Goal: Task Accomplishment & Management: Use online tool/utility

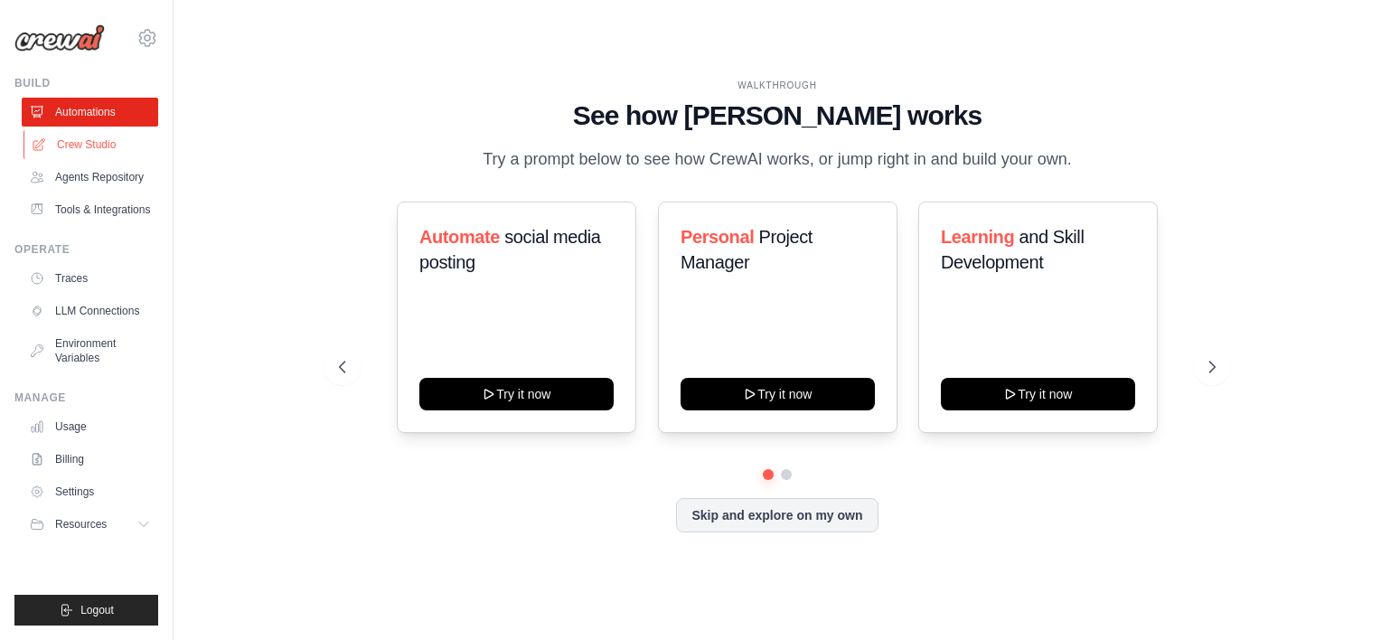
click at [116, 146] on link "Crew Studio" at bounding box center [92, 144] width 136 height 29
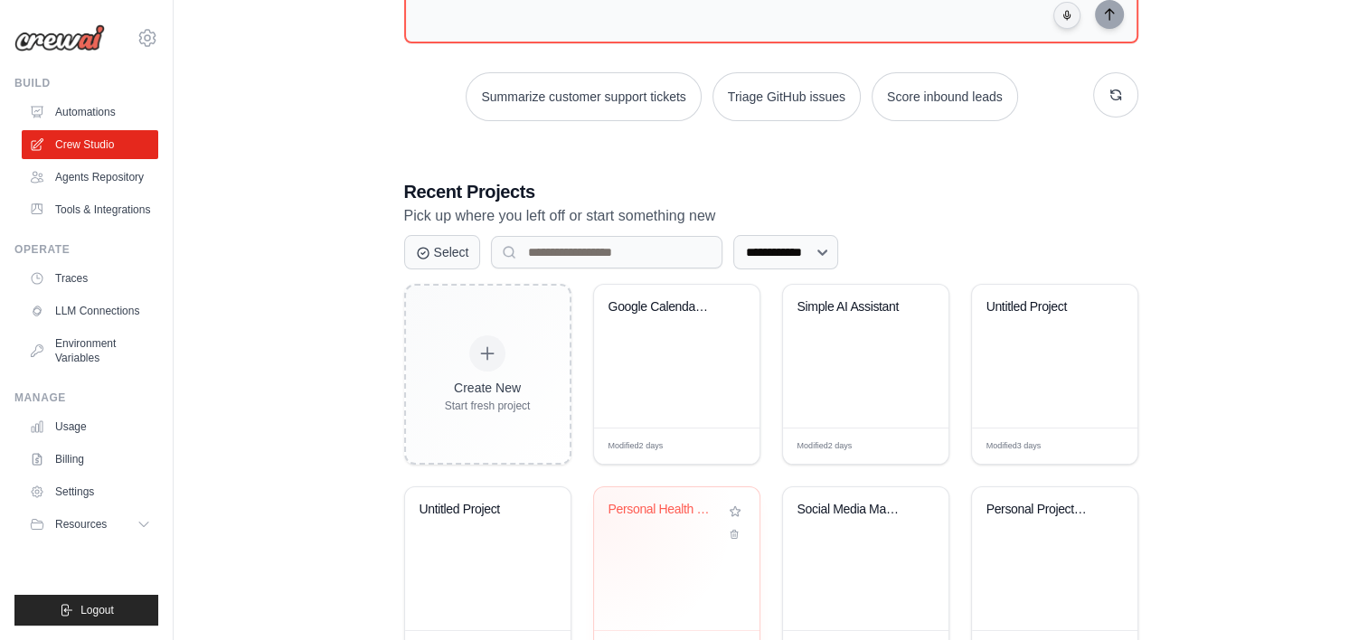
scroll to position [289, 0]
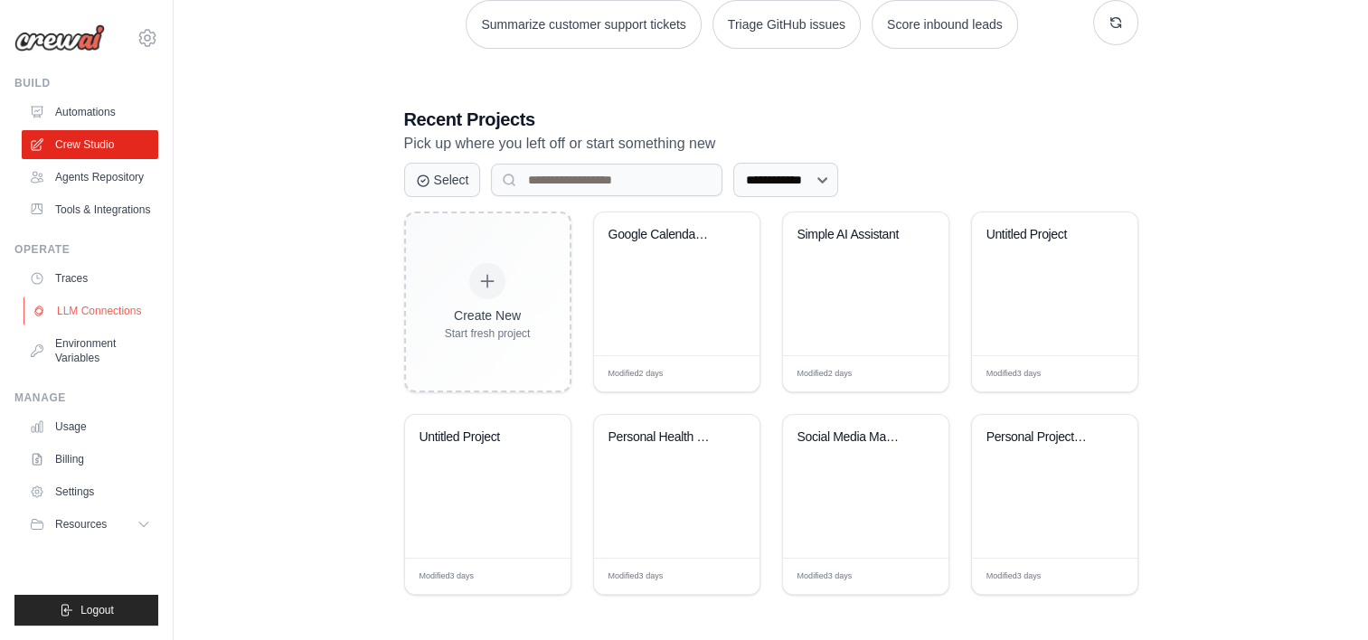
click at [84, 325] on link "LLM Connections" at bounding box center [92, 310] width 136 height 29
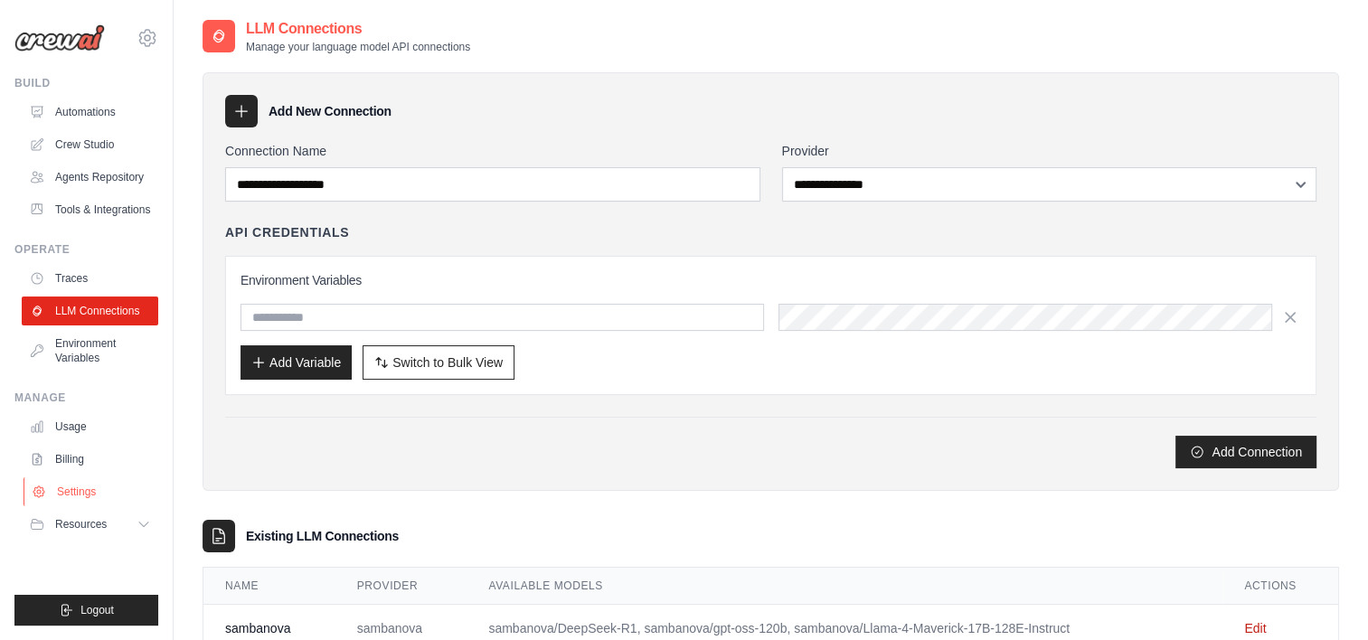
scroll to position [58, 0]
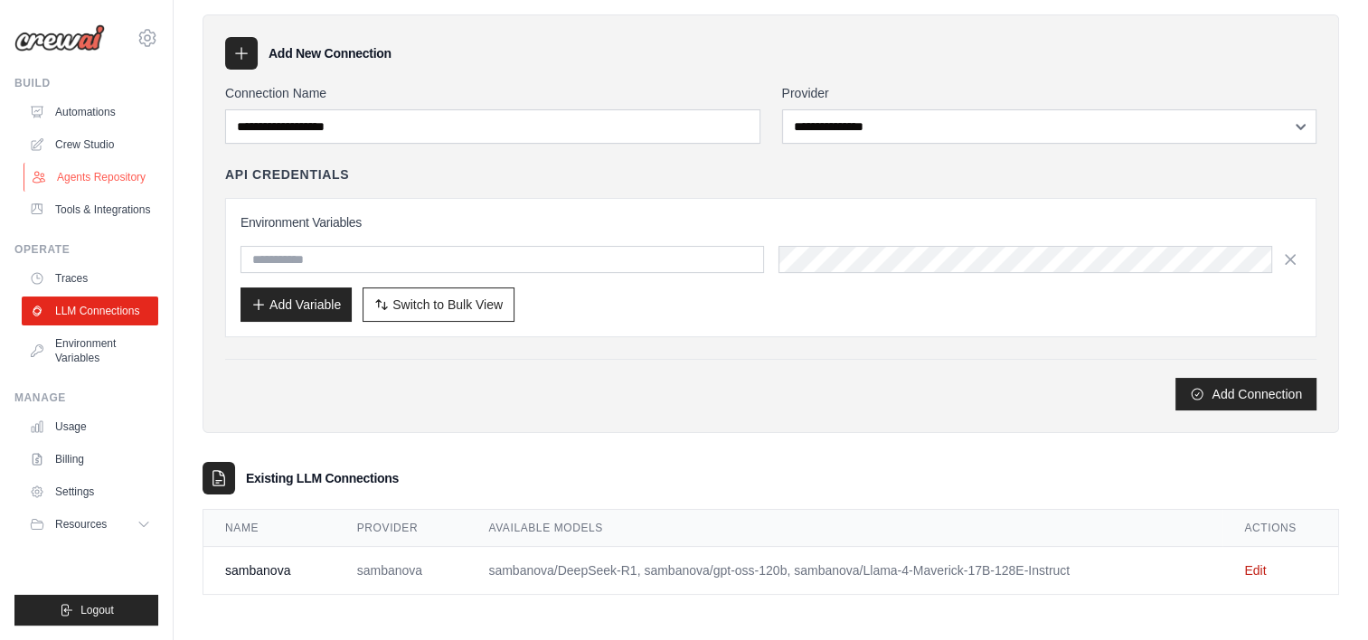
click at [105, 187] on link "Agents Repository" at bounding box center [92, 177] width 136 height 29
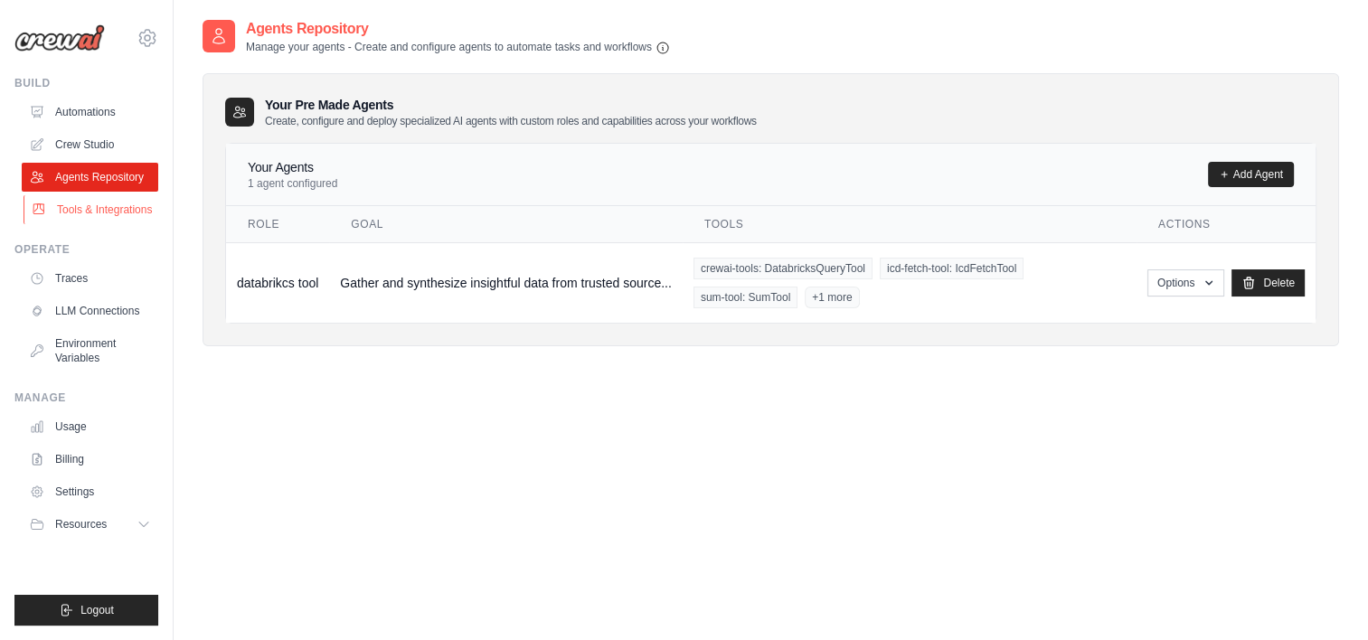
click at [96, 206] on link "Tools & Integrations" at bounding box center [92, 209] width 136 height 29
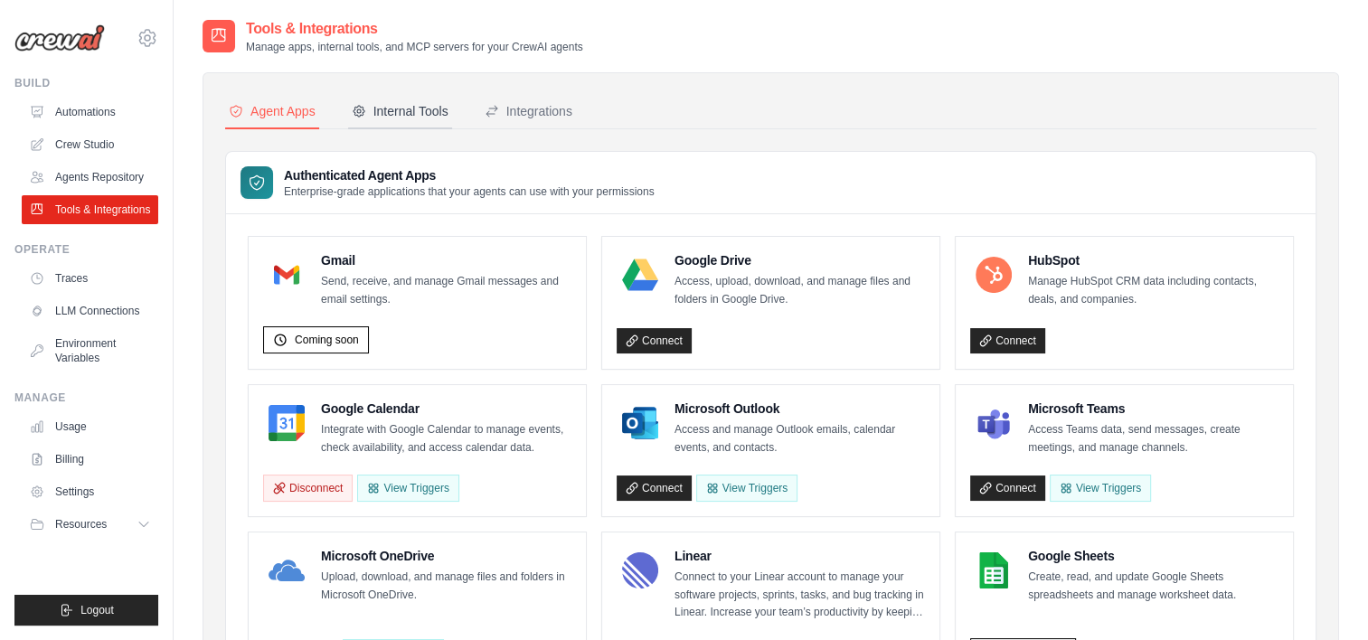
click at [445, 106] on div "Internal Tools" at bounding box center [400, 111] width 97 height 18
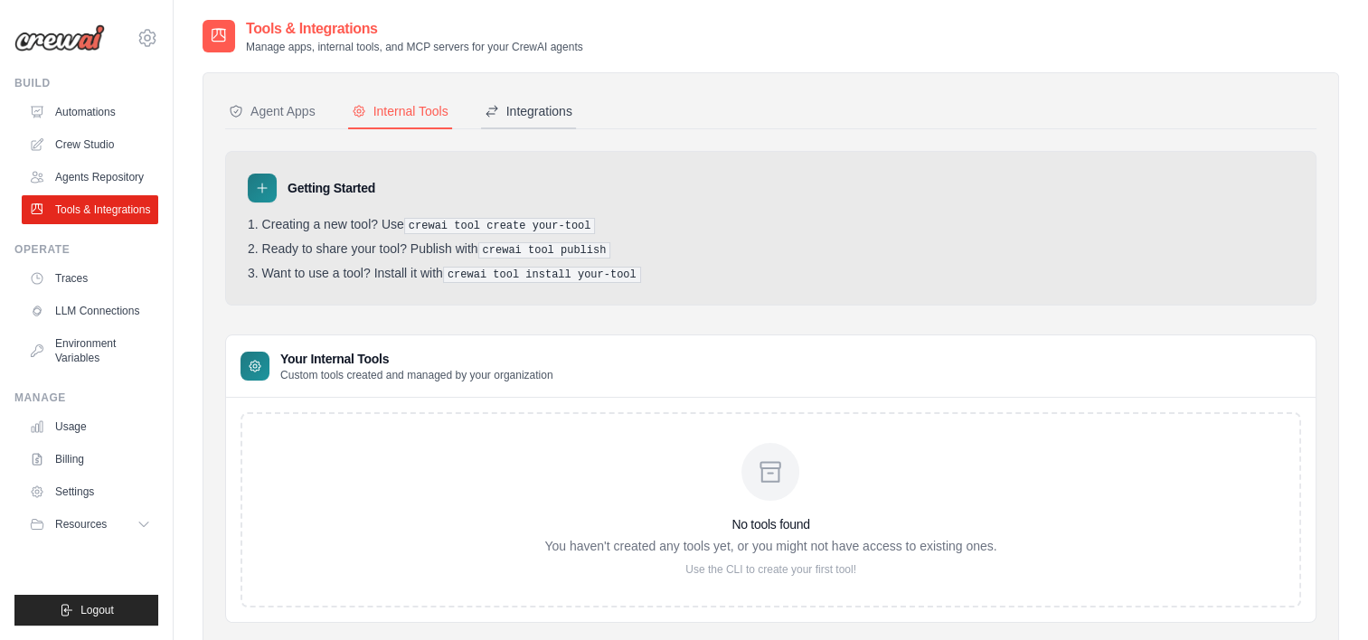
click at [564, 113] on div "Integrations" at bounding box center [528, 111] width 88 height 18
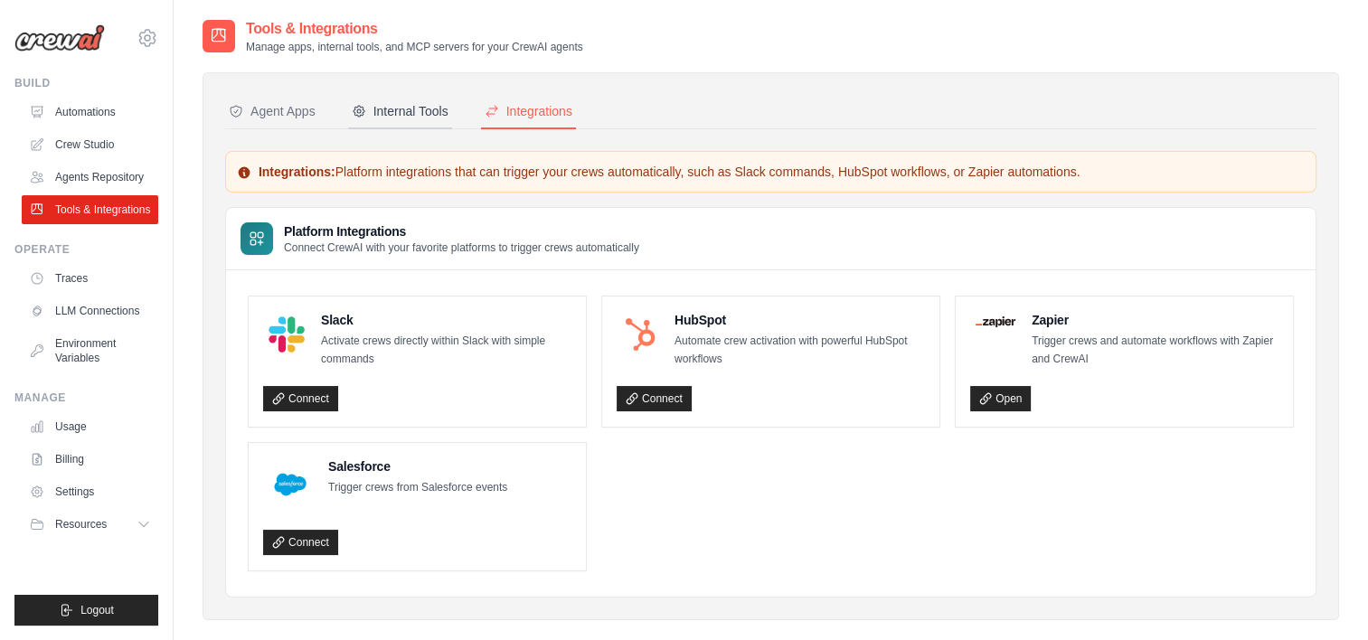
click at [368, 127] on button "Internal Tools" at bounding box center [400, 112] width 104 height 34
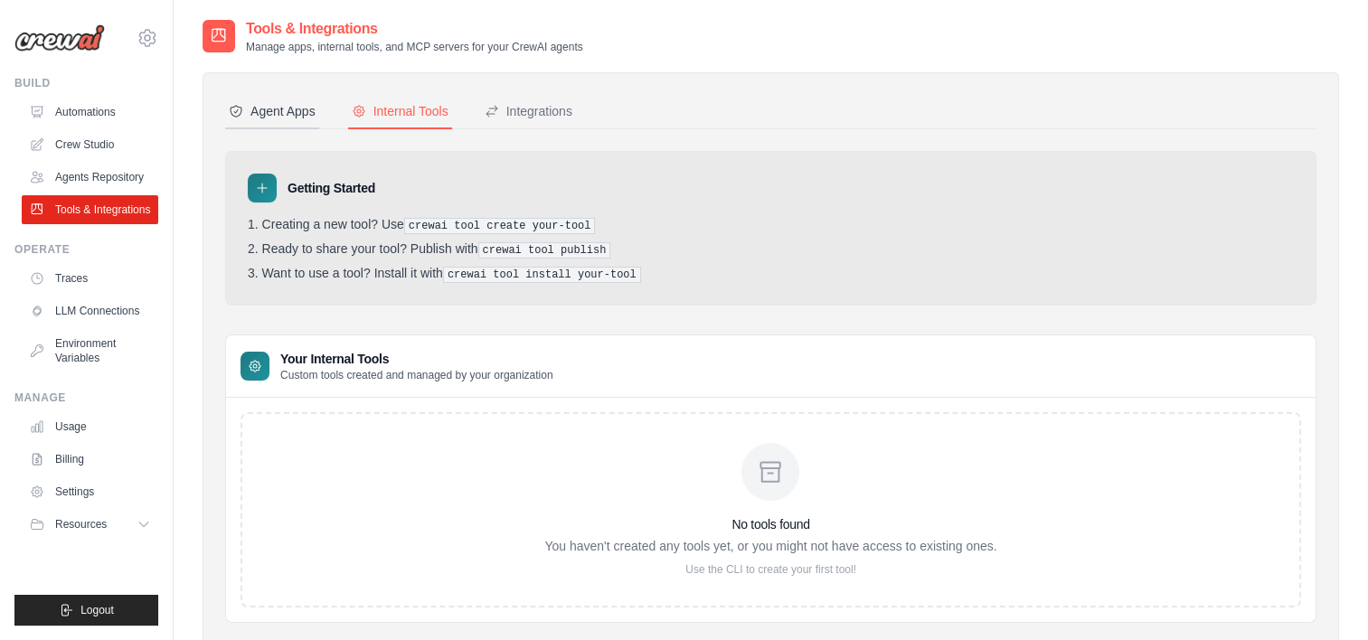
click at [305, 115] on div "Agent Apps" at bounding box center [272, 111] width 87 height 18
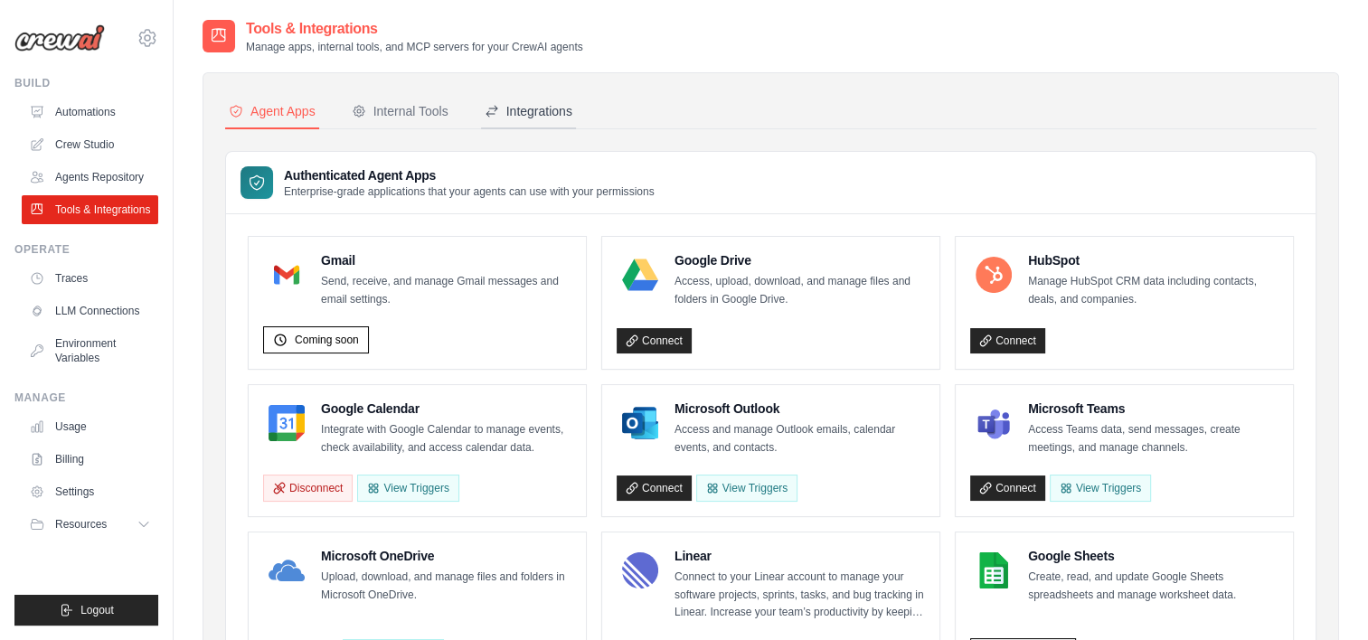
click at [541, 109] on div "Integrations" at bounding box center [528, 111] width 88 height 18
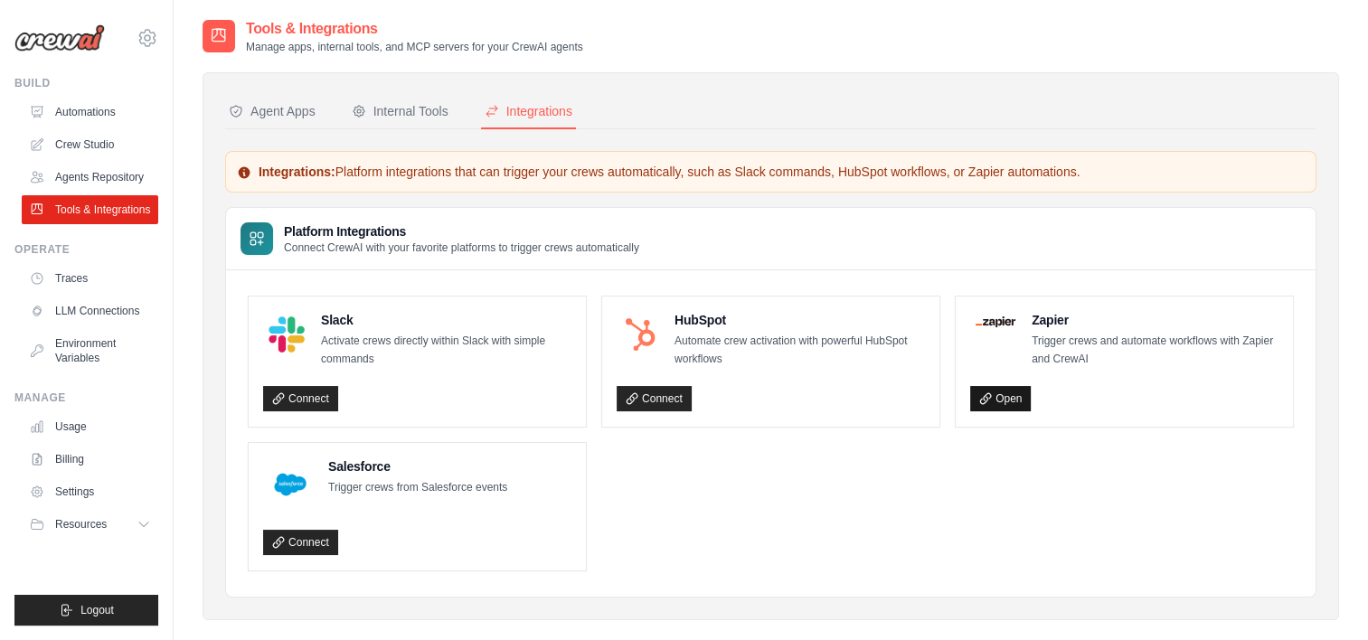
click at [1011, 395] on link "Open" at bounding box center [1000, 398] width 61 height 25
click at [274, 118] on div "Agent Apps" at bounding box center [272, 111] width 87 height 18
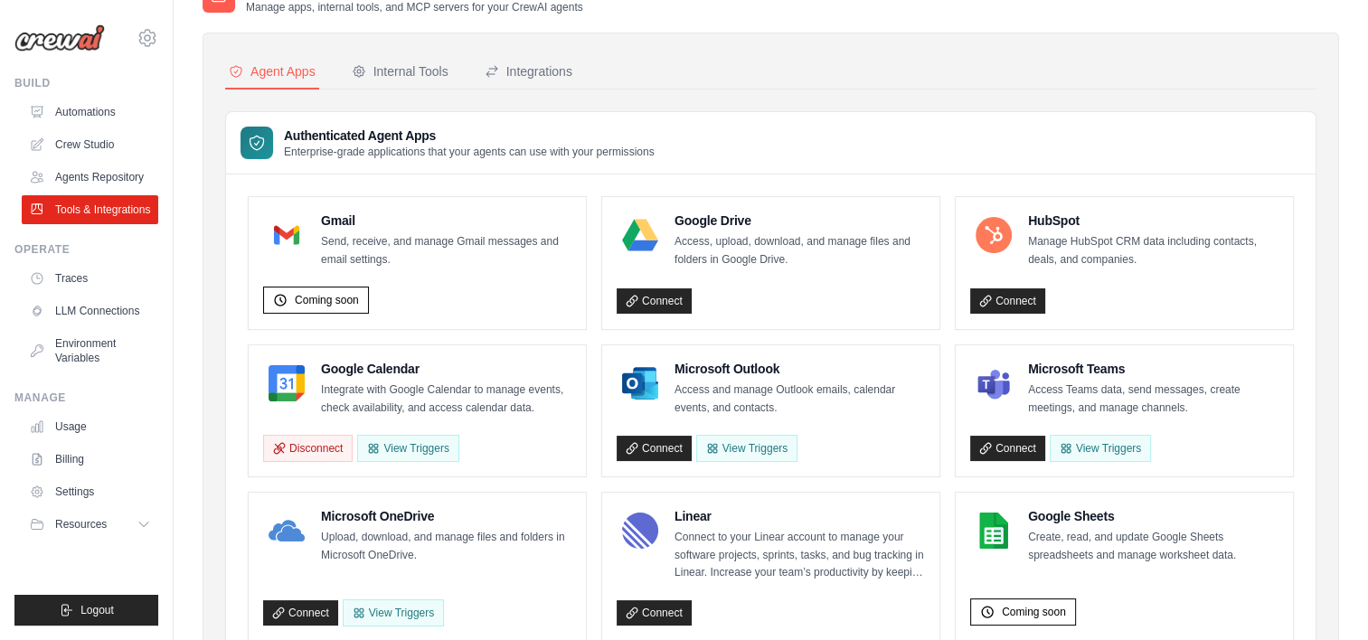
scroll to position [36, 0]
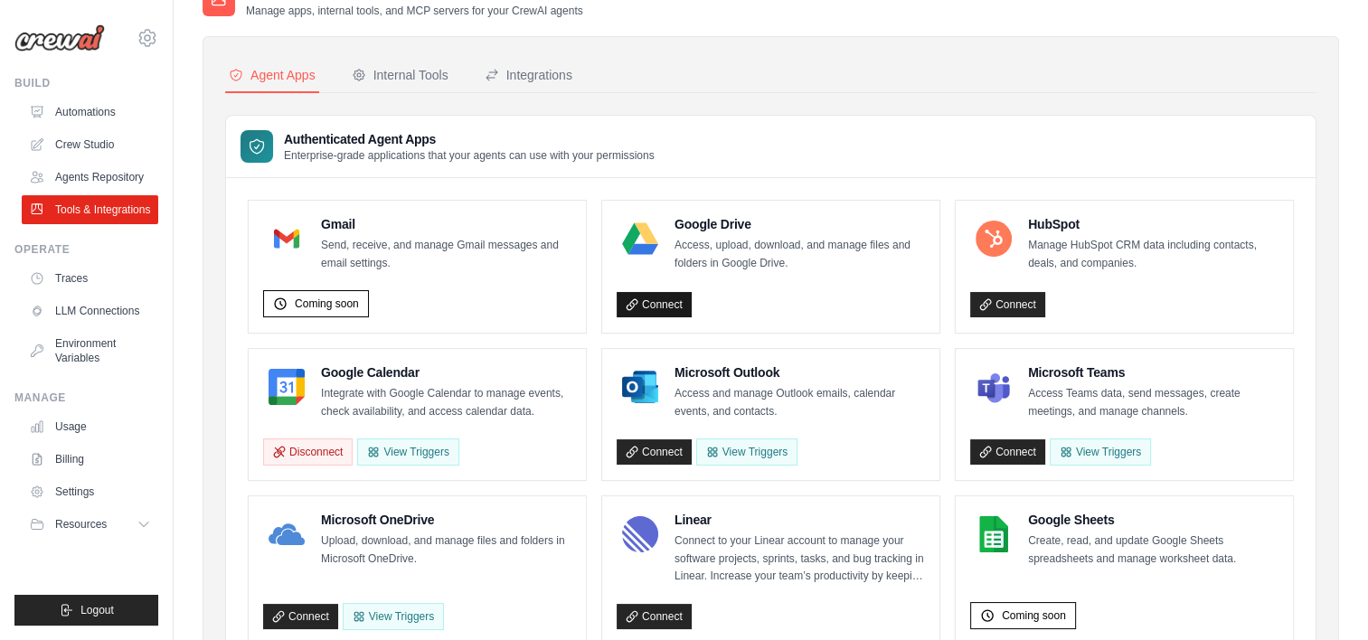
click at [660, 297] on link "Connect" at bounding box center [653, 304] width 75 height 25
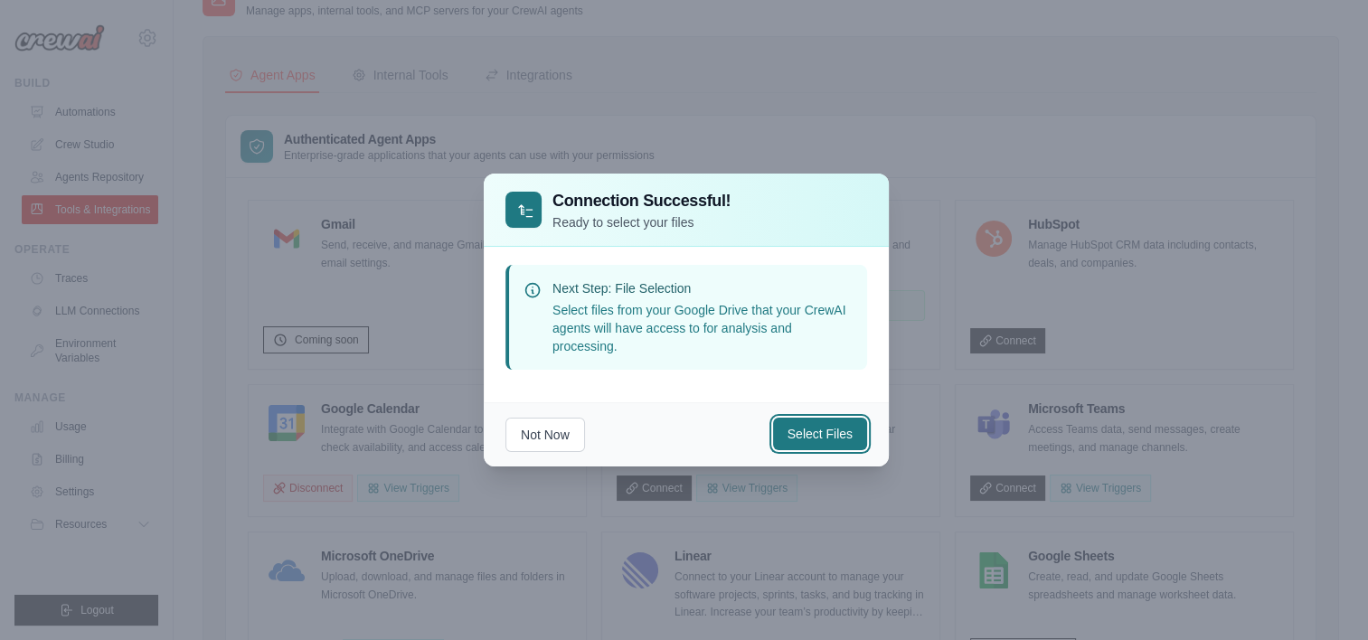
click at [814, 434] on button "Select Files" at bounding box center [820, 434] width 94 height 33
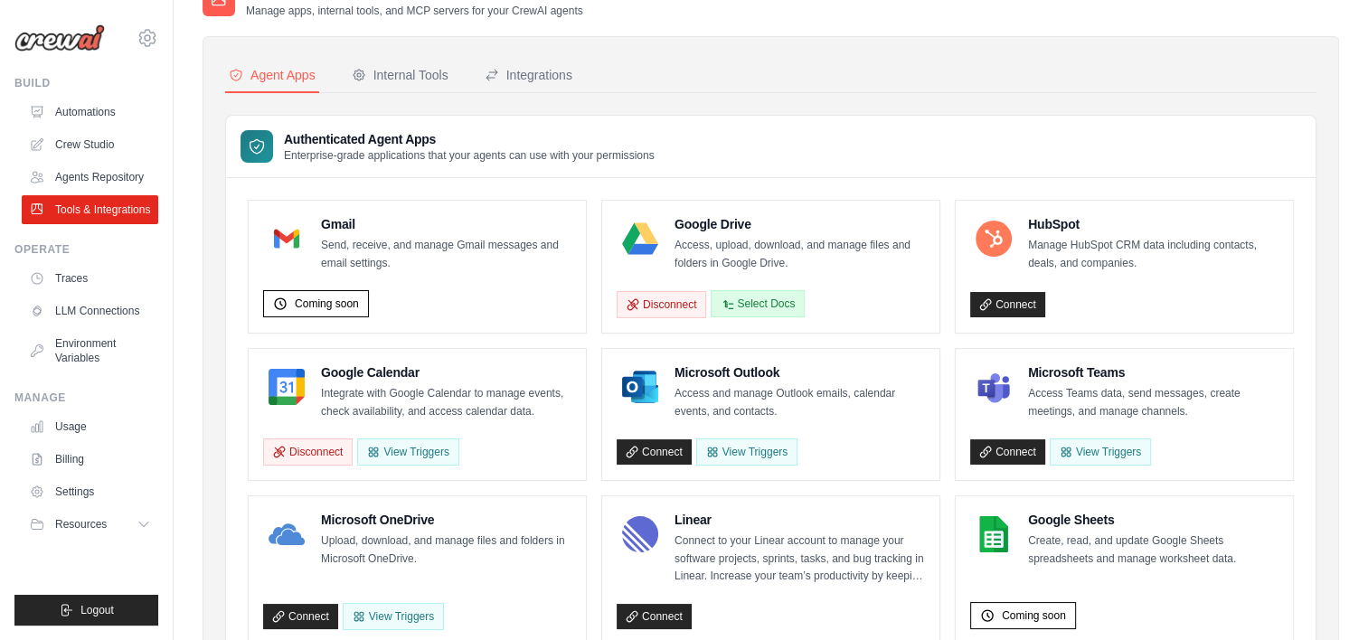
click at [761, 290] on button "Select Docs" at bounding box center [757, 303] width 94 height 27
click at [1018, 295] on link "Connect" at bounding box center [1007, 304] width 75 height 25
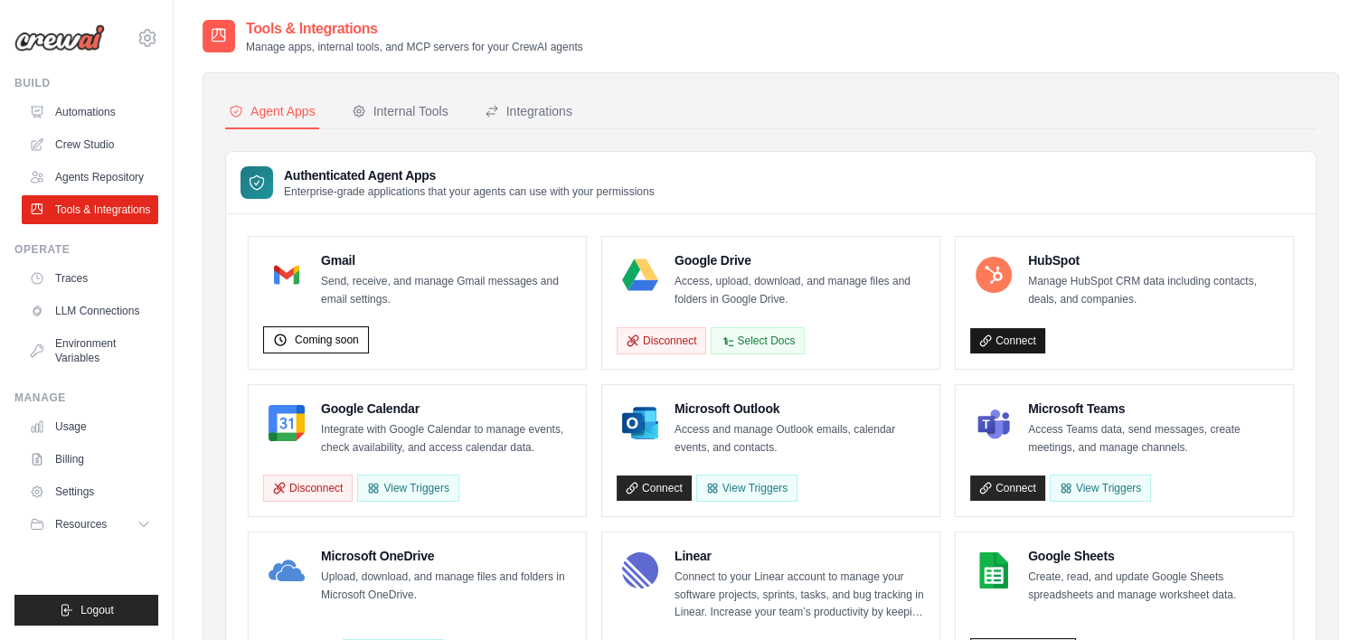
click at [1019, 329] on link "Connect" at bounding box center [1007, 340] width 75 height 25
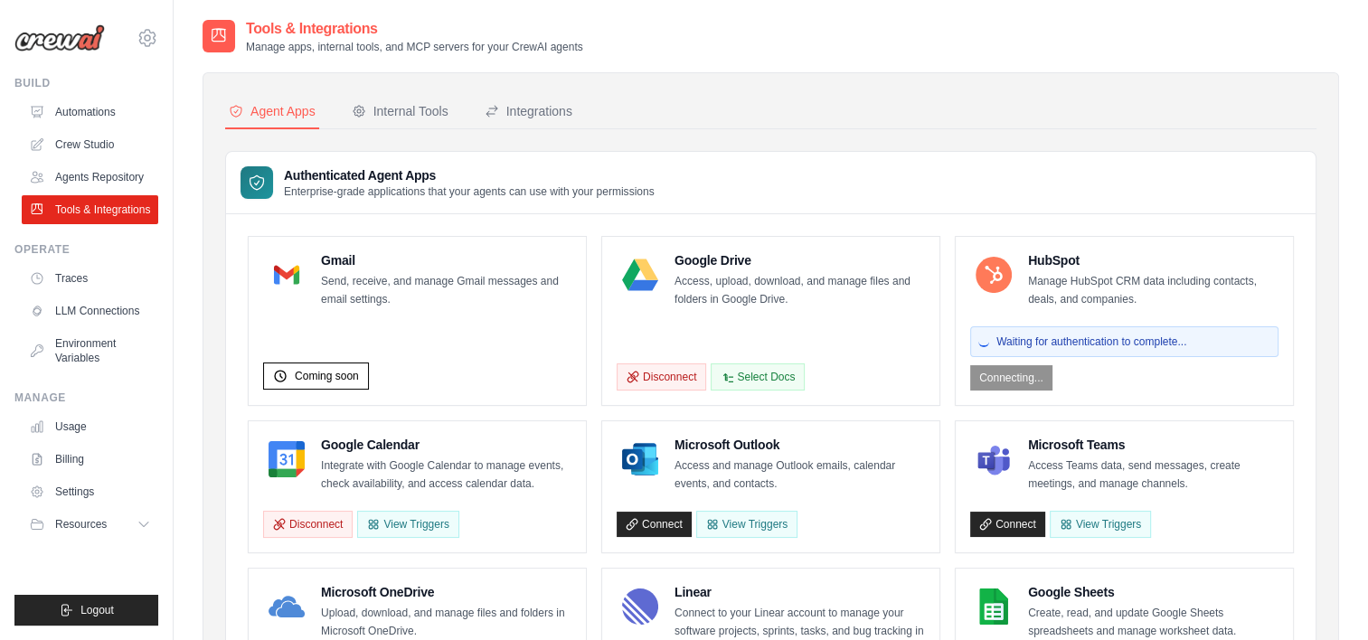
click at [1030, 381] on div "Waiting for authentication to complete... Connecting..." at bounding box center [1124, 354] width 308 height 71
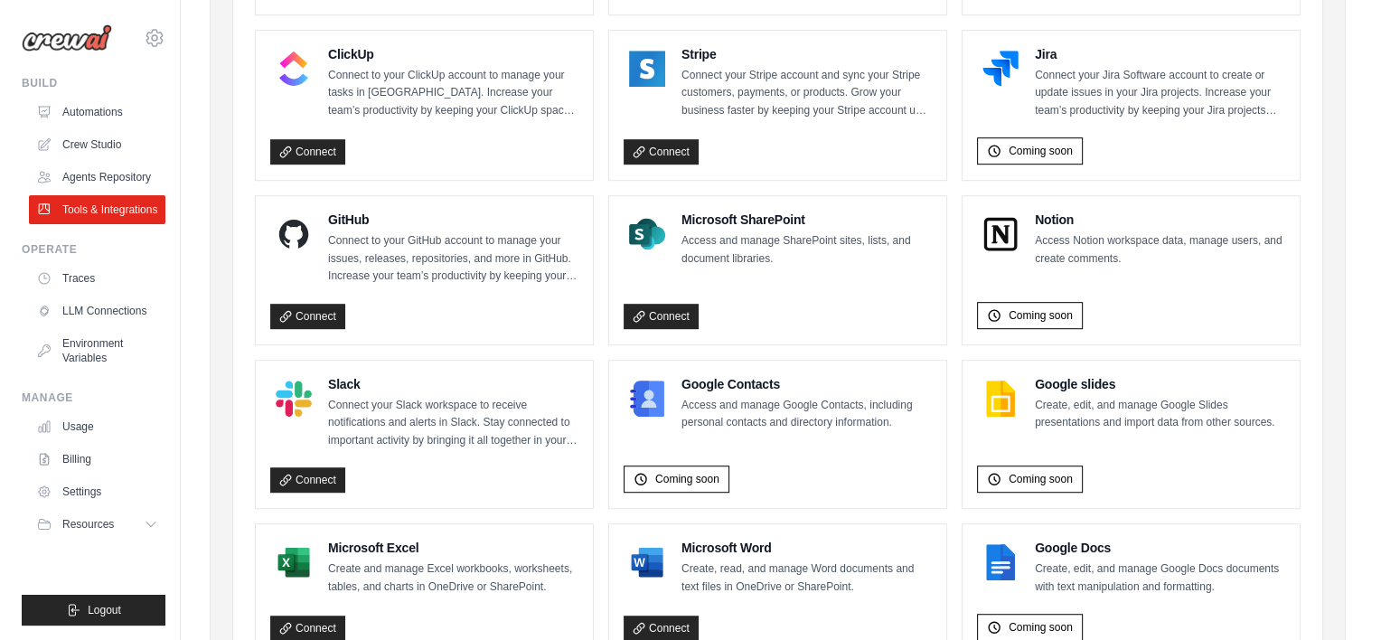
scroll to position [1000, 0]
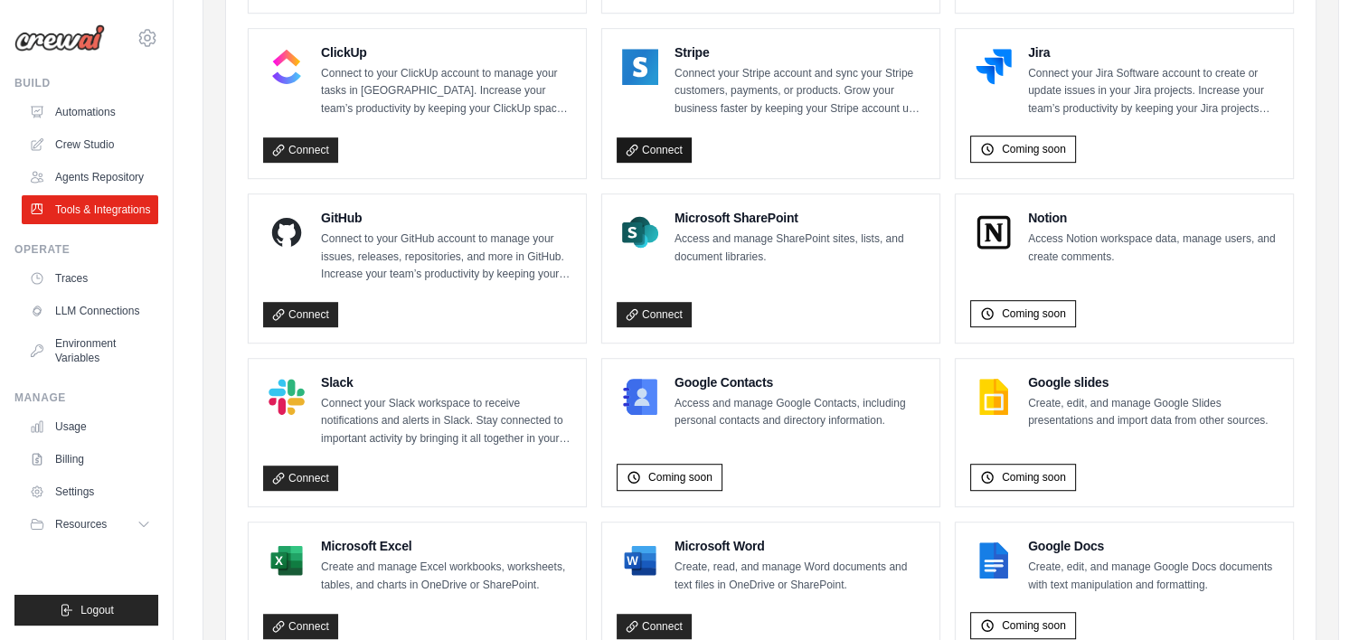
click at [663, 148] on link "Connect" at bounding box center [653, 149] width 75 height 25
click at [671, 152] on link "Connect" at bounding box center [653, 149] width 75 height 25
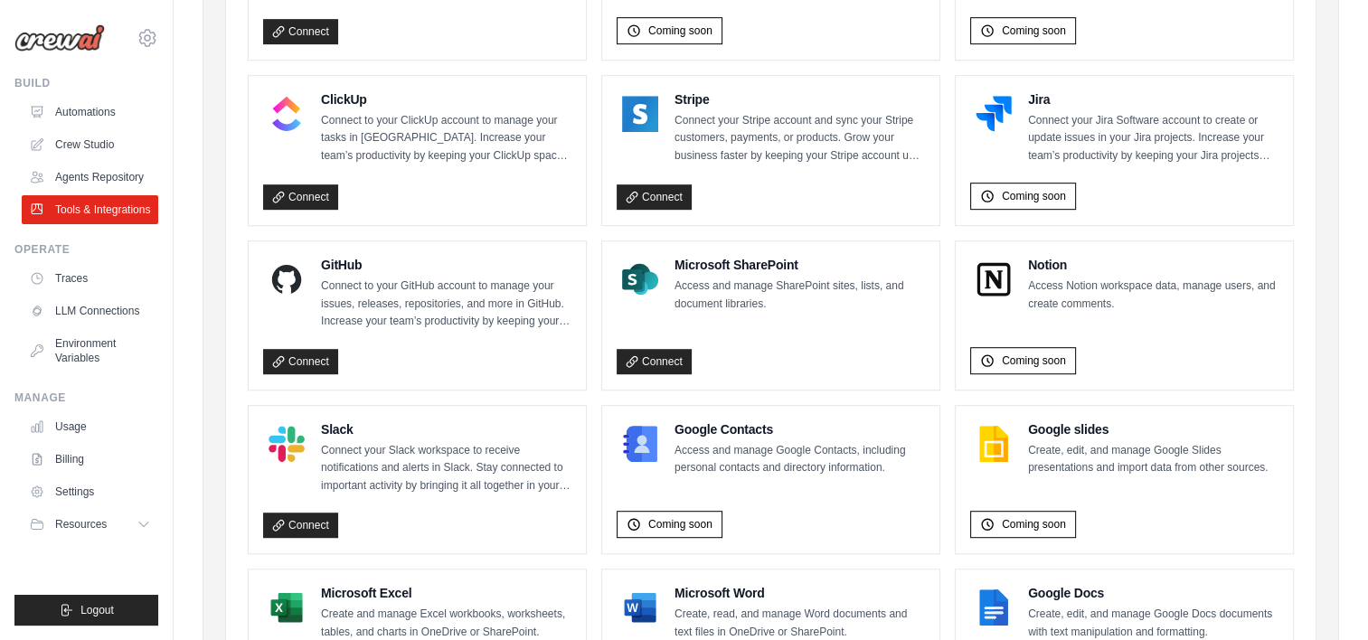
scroll to position [955, 0]
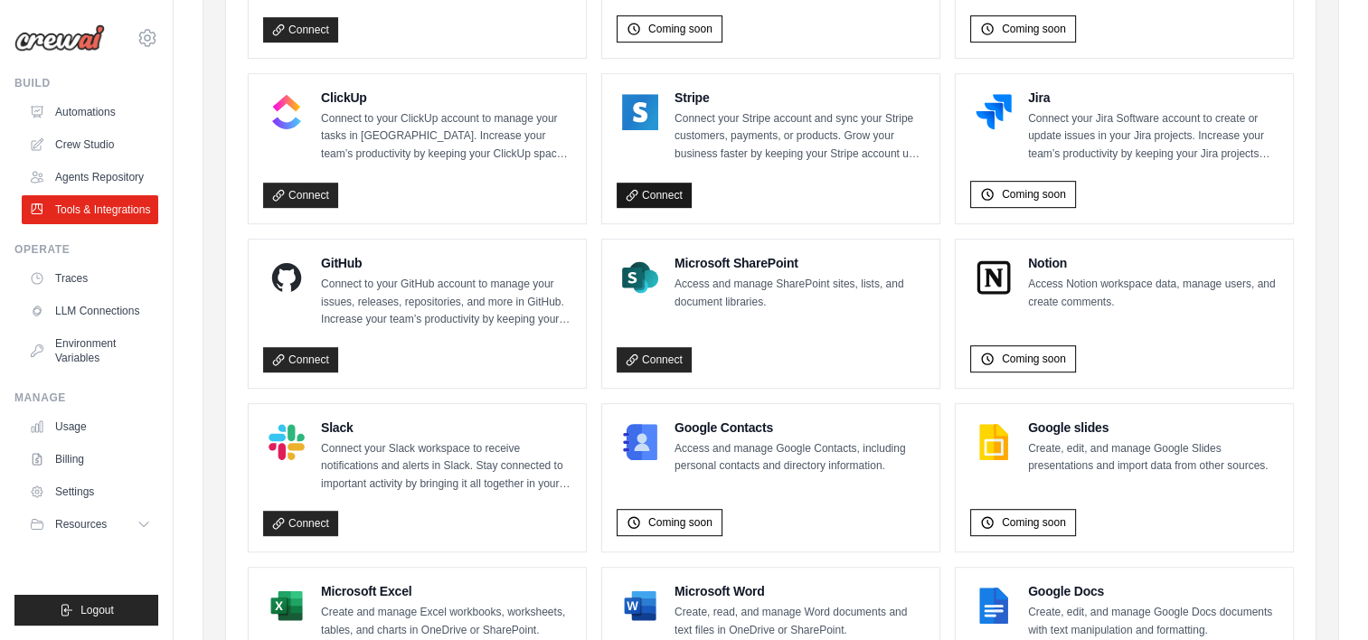
click at [671, 198] on link "Connect" at bounding box center [653, 195] width 75 height 25
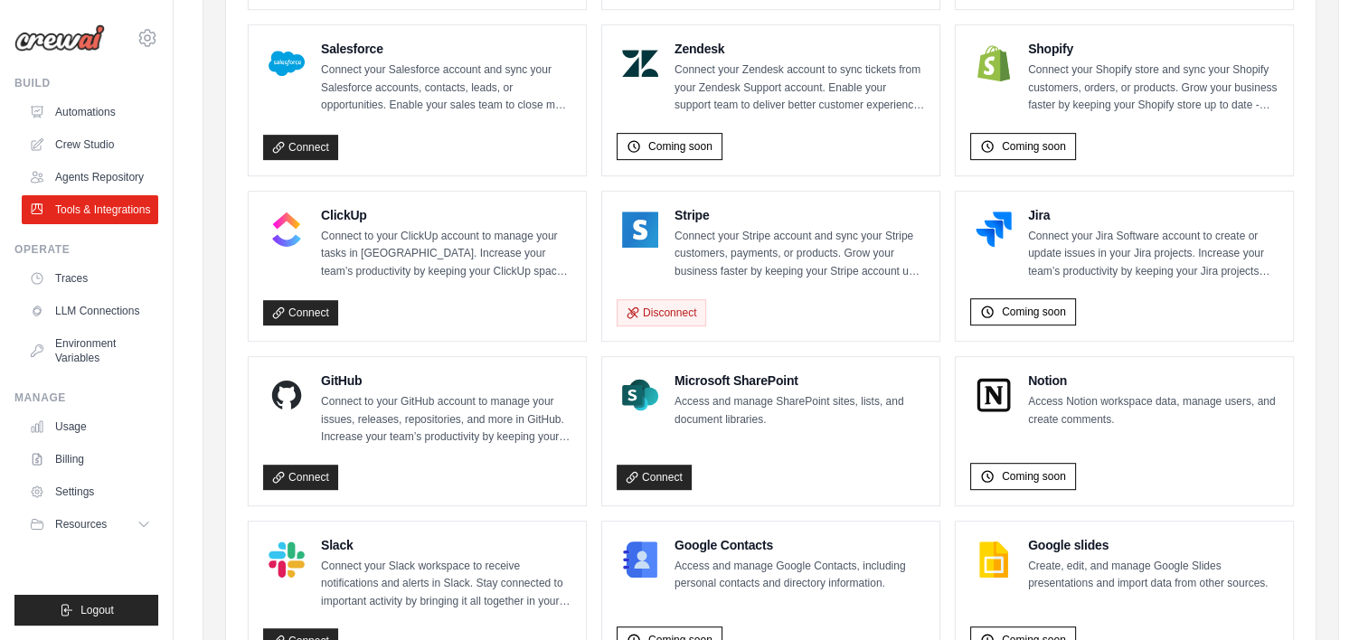
scroll to position [833, 0]
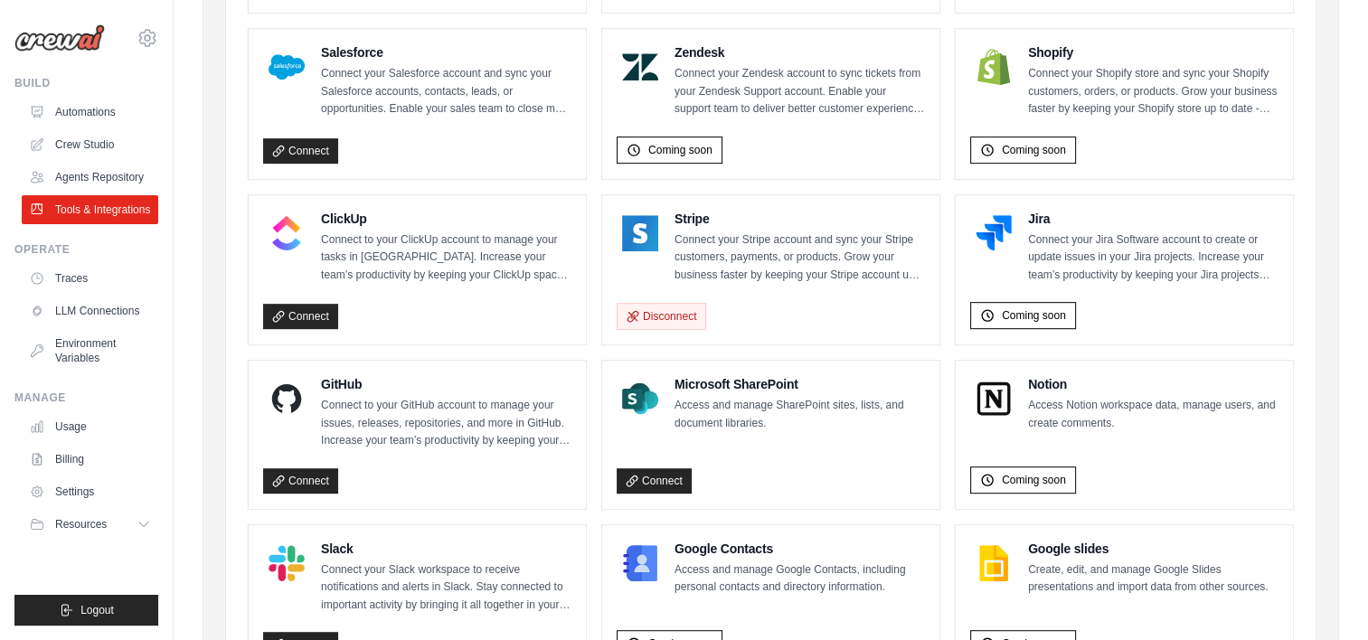
click at [646, 238] on img at bounding box center [640, 233] width 36 height 36
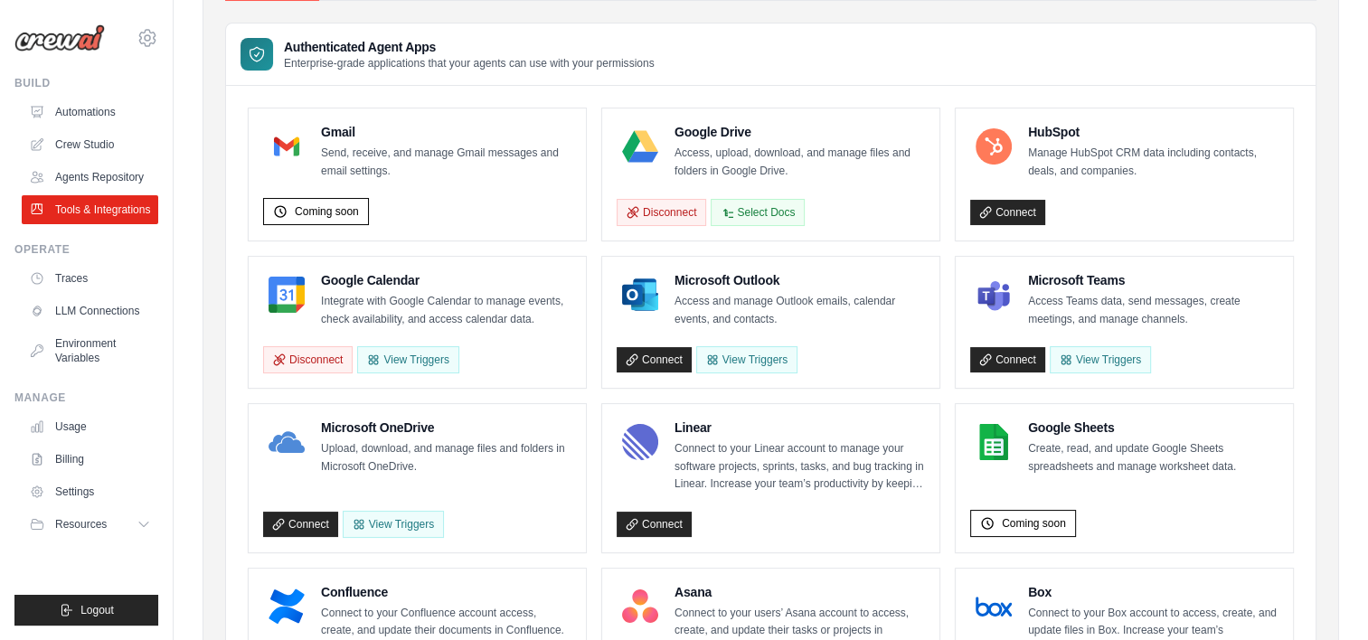
scroll to position [0, 0]
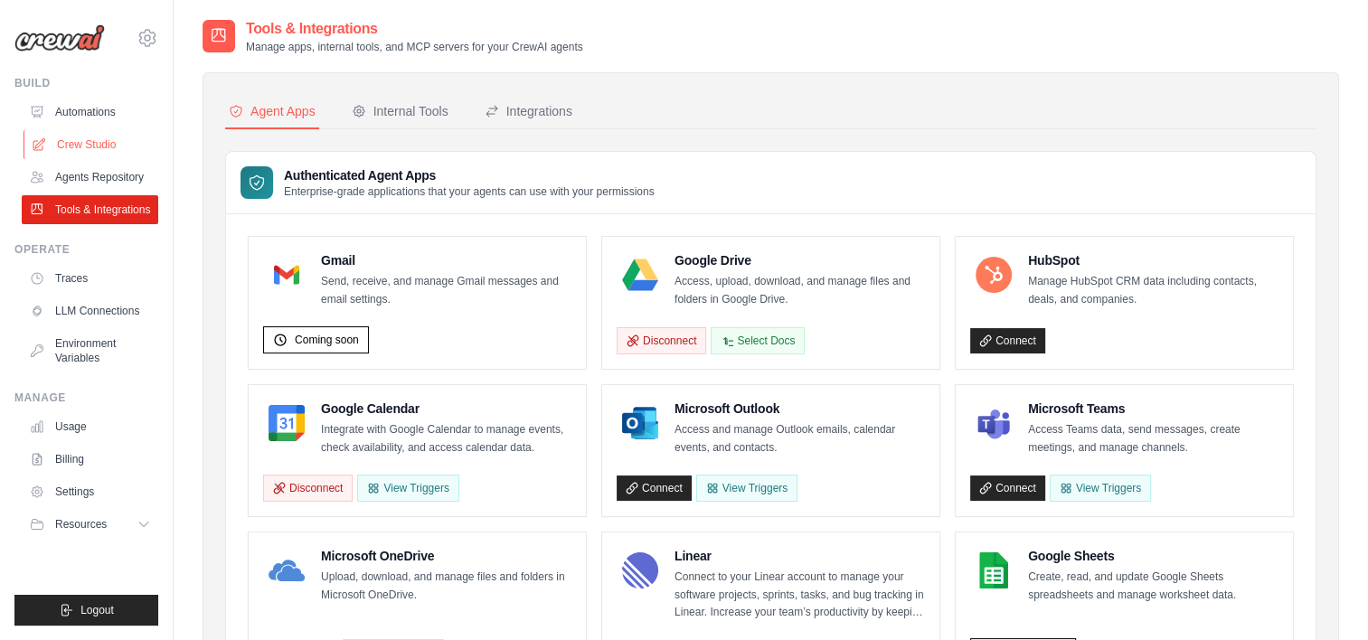
click at [74, 130] on link "Crew Studio" at bounding box center [92, 144] width 136 height 29
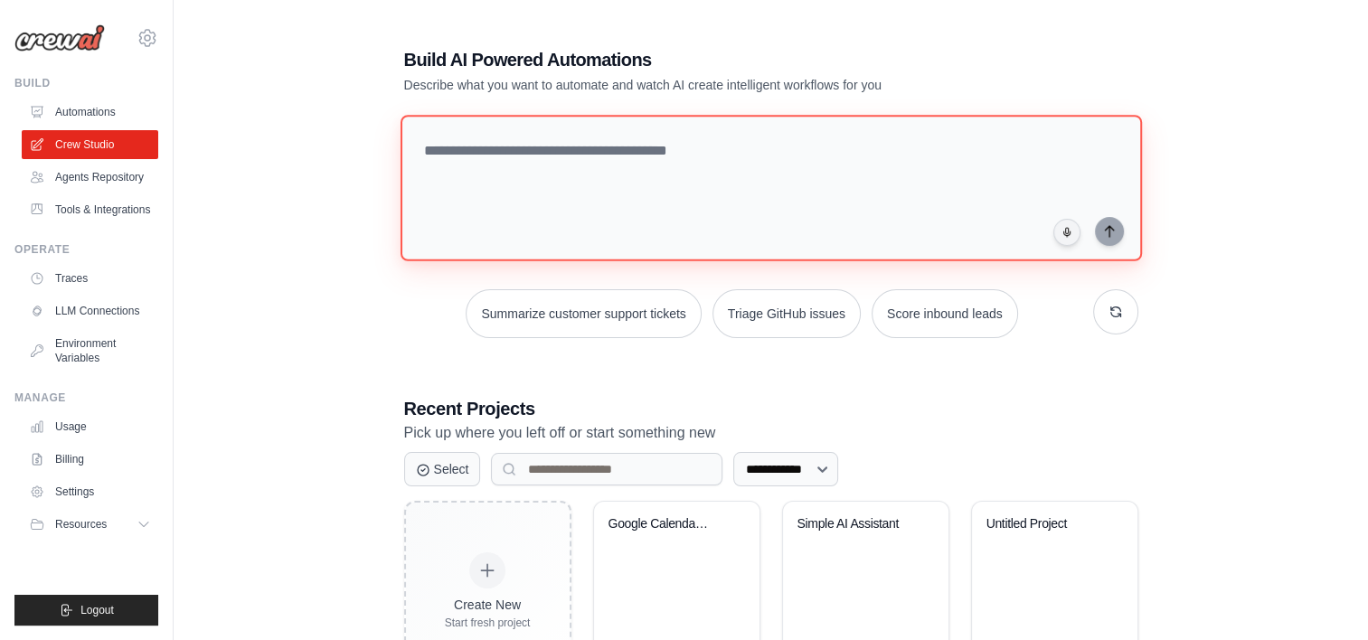
click at [465, 225] on textarea at bounding box center [770, 188] width 741 height 146
type textarea "**********"
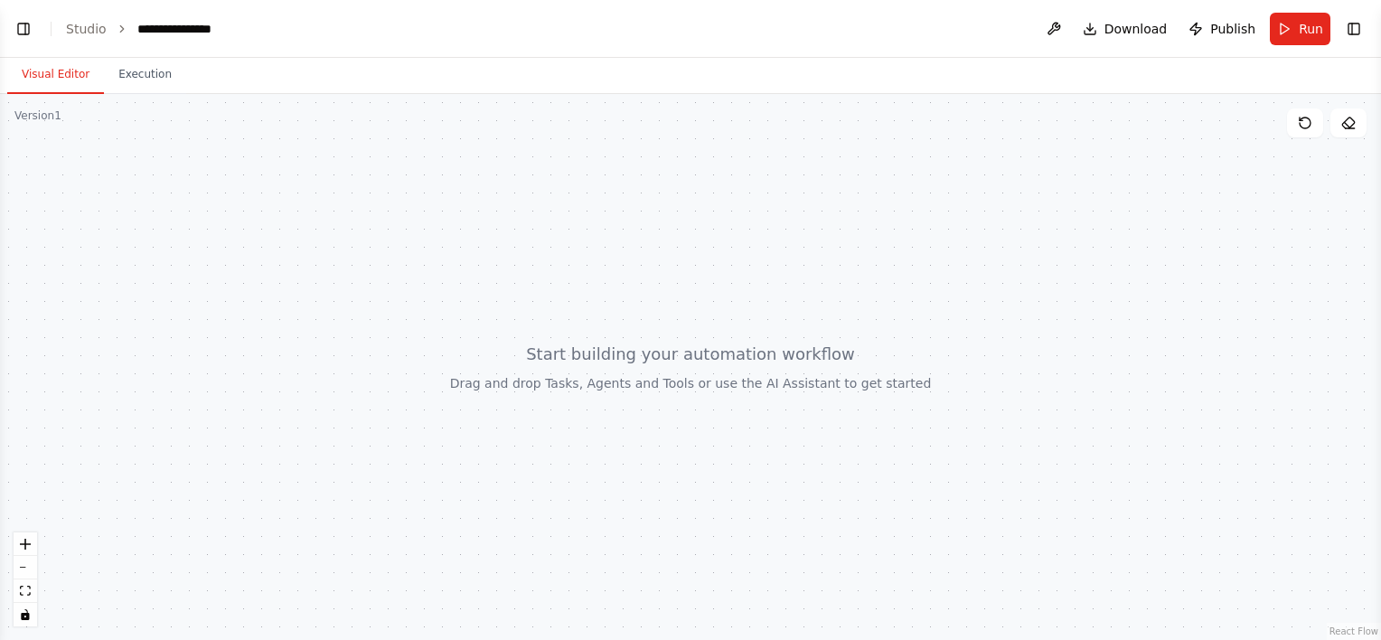
scroll to position [664, 0]
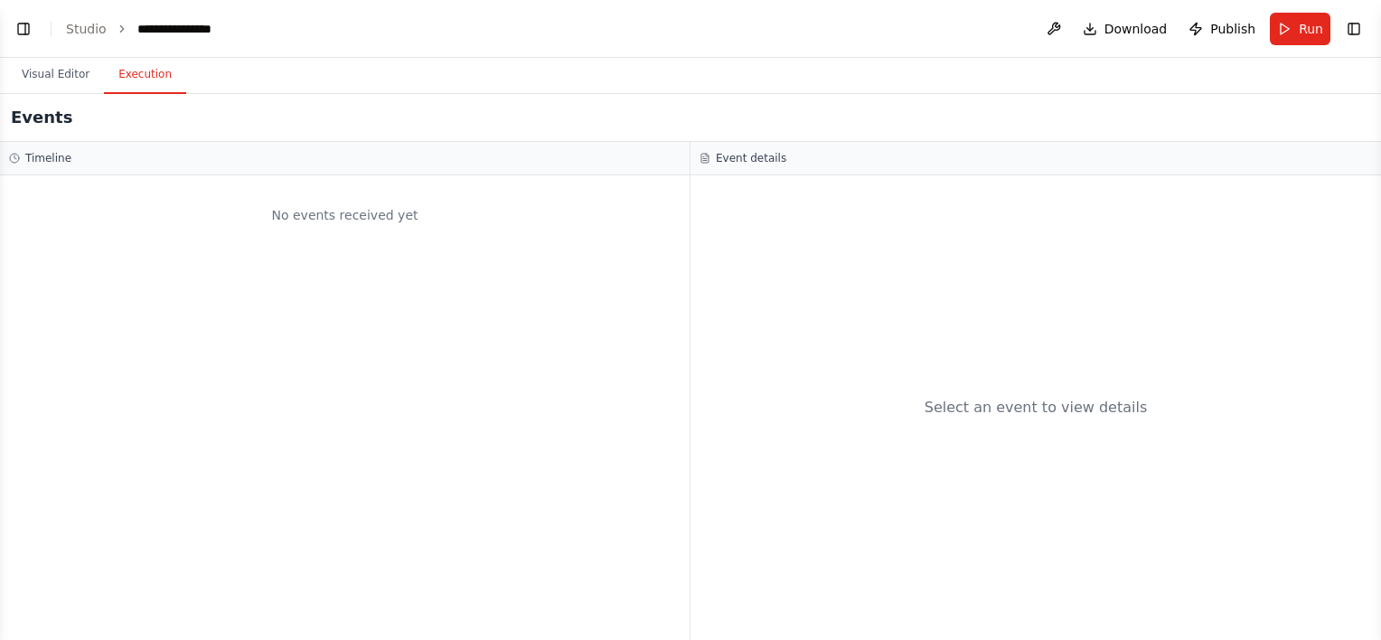
click at [146, 72] on button "Execution" at bounding box center [145, 75] width 82 height 38
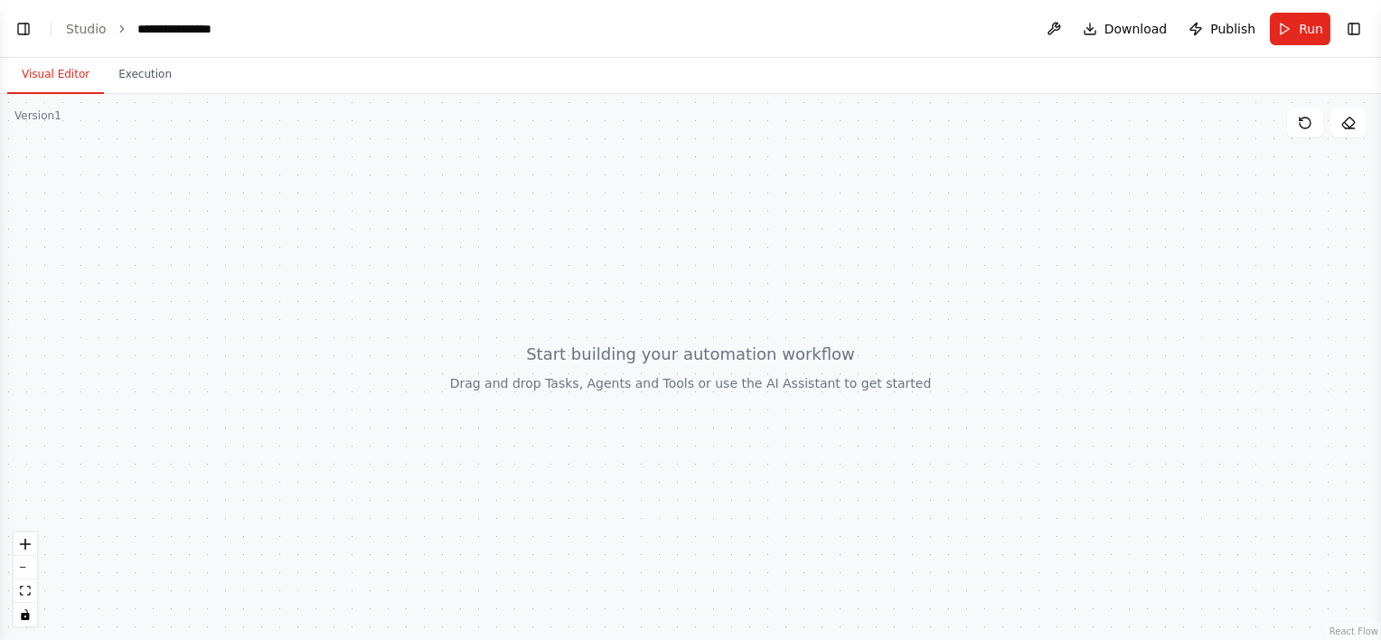
click at [80, 78] on button "Visual Editor" at bounding box center [55, 75] width 97 height 38
click at [623, 376] on div at bounding box center [690, 367] width 1381 height 546
drag, startPoint x: 623, startPoint y: 376, endPoint x: 899, endPoint y: 239, distance: 308.8
click at [899, 239] on div at bounding box center [690, 367] width 1381 height 546
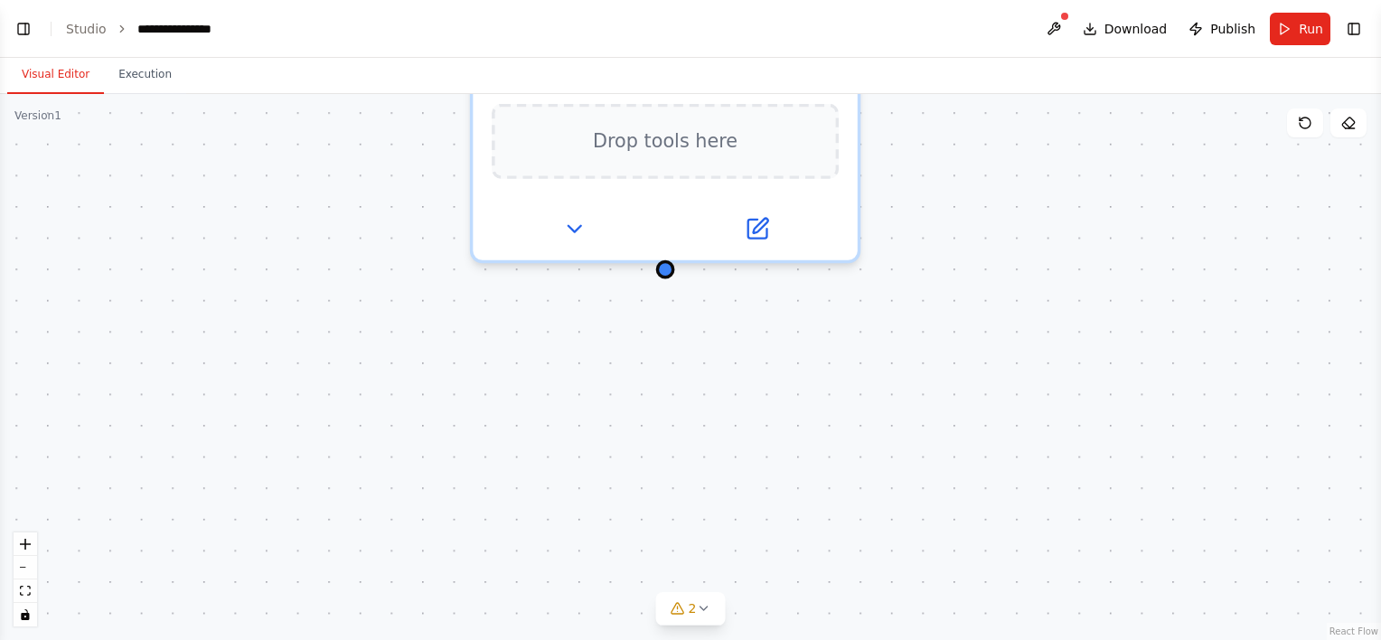
click at [702, 87] on div "Visual Editor Execution" at bounding box center [690, 76] width 1381 height 36
click at [685, 136] on span "Drop tools here" at bounding box center [665, 135] width 145 height 32
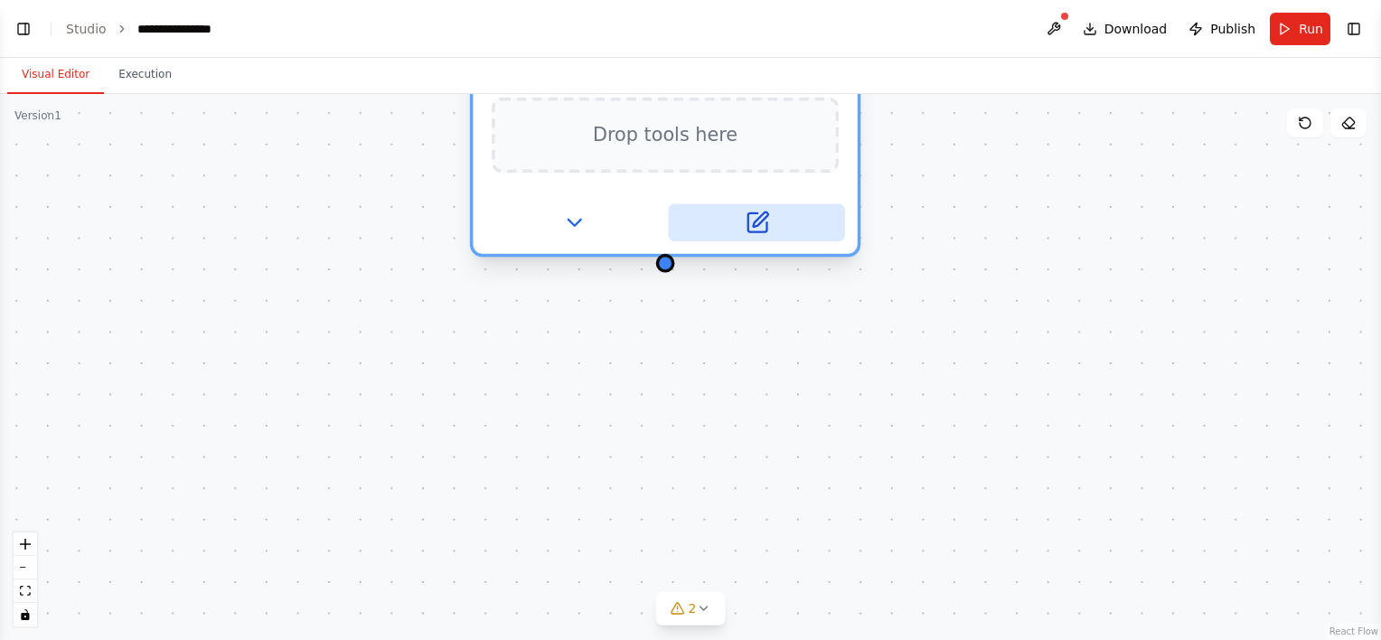
click at [752, 219] on icon at bounding box center [757, 222] width 19 height 19
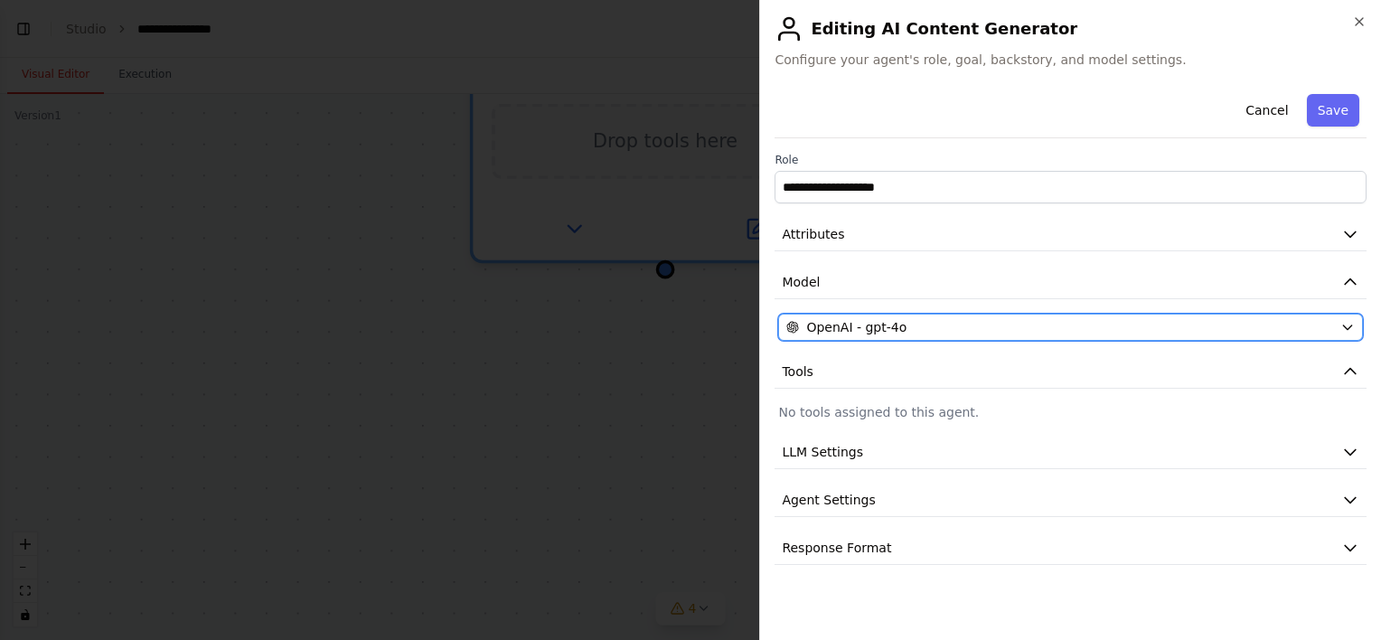
click at [893, 336] on button "OpenAI - gpt-4o" at bounding box center [1070, 327] width 585 height 27
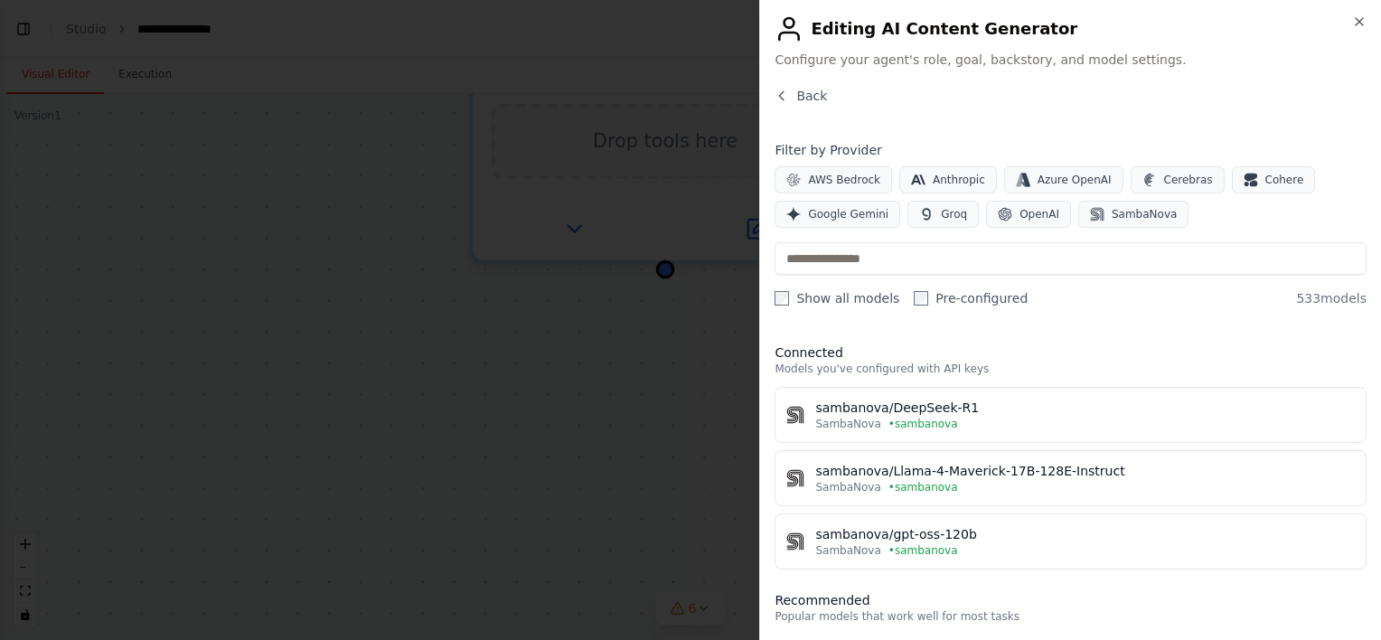
click at [889, 419] on span "• sambanova" at bounding box center [924, 424] width 70 height 14
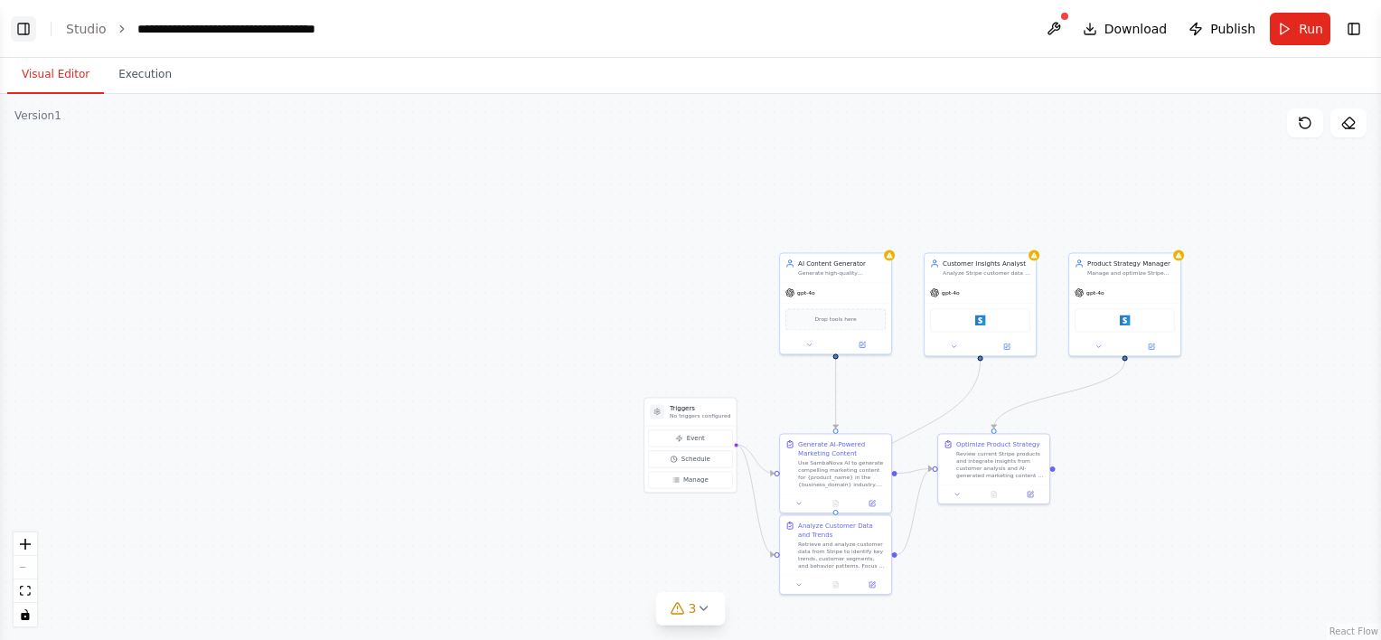
click at [32, 27] on button "Toggle Left Sidebar" at bounding box center [23, 28] width 25 height 25
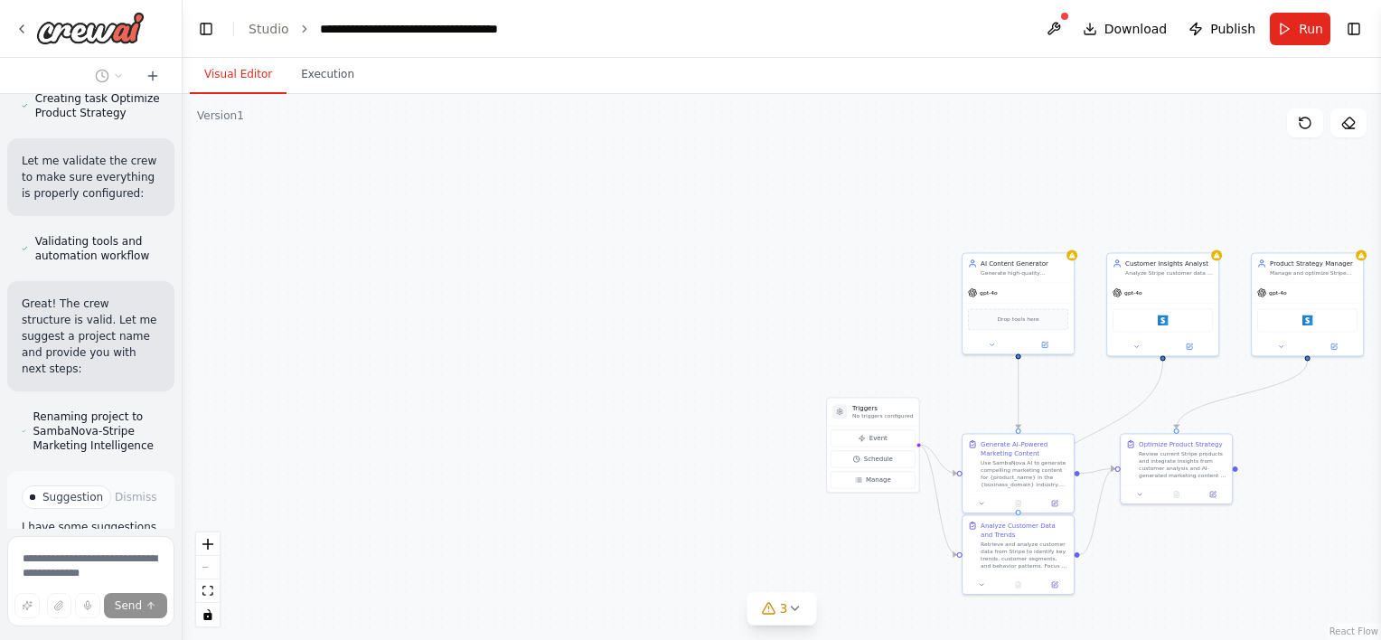
scroll to position [2414, 0]
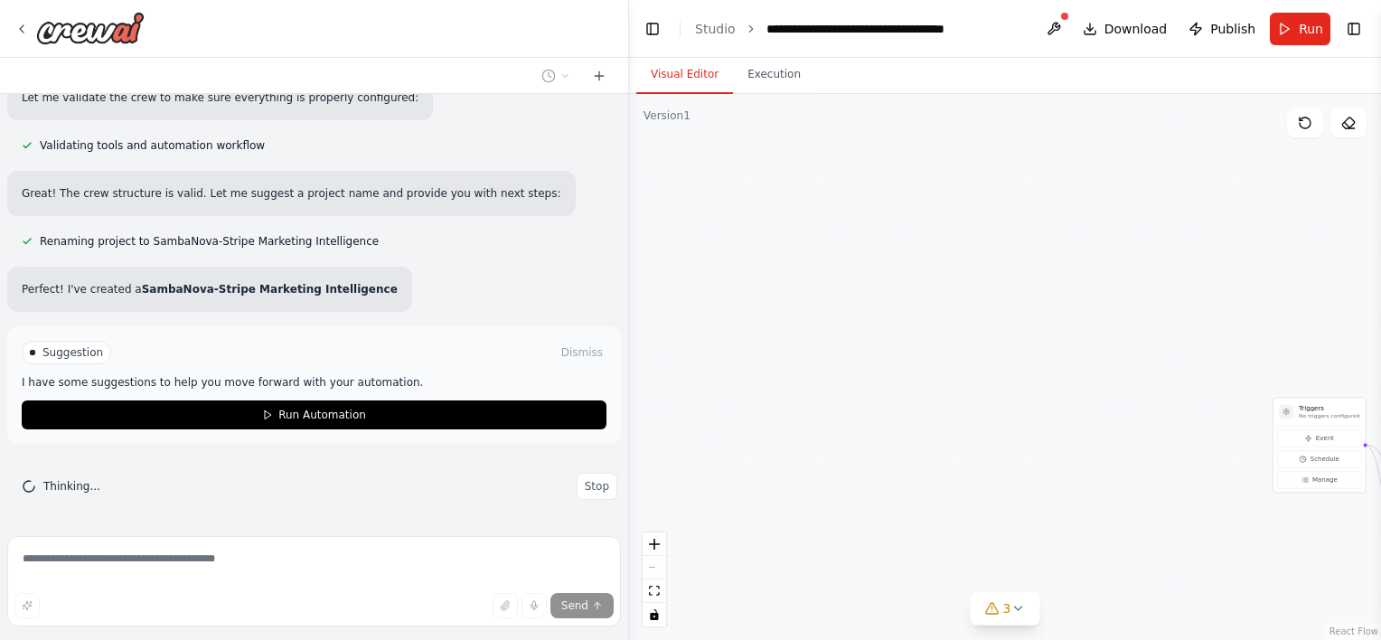
drag, startPoint x: 181, startPoint y: 203, endPoint x: 639, endPoint y: 271, distance: 463.3
click at [639, 271] on div "create some simple autoamtion with sambanova and stripe ▶ Thought process I'll …" at bounding box center [690, 320] width 1381 height 640
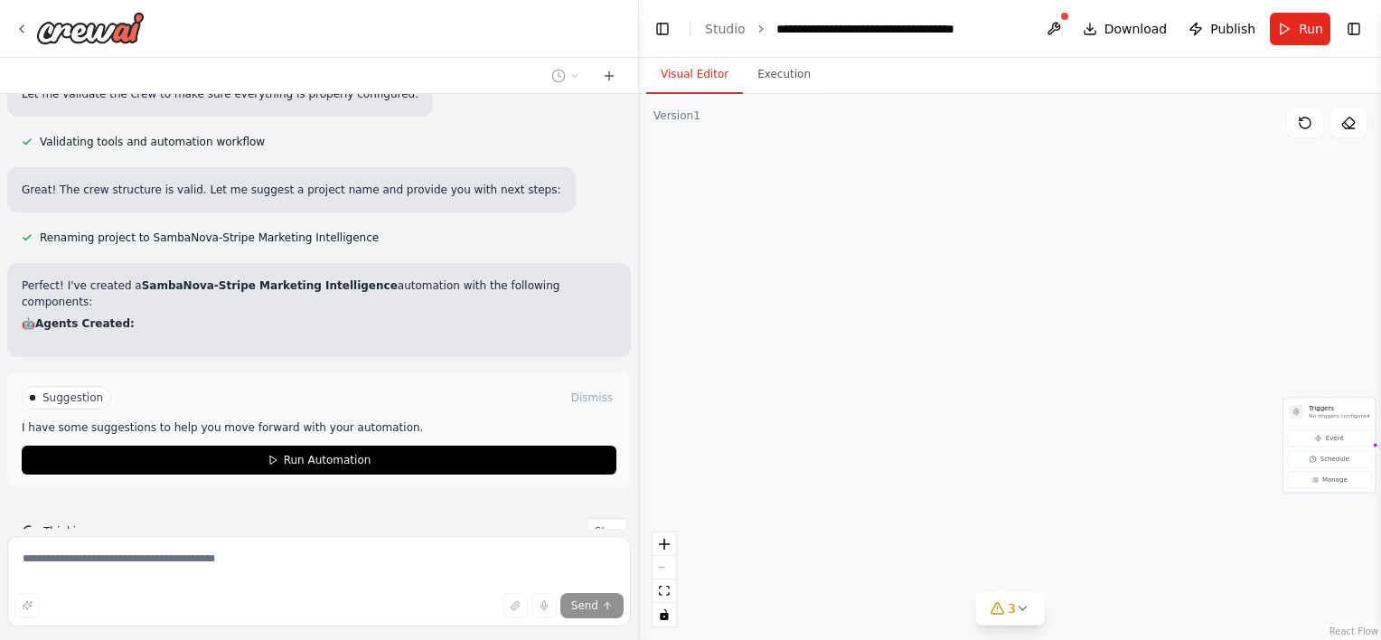
scroll to position [1244, 0]
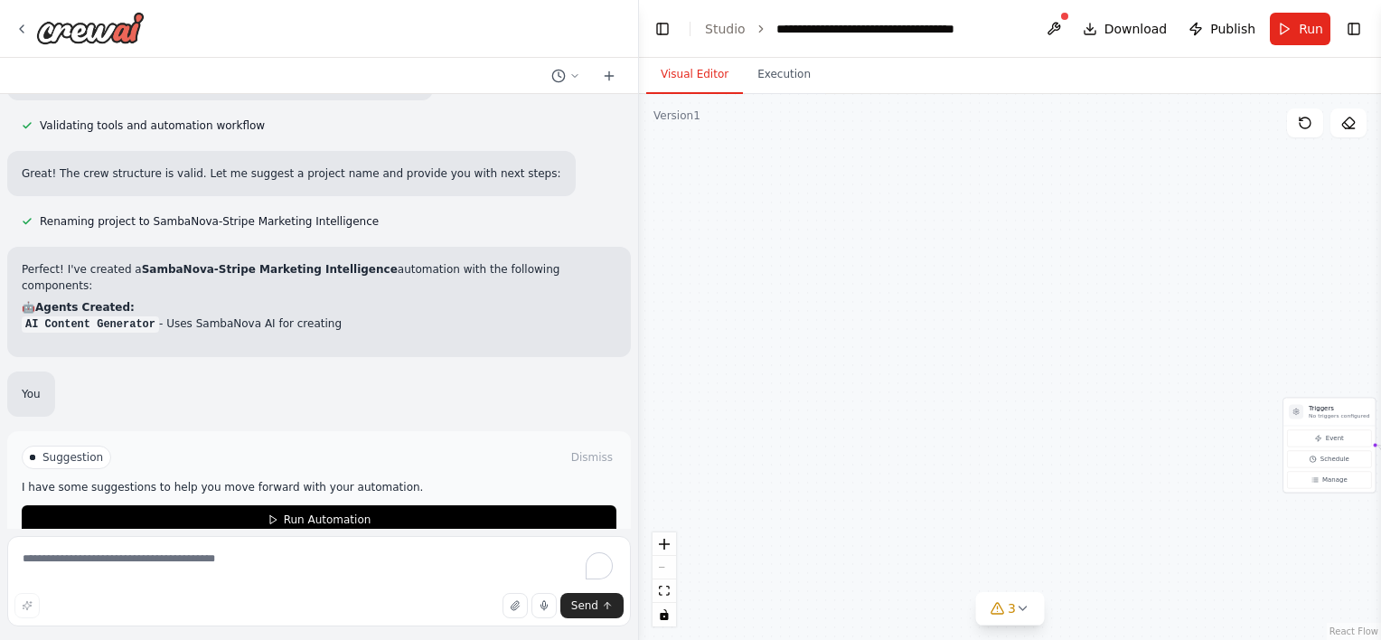
click at [640, 215] on div ".deletable-edge-delete-btn { width: 20px; height: 20px; border: 0px solid #ffff…" at bounding box center [1010, 367] width 742 height 546
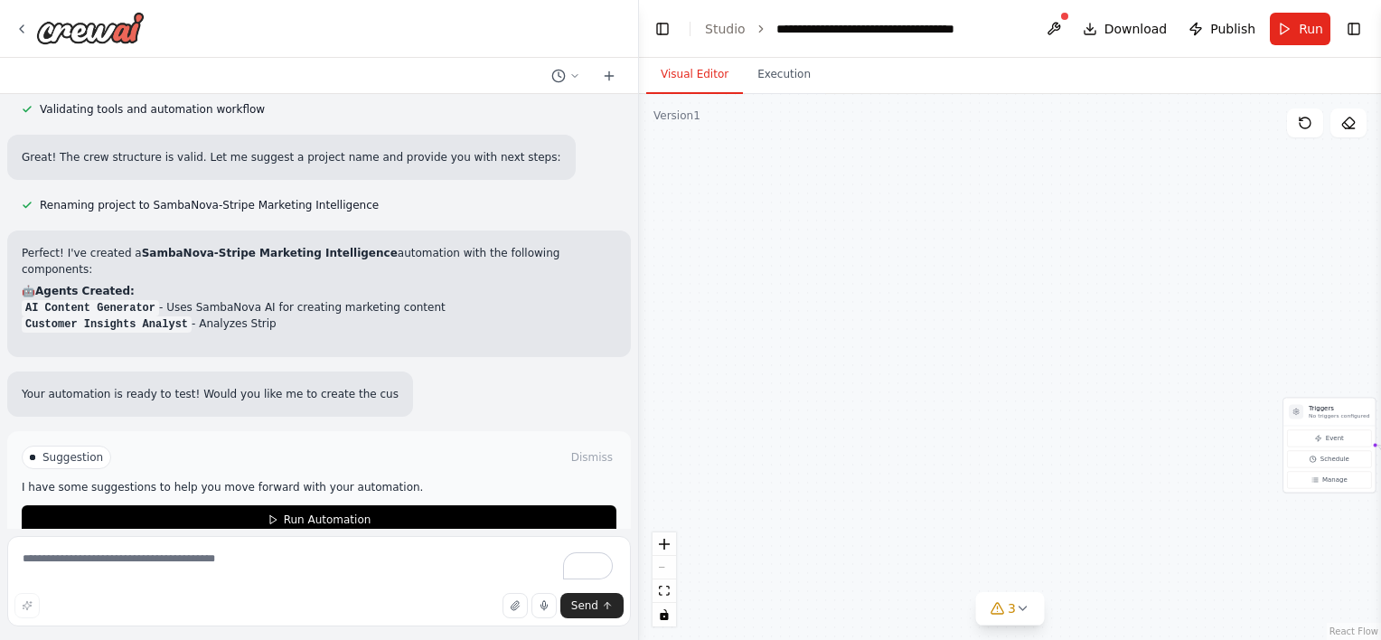
click at [636, 222] on div at bounding box center [635, 320] width 7 height 640
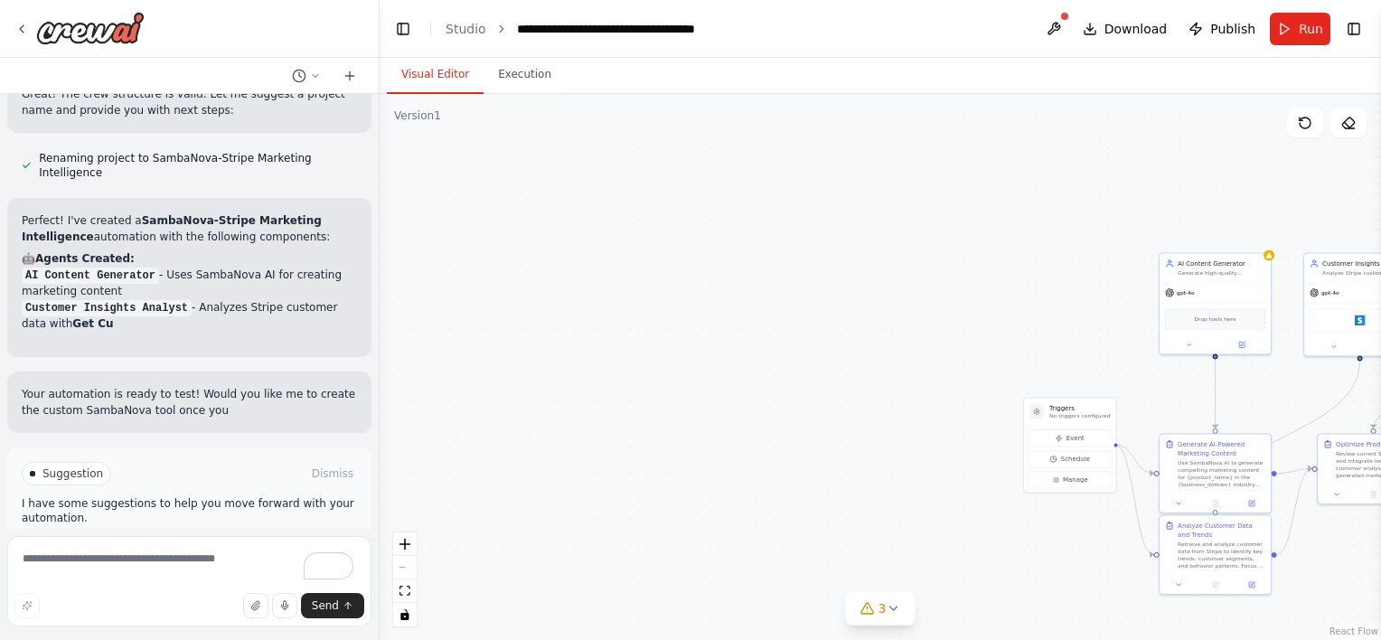
drag, startPoint x: 636, startPoint y: 222, endPoint x: 380, endPoint y: 280, distance: 263.1
click at [380, 280] on div "create some simple autoamtion with sambanova and stripe ▶ Thought process I'll …" at bounding box center [690, 320] width 1381 height 640
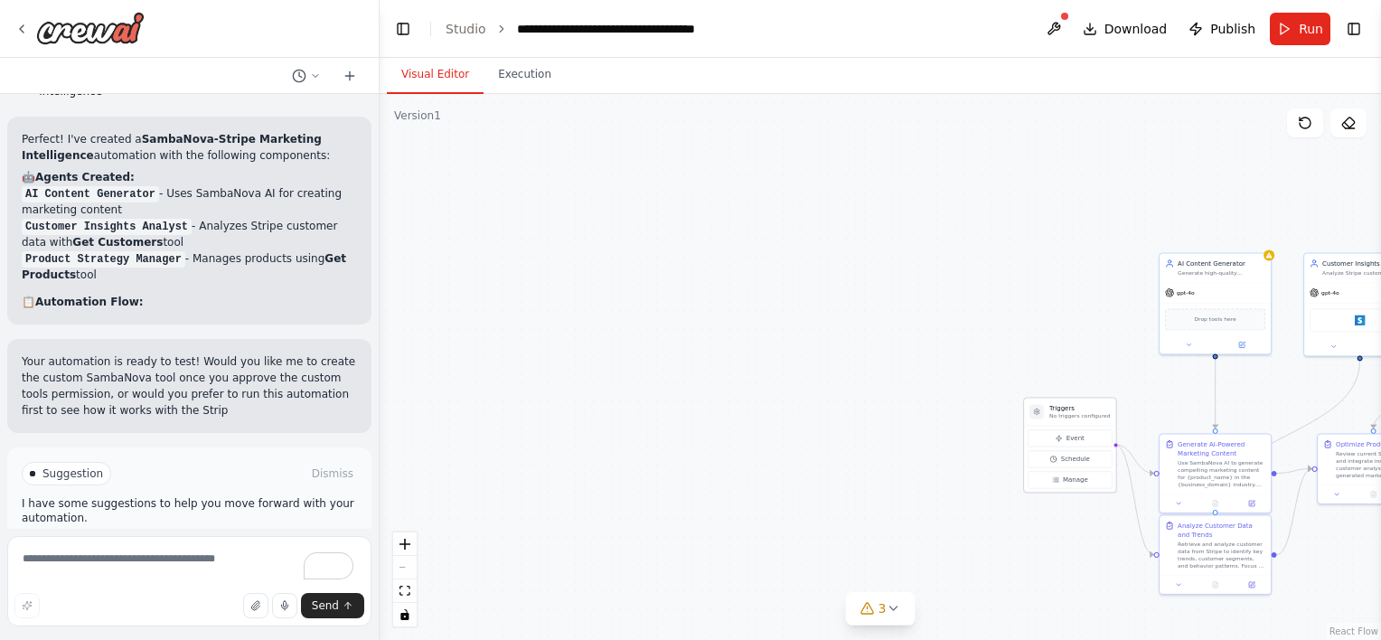
scroll to position [1651, 0]
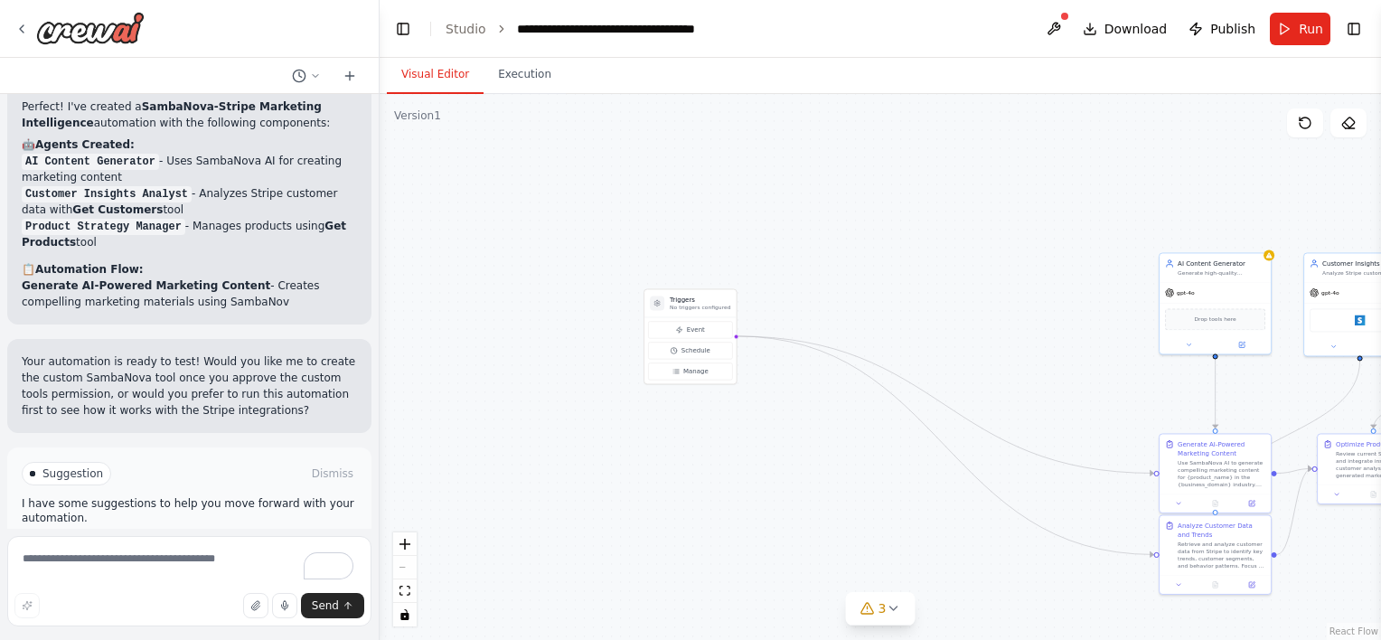
drag, startPoint x: 1071, startPoint y: 418, endPoint x: 593, endPoint y: 290, distance: 494.9
click at [593, 290] on div ".deletable-edge-delete-btn { width: 20px; height: 20px; border: 0px solid #ffff…" at bounding box center [881, 367] width 1002 height 546
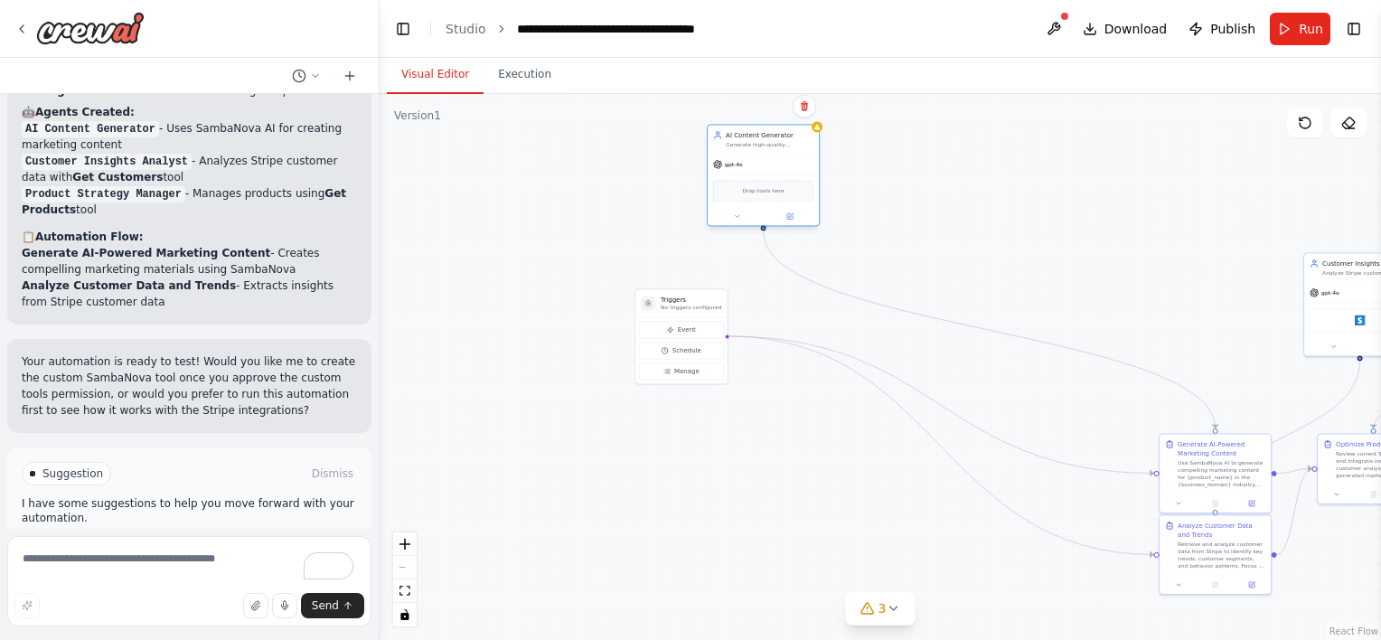
drag, startPoint x: 1209, startPoint y: 272, endPoint x: 788, endPoint y: 184, distance: 429.4
click at [788, 154] on div "AI Content Generator Generate high-quality marketing content for {product_name}…" at bounding box center [763, 139] width 111 height 29
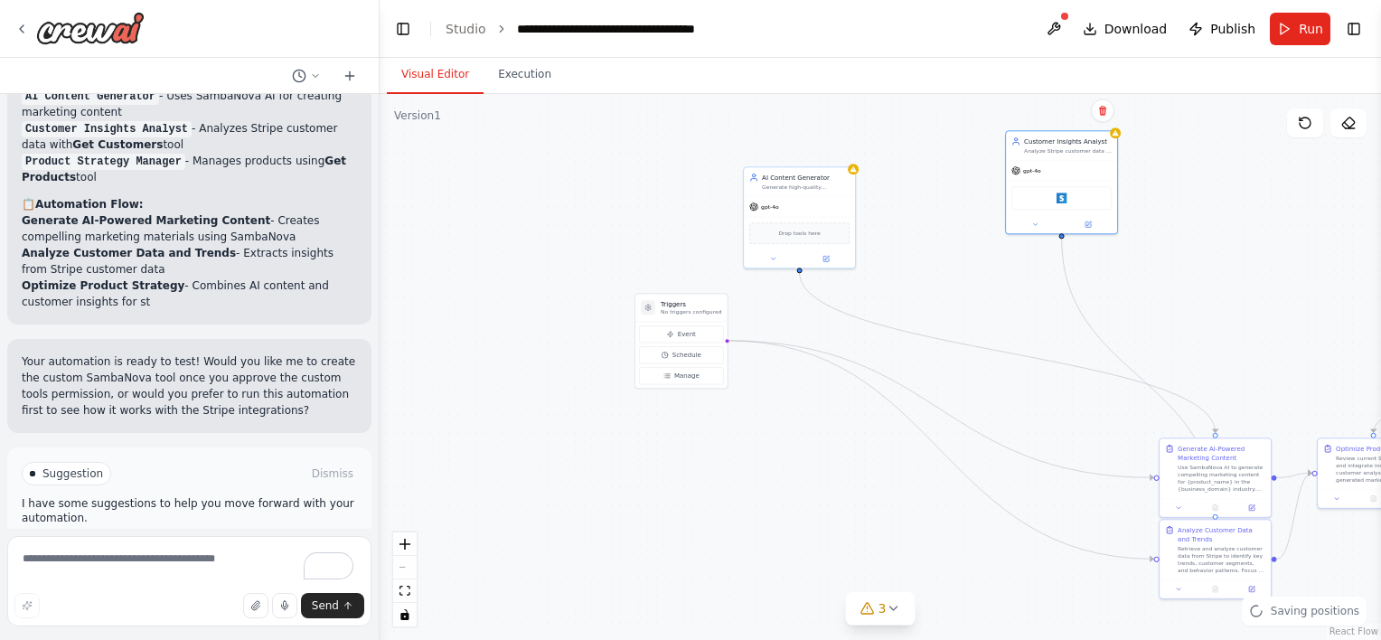
drag, startPoint x: 1284, startPoint y: 268, endPoint x: 971, endPoint y: 158, distance: 332.2
click at [971, 158] on div ".deletable-edge-delete-btn { width: 20px; height: 20px; border: 0px solid #ffff…" at bounding box center [881, 367] width 1002 height 546
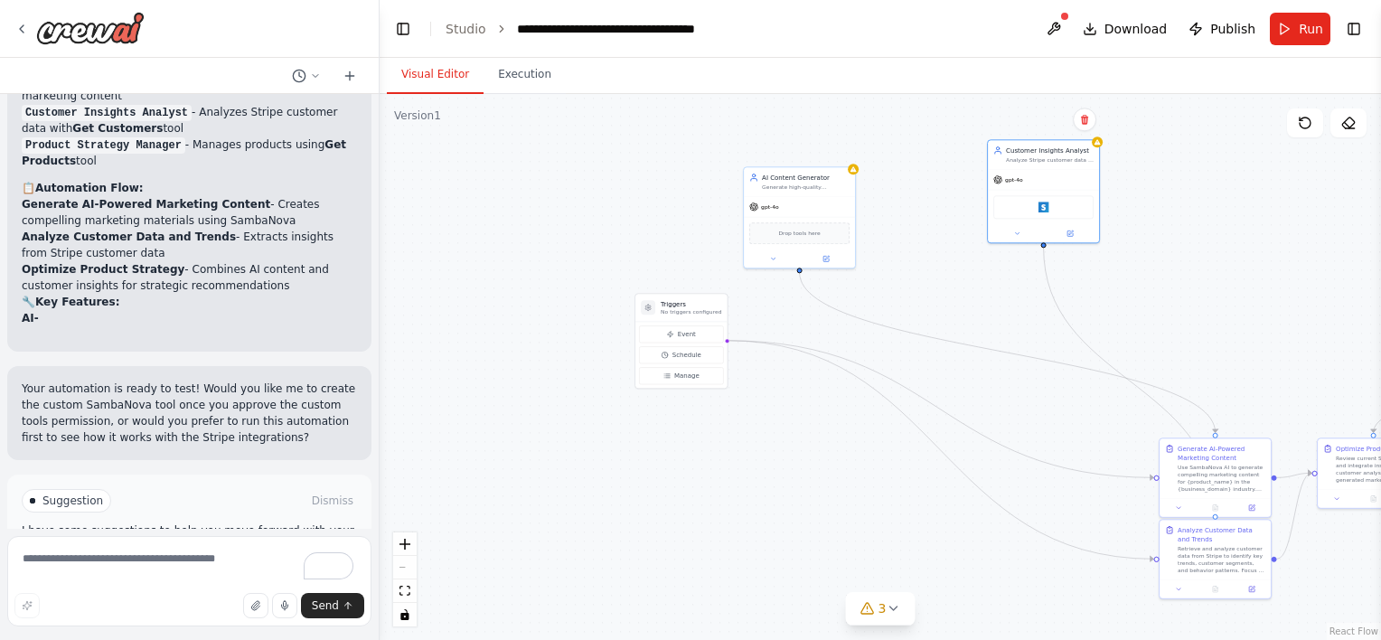
scroll to position [1776, 0]
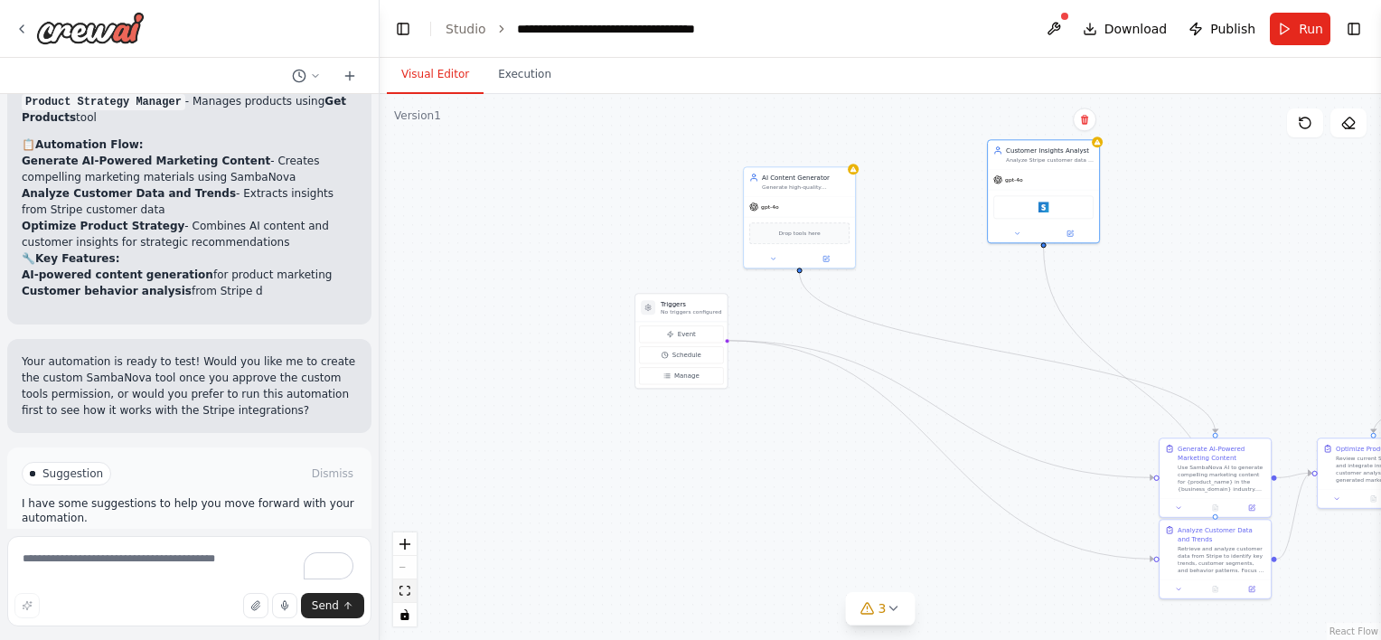
click at [406, 597] on button "fit view" at bounding box center [405, 591] width 24 height 24
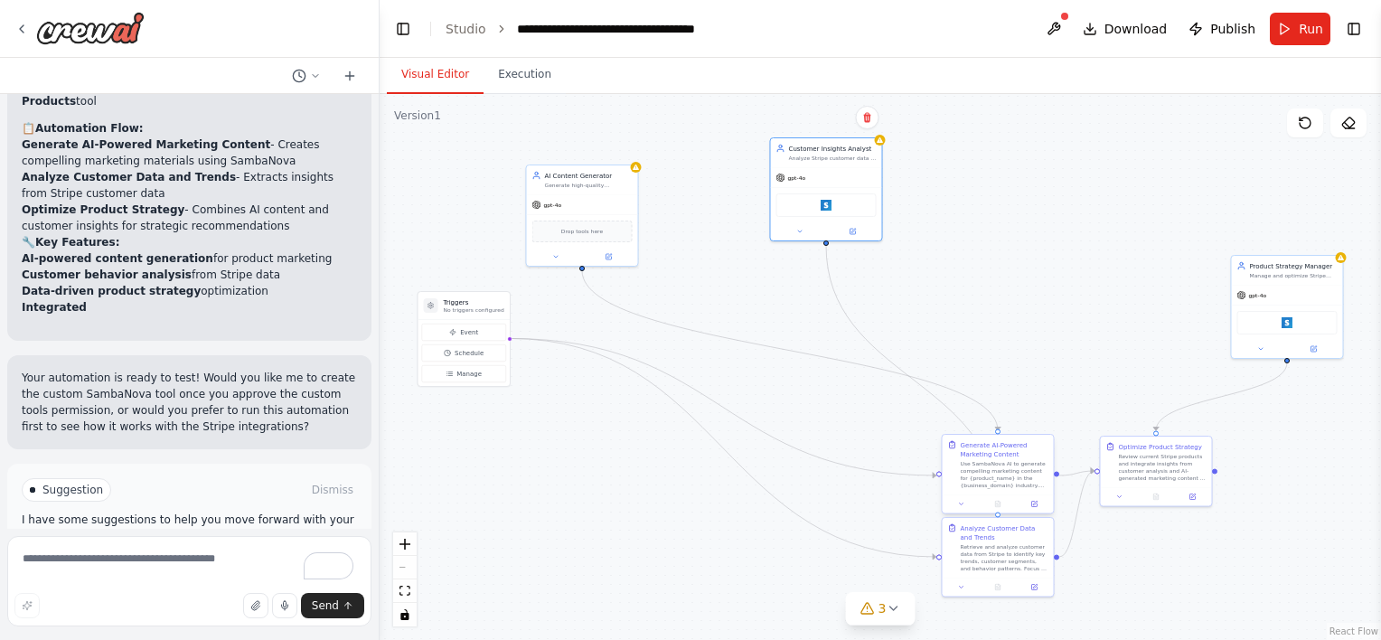
scroll to position [1825, 0]
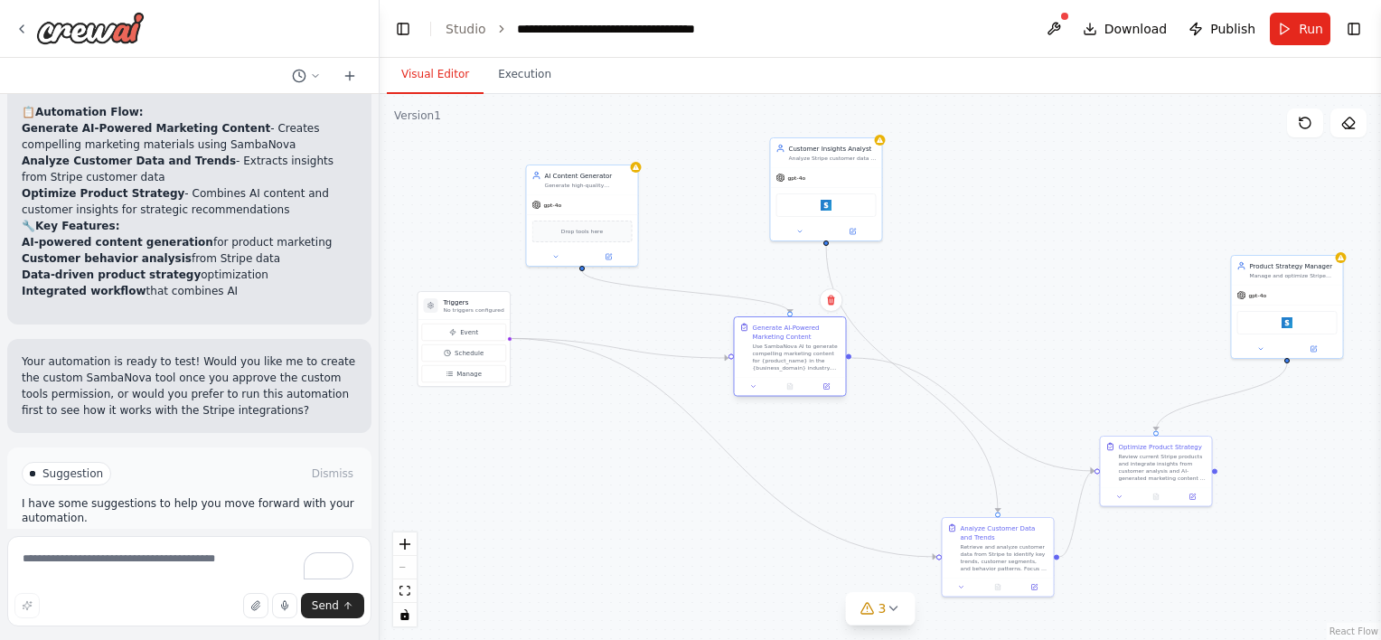
drag, startPoint x: 1016, startPoint y: 474, endPoint x: 776, endPoint y: 347, distance: 270.9
click at [776, 347] on div "Use SambaNova AI to generate compelling marketing content for {product_name} in…" at bounding box center [797, 357] width 88 height 29
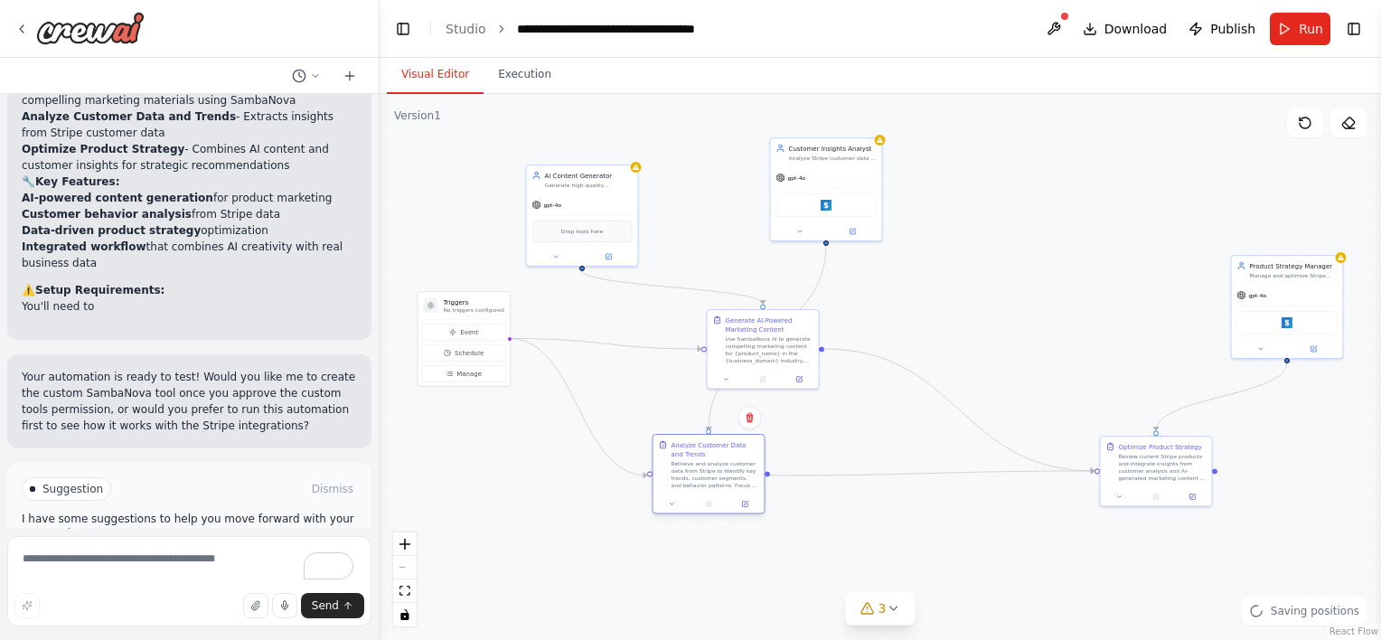
scroll to position [1885, 0]
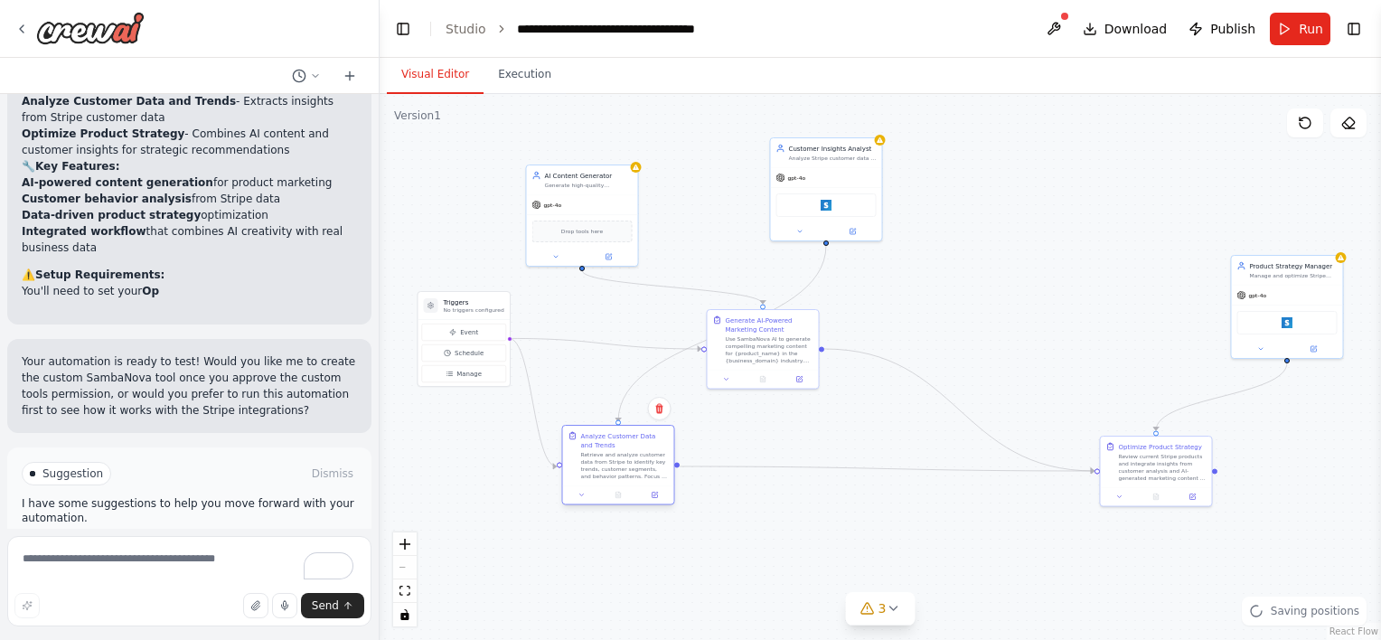
drag, startPoint x: 990, startPoint y: 562, endPoint x: 622, endPoint y: 470, distance: 379.3
click at [622, 470] on div "Retrieve and analyze customer data from Stripe to identify key trends, customer…" at bounding box center [625, 465] width 88 height 29
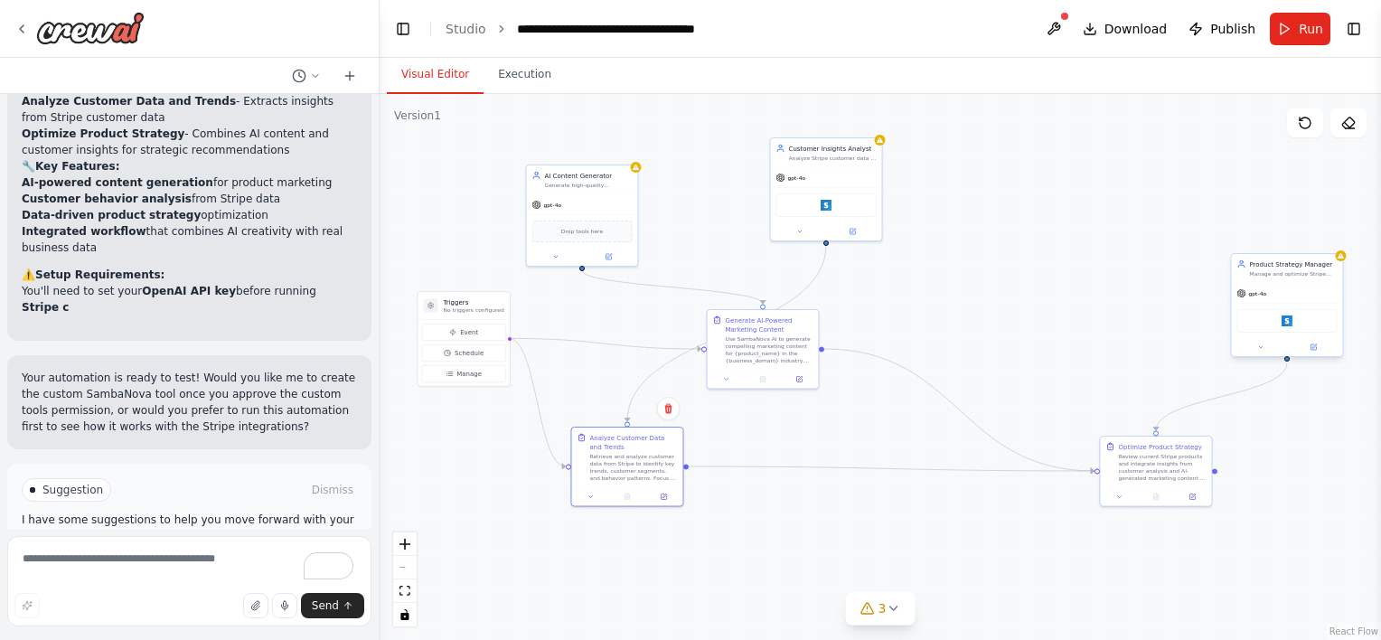
scroll to position [1901, 0]
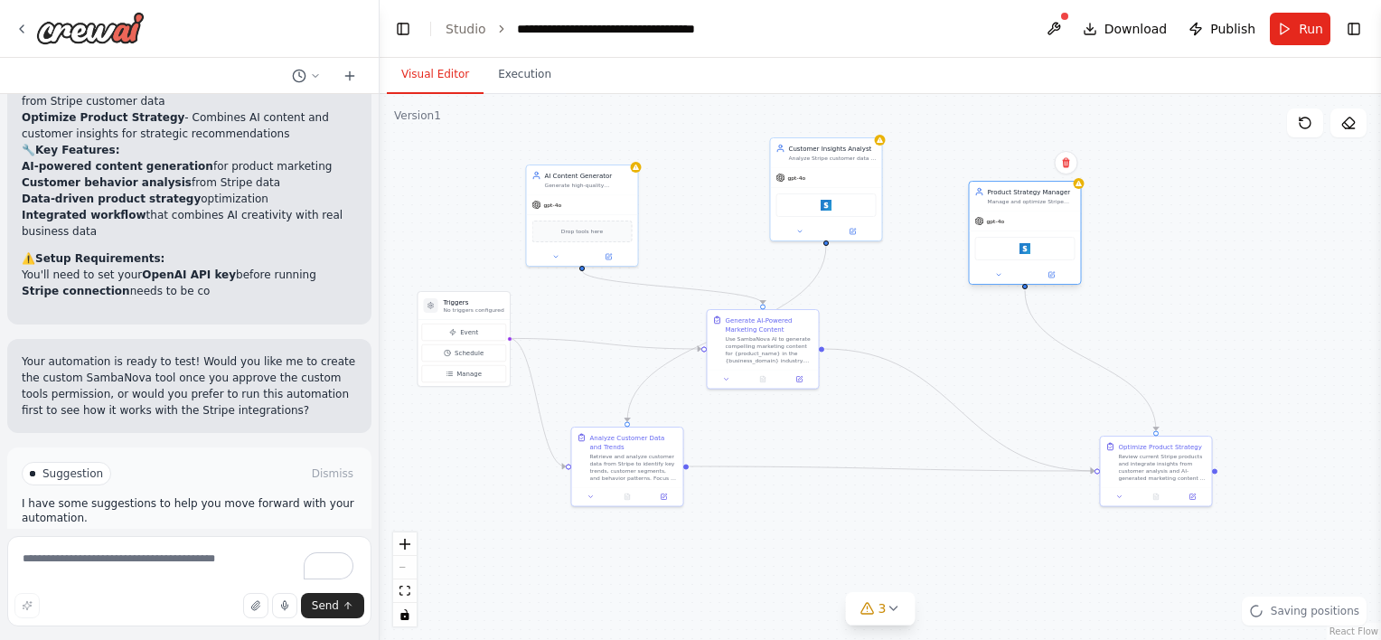
drag, startPoint x: 1271, startPoint y: 267, endPoint x: 993, endPoint y: 184, distance: 289.4
click at [993, 187] on div "Product Strategy Manager" at bounding box center [1032, 191] width 88 height 9
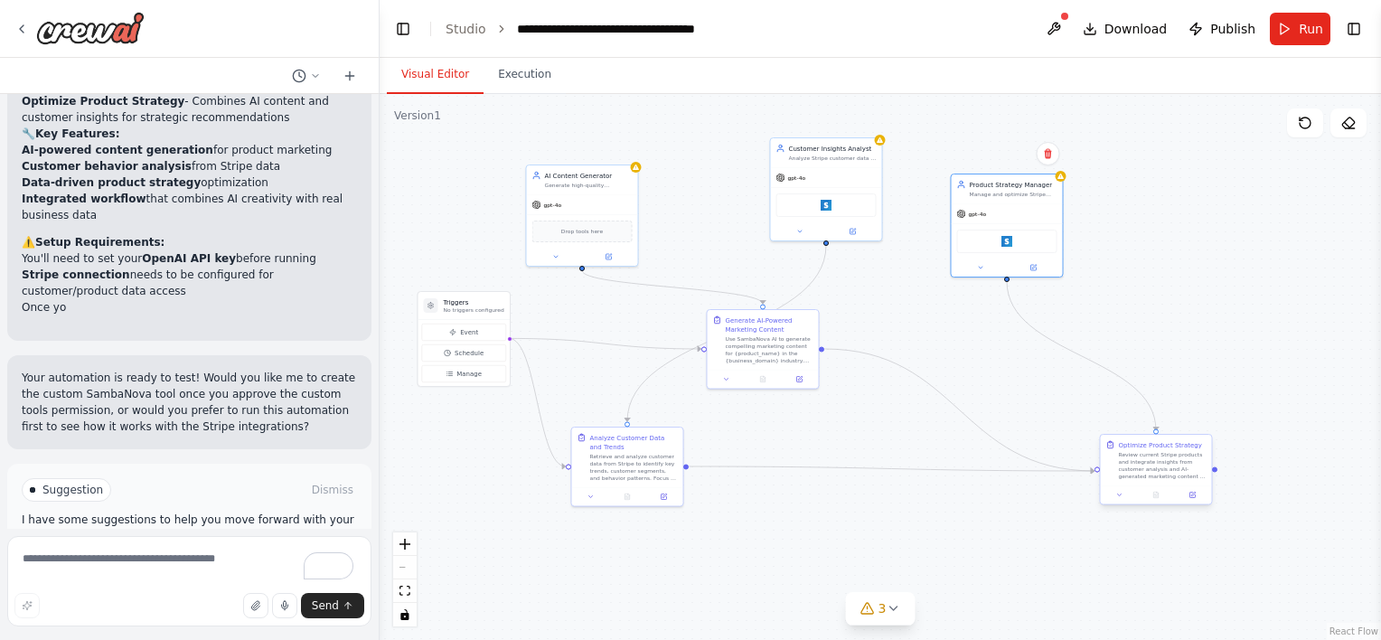
scroll to position [1933, 0]
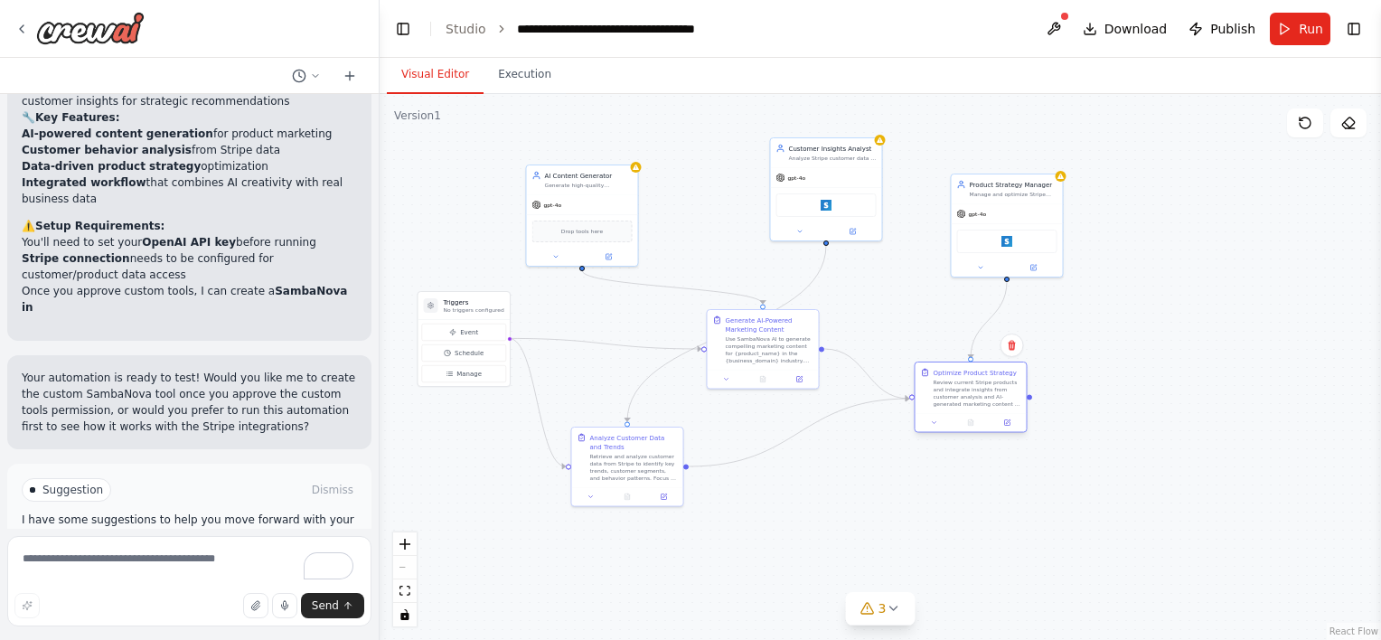
drag, startPoint x: 1153, startPoint y: 448, endPoint x: 962, endPoint y: 373, distance: 205.8
click at [962, 373] on div "Optimize Product Strategy Review current Stripe products and integrate insights…" at bounding box center [978, 388] width 88 height 40
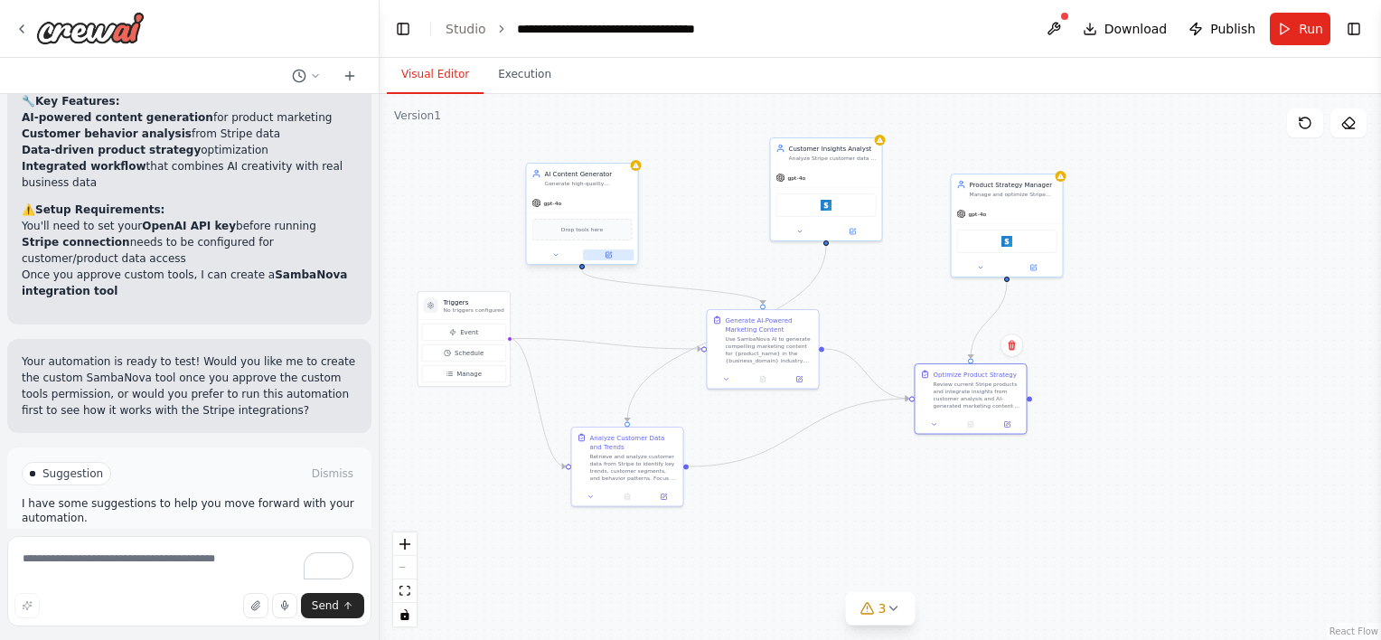
click at [611, 253] on icon at bounding box center [608, 254] width 7 height 7
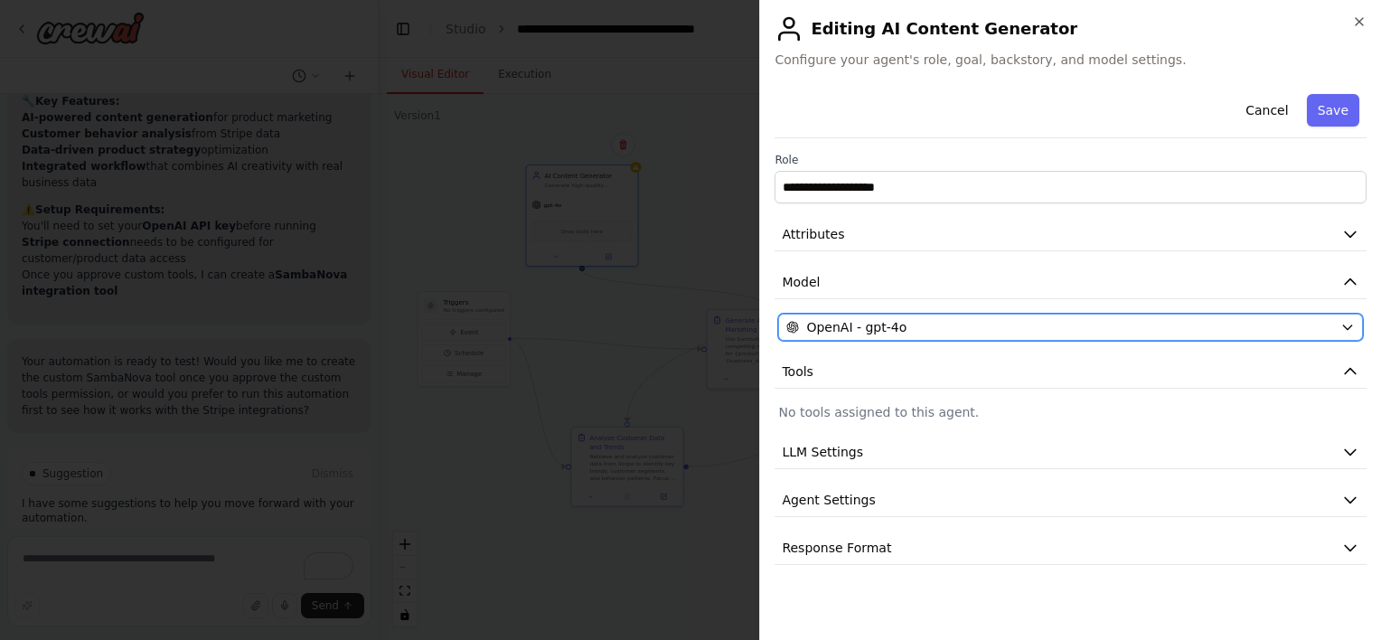
click at [920, 315] on button "OpenAI - gpt-4o" at bounding box center [1070, 327] width 585 height 27
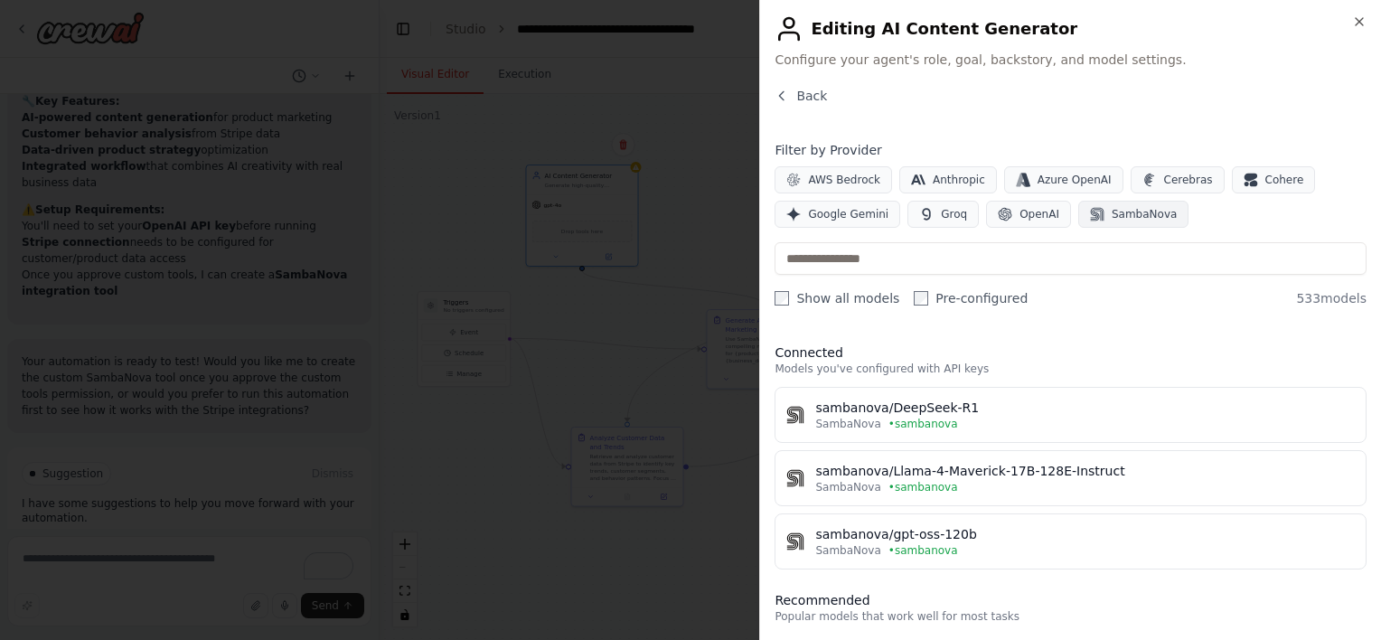
click at [1114, 218] on span "SambaNova" at bounding box center [1144, 214] width 65 height 14
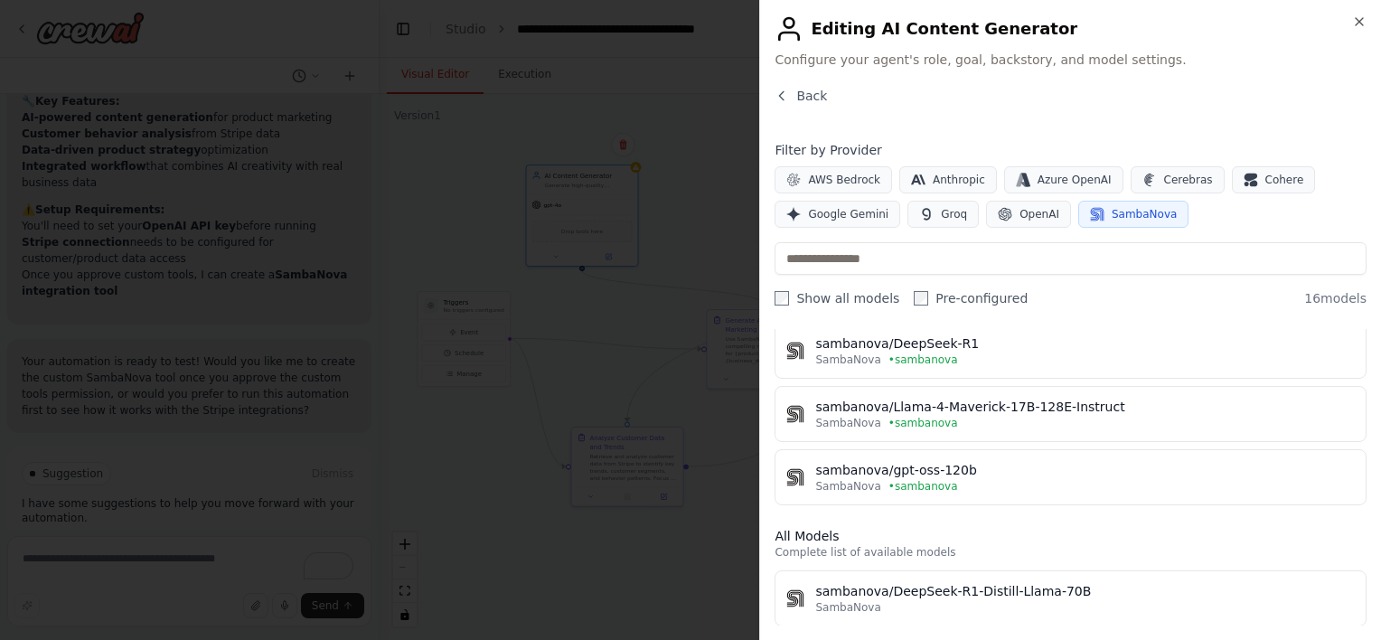
scroll to position [68, 0]
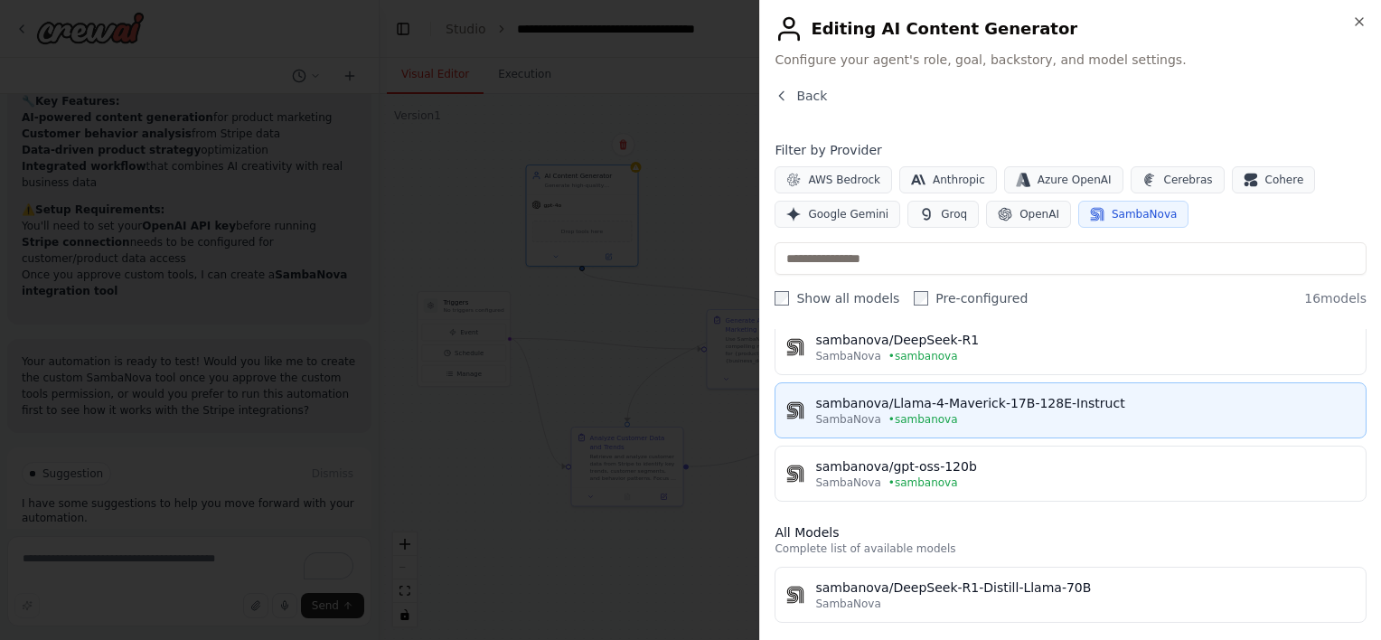
click at [933, 400] on div "sambanova/Llama-4-Maverick-17B-128E-Instruct" at bounding box center [1085, 403] width 540 height 18
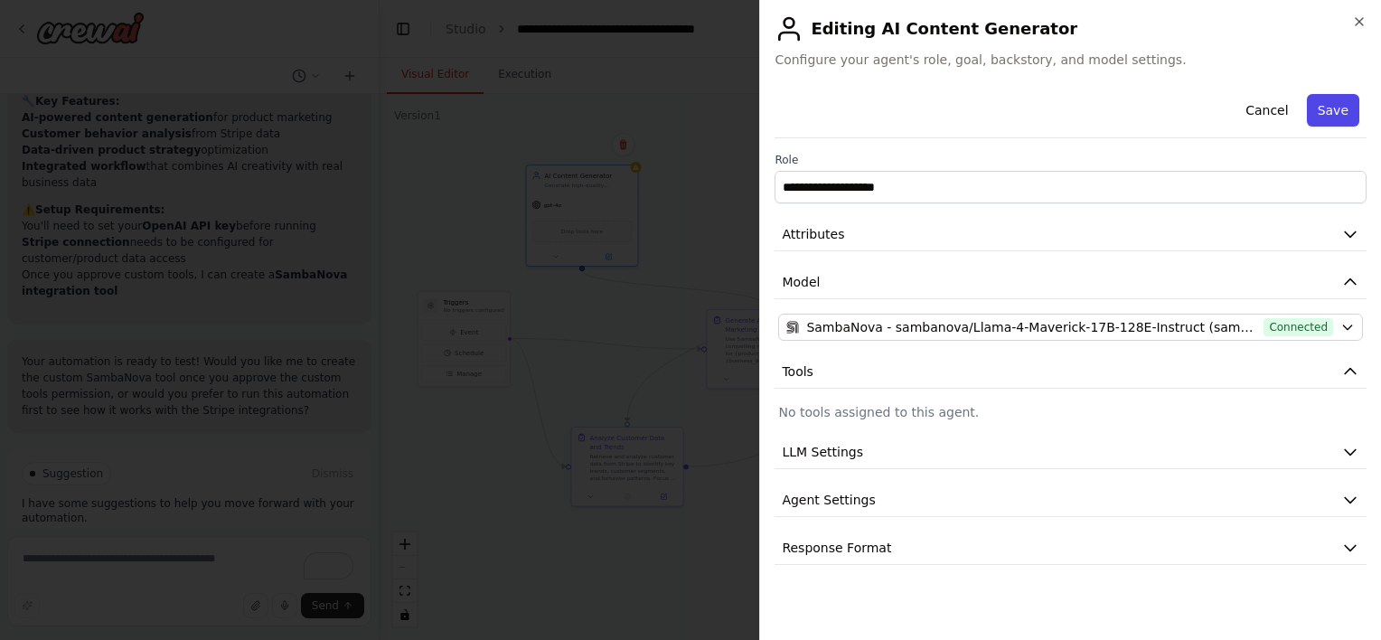
click at [1336, 109] on button "Save" at bounding box center [1333, 110] width 52 height 33
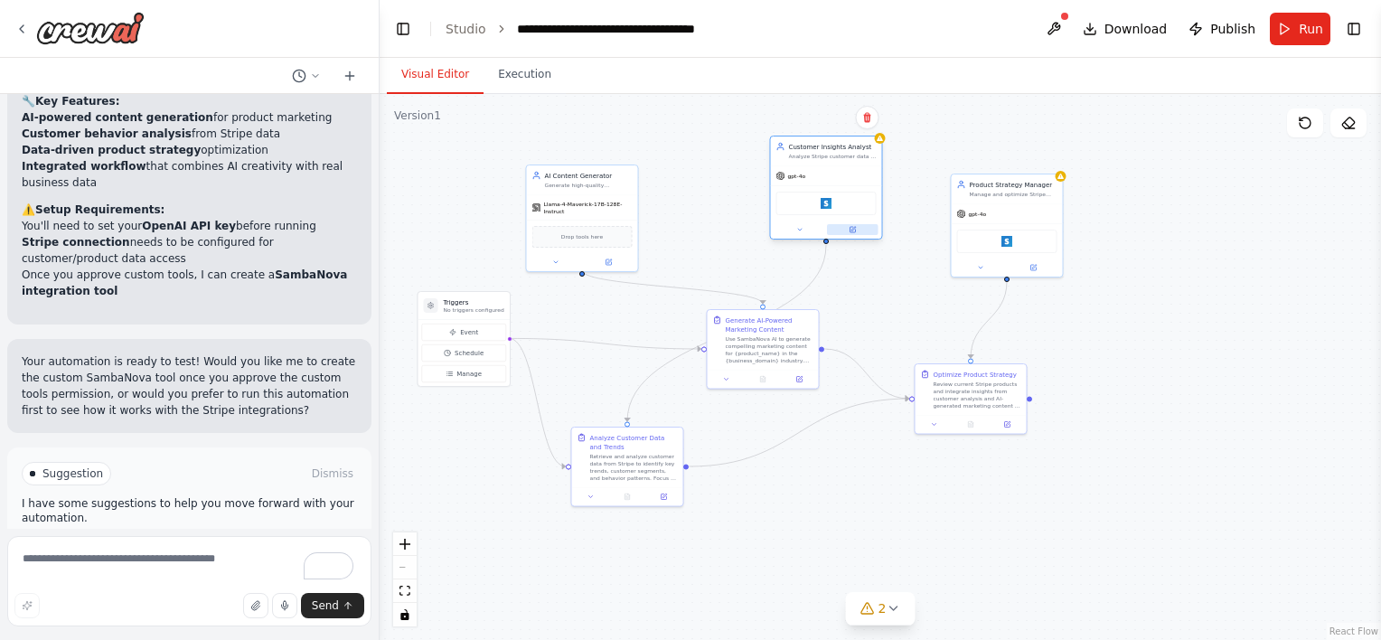
click at [858, 231] on button at bounding box center [853, 229] width 52 height 11
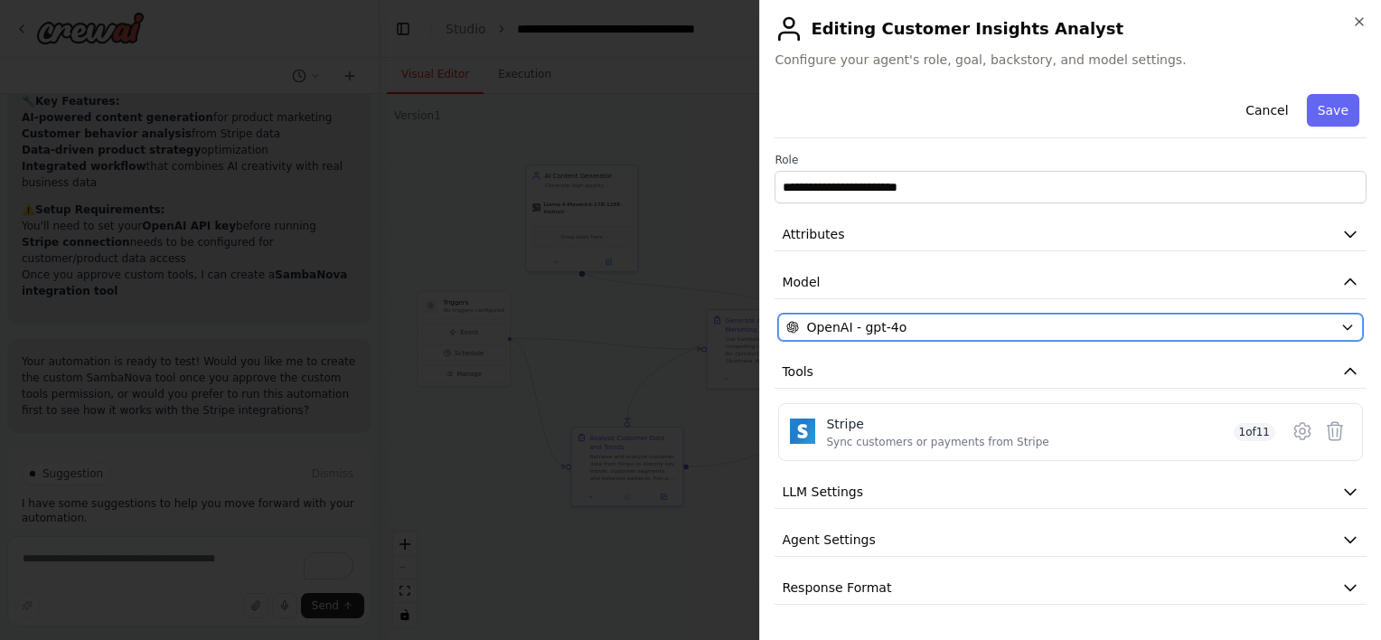
click at [939, 336] on button "OpenAI - gpt-4o" at bounding box center [1070, 327] width 585 height 27
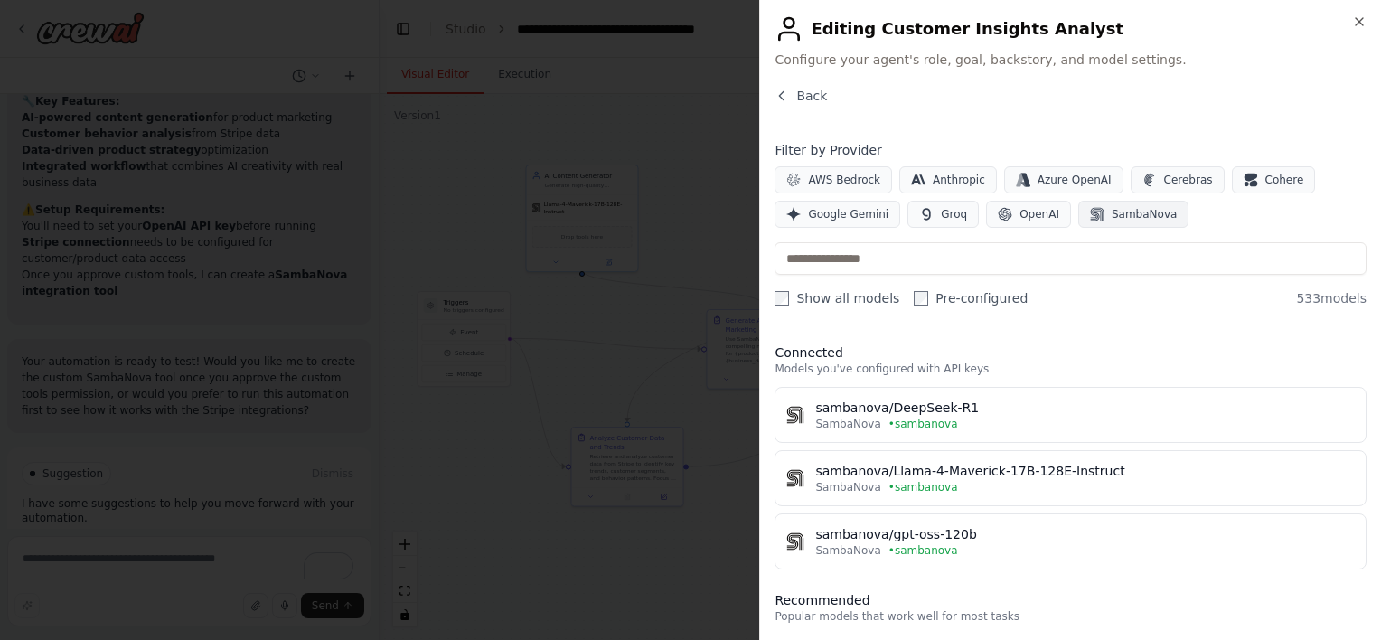
click at [1124, 222] on button "SambaNova" at bounding box center [1133, 214] width 110 height 27
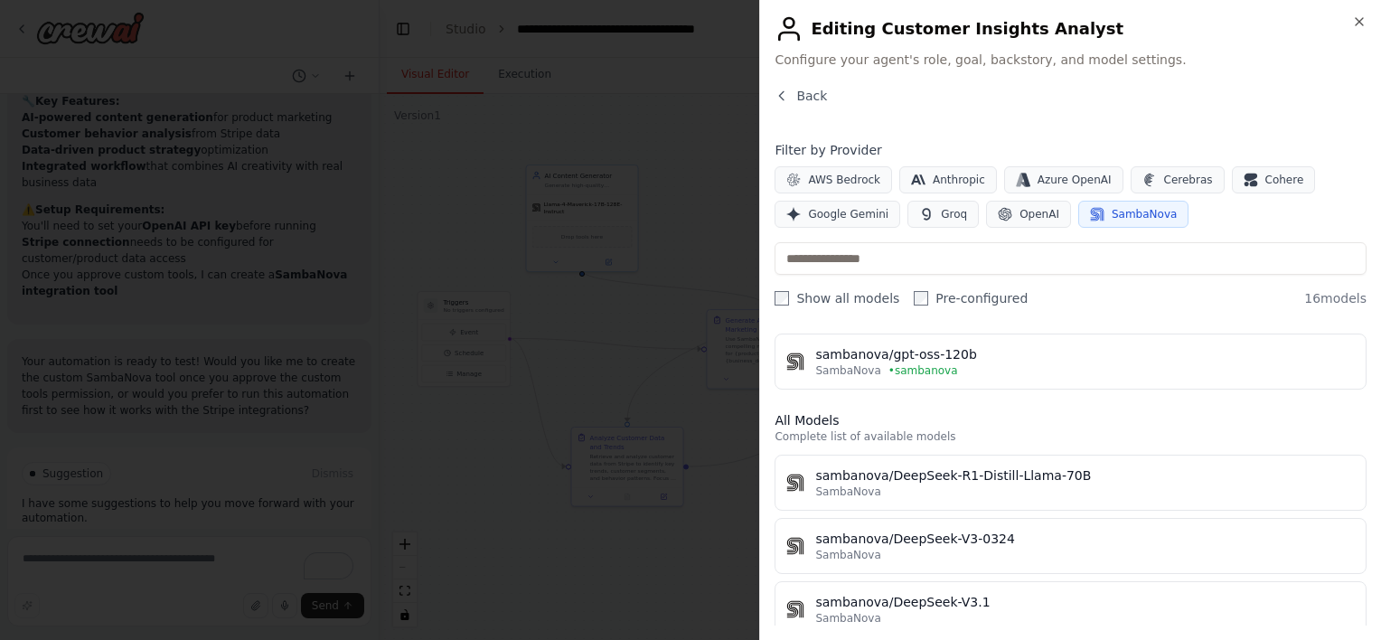
scroll to position [80, 0]
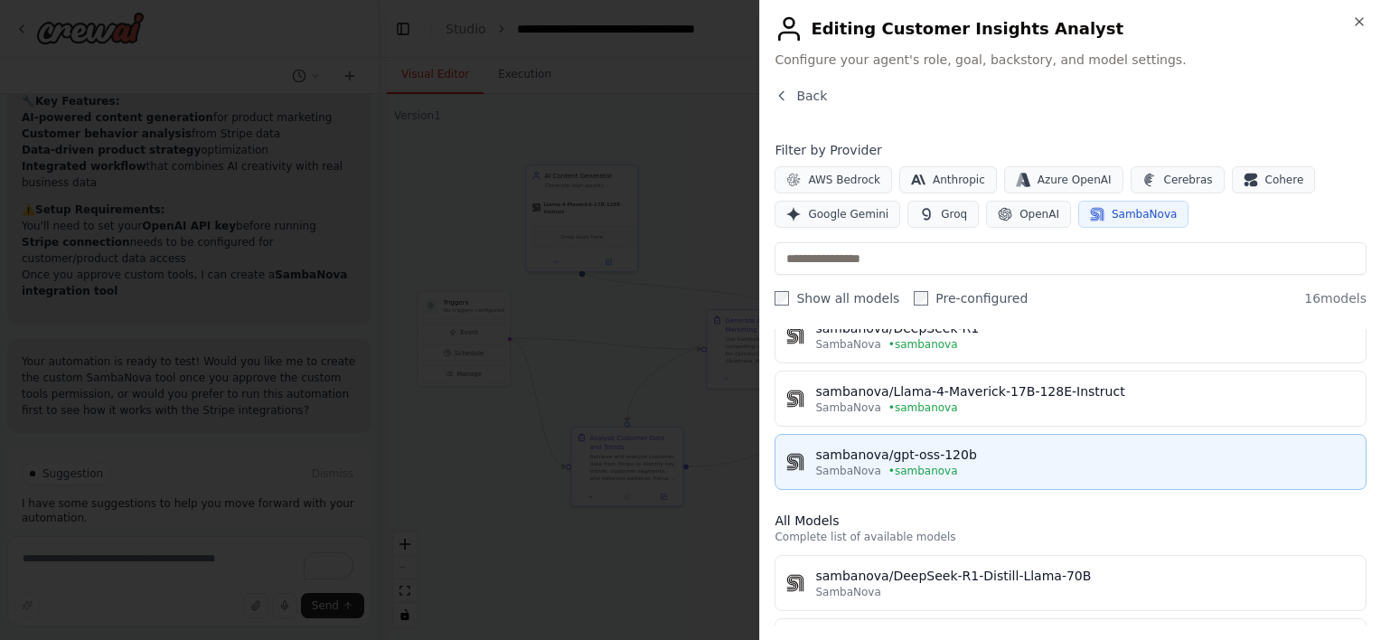
click at [940, 461] on div "sambanova/gpt-oss-120b" at bounding box center [1085, 455] width 540 height 18
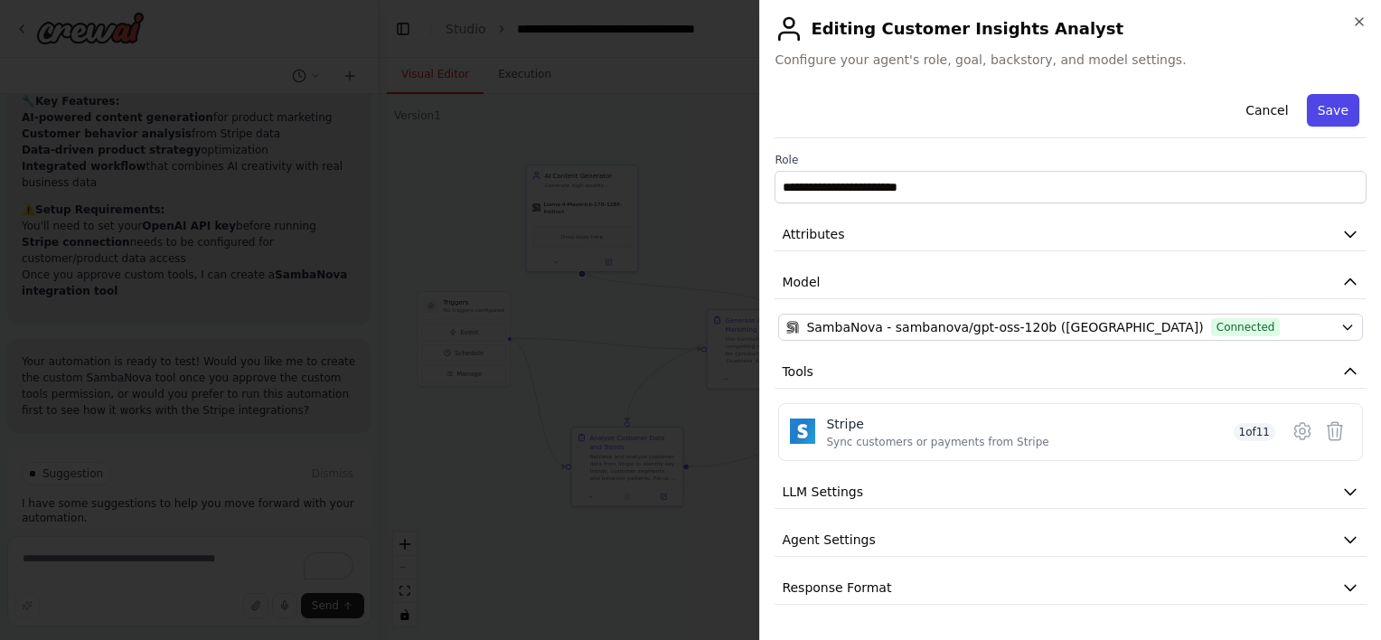
click at [1327, 106] on button "Save" at bounding box center [1333, 110] width 52 height 33
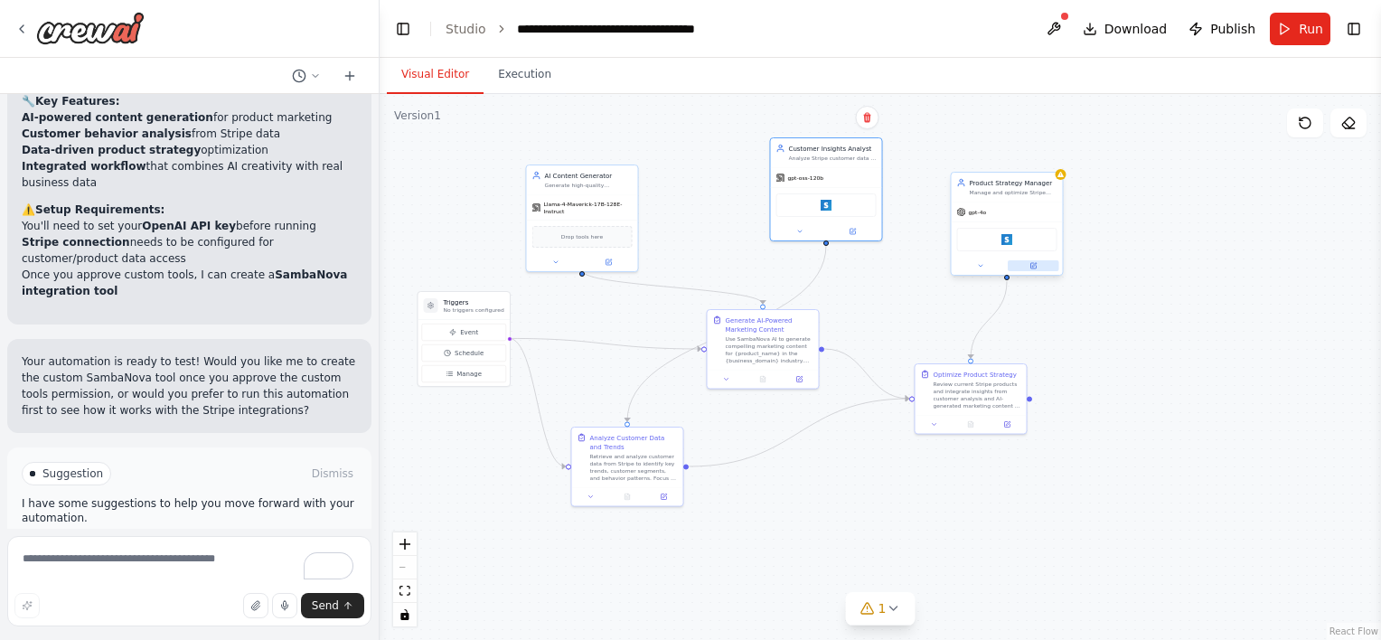
click at [1038, 268] on button at bounding box center [1034, 265] width 52 height 11
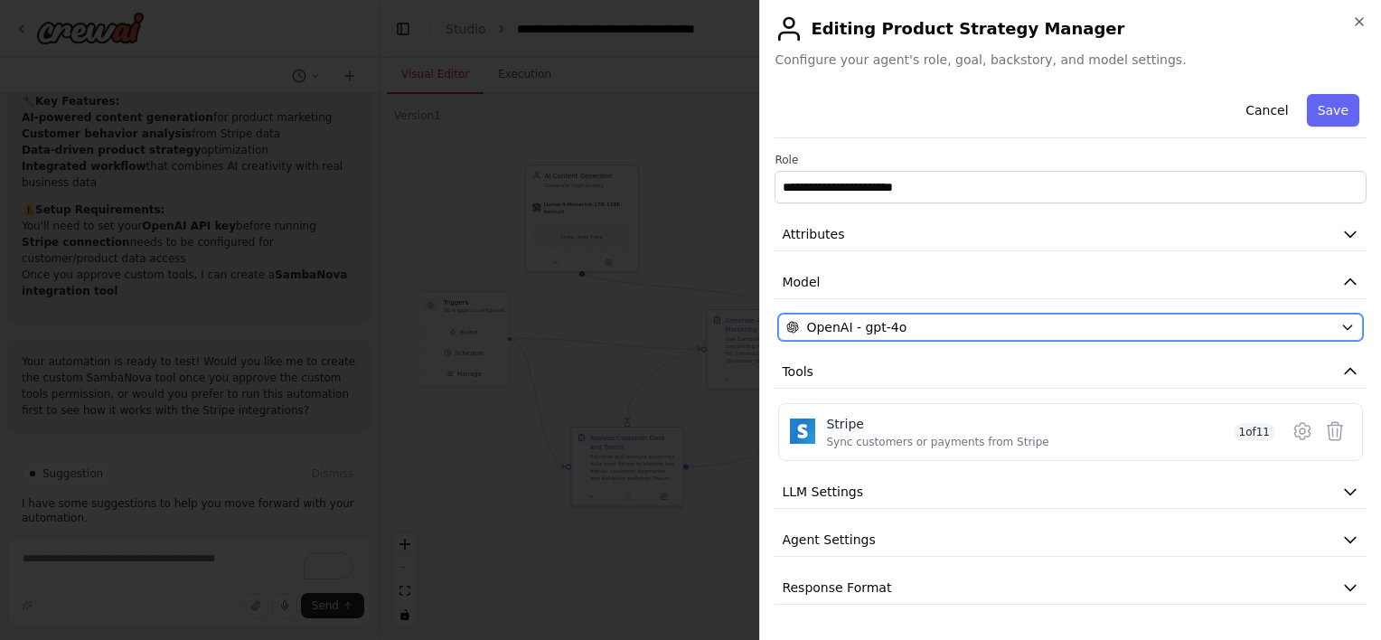
click at [890, 323] on span "OpenAI - gpt-4o" at bounding box center [856, 327] width 100 height 18
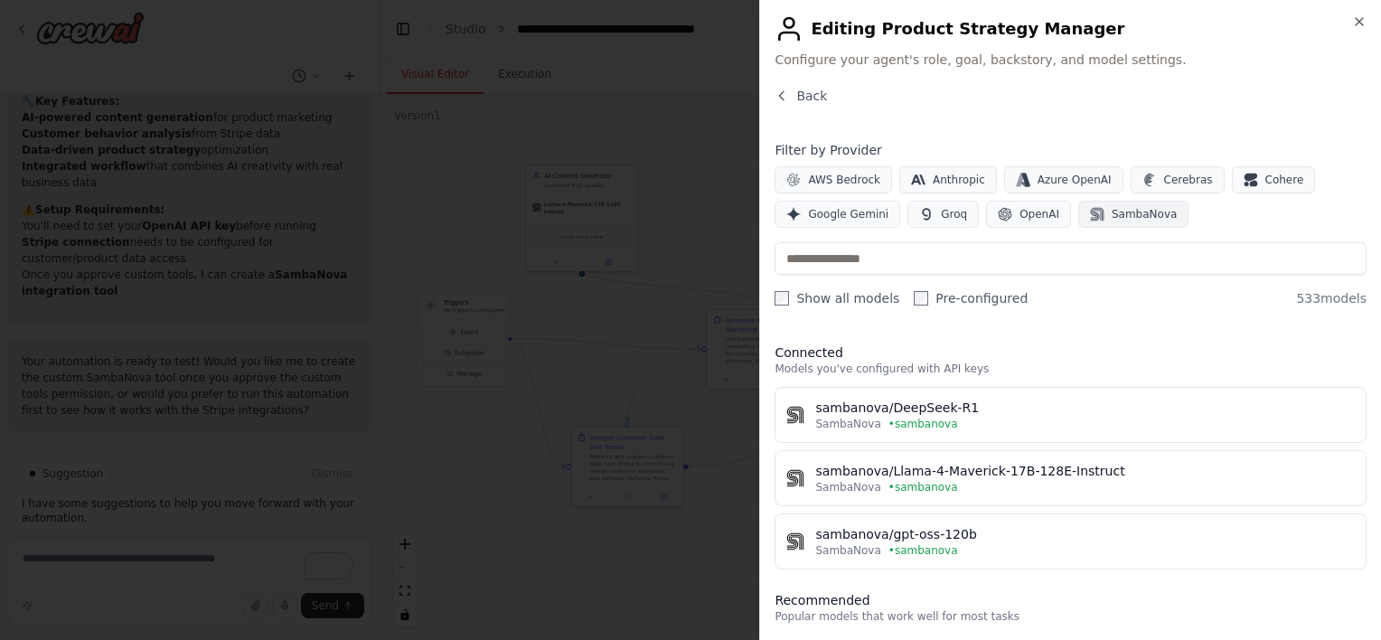
click at [1127, 214] on span "SambaNova" at bounding box center [1144, 214] width 65 height 14
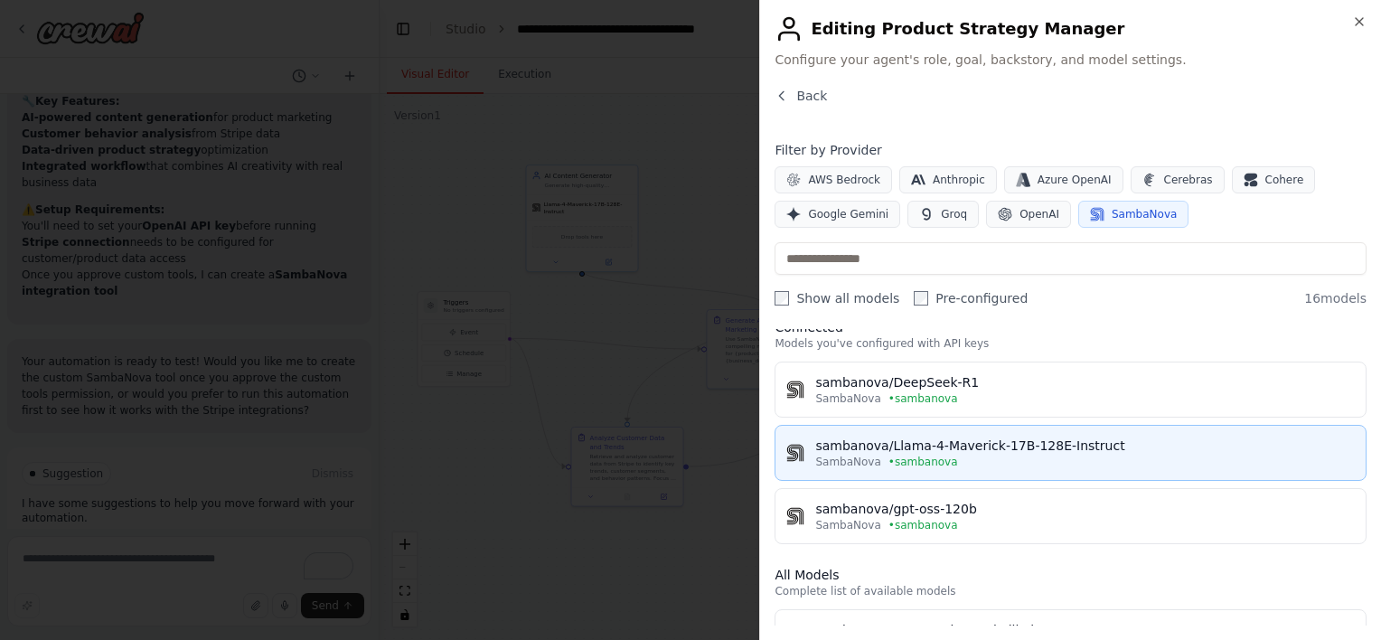
scroll to position [29, 0]
click at [915, 452] on span "• sambanova" at bounding box center [924, 458] width 70 height 14
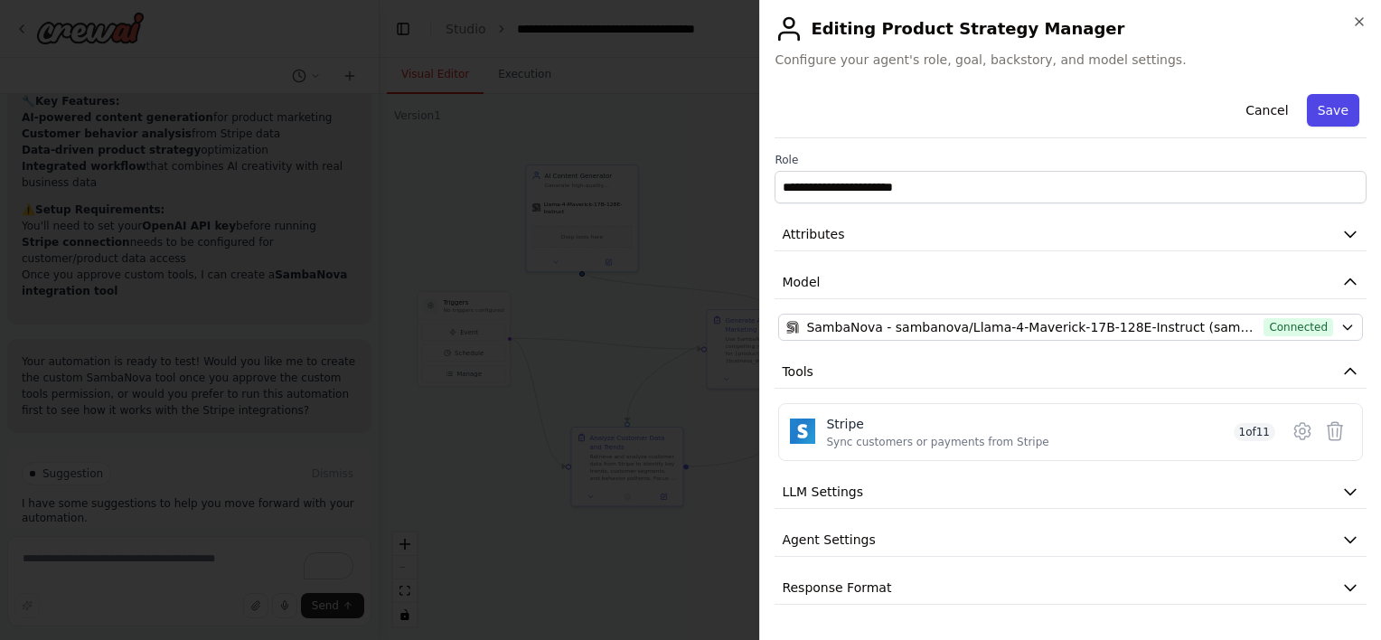
click at [1337, 108] on button "Save" at bounding box center [1333, 110] width 52 height 33
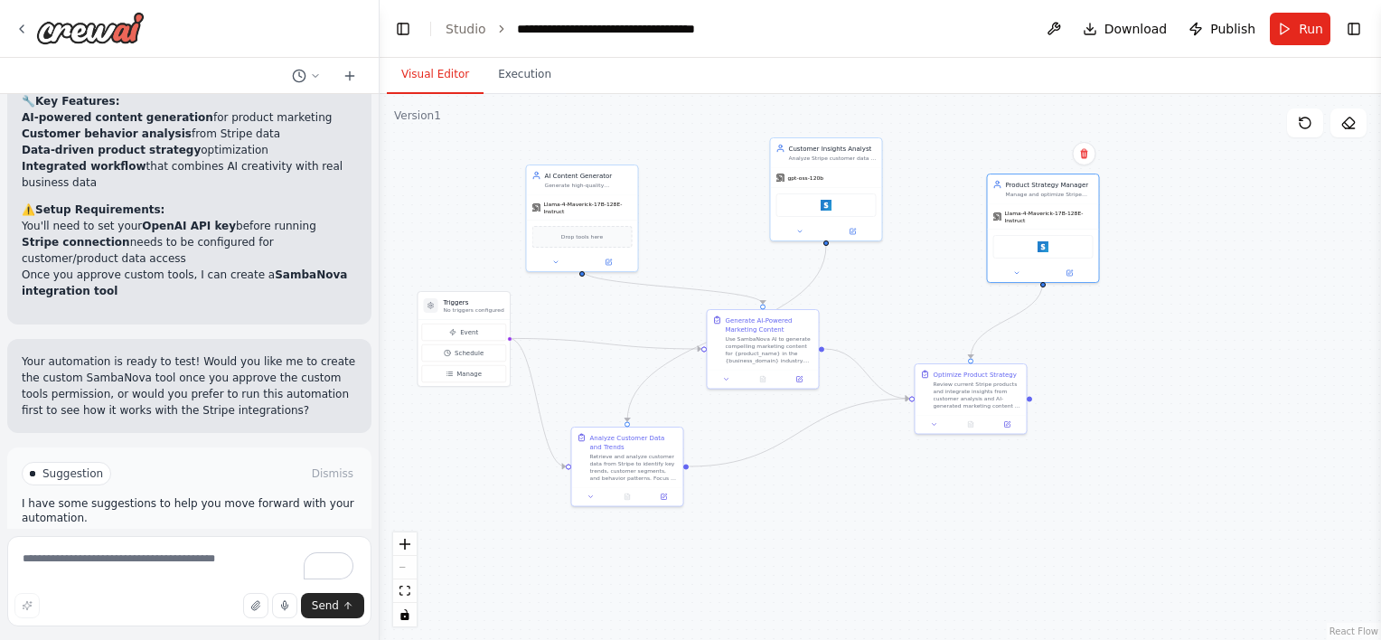
drag, startPoint x: 1059, startPoint y: 206, endPoint x: 1109, endPoint y: 199, distance: 50.2
click at [1109, 199] on div ".deletable-edge-delete-btn { width: 20px; height: 20px; border: 0px solid #ffff…" at bounding box center [881, 367] width 1002 height 546
drag, startPoint x: 625, startPoint y: 438, endPoint x: 672, endPoint y: 492, distance: 71.1
click at [672, 492] on div "Analyze Customer Data and Trends" at bounding box center [679, 494] width 88 height 18
drag, startPoint x: 764, startPoint y: 343, endPoint x: 774, endPoint y: 336, distance: 12.3
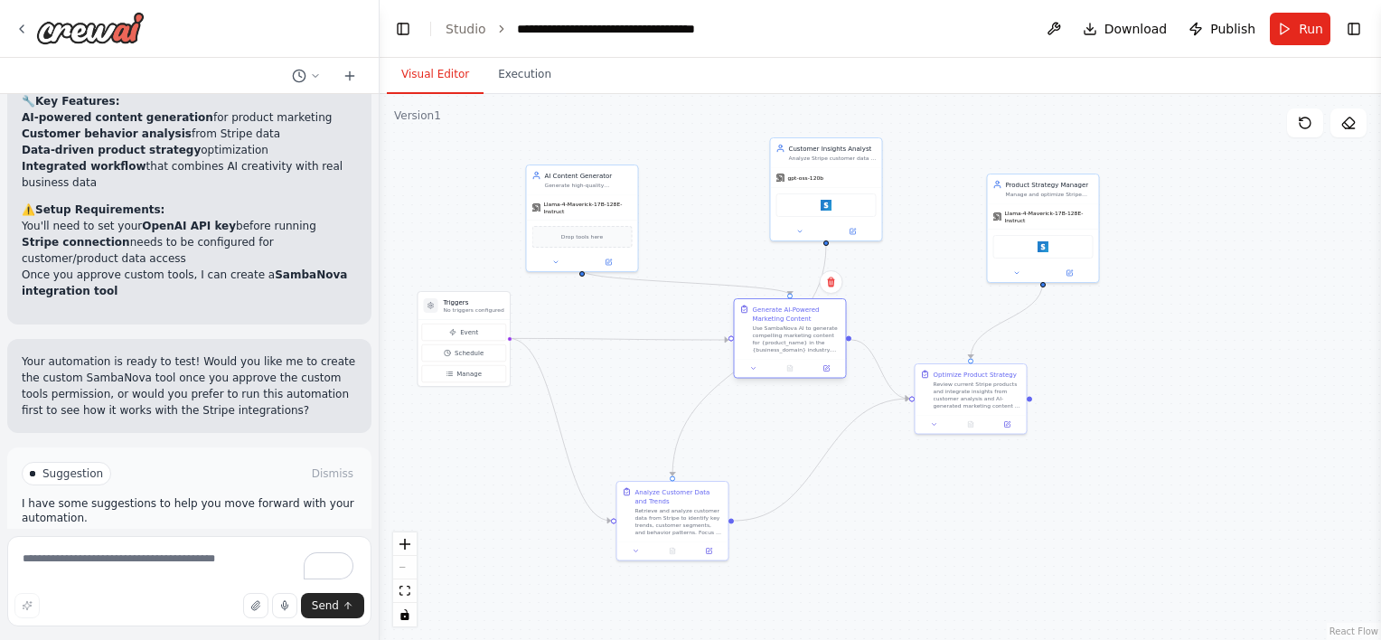
click at [774, 336] on div "Use SambaNova AI to generate compelling marketing content for {product_name} in…" at bounding box center [797, 339] width 88 height 29
click at [833, 201] on div "Stripe" at bounding box center [826, 204] width 100 height 24
click at [857, 231] on button at bounding box center [853, 229] width 52 height 11
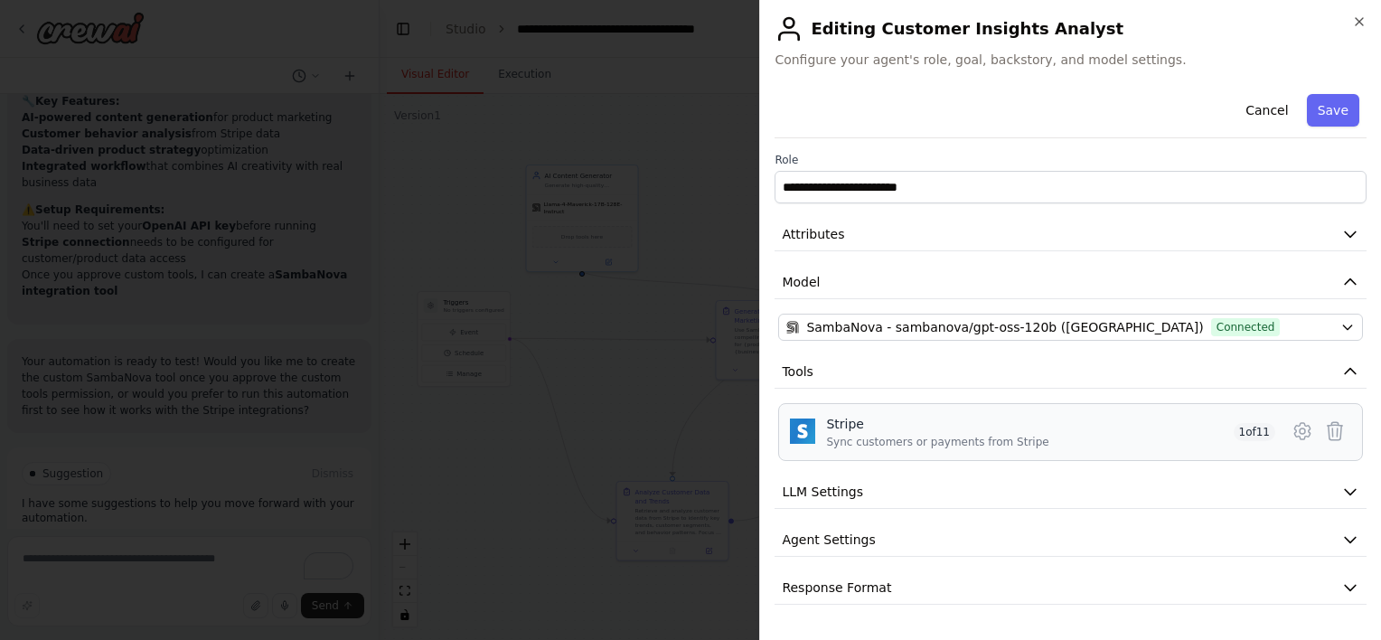
click at [895, 427] on div "Stripe" at bounding box center [937, 424] width 222 height 18
click at [820, 426] on div "Stripe Sync customers or payments from Stripe 1 of 11" at bounding box center [1070, 432] width 561 height 34
click at [936, 486] on button "LLM Settings" at bounding box center [1071, 491] width 592 height 33
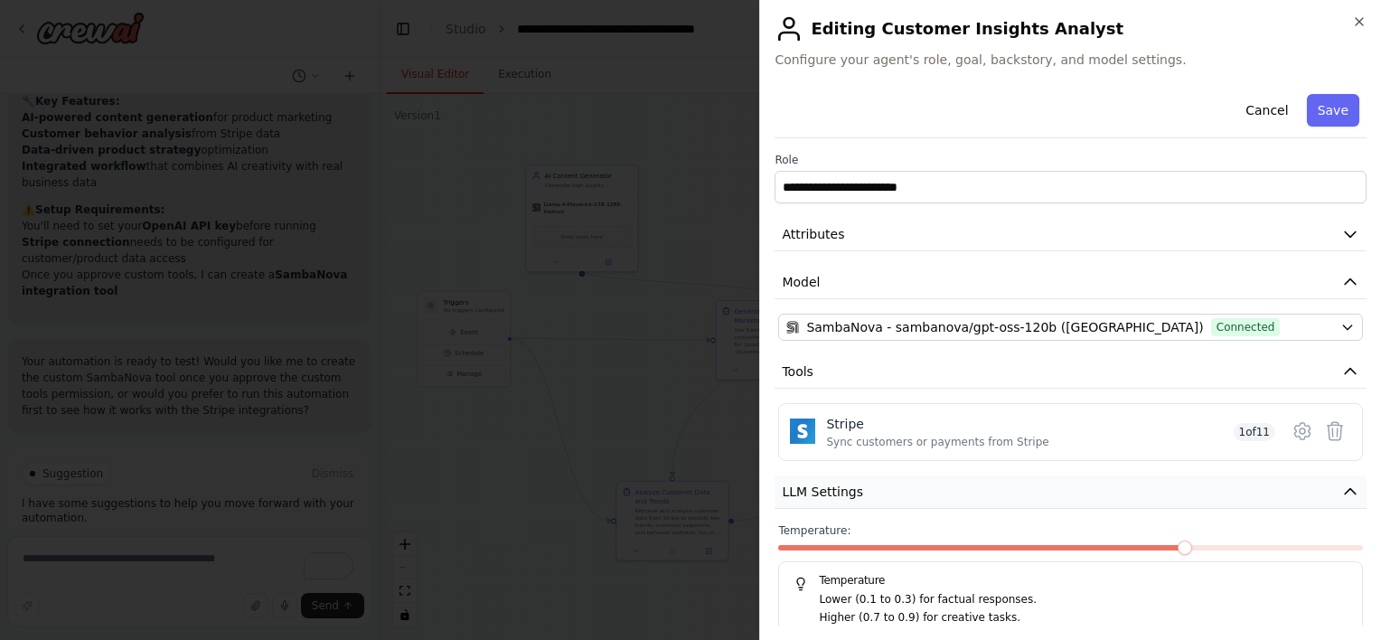
scroll to position [120, 0]
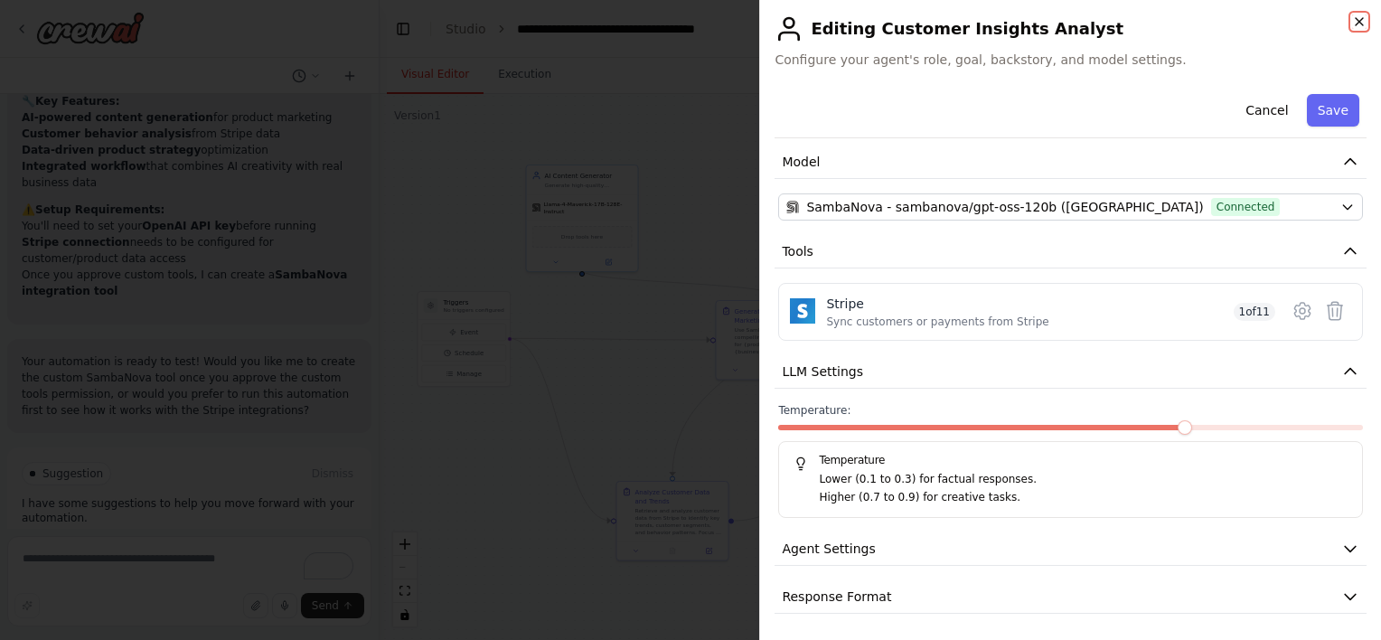
click at [1359, 23] on icon "button" at bounding box center [1359, 21] width 7 height 7
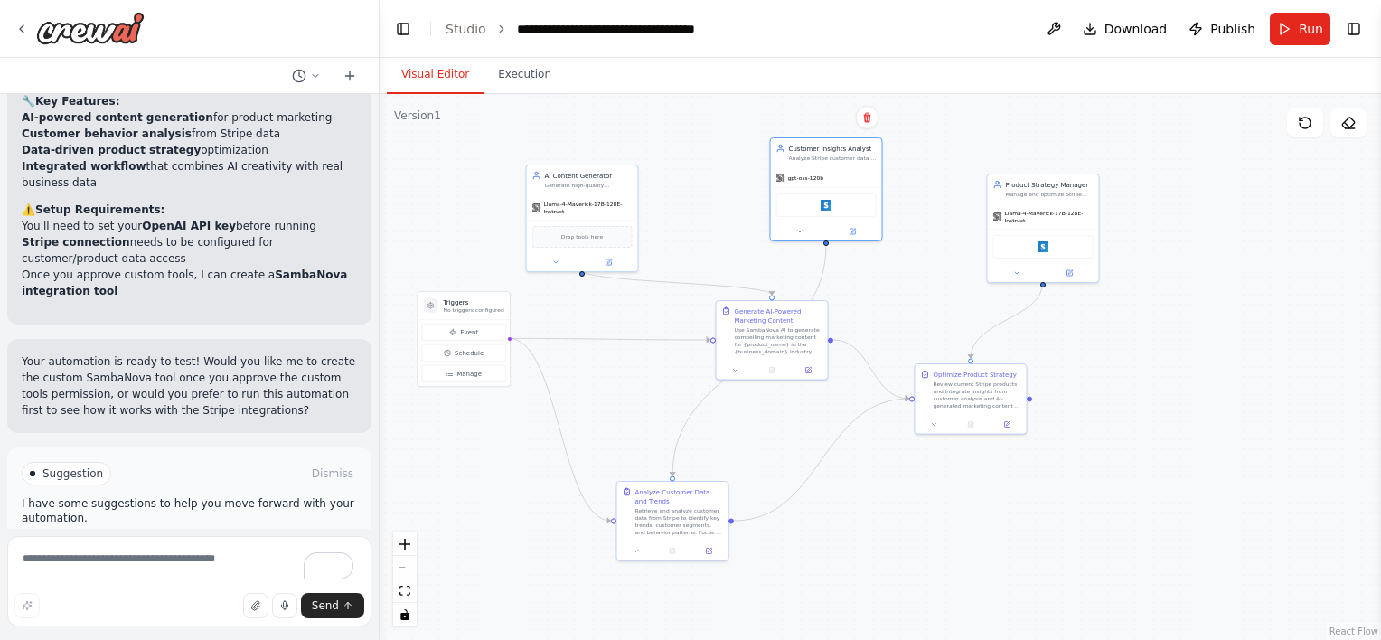
click at [206, 543] on span "Run Automation" at bounding box center [198, 550] width 88 height 14
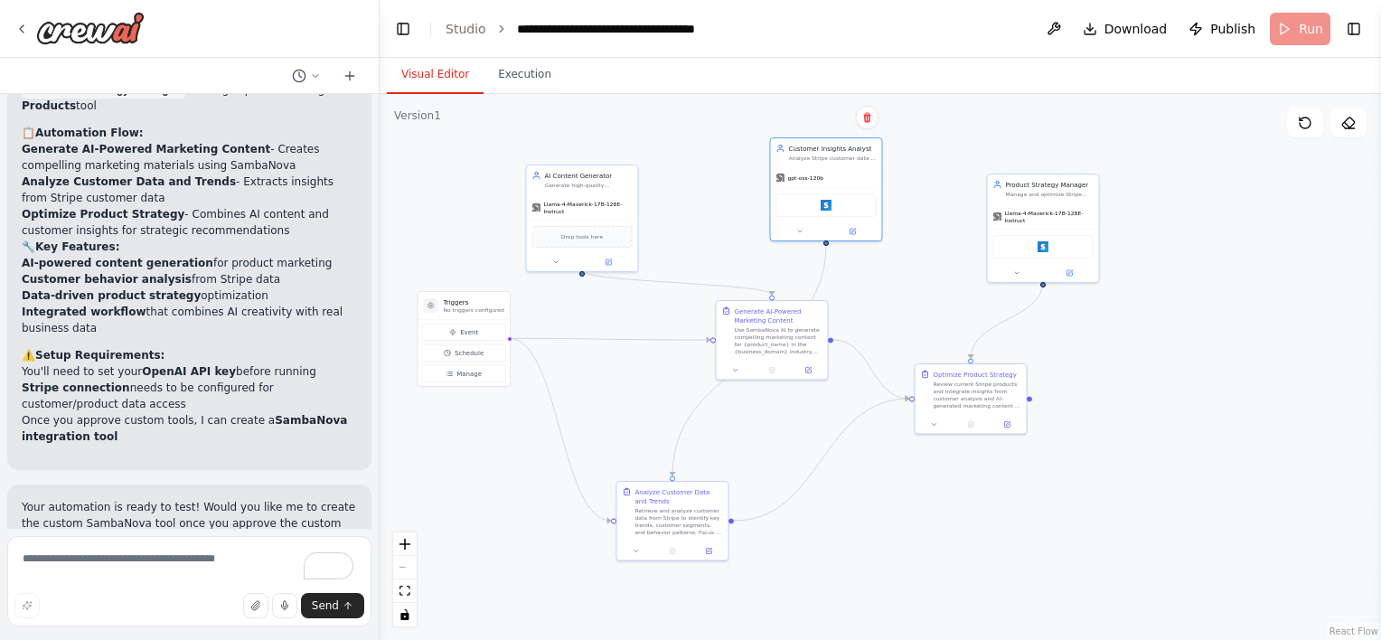
click at [206, 499] on p "Your automation is ready to test! Would you like me to create the custom SambaN…" at bounding box center [189, 531] width 335 height 65
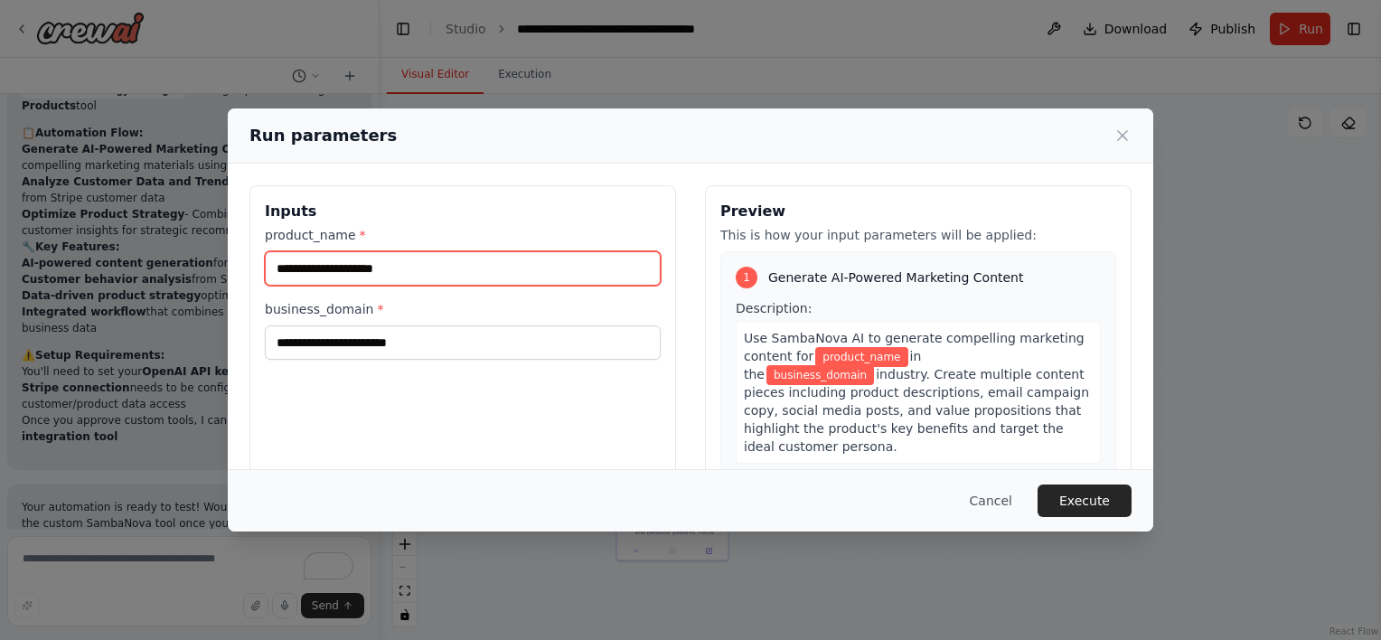
click at [523, 259] on input "product_name *" at bounding box center [463, 268] width 396 height 34
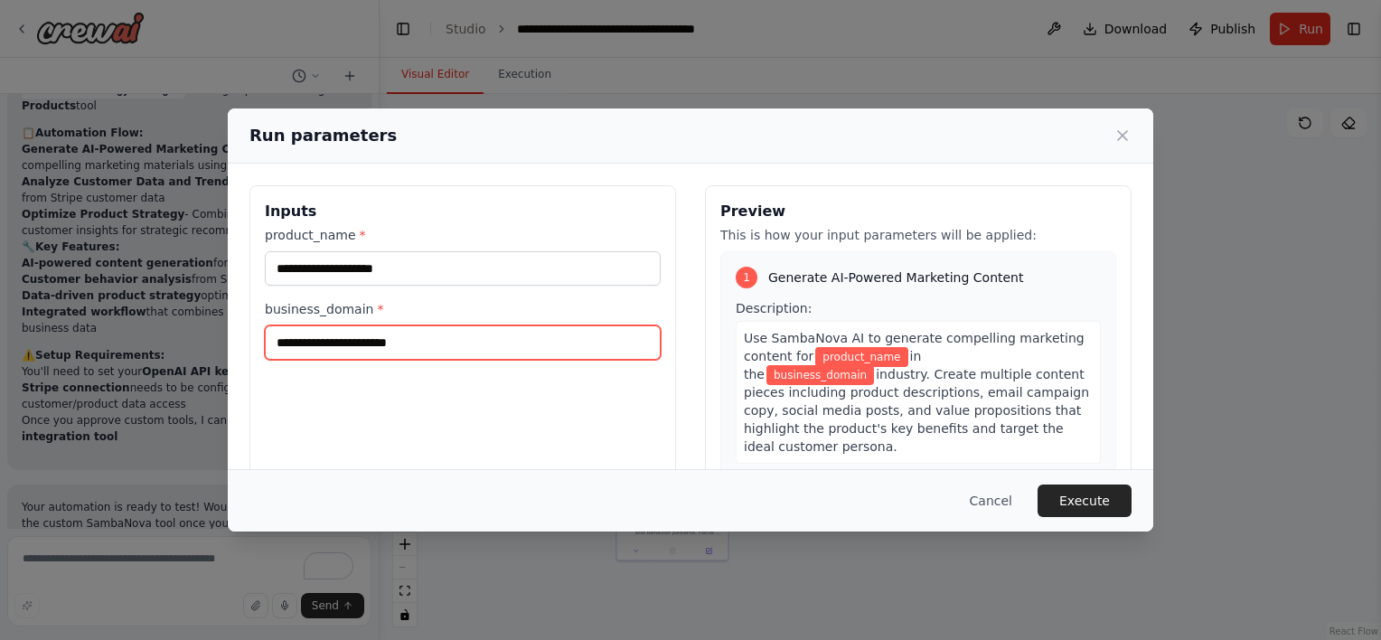
click at [478, 340] on input "business_domain *" at bounding box center [463, 342] width 396 height 34
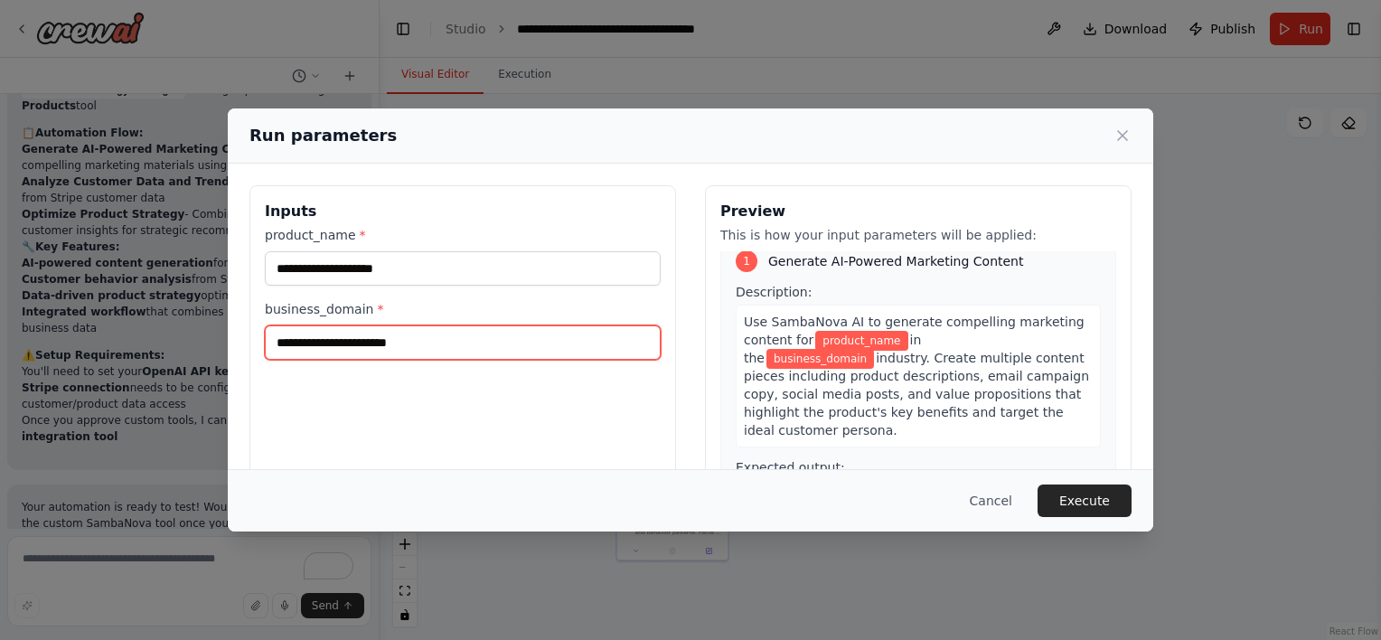
scroll to position [14, 0]
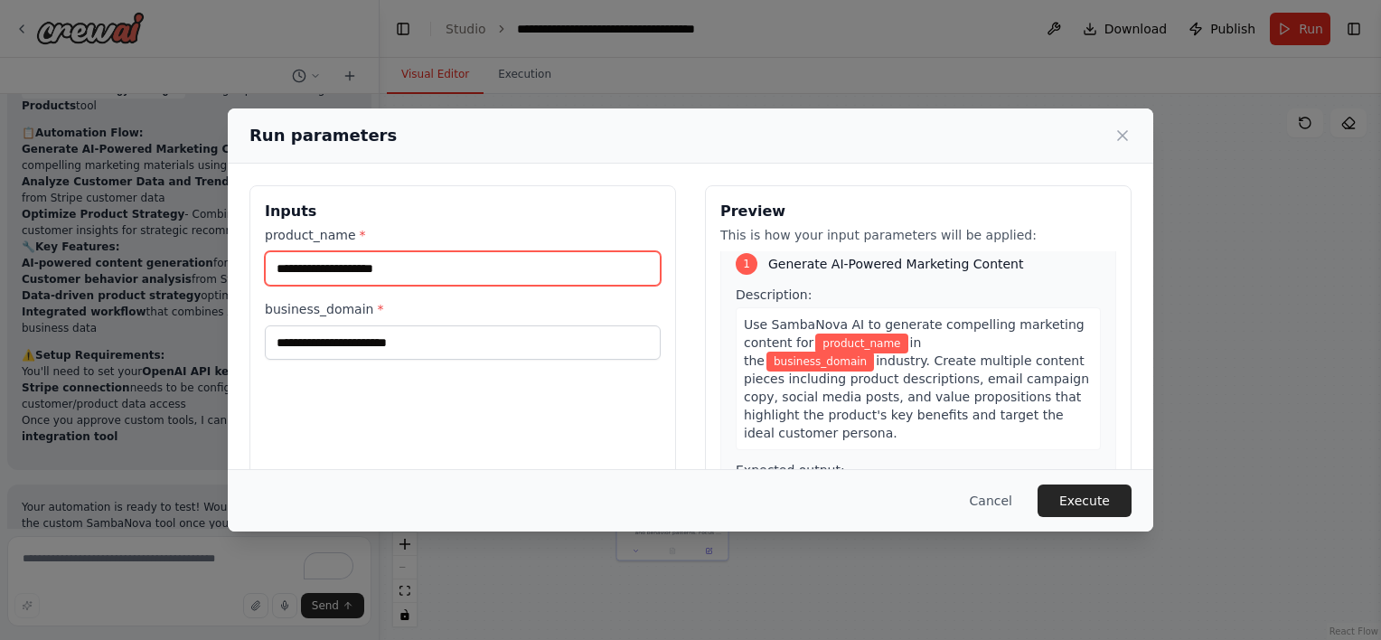
click at [409, 265] on input "product_name *" at bounding box center [463, 268] width 396 height 34
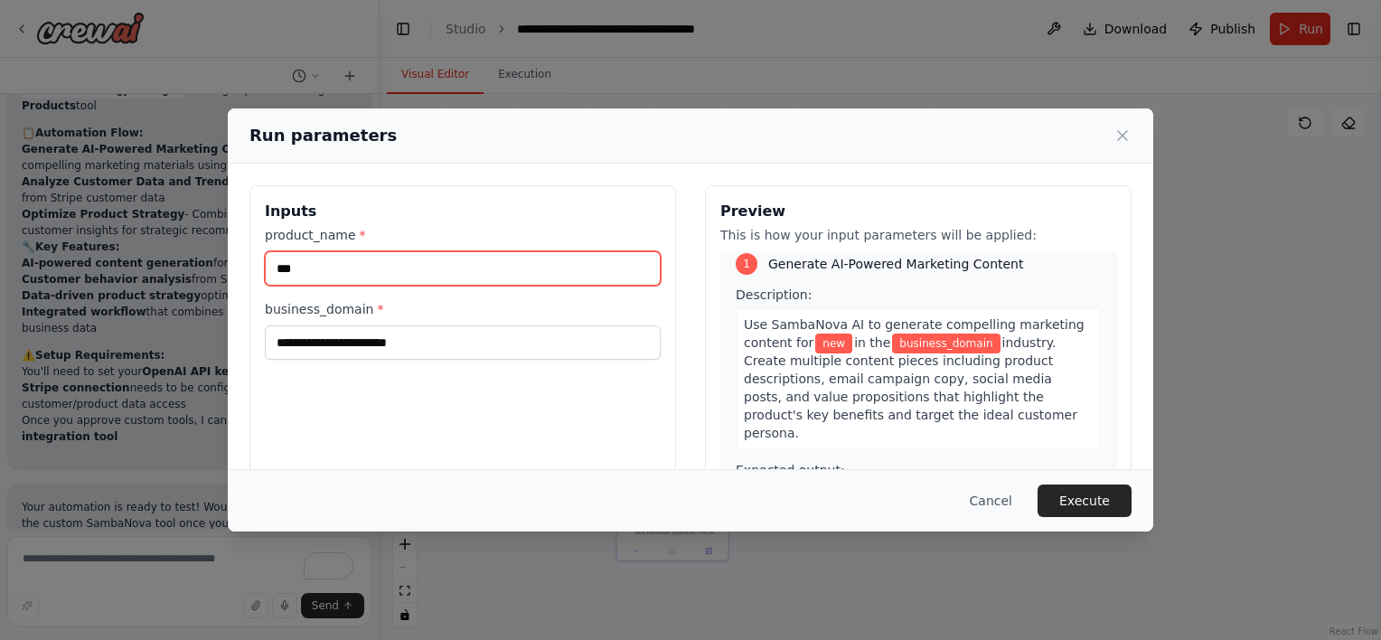
type input "***"
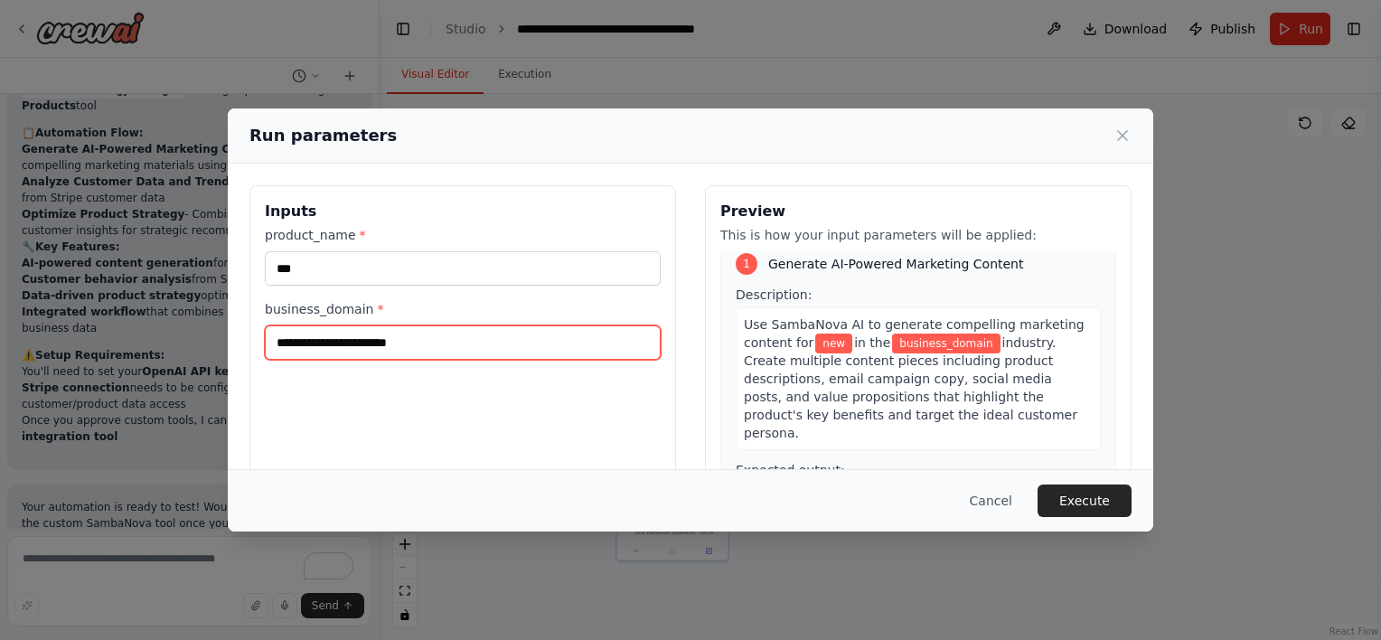
click at [372, 333] on input "business_domain *" at bounding box center [463, 342] width 396 height 34
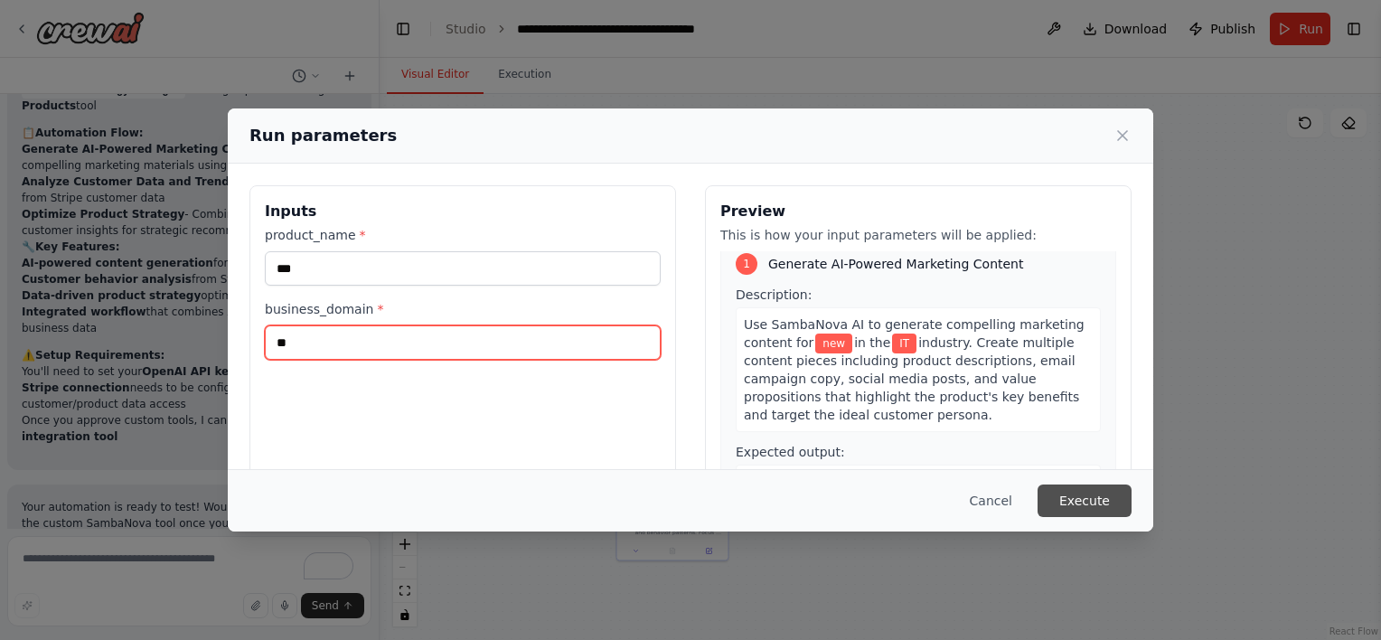
type input "**"
click at [1066, 499] on button "Execute" at bounding box center [1085, 500] width 94 height 33
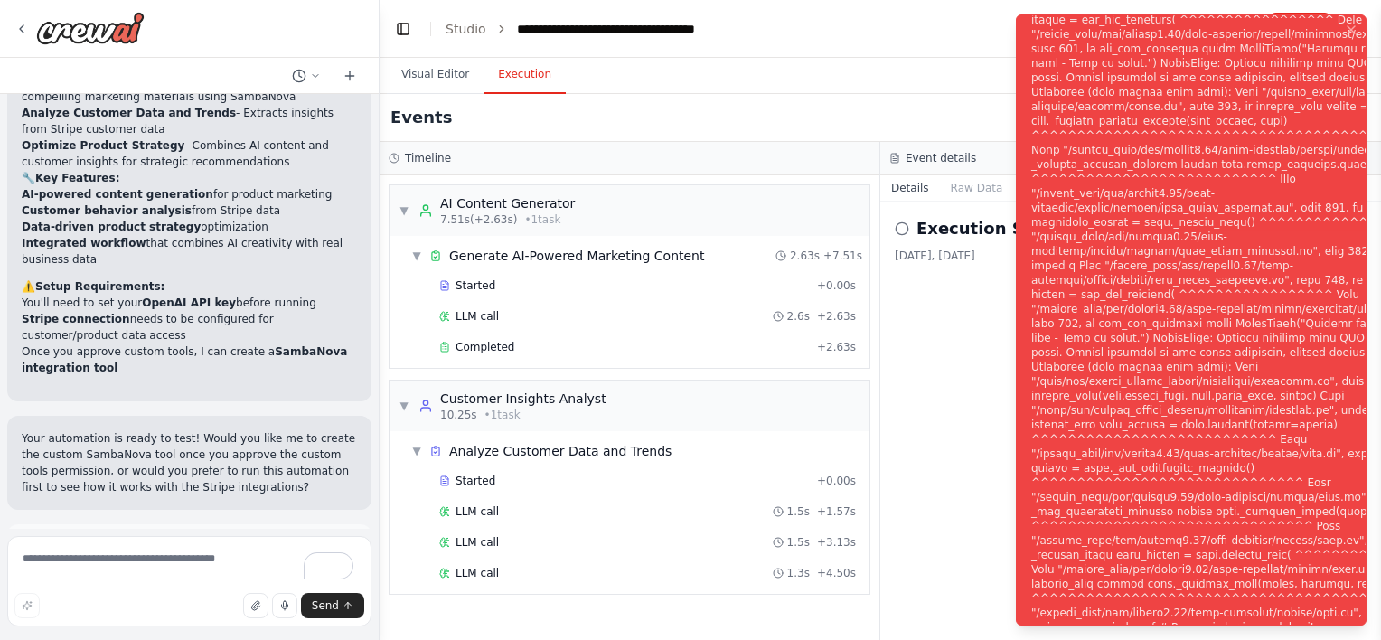
scroll to position [1950, 0]
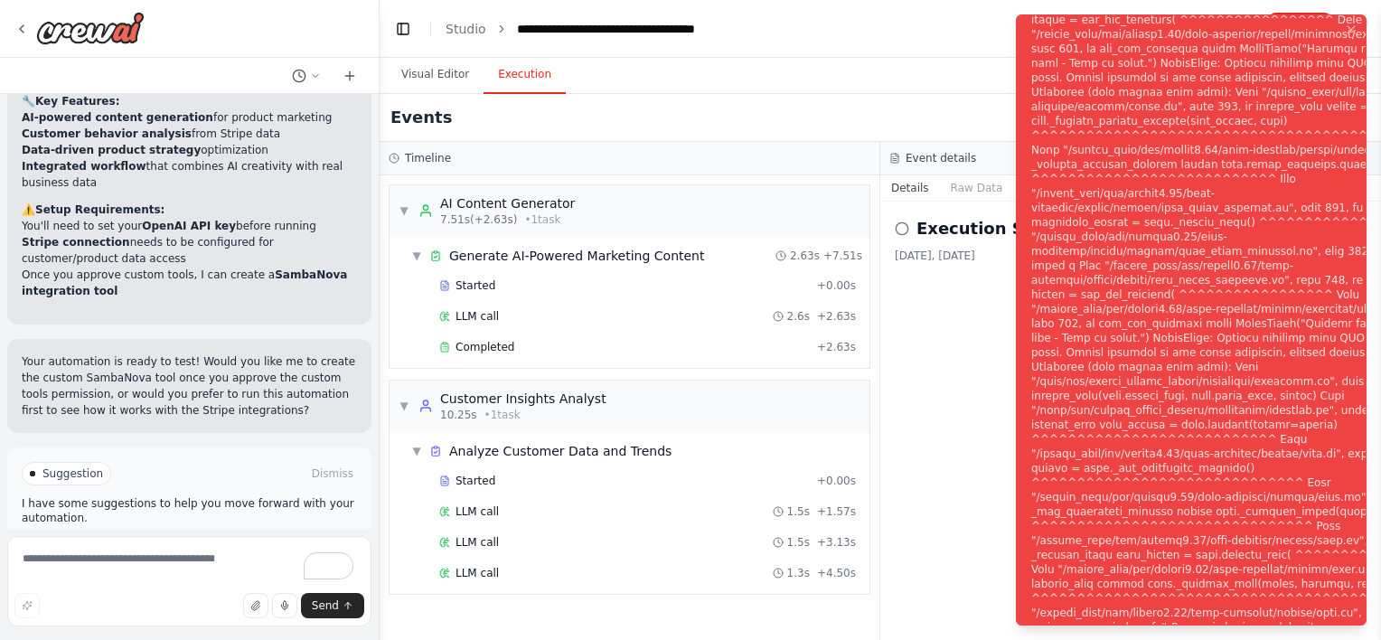
click at [875, 70] on div "Visual Editor Execution" at bounding box center [881, 76] width 1002 height 36
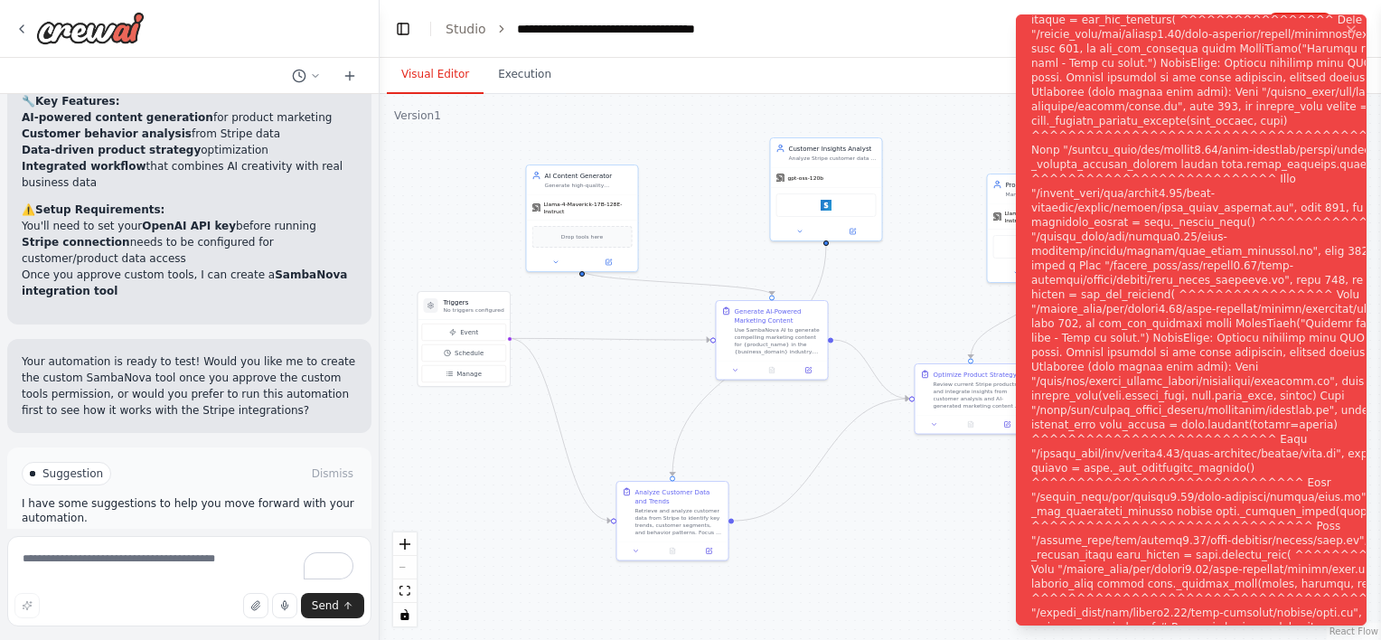
click at [416, 72] on button "Visual Editor" at bounding box center [435, 75] width 97 height 38
click at [1353, 27] on icon "Notifications (F8)" at bounding box center [1351, 29] width 7 height 7
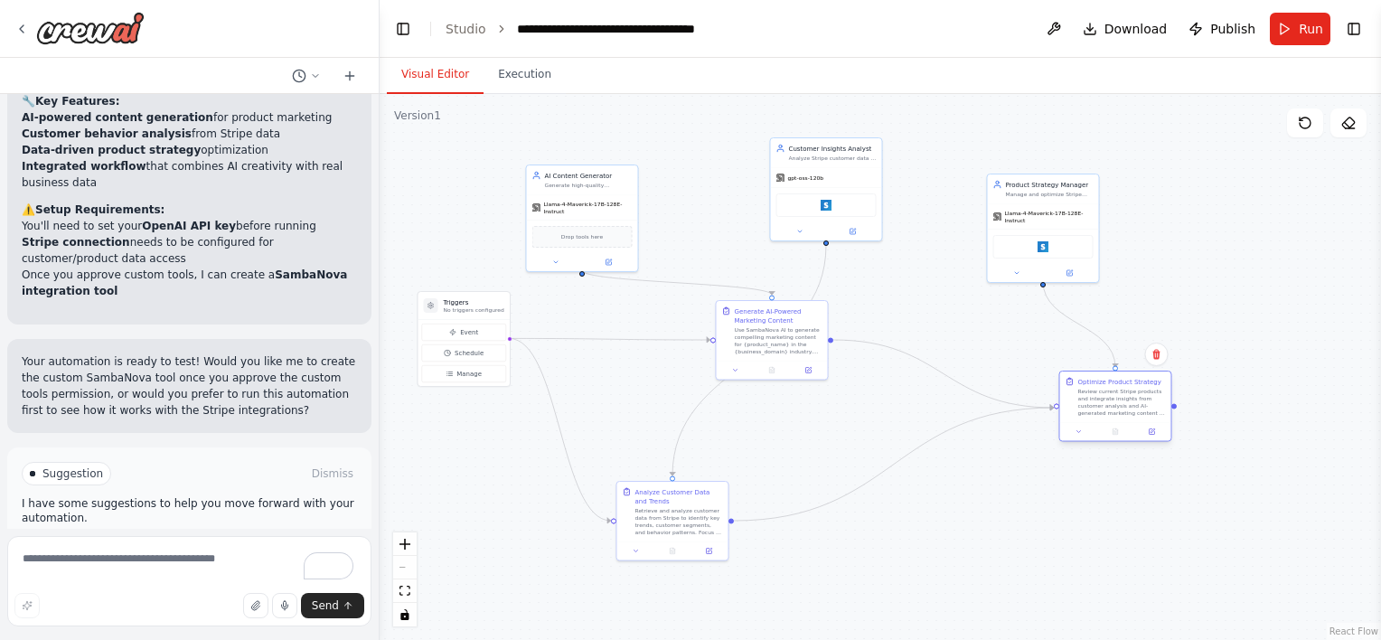
drag, startPoint x: 998, startPoint y: 400, endPoint x: 1162, endPoint y: 409, distance: 164.7
click at [1162, 409] on div "Review current Stripe products and integrate insights from customer analysis an…" at bounding box center [1122, 402] width 88 height 29
drag, startPoint x: 770, startPoint y: 320, endPoint x: 802, endPoint y: 372, distance: 61.2
click at [802, 372] on div "Generate AI-Powered Marketing Content" at bounding box center [815, 368] width 88 height 18
click at [855, 232] on button at bounding box center [853, 229] width 52 height 11
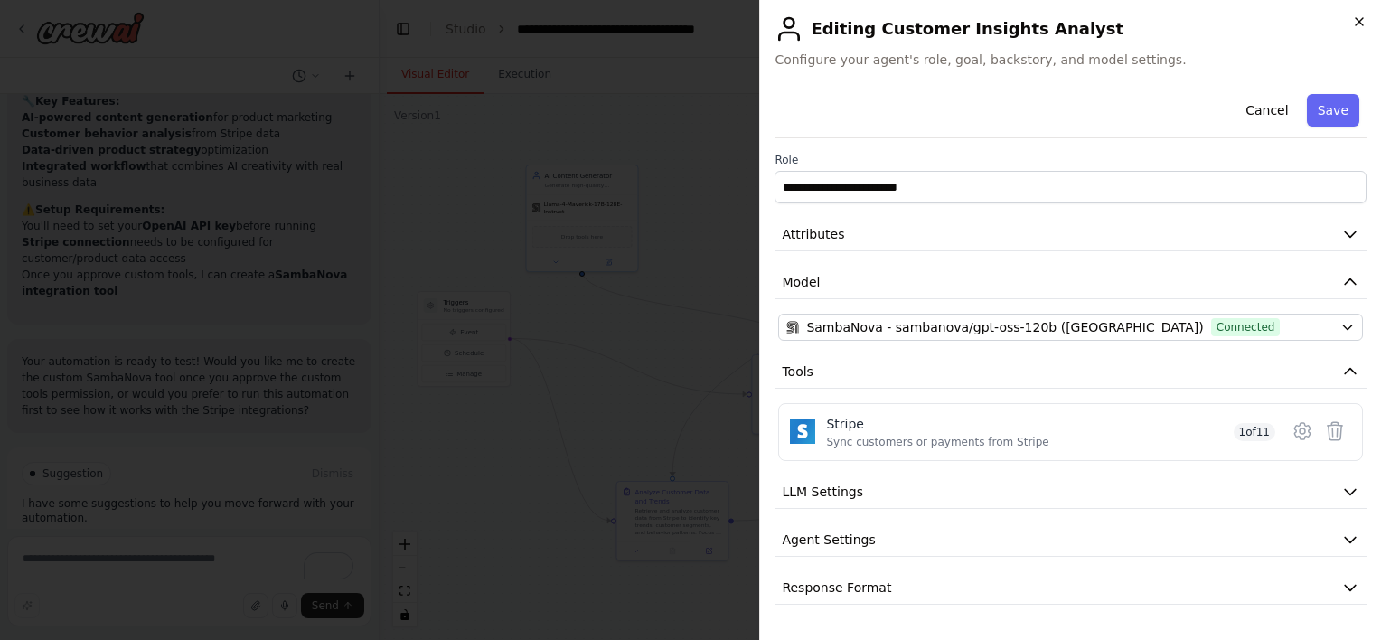
click at [1361, 15] on icon "button" at bounding box center [1359, 21] width 14 height 14
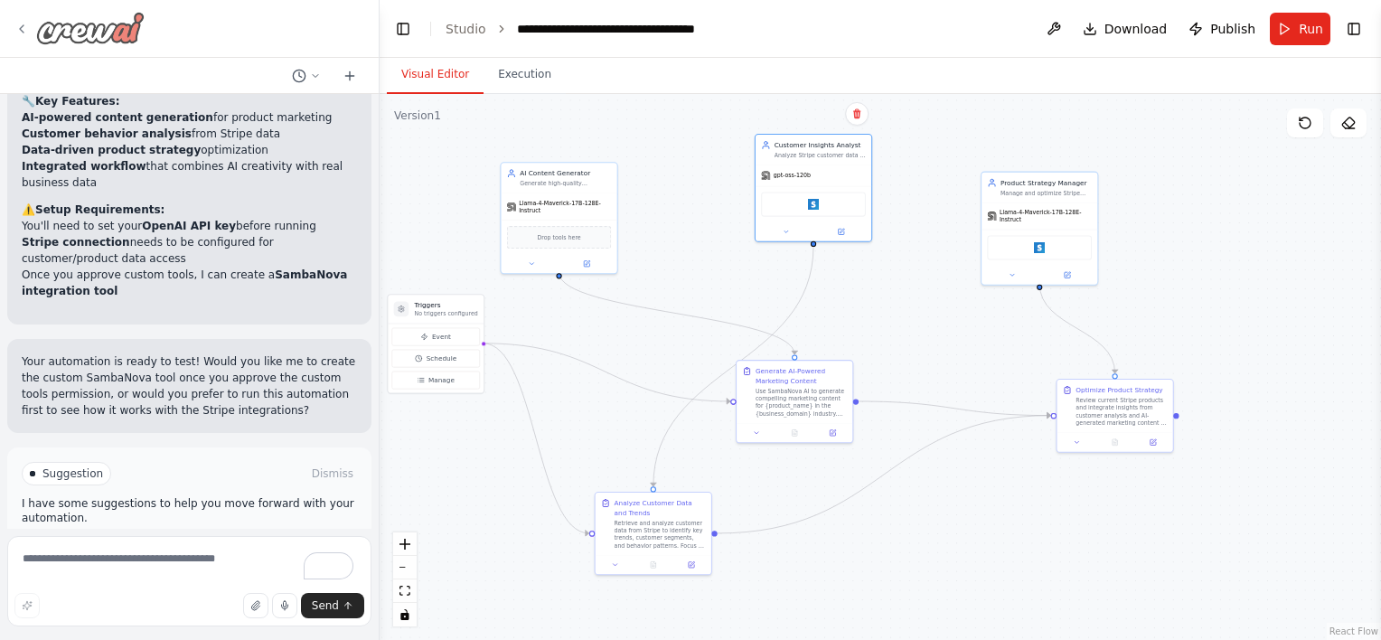
click at [22, 33] on icon at bounding box center [21, 29] width 14 height 14
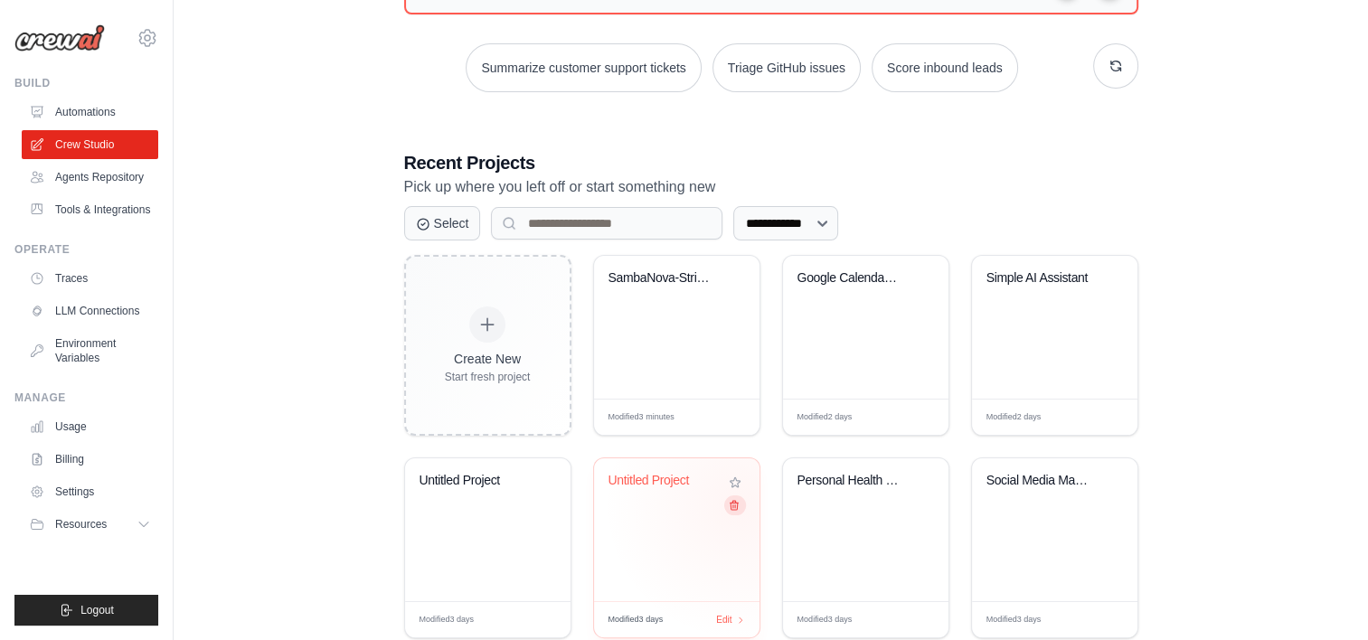
scroll to position [492, 0]
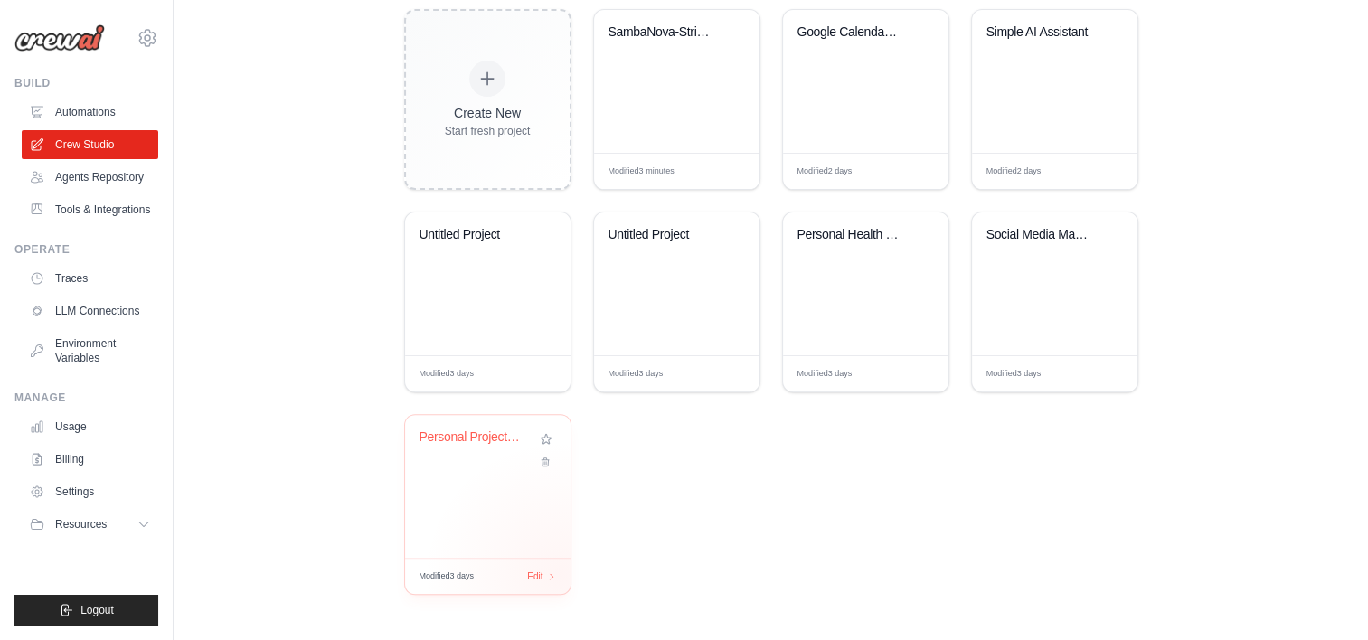
click at [559, 575] on div "Modified 3 days Edit" at bounding box center [487, 576] width 165 height 36
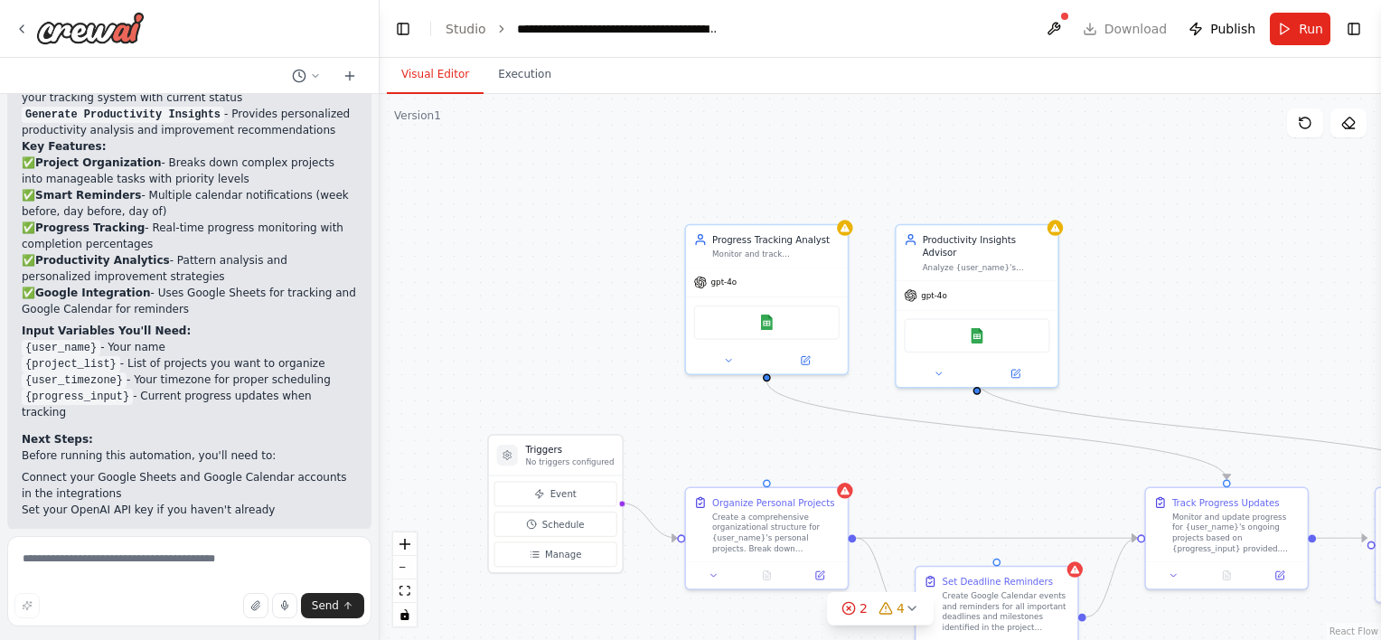
scroll to position [1858, 0]
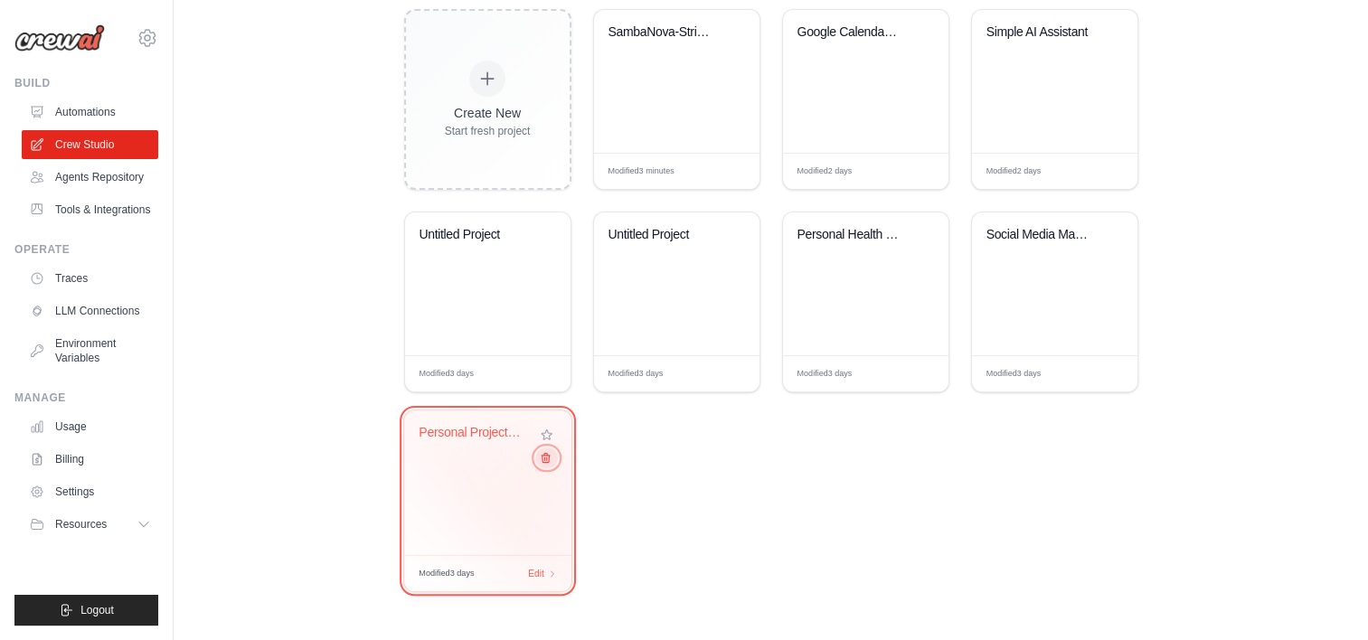
click at [549, 462] on icon at bounding box center [545, 458] width 12 height 12
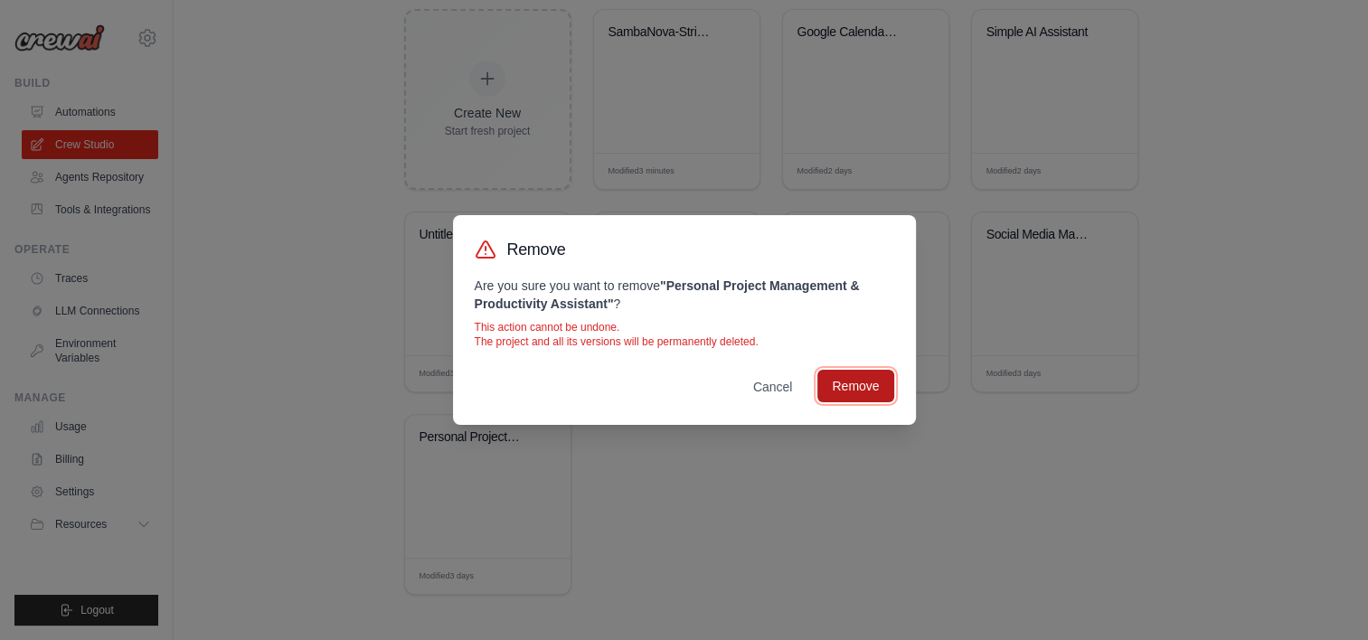
click at [876, 383] on button "Remove" at bounding box center [855, 386] width 76 height 33
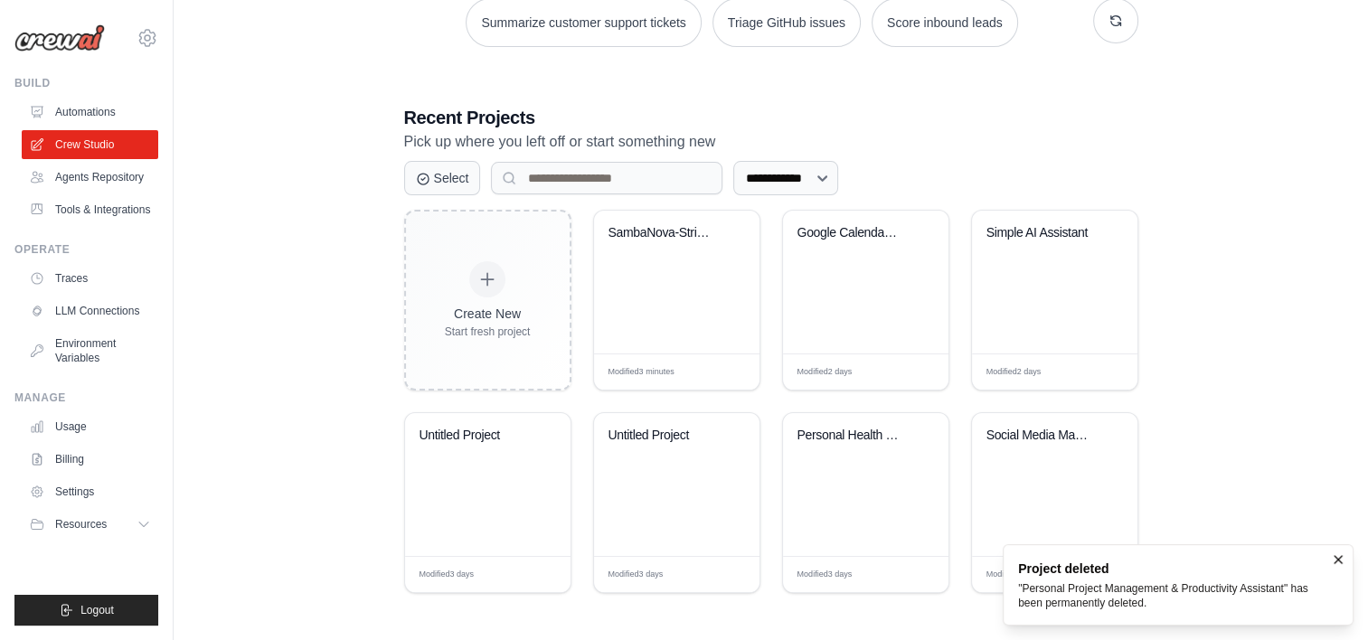
scroll to position [289, 0]
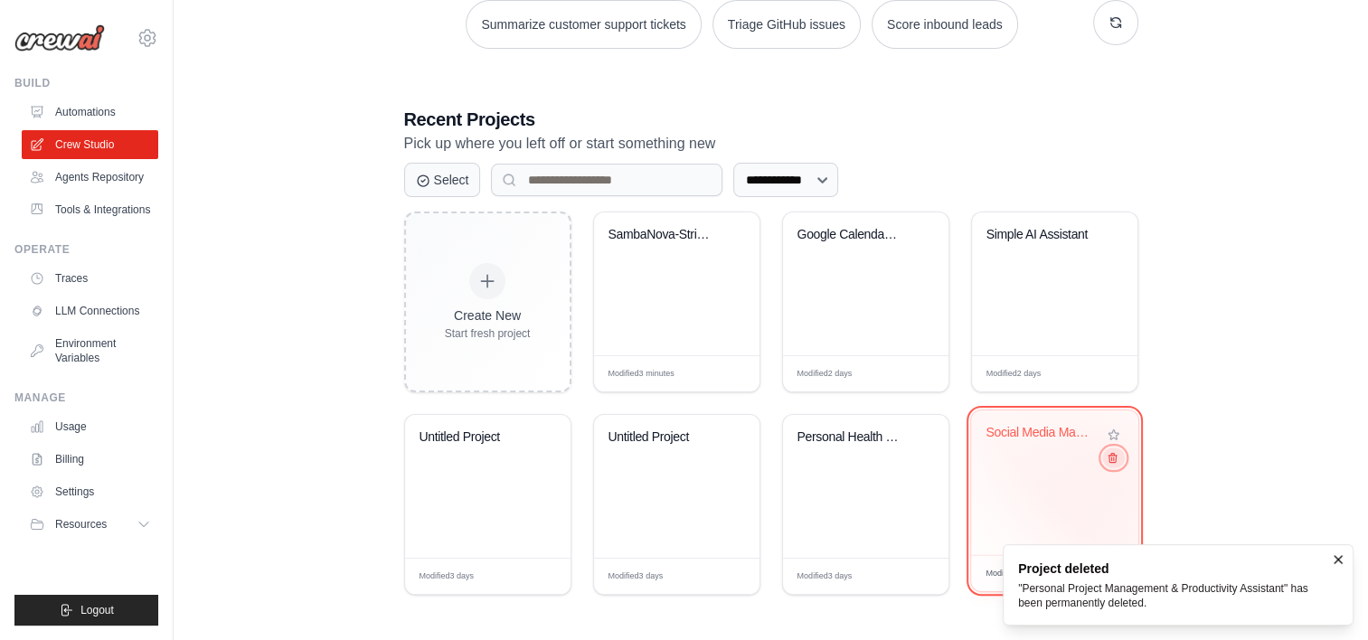
click at [1115, 461] on icon at bounding box center [1111, 458] width 12 height 12
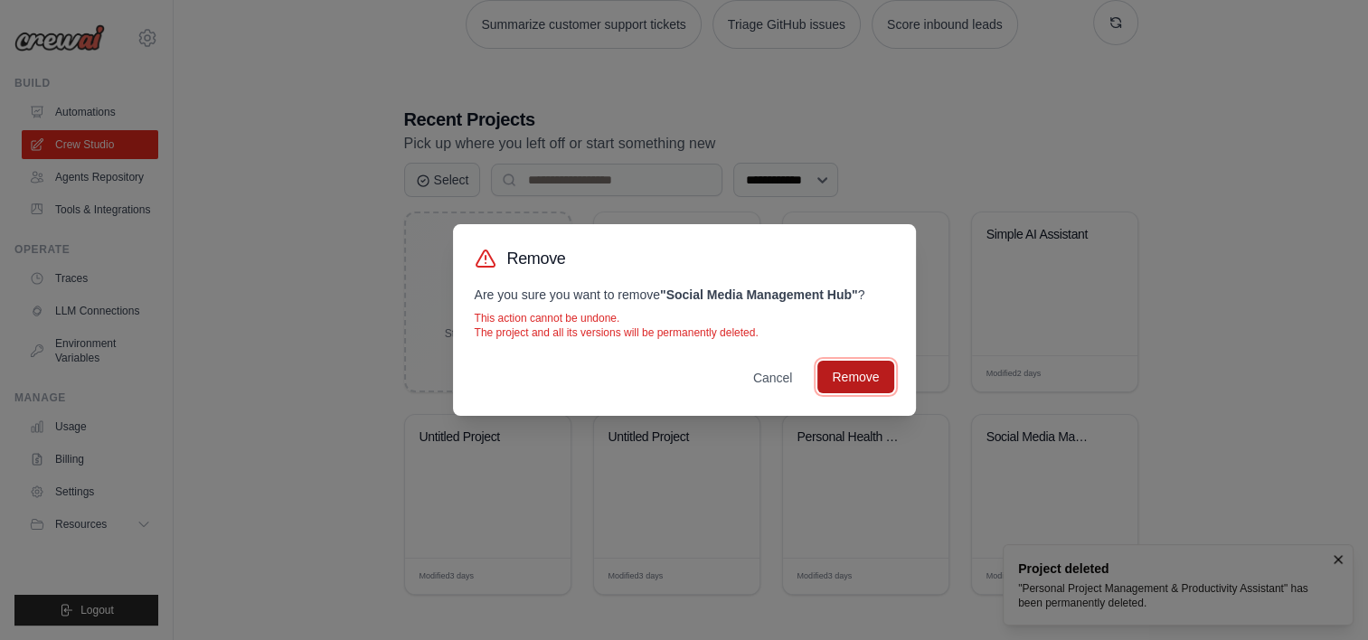
click at [875, 383] on button "Remove" at bounding box center [855, 377] width 76 height 33
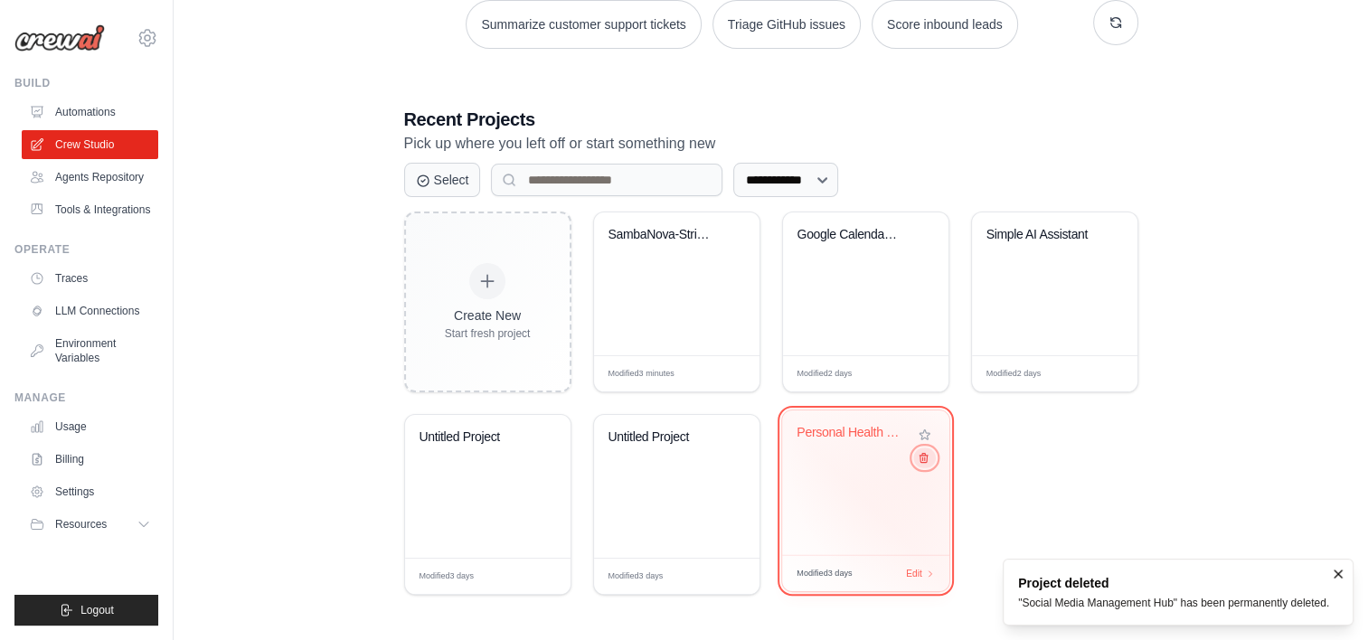
click at [923, 465] on button at bounding box center [924, 457] width 22 height 20
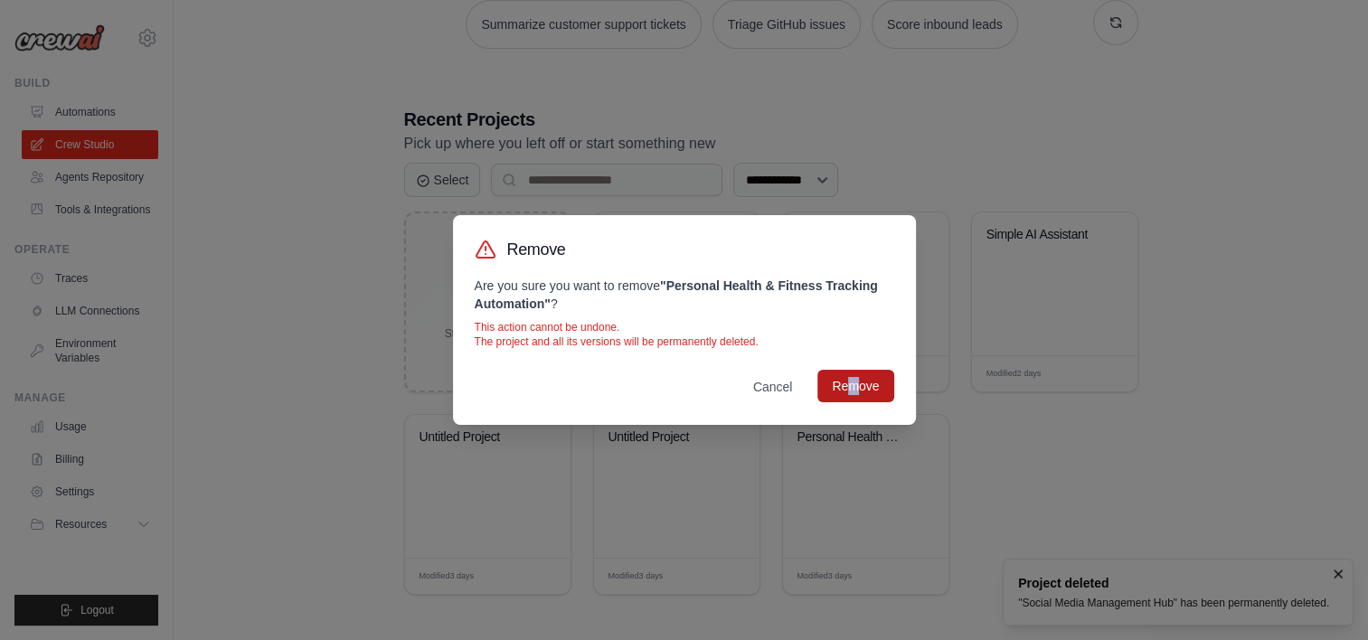
drag, startPoint x: 854, startPoint y: 358, endPoint x: 851, endPoint y: 393, distance: 35.4
click at [851, 393] on div "Remove Are you sure you want to remove " Personal Health & Fitness Tracking Aut…" at bounding box center [684, 320] width 463 height 210
click at [851, 393] on button "Remove" at bounding box center [855, 386] width 76 height 33
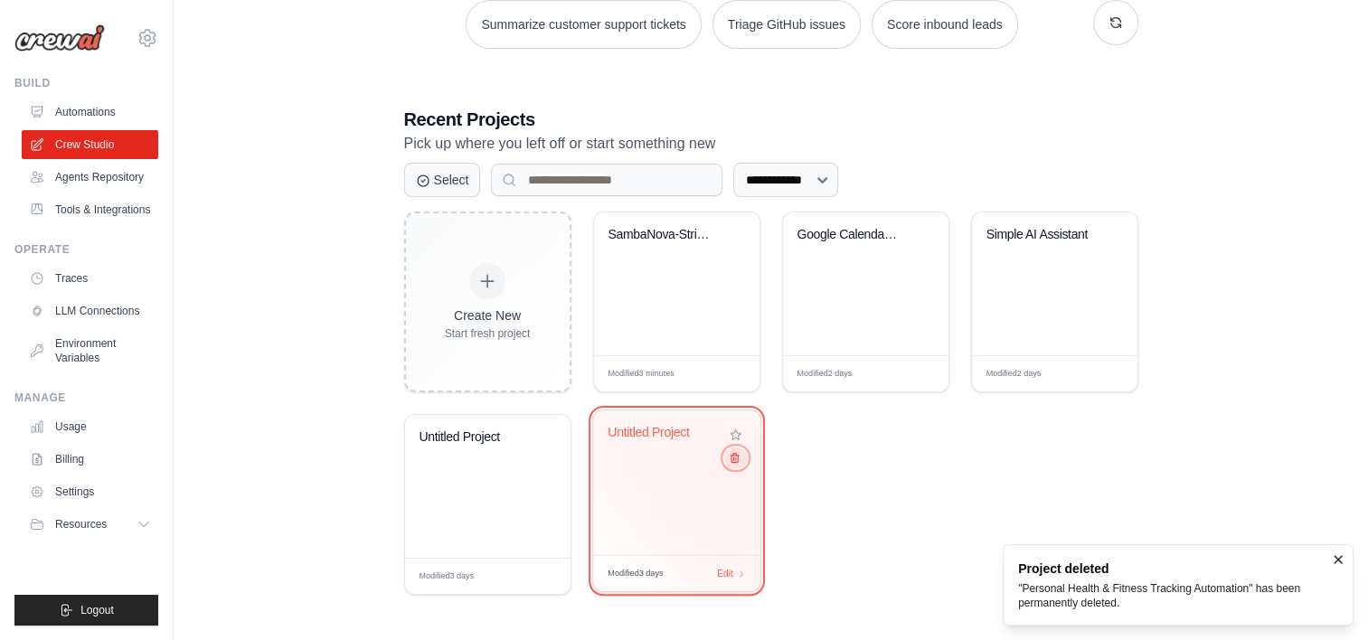
click at [729, 461] on icon at bounding box center [734, 458] width 12 height 12
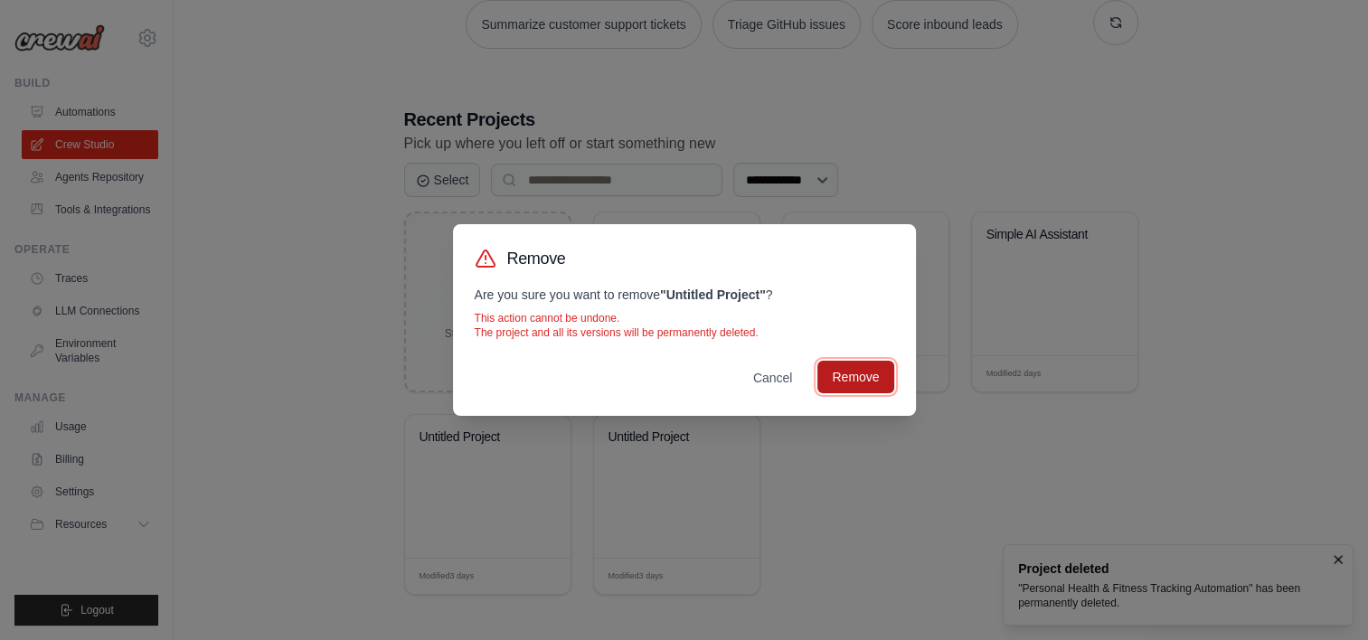
click at [870, 391] on button "Remove" at bounding box center [855, 377] width 76 height 33
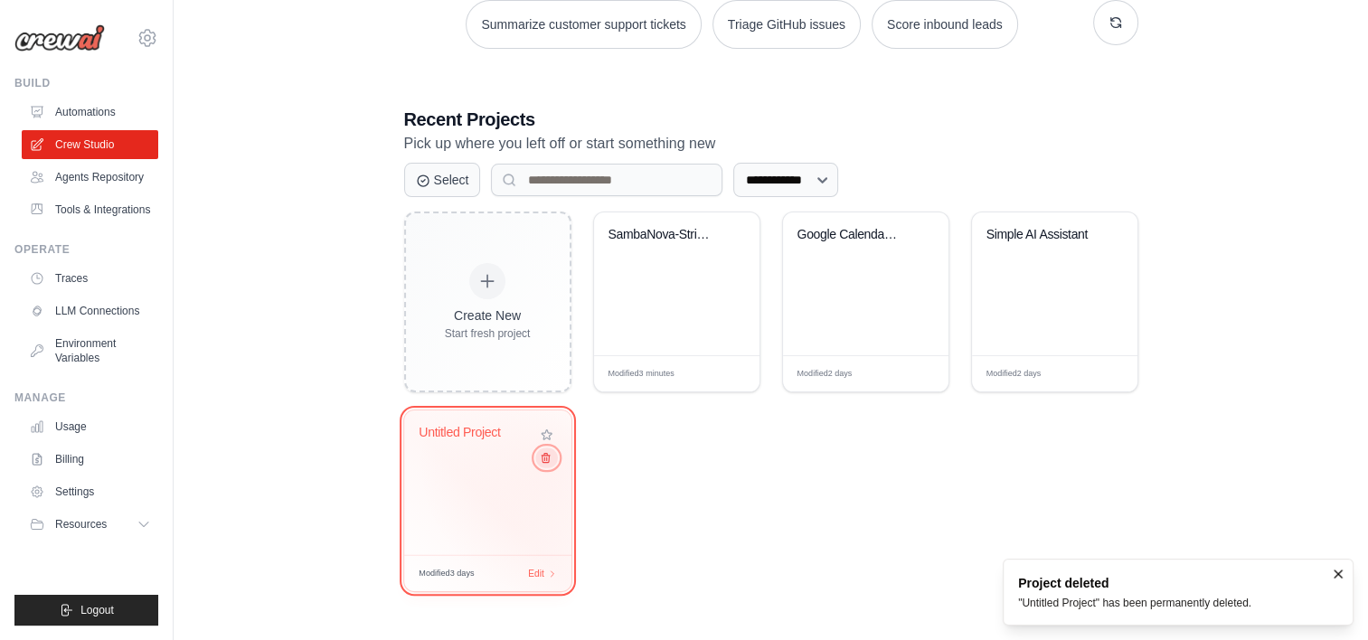
click at [553, 464] on button at bounding box center [546, 457] width 22 height 20
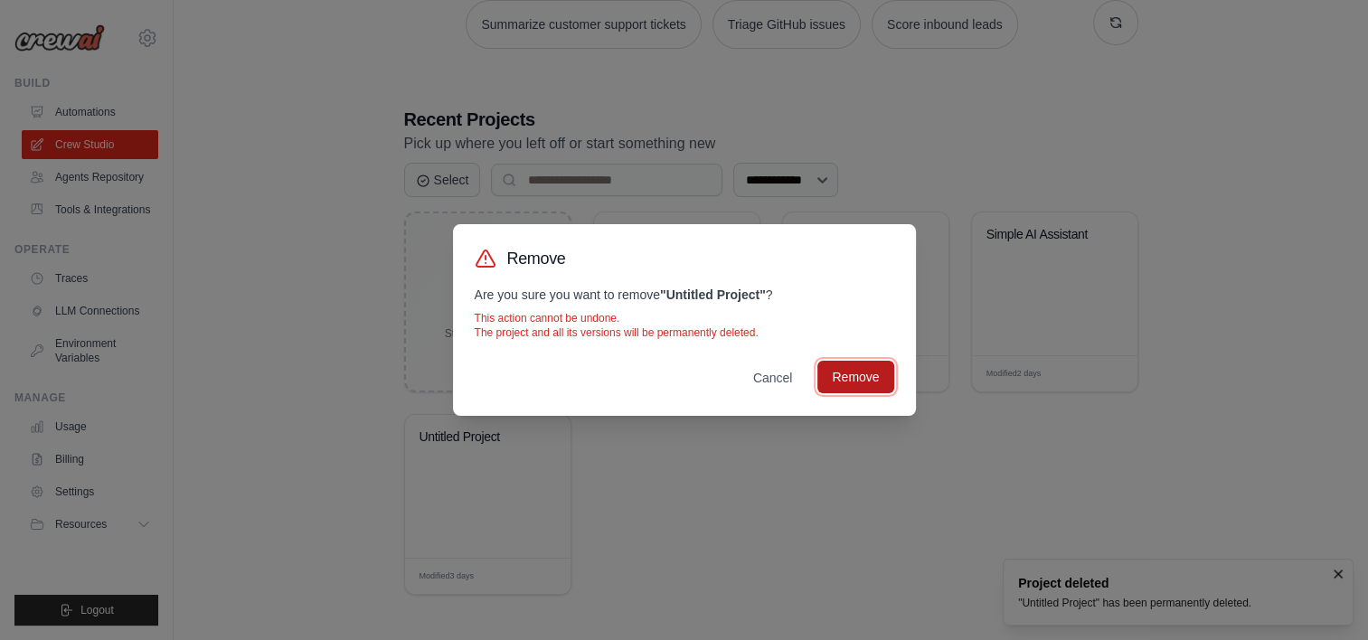
click at [839, 369] on button "Remove" at bounding box center [855, 377] width 76 height 33
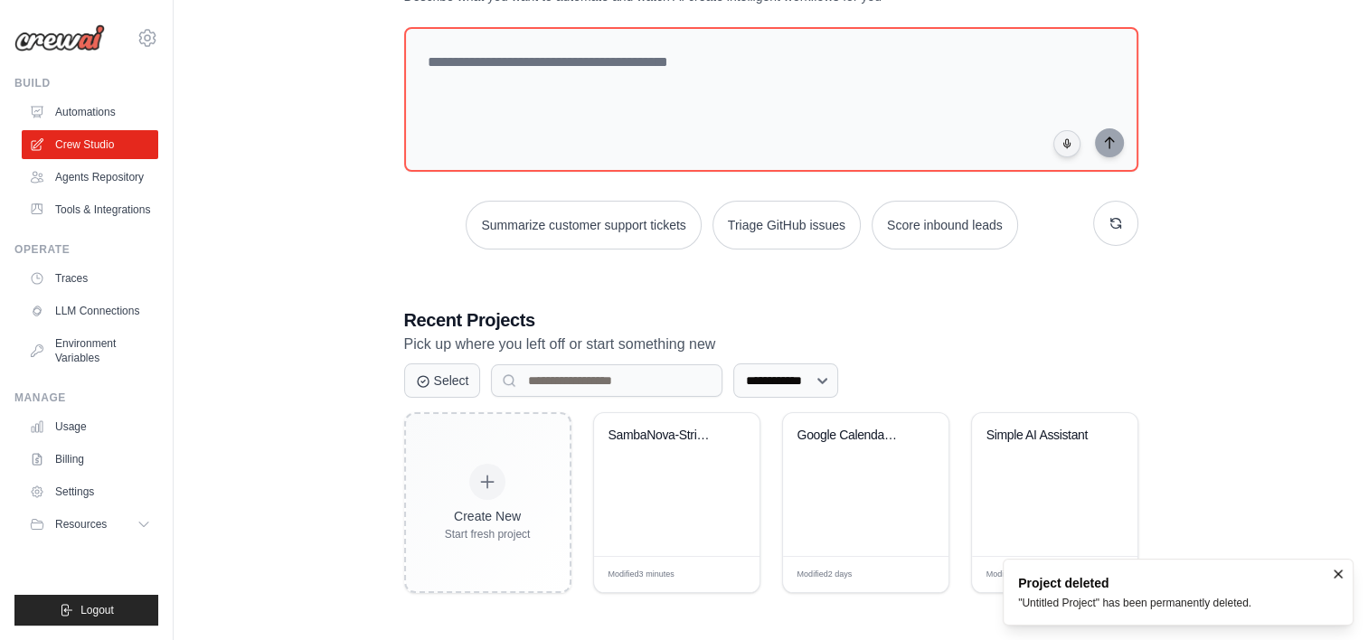
scroll to position [87, 0]
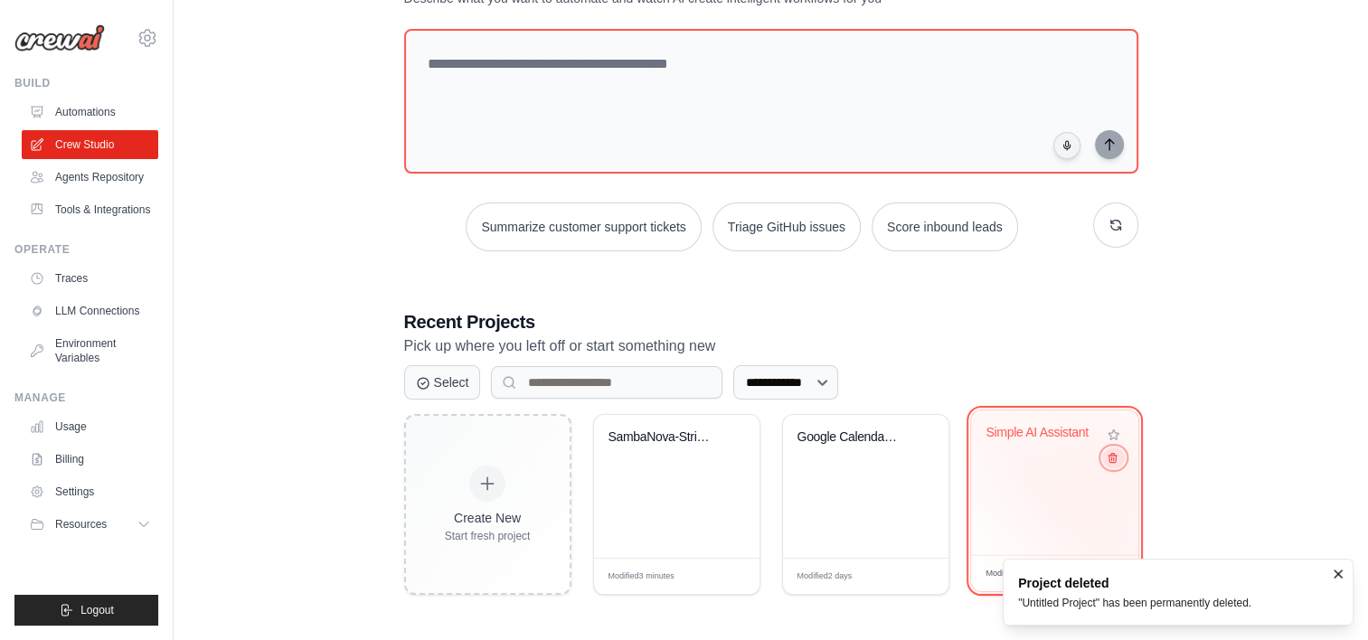
click at [1115, 466] on button at bounding box center [1113, 457] width 22 height 20
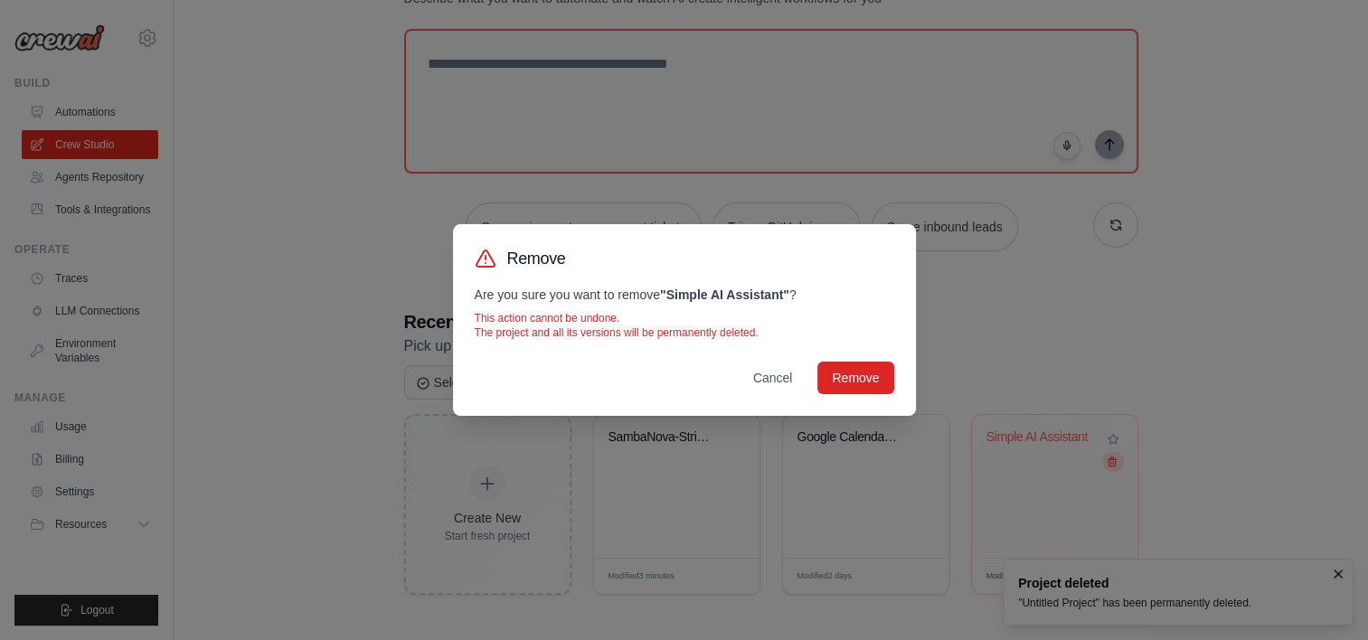
click at [1115, 466] on div "Remove Are you sure you want to remove " Simple AI Assistant " ? This action ca…" at bounding box center [684, 320] width 1368 height 640
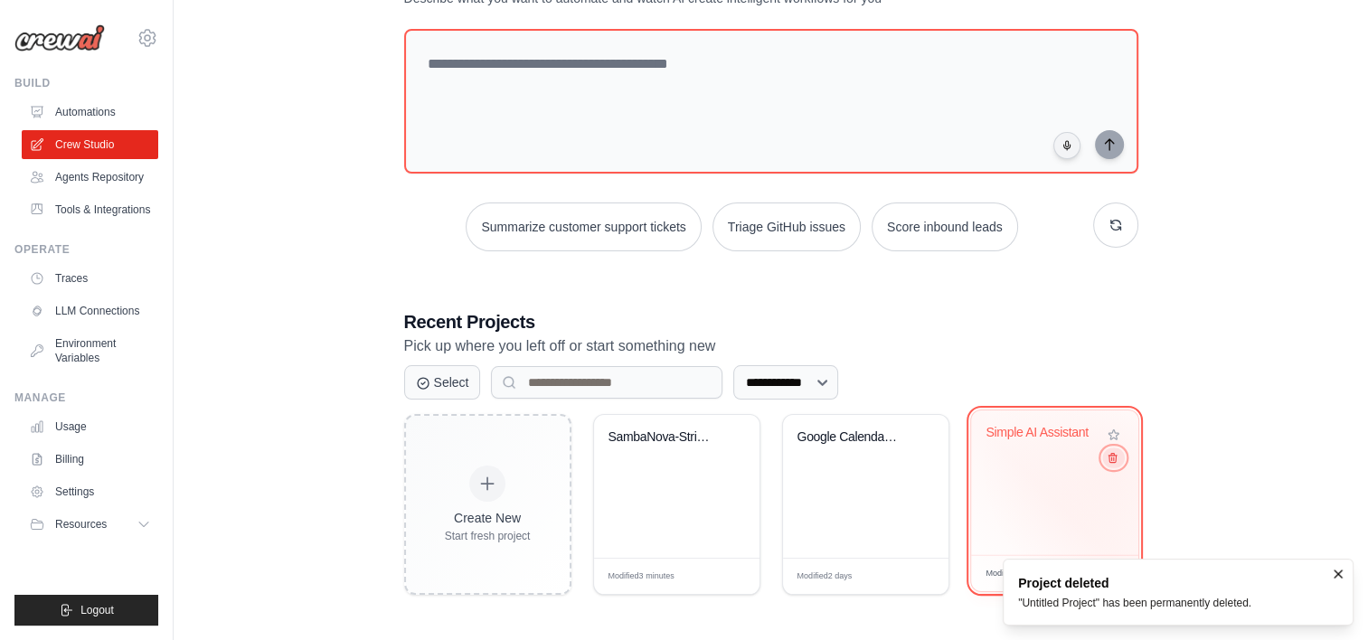
click at [1115, 466] on button at bounding box center [1113, 457] width 22 height 20
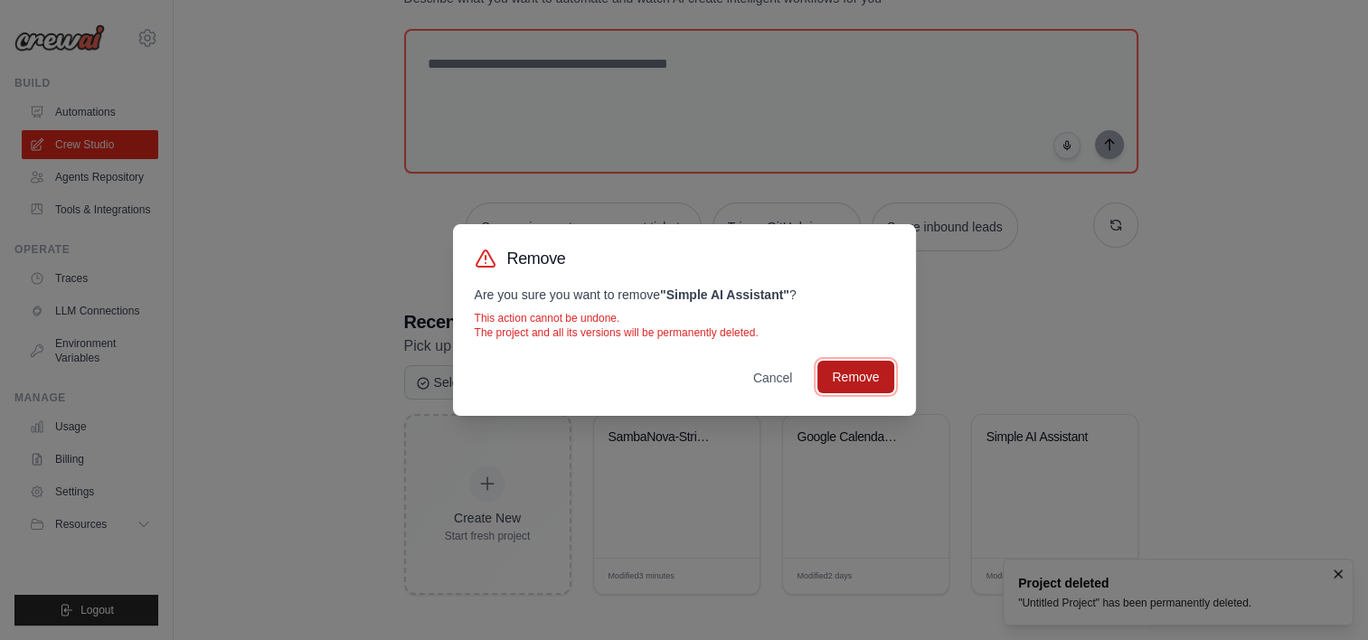
click at [871, 372] on button "Remove" at bounding box center [855, 377] width 76 height 33
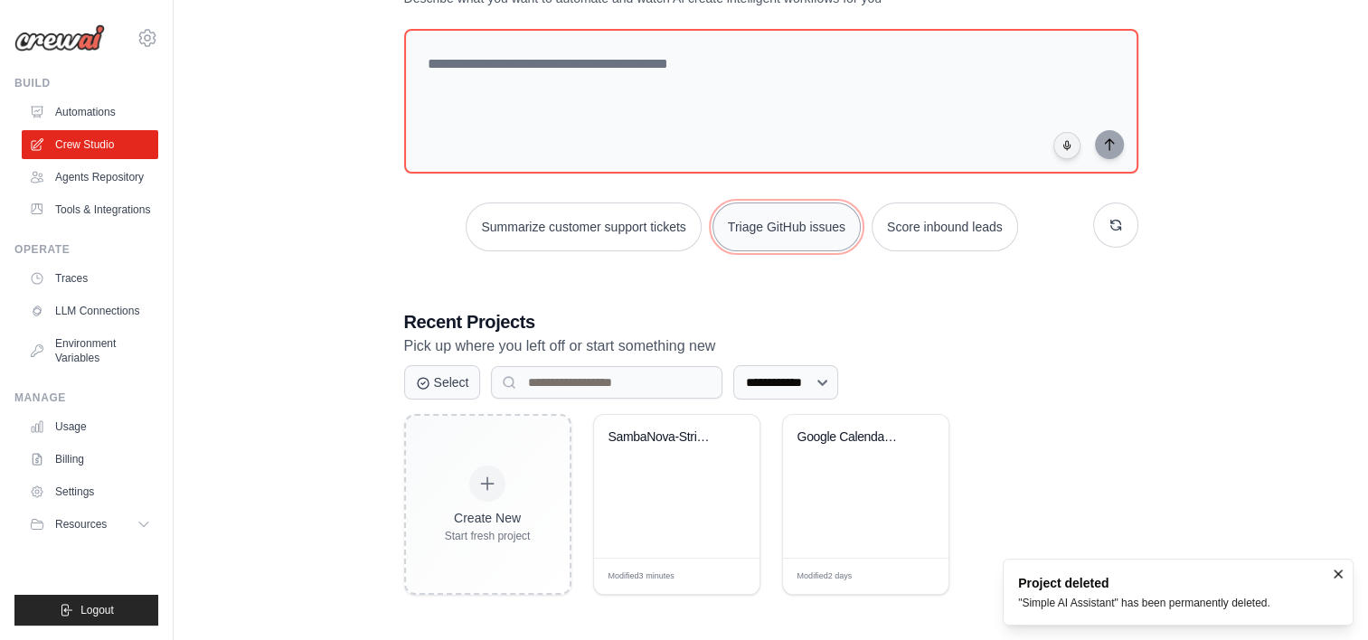
click at [795, 233] on button "Triage GitHub issues" at bounding box center [786, 226] width 148 height 49
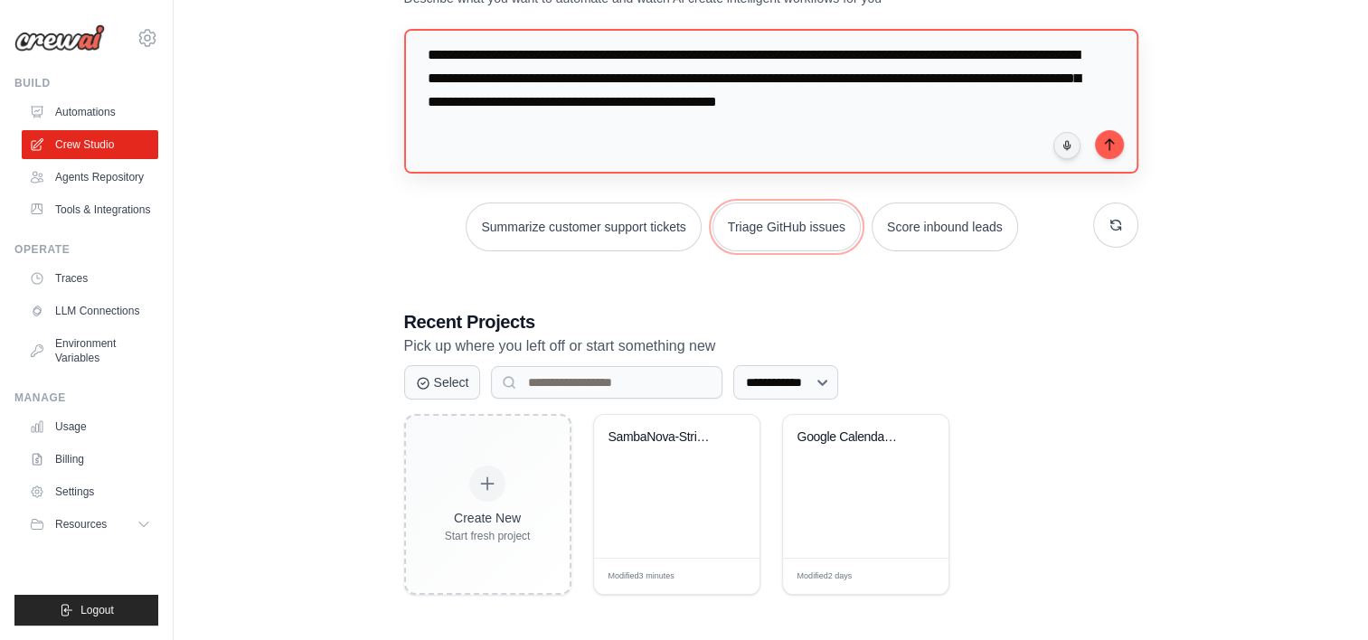
scroll to position [32, 0]
click at [908, 228] on button "Score inbound leads" at bounding box center [944, 226] width 146 height 49
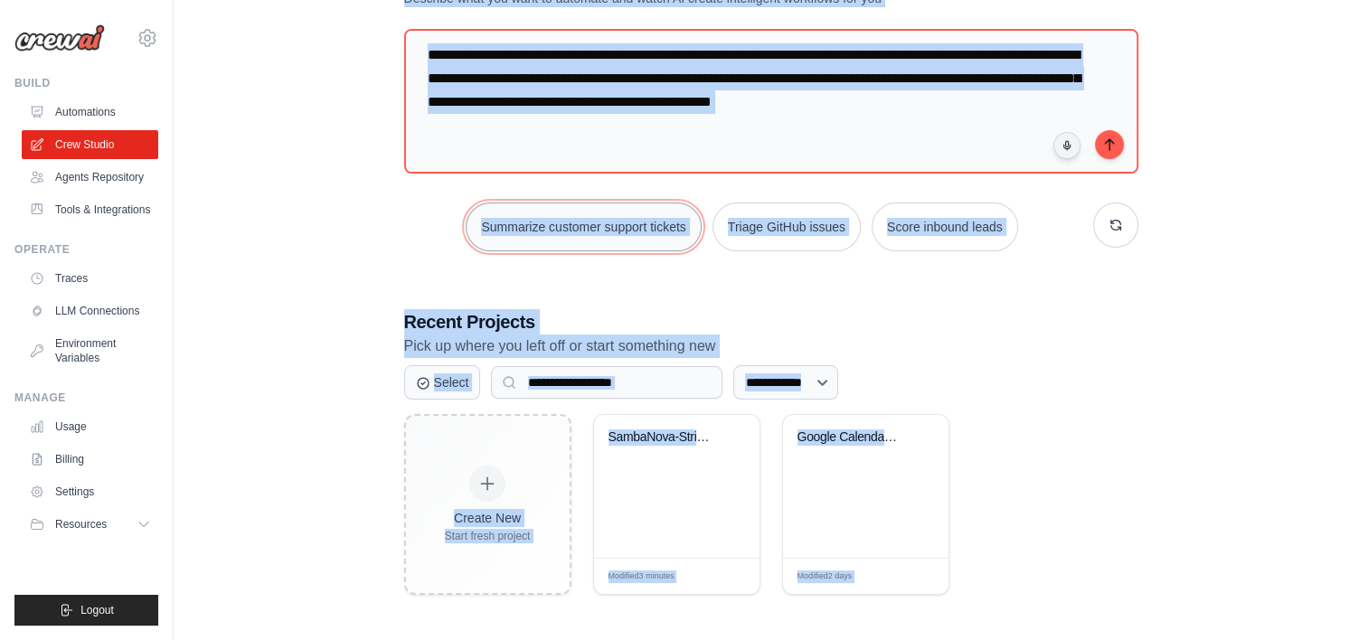
click at [626, 245] on button "Summarize customer support tickets" at bounding box center [583, 226] width 235 height 49
click at [1108, 224] on icon "button" at bounding box center [1115, 225] width 14 height 14
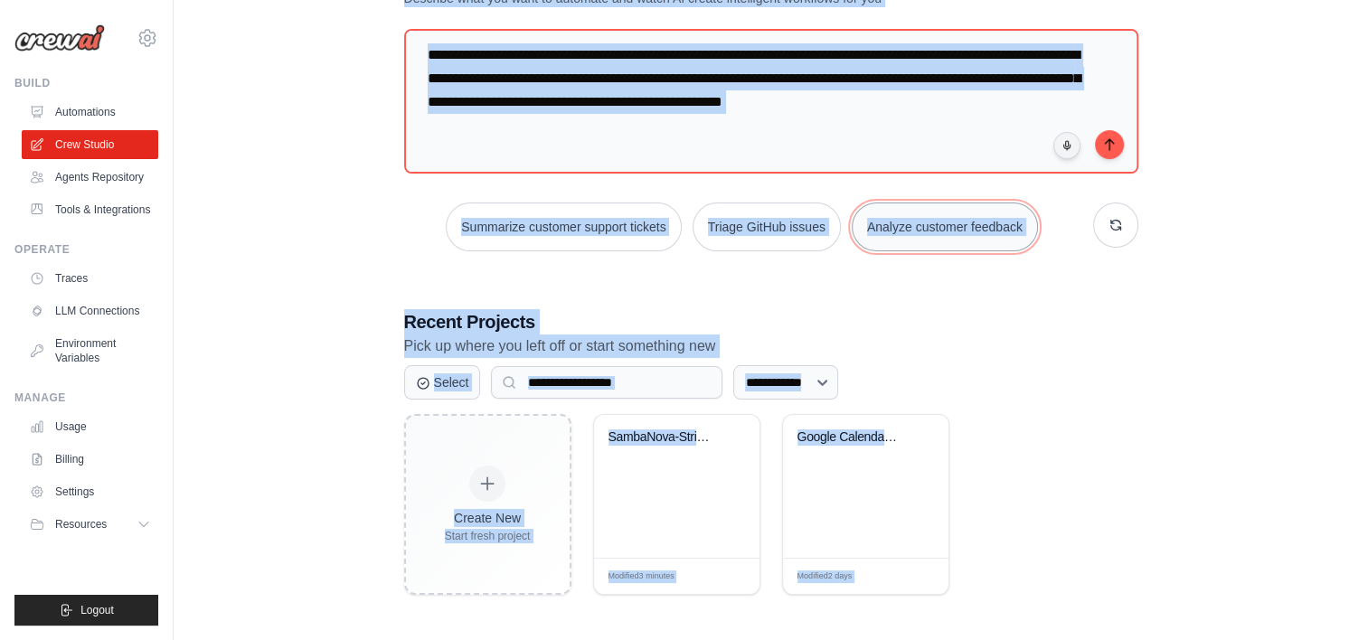
click at [994, 230] on button "Analyze customer feedback" at bounding box center [944, 226] width 186 height 49
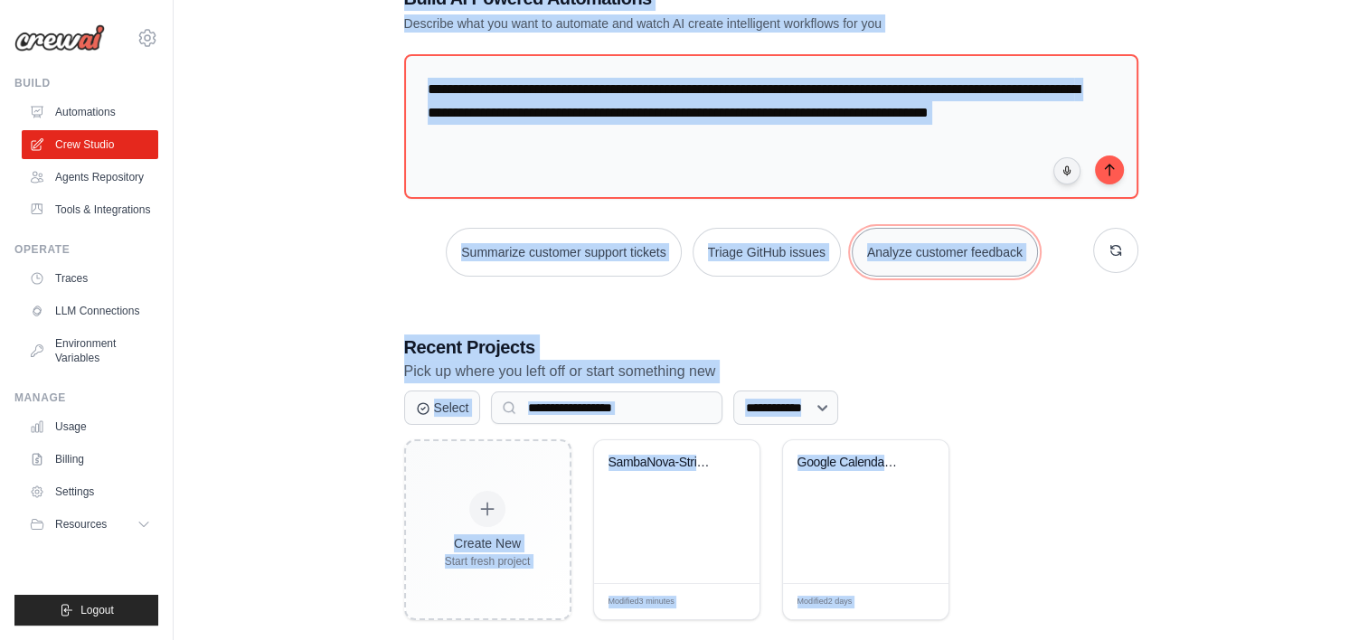
scroll to position [58, 0]
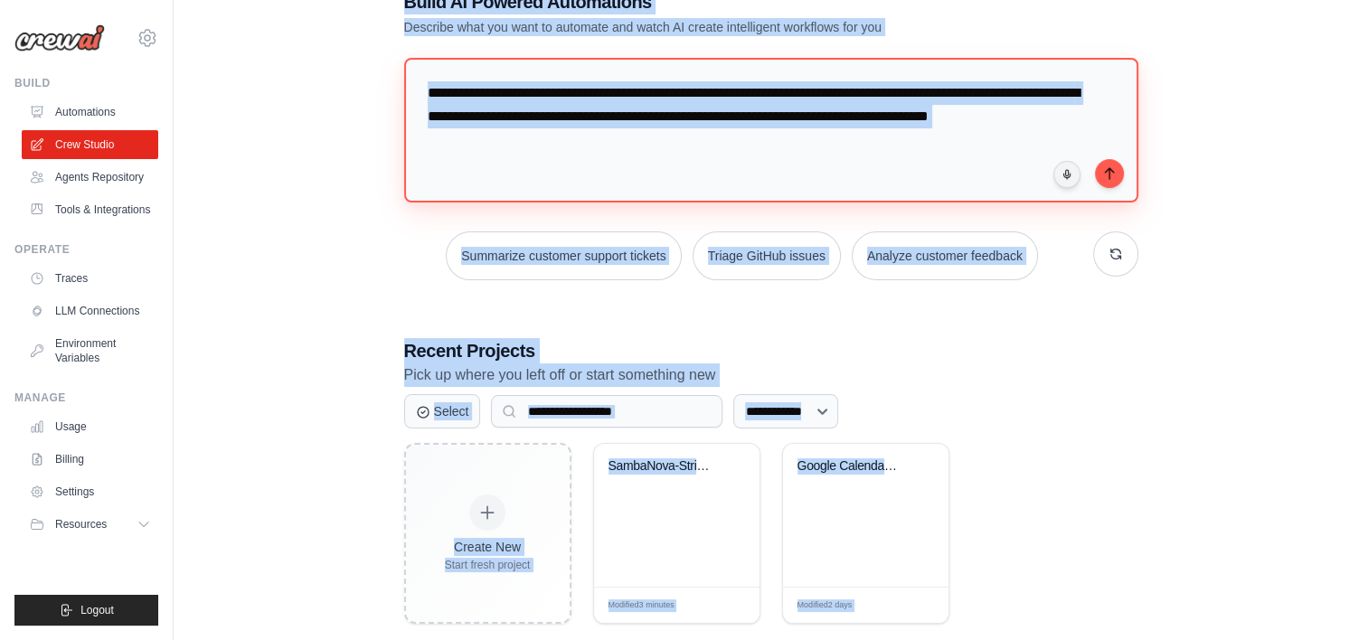
click at [711, 128] on textarea "**********" at bounding box center [771, 130] width 735 height 145
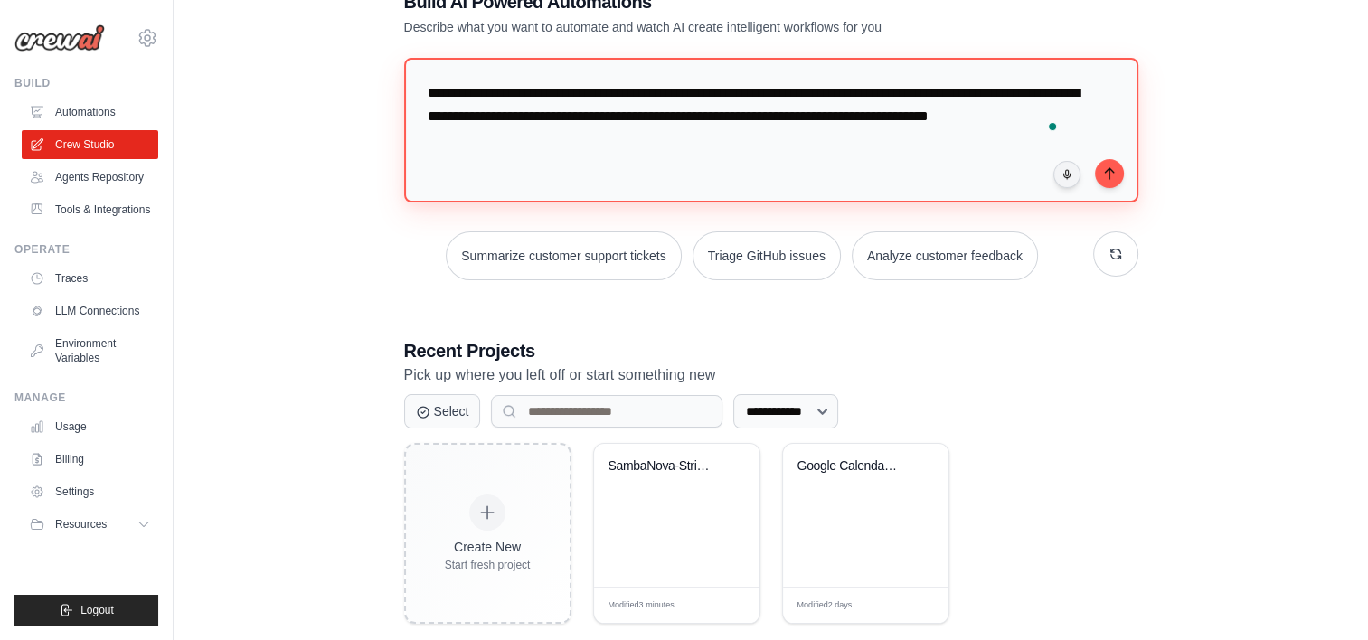
scroll to position [87, 0]
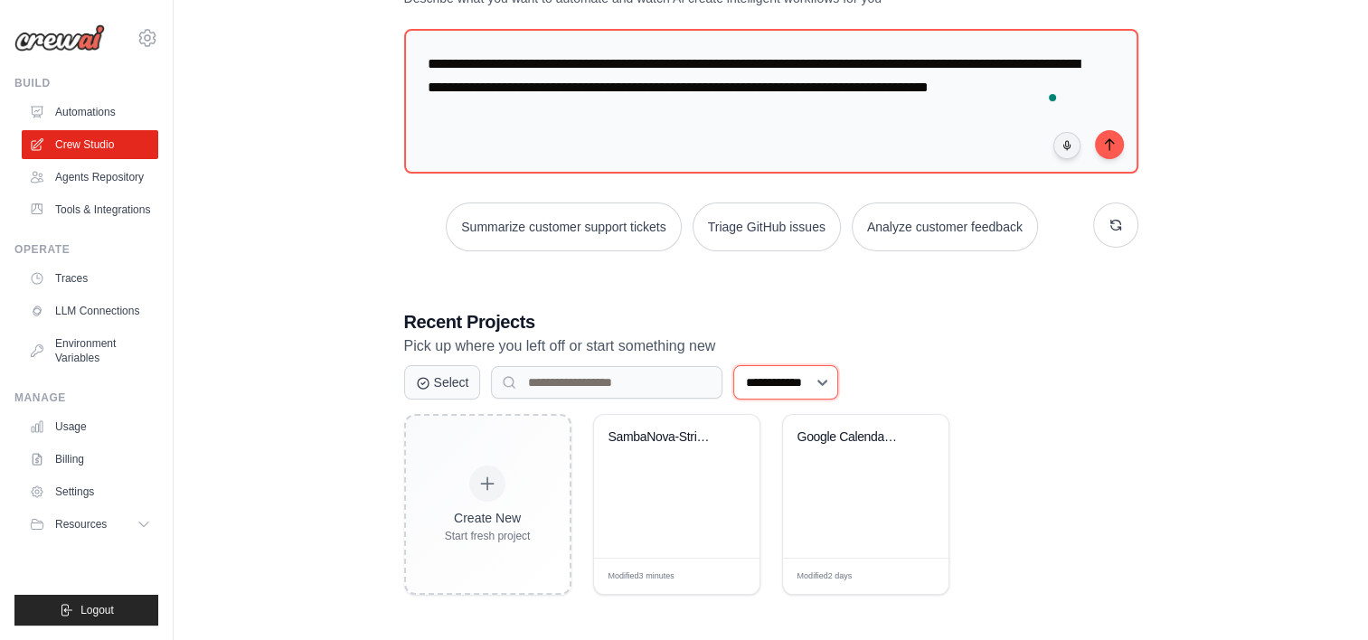
click at [772, 374] on select "**********" at bounding box center [785, 382] width 105 height 34
select select "*********"
click at [736, 365] on select "**********" at bounding box center [785, 382] width 105 height 34
click at [97, 110] on link "Automations" at bounding box center [92, 112] width 136 height 29
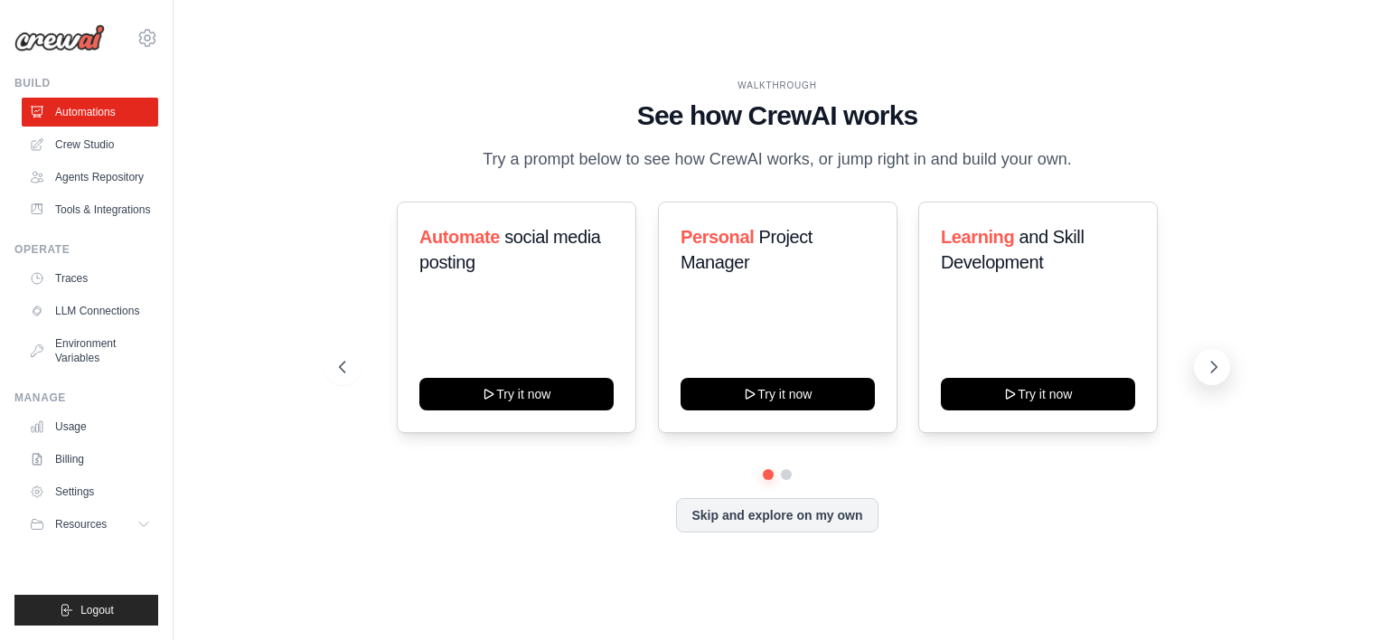
click at [1211, 376] on icon at bounding box center [1214, 367] width 18 height 18
click at [354, 373] on button at bounding box center [343, 367] width 36 height 36
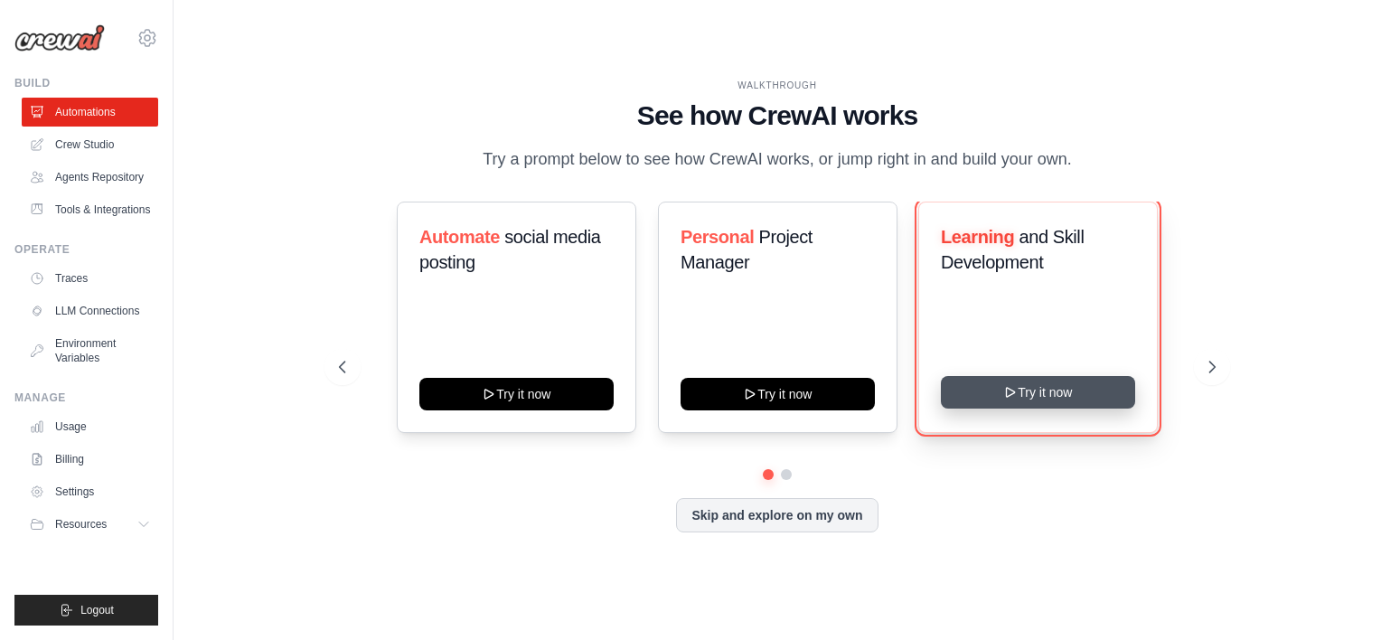
click at [1041, 409] on button "Try it now" at bounding box center [1038, 392] width 194 height 33
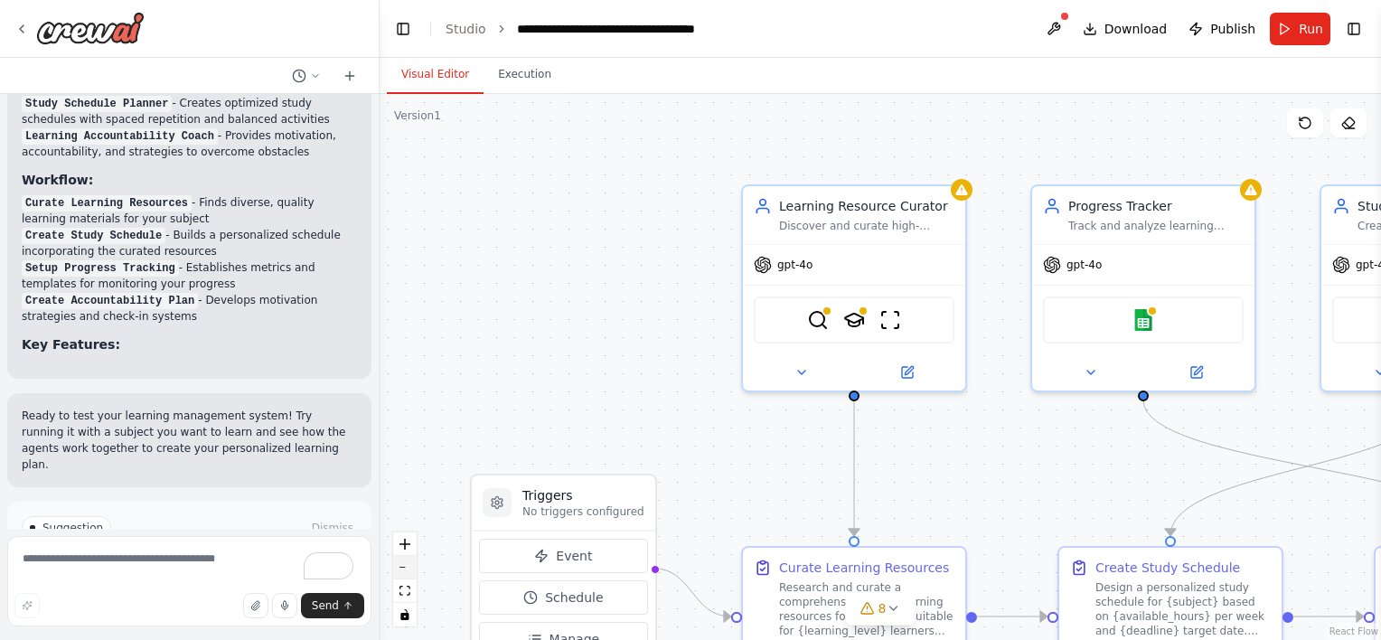
scroll to position [1577, 0]
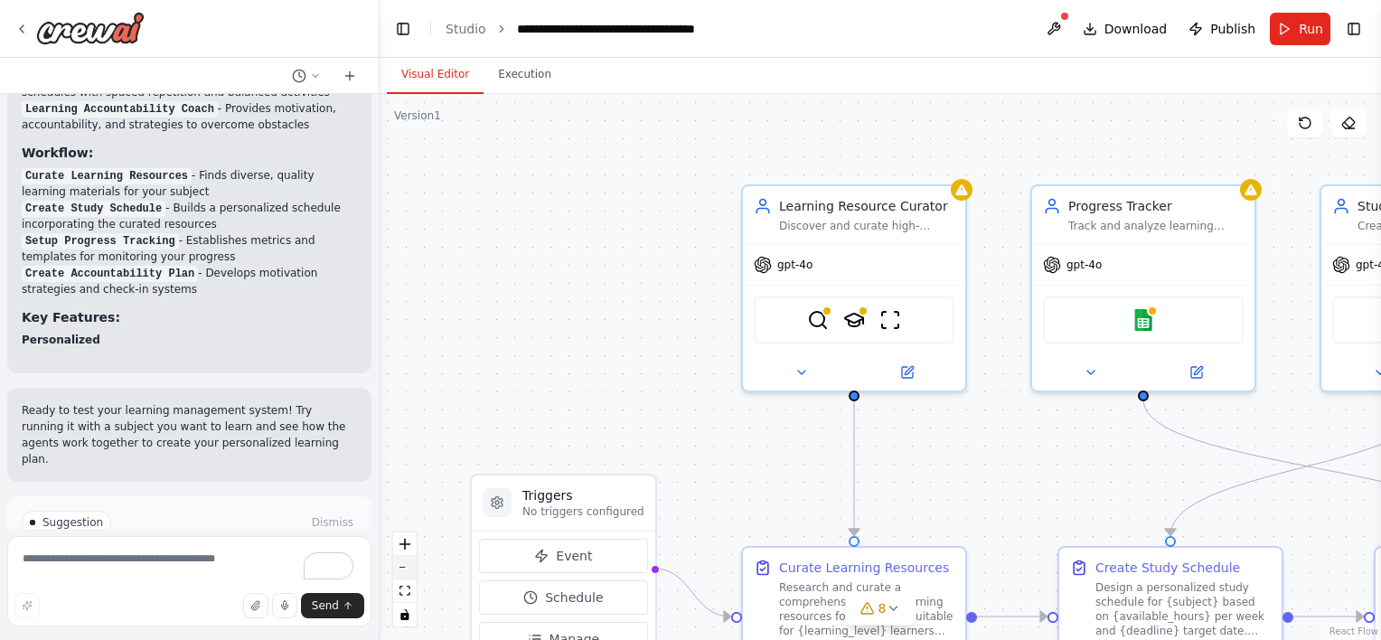
click at [415, 578] on button "zoom out" at bounding box center [405, 568] width 24 height 24
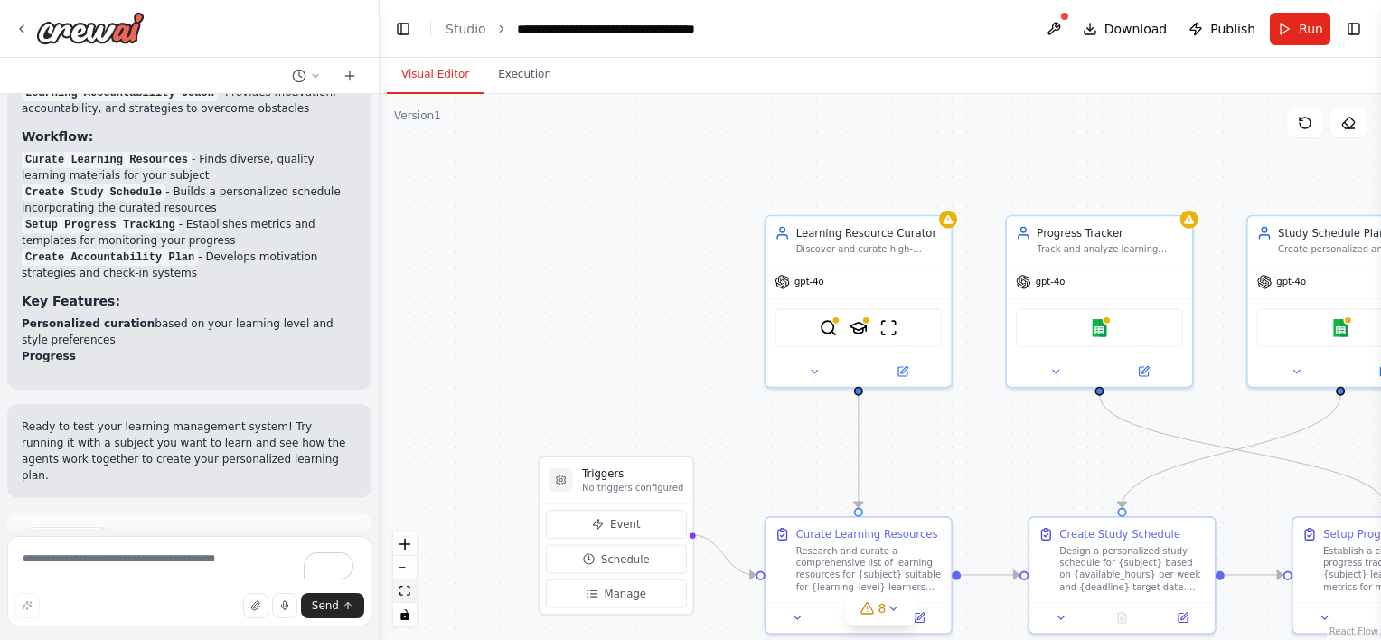
scroll to position [1610, 0]
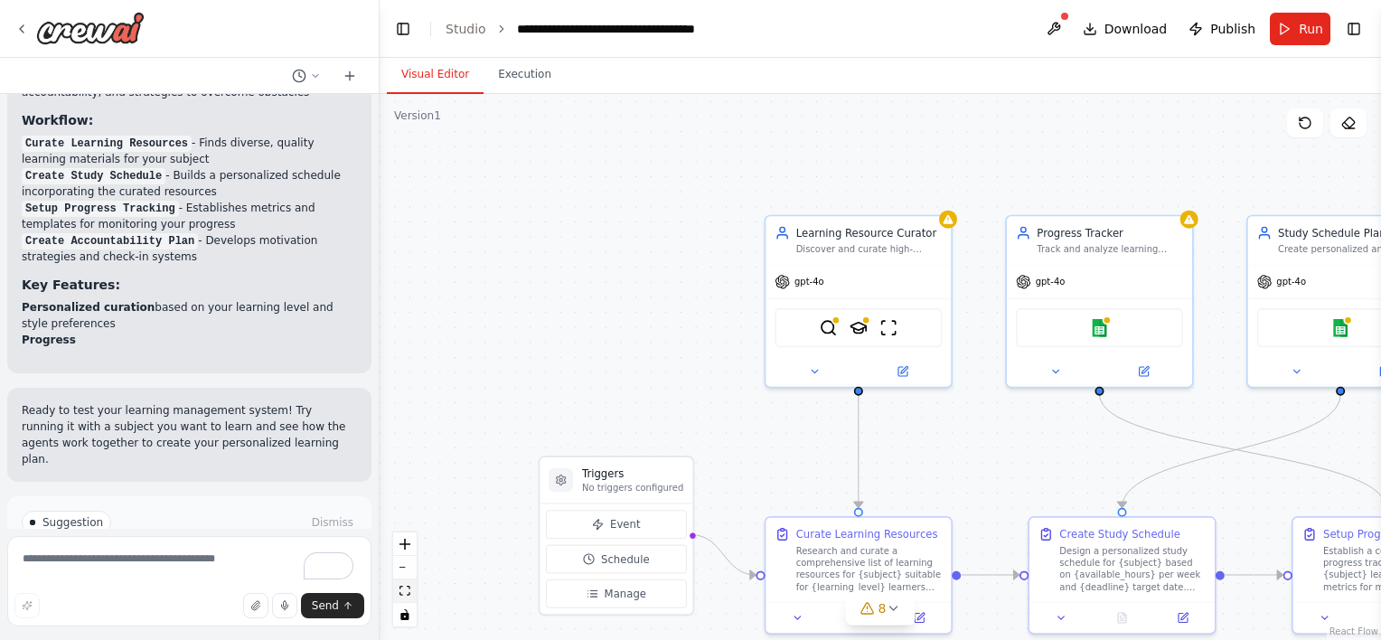
click at [412, 579] on button "fit view" at bounding box center [405, 591] width 24 height 24
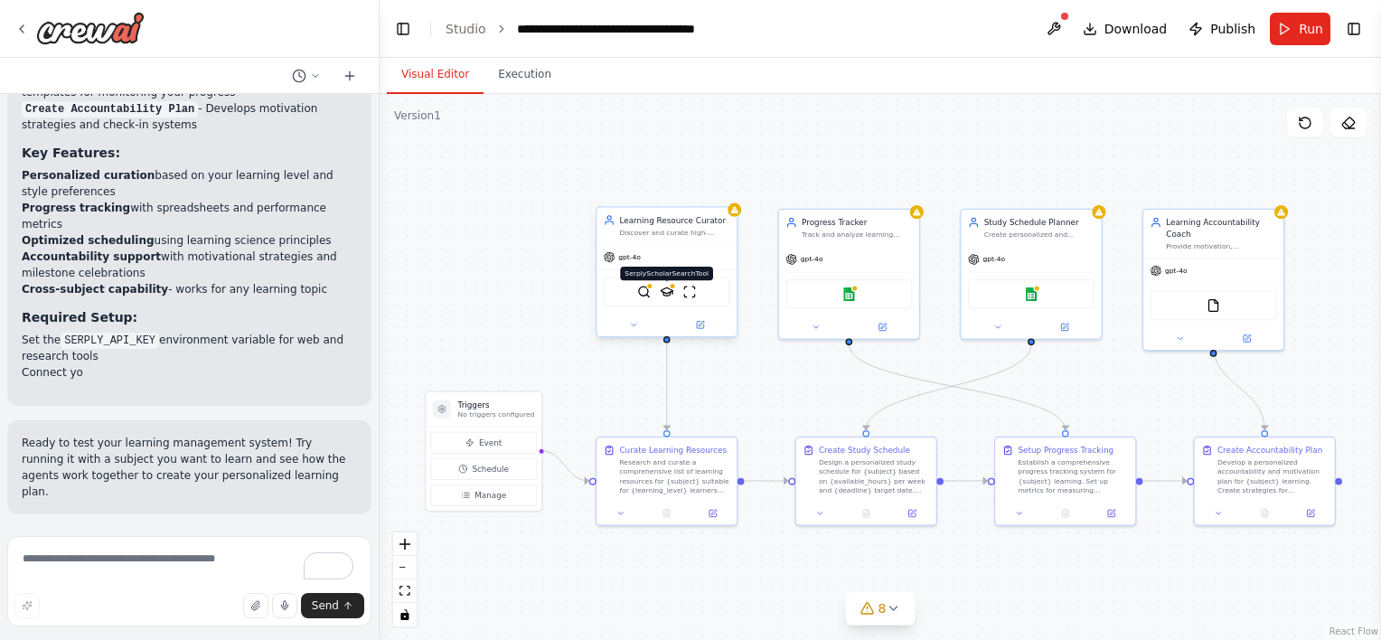
scroll to position [1758, 0]
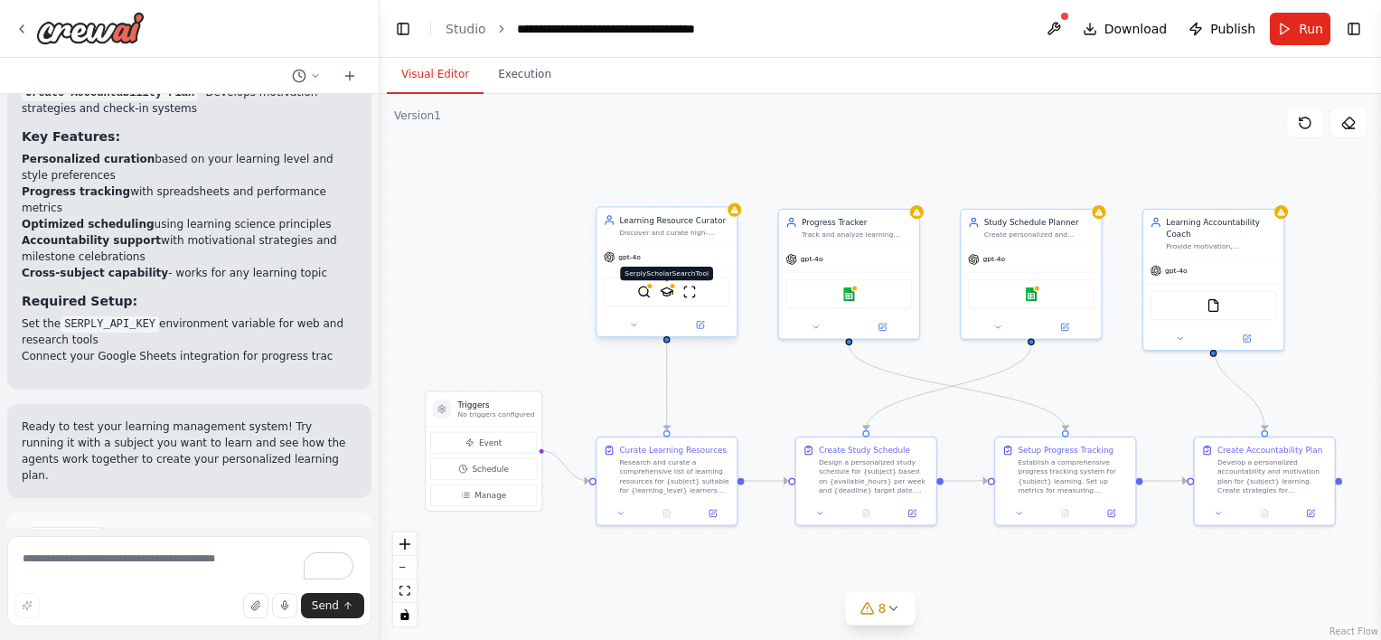
click at [665, 289] on img at bounding box center [667, 292] width 14 height 14
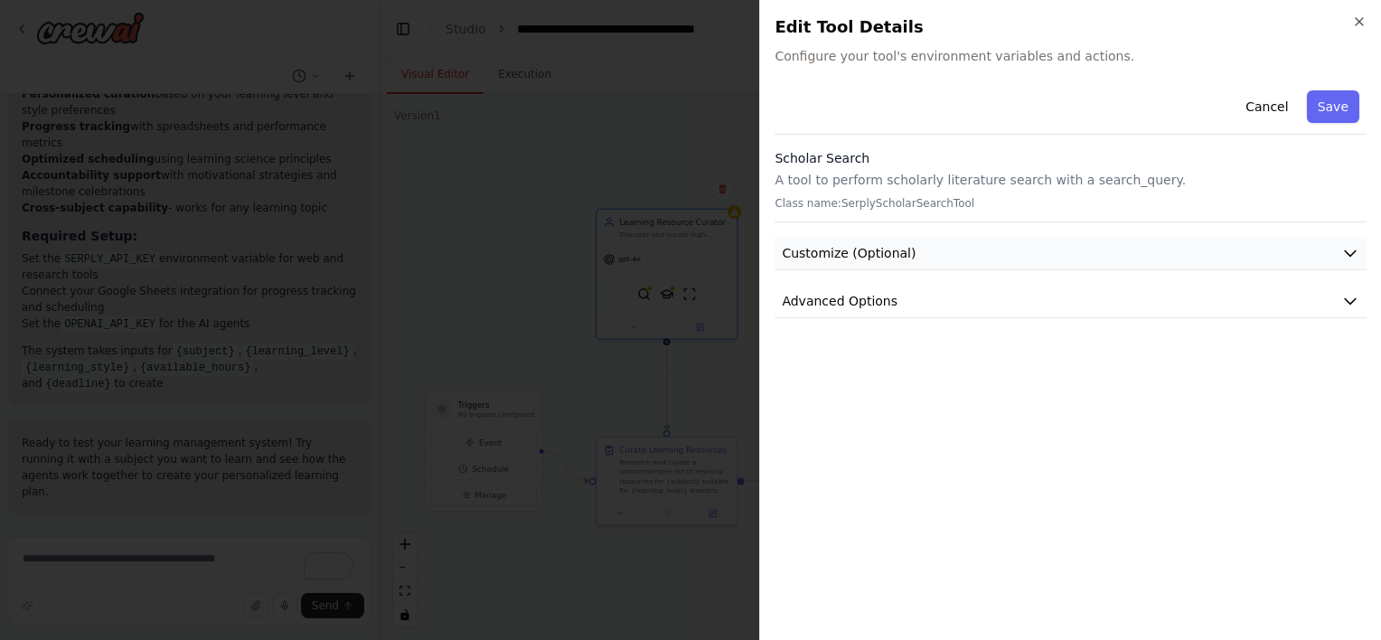
scroll to position [1839, 0]
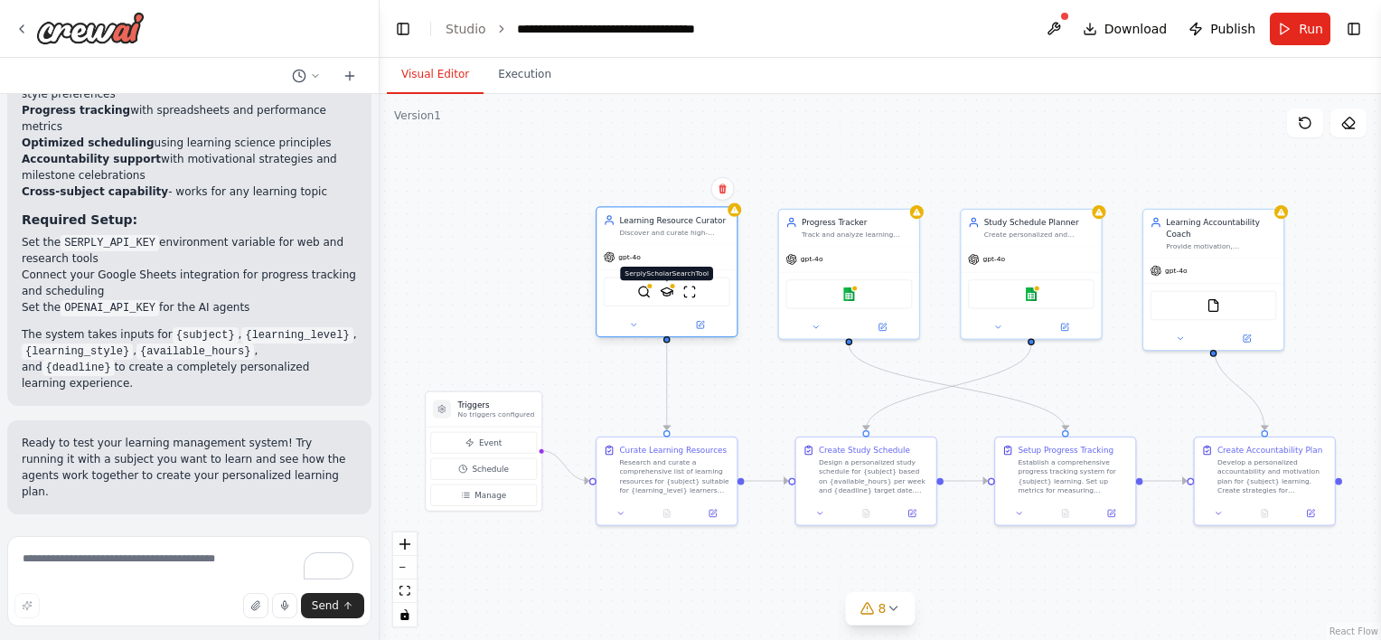
click at [666, 289] on img at bounding box center [667, 292] width 14 height 14
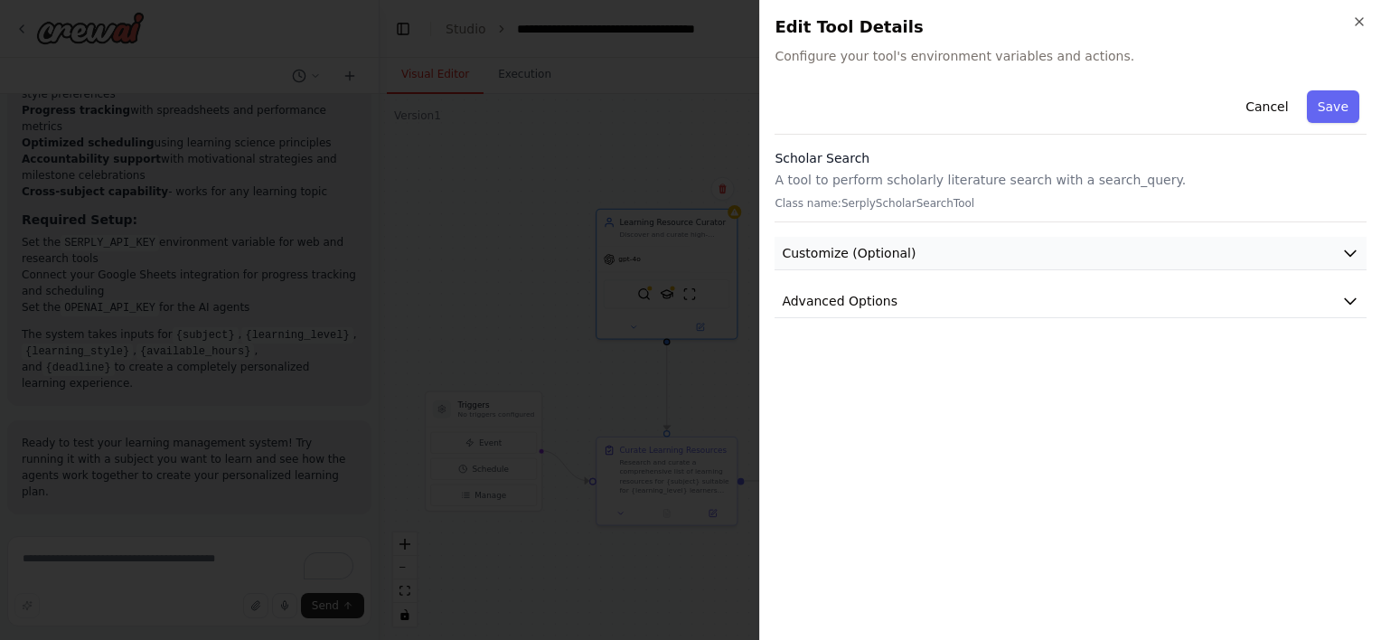
click at [868, 264] on button "Customize (Optional)" at bounding box center [1071, 253] width 592 height 33
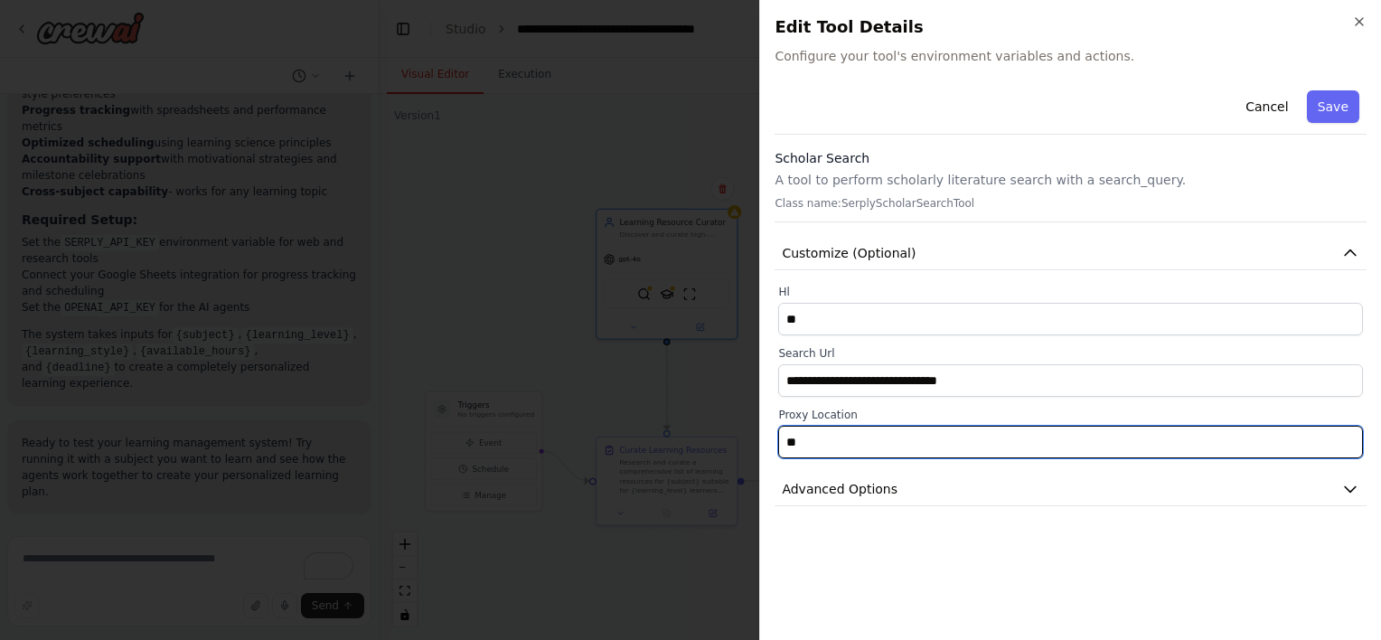
click at [817, 440] on input "**" at bounding box center [1070, 442] width 585 height 33
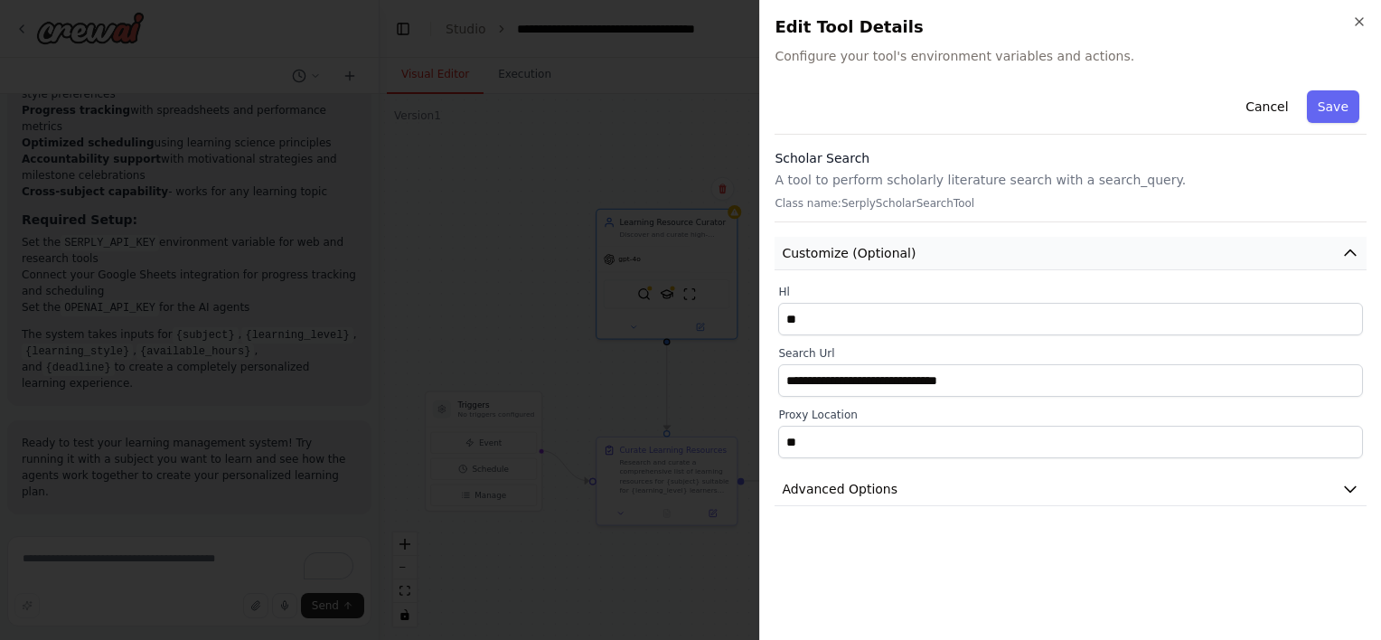
click at [969, 248] on button "Customize (Optional)" at bounding box center [1071, 253] width 592 height 33
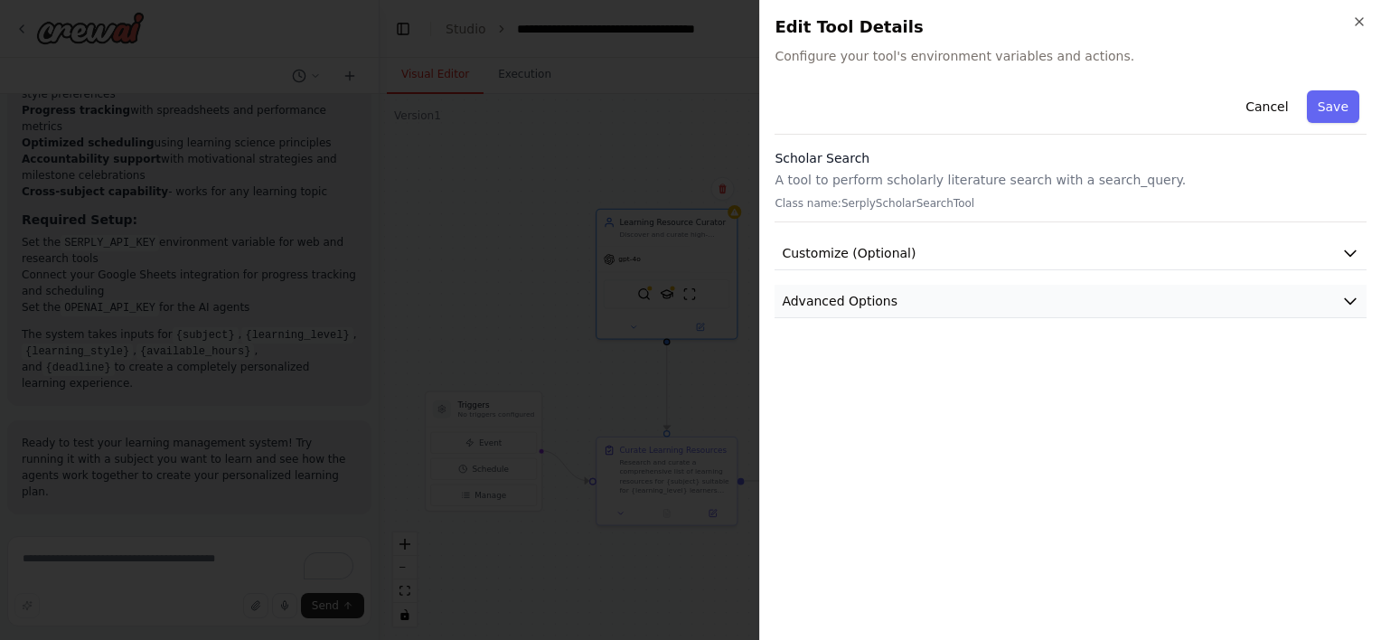
click at [917, 292] on button "Advanced Options" at bounding box center [1071, 301] width 592 height 33
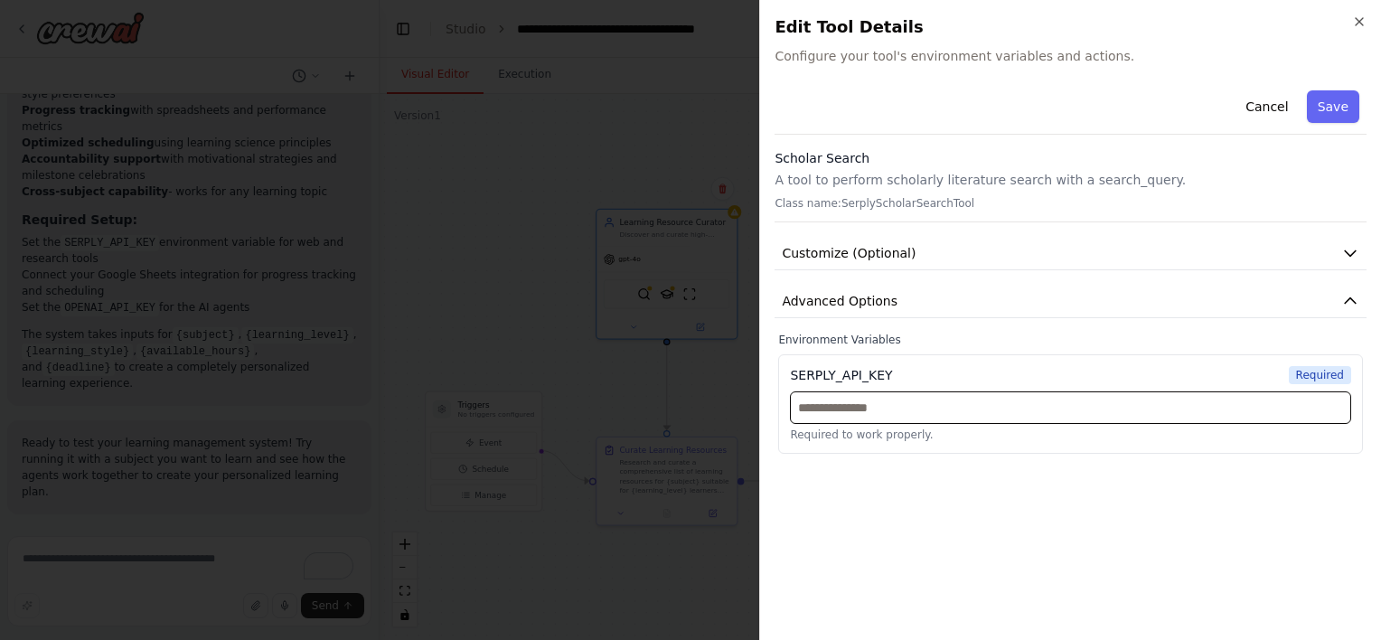
click at [871, 402] on input "text" at bounding box center [1070, 407] width 561 height 33
drag, startPoint x: 790, startPoint y: 372, endPoint x: 900, endPoint y: 379, distance: 110.5
click at [900, 379] on div "SERPLY_API_KEY Required" at bounding box center [1070, 375] width 561 height 18
copy div "SERPLY_API_KEY"
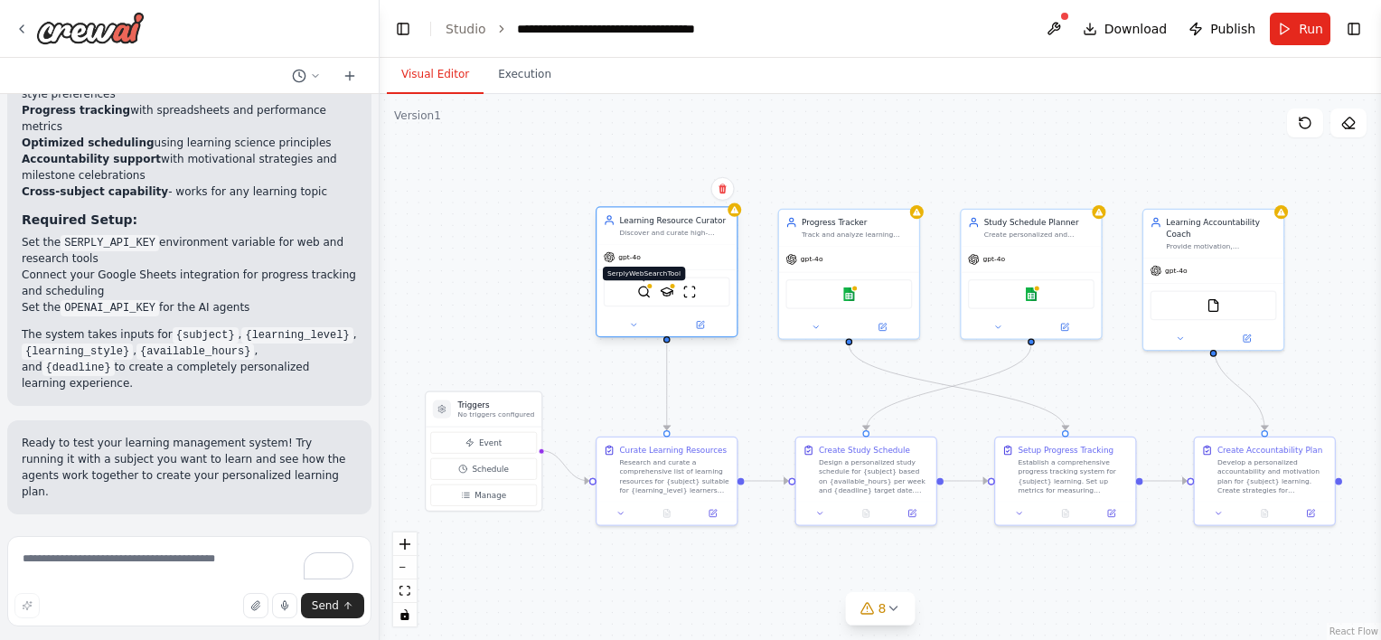
click at [648, 290] on img at bounding box center [644, 292] width 14 height 14
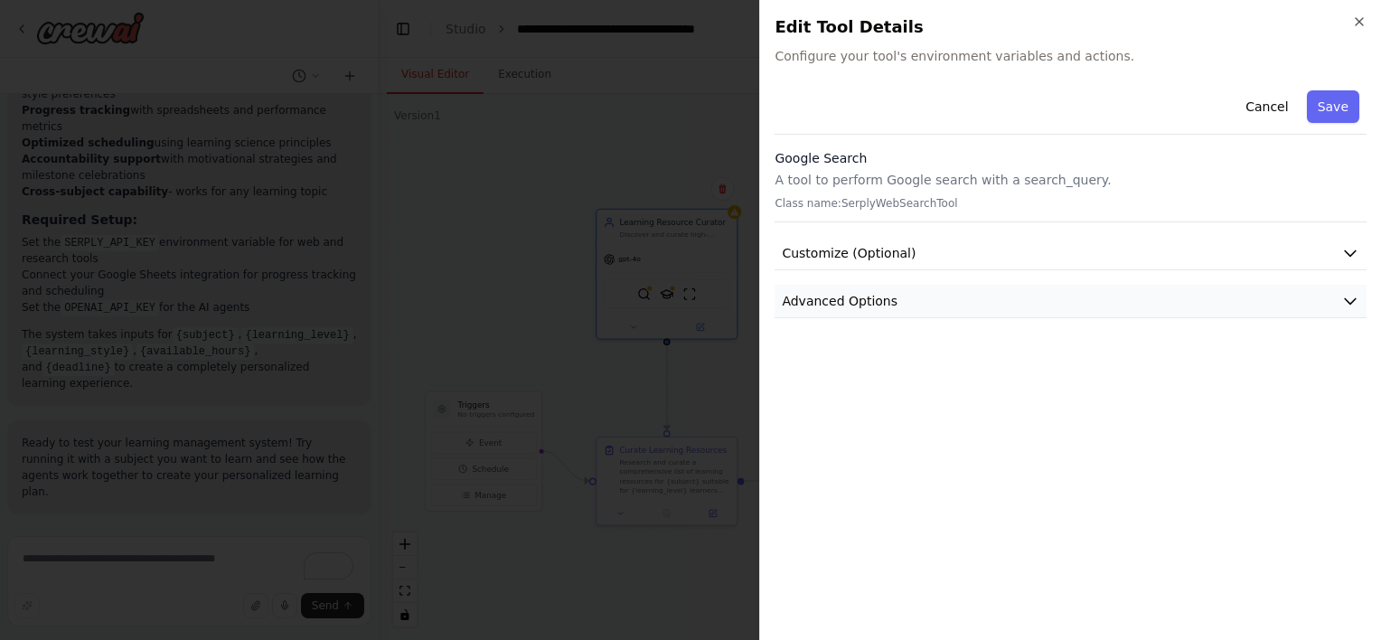
click at [842, 289] on button "Advanced Options" at bounding box center [1071, 301] width 592 height 33
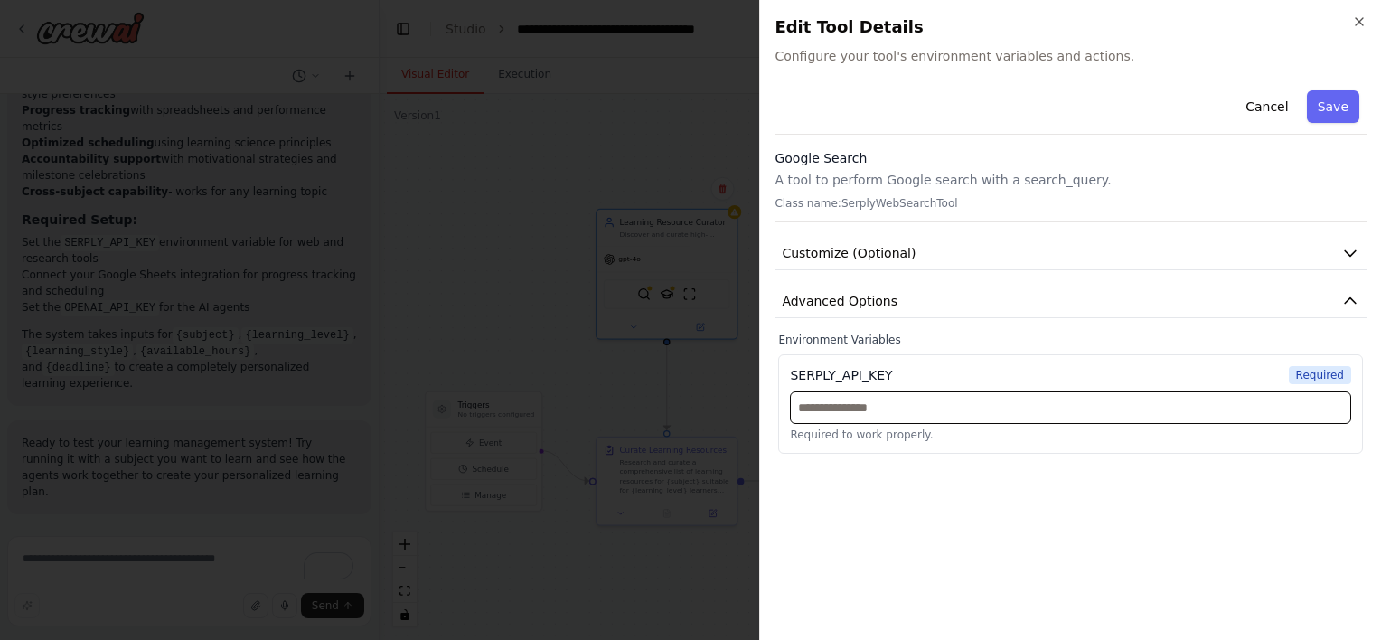
click at [847, 405] on input "text" at bounding box center [1070, 407] width 561 height 33
paste input "**********"
type input "**********"
click at [1327, 113] on button "Save" at bounding box center [1333, 106] width 52 height 33
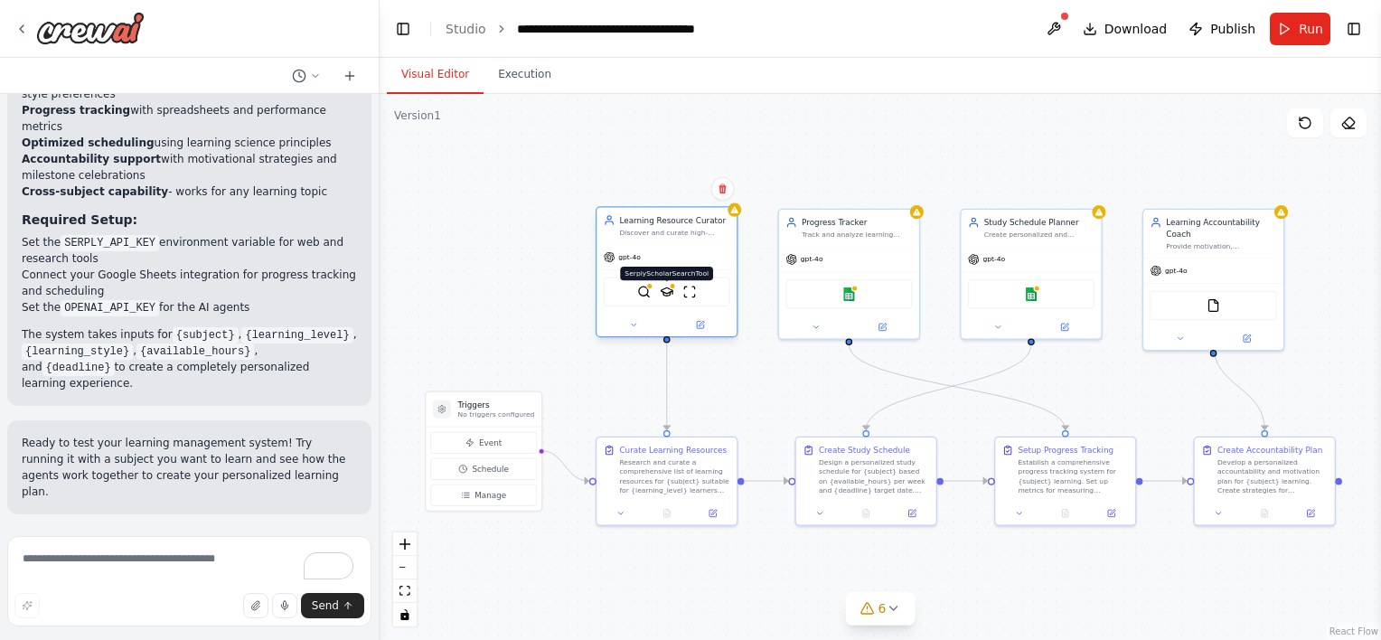
click at [672, 289] on img at bounding box center [667, 292] width 14 height 14
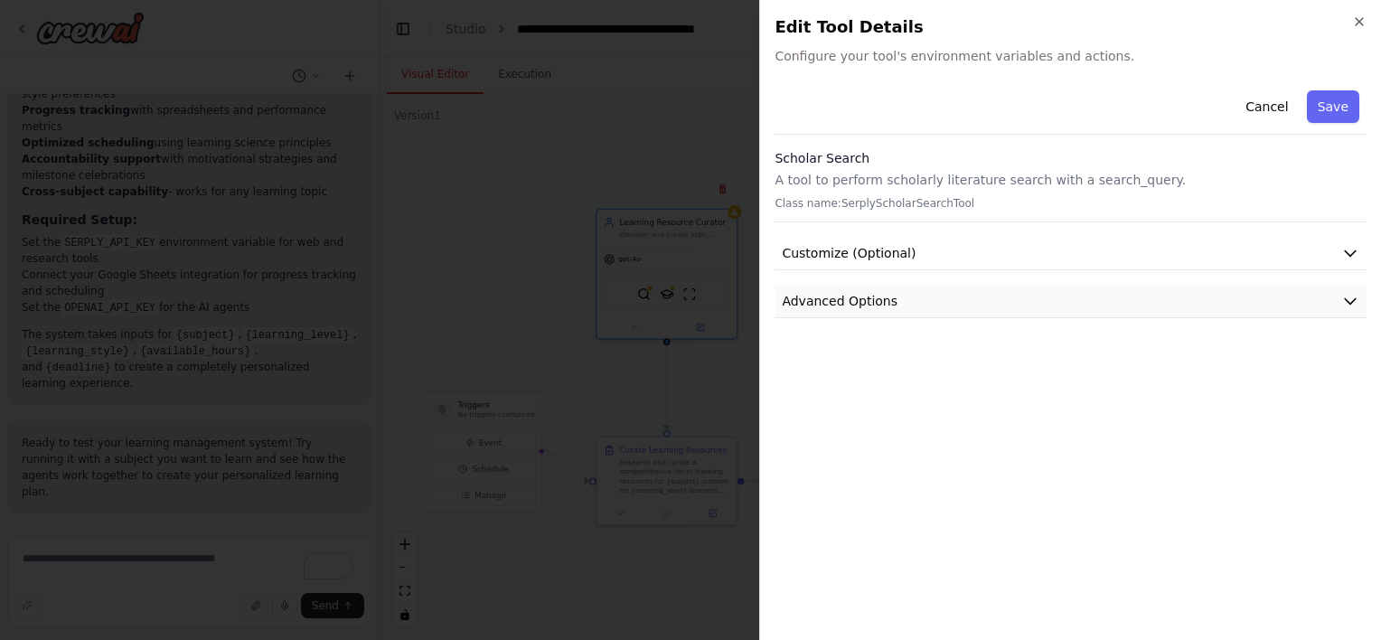
click at [884, 287] on button "Advanced Options" at bounding box center [1071, 301] width 592 height 33
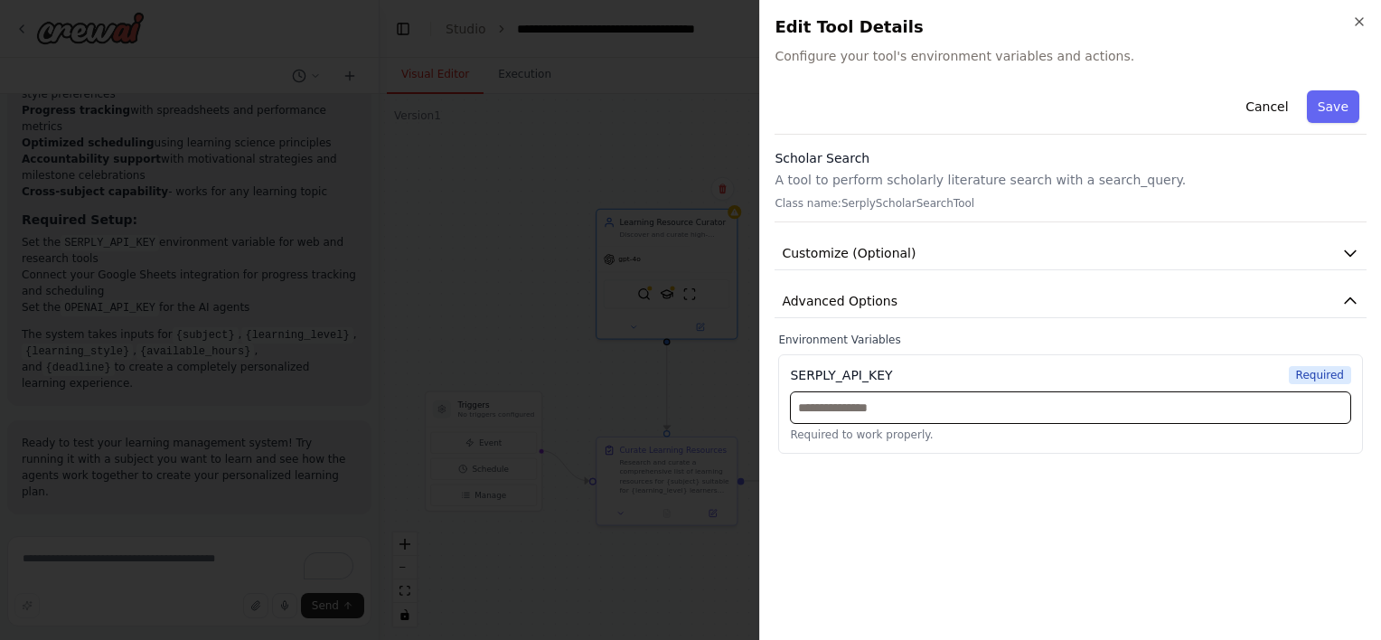
click at [851, 410] on input "text" at bounding box center [1070, 407] width 561 height 33
paste input "**********"
type input "**********"
click at [1359, 108] on button "Save" at bounding box center [1333, 106] width 52 height 33
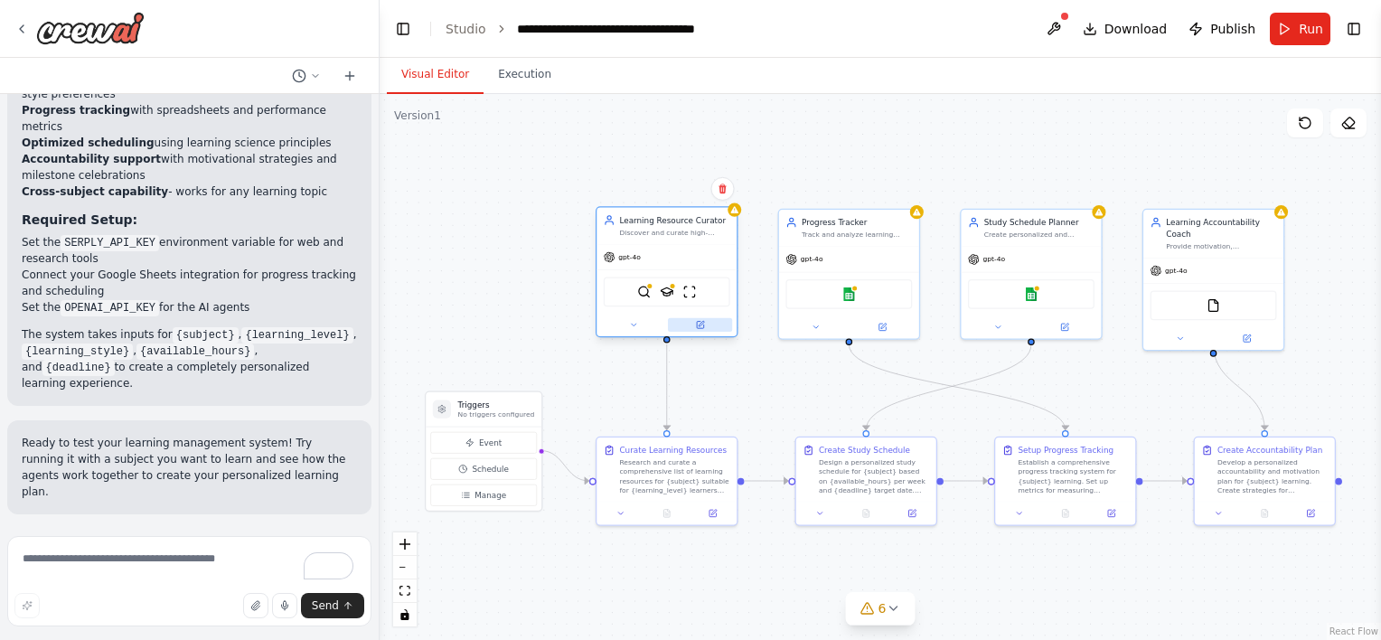
click at [709, 323] on button at bounding box center [700, 325] width 64 height 14
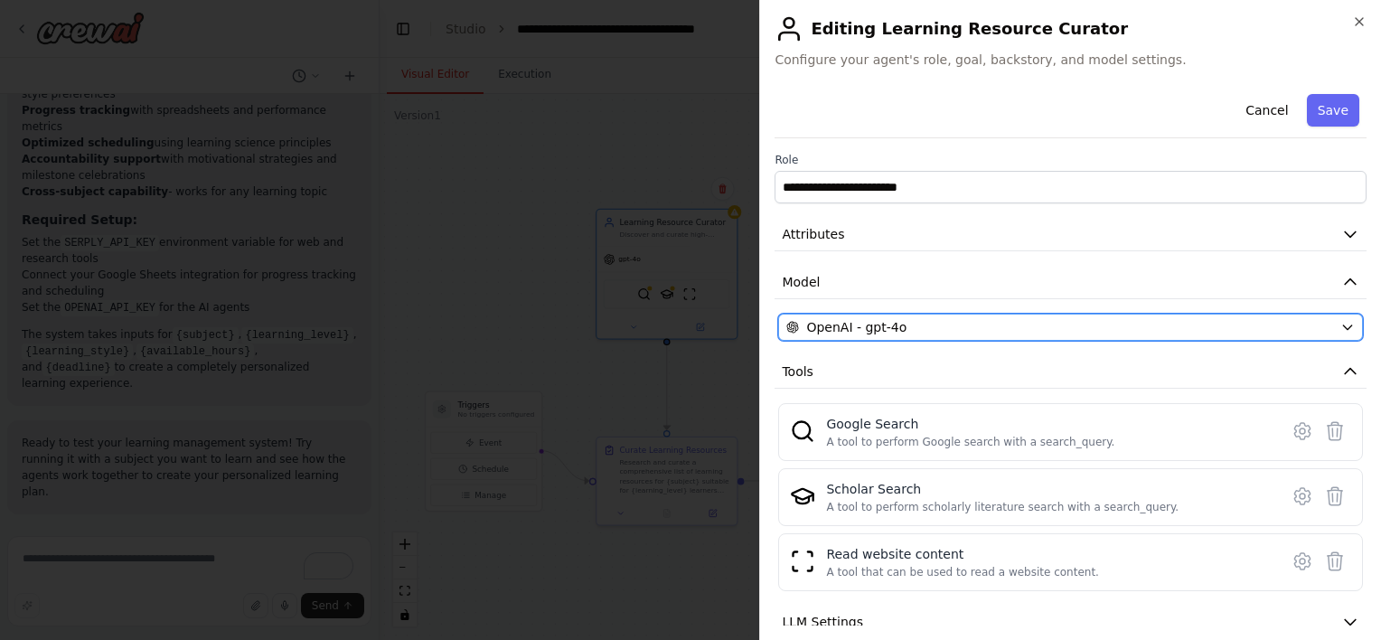
click at [1341, 322] on icon "button" at bounding box center [1348, 327] width 14 height 14
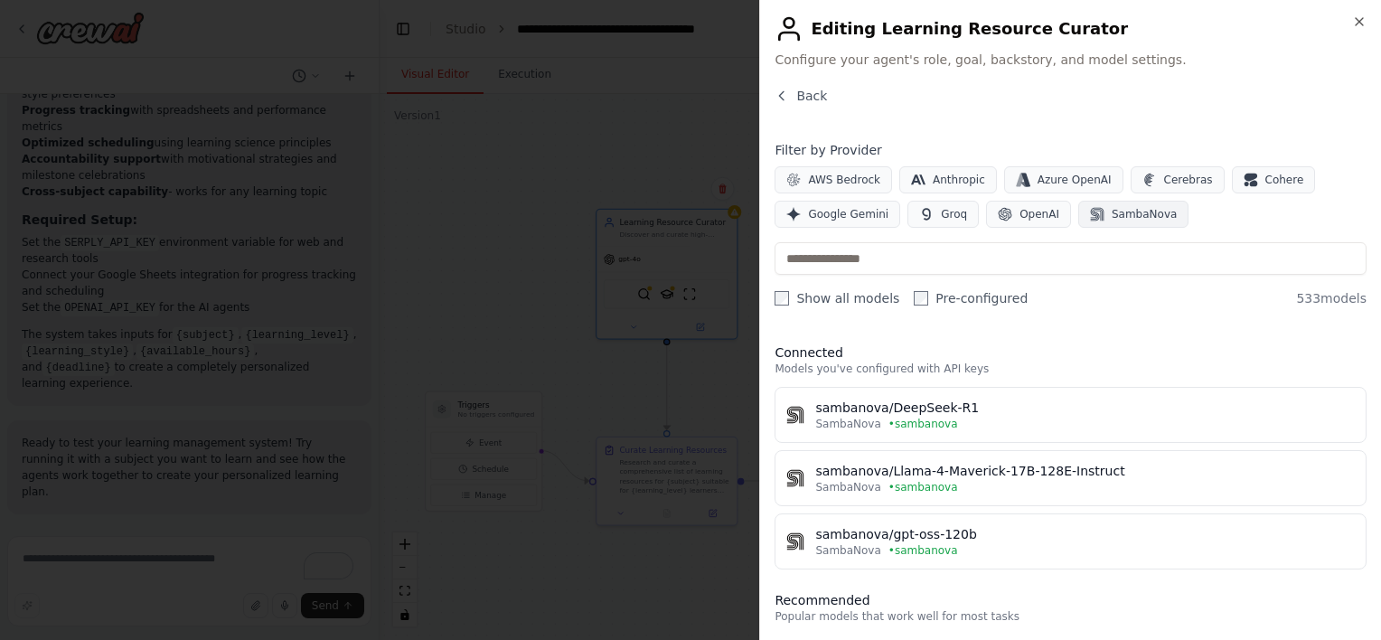
click at [1123, 213] on span "SambaNova" at bounding box center [1144, 214] width 65 height 14
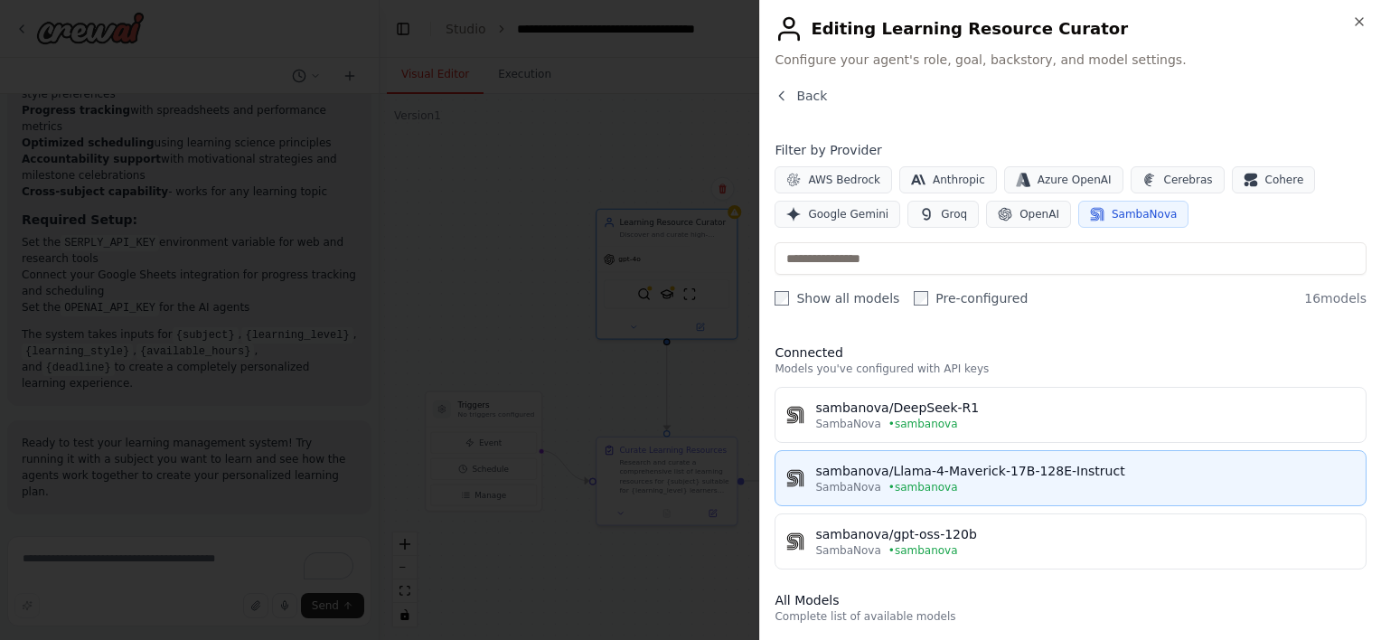
click at [927, 495] on button "sambanova/Llama-4-Maverick-17B-128E-Instruct SambaNova • sambanova" at bounding box center [1071, 478] width 592 height 56
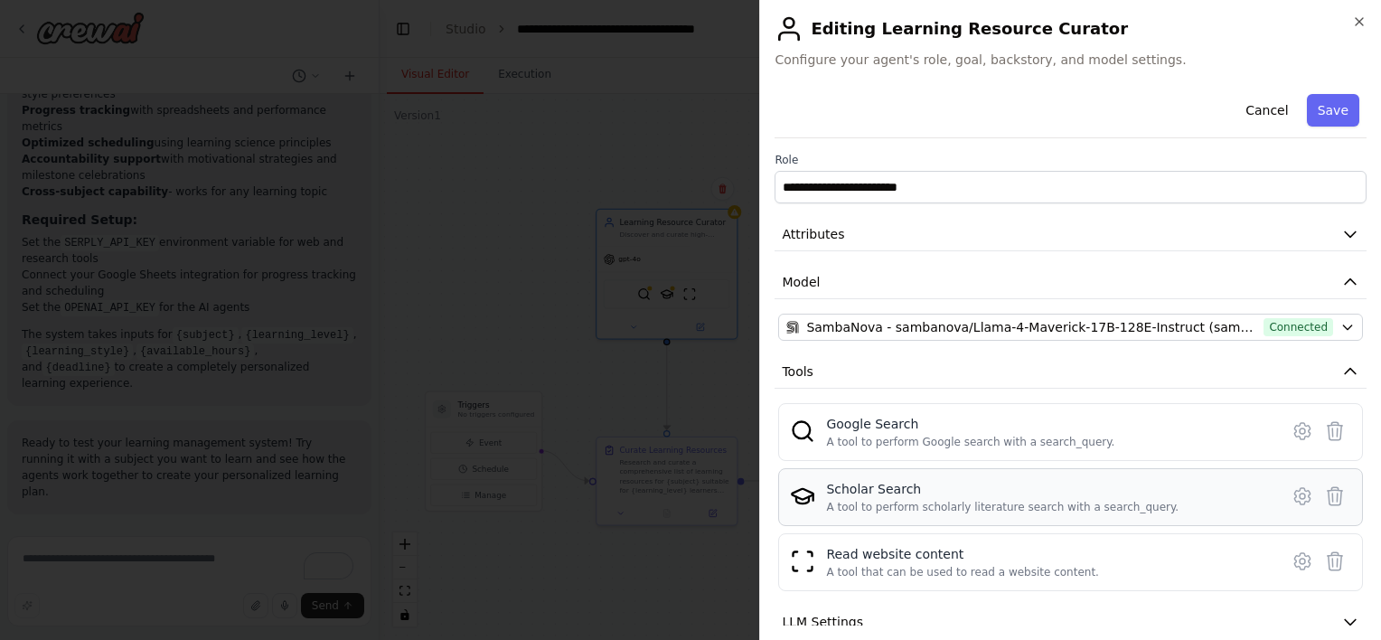
scroll to position [121, 0]
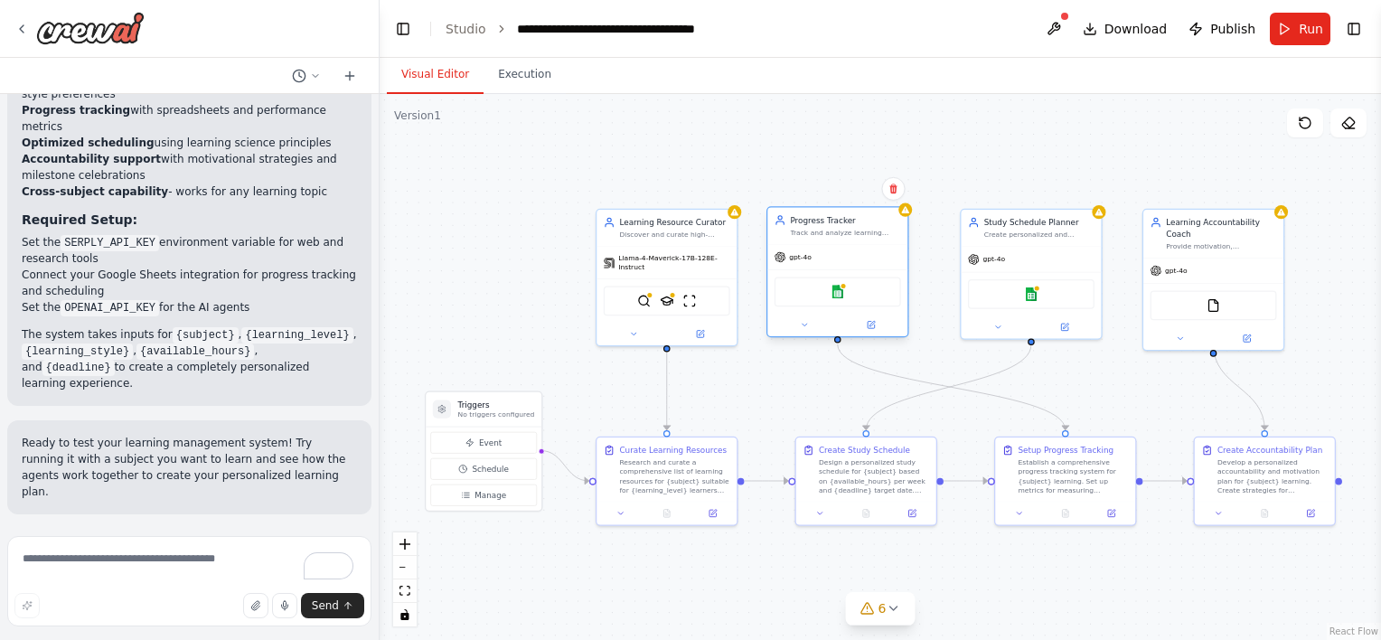
drag, startPoint x: 880, startPoint y: 251, endPoint x: 864, endPoint y: 249, distance: 16.4
click at [864, 249] on div "gpt-4o" at bounding box center [837, 257] width 140 height 25
drag, startPoint x: 887, startPoint y: 247, endPoint x: 917, endPoint y: 247, distance: 30.7
click at [917, 247] on div "gpt-4o" at bounding box center [860, 257] width 140 height 25
click at [863, 290] on img at bounding box center [860, 292] width 14 height 14
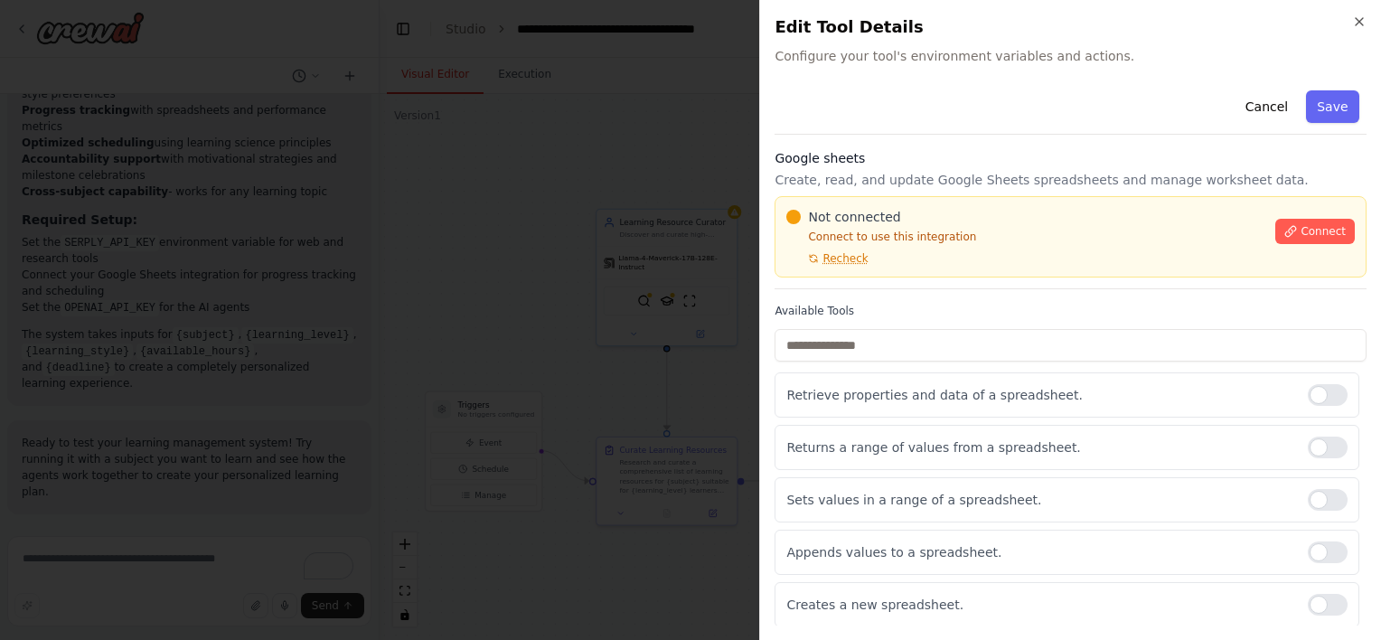
click at [1350, 22] on h2 "Edit Tool Details" at bounding box center [1071, 26] width 592 height 25
click at [1359, 24] on icon "button" at bounding box center [1359, 21] width 14 height 14
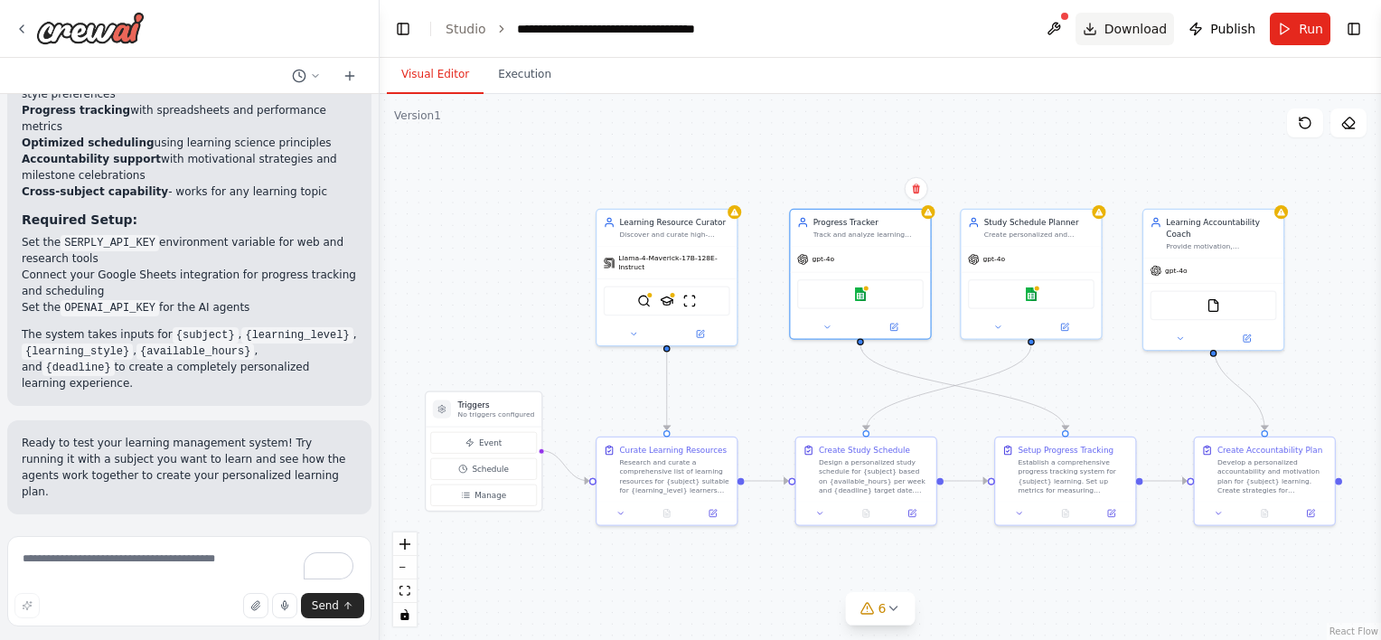
click at [1132, 36] on span "Download" at bounding box center [1136, 29] width 63 height 18
drag, startPoint x: 828, startPoint y: 235, endPoint x: 817, endPoint y: 232, distance: 11.2
click at [817, 232] on div "Track and analyze learning progress for {subject}, maintaining detailed records…" at bounding box center [857, 232] width 110 height 9
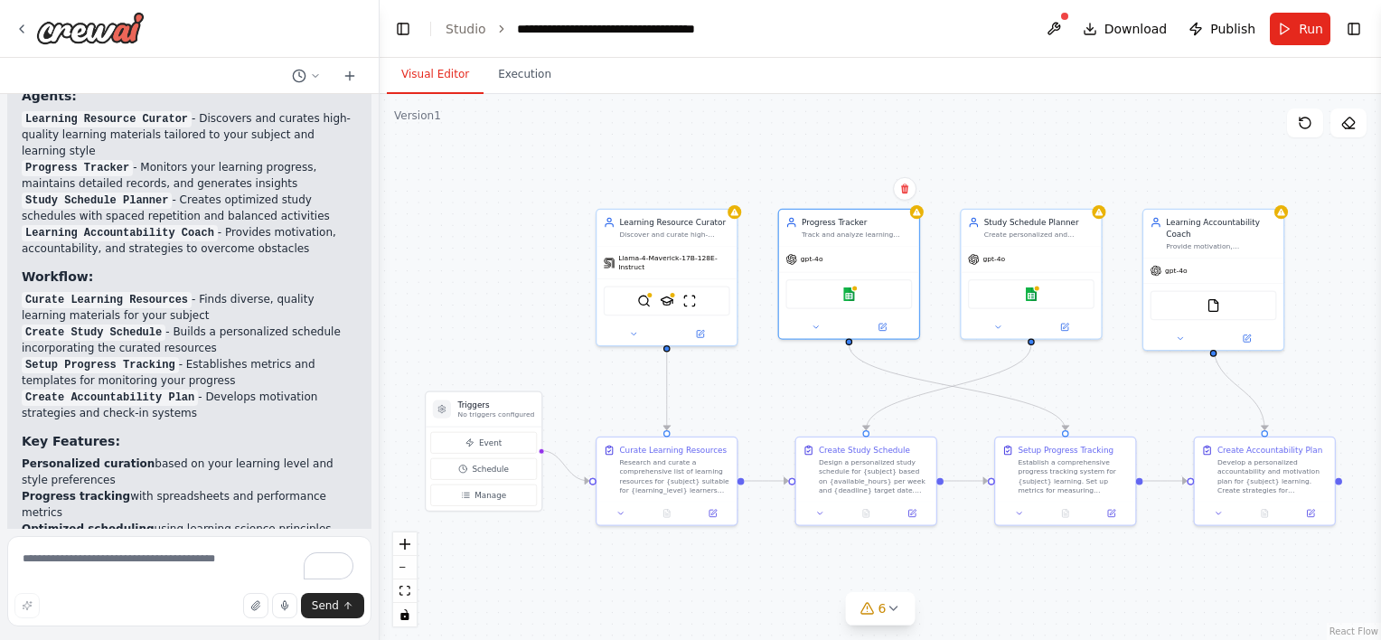
scroll to position [1839, 0]
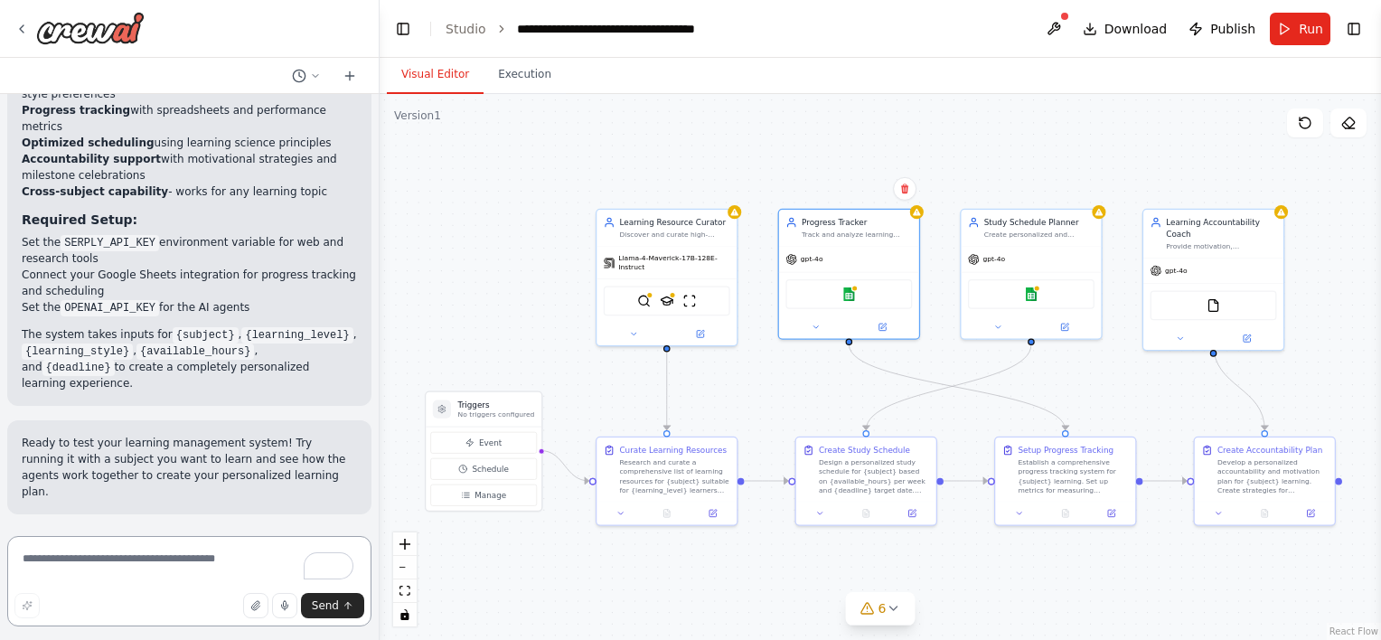
click at [157, 564] on textarea "To enrich screen reader interactions, please activate Accessibility in Grammarl…" at bounding box center [189, 581] width 364 height 90
type textarea "**********"
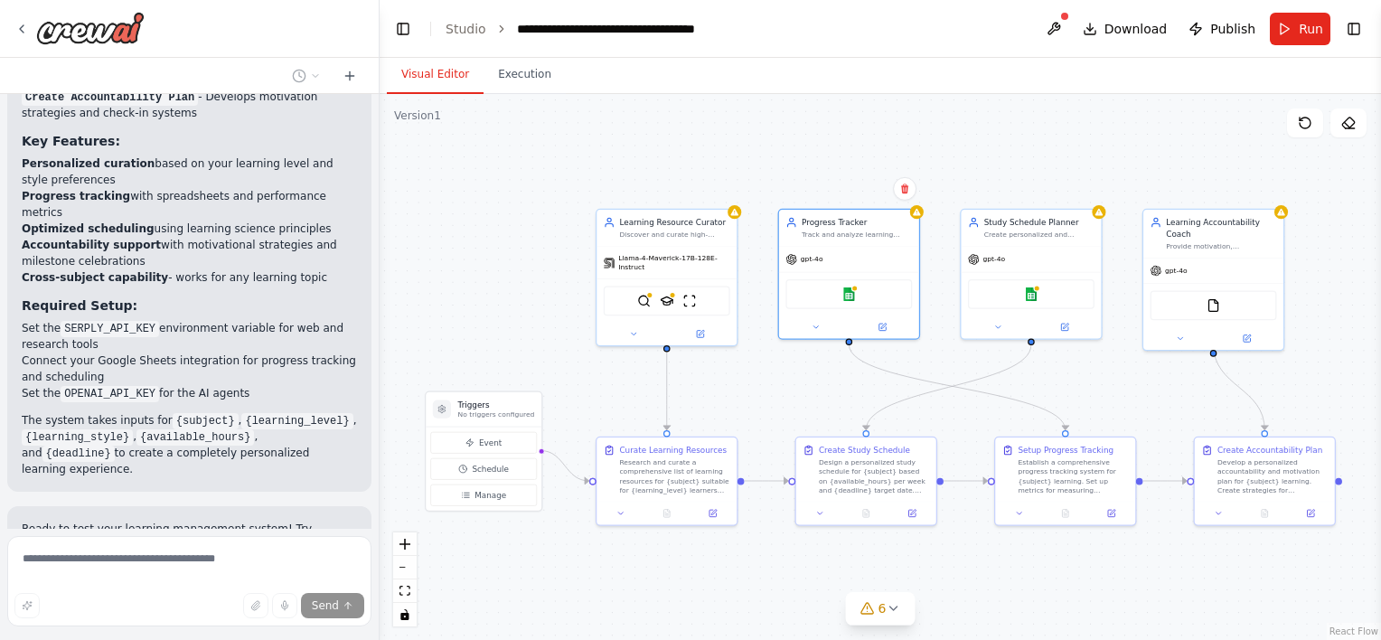
scroll to position [1852, 0]
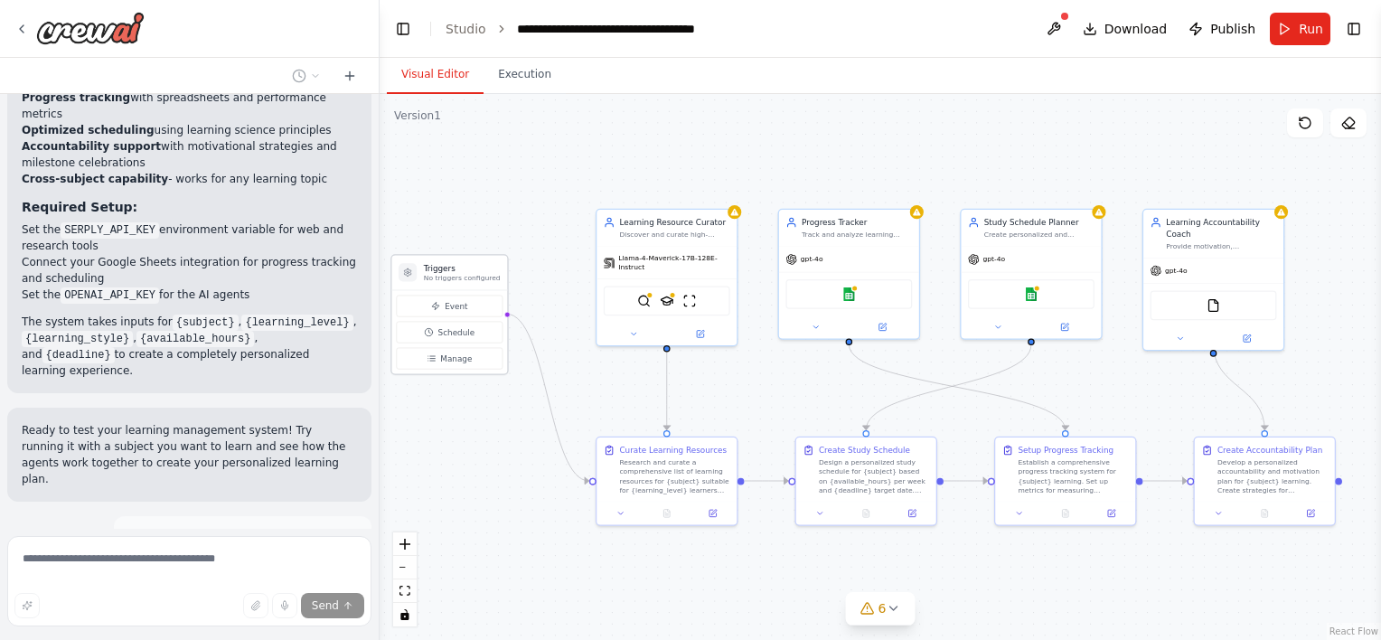
drag, startPoint x: 474, startPoint y: 398, endPoint x: 441, endPoint y: 259, distance: 143.0
click at [441, 259] on div "Triggers No triggers configured" at bounding box center [449, 273] width 116 height 34
click at [445, 197] on div ".deletable-edge-delete-btn { width: 20px; height: 20px; border: 0px solid #ffff…" at bounding box center [881, 367] width 1002 height 546
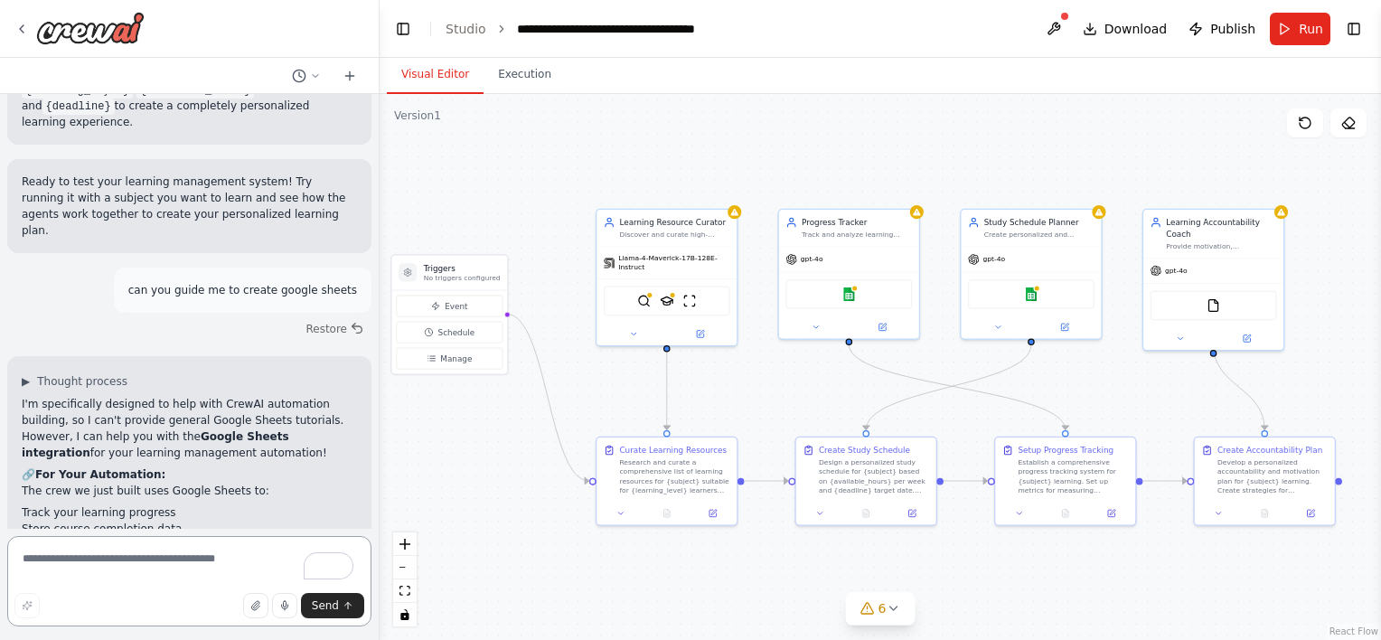
scroll to position [2114, 0]
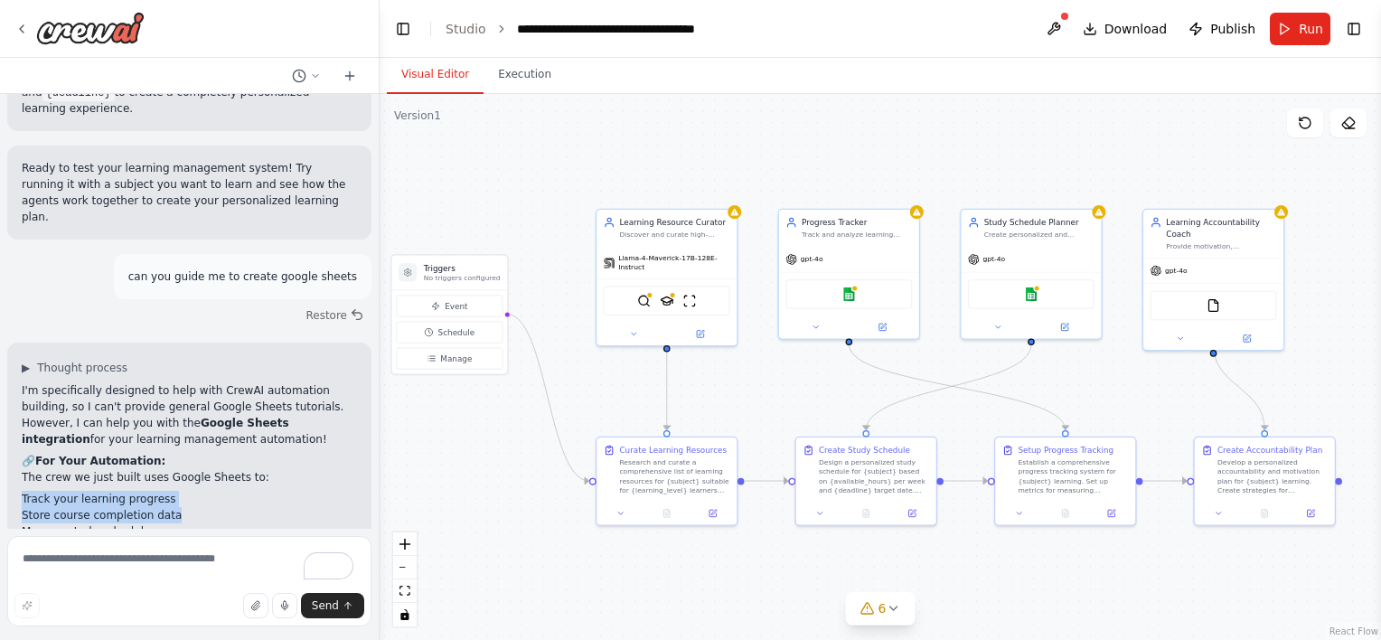
drag, startPoint x: 22, startPoint y: 355, endPoint x: 171, endPoint y: 362, distance: 149.3
click at [171, 491] on ul "Track your learning progress Store course completion data Manage study schedule…" at bounding box center [189, 523] width 335 height 65
click at [889, 324] on button at bounding box center [883, 325] width 64 height 14
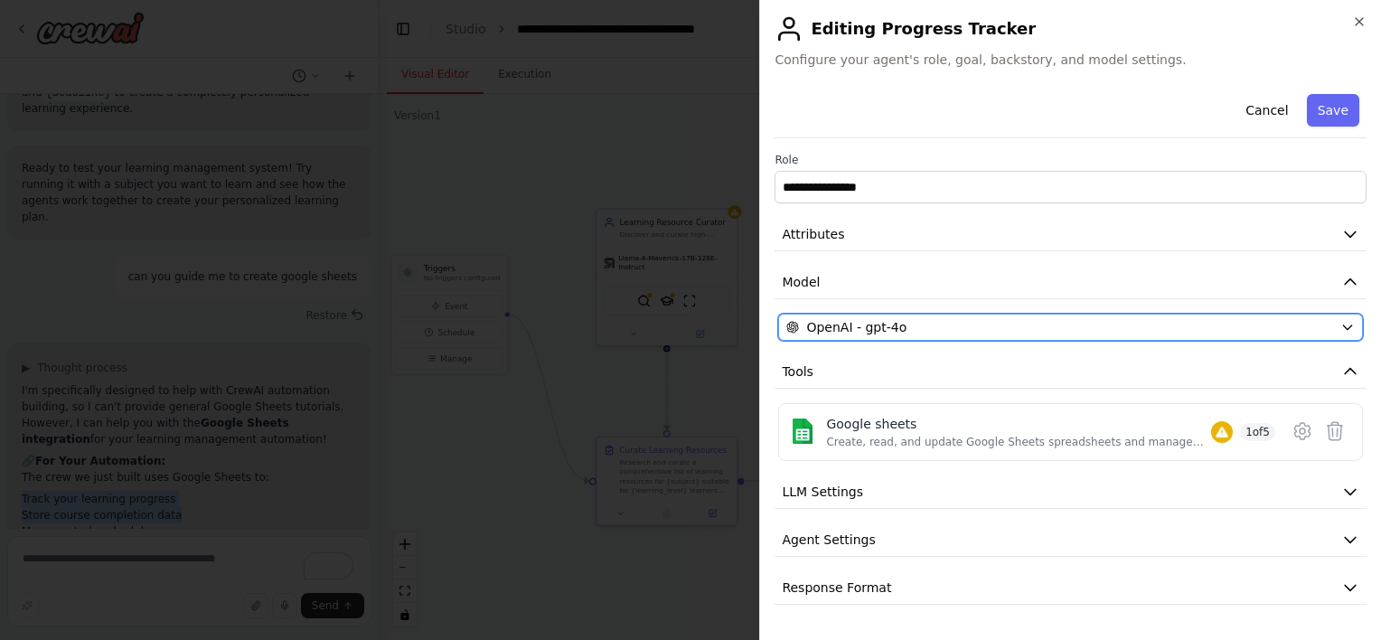
click at [981, 333] on div "OpenAI - gpt-4o" at bounding box center [1059, 327] width 547 height 18
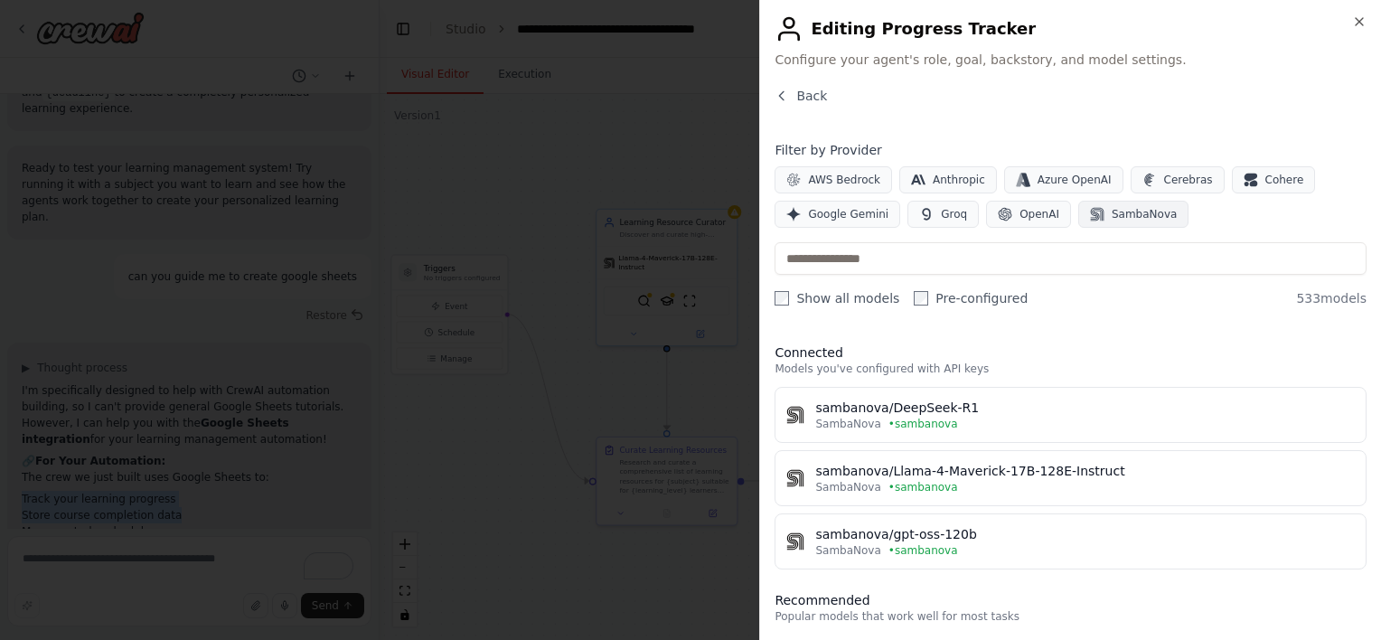
click at [1112, 212] on span "SambaNova" at bounding box center [1144, 214] width 65 height 14
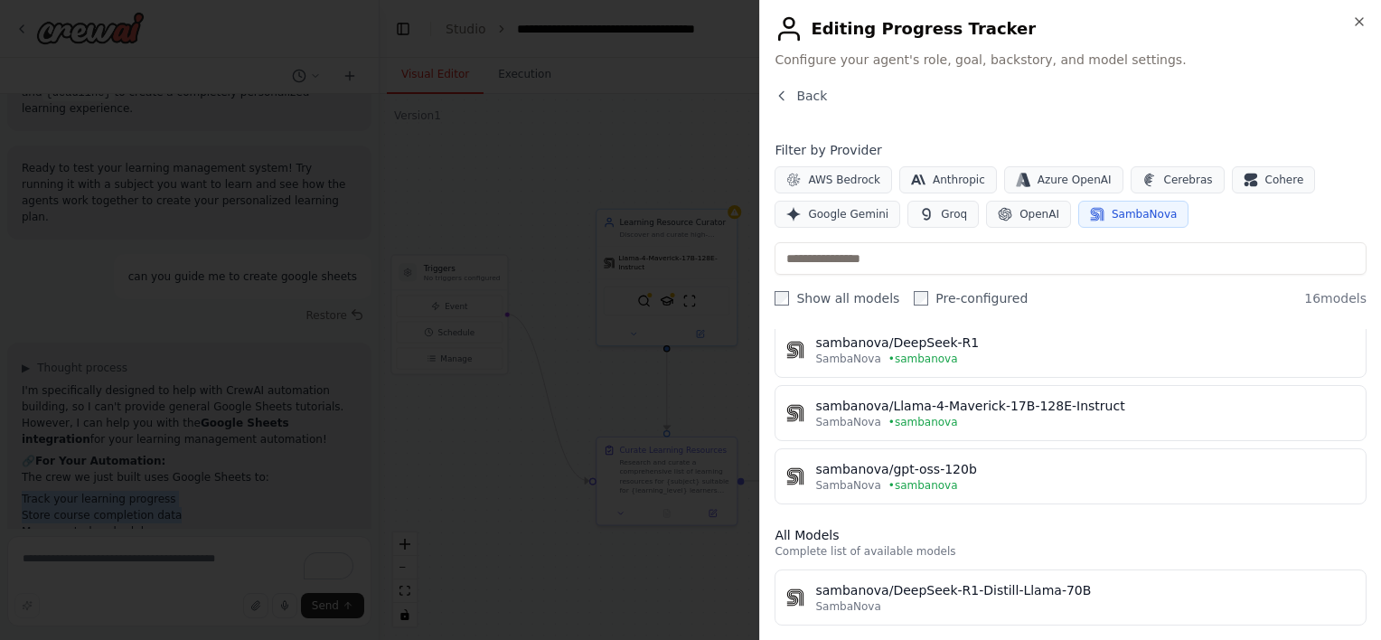
scroll to position [64, 0]
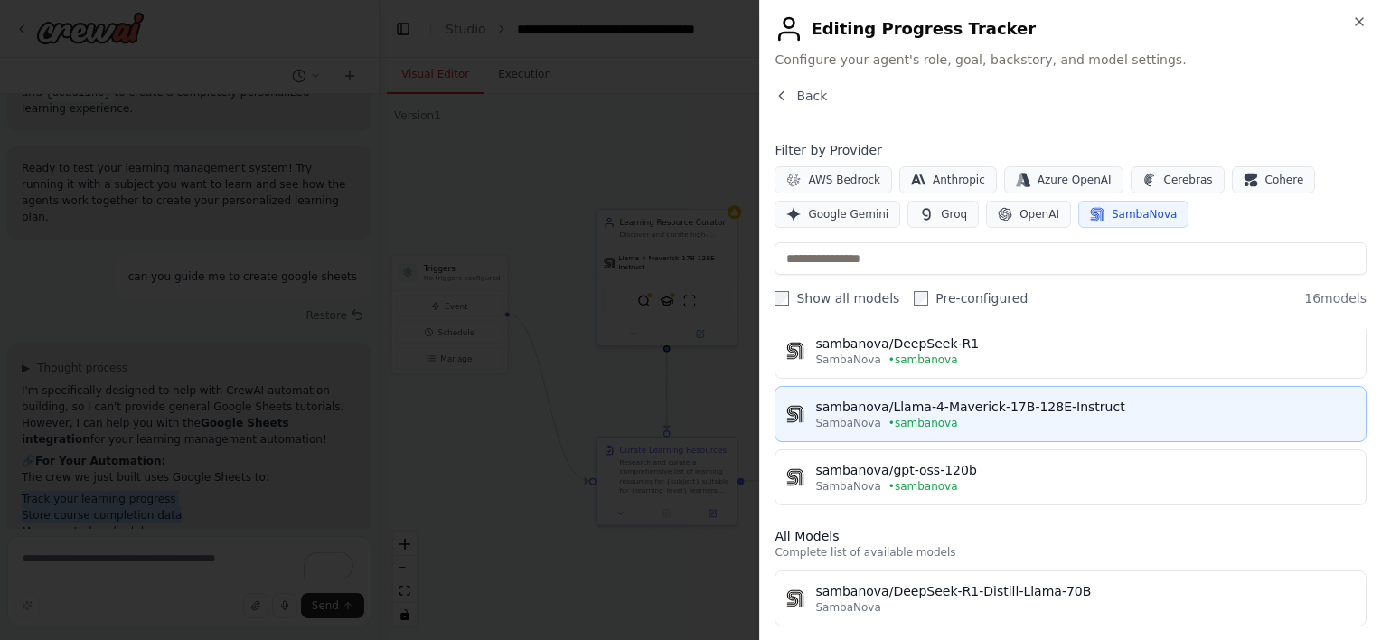
click at [971, 401] on div "sambanova/Llama-4-Maverick-17B-128E-Instruct" at bounding box center [1085, 407] width 540 height 18
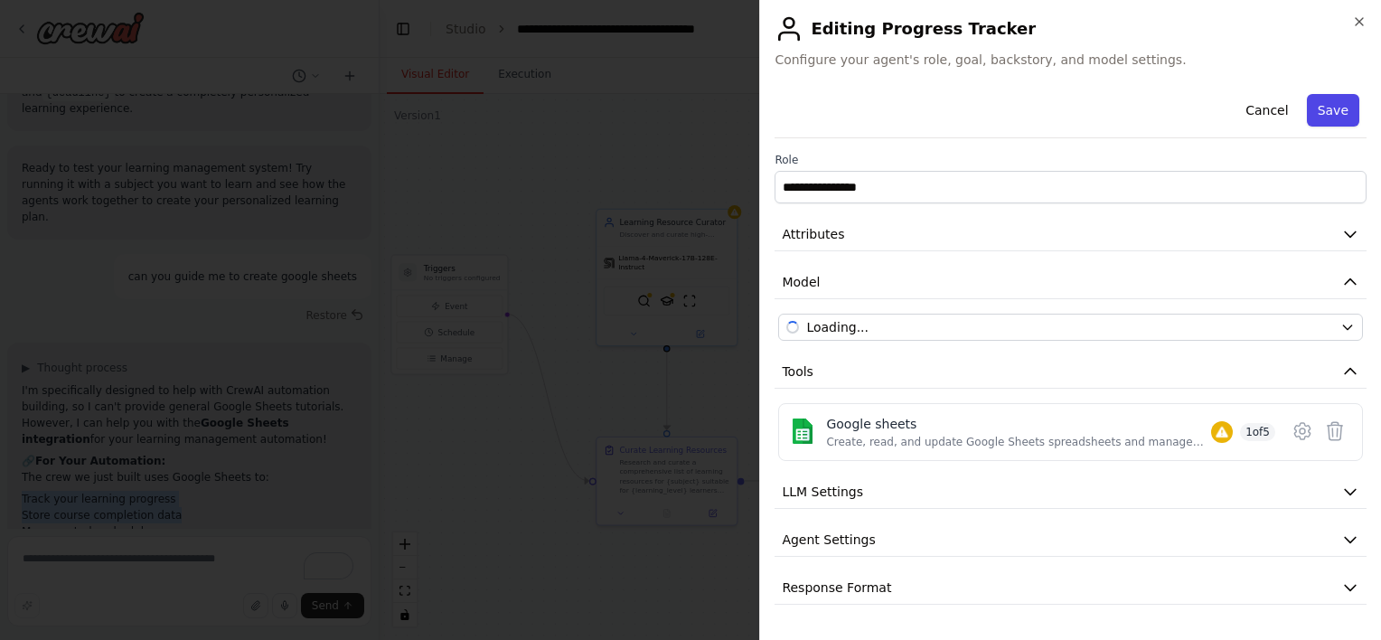
click at [1327, 110] on button "Save" at bounding box center [1333, 110] width 52 height 33
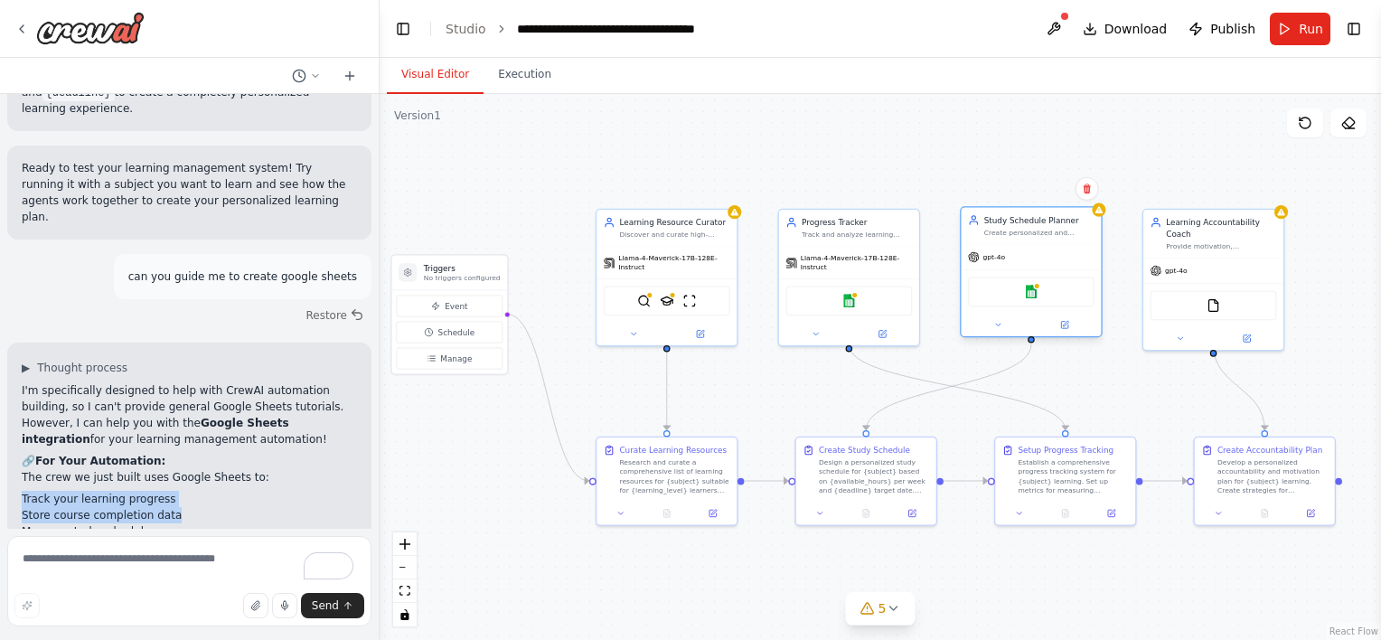
click at [1066, 333] on div at bounding box center [1031, 325] width 140 height 23
click at [1068, 326] on icon at bounding box center [1064, 325] width 7 height 7
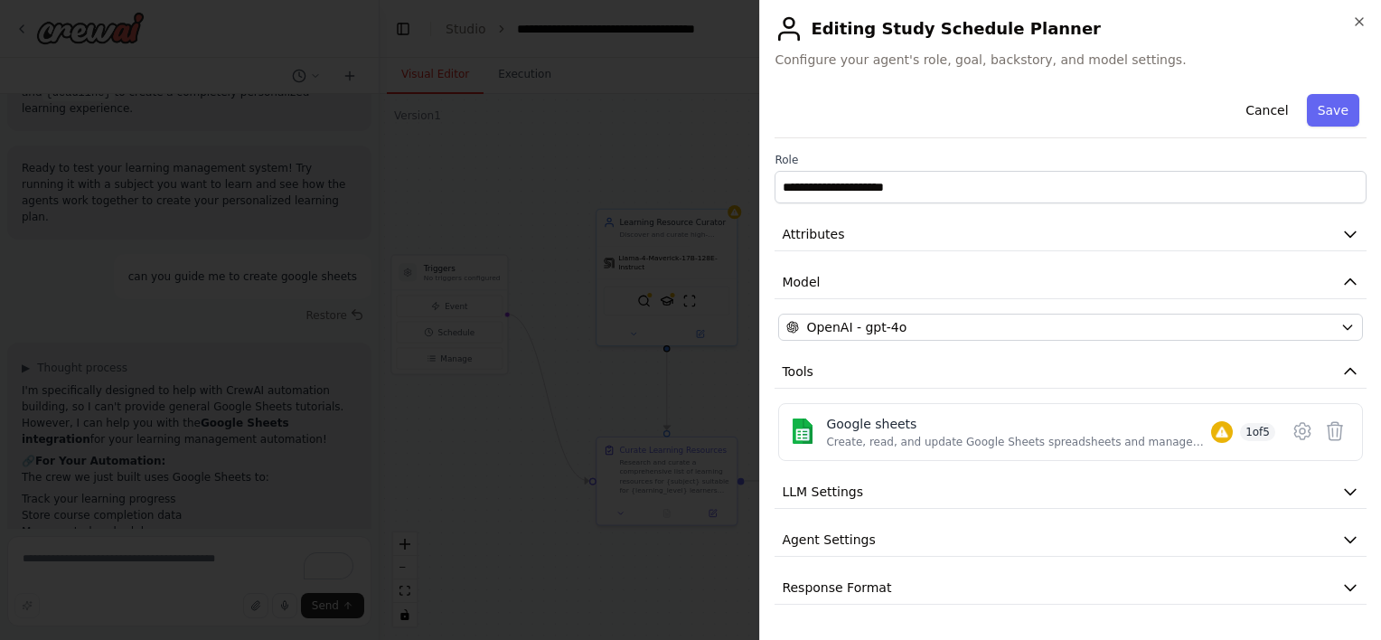
click at [926, 347] on div "**********" at bounding box center [1071, 346] width 592 height 518
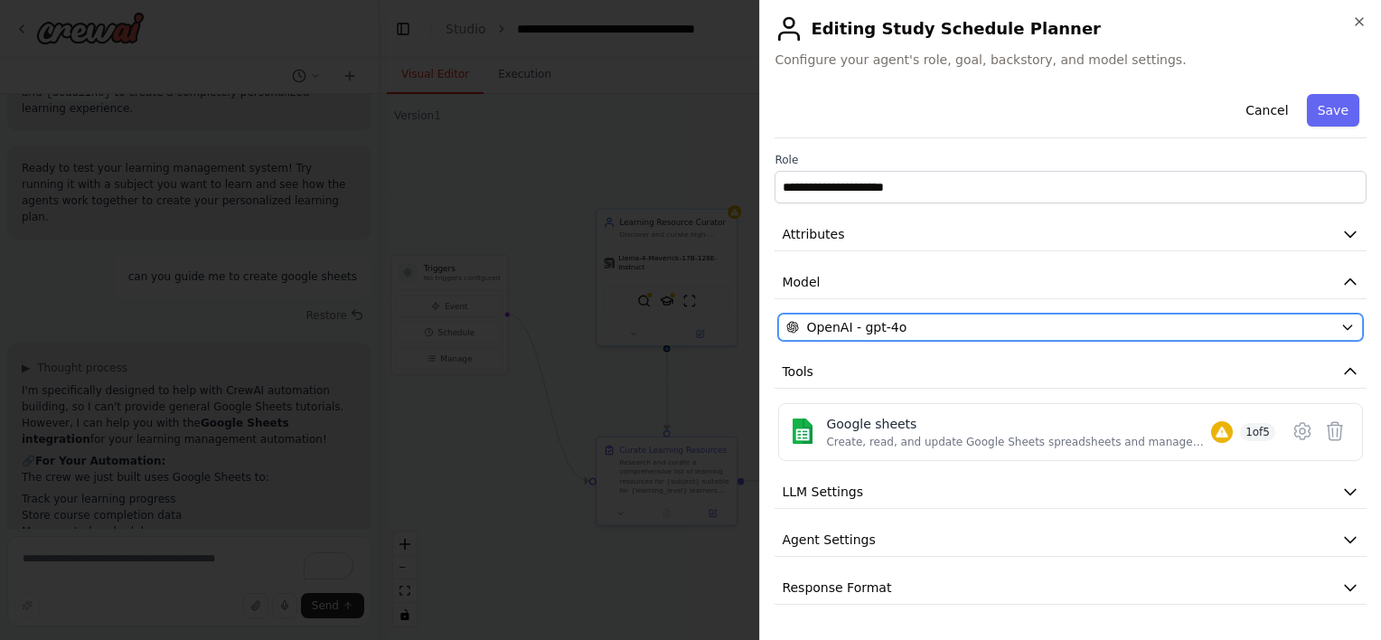
click at [932, 318] on div "OpenAI - gpt-4o" at bounding box center [1059, 327] width 547 height 18
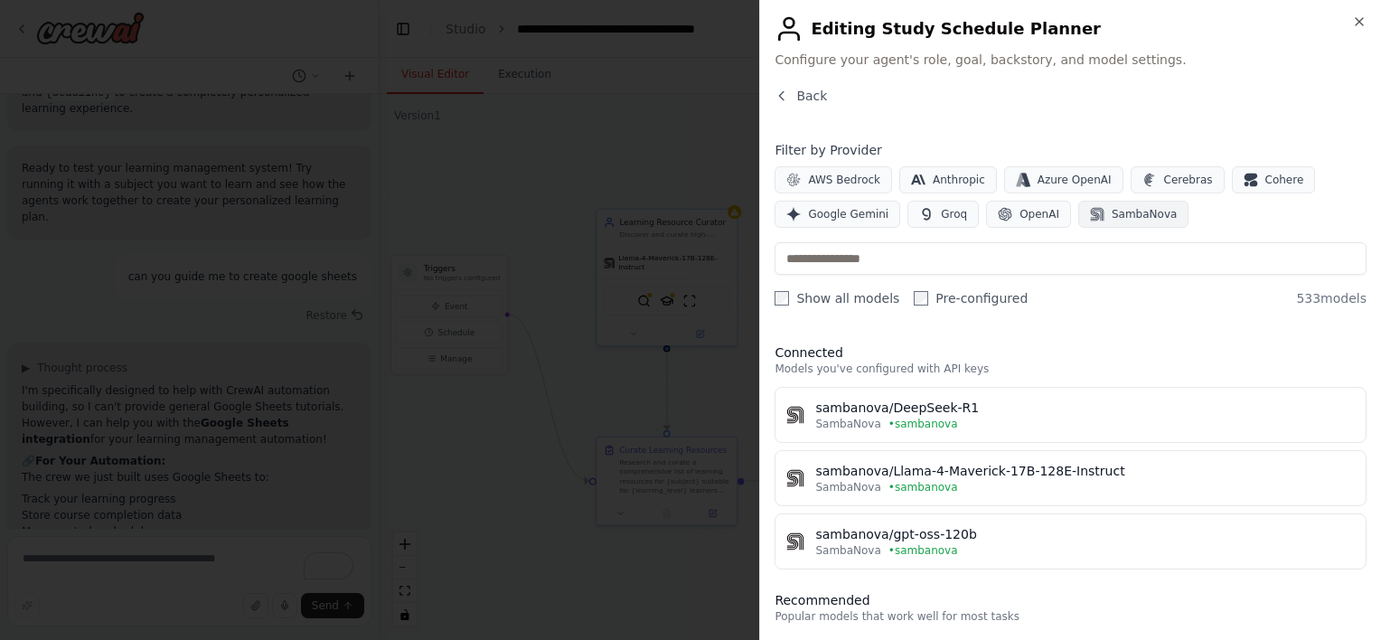
click at [1142, 207] on span "SambaNova" at bounding box center [1144, 214] width 65 height 14
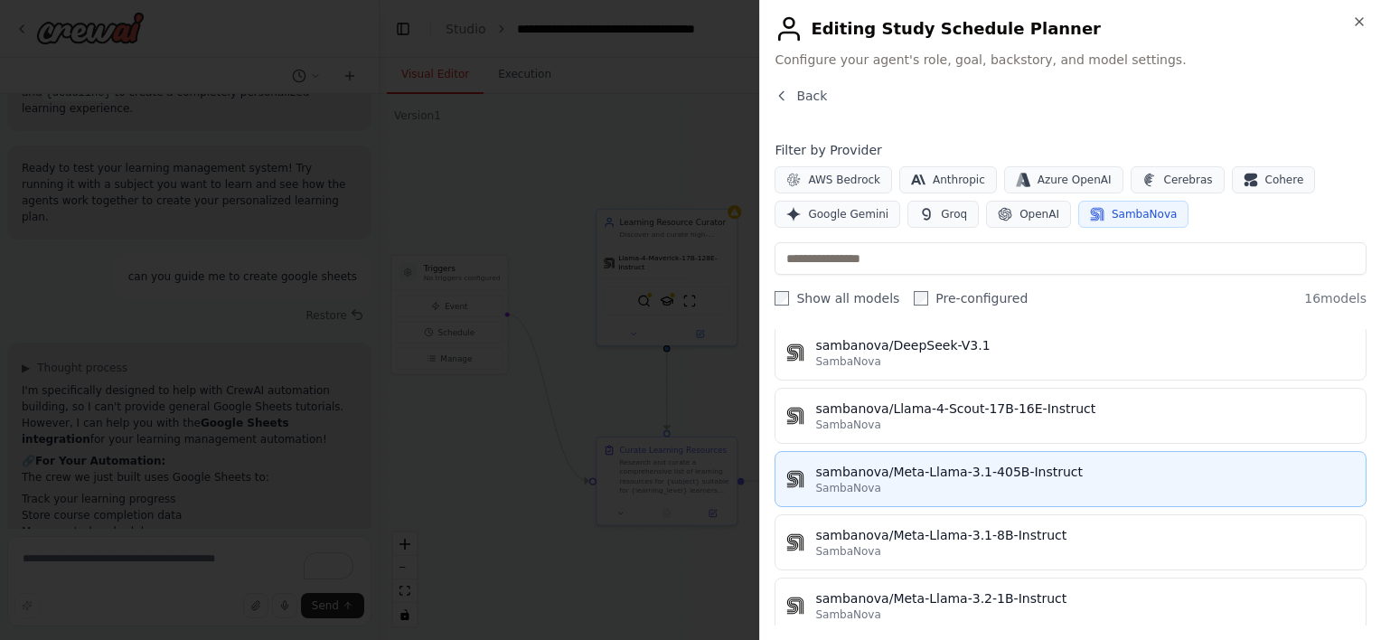
scroll to position [439, 0]
click at [983, 468] on div "sambanova/Meta-Llama-3.1-405B-Instruct" at bounding box center [1085, 469] width 540 height 18
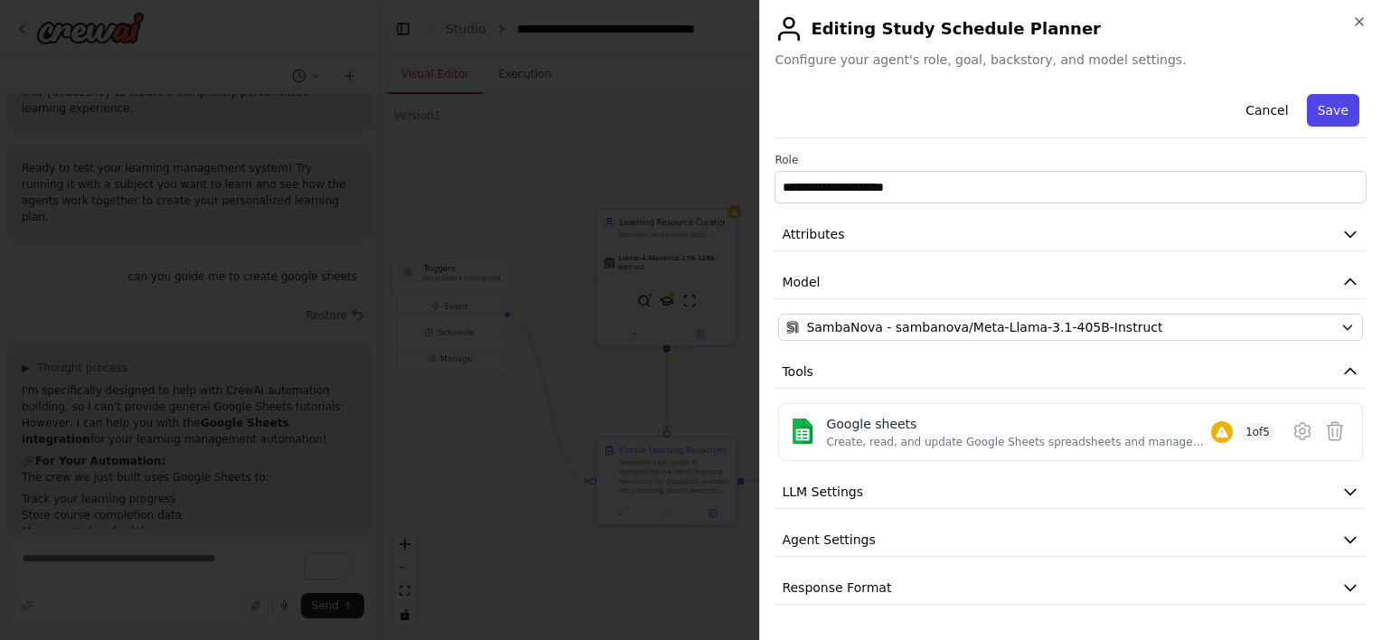
click at [1341, 107] on button "Save" at bounding box center [1333, 110] width 52 height 33
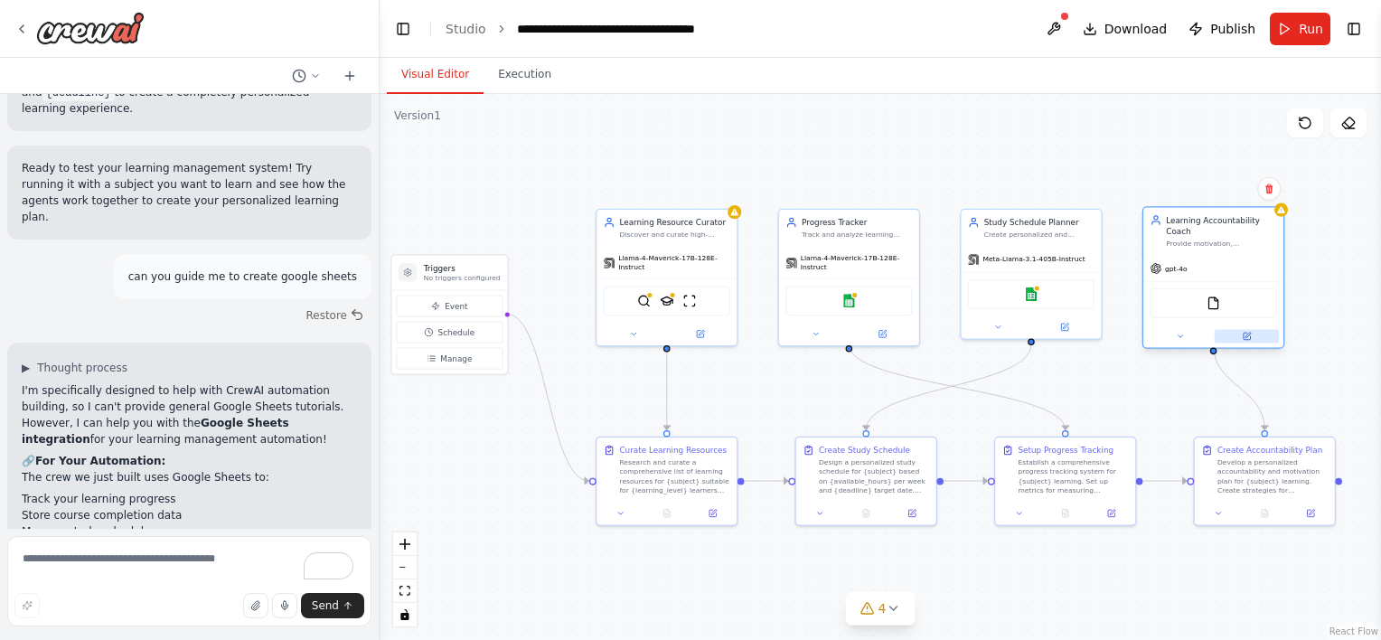
click at [1258, 329] on button at bounding box center [1247, 336] width 64 height 14
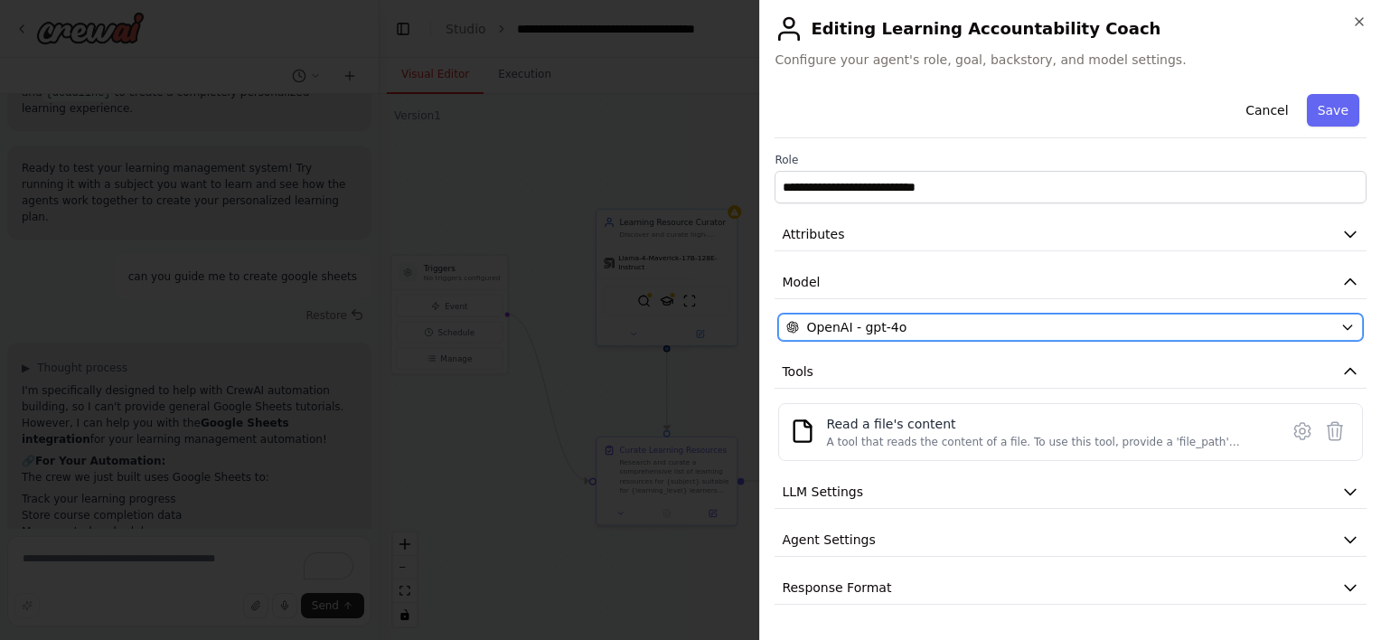
click at [786, 325] on icon "button" at bounding box center [792, 327] width 13 height 13
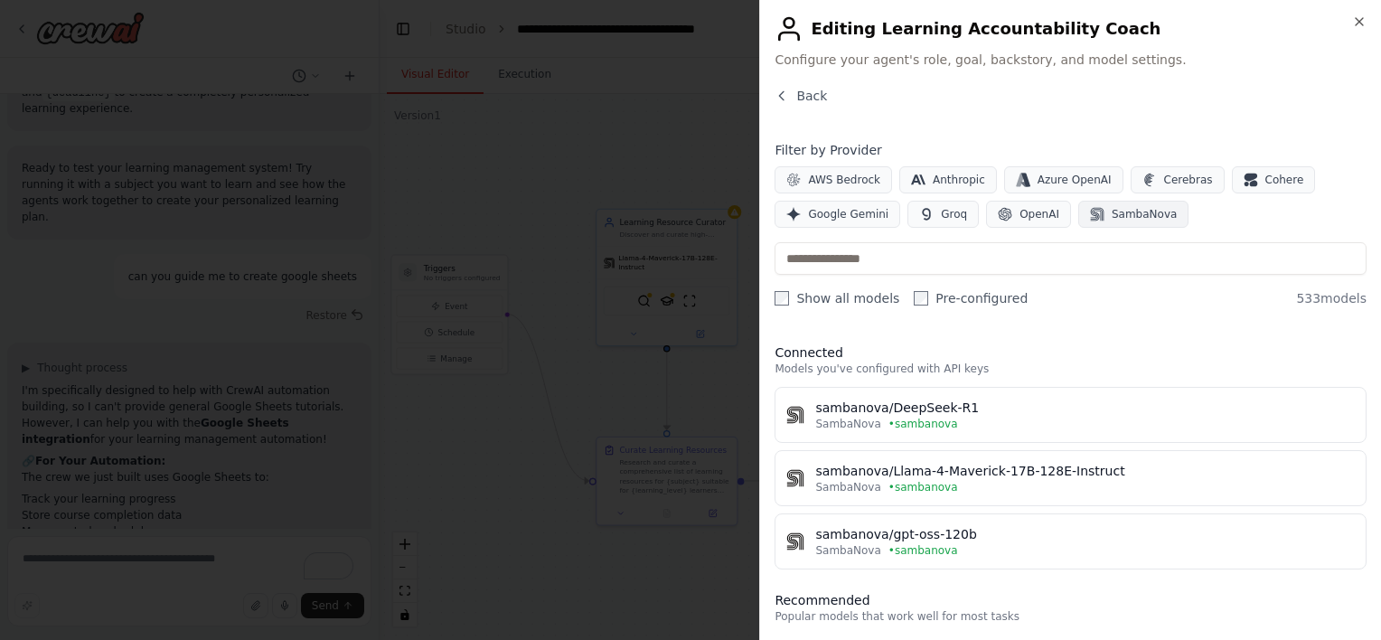
click at [1132, 221] on button "SambaNova" at bounding box center [1133, 214] width 110 height 27
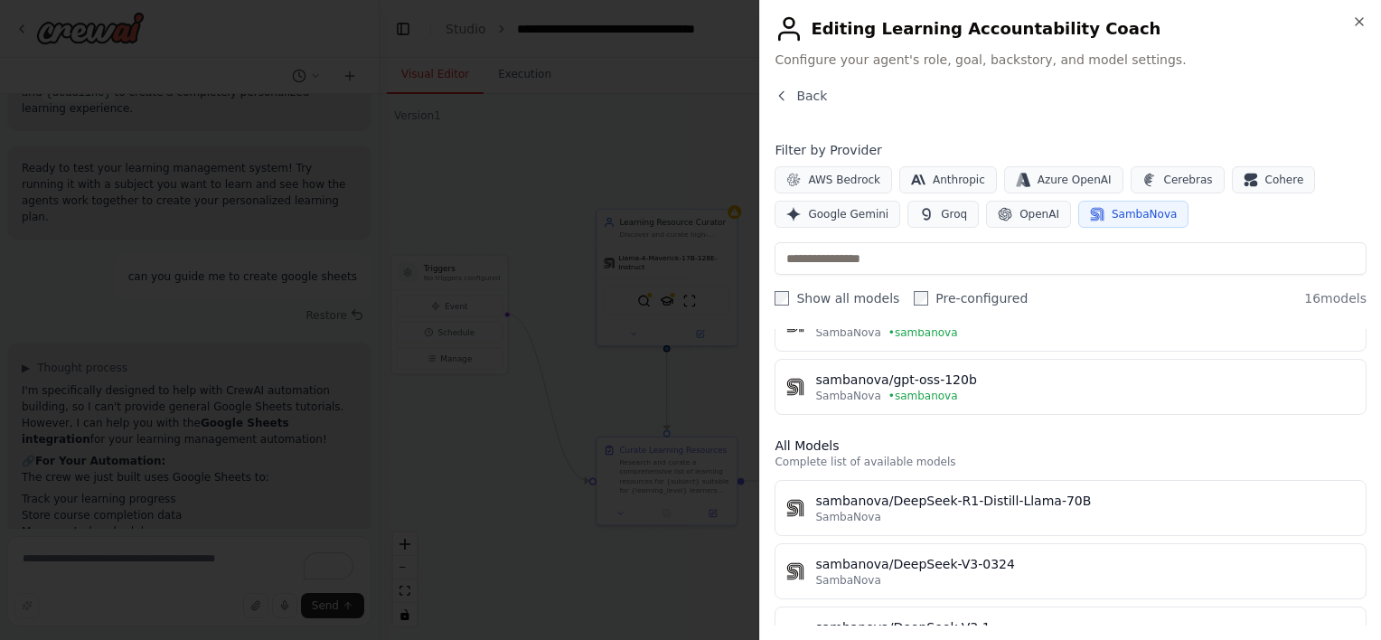
scroll to position [0, 0]
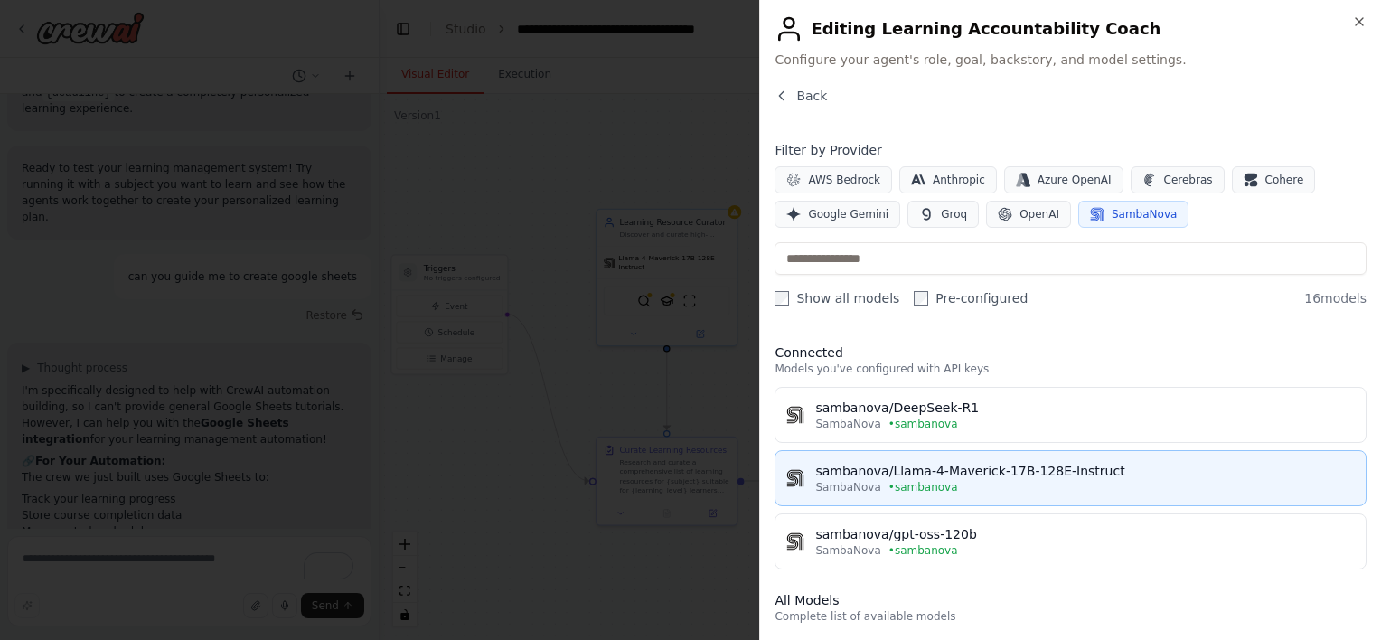
click at [936, 488] on span "• sambanova" at bounding box center [924, 487] width 70 height 14
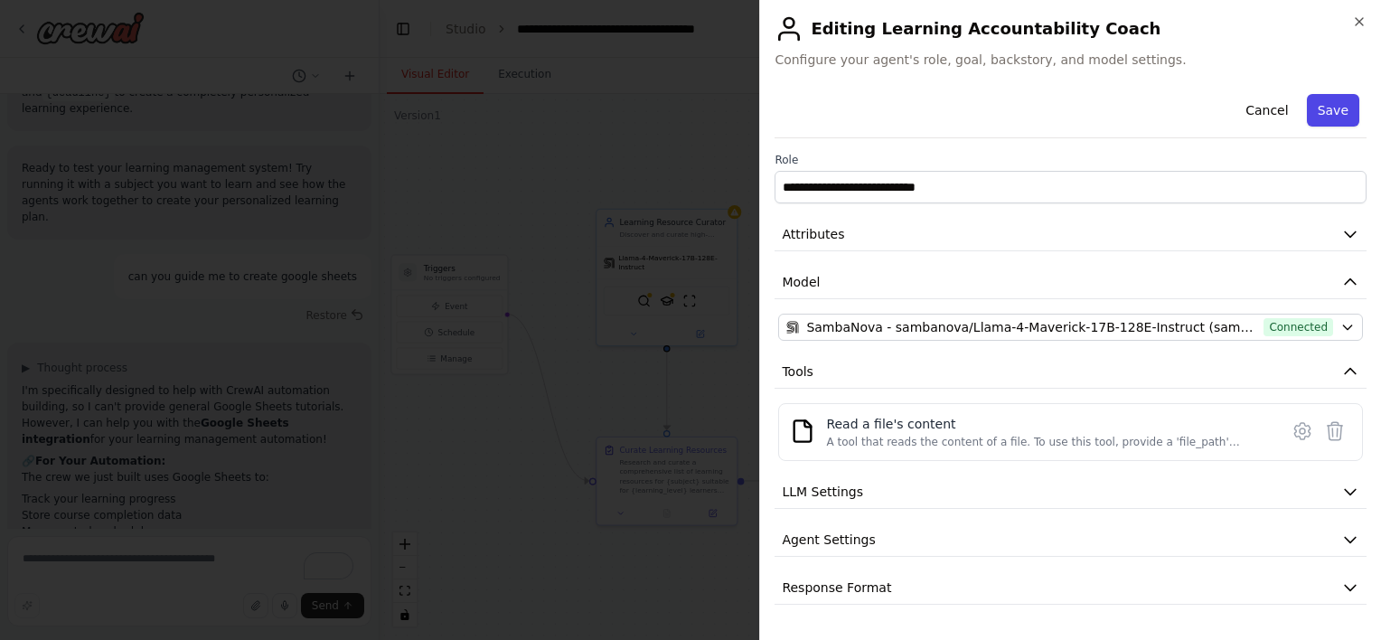
click at [1336, 123] on button "Save" at bounding box center [1333, 110] width 52 height 33
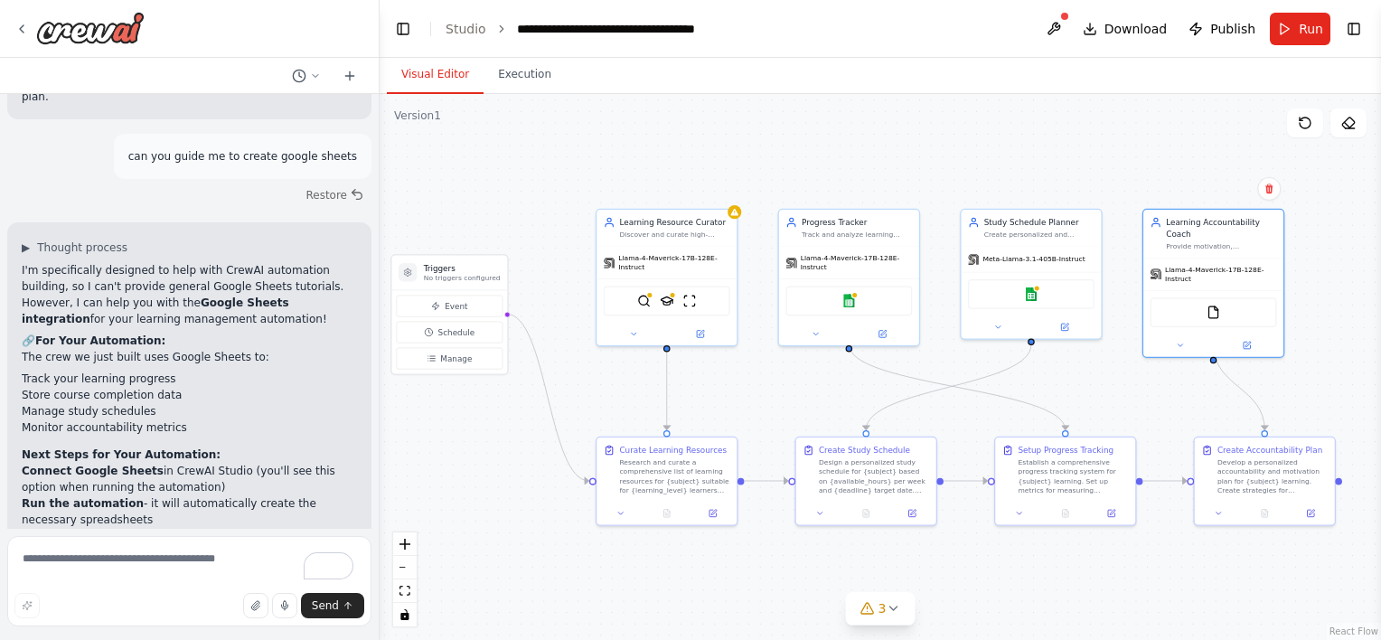
scroll to position [2318, 0]
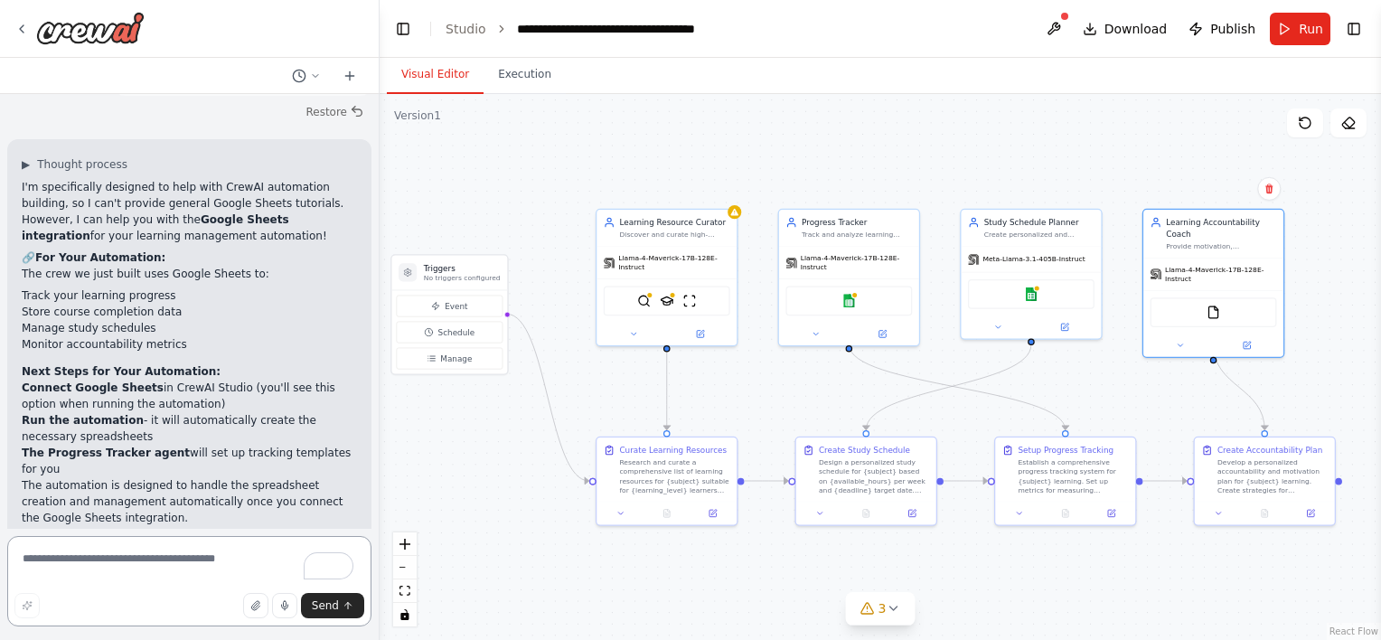
click at [174, 565] on textarea "To enrich screen reader interactions, please activate Accessibility in Grammarl…" at bounding box center [189, 581] width 364 height 90
click at [1245, 340] on icon at bounding box center [1247, 343] width 7 height 7
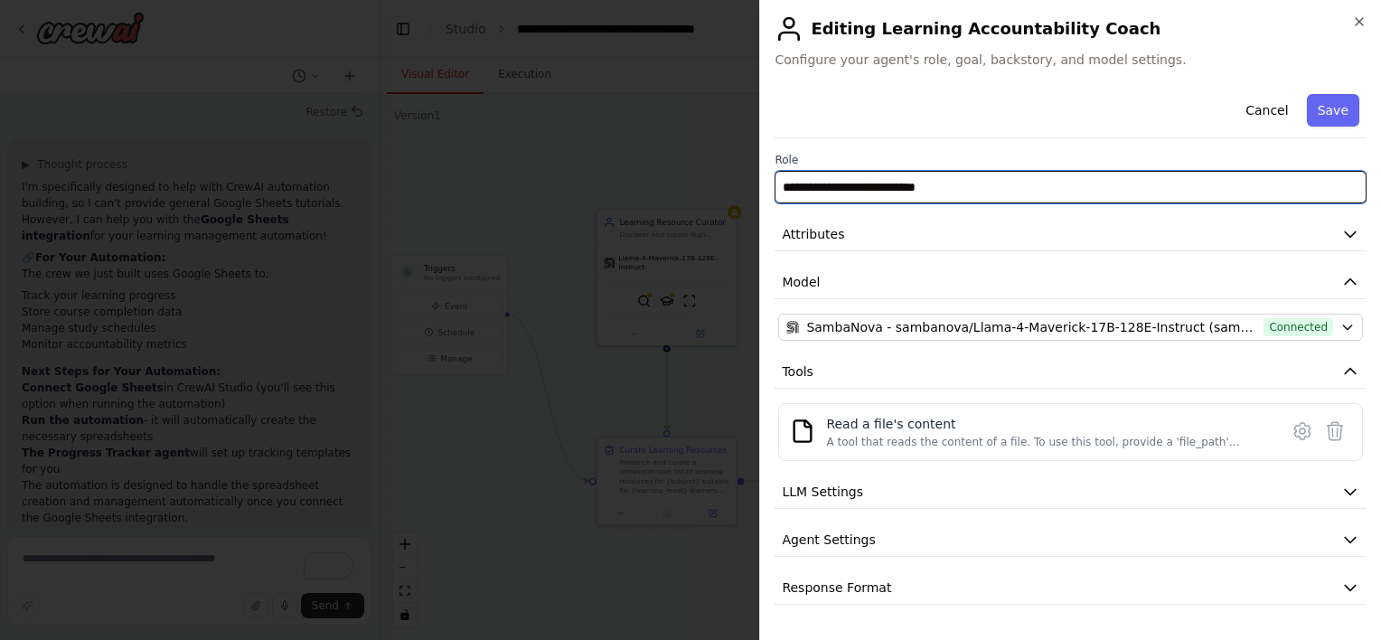
click at [873, 187] on input "**********" at bounding box center [1071, 187] width 592 height 33
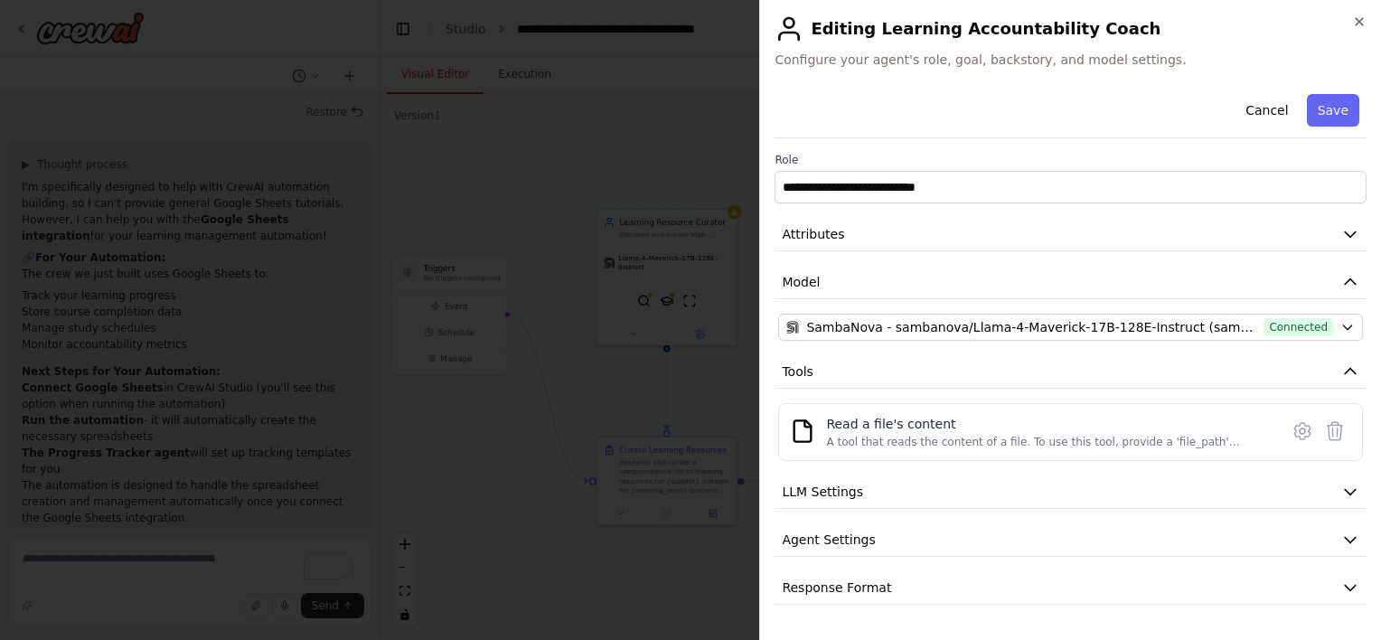
click at [866, 128] on div "Cancel Save" at bounding box center [1071, 113] width 592 height 52
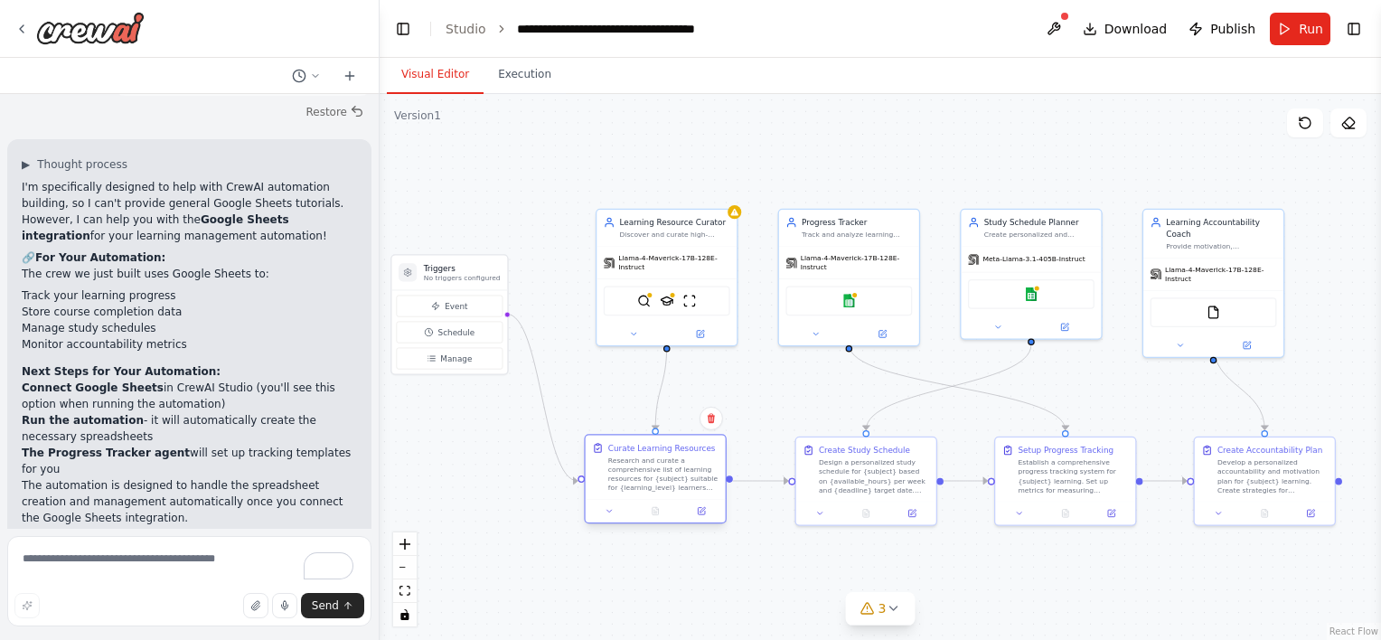
drag, startPoint x: 679, startPoint y: 472, endPoint x: 662, endPoint y: 471, distance: 17.2
click at [662, 471] on div "Research and curate a comprehensive list of learning resources for {subject} su…" at bounding box center [663, 474] width 110 height 36
click at [702, 512] on icon at bounding box center [701, 511] width 7 height 7
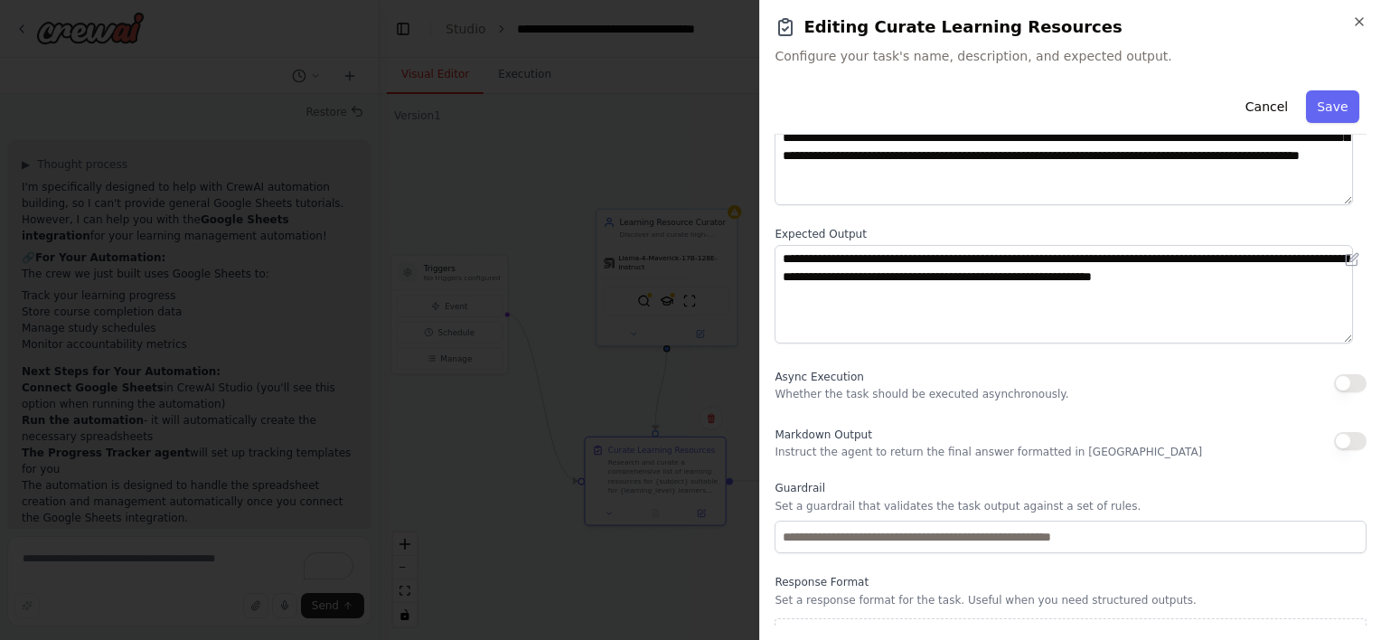
scroll to position [174, 0]
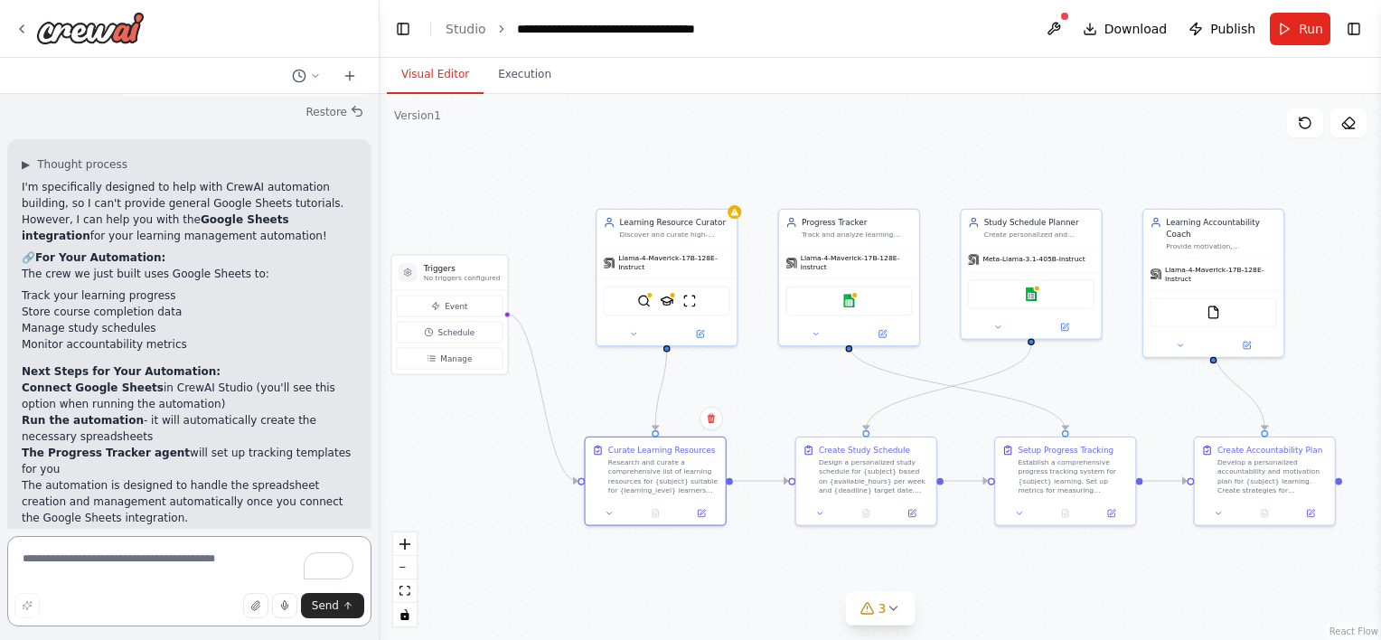
click at [259, 539] on textarea "To enrich screen reader interactions, please activate Accessibility in Grammarl…" at bounding box center [189, 581] width 364 height 90
type textarea "*"
type textarea "**********"
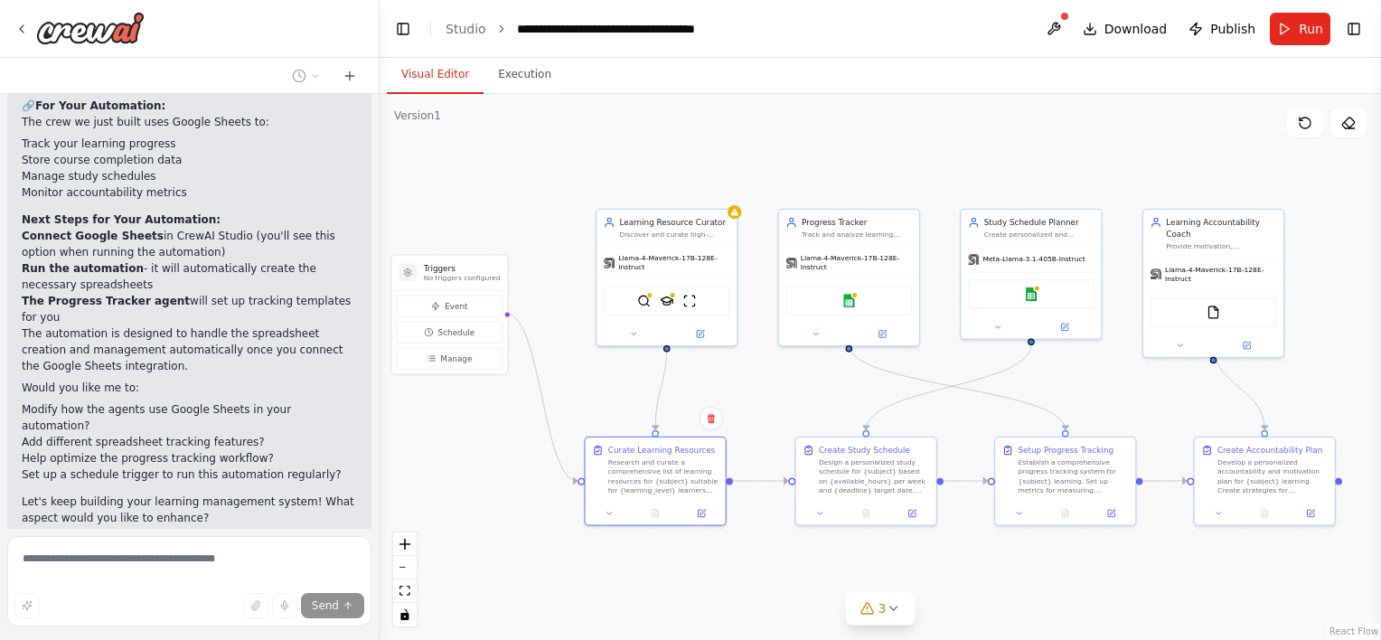
scroll to position [2476, 0]
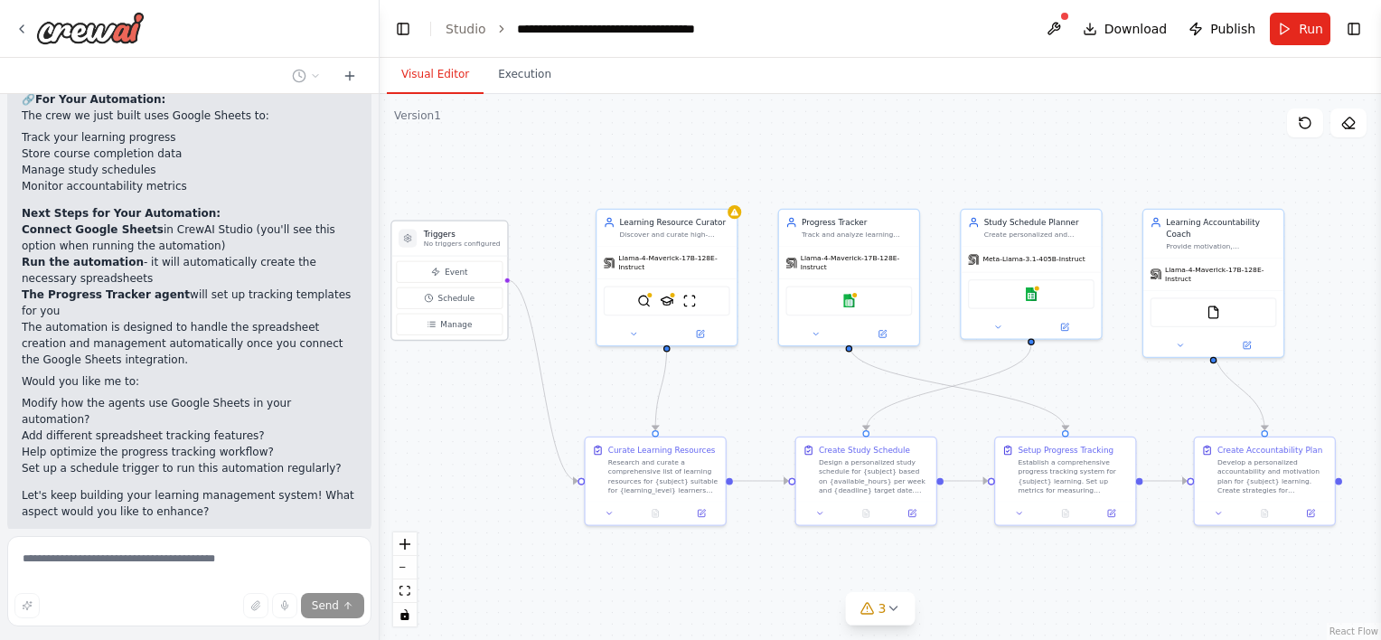
drag, startPoint x: 470, startPoint y: 261, endPoint x: 474, endPoint y: 227, distance: 34.5
click at [474, 227] on div "Triggers No triggers configured" at bounding box center [449, 238] width 116 height 34
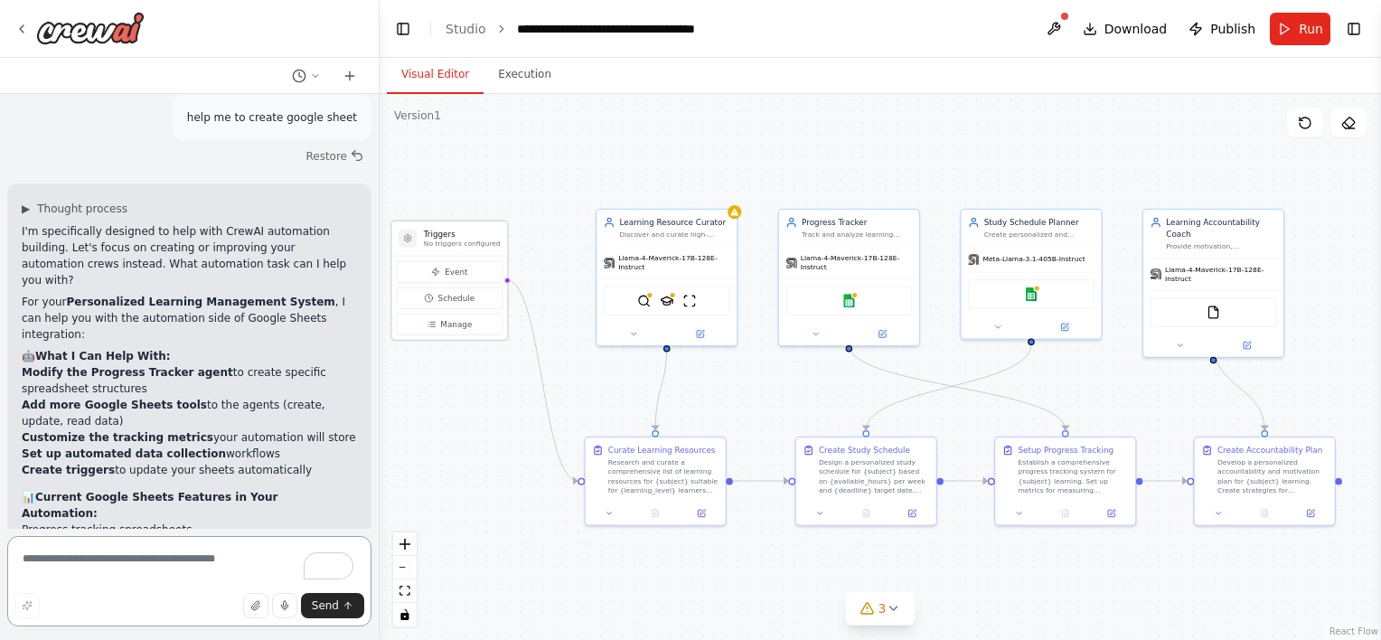
scroll to position [2947, 0]
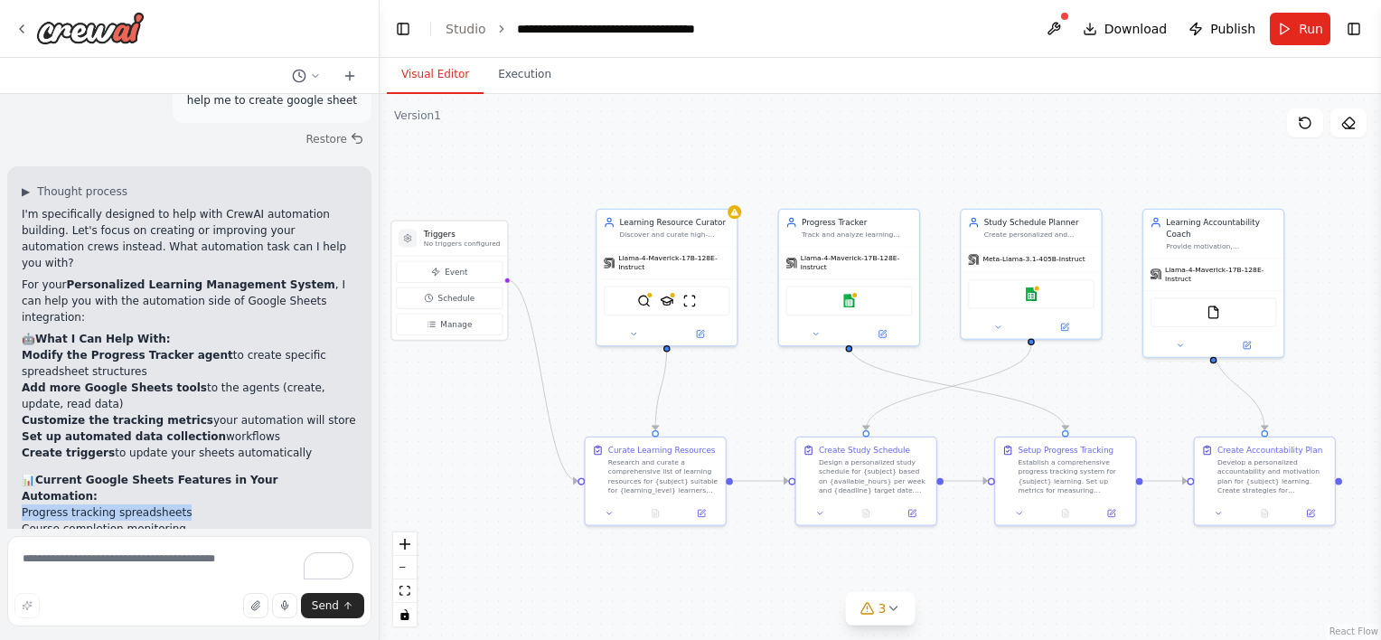
drag, startPoint x: 18, startPoint y: 289, endPoint x: 174, endPoint y: 287, distance: 155.5
click at [174, 287] on div "▶ Thought process I'm specifically designed to help with CrewAI automation buil…" at bounding box center [189, 461] width 364 height 591
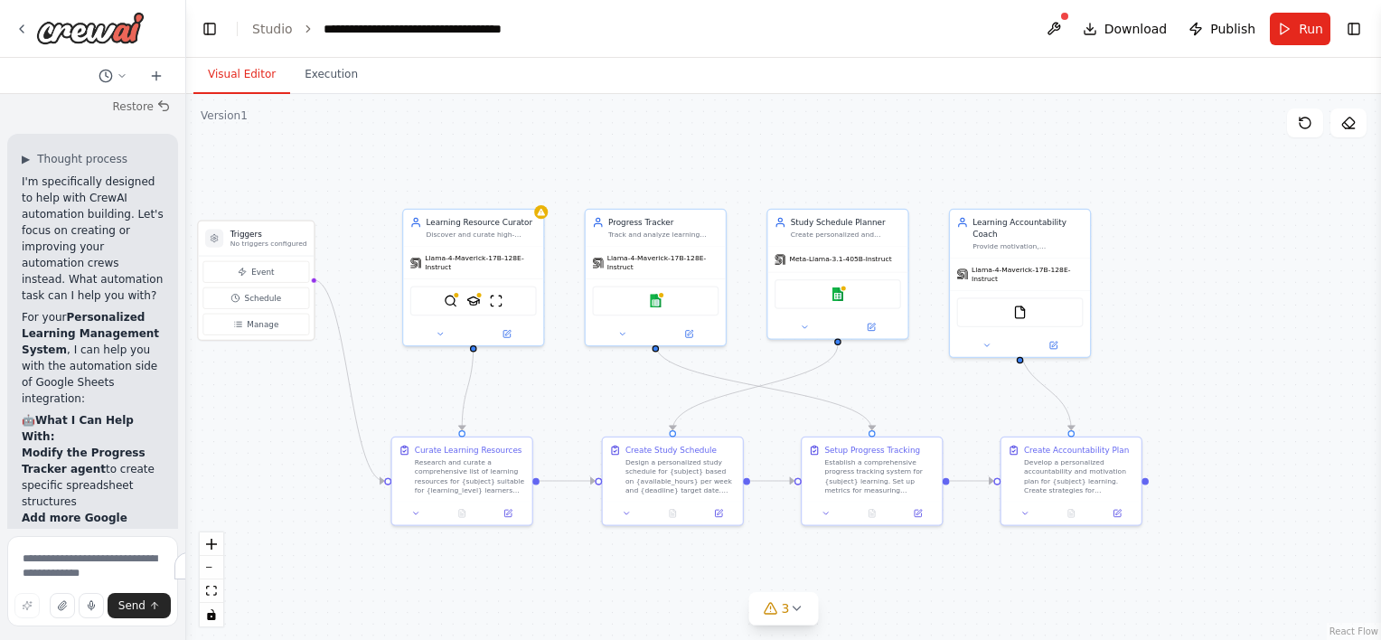
scroll to position [5219, 0]
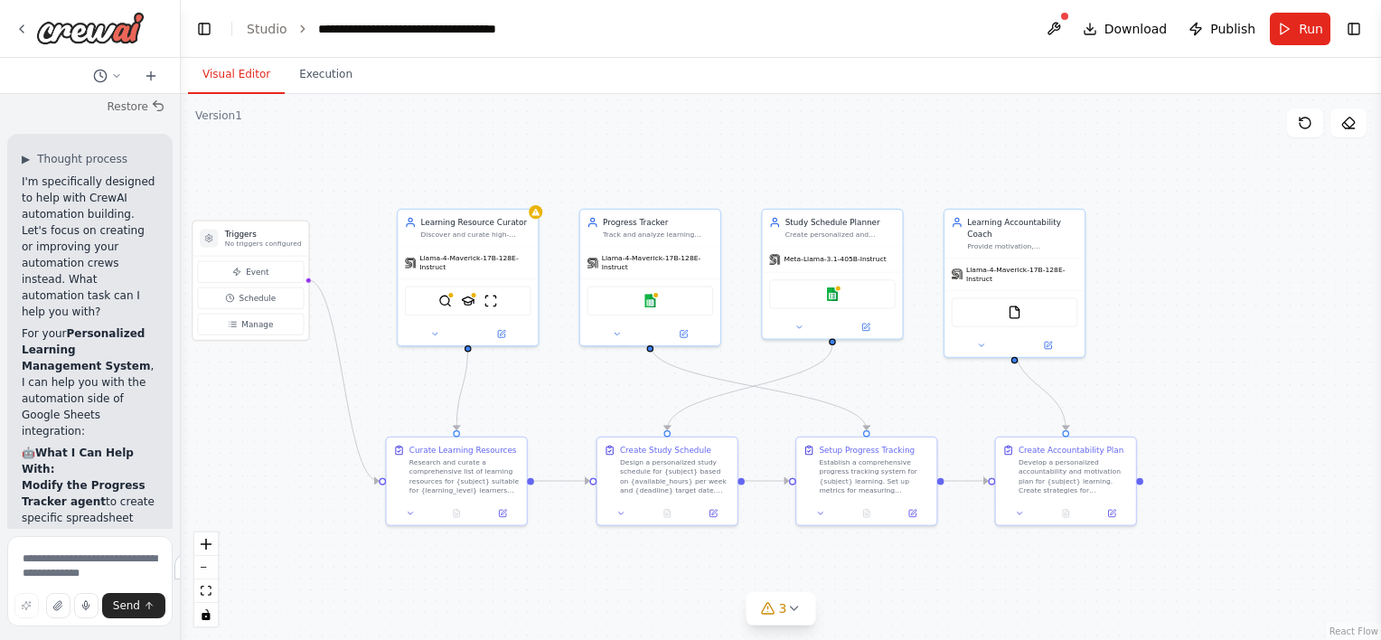
drag, startPoint x: 378, startPoint y: 71, endPoint x: 51, endPoint y: 140, distance: 334.4
click at [51, 140] on div "Build a crew that curates personalized learning resources, tracks your progress…" at bounding box center [90, 320] width 181 height 640
click at [22, 27] on icon at bounding box center [21, 29] width 14 height 14
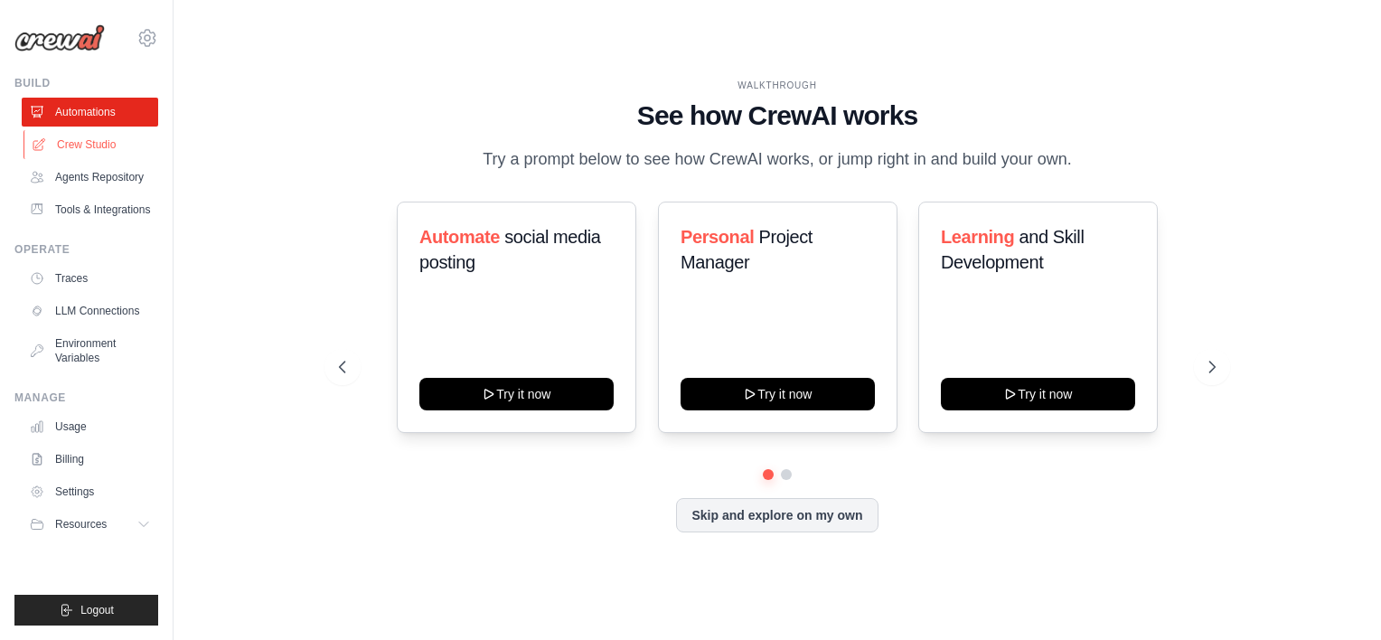
click at [117, 141] on link "Crew Studio" at bounding box center [92, 144] width 136 height 29
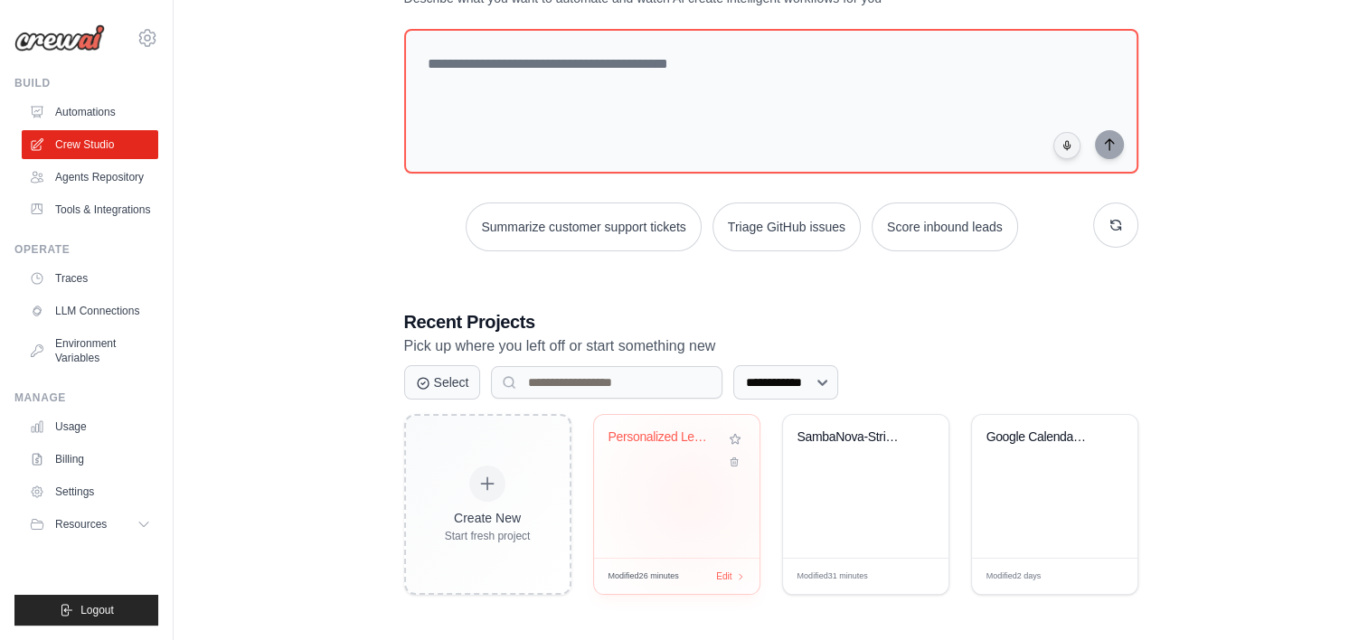
click at [690, 496] on div "Personalized Learning Management Sy..." at bounding box center [676, 486] width 165 height 143
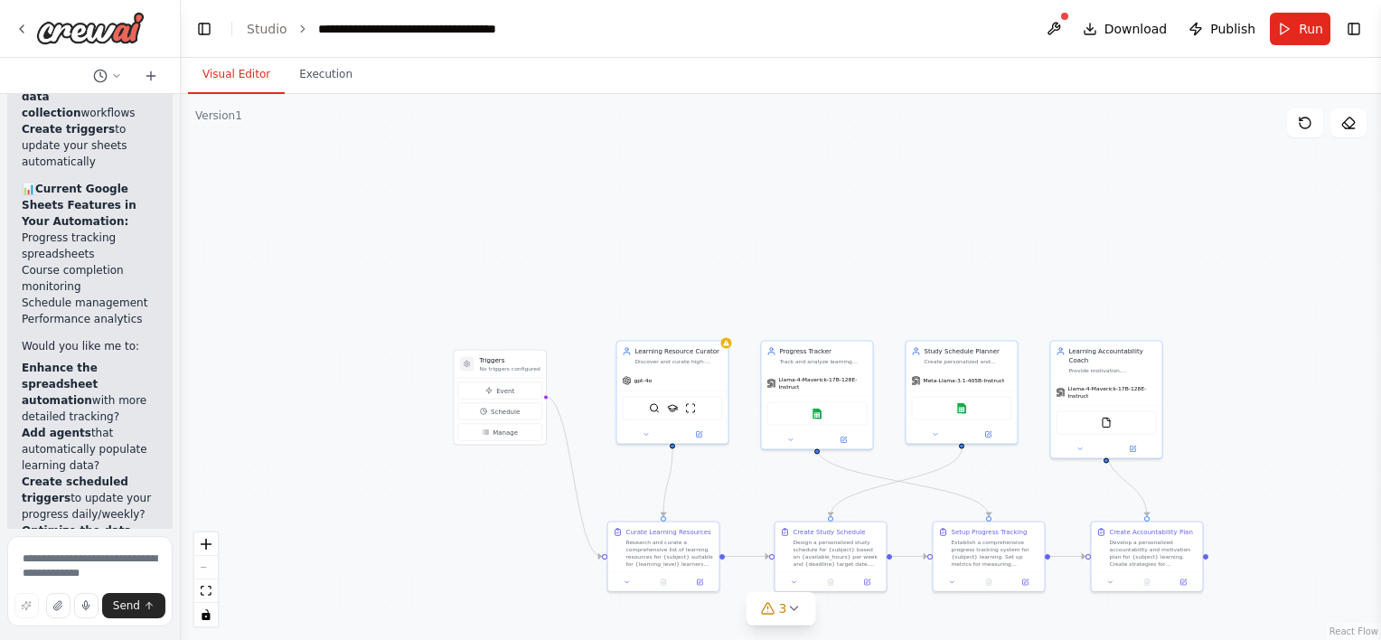
scroll to position [5789, 0]
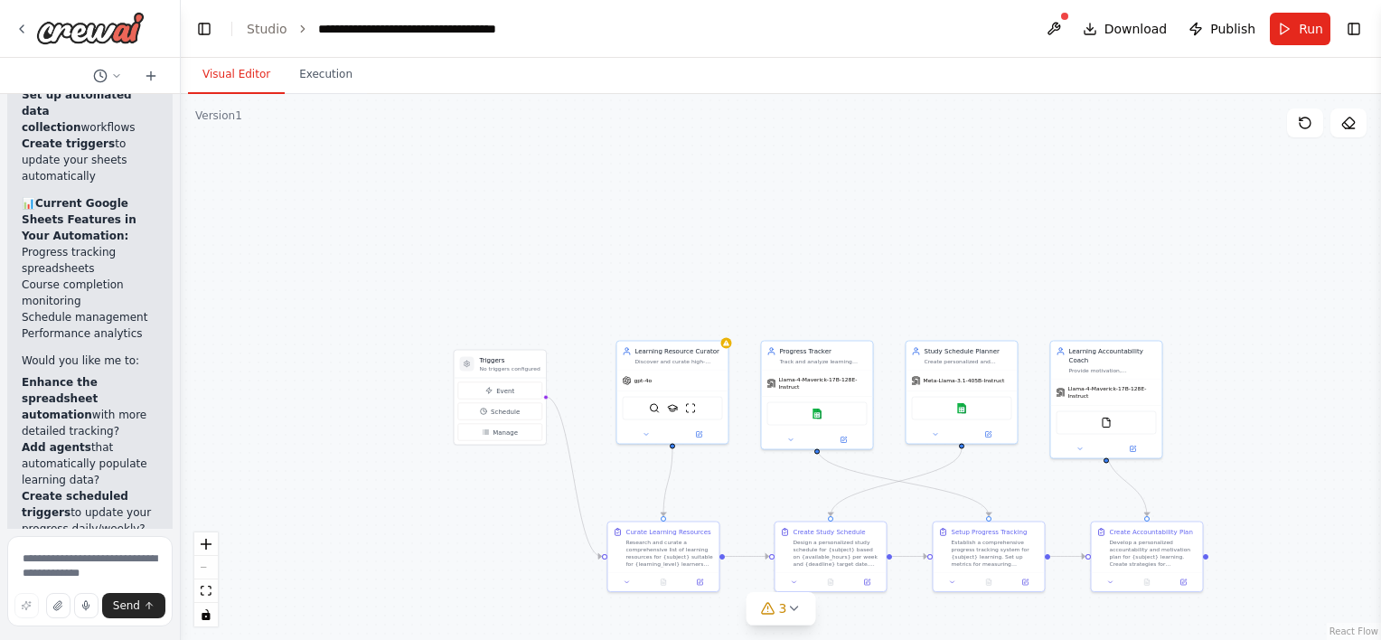
click at [1070, 16] on div at bounding box center [1064, 16] width 11 height 11
click at [1064, 26] on button at bounding box center [1054, 29] width 29 height 33
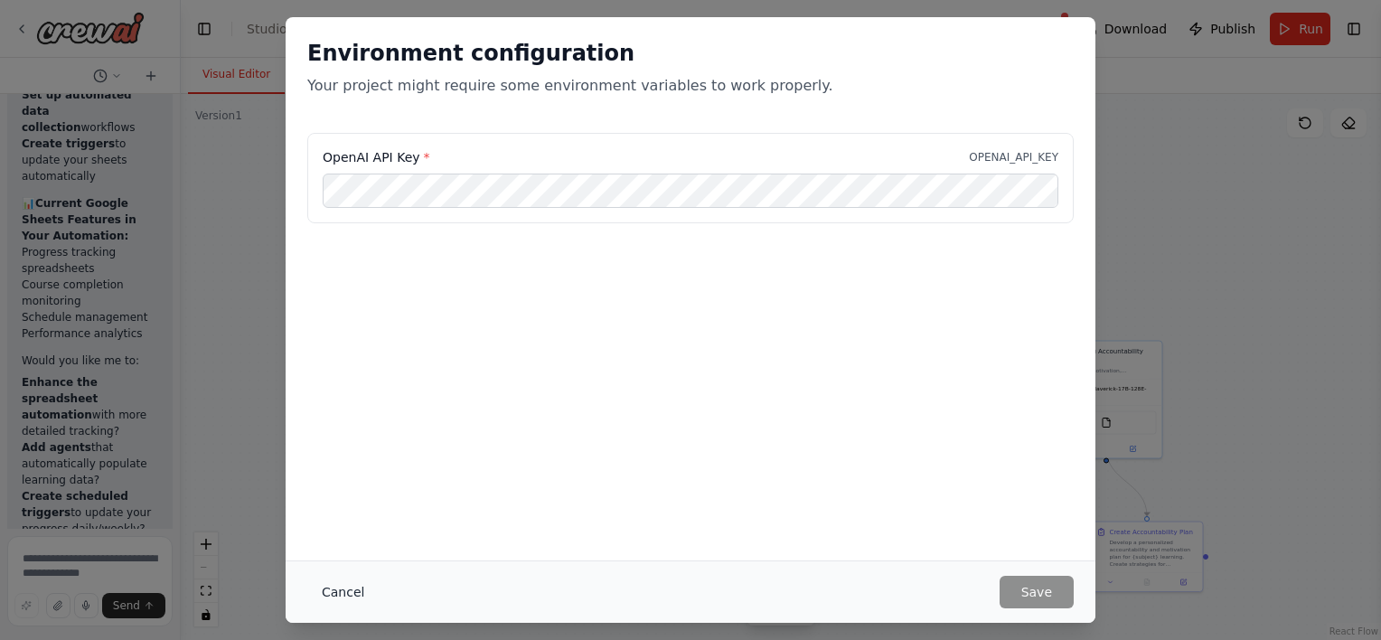
click at [337, 594] on button "Cancel" at bounding box center [342, 592] width 71 height 33
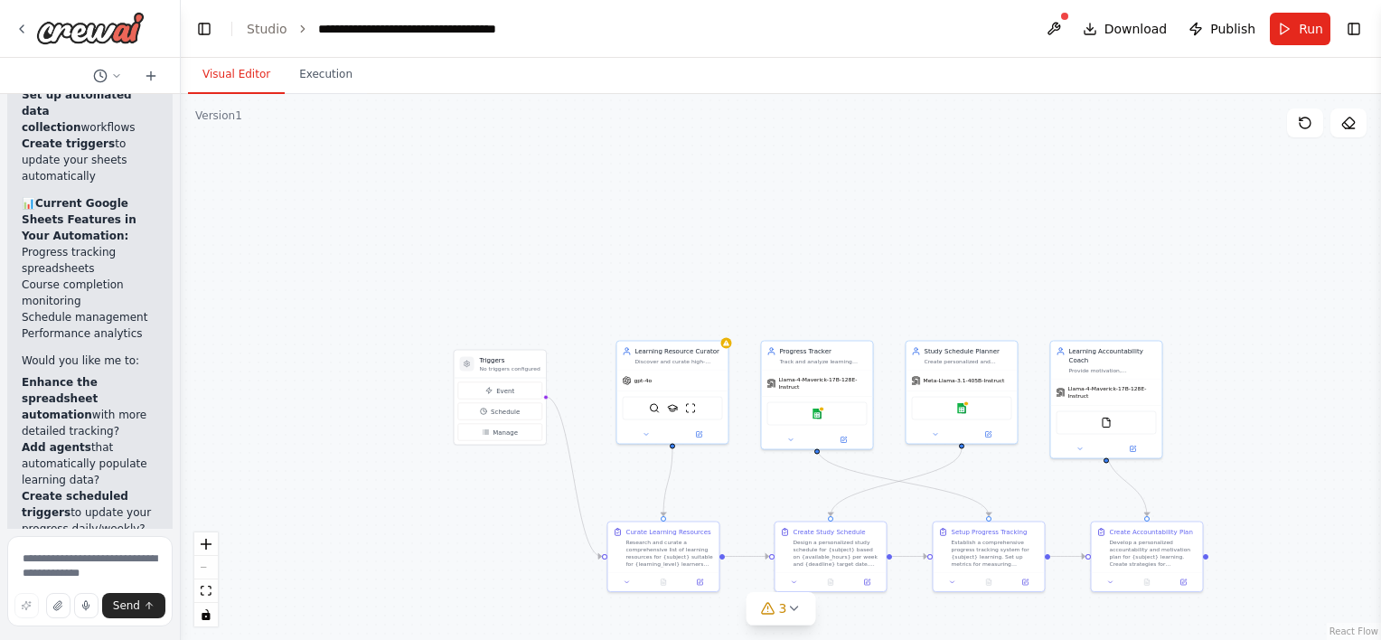
click at [1295, 46] on header "**********" at bounding box center [781, 29] width 1200 height 58
click at [1298, 33] on button "Run" at bounding box center [1300, 29] width 61 height 33
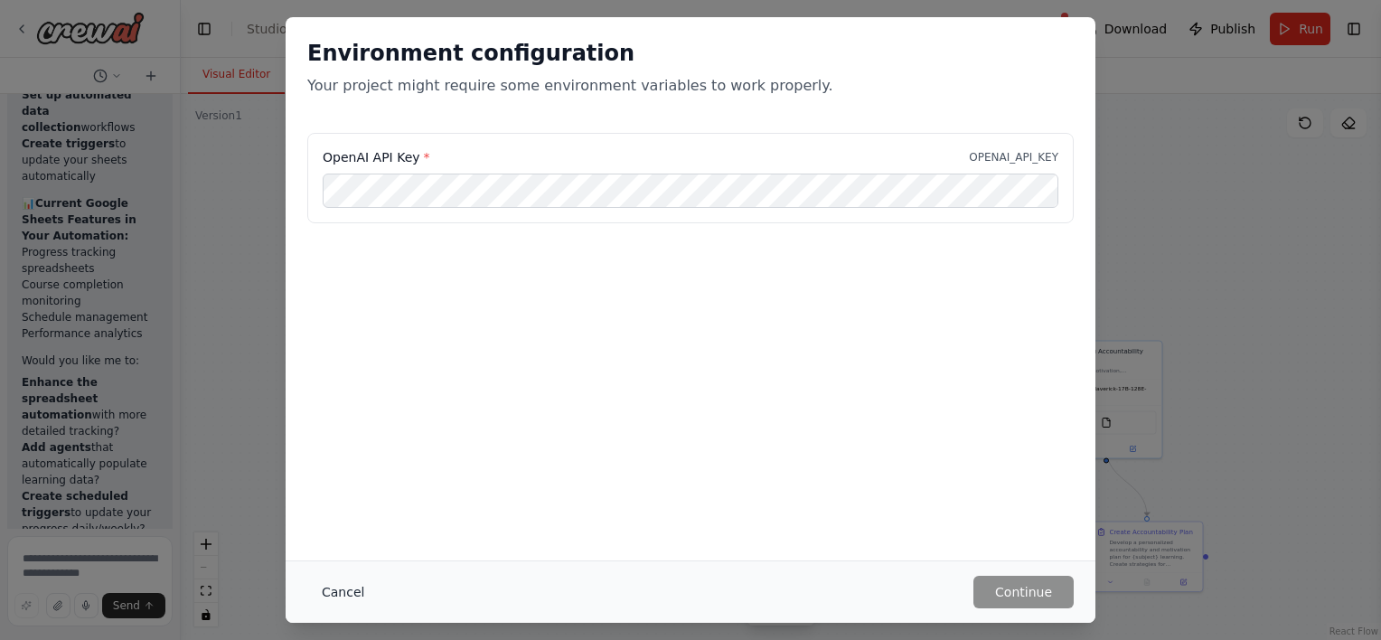
click at [337, 587] on button "Cancel" at bounding box center [342, 592] width 71 height 33
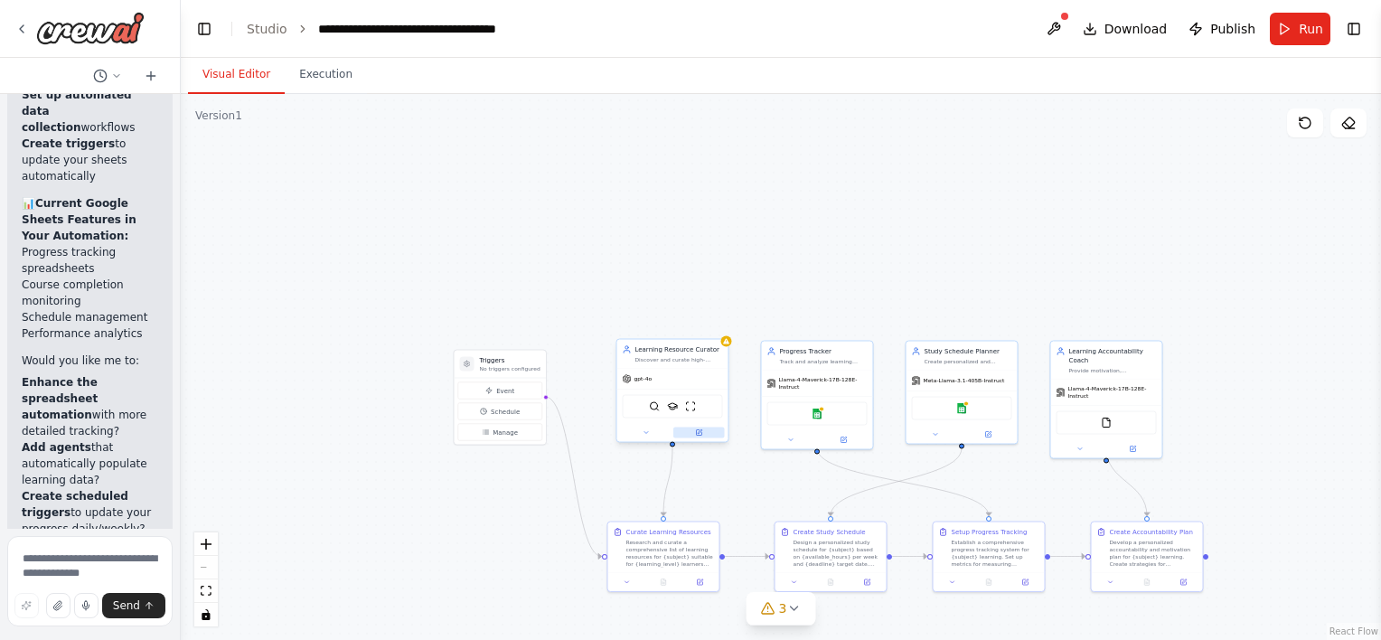
click at [701, 428] on button at bounding box center [699, 433] width 52 height 11
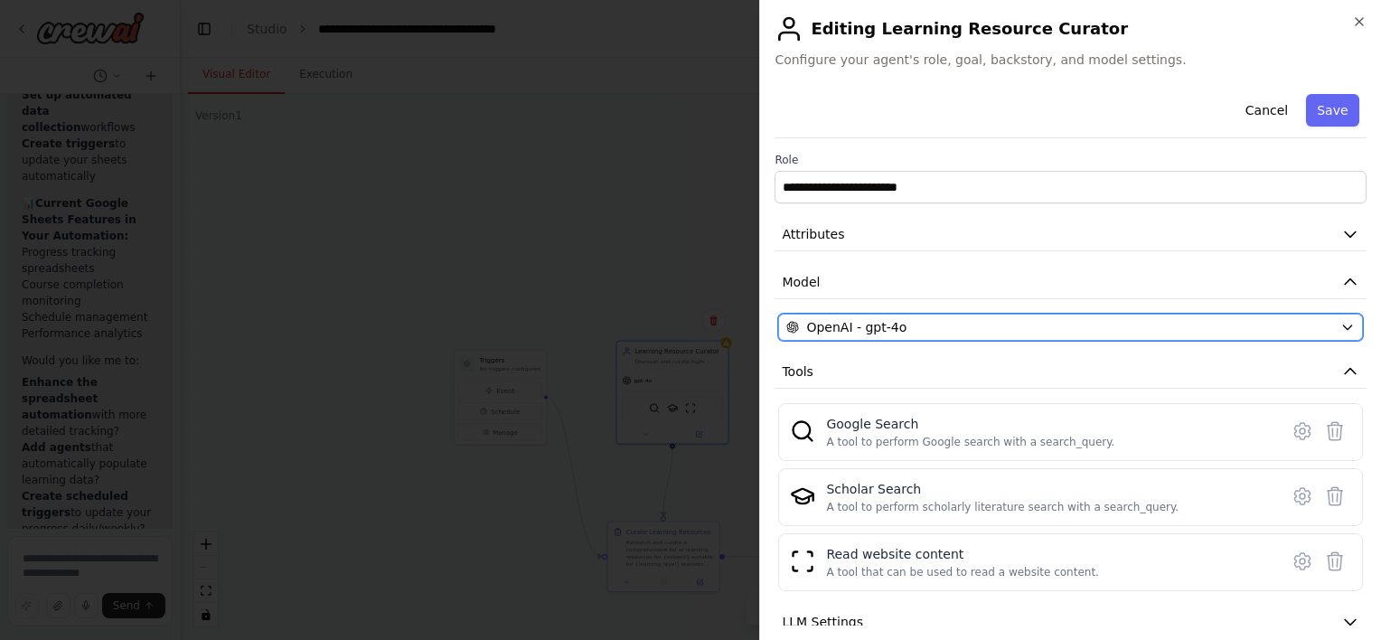
click at [971, 322] on div "OpenAI - gpt-4o" at bounding box center [1059, 327] width 547 height 18
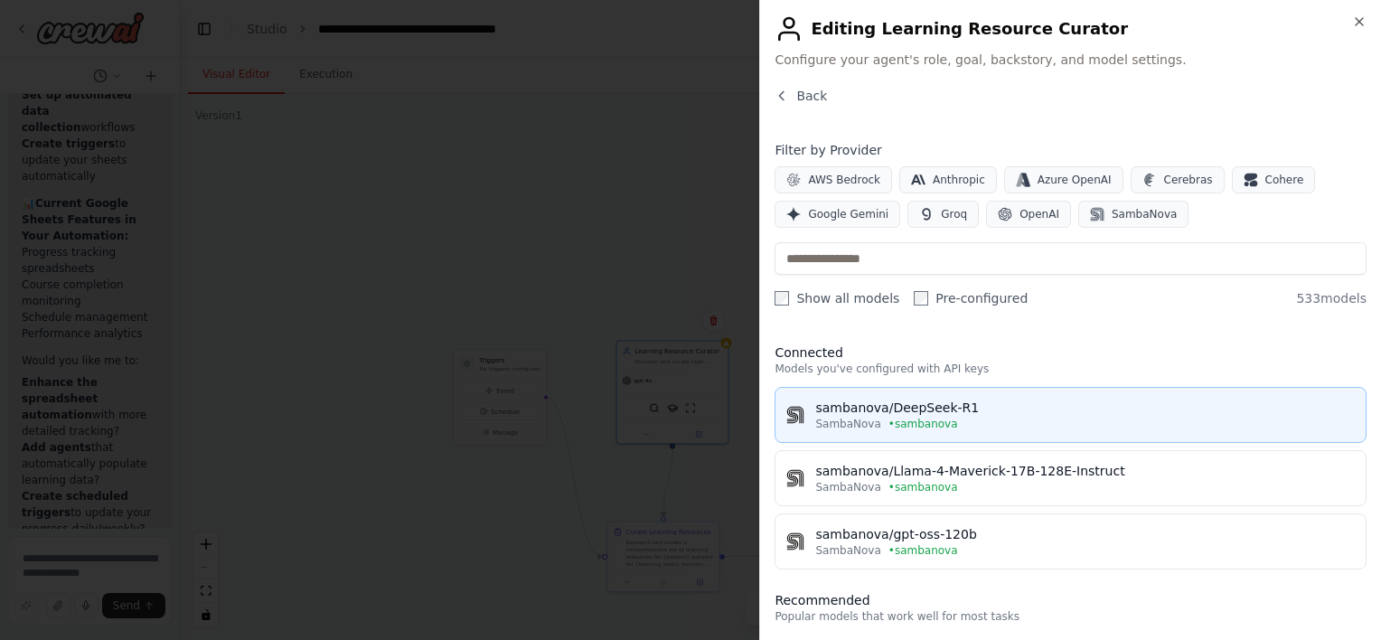
click at [855, 435] on button "sambanova/DeepSeek-R1 SambaNova • sambanova" at bounding box center [1071, 415] width 592 height 56
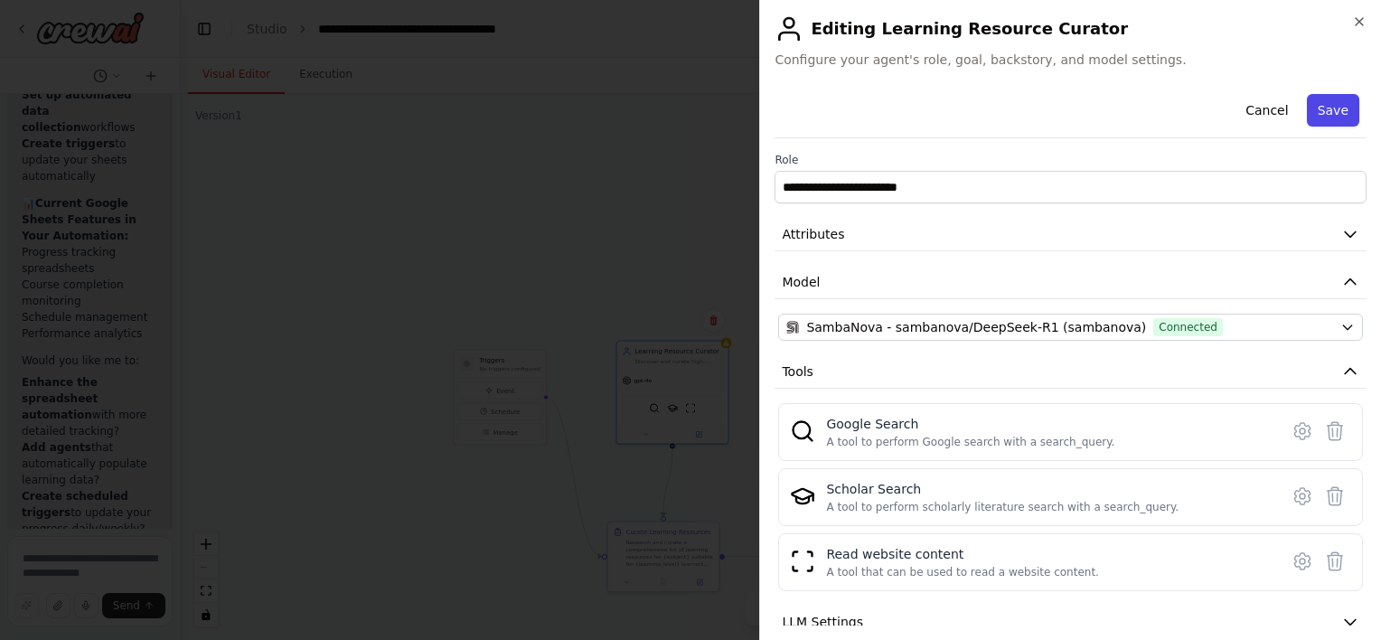
click at [1329, 110] on button "Save" at bounding box center [1333, 110] width 52 height 33
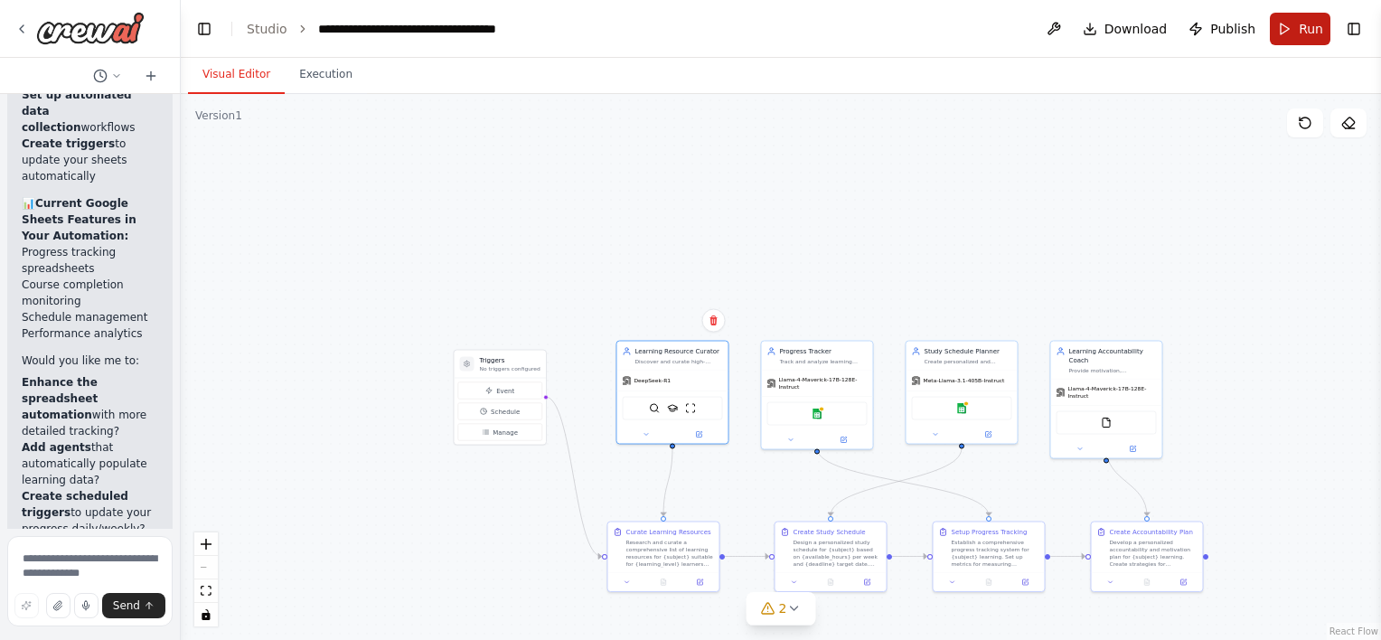
click at [1297, 39] on button "Run" at bounding box center [1300, 29] width 61 height 33
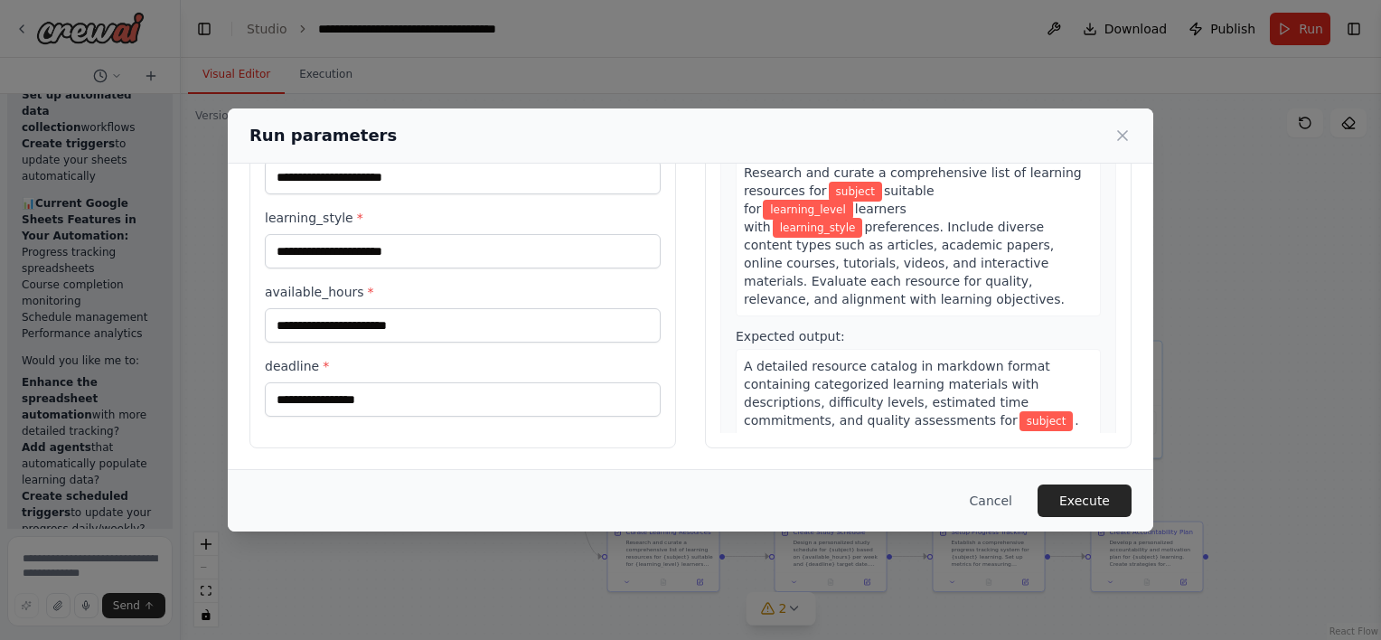
scroll to position [0, 0]
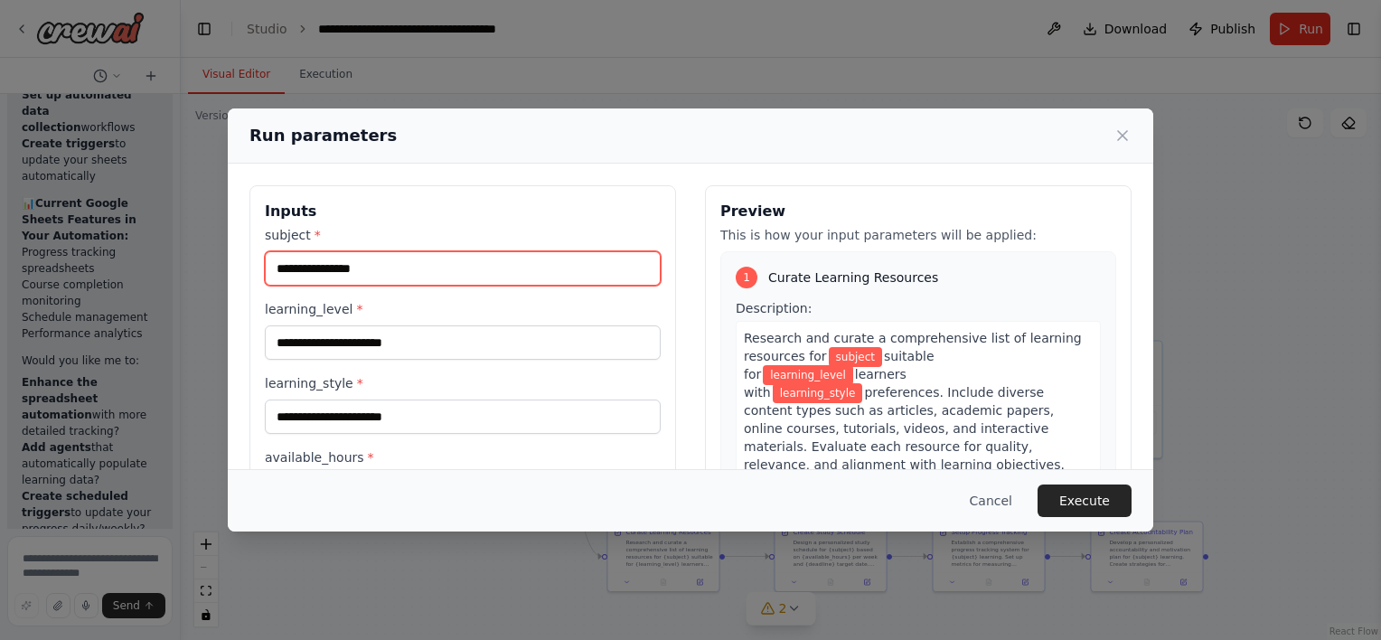
click at [389, 272] on input "subject *" at bounding box center [463, 268] width 396 height 34
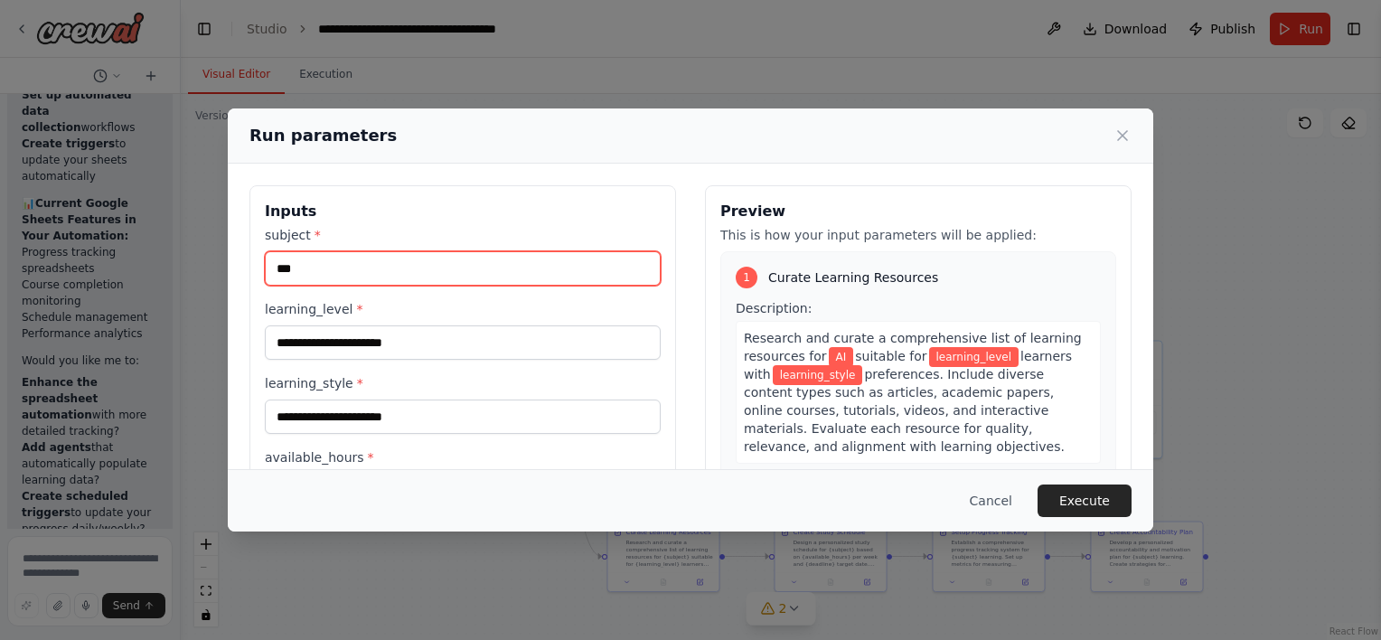
type input "**"
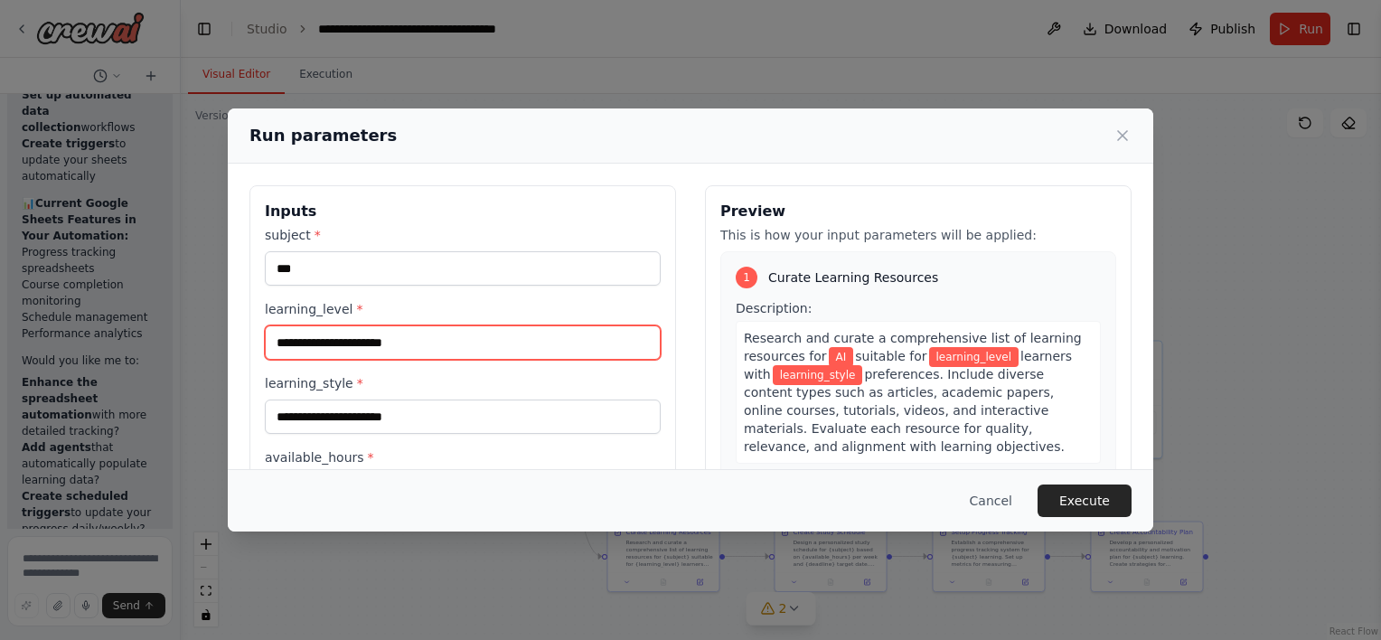
click at [319, 333] on input "learning_level *" at bounding box center [463, 342] width 396 height 34
type input "********"
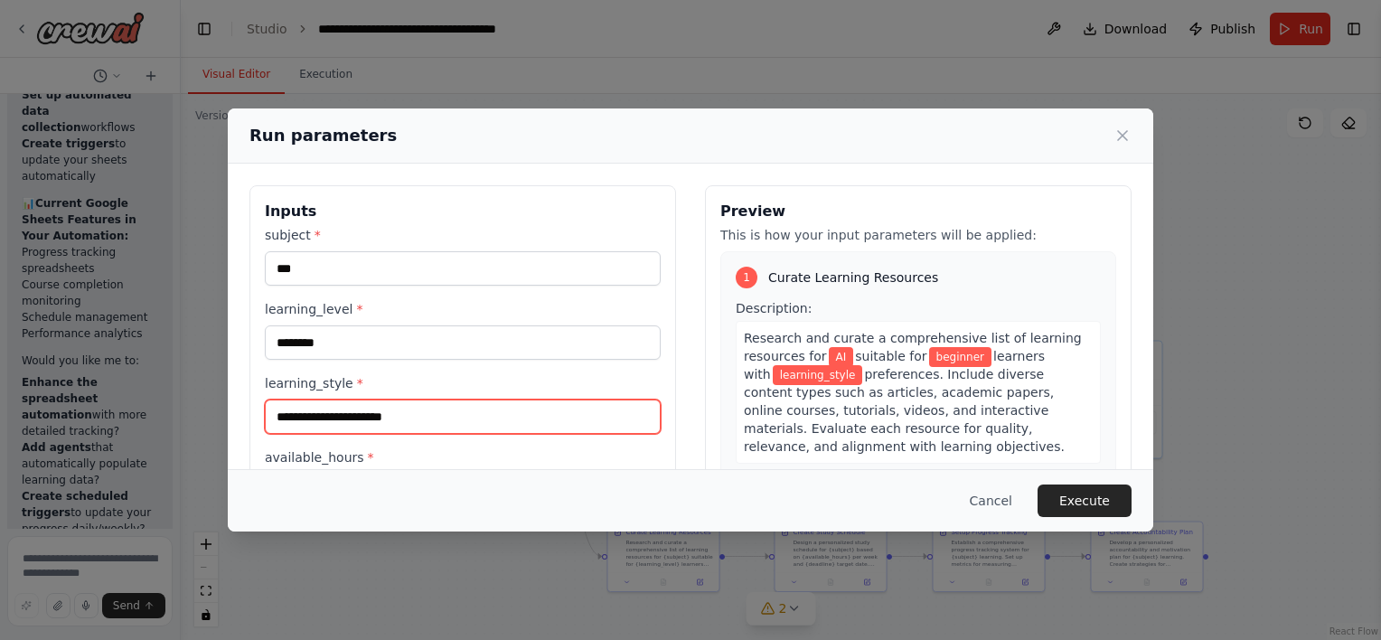
click at [288, 412] on input "learning_style *" at bounding box center [463, 417] width 396 height 34
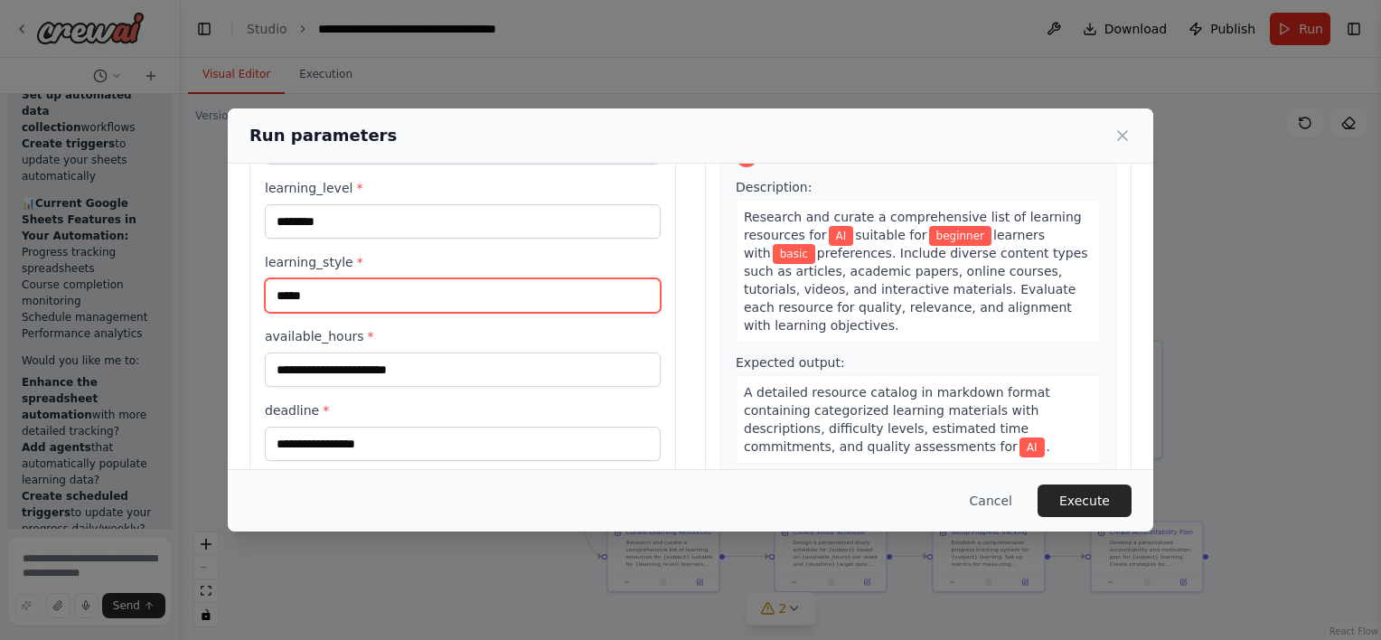
scroll to position [165, 0]
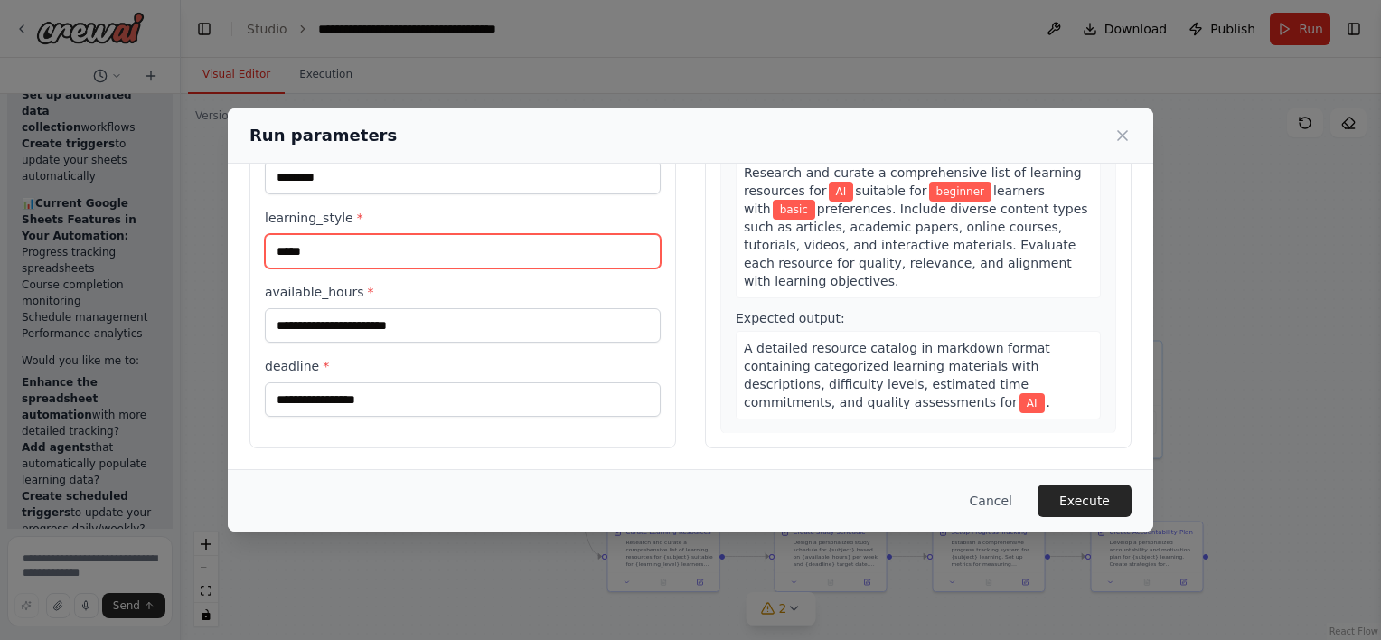
type input "*****"
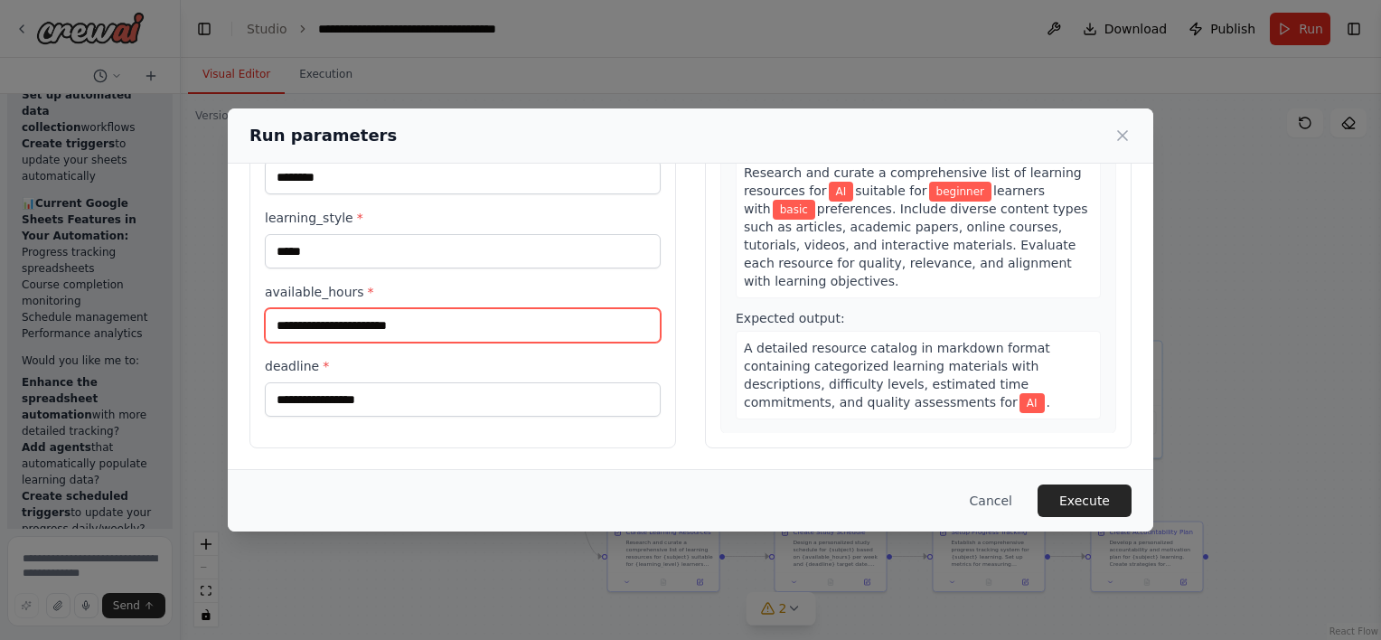
click at [311, 315] on input "available_hours *" at bounding box center [463, 325] width 396 height 34
type input "**"
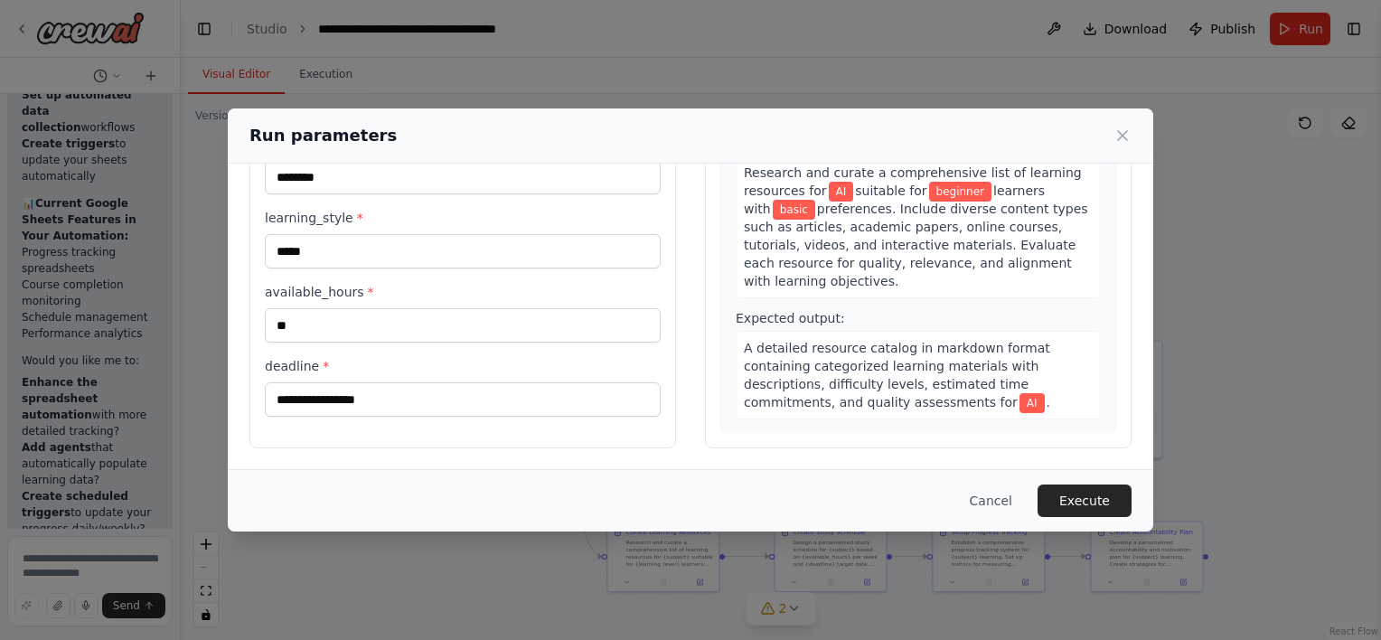
click at [300, 418] on div "Inputs subject * ** learning_level * ******** learning_style * ***** available_…" at bounding box center [462, 234] width 427 height 428
click at [304, 407] on input "deadline *" at bounding box center [463, 399] width 396 height 34
click at [323, 360] on span "*" at bounding box center [326, 366] width 6 height 14
click at [321, 382] on input "deadline *" at bounding box center [463, 399] width 396 height 34
click at [323, 363] on span "*" at bounding box center [326, 366] width 6 height 14
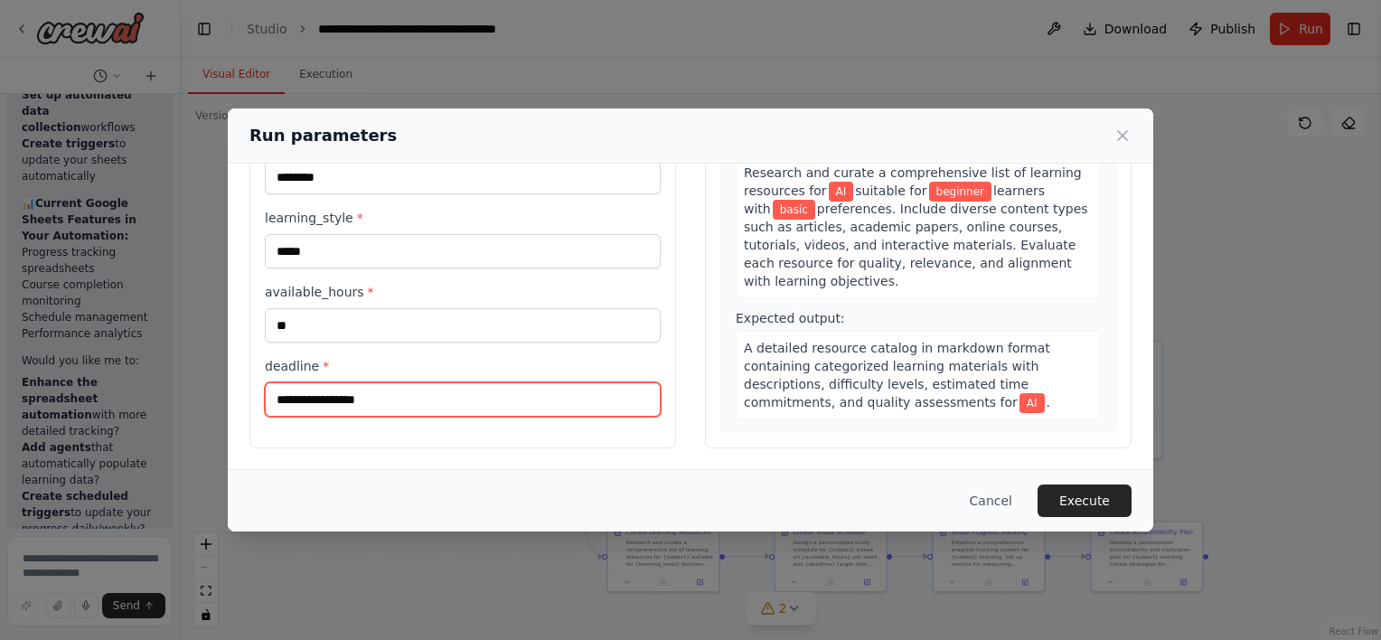
click at [317, 382] on input "deadline *" at bounding box center [463, 399] width 396 height 34
click at [314, 387] on input "deadline *" at bounding box center [463, 399] width 396 height 34
type input "*"
type input "**********"
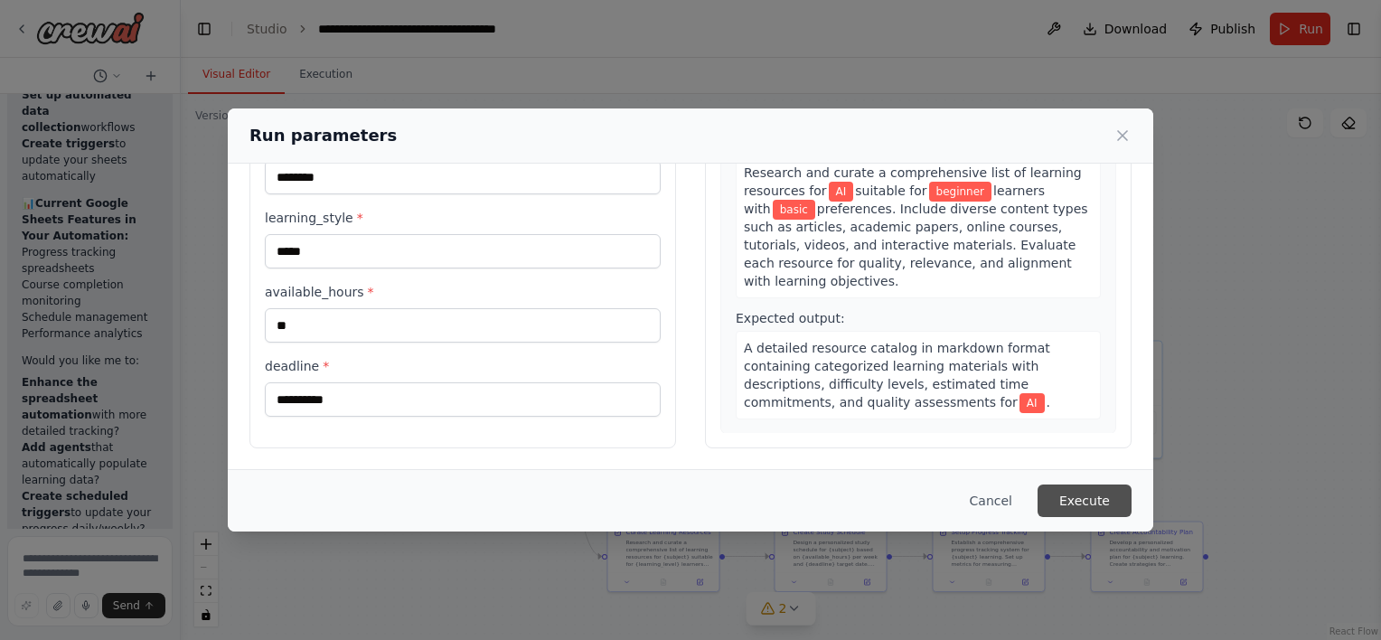
click at [1095, 500] on button "Execute" at bounding box center [1085, 500] width 94 height 33
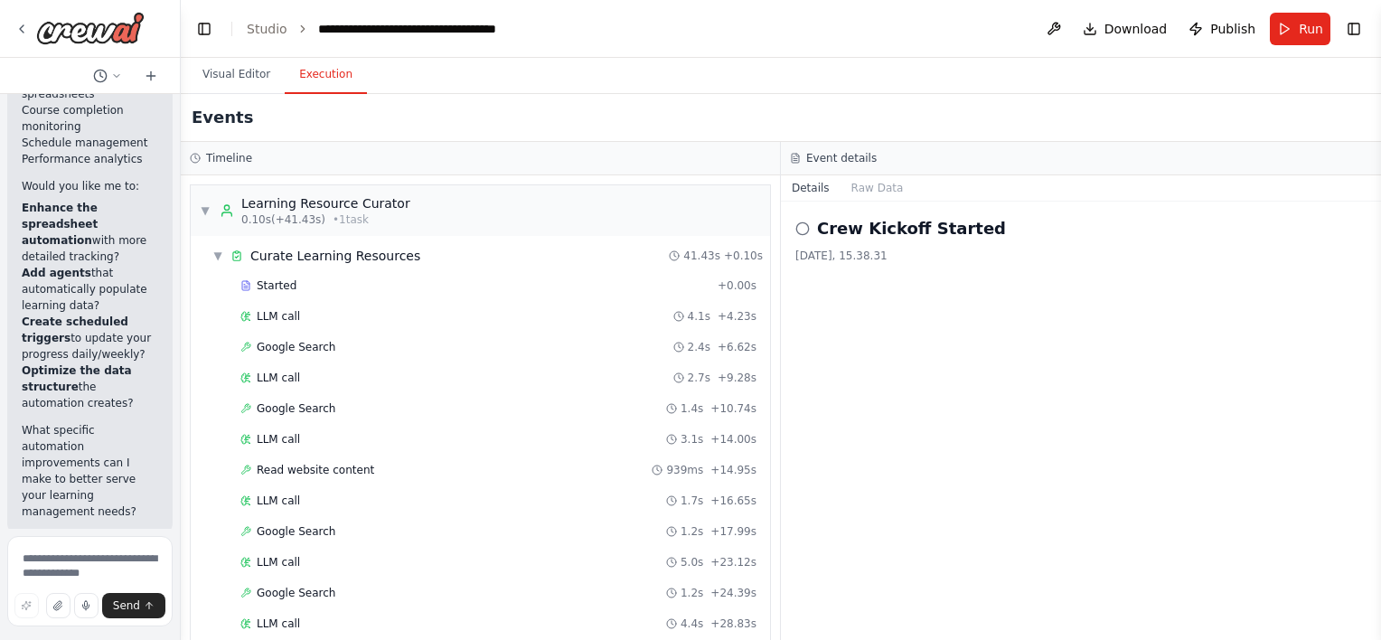
scroll to position [335, 0]
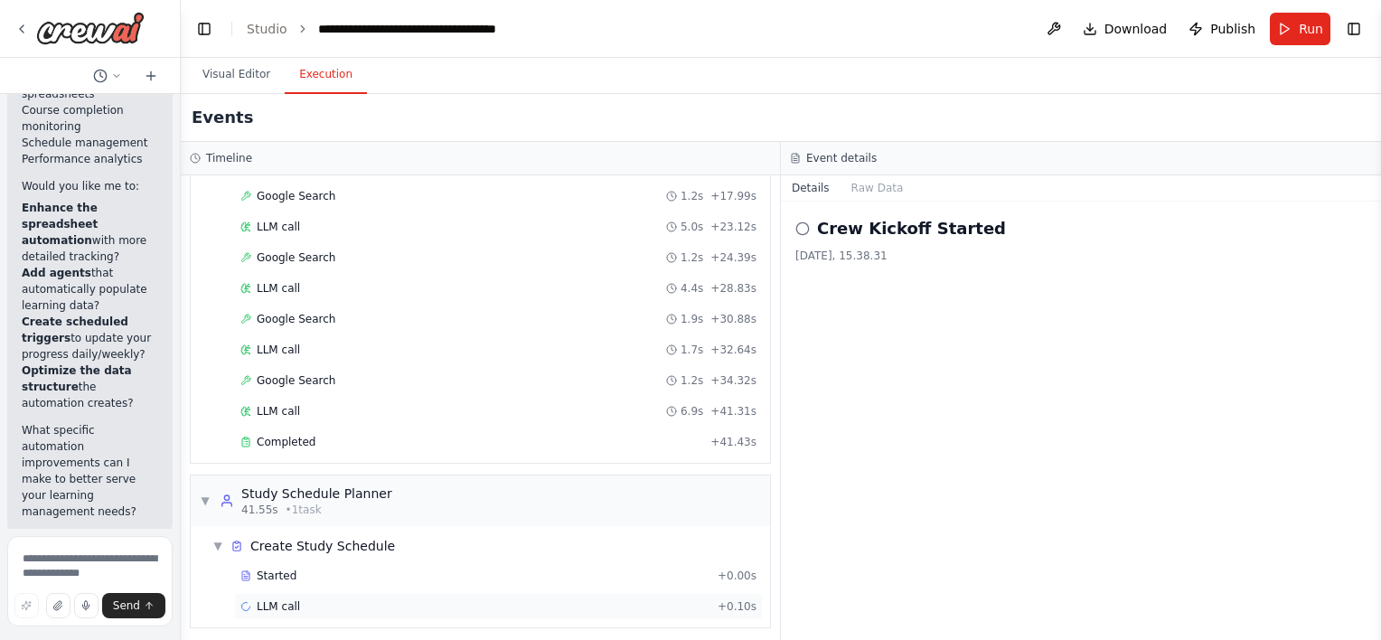
click at [291, 605] on span "LLM call" at bounding box center [278, 606] width 43 height 14
click at [291, 544] on span "Create Study Schedule" at bounding box center [322, 546] width 145 height 18
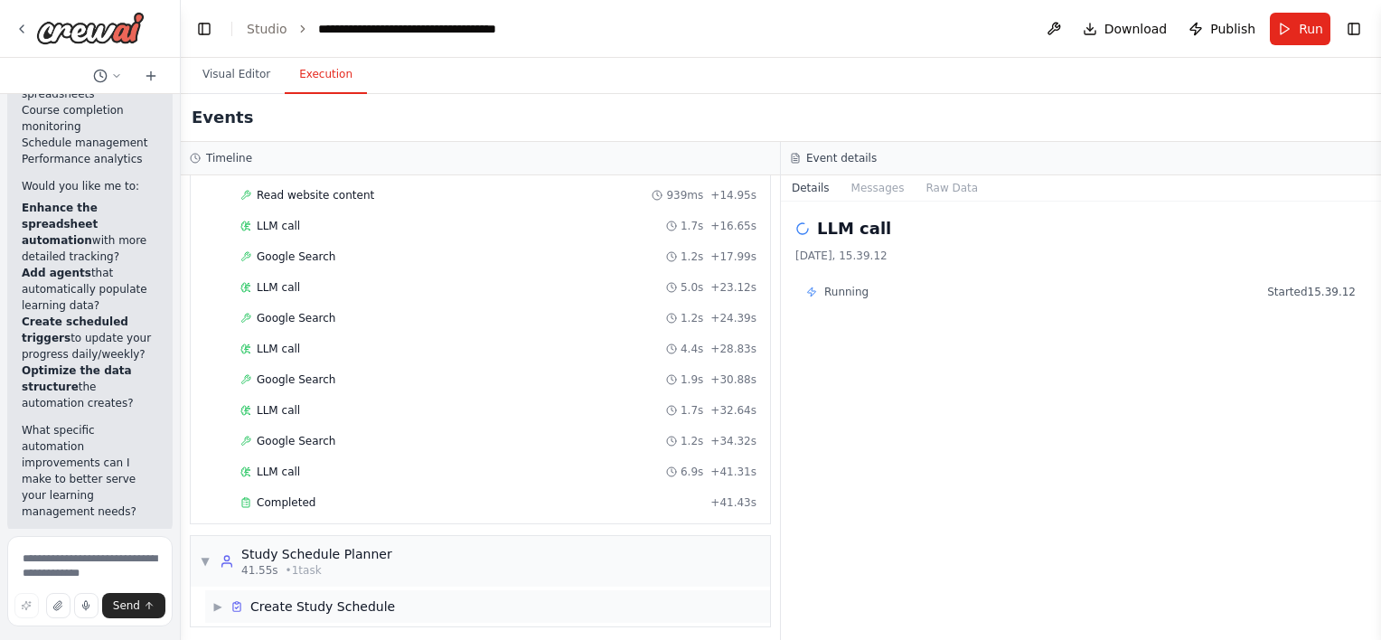
click at [286, 597] on span "Create Study Schedule" at bounding box center [322, 606] width 145 height 18
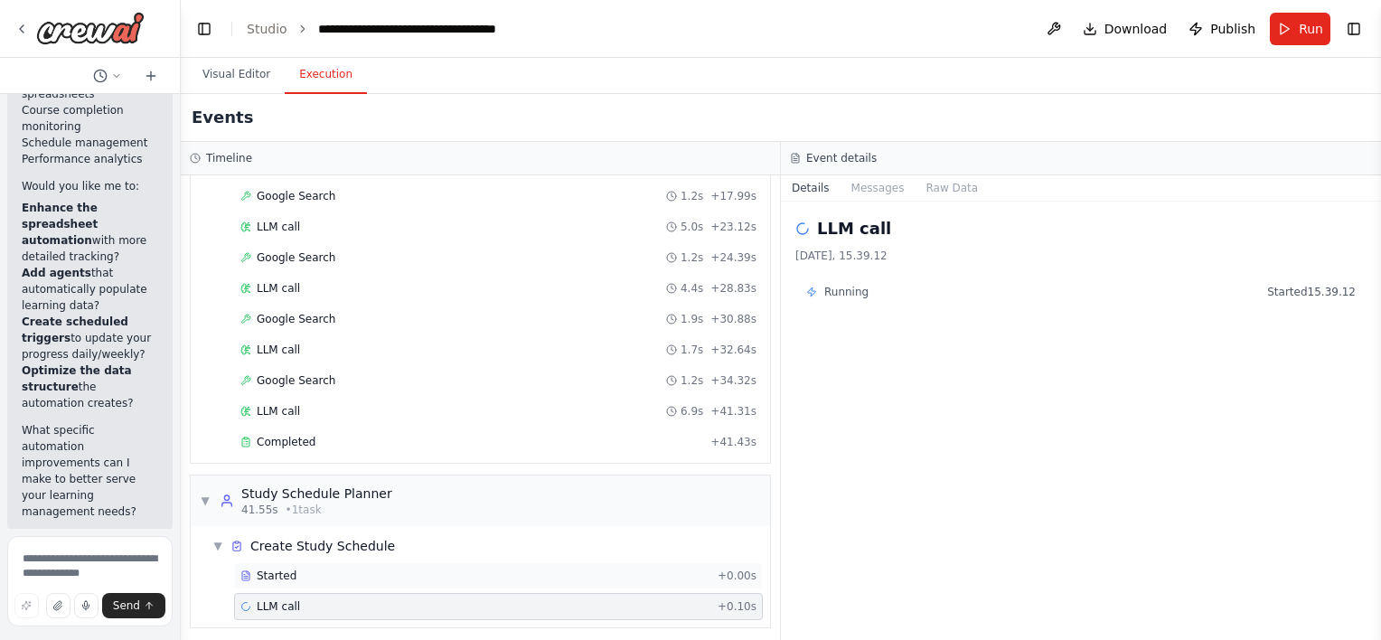
click at [276, 569] on span "Started" at bounding box center [277, 576] width 40 height 14
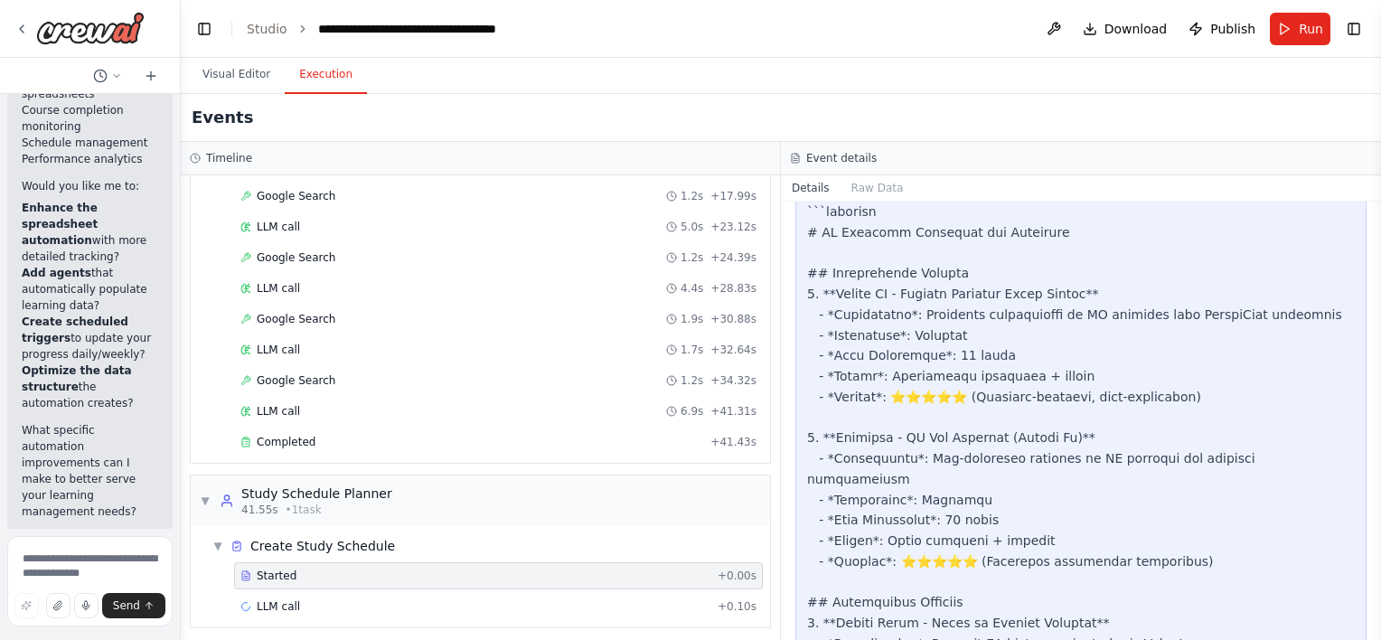
scroll to position [842, 0]
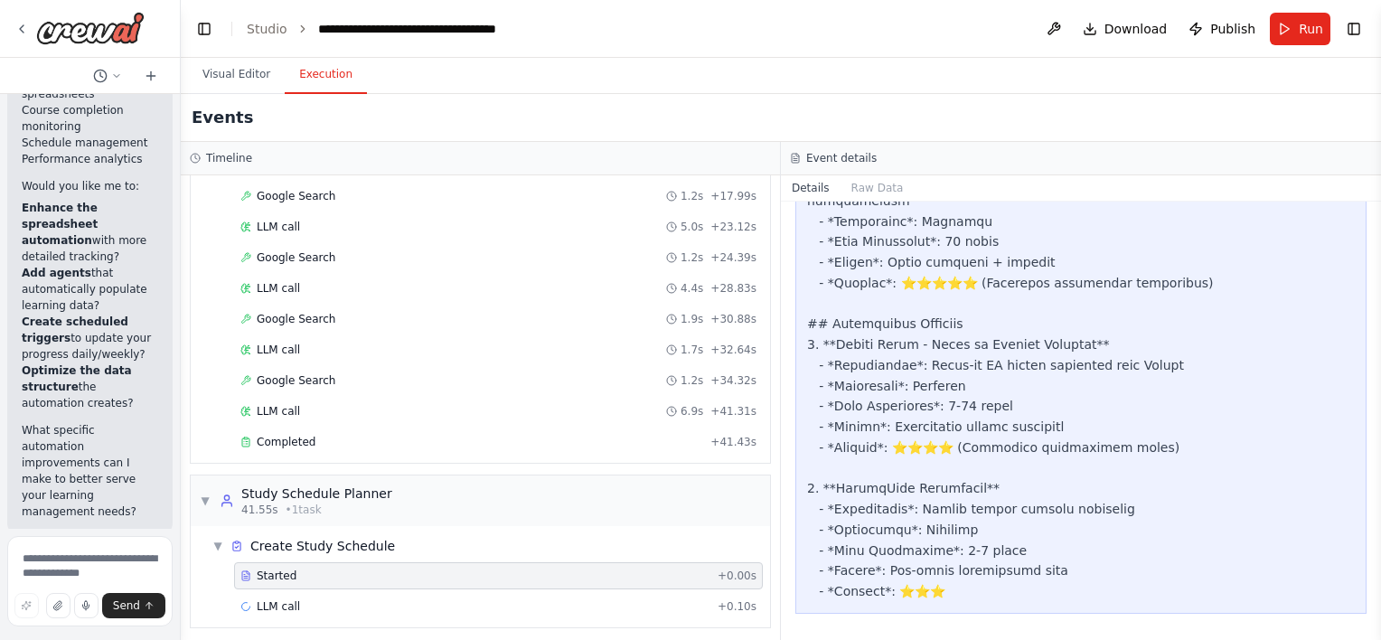
click at [917, 592] on div at bounding box center [1081, 232] width 548 height 740
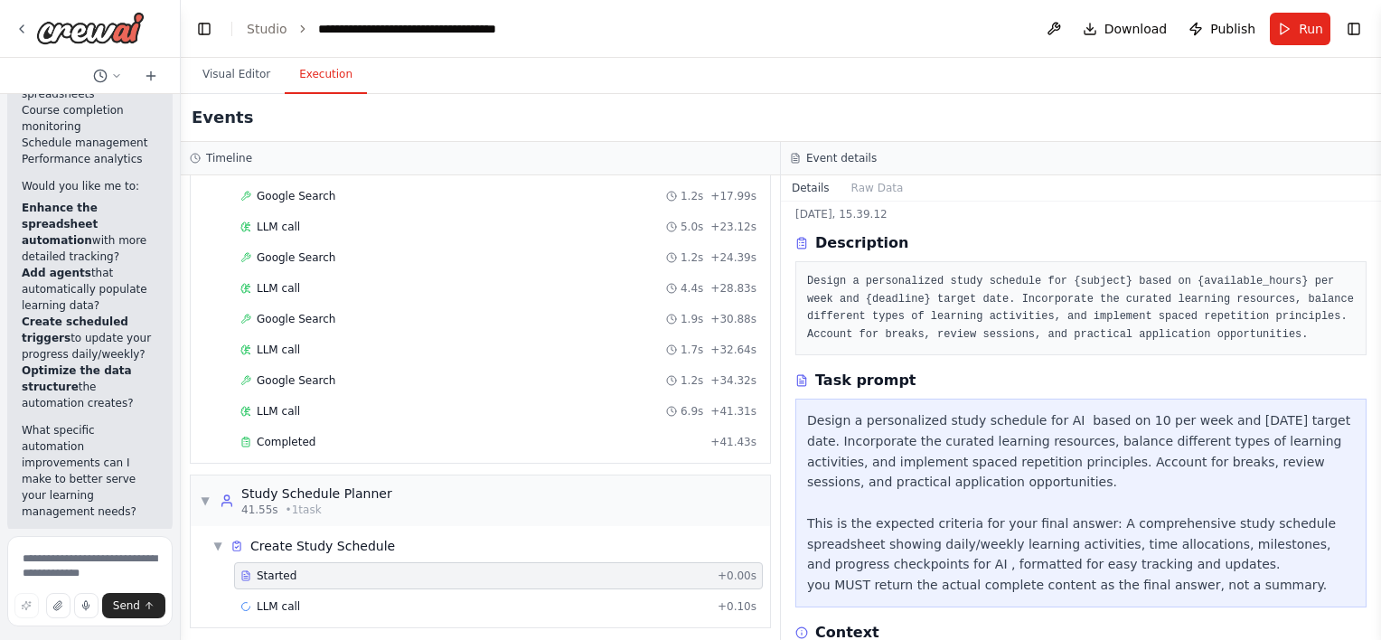
scroll to position [45, 0]
click at [302, 488] on div "Study Schedule Planner" at bounding box center [316, 493] width 151 height 18
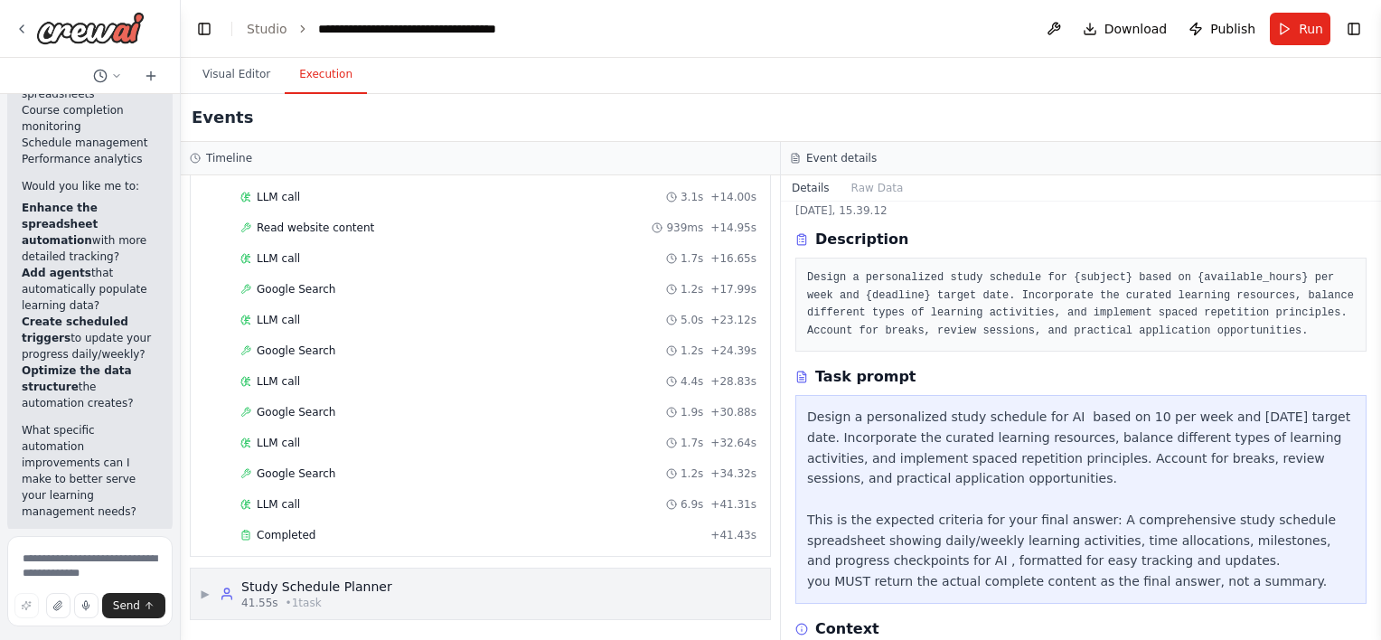
scroll to position [235, 0]
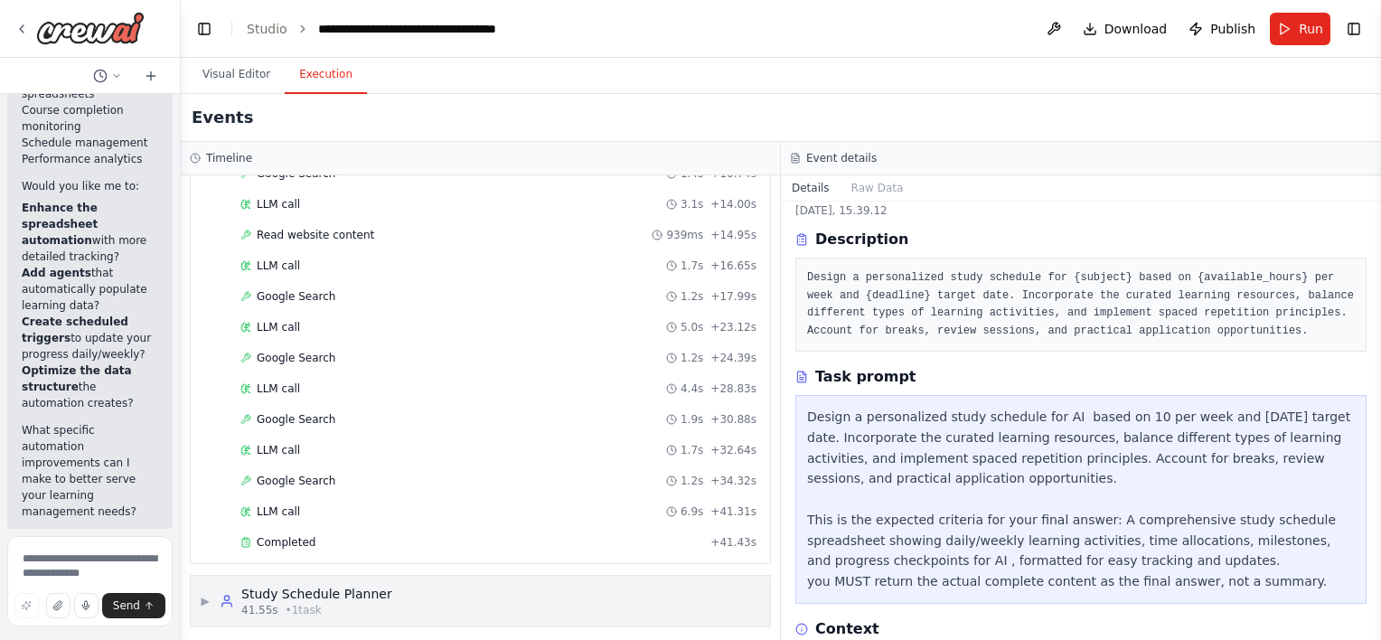
click at [286, 585] on div "Study Schedule Planner" at bounding box center [316, 594] width 151 height 18
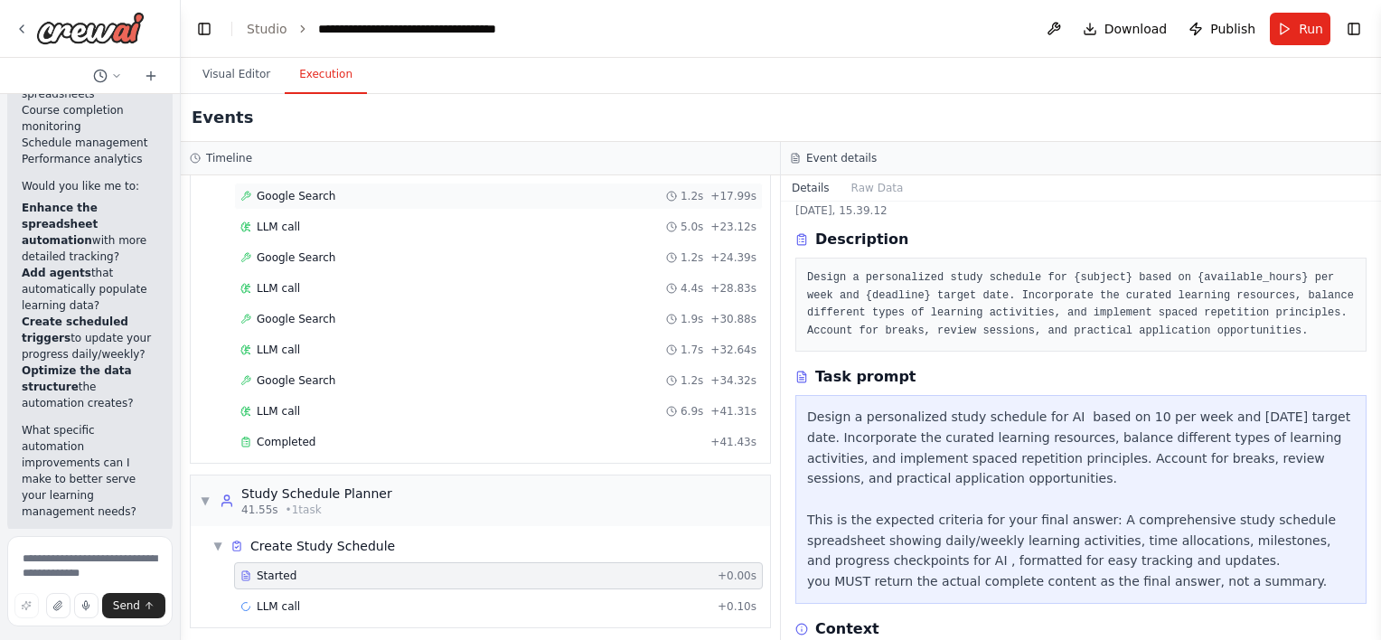
scroll to position [0, 0]
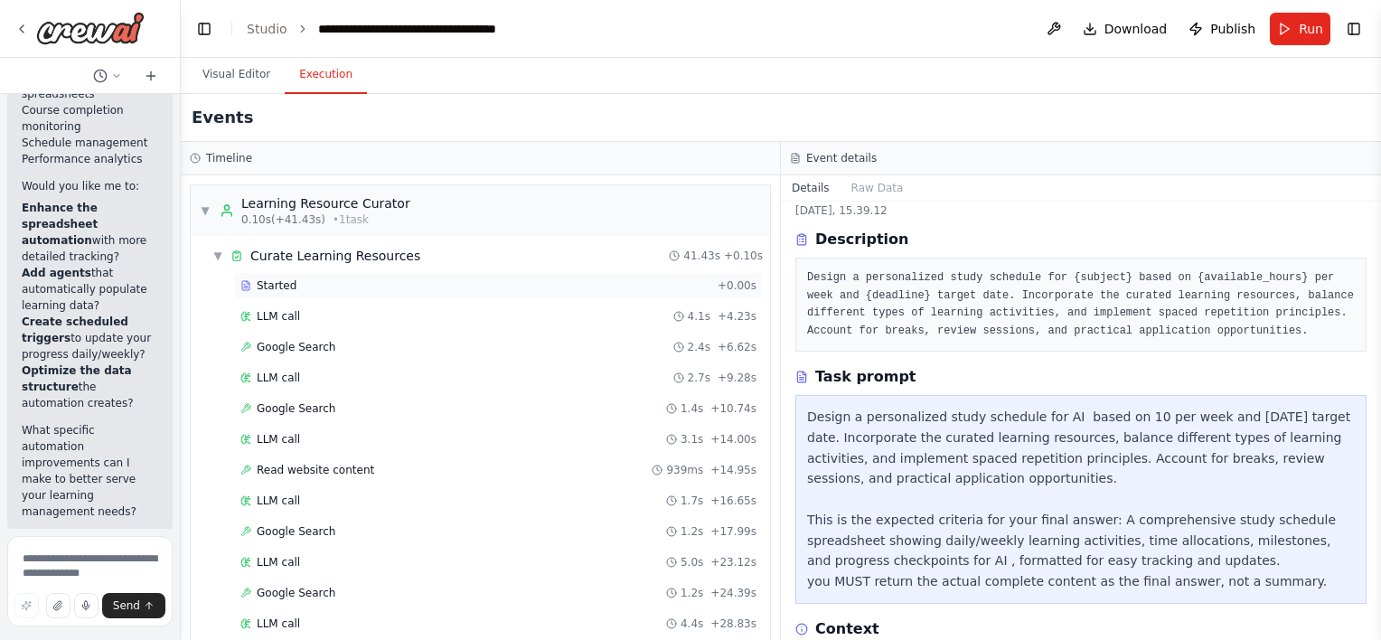
click at [307, 278] on div "Started" at bounding box center [475, 285] width 470 height 14
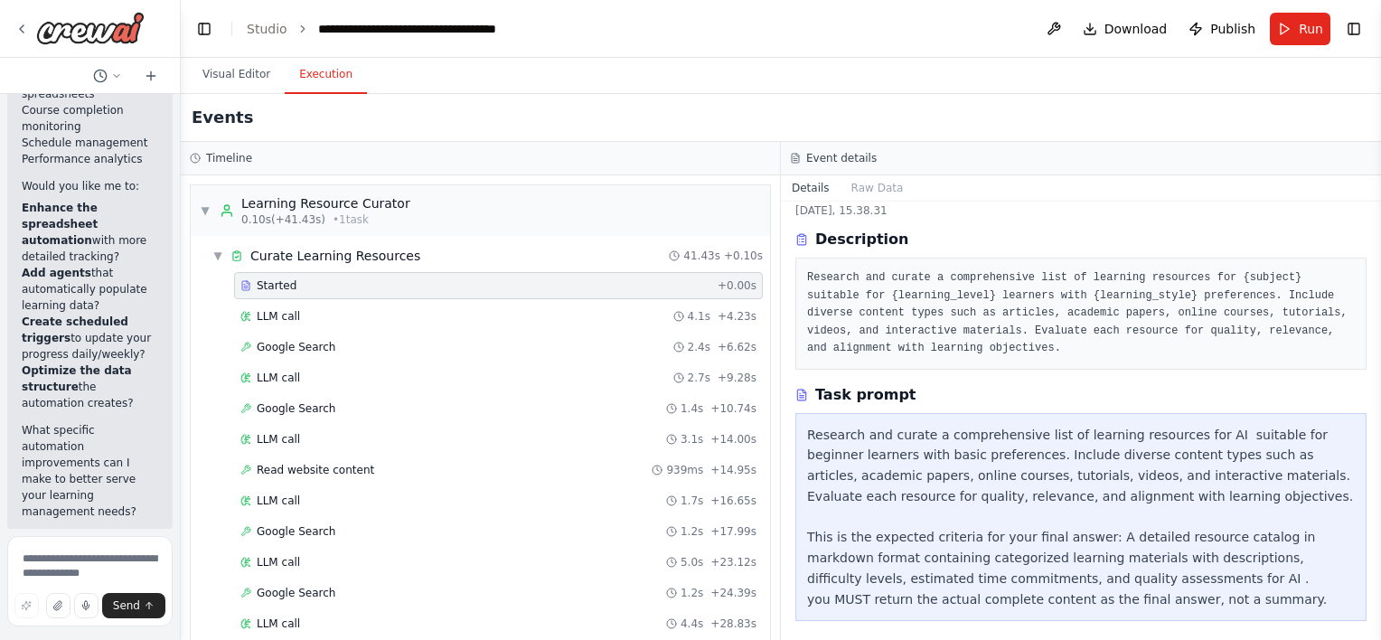
scroll to position [54, 0]
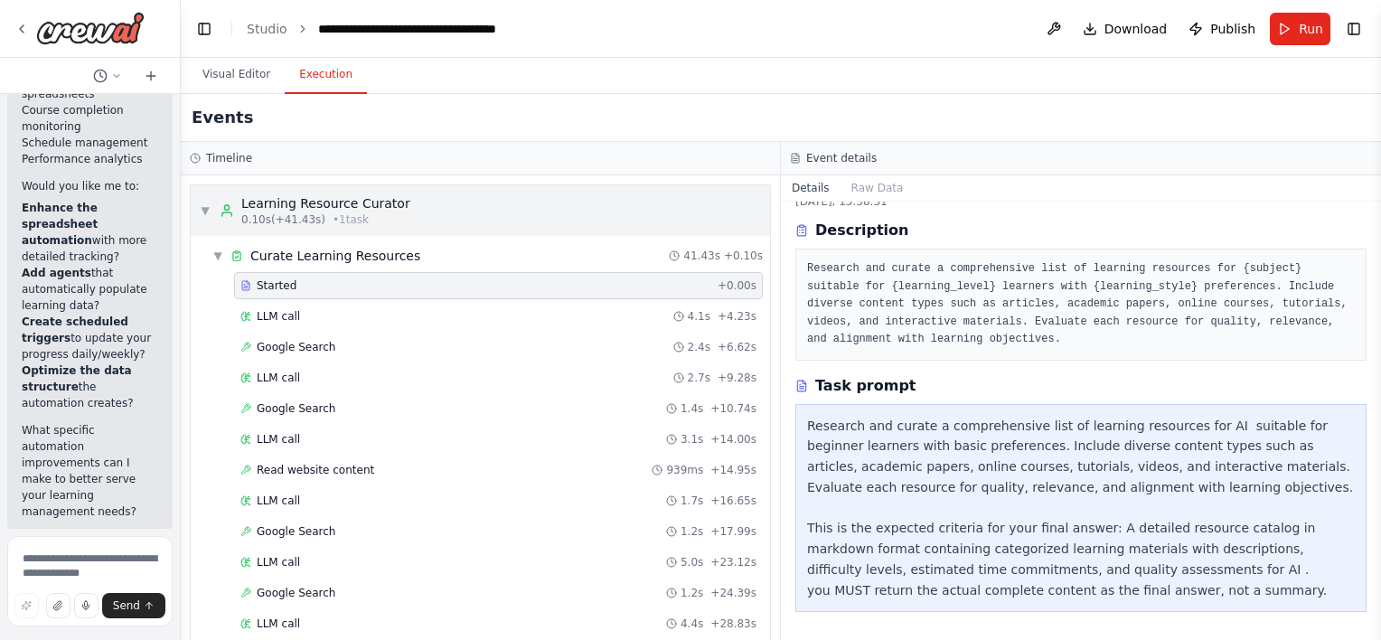
click at [206, 212] on span "▼" at bounding box center [205, 210] width 11 height 14
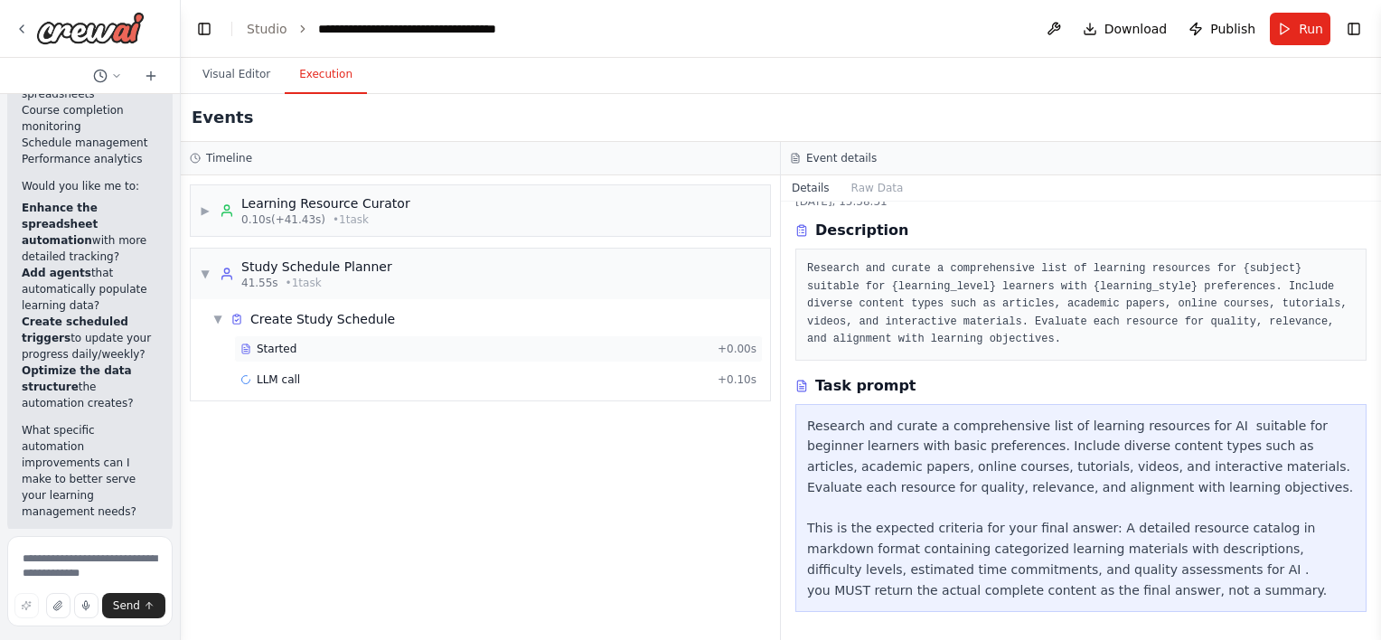
click at [298, 351] on div "Started" at bounding box center [475, 349] width 470 height 14
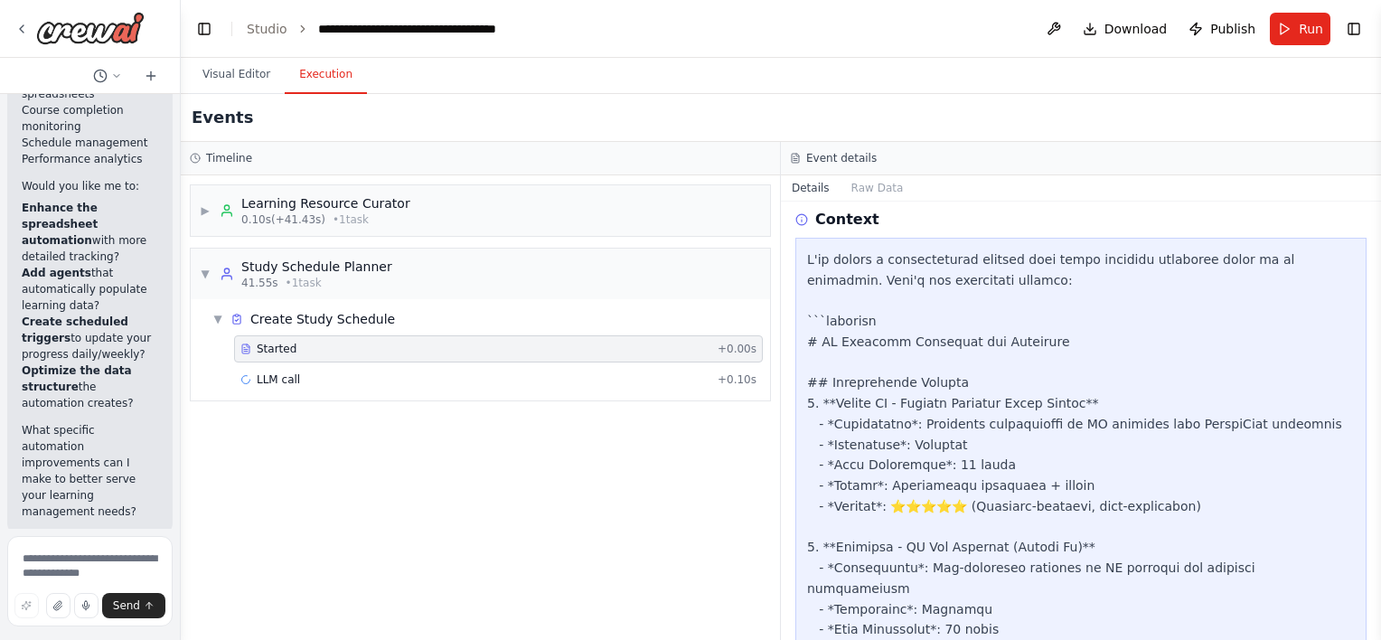
scroll to position [842, 0]
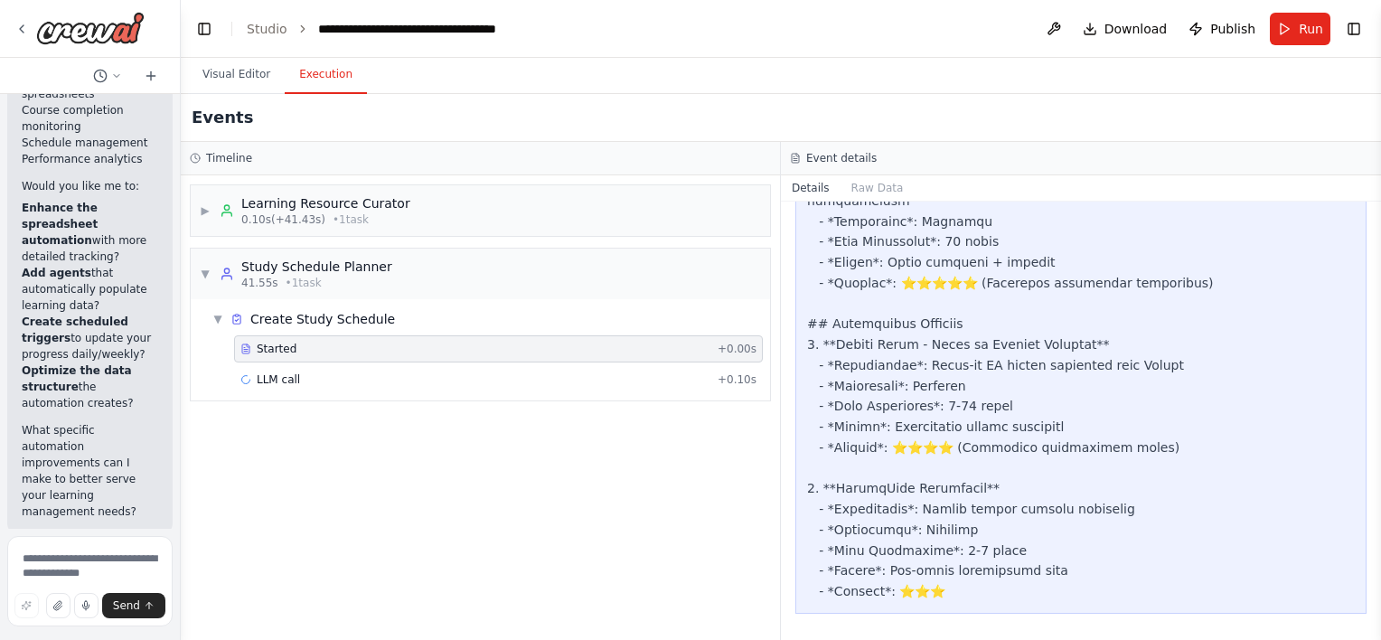
click at [1054, 525] on div at bounding box center [1081, 232] width 548 height 740
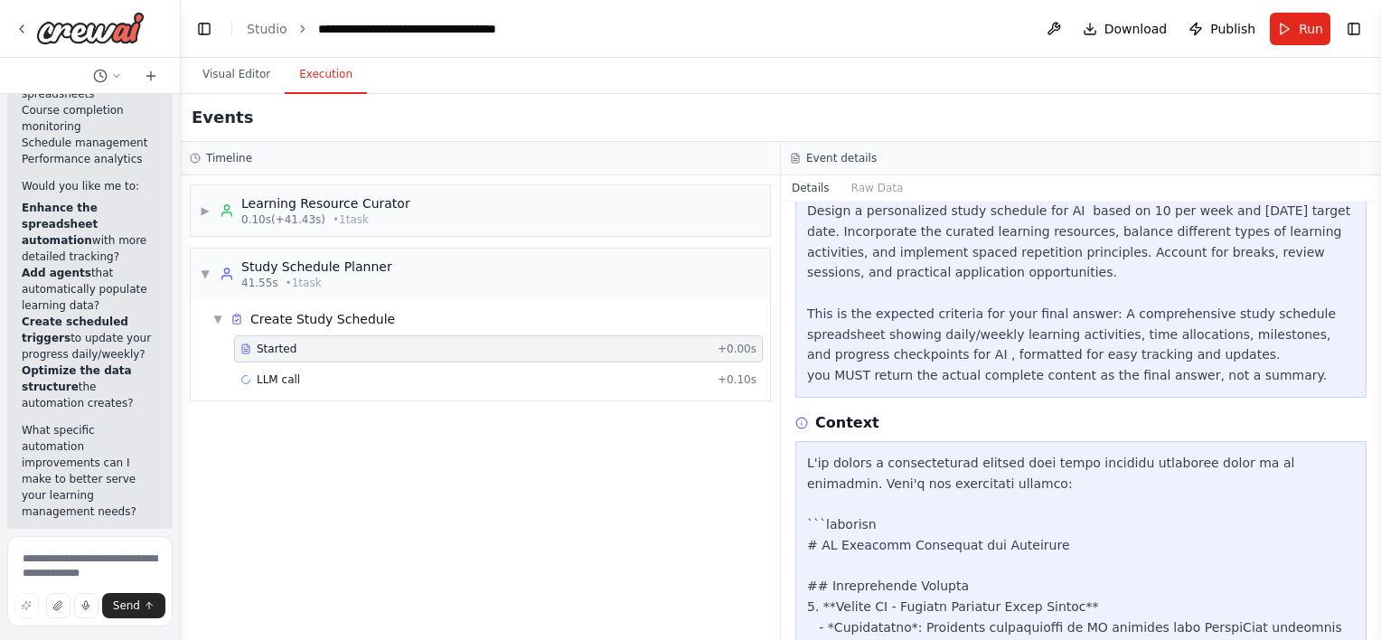
scroll to position [252, 0]
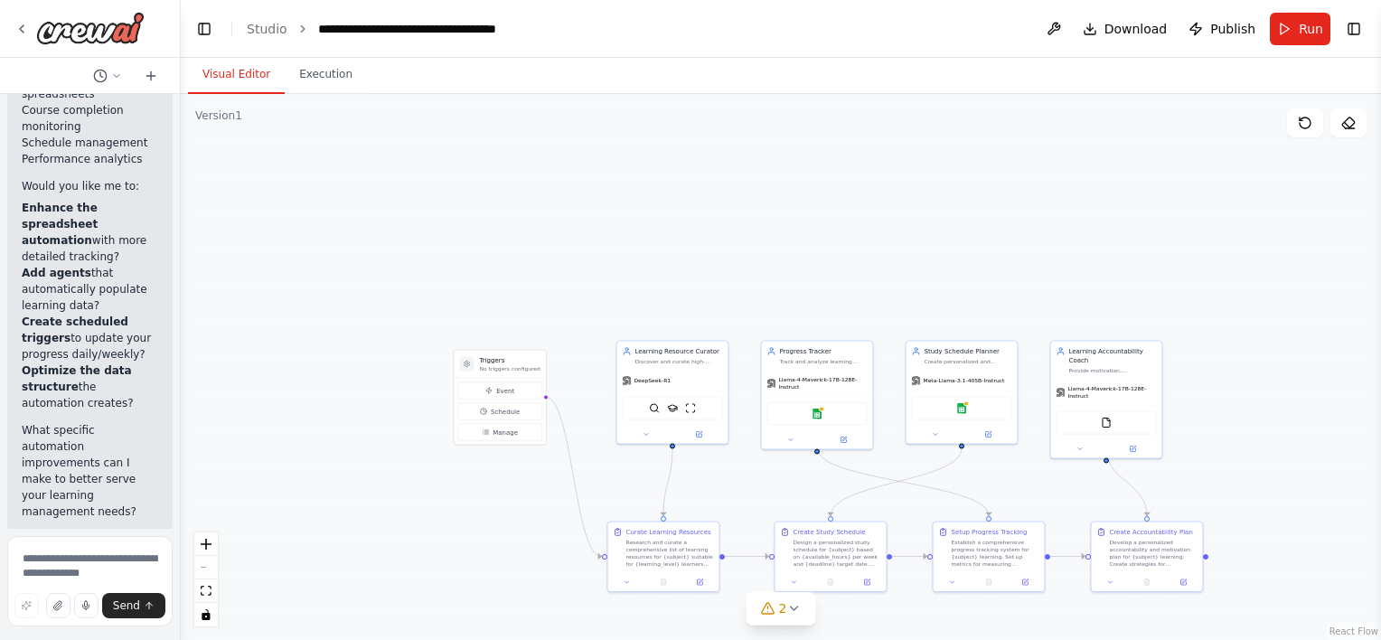
click at [228, 85] on button "Visual Editor" at bounding box center [236, 75] width 97 height 38
click at [790, 613] on icon at bounding box center [793, 608] width 14 height 14
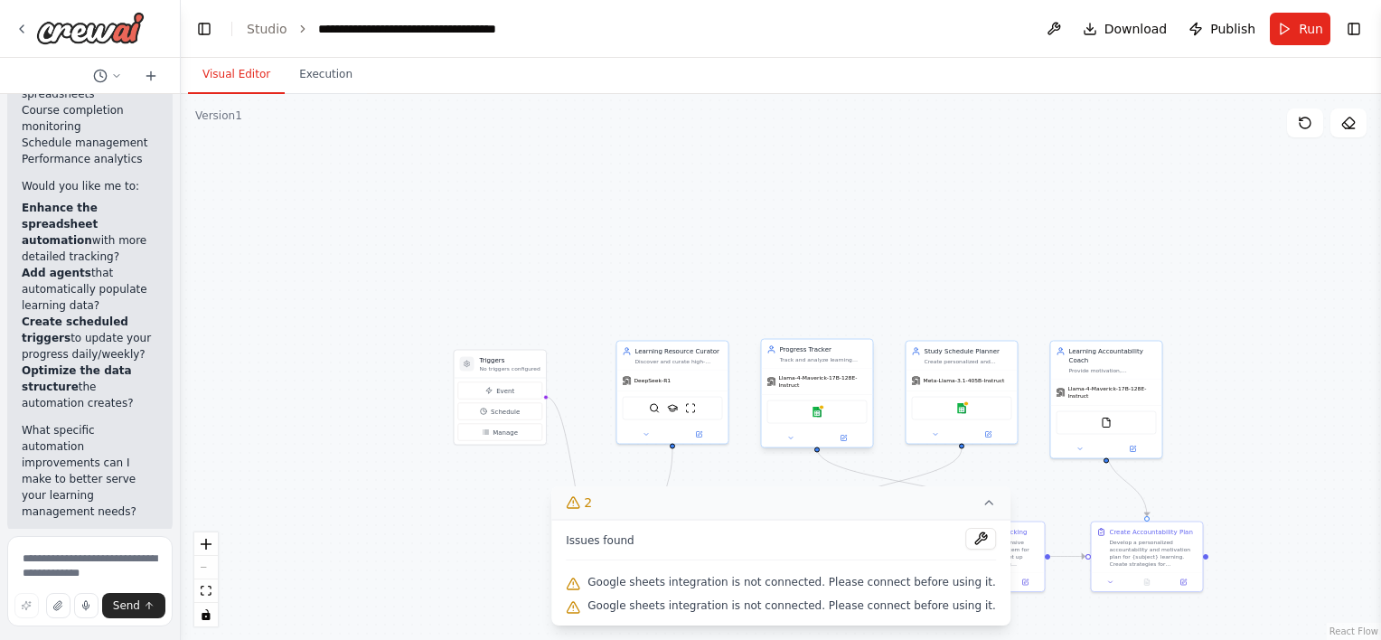
click at [824, 404] on div "Google sheets" at bounding box center [817, 412] width 100 height 24
click at [825, 410] on div "Google sheets" at bounding box center [817, 412] width 100 height 24
click at [965, 541] on button at bounding box center [980, 539] width 31 height 22
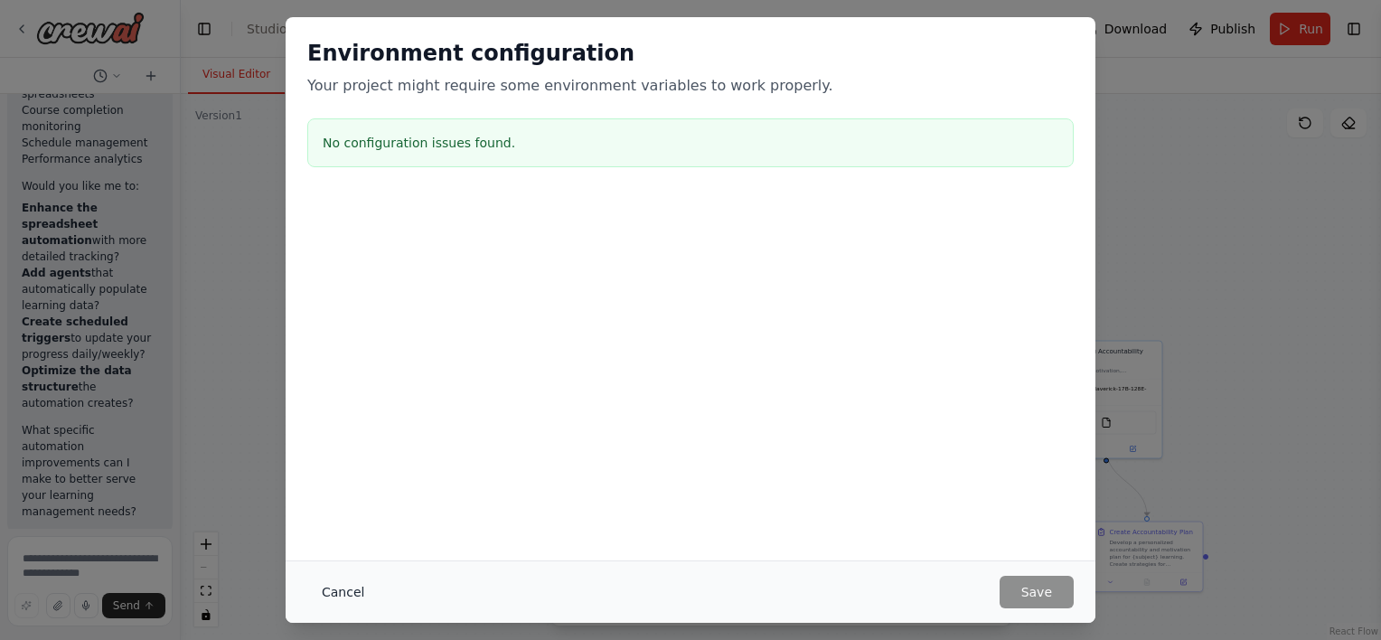
click at [352, 605] on button "Cancel" at bounding box center [342, 592] width 71 height 33
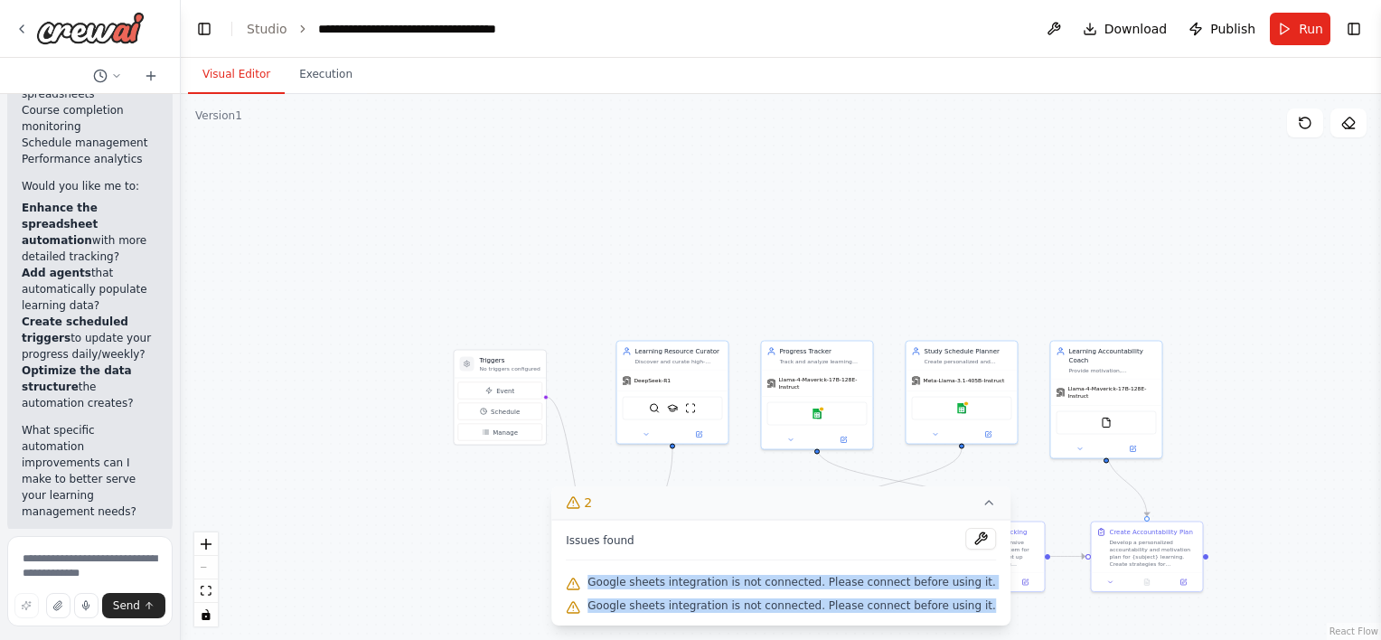
drag, startPoint x: 591, startPoint y: 586, endPoint x: 970, endPoint y: 615, distance: 379.8
click at [970, 615] on div "Issues found Google sheets integration is not connected. Please connect before …" at bounding box center [780, 573] width 459 height 106
copy div "Google sheets integration is not connected. Please connect before using it. Goo…"
click at [116, 540] on textarea at bounding box center [89, 581] width 165 height 90
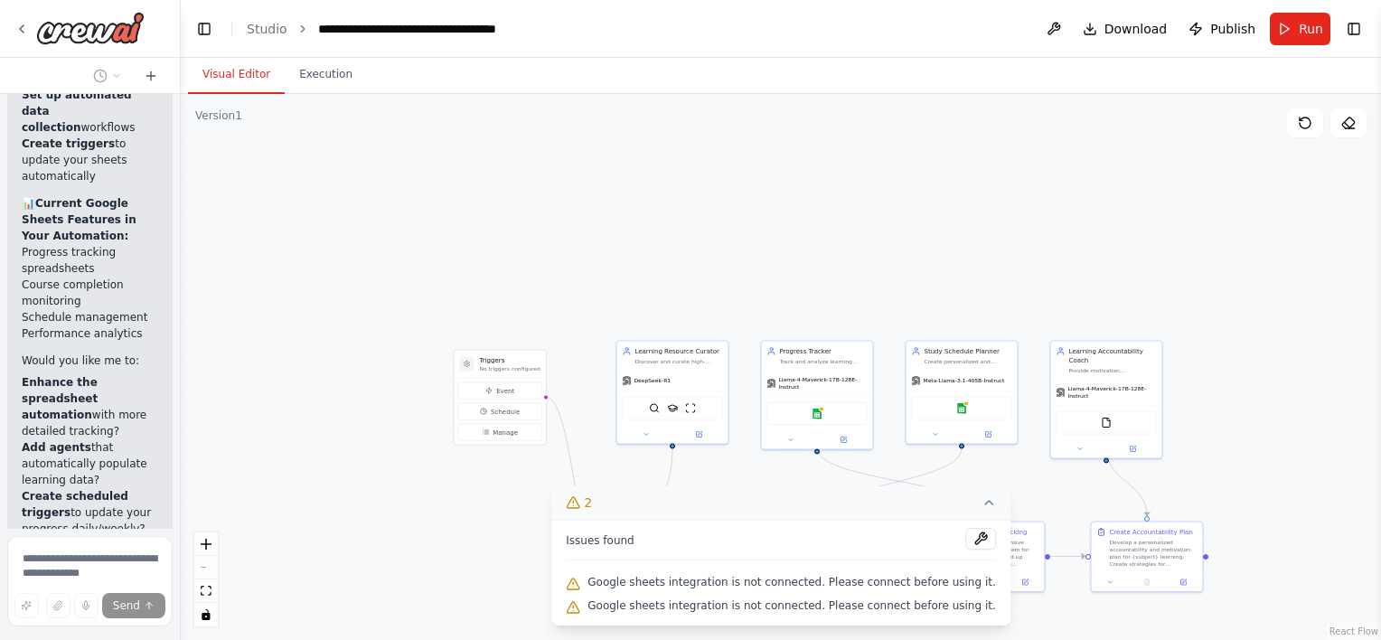
scroll to position [5858, 0]
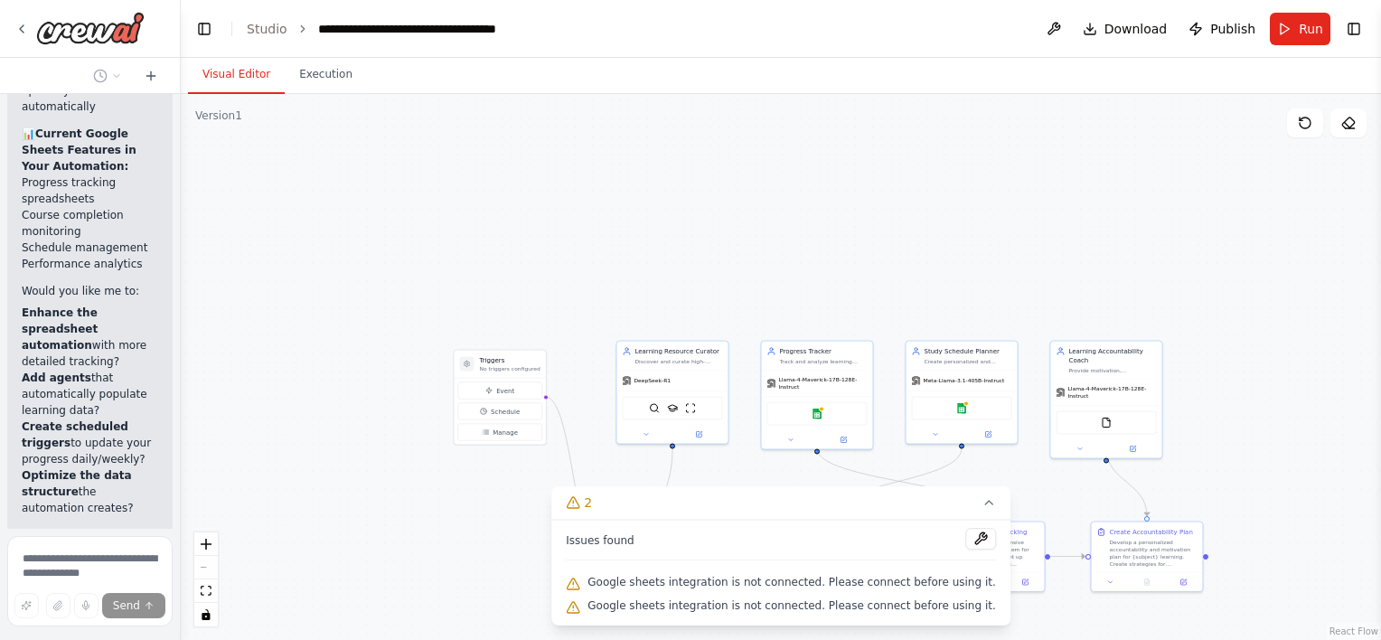
drag, startPoint x: 687, startPoint y: 494, endPoint x: 736, endPoint y: 505, distance: 50.0
click at [736, 505] on button "2" at bounding box center [780, 502] width 459 height 33
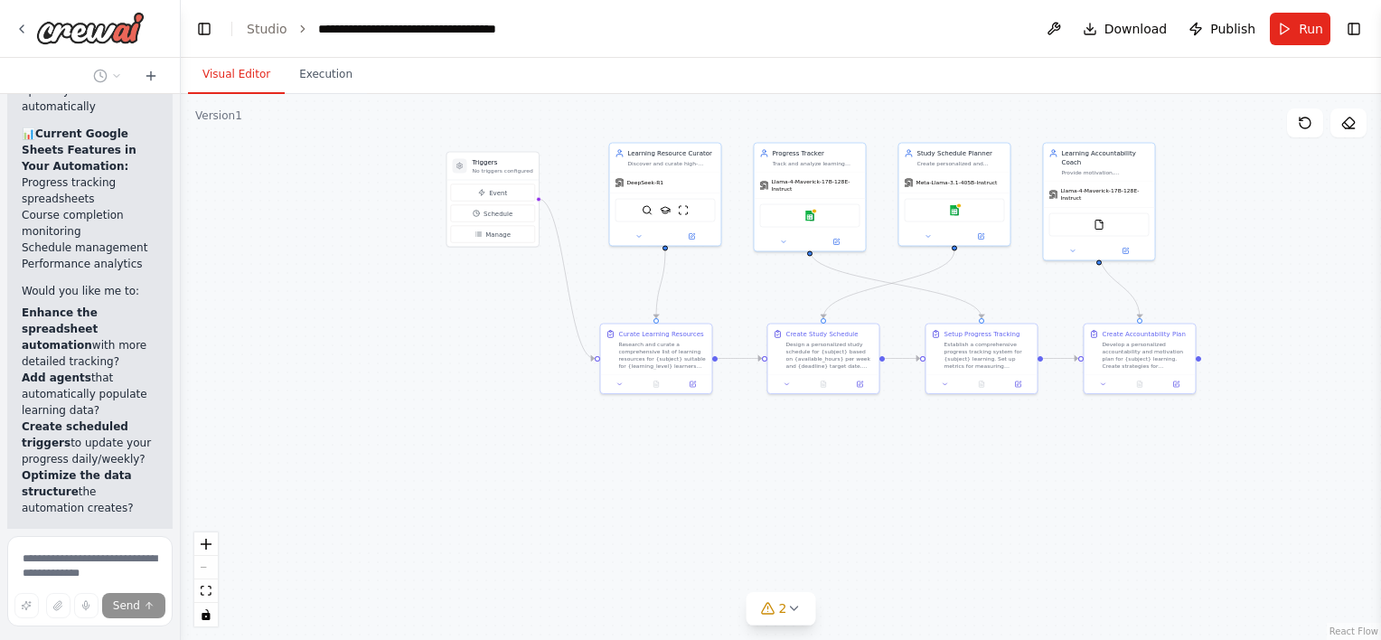
drag, startPoint x: 736, startPoint y: 505, endPoint x: 729, endPoint y: 307, distance: 198.1
click at [729, 307] on div ".deletable-edge-delete-btn { width: 20px; height: 20px; border: 0px solid #ffff…" at bounding box center [781, 367] width 1200 height 546
drag, startPoint x: 848, startPoint y: 355, endPoint x: 834, endPoint y: 430, distance: 76.2
click at [834, 430] on div "Design a personalized study schedule for {subject} based on {available_hours} p…" at bounding box center [817, 416] width 88 height 29
drag, startPoint x: 639, startPoint y: 336, endPoint x: 494, endPoint y: 376, distance: 150.9
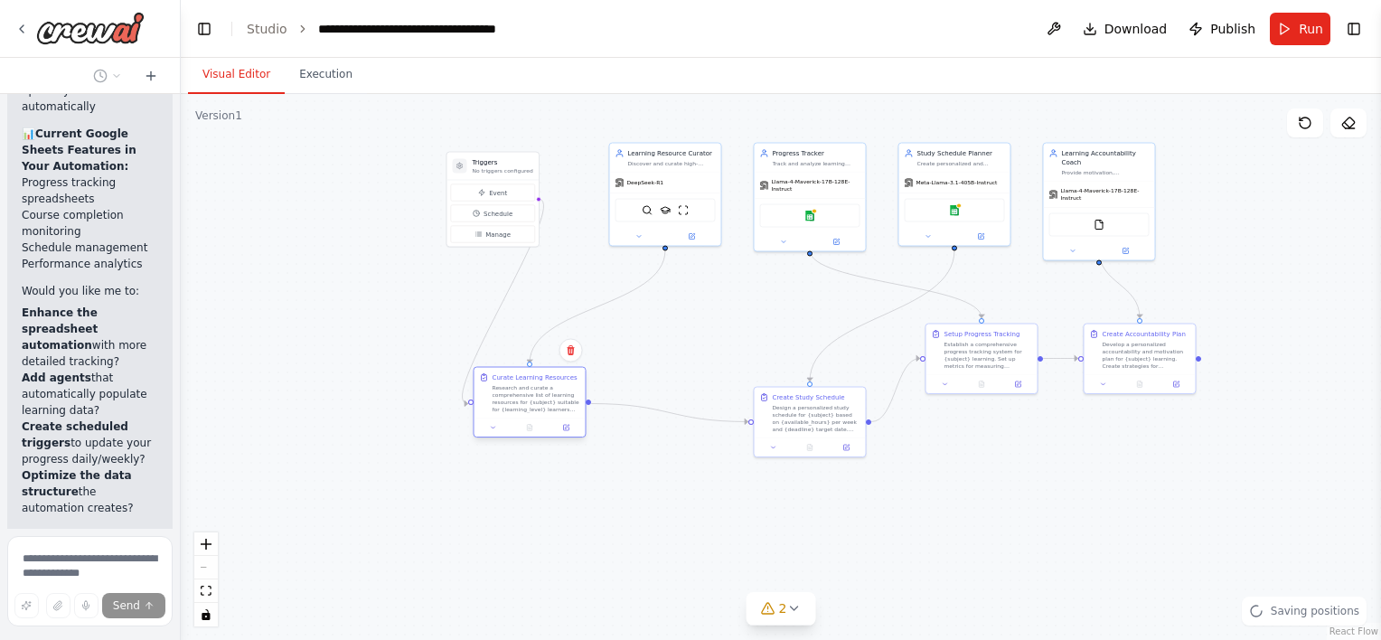
click at [494, 376] on div "Curate Learning Resources Research and curate a comprehensive list of learning …" at bounding box center [537, 393] width 88 height 40
drag, startPoint x: 971, startPoint y: 341, endPoint x: 1006, endPoint y: 419, distance: 86.2
click at [1006, 420] on div "Establish a comprehensive progress tracking system for {subject} learning. Set …" at bounding box center [1025, 434] width 88 height 29
drag, startPoint x: 1114, startPoint y: 346, endPoint x: 1240, endPoint y: 325, distance: 128.2
click at [1240, 325] on div "Develop a personalized accountability and motivation plan for {subject} learnin…" at bounding box center [1269, 335] width 88 height 29
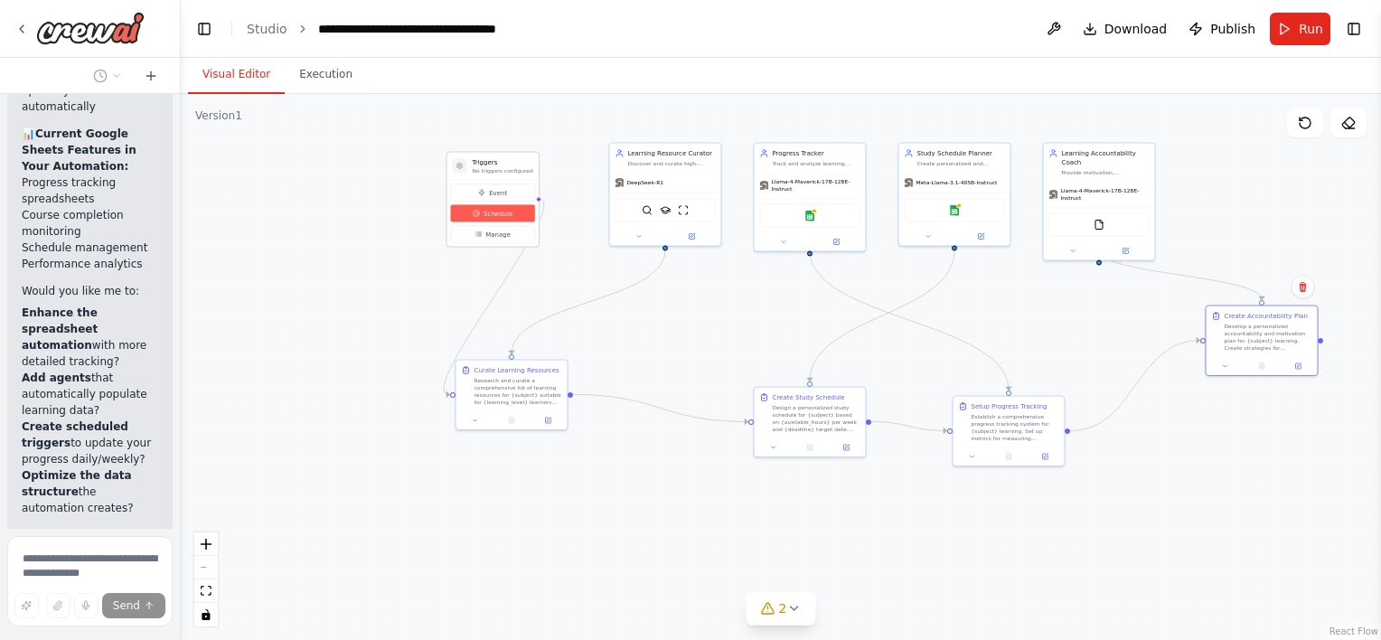
click at [484, 212] on span "Schedule" at bounding box center [498, 213] width 29 height 9
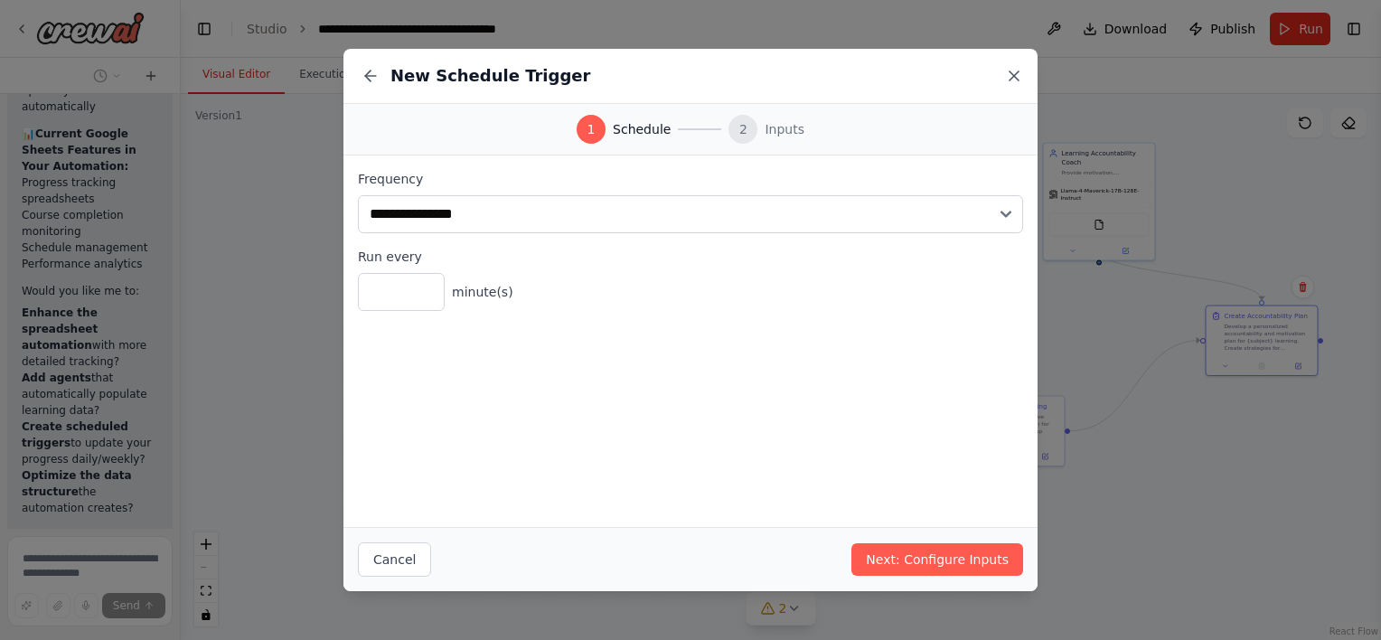
click at [1020, 73] on icon at bounding box center [1014, 76] width 18 height 18
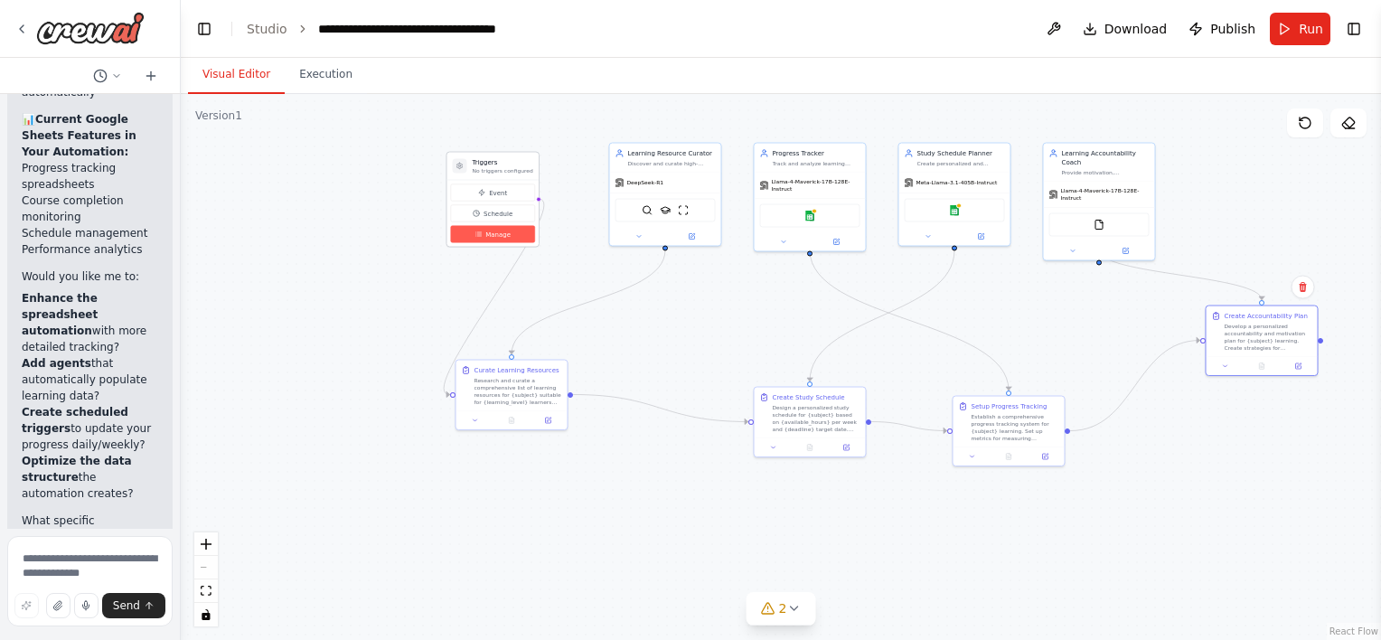
click at [500, 234] on span "Manage" at bounding box center [497, 234] width 25 height 9
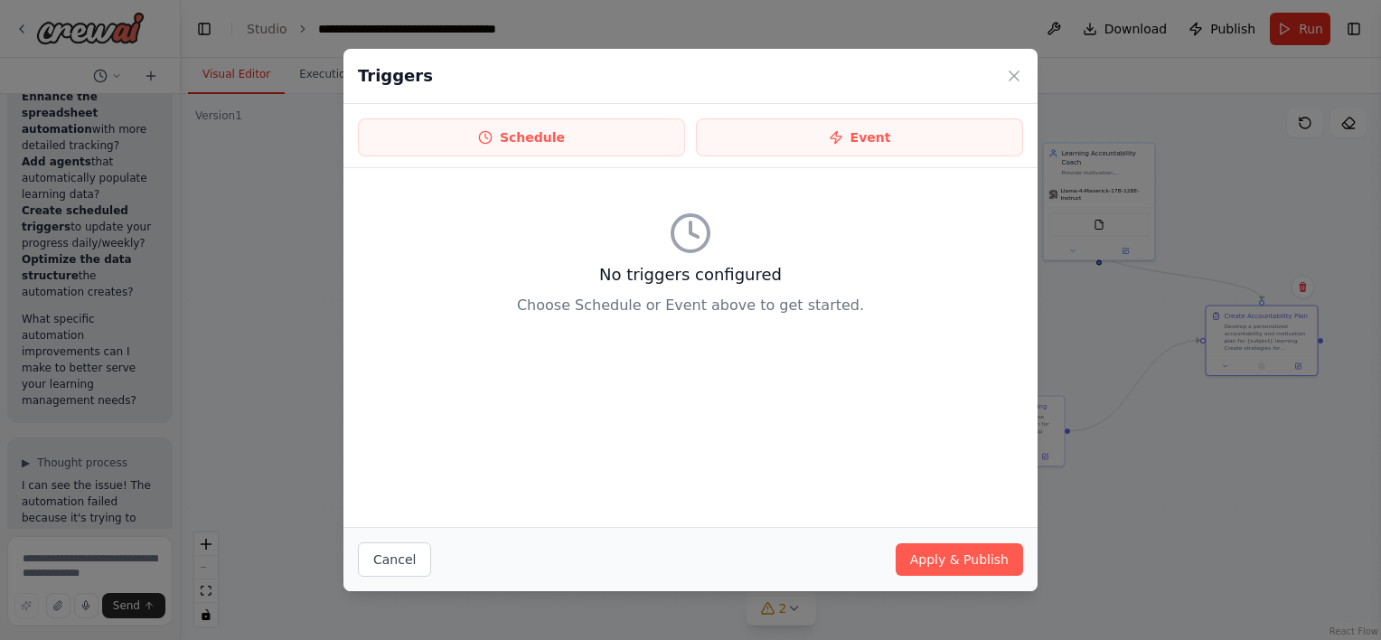
click at [697, 40] on div "Triggers Schedule Event No triggers configured Choose Schedule or Event above t…" at bounding box center [690, 320] width 1381 height 640
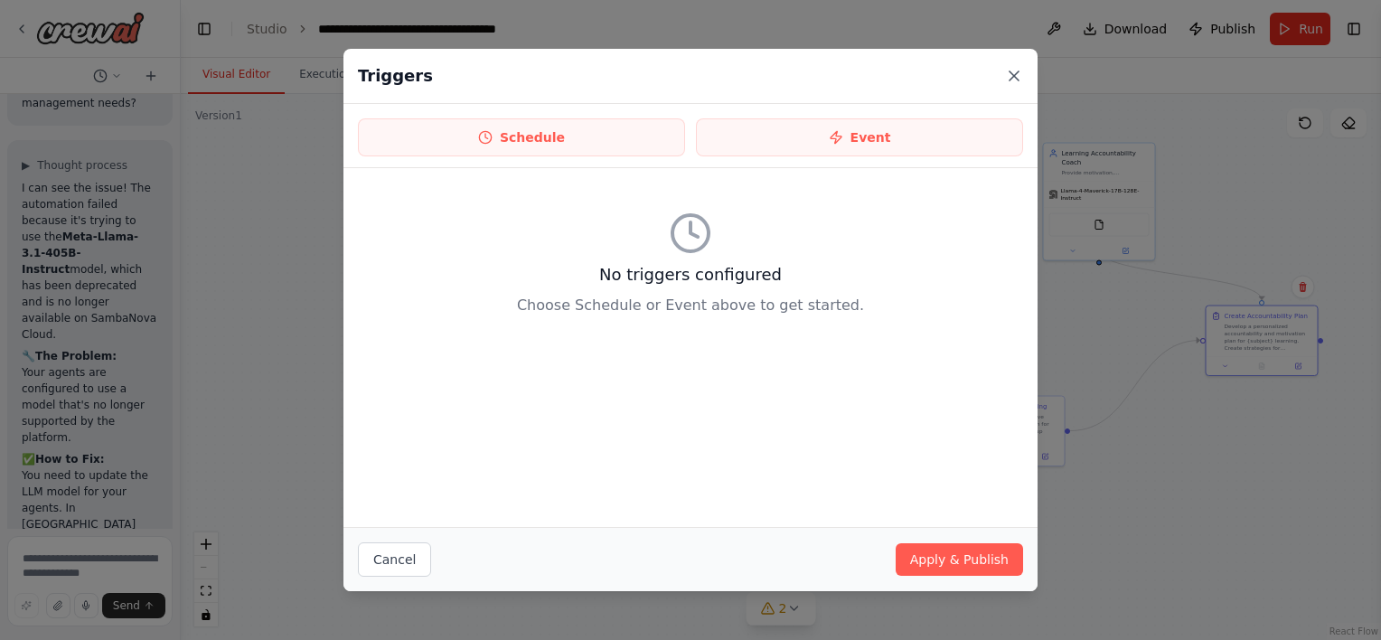
click at [1020, 71] on icon at bounding box center [1014, 76] width 18 height 18
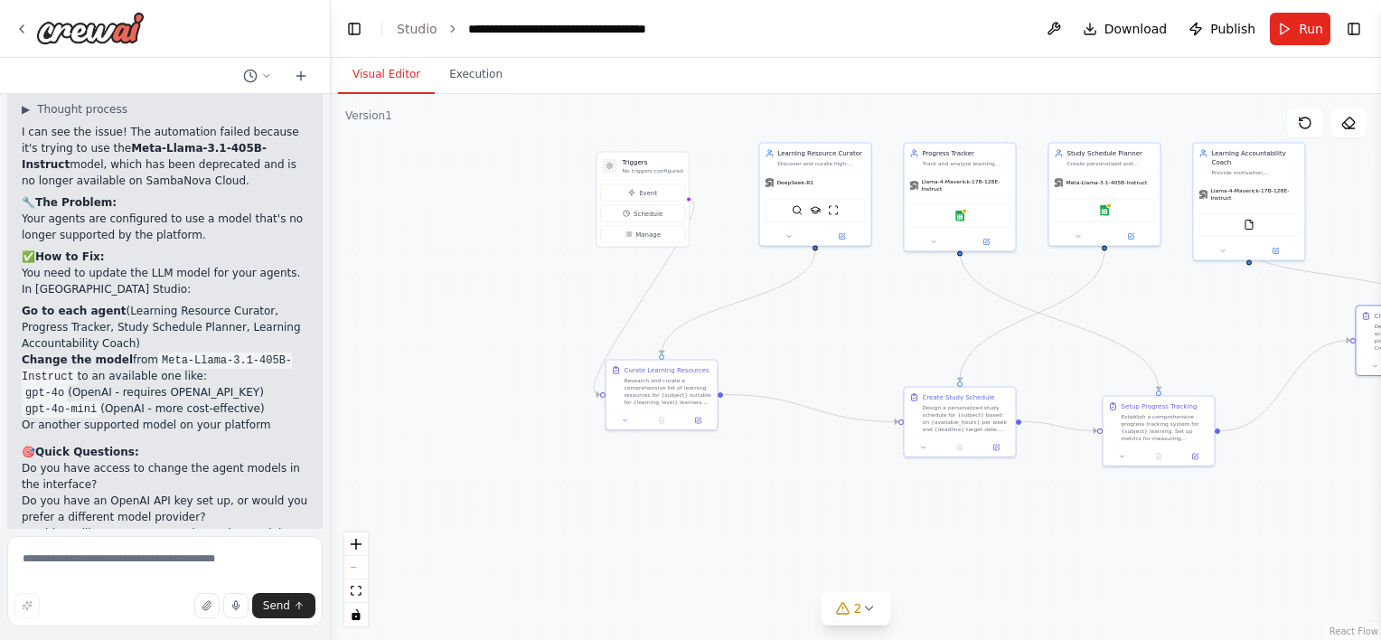
drag, startPoint x: 180, startPoint y: 153, endPoint x: 322, endPoint y: 141, distance: 142.4
click at [324, 141] on div at bounding box center [327, 320] width 7 height 640
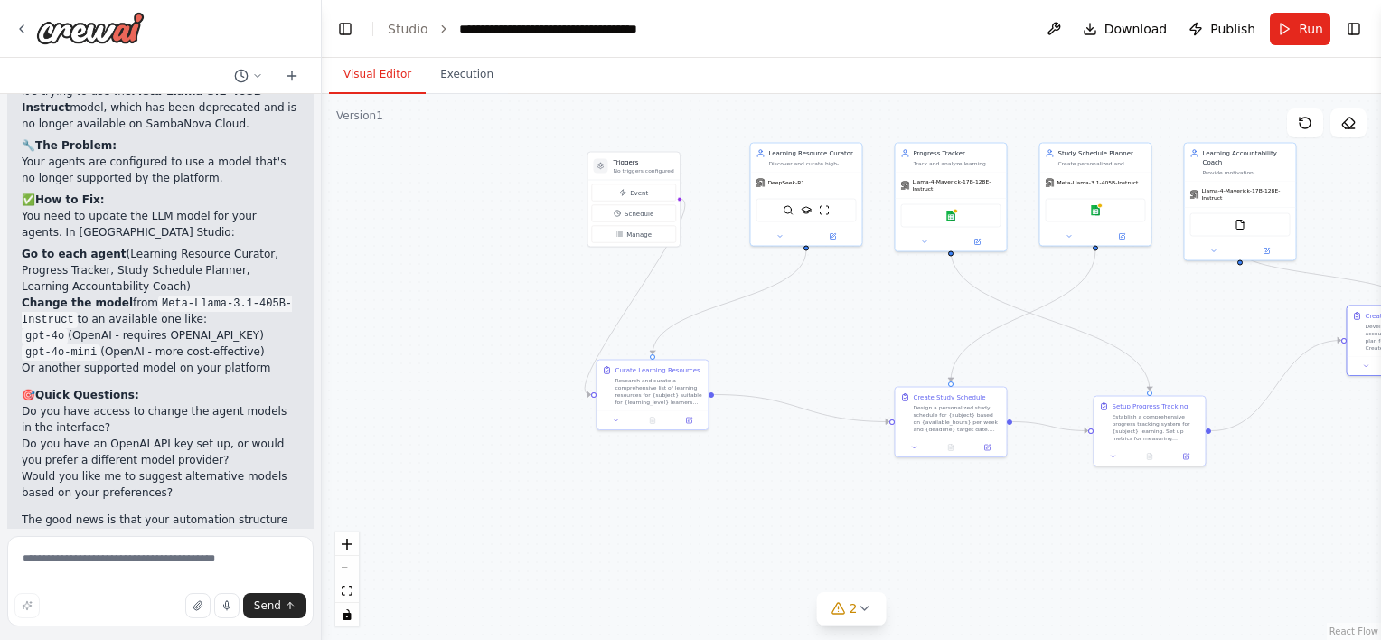
scroll to position [4027, 0]
click at [862, 612] on icon at bounding box center [864, 608] width 14 height 14
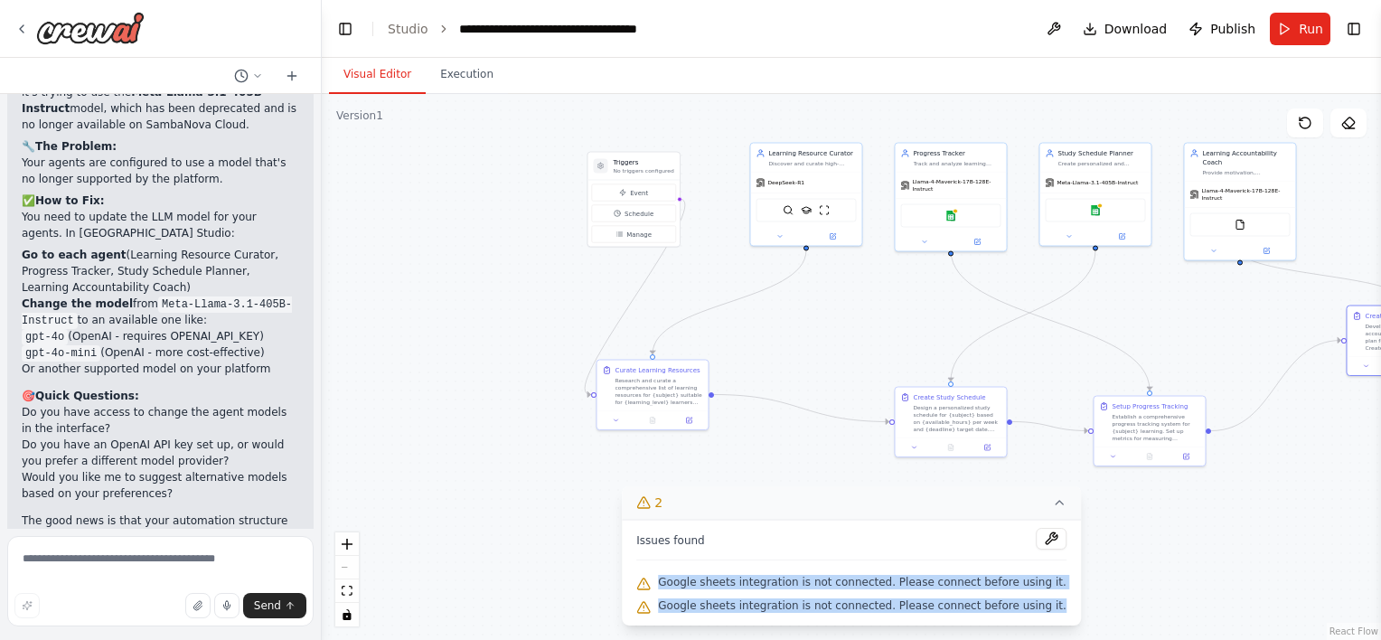
drag, startPoint x: 683, startPoint y: 579, endPoint x: 1045, endPoint y: 620, distance: 363.9
click at [1045, 620] on div "Issues found Google sheets integration is not connected. Please connect before …" at bounding box center [851, 573] width 459 height 106
copy div "Google sheets integration is not connected. Please connect before using it. Goo…"
paste textarea "**********"
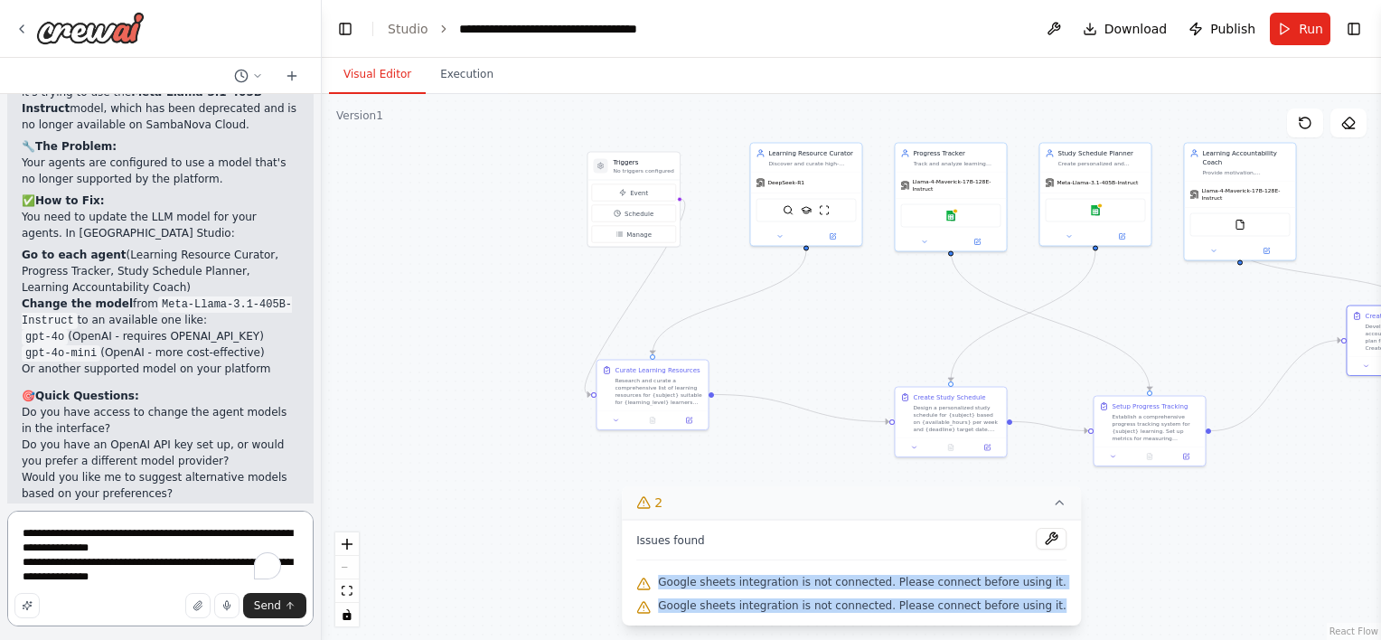
click at [148, 571] on textarea "**********" at bounding box center [160, 569] width 306 height 116
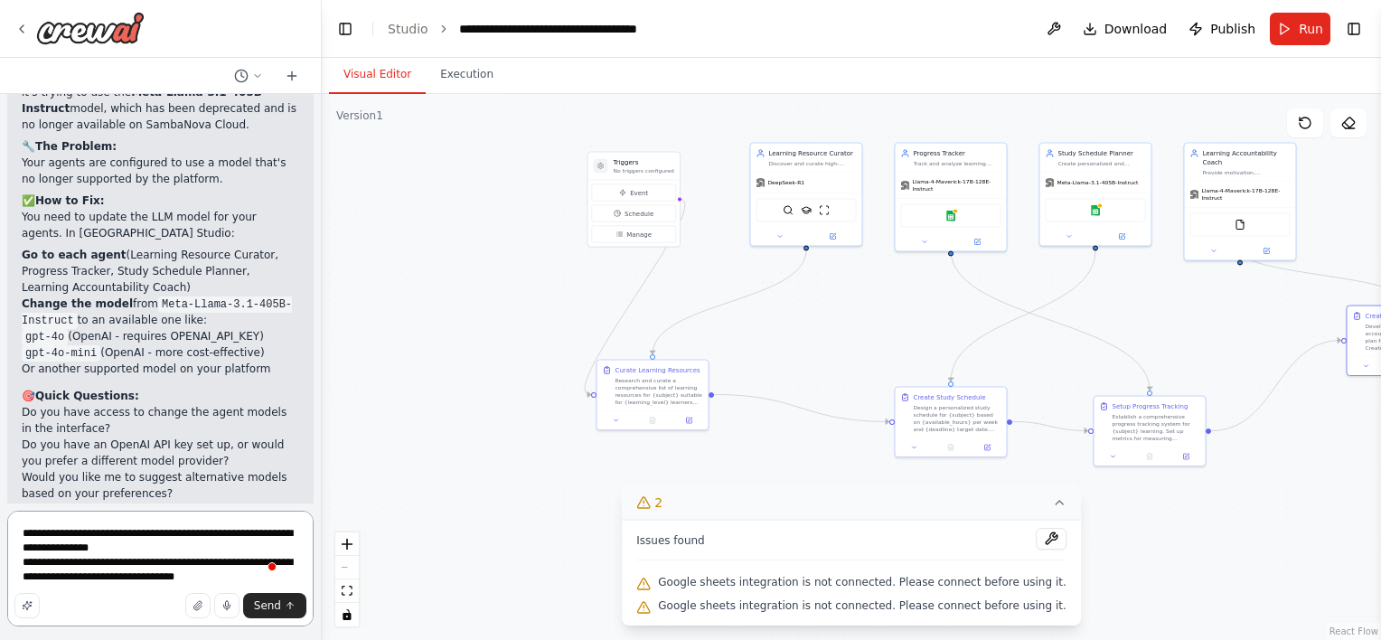
type textarea "**********"
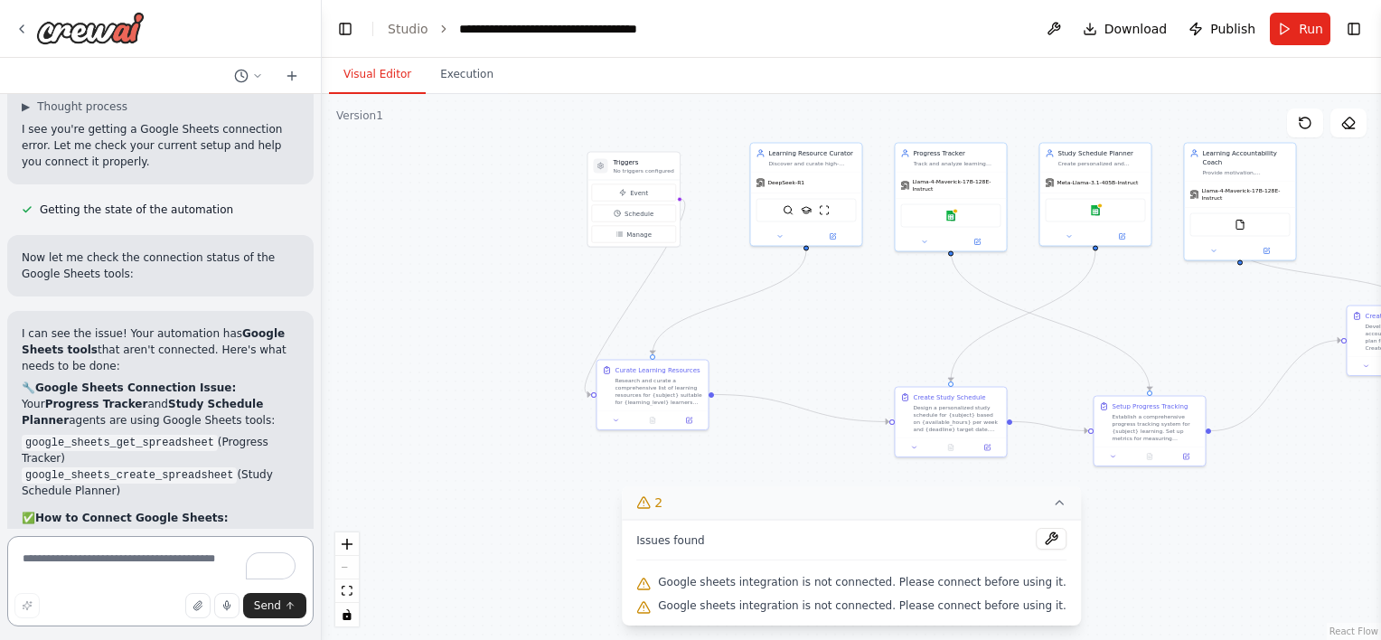
scroll to position [4727, 0]
click at [946, 210] on img at bounding box center [950, 214] width 11 height 11
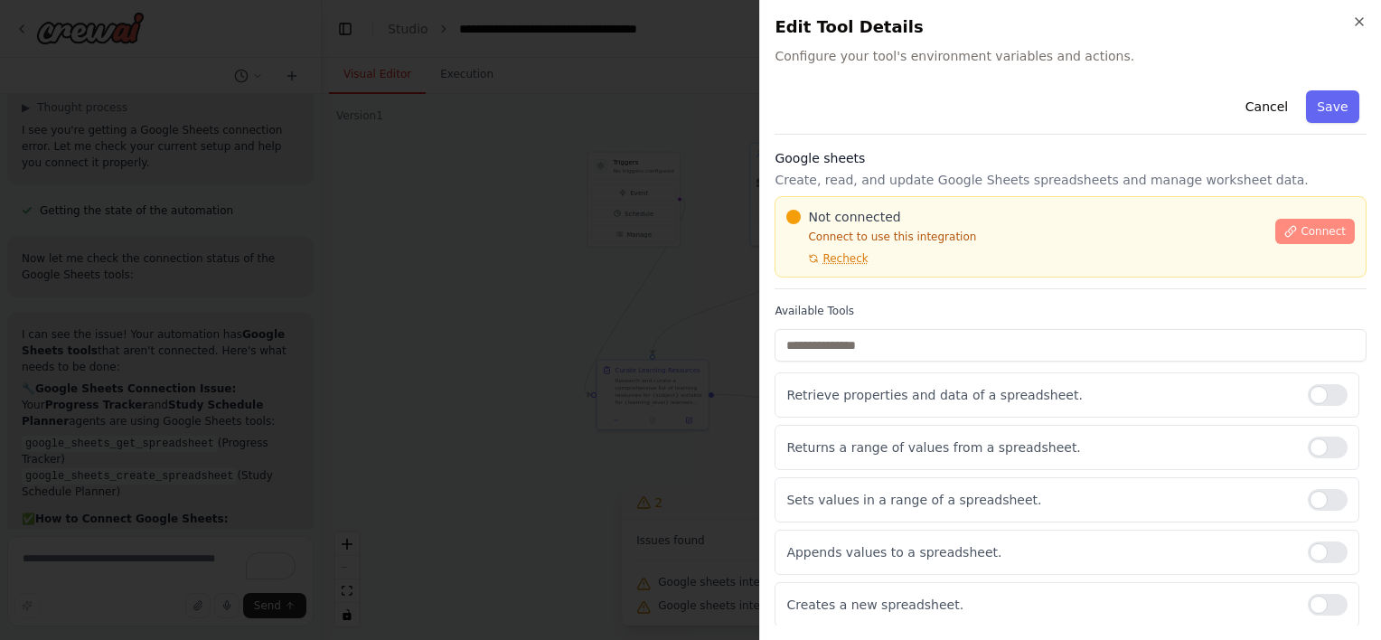
click at [1312, 237] on span "Connect" at bounding box center [1323, 231] width 45 height 14
click at [1297, 237] on icon at bounding box center [1290, 231] width 13 height 13
click at [1360, 12] on div "Close Edit Tool Details Configure your tool's environment variables and actions…" at bounding box center [1070, 320] width 622 height 640
click at [1359, 21] on icon "button" at bounding box center [1359, 21] width 7 height 7
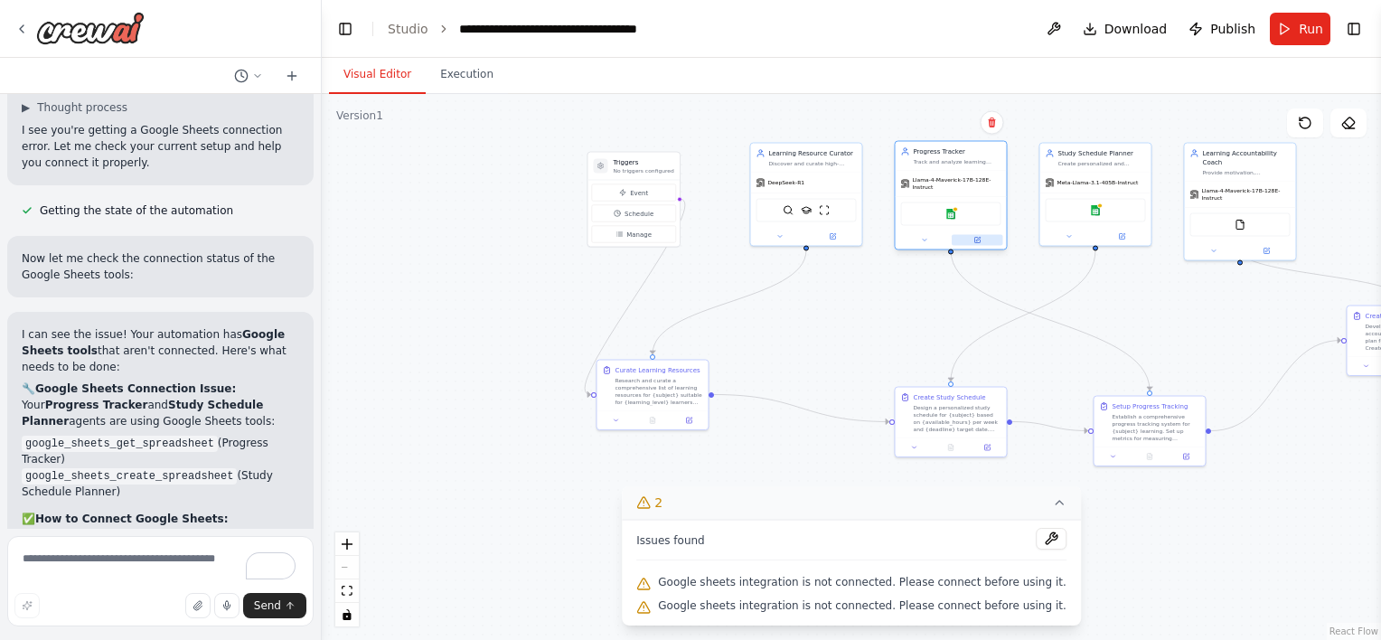
click at [977, 235] on button at bounding box center [978, 240] width 52 height 11
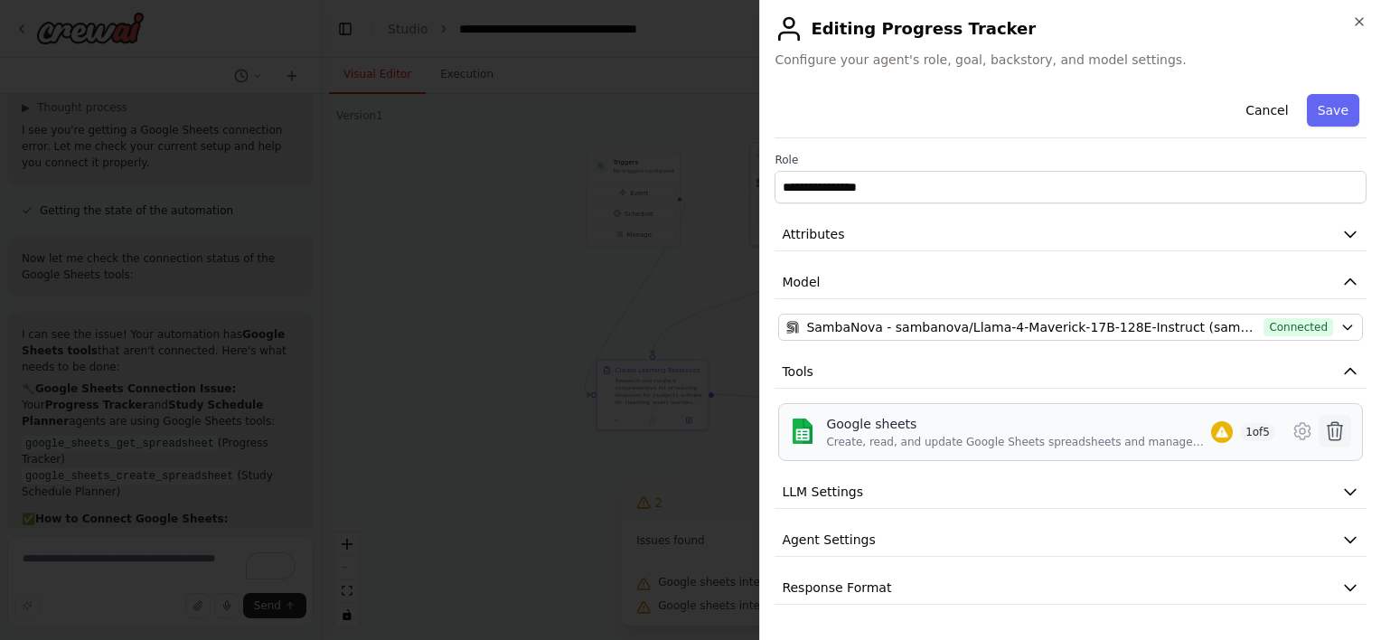
click at [1338, 430] on icon at bounding box center [1335, 431] width 22 height 22
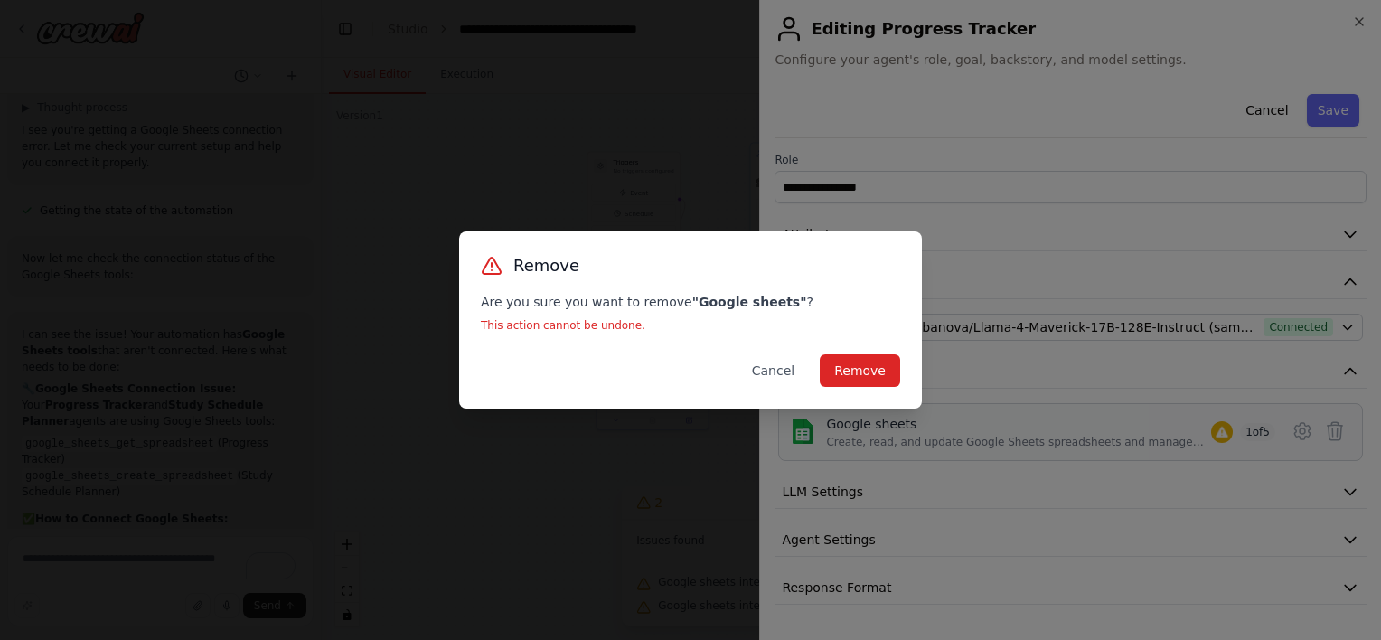
click at [774, 350] on div "Remove Are you sure you want to remove " Google sheets " ? This action cannot b…" at bounding box center [690, 319] width 463 height 177
click at [783, 371] on button "Cancel" at bounding box center [773, 370] width 71 height 33
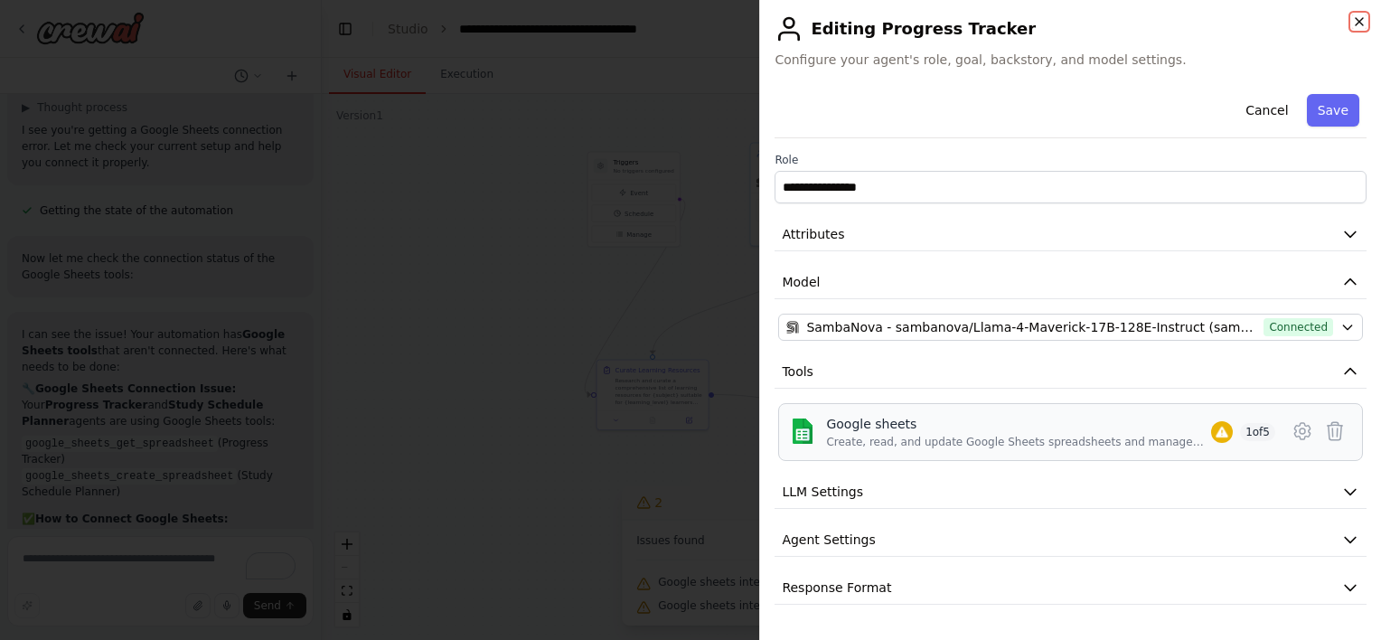
click at [1359, 24] on icon "button" at bounding box center [1359, 21] width 14 height 14
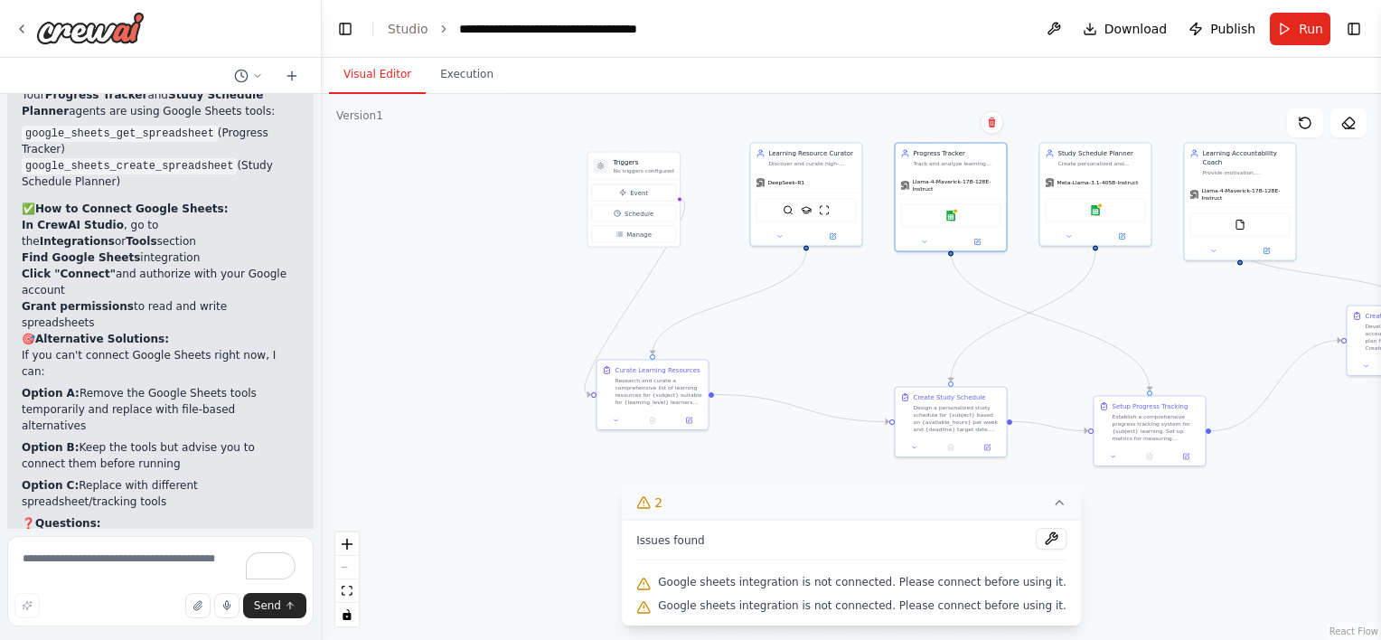
scroll to position [5077, 0]
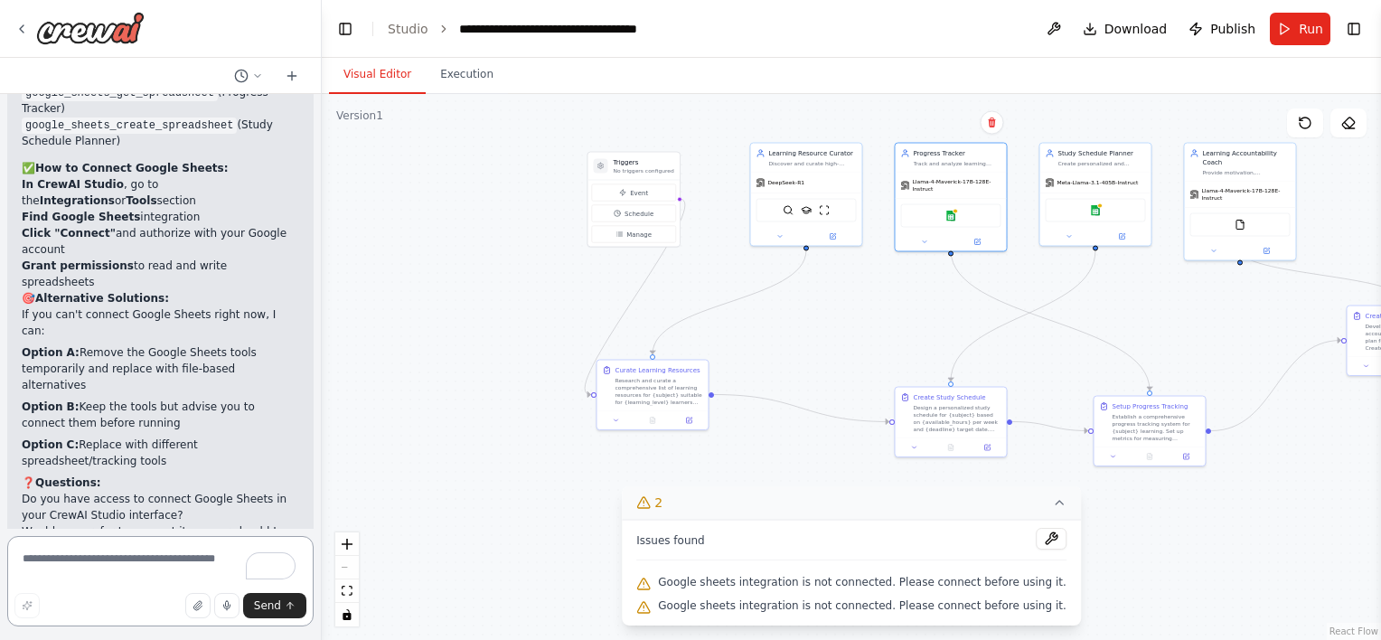
click at [154, 557] on textarea "To enrich screen reader interactions, please activate Accessibility in Grammarl…" at bounding box center [160, 581] width 306 height 90
click at [18, 25] on icon at bounding box center [21, 29] width 14 height 14
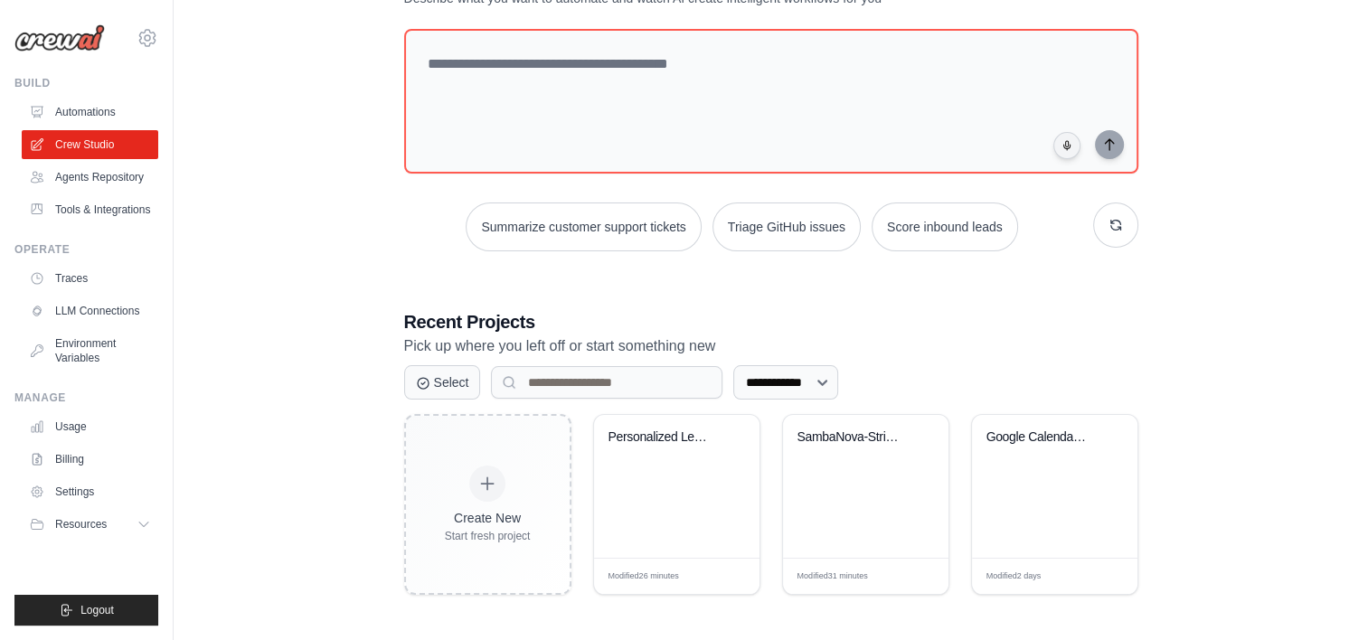
click at [77, 239] on ul "Build Automations Crew Studio Agents Repository Tools & Integrations" at bounding box center [86, 351] width 144 height 550
click at [83, 222] on link "Tools & Integrations" at bounding box center [92, 209] width 136 height 29
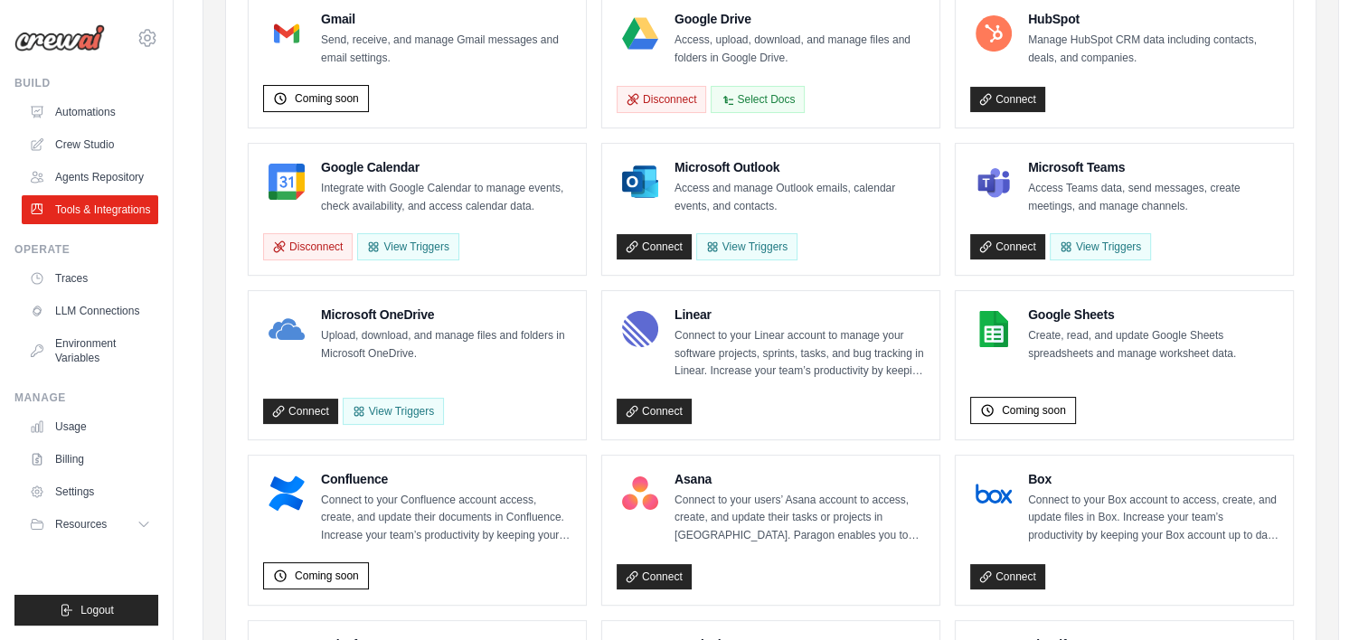
scroll to position [242, 0]
click at [1042, 417] on span "Coming soon" at bounding box center [1034, 409] width 64 height 14
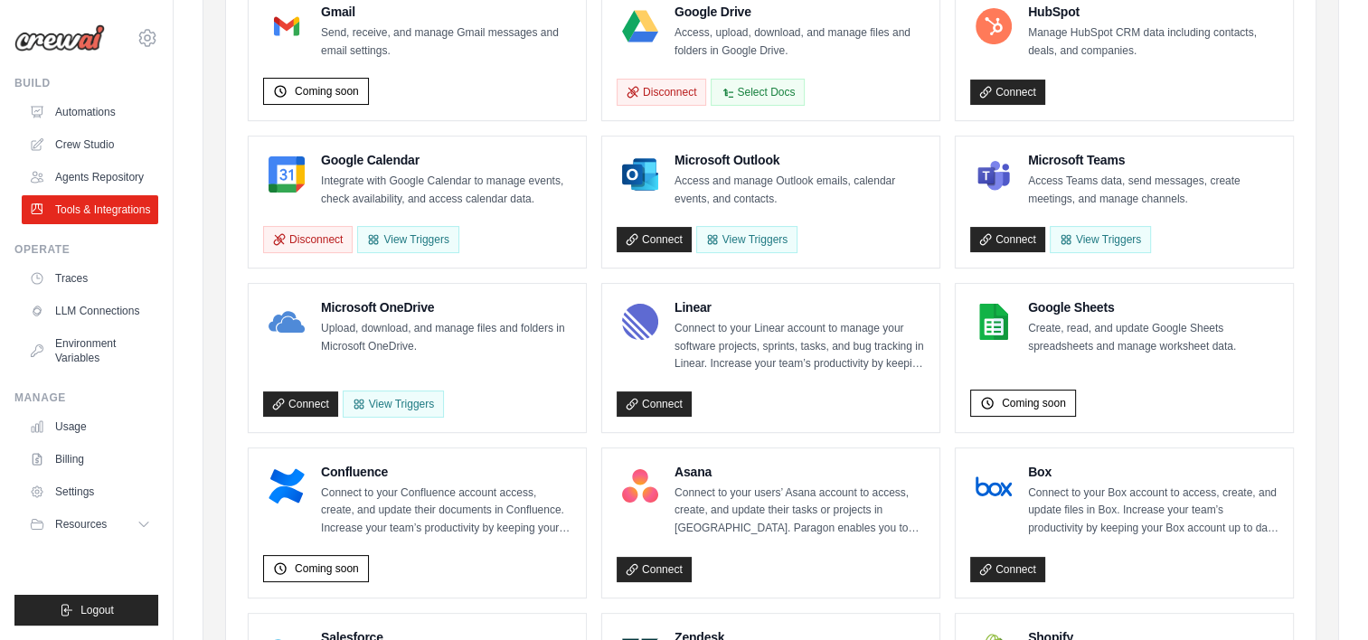
scroll to position [253, 0]
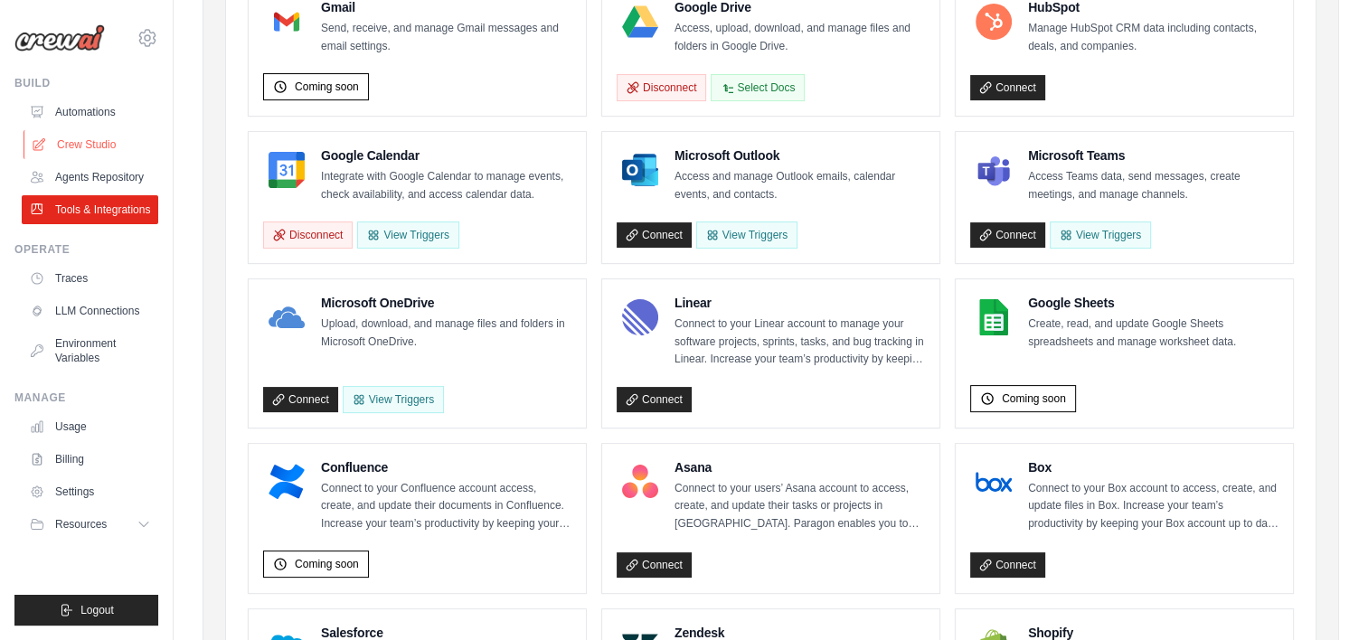
click at [123, 140] on link "Crew Studio" at bounding box center [92, 144] width 136 height 29
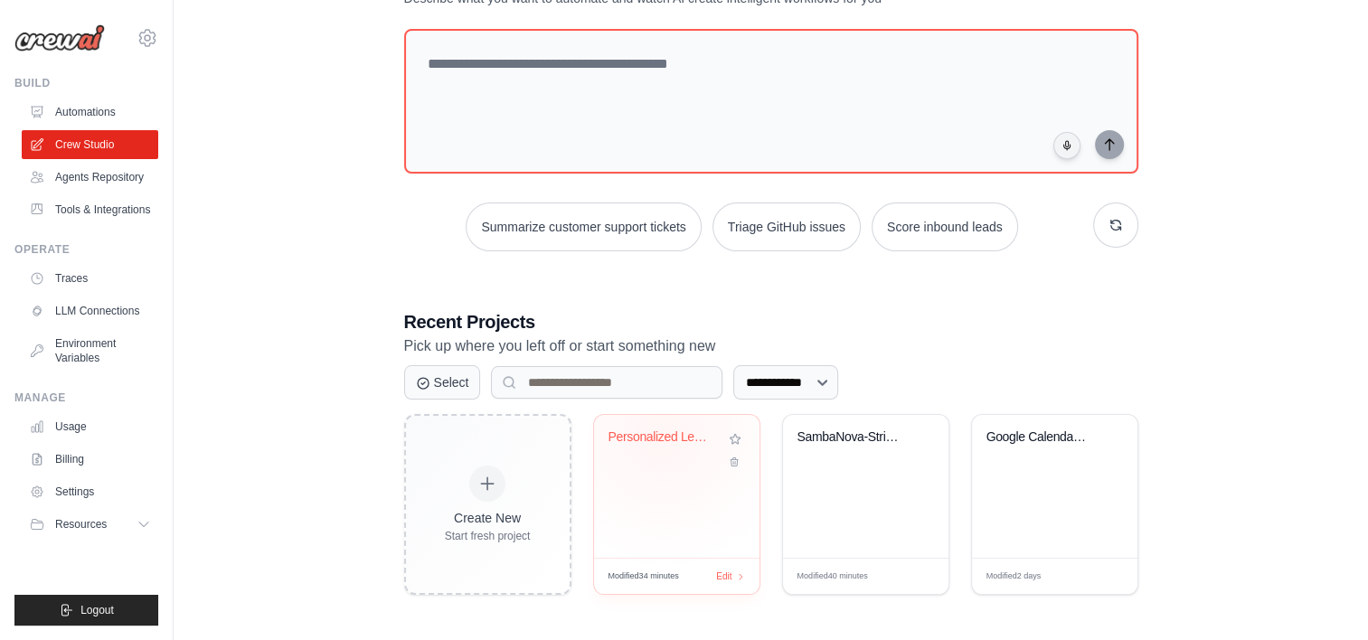
click at [662, 433] on div "Personalized Learning Management Sy..." at bounding box center [662, 437] width 109 height 16
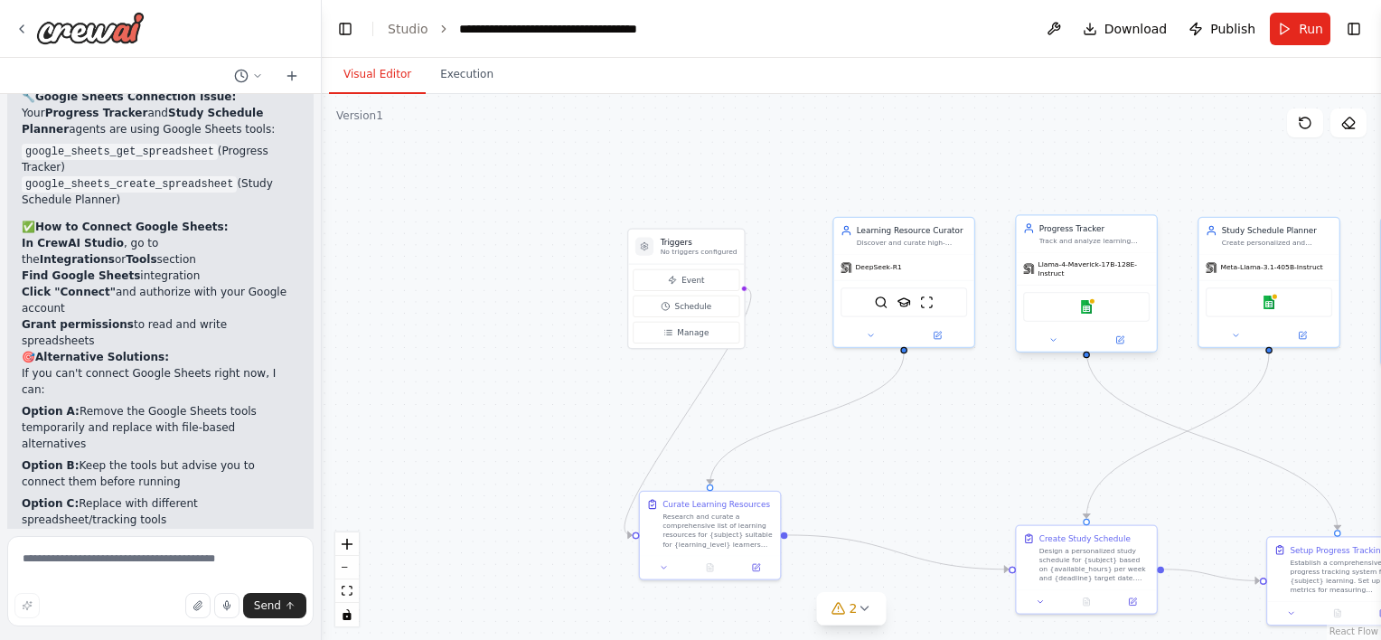
scroll to position [5077, 0]
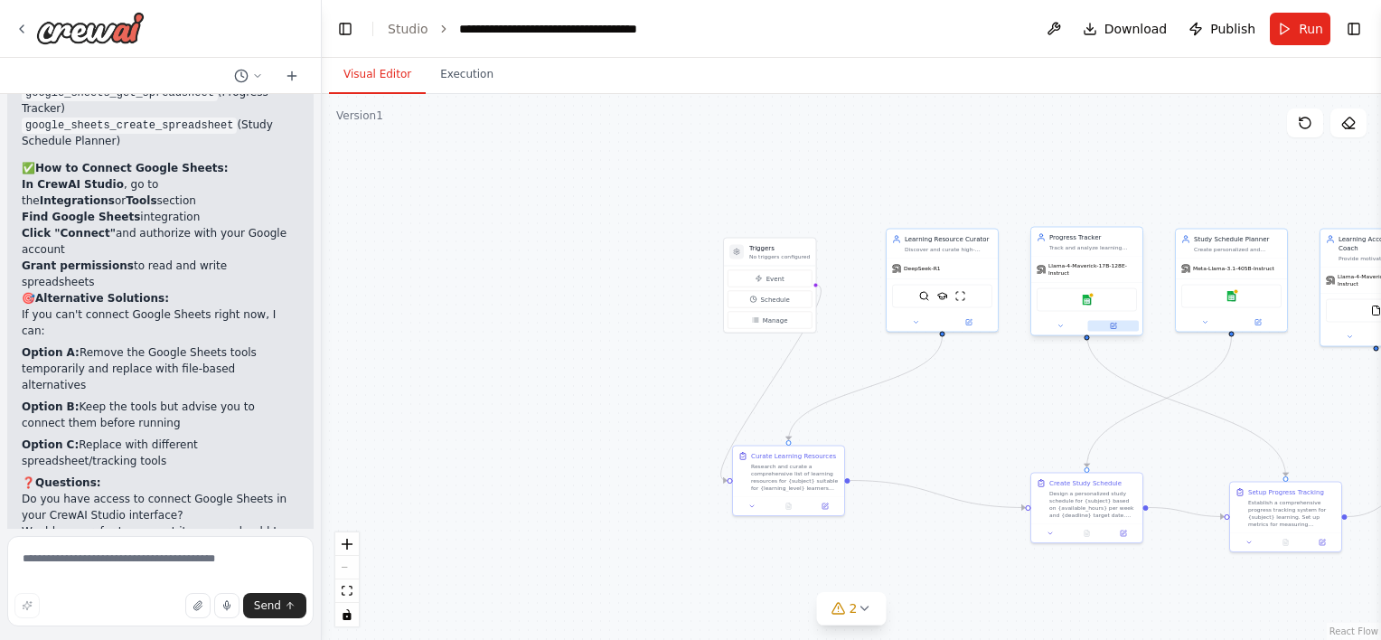
click at [1117, 325] on div at bounding box center [1086, 326] width 111 height 18
click at [1116, 325] on div at bounding box center [1086, 326] width 111 height 18
click at [1116, 323] on icon at bounding box center [1113, 326] width 7 height 7
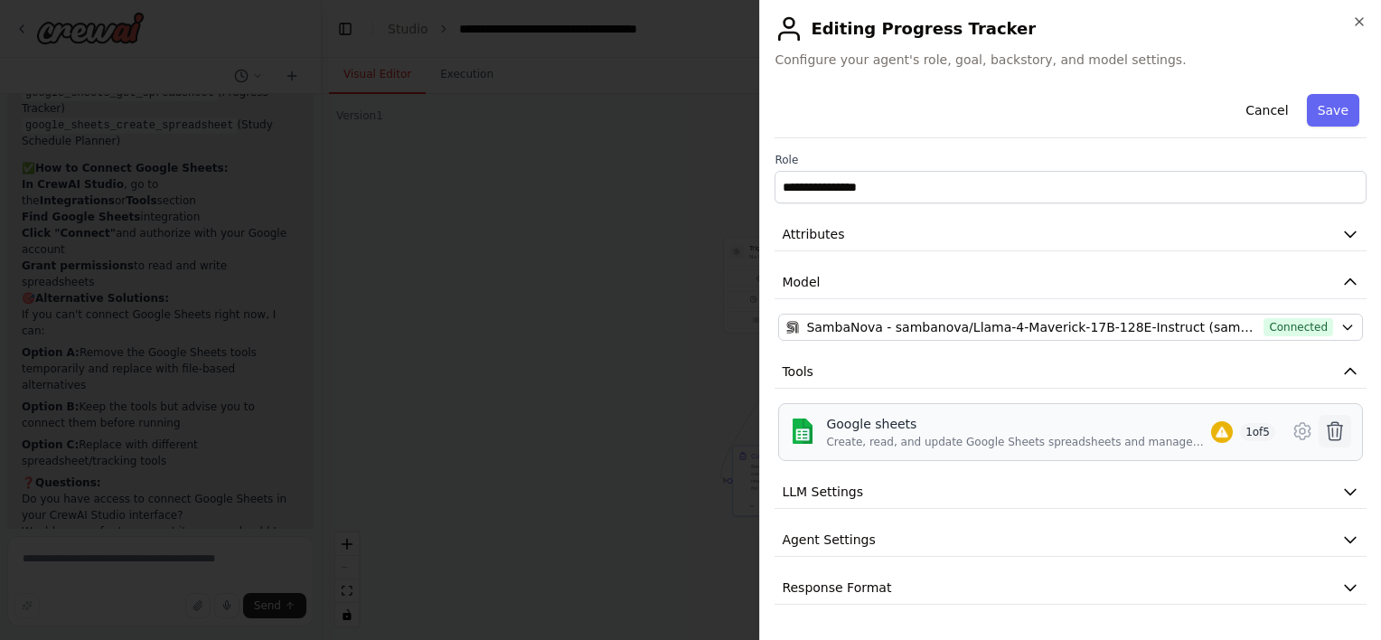
click at [1334, 437] on icon at bounding box center [1335, 431] width 22 height 22
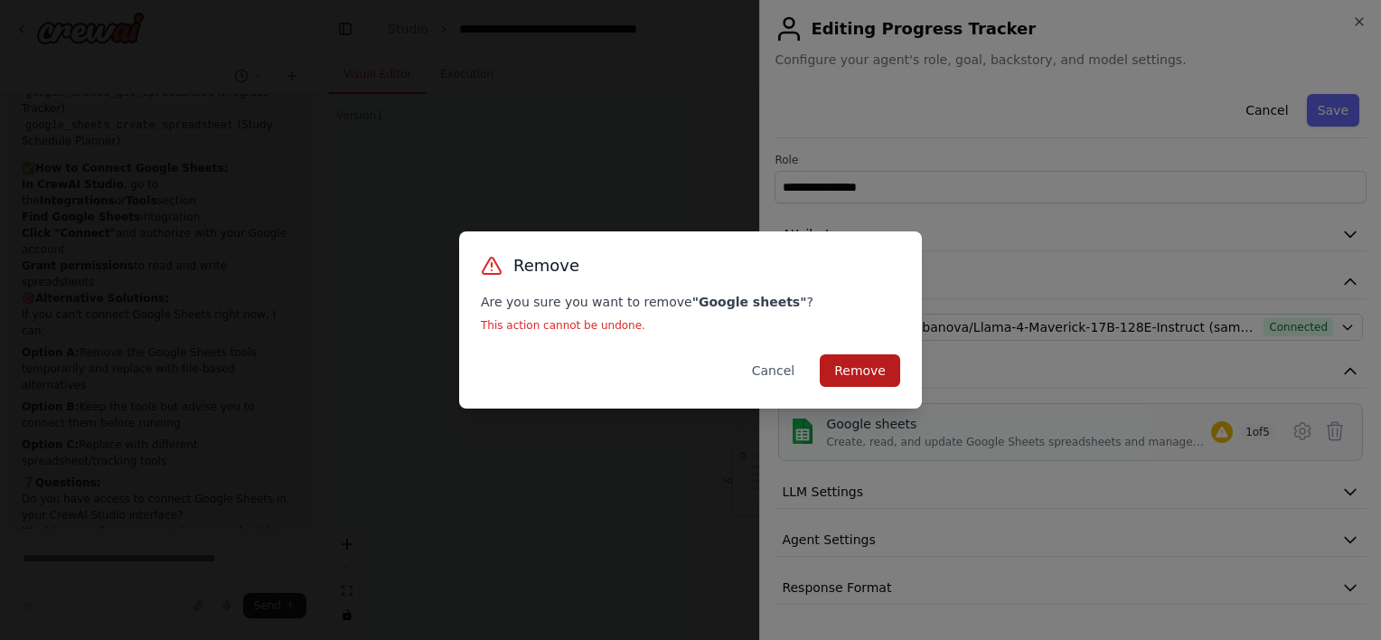
click at [882, 375] on button "Remove" at bounding box center [860, 370] width 80 height 33
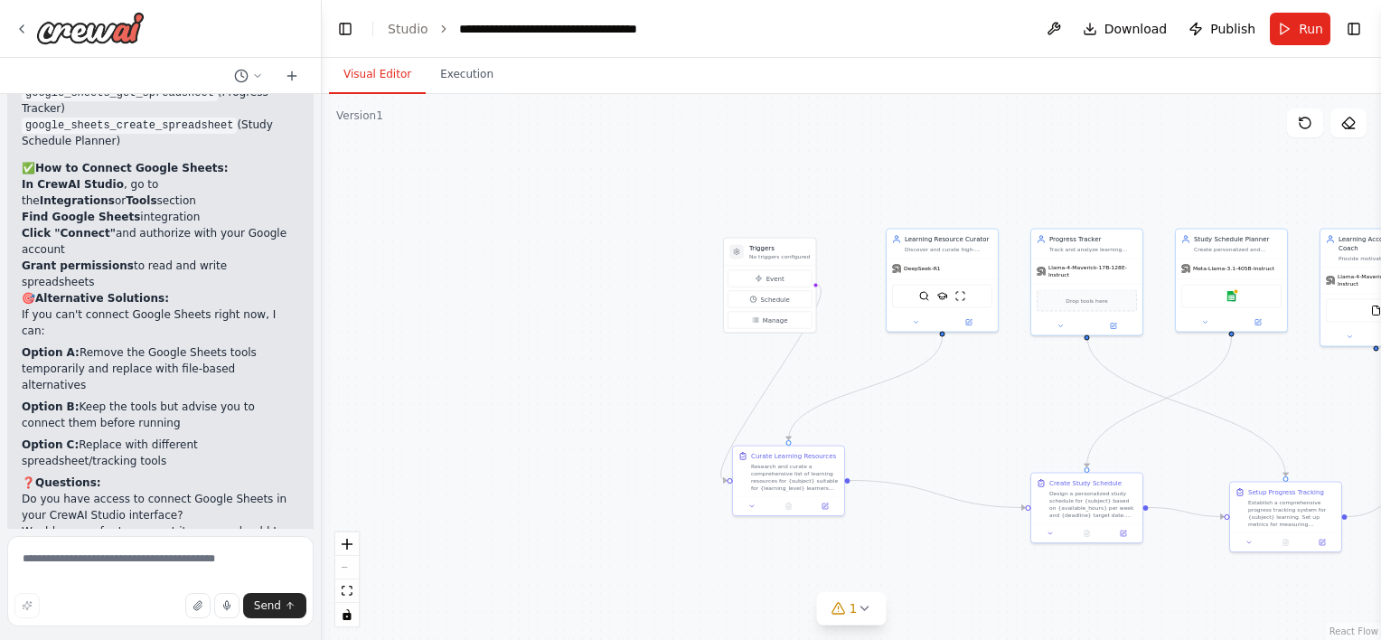
click at [1265, 332] on div ".deletable-edge-delete-btn { width: 20px; height: 20px; border: 0px solid #ffff…" at bounding box center [851, 367] width 1059 height 546
click at [1260, 324] on button at bounding box center [1259, 320] width 52 height 11
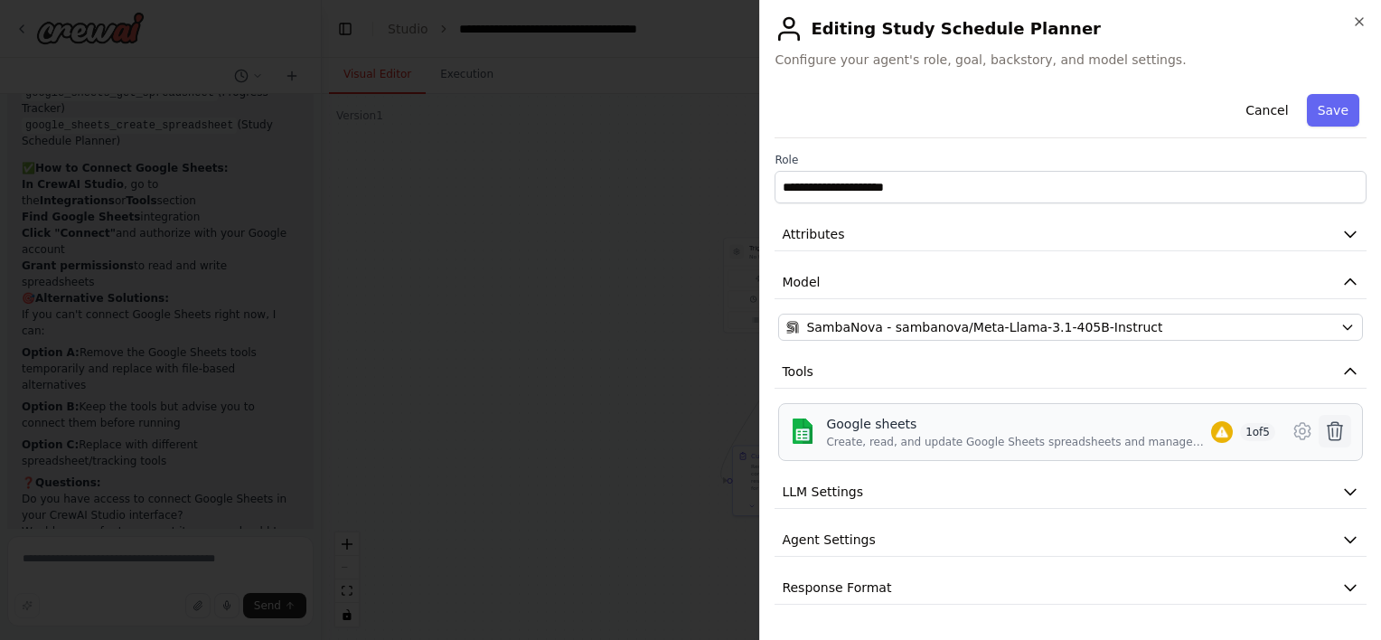
click at [1341, 436] on icon at bounding box center [1335, 431] width 15 height 18
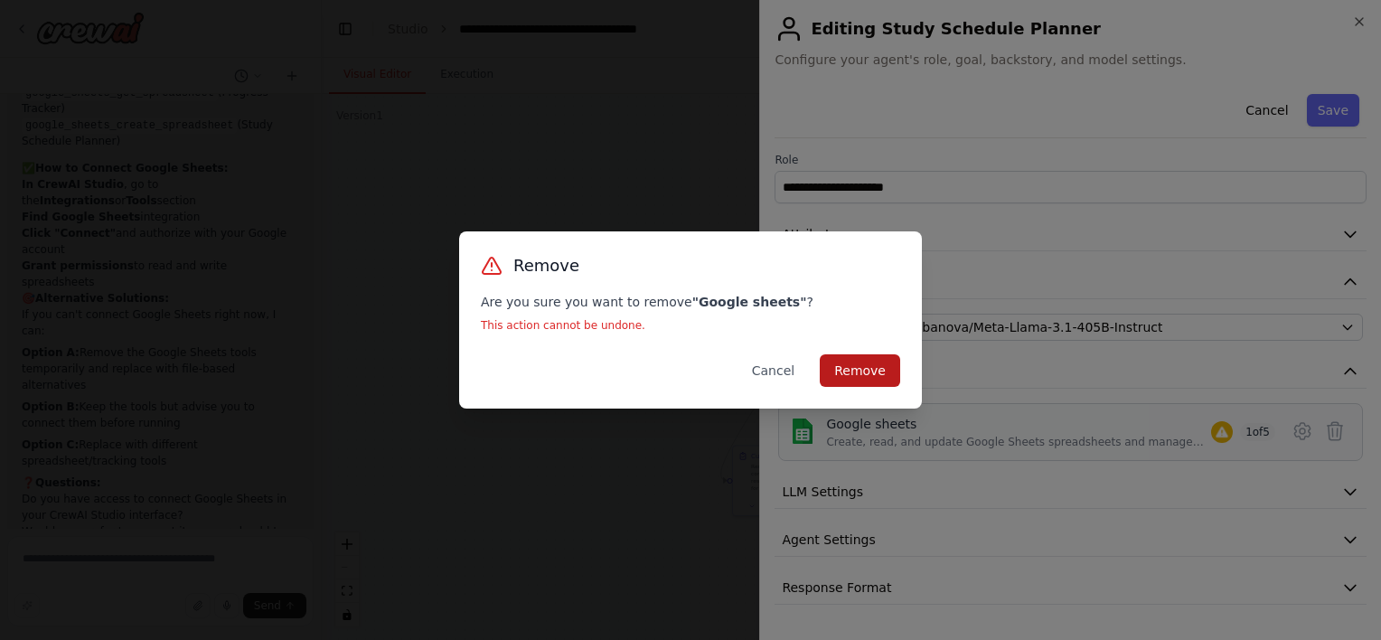
click at [859, 363] on button "Remove" at bounding box center [860, 370] width 80 height 33
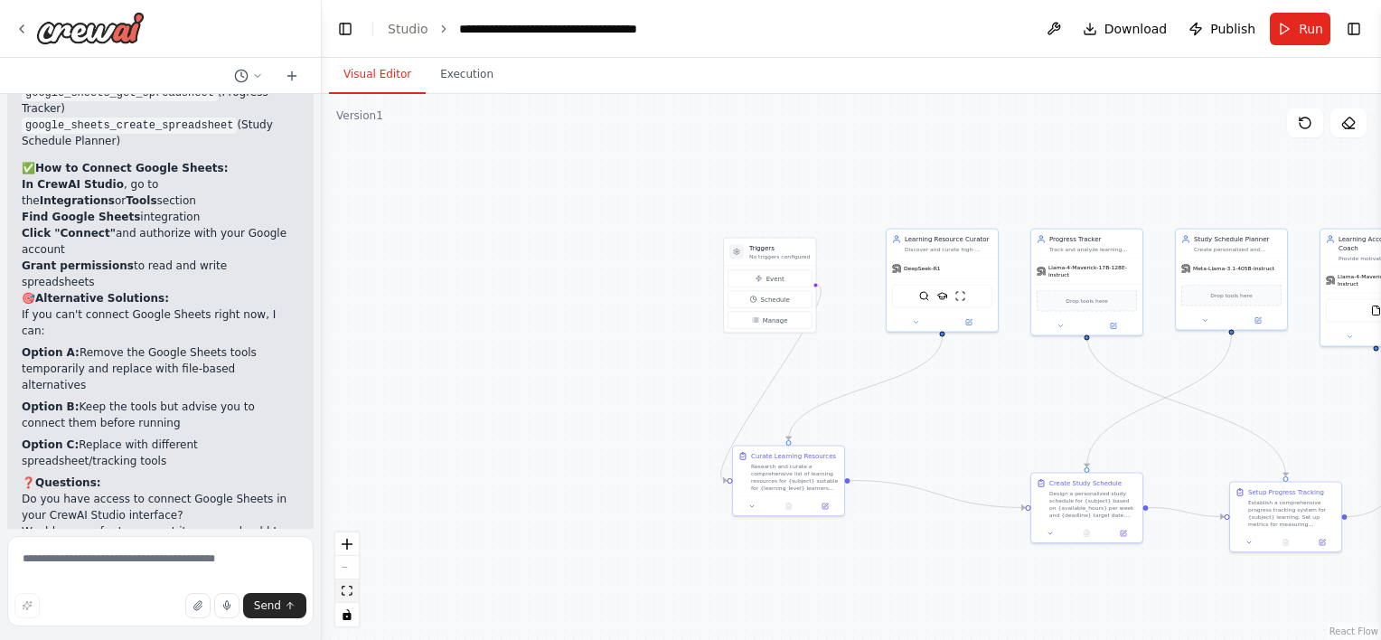
click at [349, 590] on icon "fit view" at bounding box center [347, 591] width 11 height 10
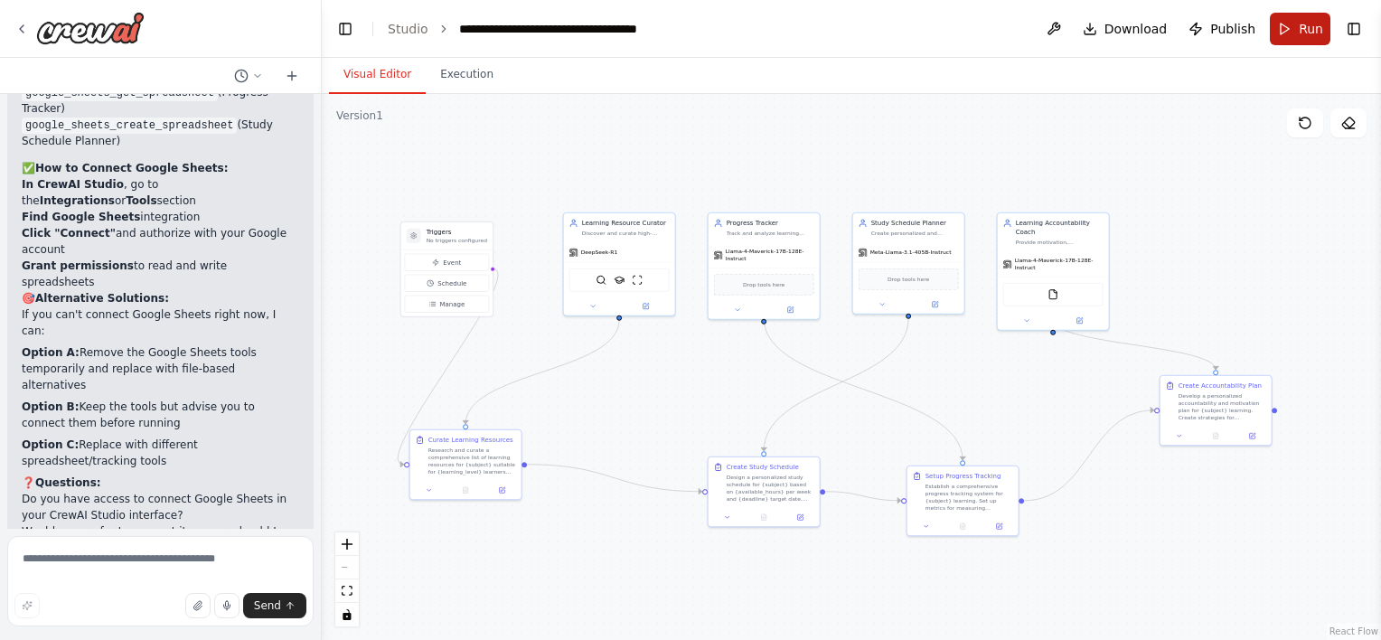
click at [1300, 37] on button "Run" at bounding box center [1300, 29] width 61 height 33
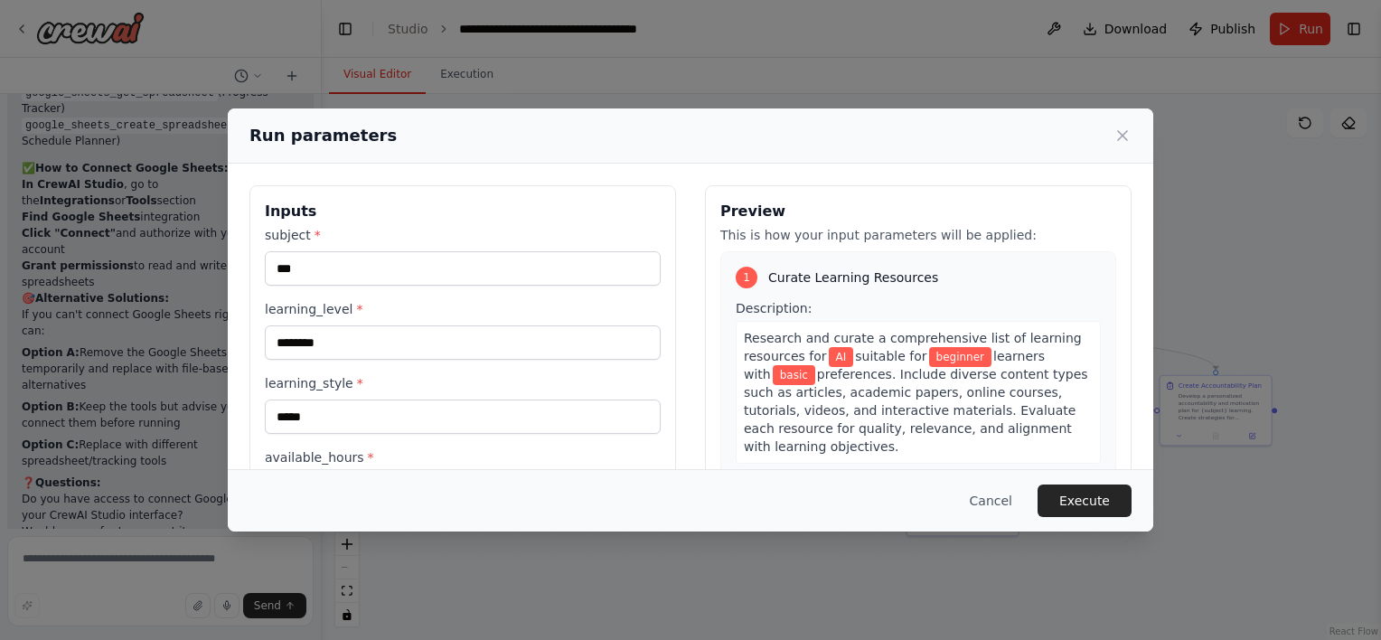
scroll to position [165, 0]
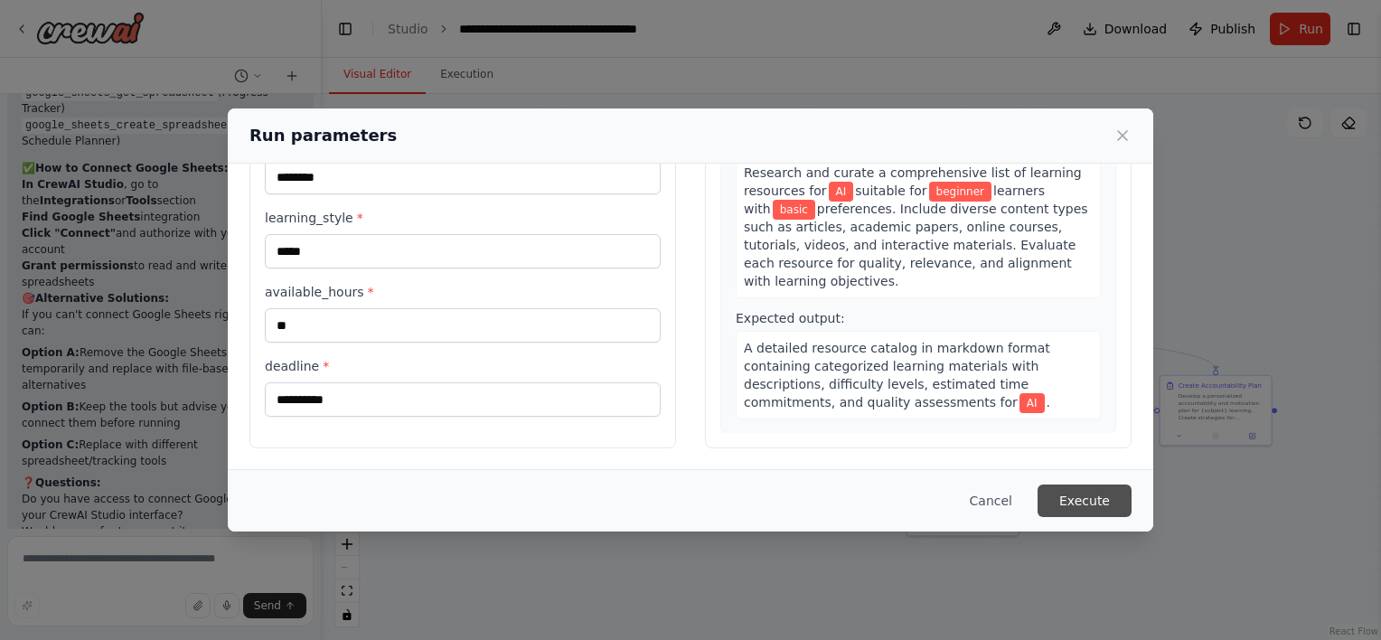
click at [1118, 503] on button "Execute" at bounding box center [1085, 500] width 94 height 33
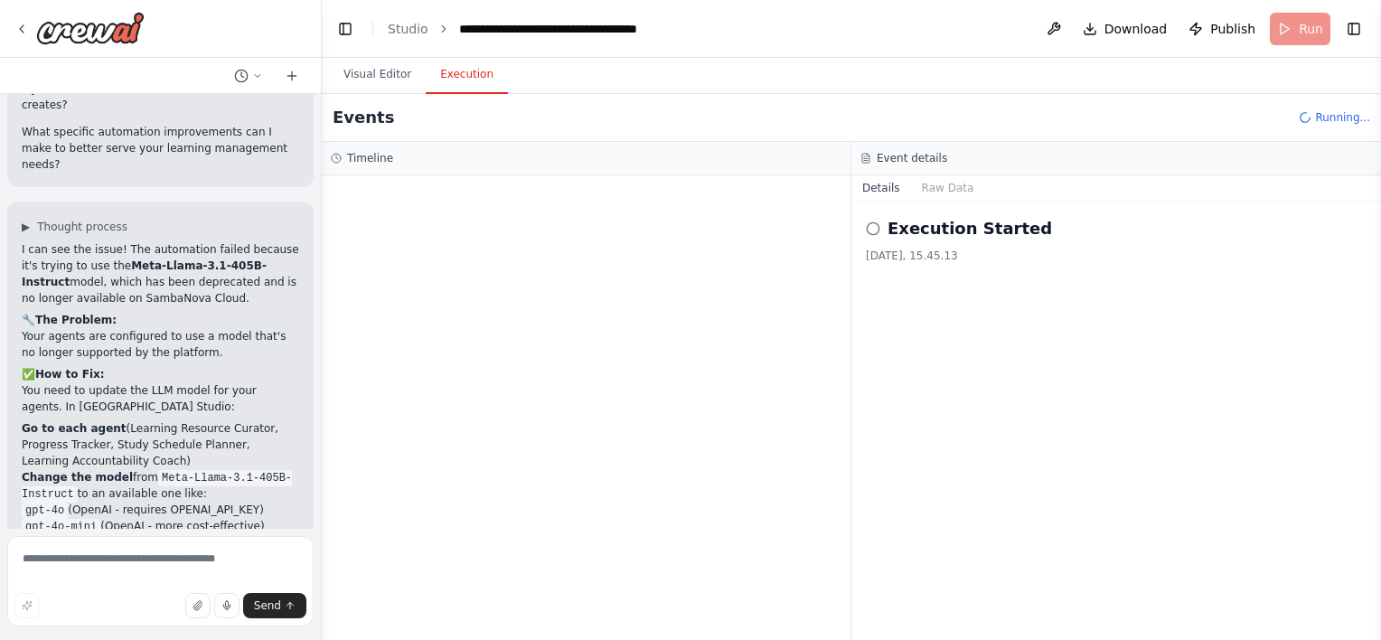
scroll to position [5077, 0]
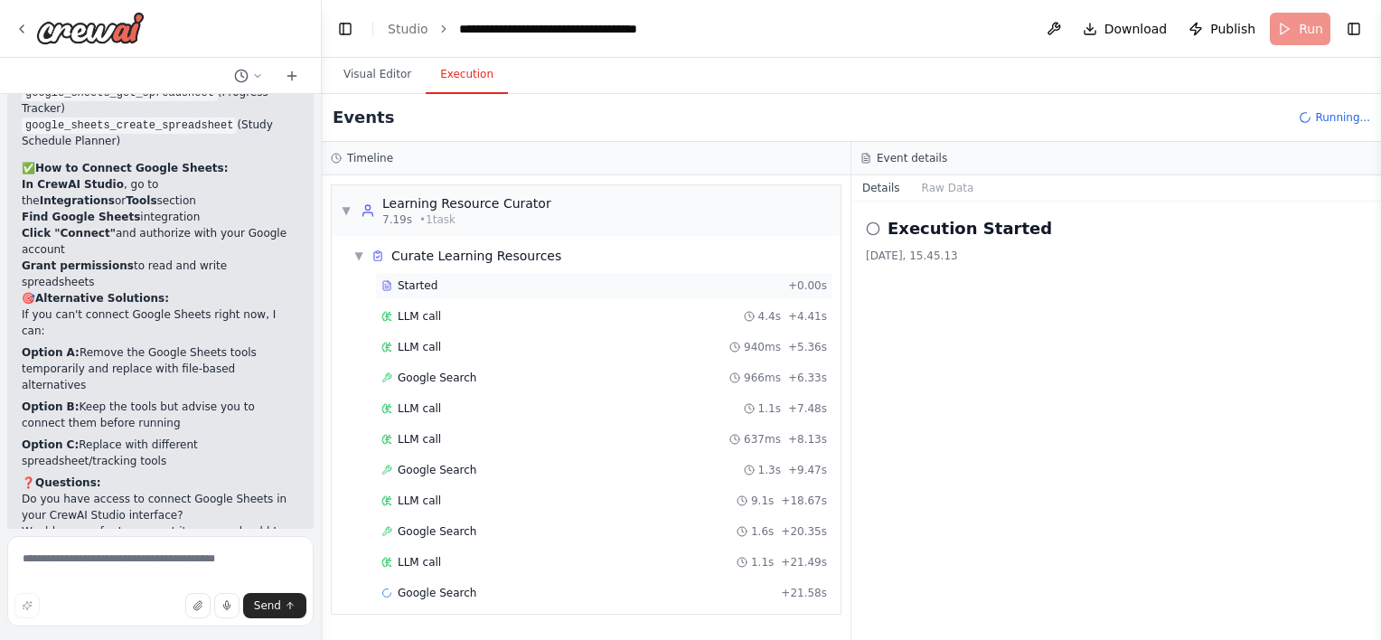
click at [597, 281] on div "Started" at bounding box center [581, 285] width 400 height 14
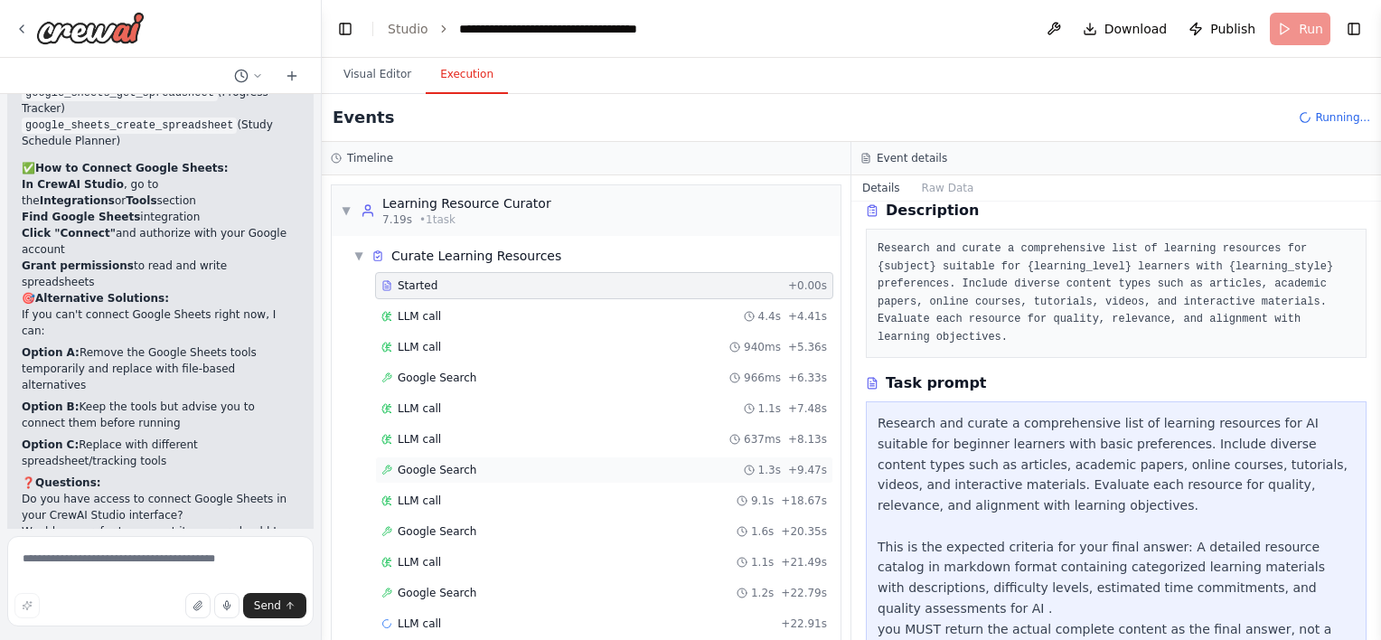
scroll to position [20, 0]
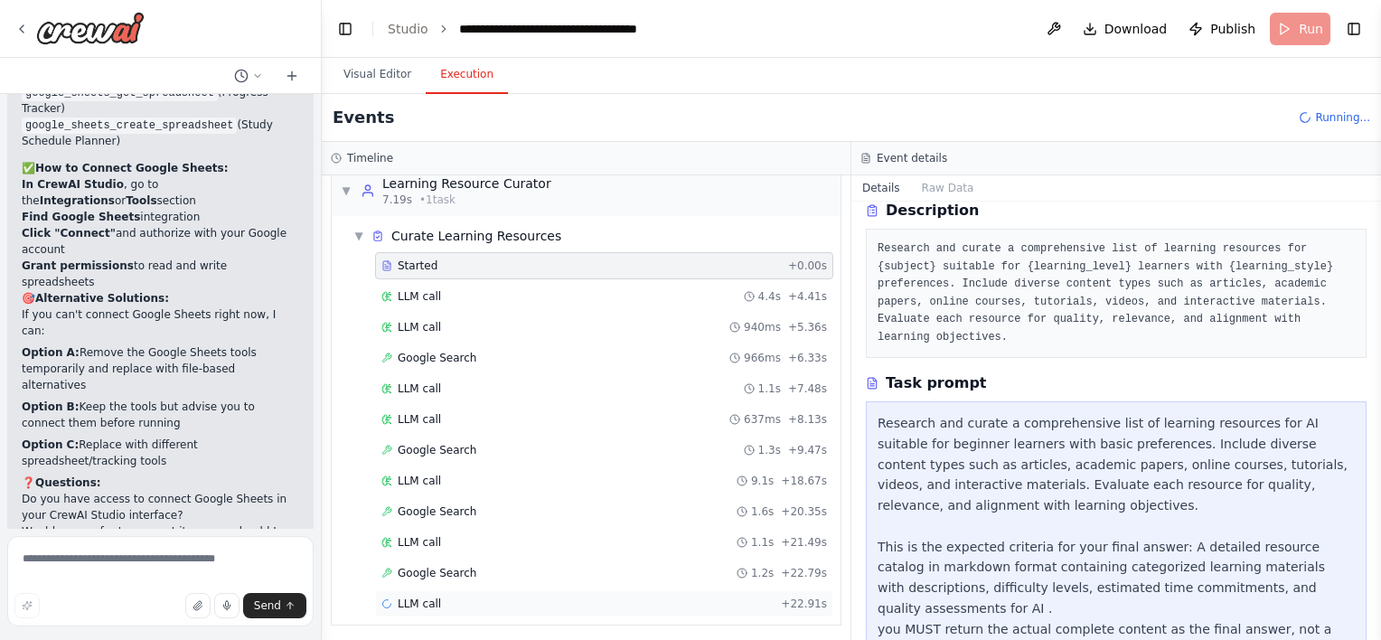
click at [528, 597] on div "LLM call + 22.91s" at bounding box center [604, 604] width 446 height 14
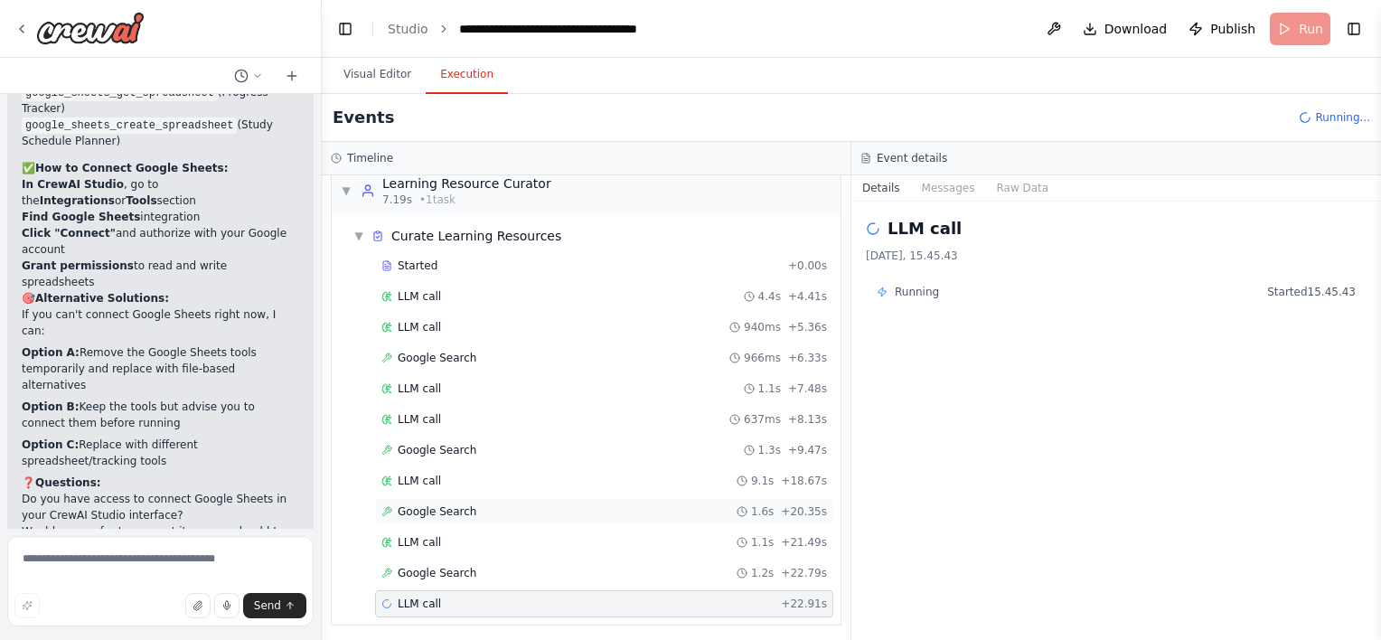
click at [569, 504] on div "Google Search 1.6s + 20.35s" at bounding box center [604, 511] width 446 height 14
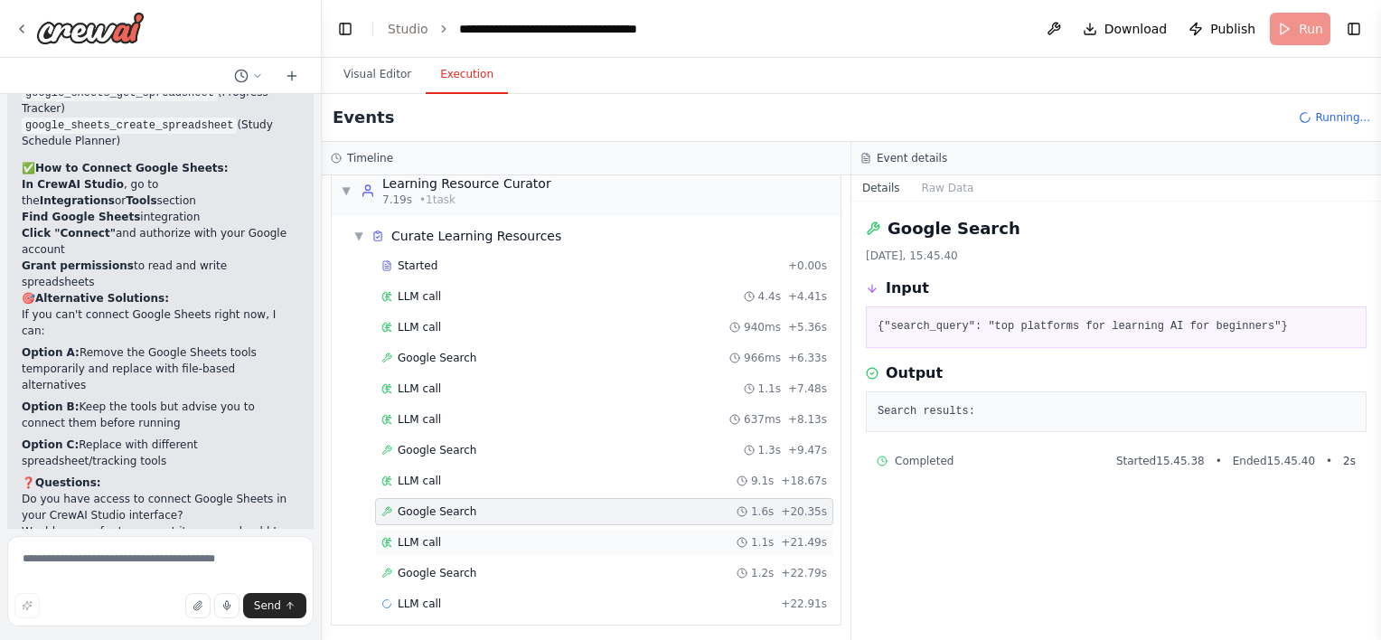
click at [558, 542] on div "LLM call 1.1s + 21.49s" at bounding box center [604, 542] width 446 height 14
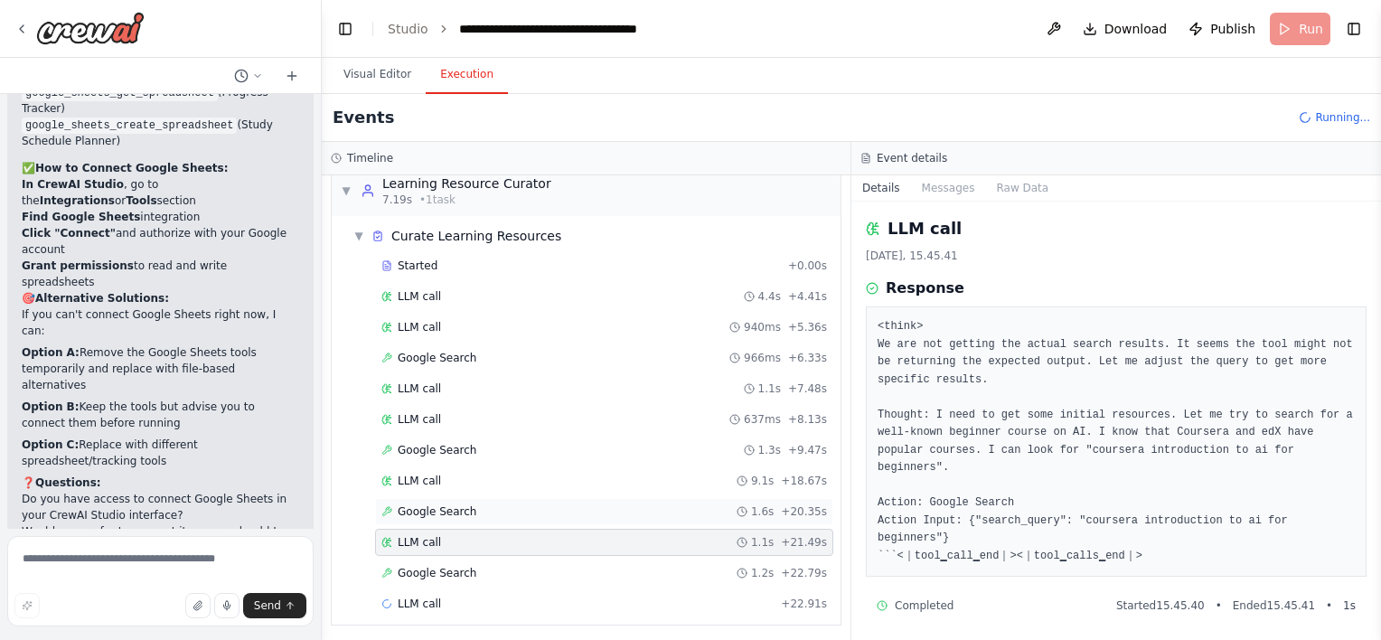
click at [552, 504] on div "Google Search 1.6s + 20.35s" at bounding box center [604, 511] width 446 height 14
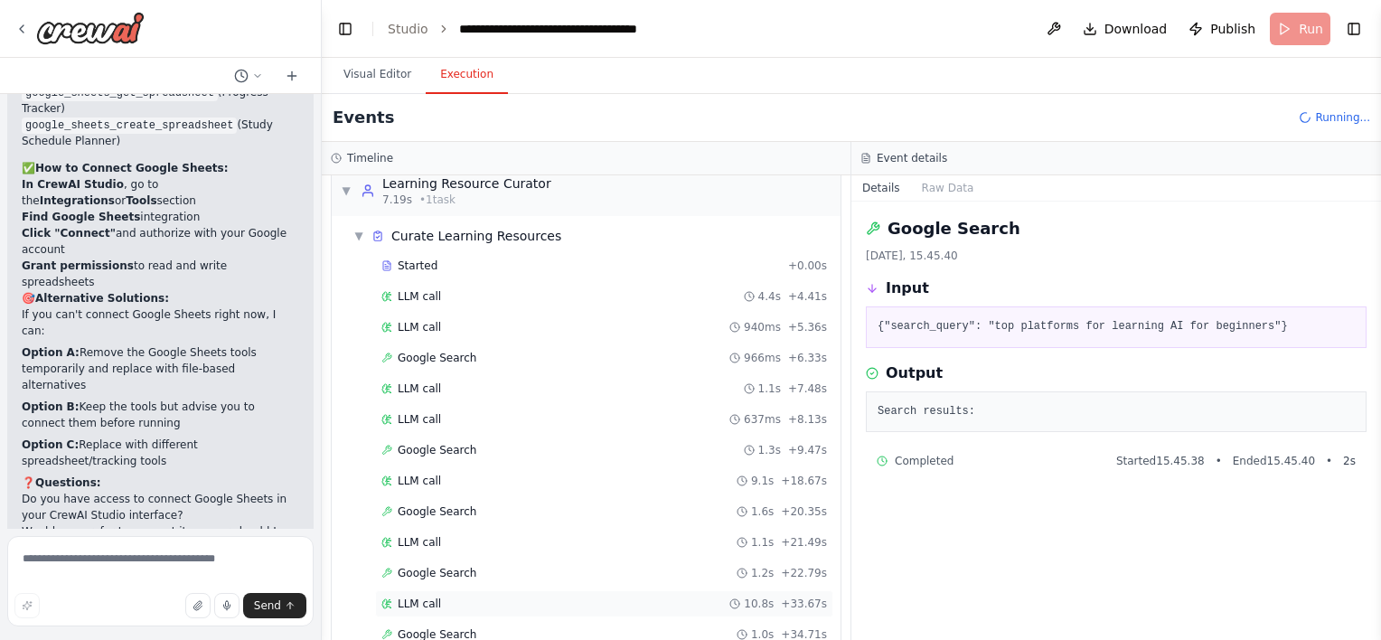
click at [626, 590] on div "LLM call 10.8s + 33.67s" at bounding box center [604, 603] width 458 height 27
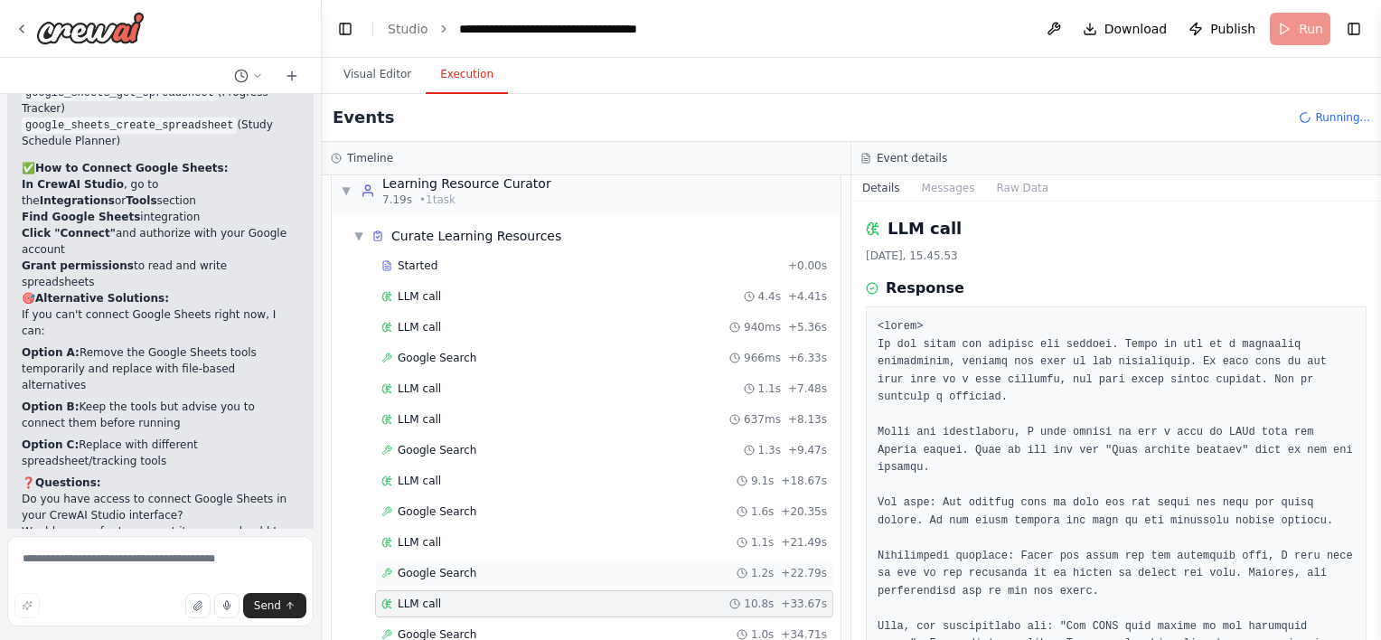
scroll to position [80, 0]
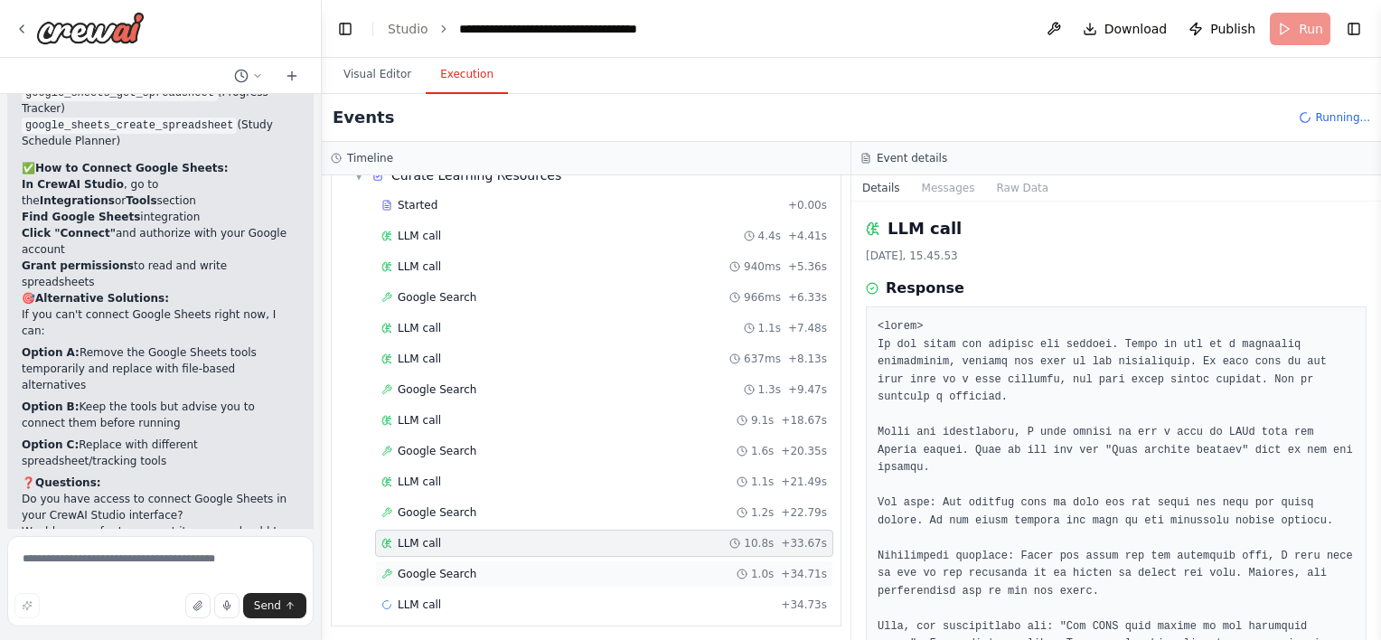
click at [553, 571] on div "Google Search 1.0s + 34.71s" at bounding box center [604, 574] width 446 height 14
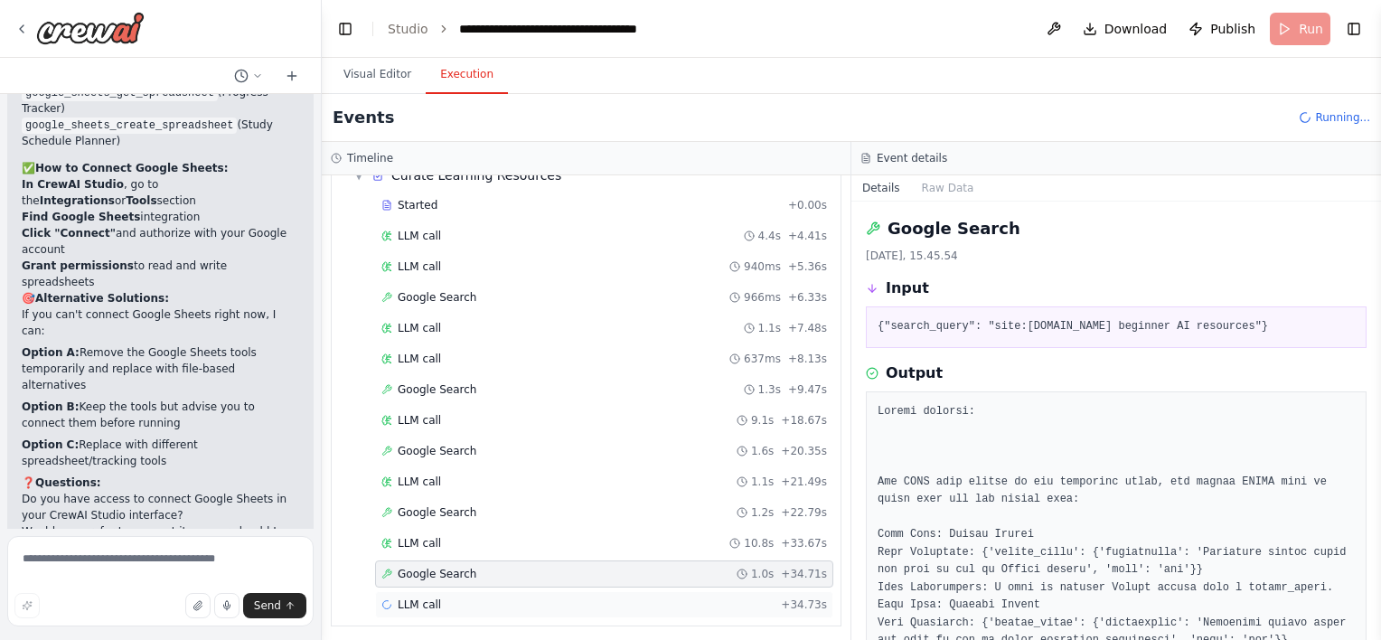
click at [540, 603] on div "LLM call + 34.73s" at bounding box center [604, 604] width 446 height 14
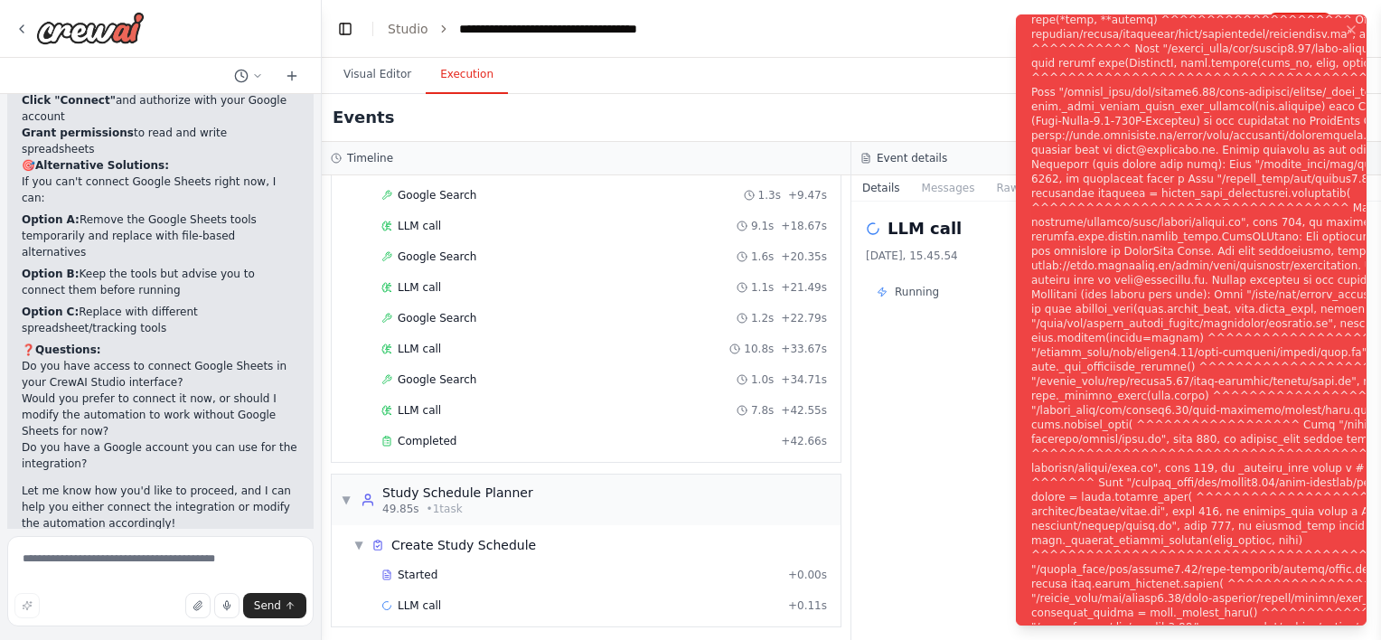
scroll to position [5224, 0]
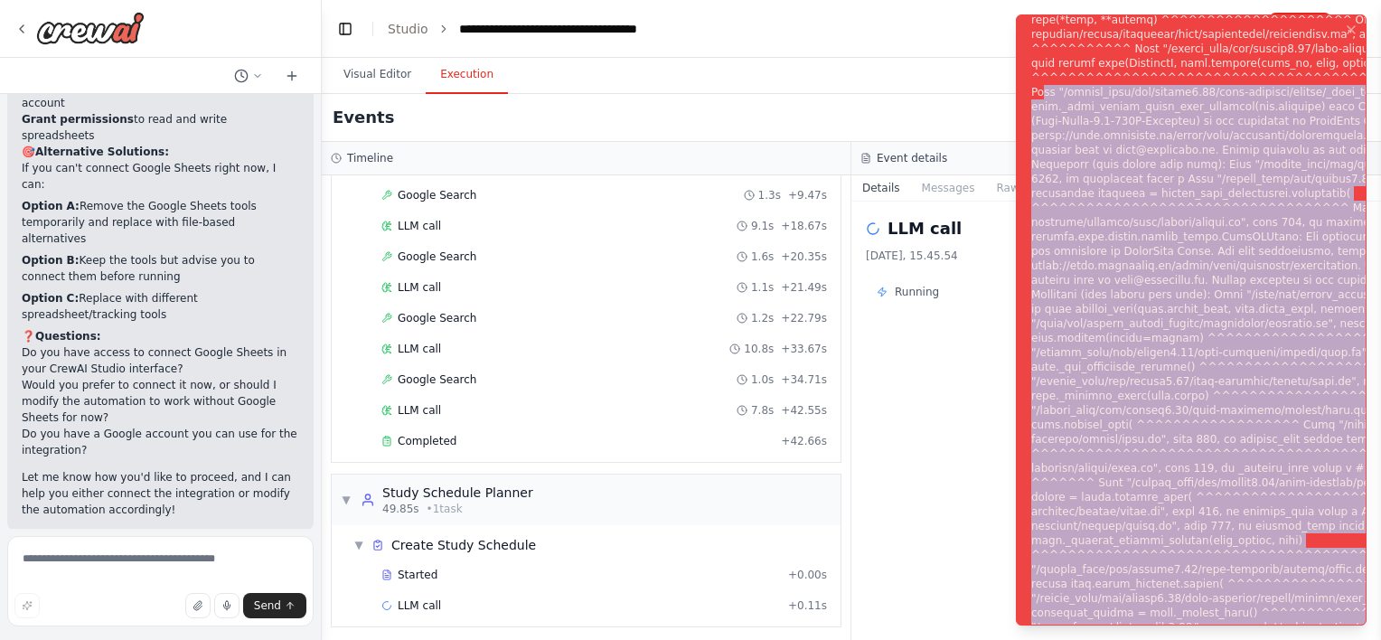
drag, startPoint x: 1040, startPoint y: 71, endPoint x: 1265, endPoint y: 627, distance: 600.1
click at [1265, 627] on ol "Execution Error" at bounding box center [1192, 320] width 380 height 640
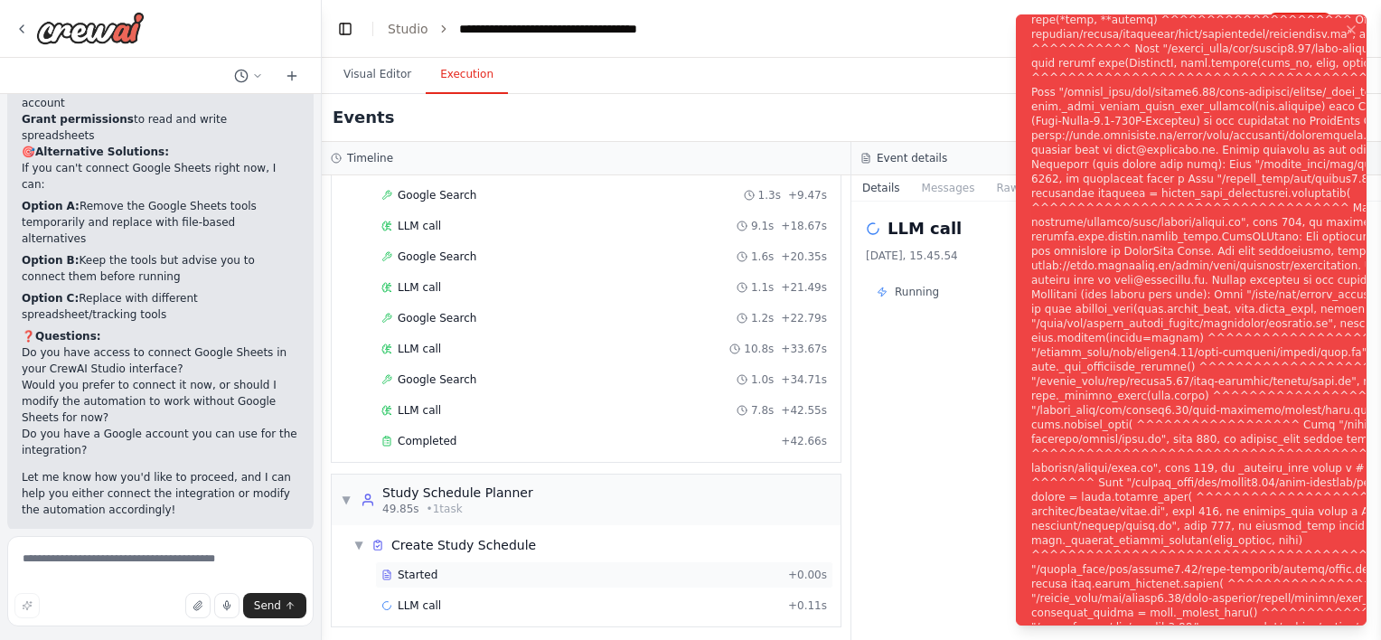
click at [480, 561] on div "Started + 0.00s" at bounding box center [604, 574] width 458 height 27
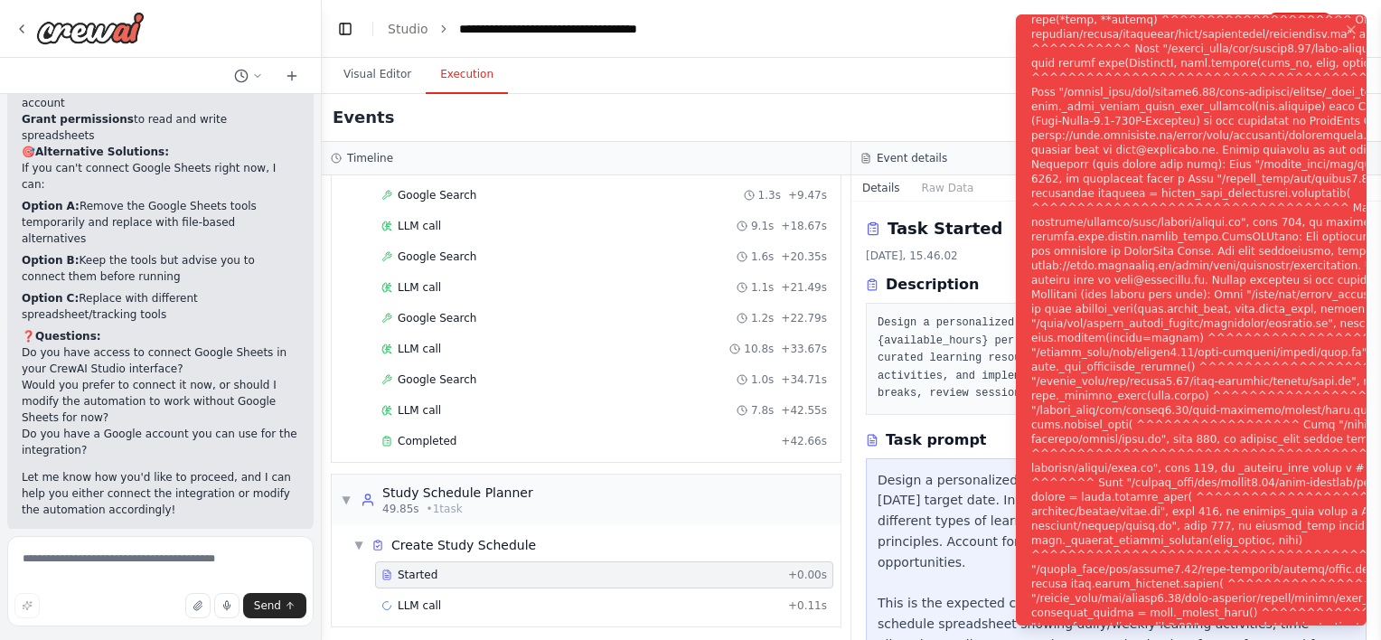
click at [928, 71] on div "Visual Editor Execution" at bounding box center [851, 76] width 1059 height 36
click at [909, 108] on div "Events" at bounding box center [851, 118] width 1059 height 48
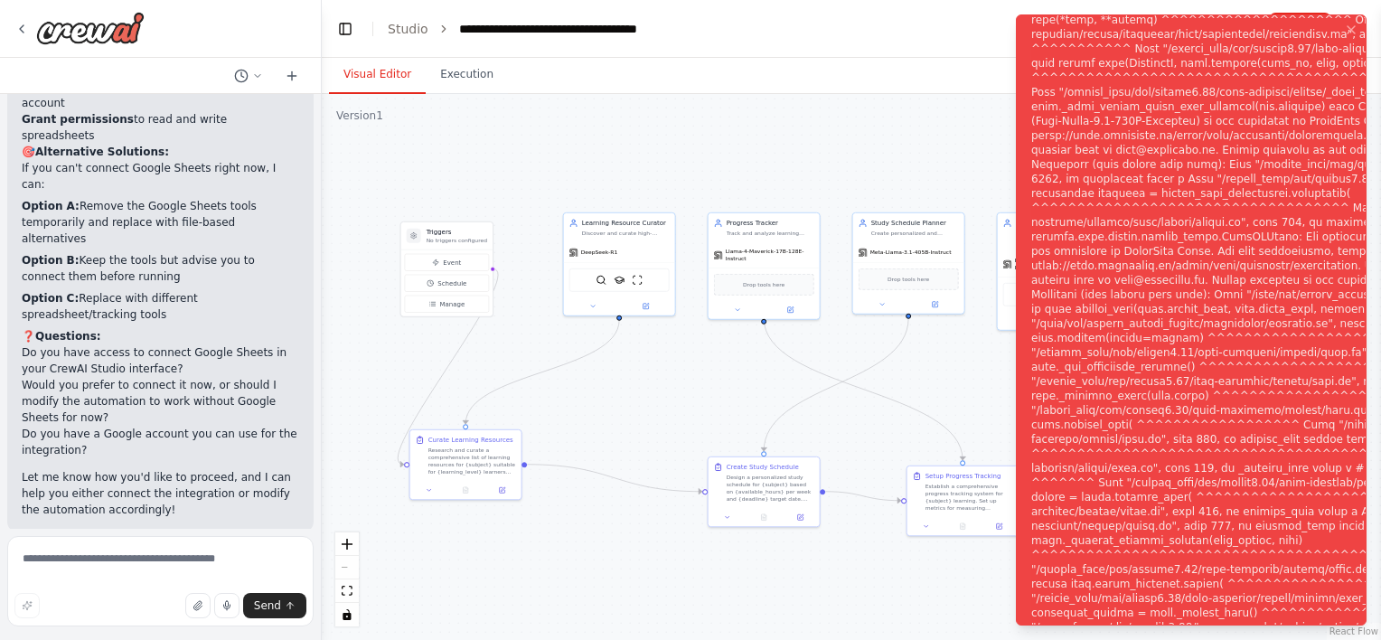
click at [373, 77] on button "Visual Editor" at bounding box center [377, 75] width 97 height 38
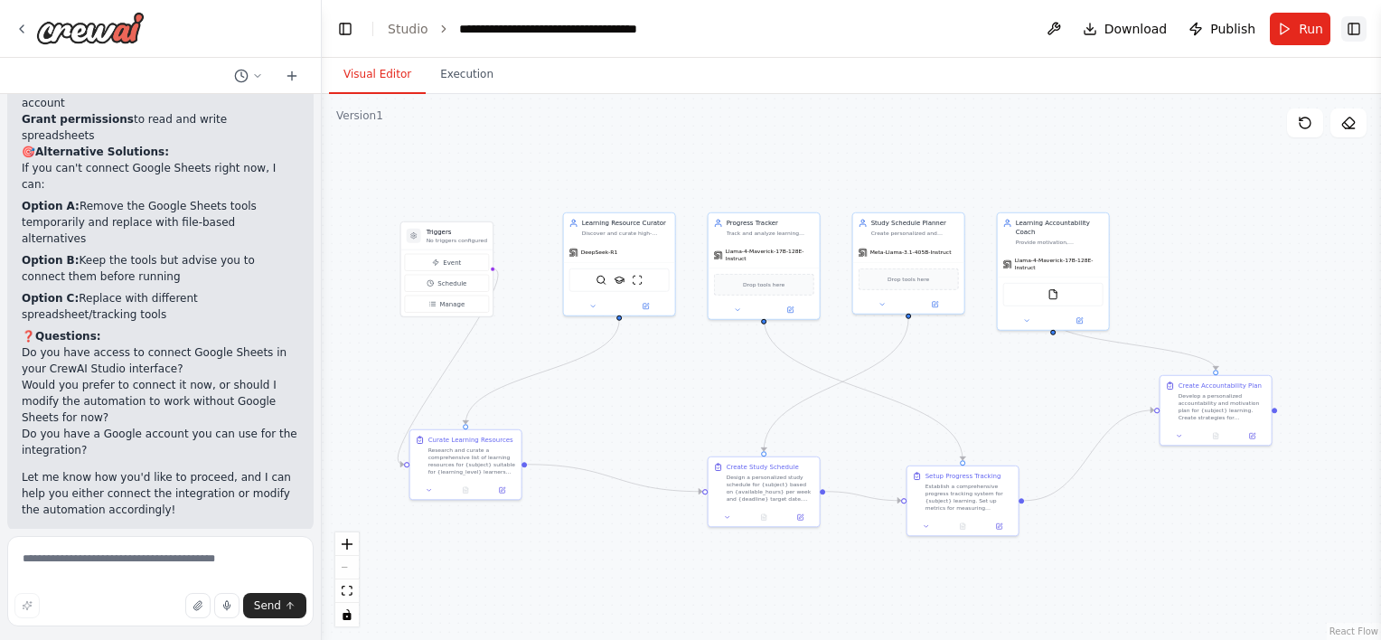
click at [1359, 21] on button "Toggle Right Sidebar" at bounding box center [1353, 28] width 25 height 25
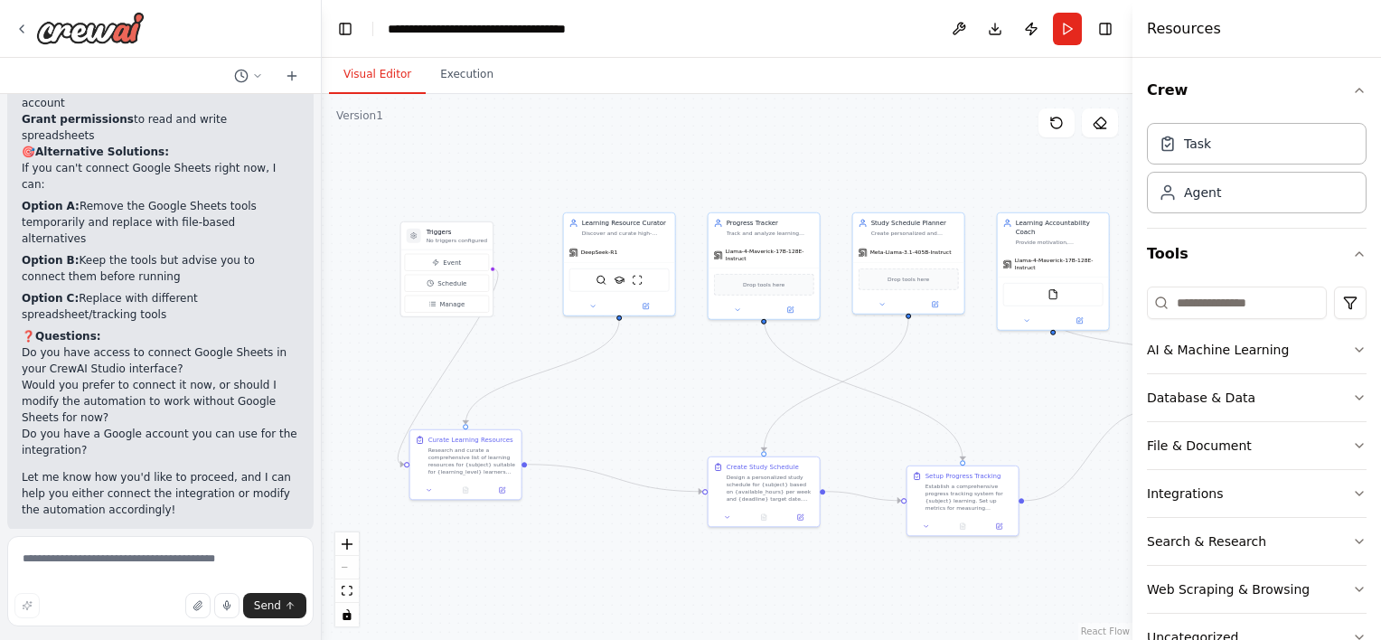
click at [996, 134] on div ".deletable-edge-delete-btn { width: 20px; height: 20px; border: 0px solid #ffff…" at bounding box center [727, 367] width 811 height 546
click at [939, 143] on div ".deletable-edge-delete-btn { width: 20px; height: 20px; border: 0px solid #ffff…" at bounding box center [727, 367] width 811 height 546
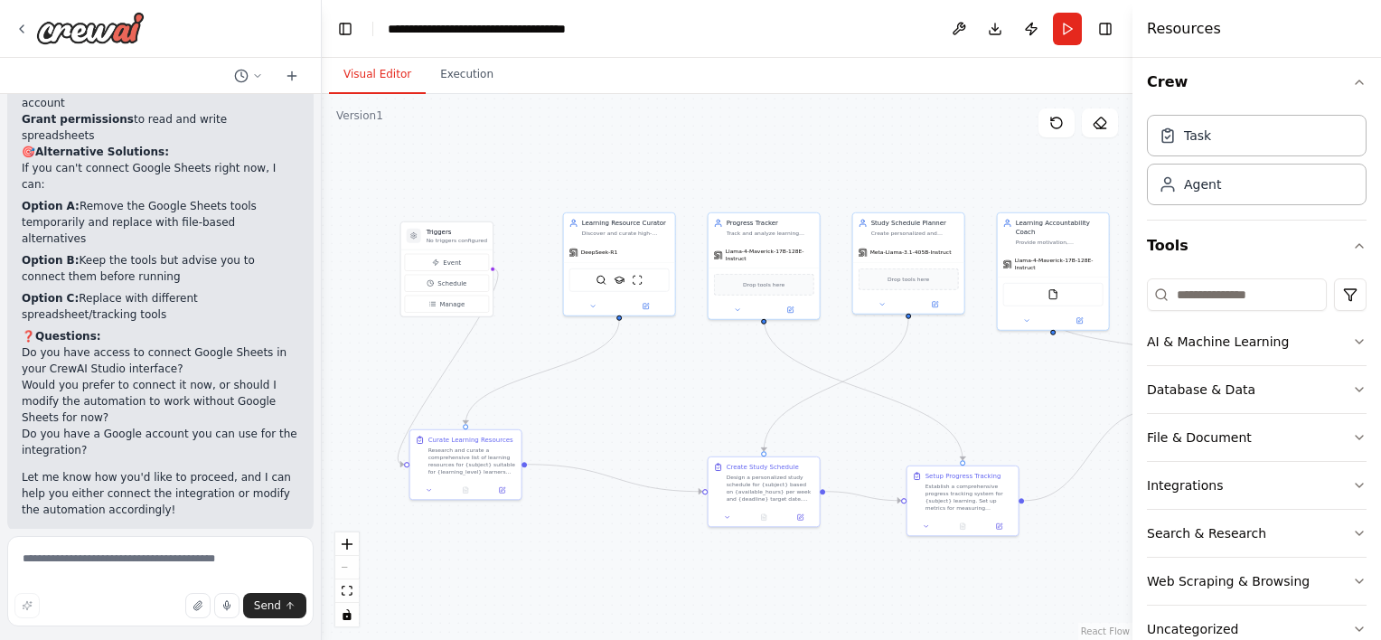
scroll to position [7, 0]
click at [1226, 154] on div "Task" at bounding box center [1257, 136] width 220 height 42
click at [1224, 121] on div "Task" at bounding box center [1257, 136] width 220 height 42
click at [1218, 191] on div "Agent" at bounding box center [1202, 184] width 37 height 18
drag, startPoint x: 612, startPoint y: 232, endPoint x: 594, endPoint y: 235, distance: 18.3
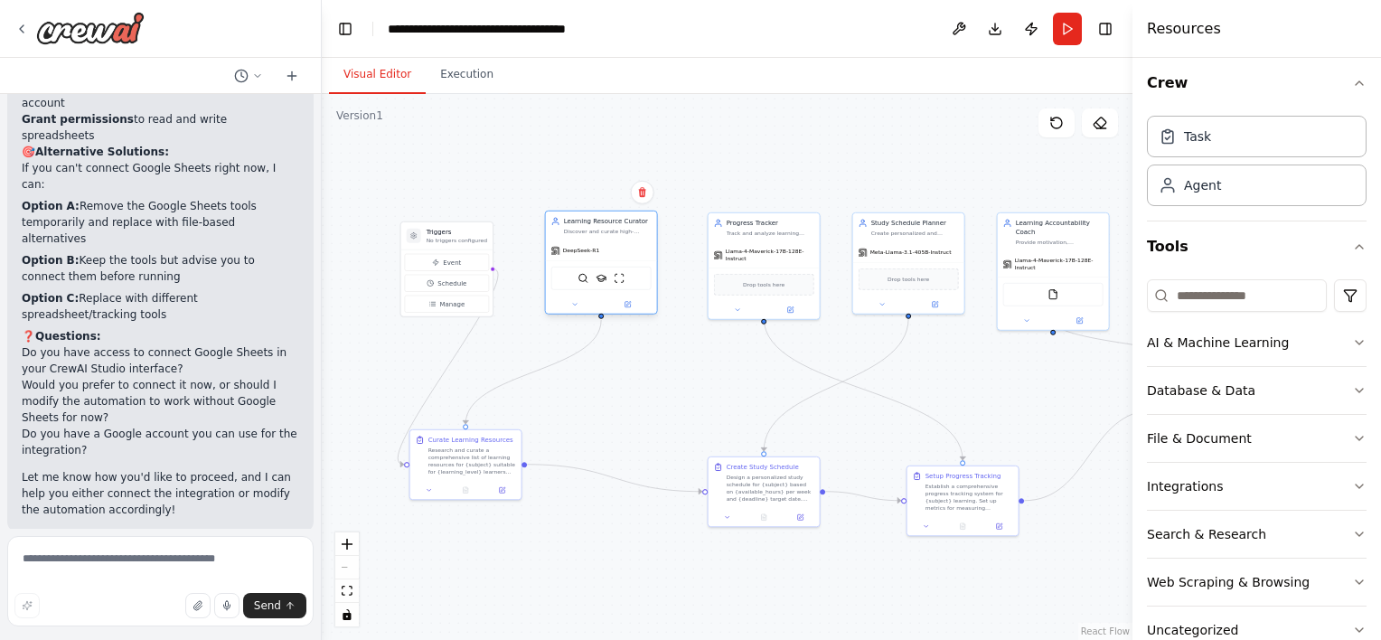
click at [594, 235] on div "Learning Resource Curator Discover and curate high-quality, personalized learni…" at bounding box center [601, 226] width 111 height 29
click at [519, 202] on div ".deletable-edge-delete-btn { width: 20px; height: 20px; border: 0px solid #ffff…" at bounding box center [727, 367] width 811 height 546
click at [193, 639] on span "Help fix error" at bounding box center [168, 650] width 71 height 14
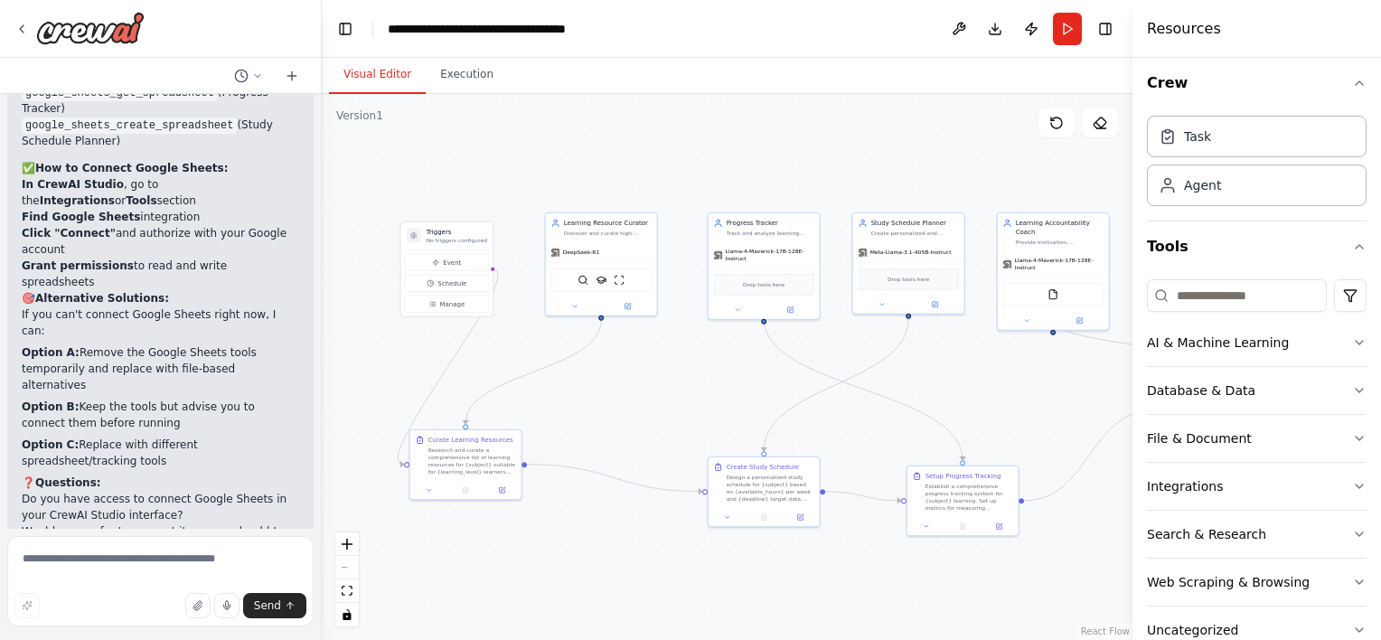
scroll to position [5148, 0]
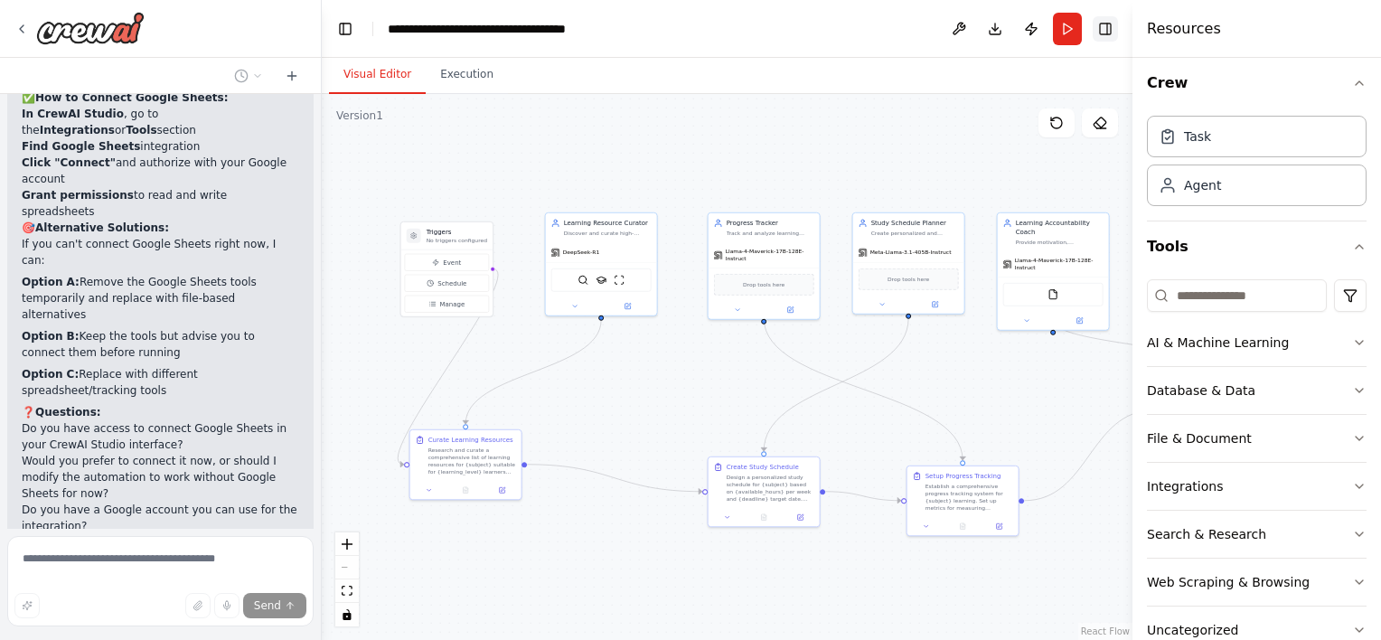
click at [1113, 30] on button "Toggle Right Sidebar" at bounding box center [1105, 28] width 25 height 25
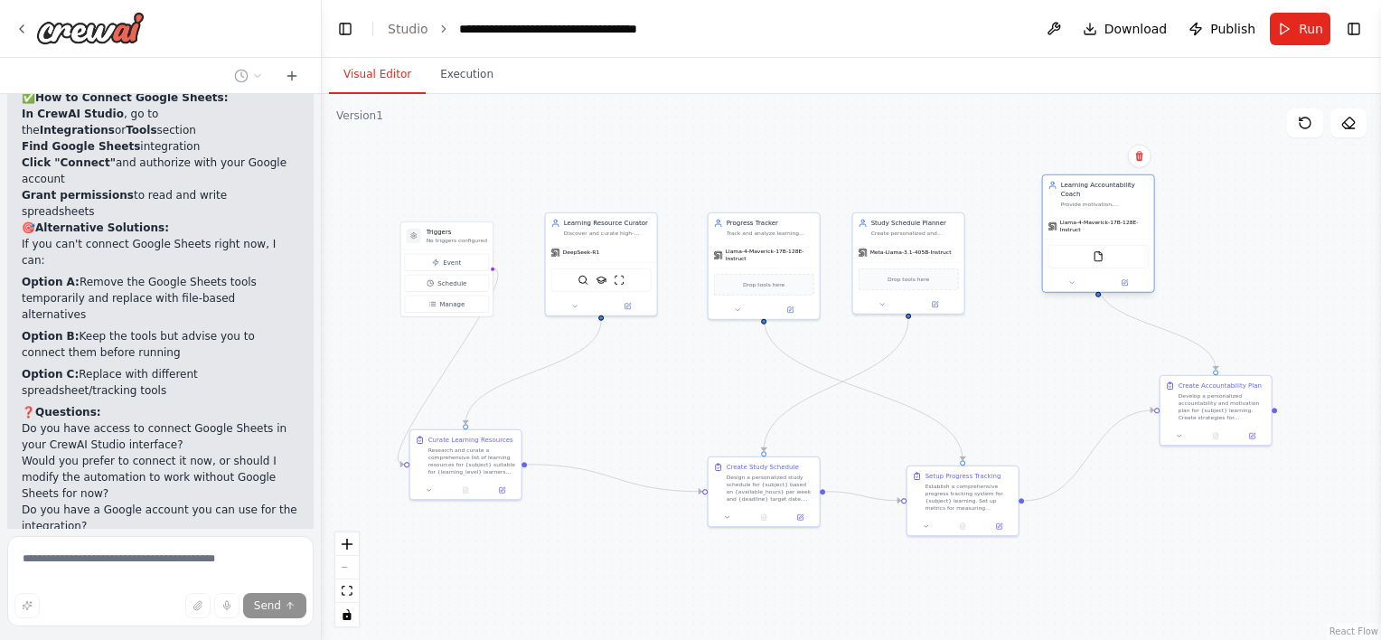
drag, startPoint x: 1083, startPoint y: 237, endPoint x: 1135, endPoint y: 193, distance: 68.1
click at [1135, 193] on div "Learning Accountability Coach Provide motivation, accountability, and guidance …" at bounding box center [1098, 194] width 111 height 38
drag, startPoint x: 1137, startPoint y: 195, endPoint x: 1161, endPoint y: 213, distance: 29.7
click at [1161, 219] on div "Provide motivation, accountability, and guidance for learning {subject}. Monito…" at bounding box center [1141, 222] width 88 height 7
drag, startPoint x: 1150, startPoint y: 216, endPoint x: 1084, endPoint y: 239, distance: 69.7
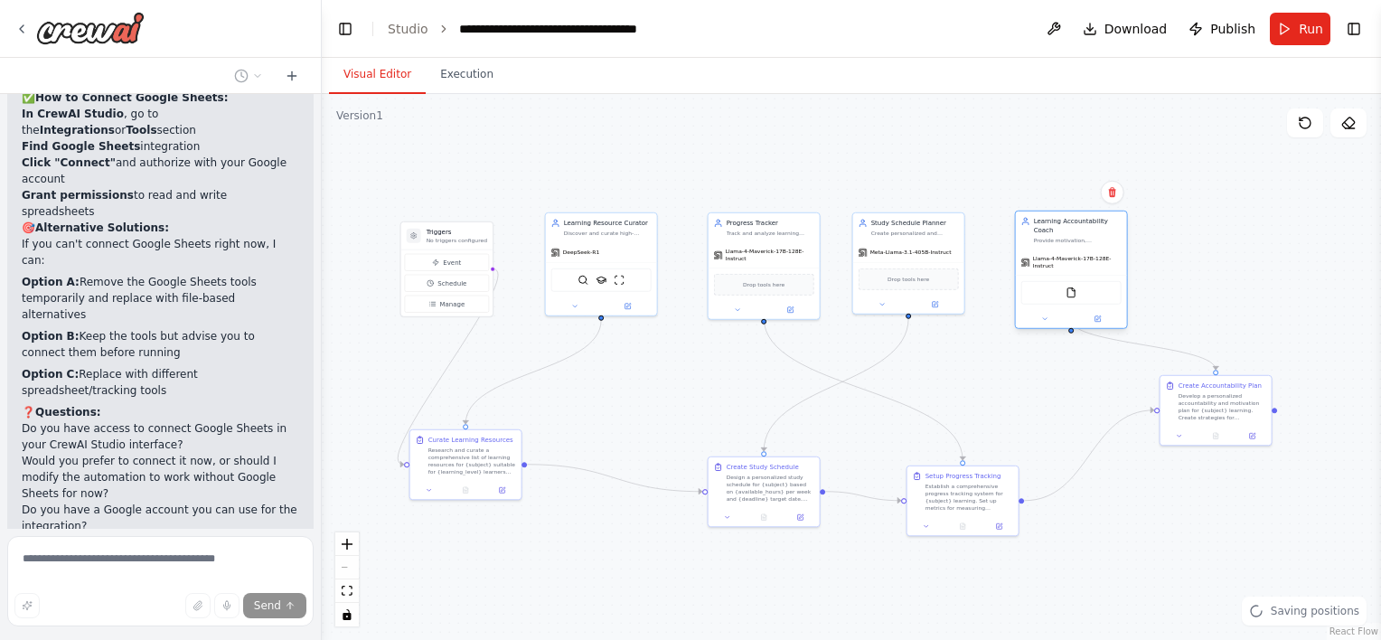
click at [1084, 239] on div "Learning Accountability Coach Provide motivation, accountability, and guidance …" at bounding box center [1071, 231] width 111 height 38
drag, startPoint x: 1208, startPoint y: 423, endPoint x: 1230, endPoint y: 430, distance: 23.7
click at [1230, 430] on div "Create Accountability Plan Develop a personalized accountability and motivation…" at bounding box center [1234, 417] width 111 height 51
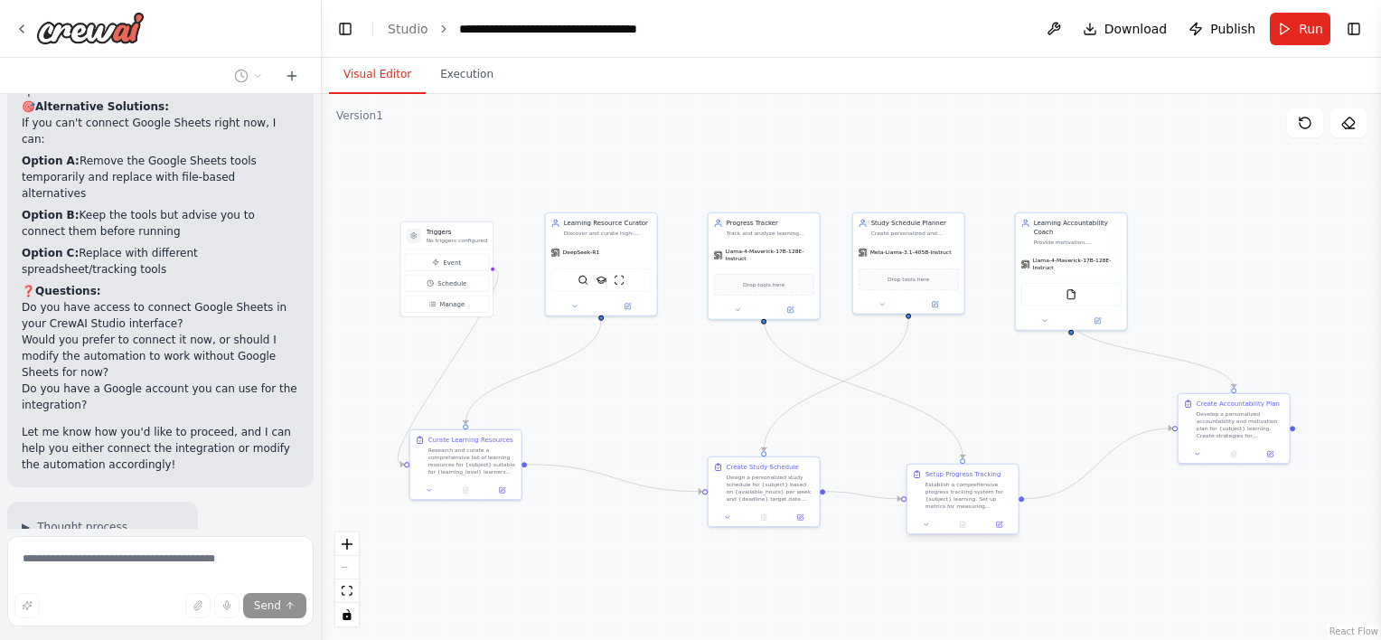
drag, startPoint x: 973, startPoint y: 477, endPoint x: 1016, endPoint y: 421, distance: 70.9
click at [1016, 421] on div ".deletable-edge-delete-btn { width: 20px; height: 20px; border: 0px solid #ffff…" at bounding box center [851, 367] width 1059 height 546
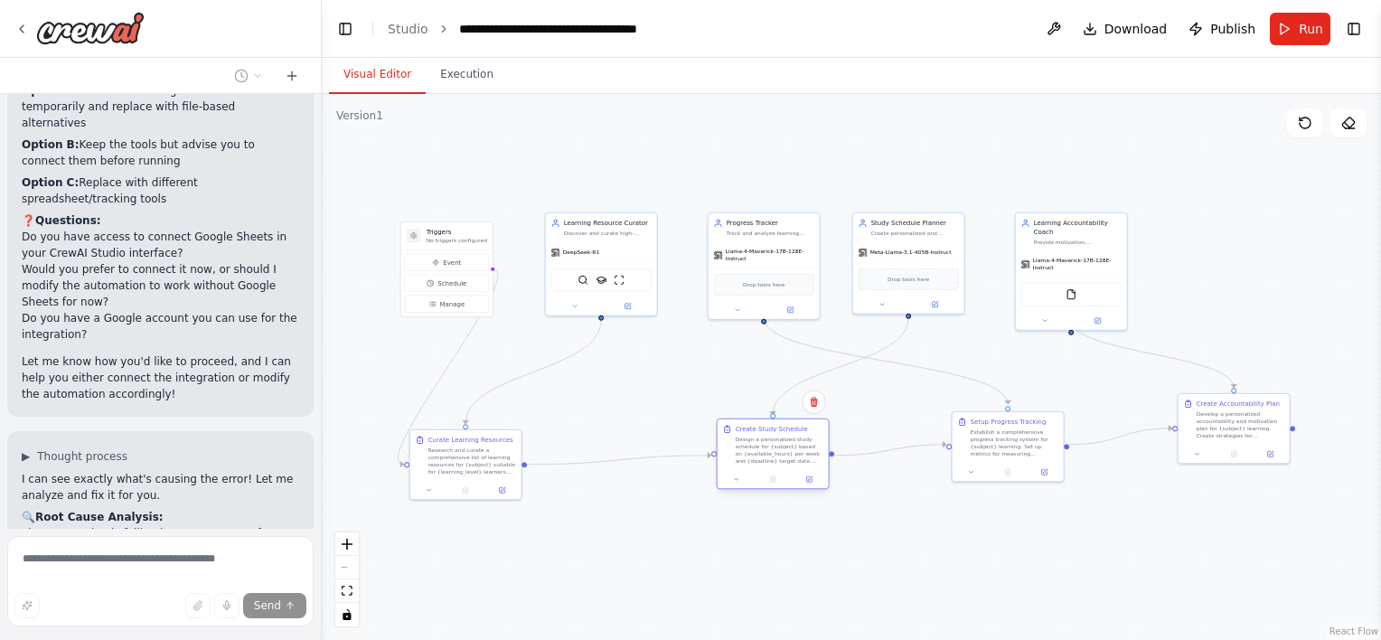
drag, startPoint x: 760, startPoint y: 492, endPoint x: 773, endPoint y: 443, distance: 50.4
click at [773, 443] on div "Design a personalized study schedule for {subject} based on {available_hours} p…" at bounding box center [780, 450] width 88 height 29
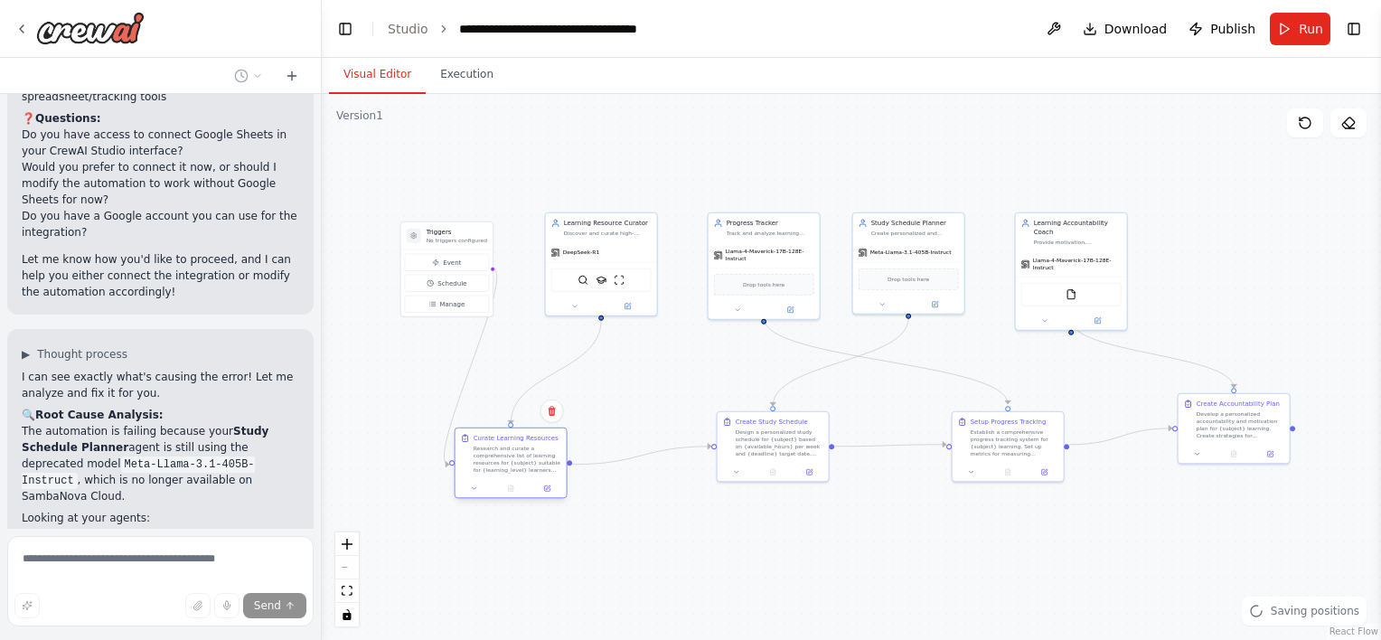
drag, startPoint x: 500, startPoint y: 445, endPoint x: 556, endPoint y: 433, distance: 57.3
click at [556, 434] on div "Curate Learning Resources Research and curate a comprehensive list of learning …" at bounding box center [518, 454] width 88 height 40
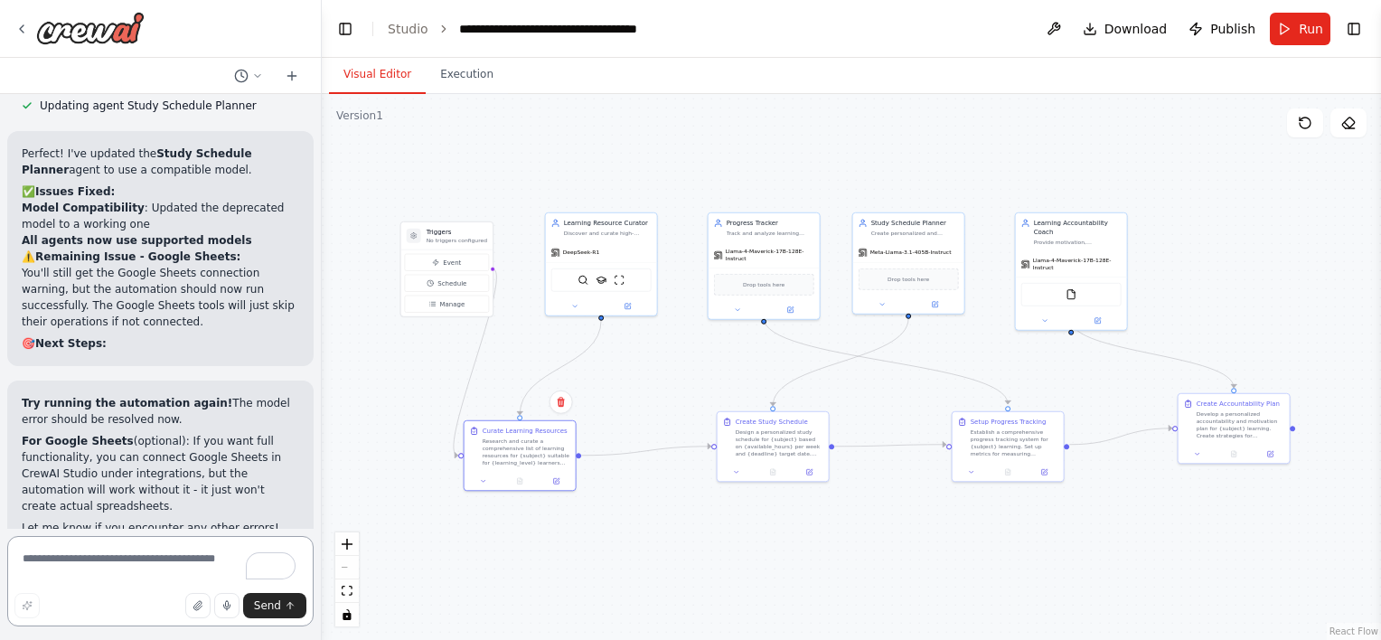
scroll to position [6099, 0]
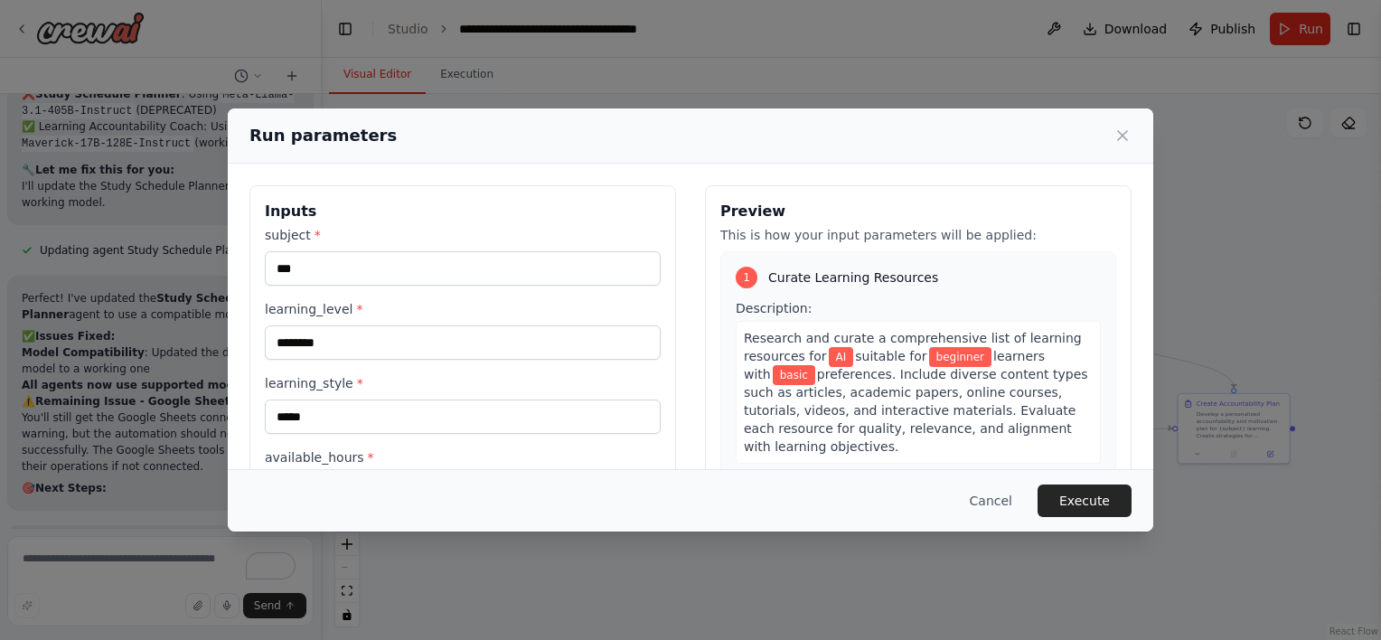
scroll to position [165, 0]
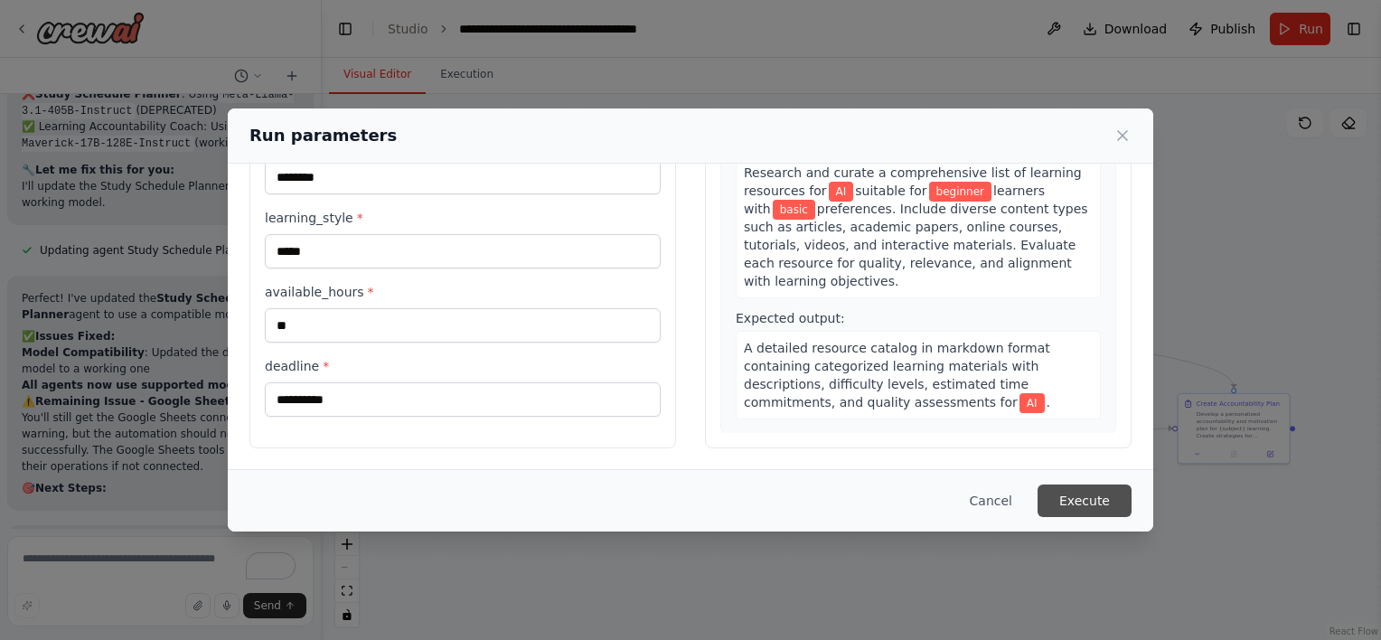
click at [1063, 503] on button "Execute" at bounding box center [1085, 500] width 94 height 33
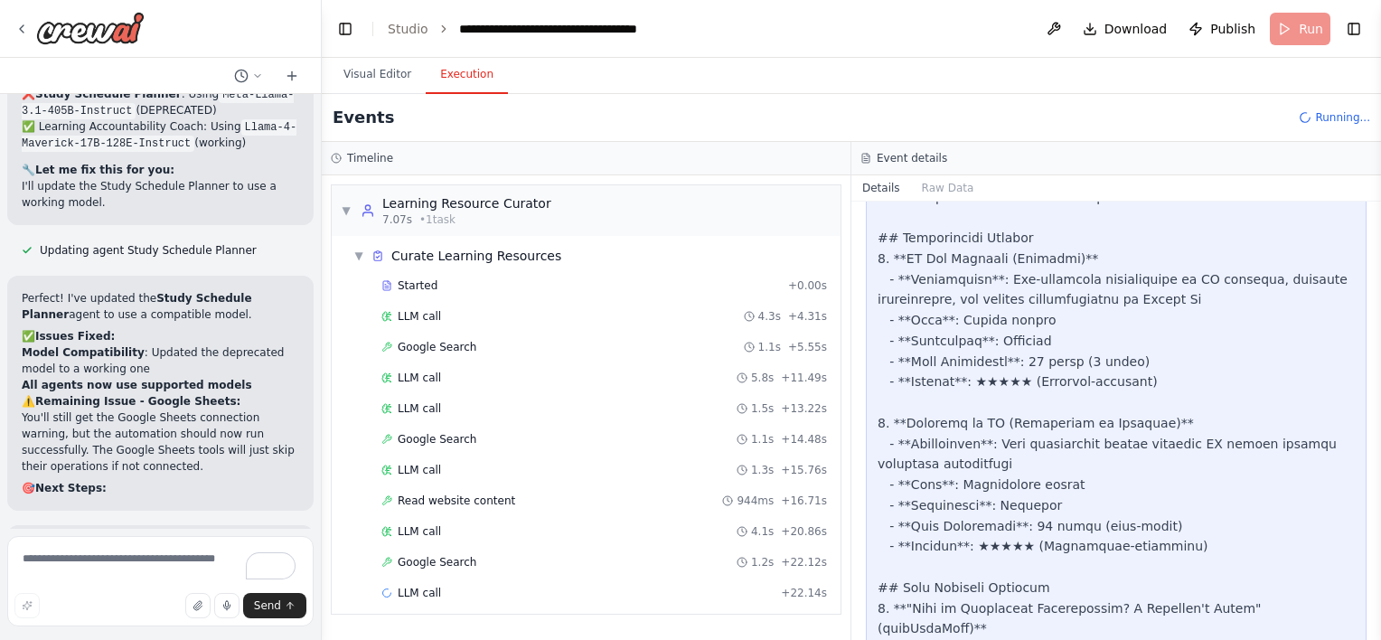
scroll to position [597, 0]
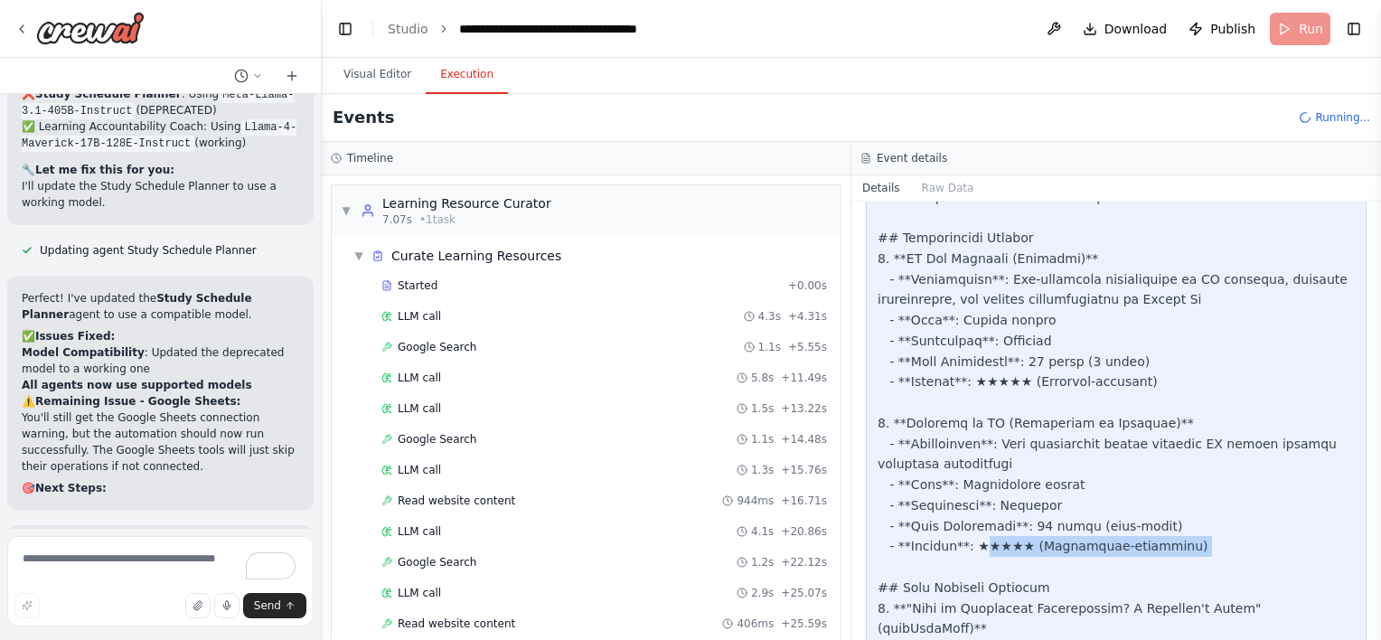
drag, startPoint x: 905, startPoint y: 495, endPoint x: 972, endPoint y: 484, distance: 67.9
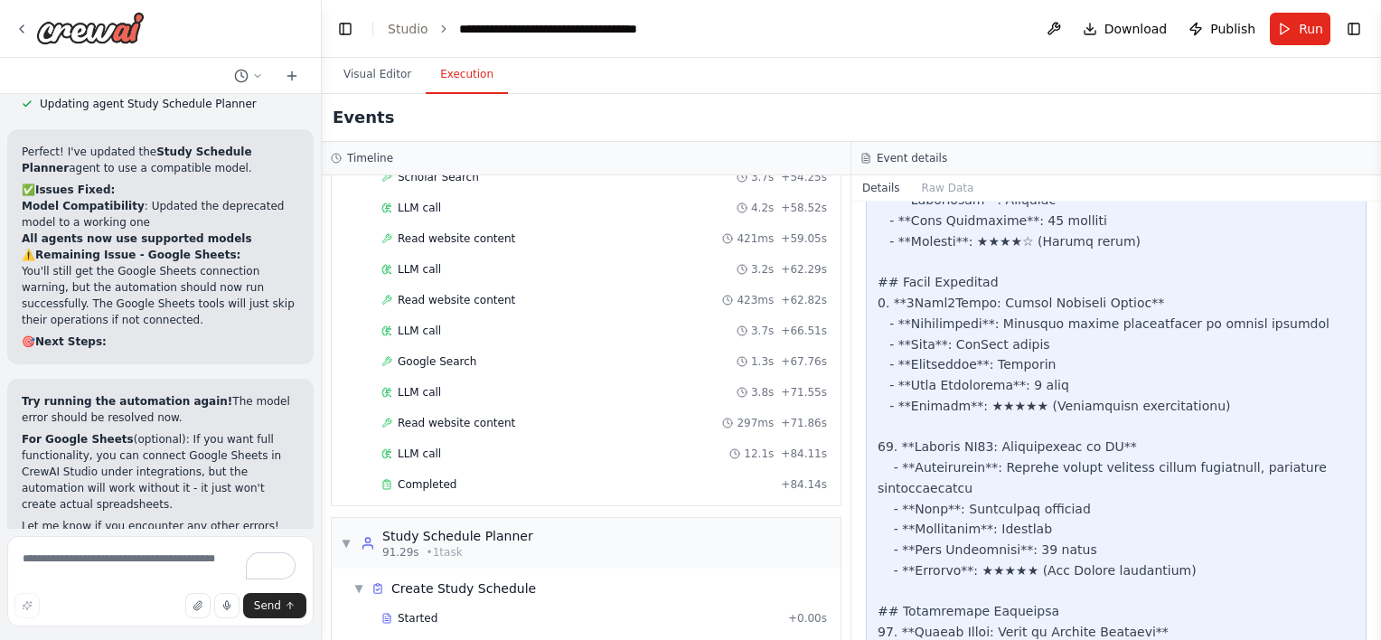
scroll to position [760, 0]
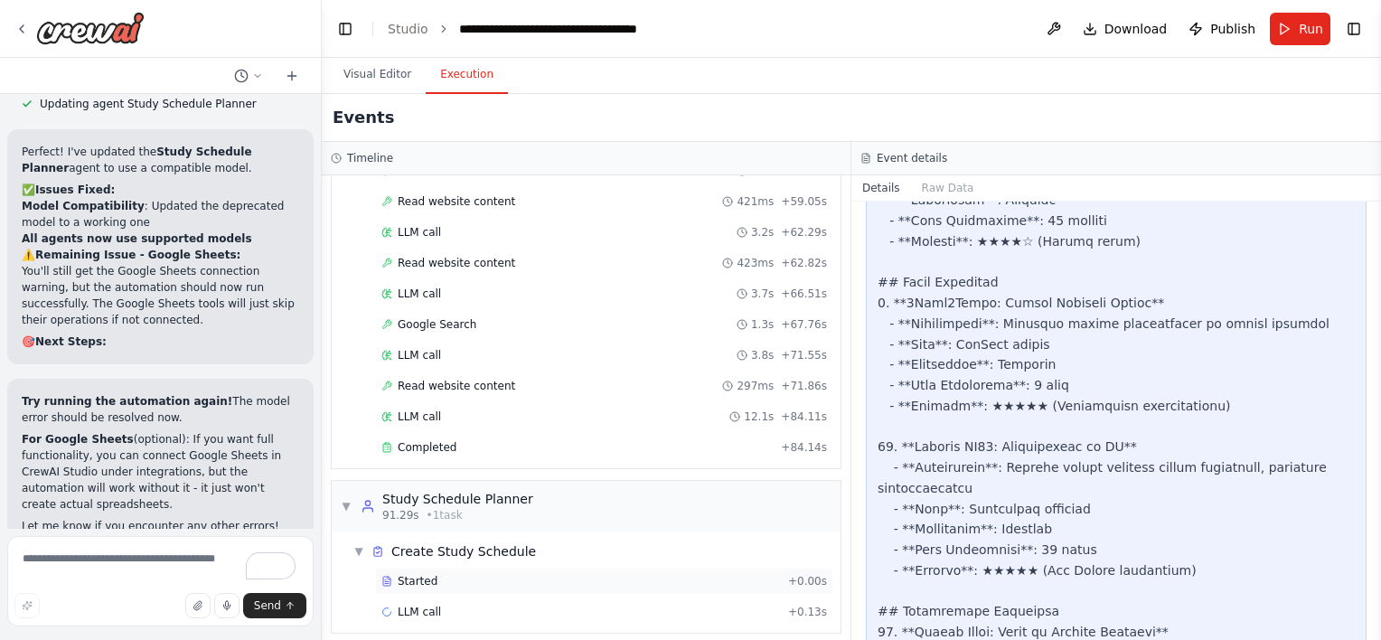
click at [456, 574] on div "Started" at bounding box center [581, 581] width 400 height 14
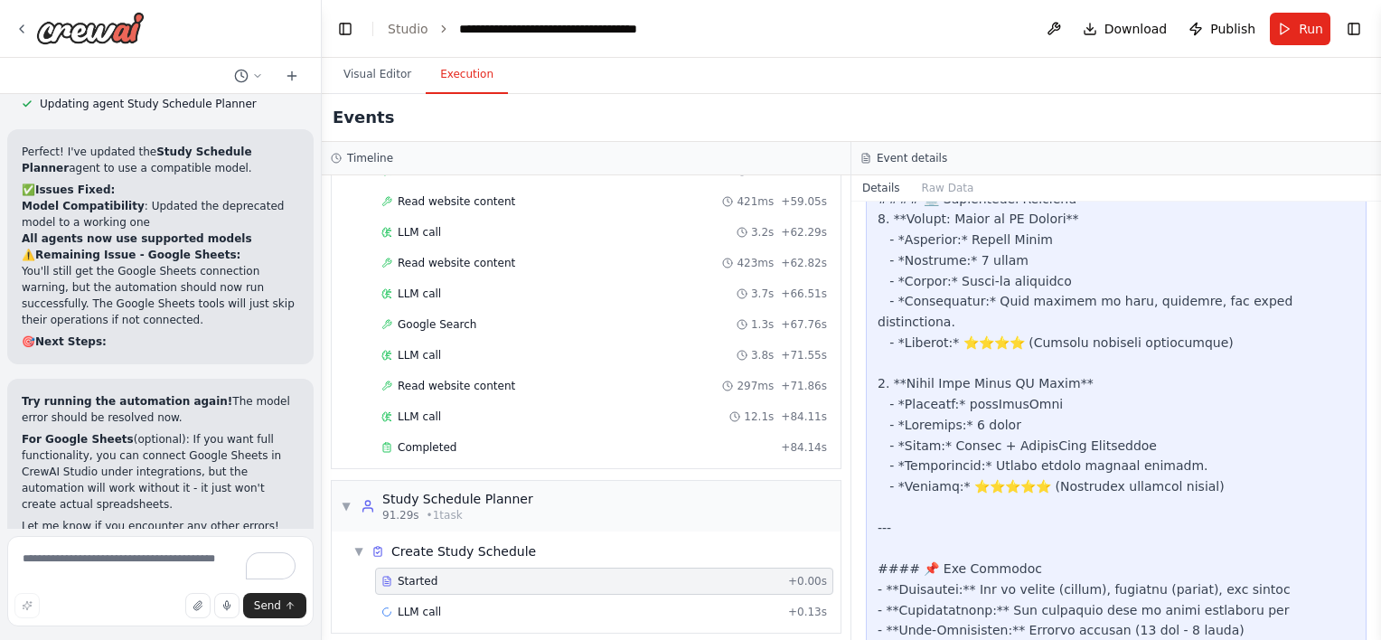
scroll to position [2115, 0]
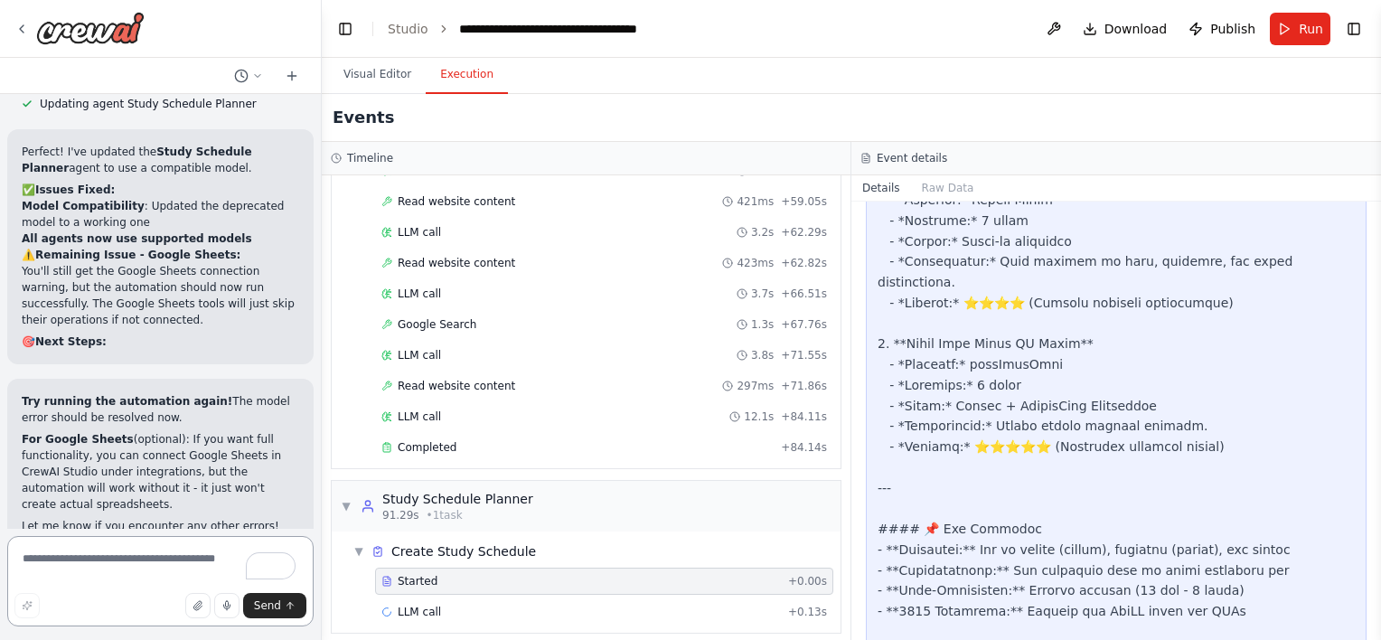
click at [152, 546] on textarea "To enrich screen reader interactions, please activate Accessibility in Grammarl…" at bounding box center [160, 581] width 306 height 90
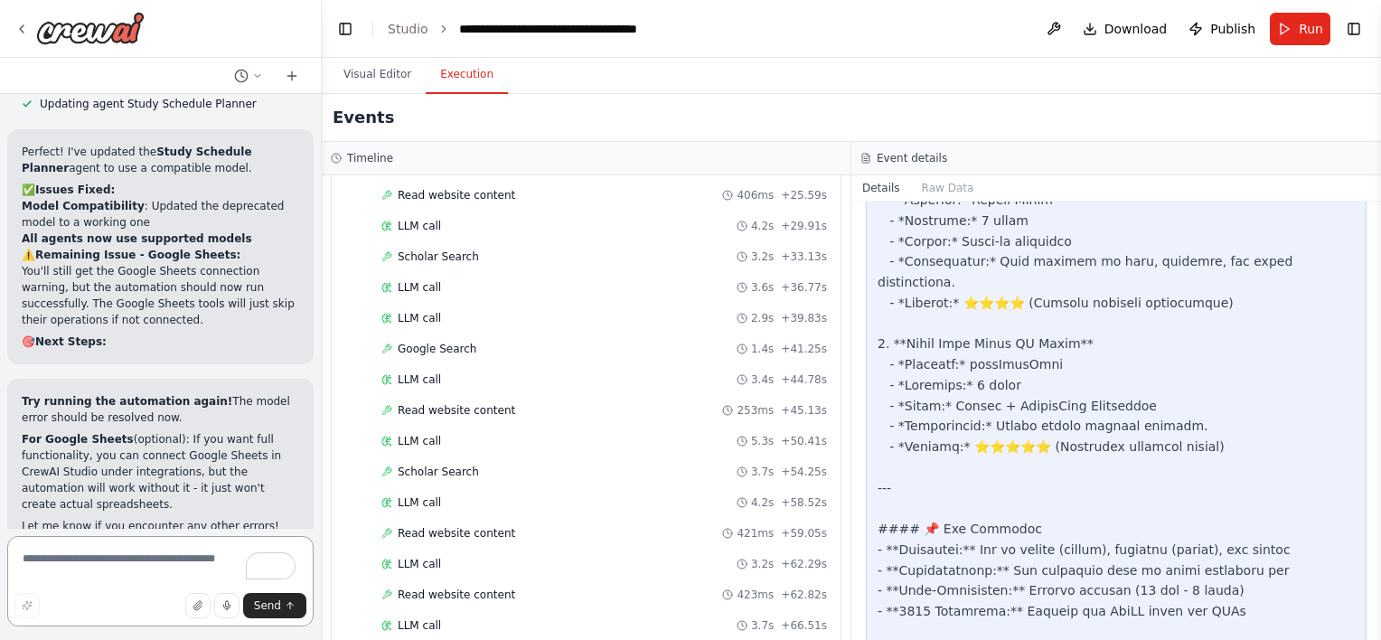
scroll to position [760, 0]
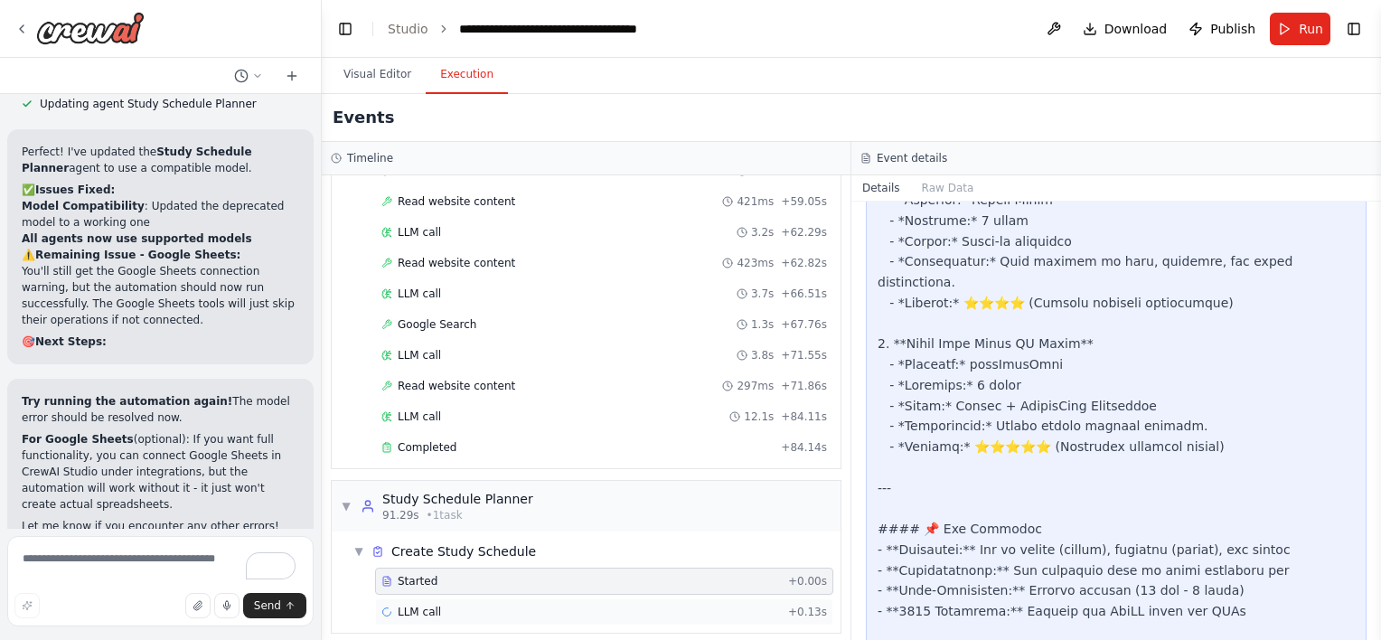
click at [571, 598] on div "LLM call + 0.13s" at bounding box center [604, 611] width 458 height 27
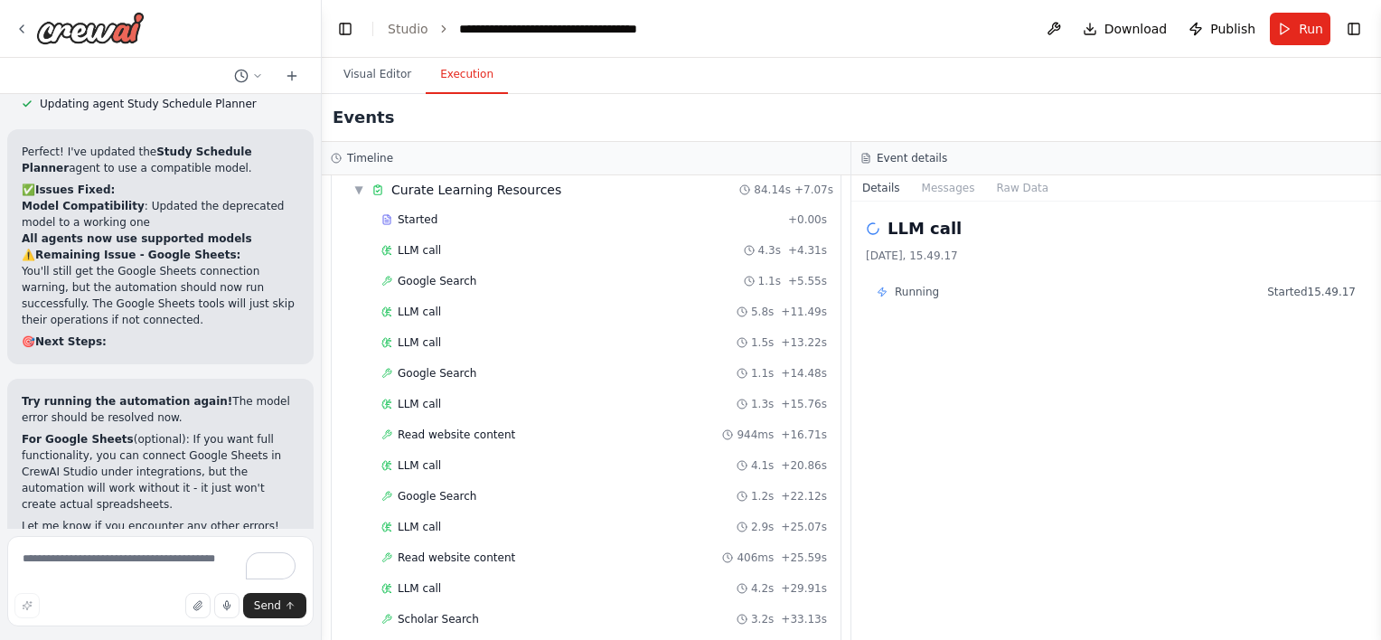
scroll to position [0, 0]
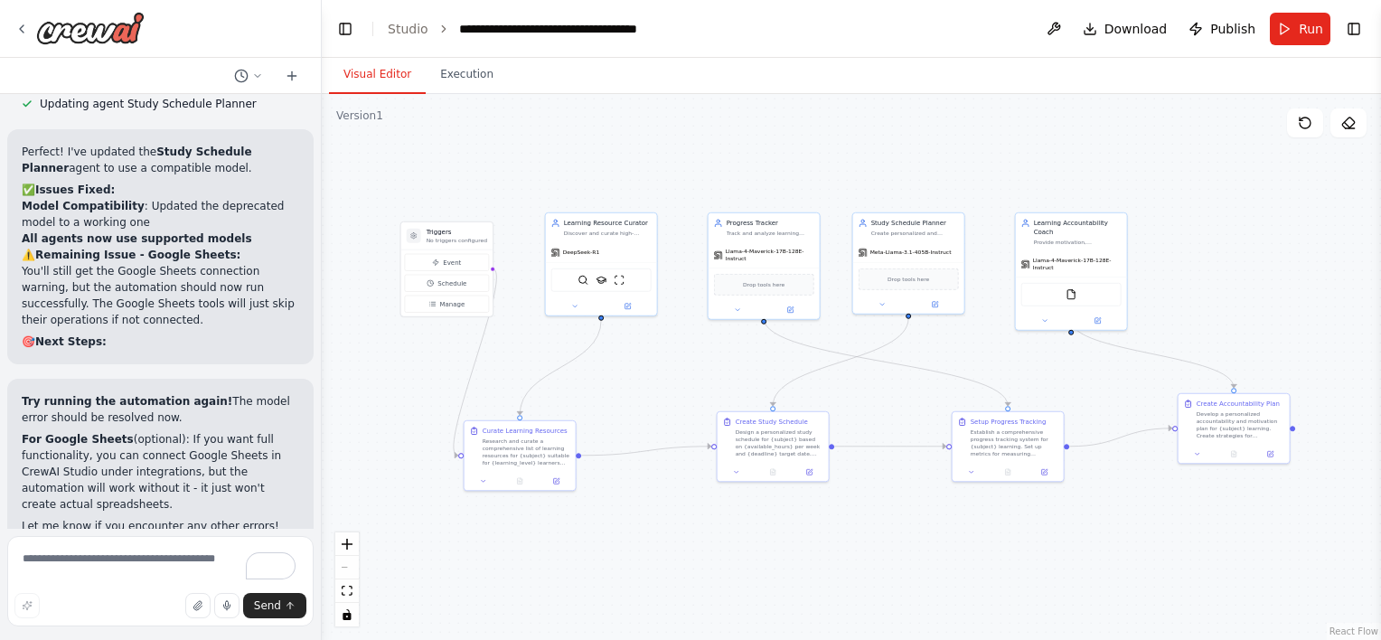
click at [384, 82] on button "Visual Editor" at bounding box center [377, 75] width 97 height 38
drag, startPoint x: 604, startPoint y: 246, endPoint x: 599, endPoint y: 202, distance: 43.6
click at [599, 204] on div "DeepSeek-R1" at bounding box center [592, 214] width 111 height 20
drag, startPoint x: 463, startPoint y: 249, endPoint x: 432, endPoint y: 234, distance: 34.4
click at [432, 240] on div "Event Schedule Manage" at bounding box center [428, 273] width 91 height 67
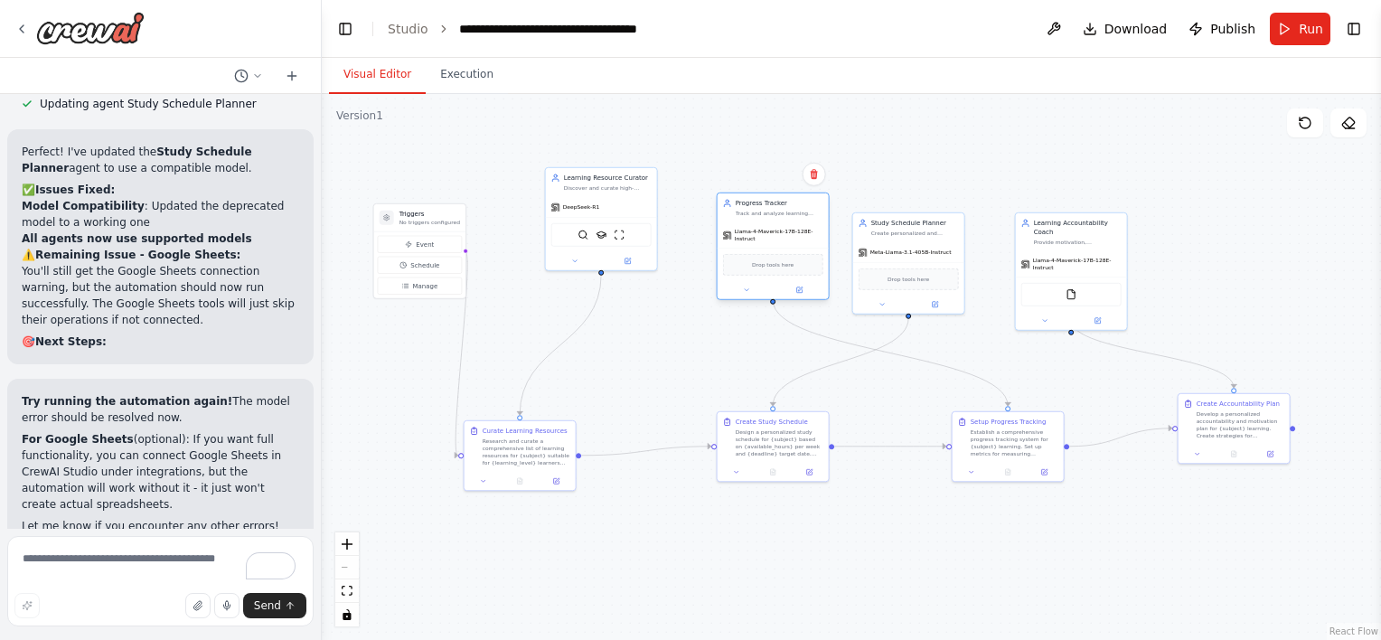
drag, startPoint x: 752, startPoint y: 258, endPoint x: 740, endPoint y: 216, distance: 43.2
click at [740, 222] on div "Llama-4-Maverick-17B-128E-Instruct" at bounding box center [773, 234] width 111 height 25
drag, startPoint x: 904, startPoint y: 217, endPoint x: 938, endPoint y: 153, distance: 72.8
click at [938, 153] on div ".deletable-edge-delete-btn { width: 20px; height: 20px; border: 0px solid #ffff…" at bounding box center [851, 367] width 1059 height 546
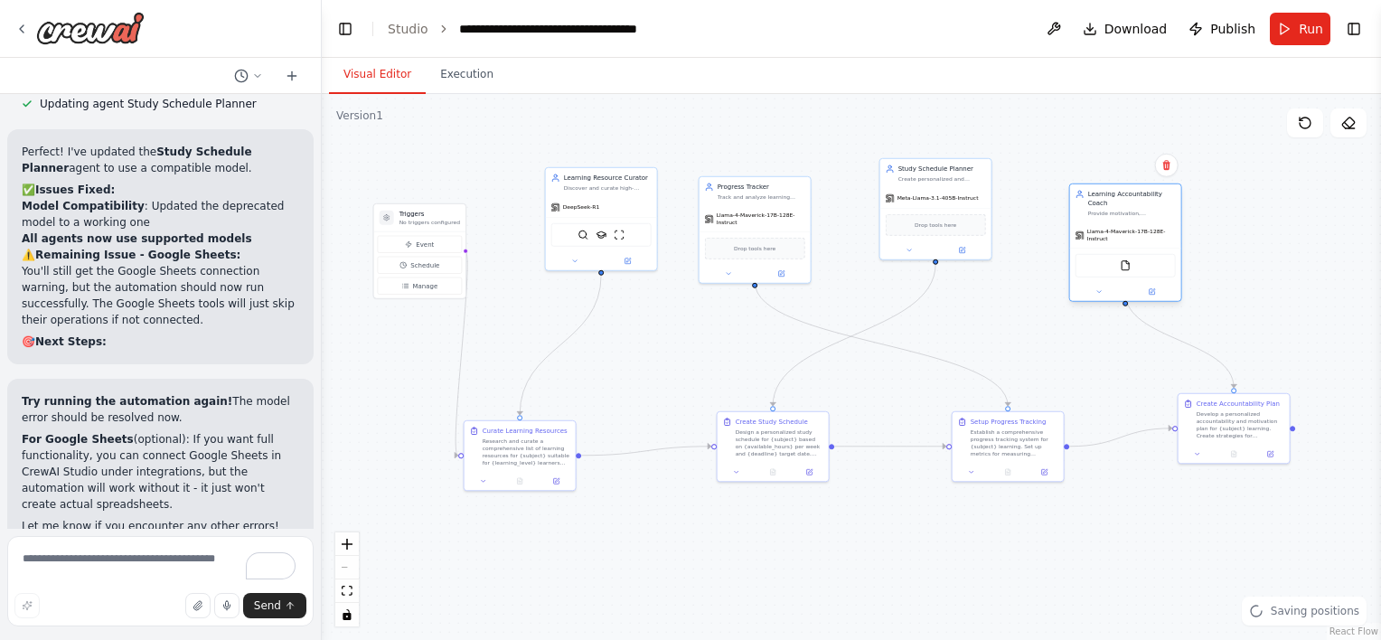
drag, startPoint x: 1070, startPoint y: 235, endPoint x: 1131, endPoint y: 202, distance: 69.2
click at [1131, 202] on div "Learning Accountability Coach Provide motivation, accountability, and guidance …" at bounding box center [1125, 203] width 111 height 38
click at [19, 36] on div at bounding box center [79, 28] width 130 height 33
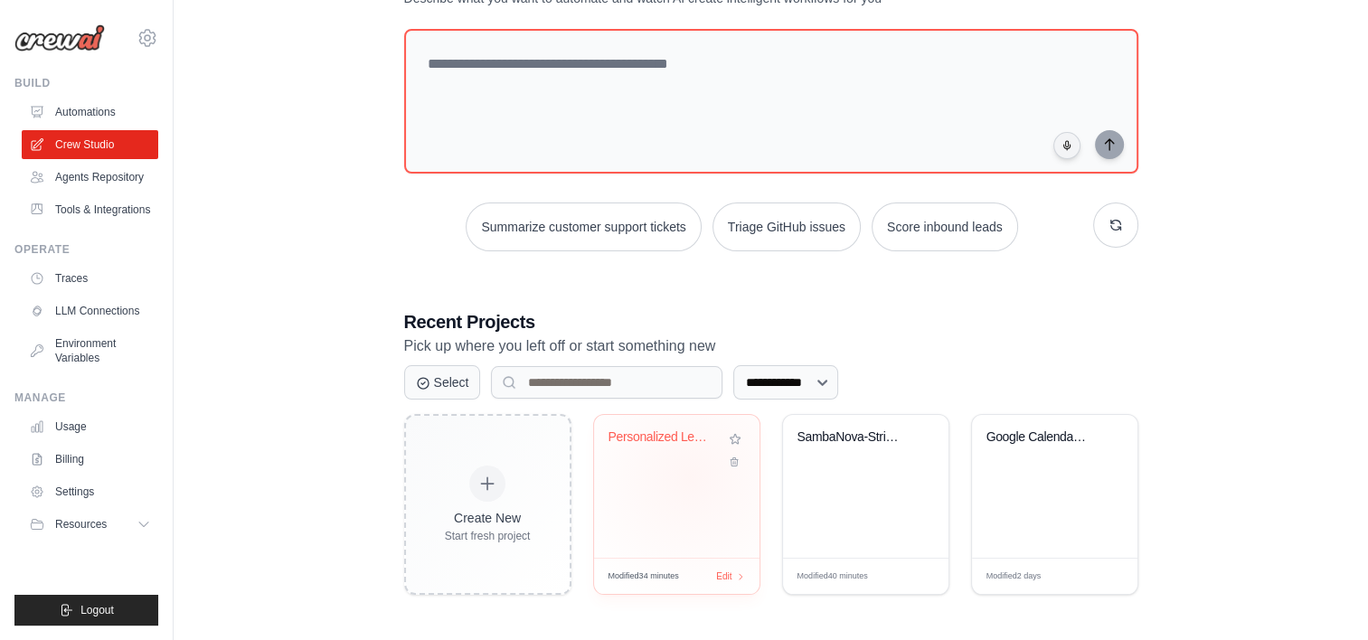
click at [690, 475] on div "Personalized Learning Management Sy..." at bounding box center [676, 486] width 165 height 143
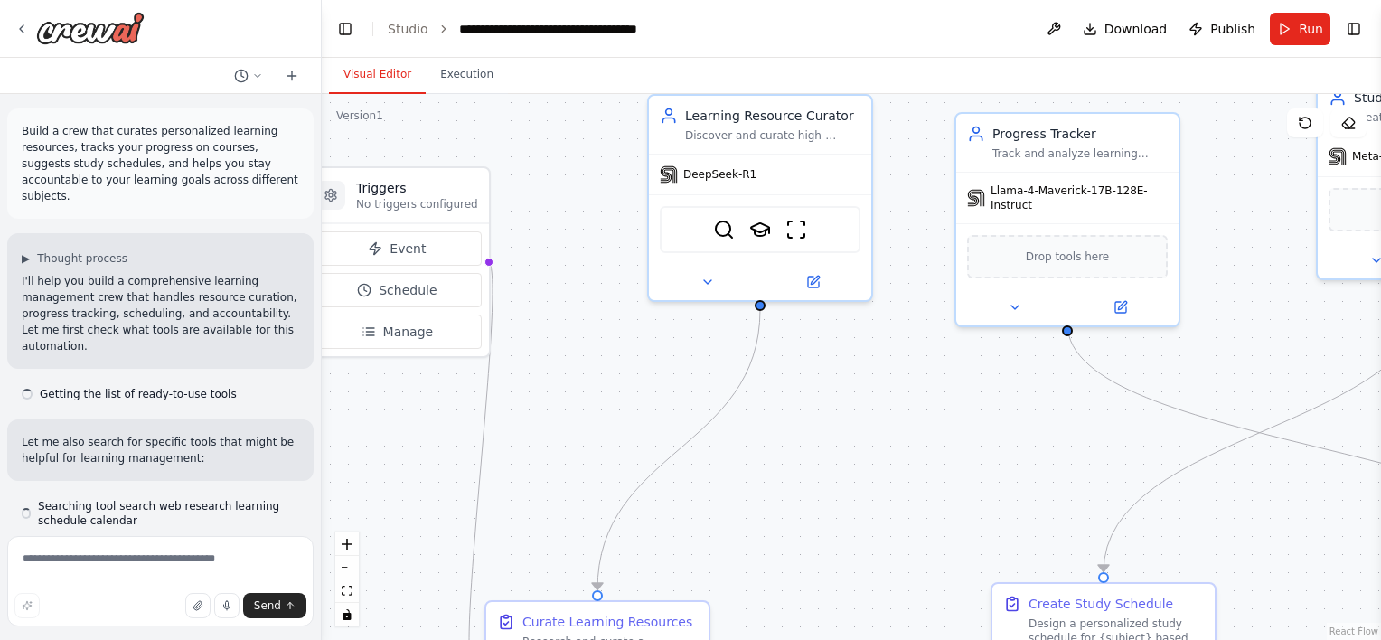
click at [319, 55] on div at bounding box center [318, 320] width 7 height 640
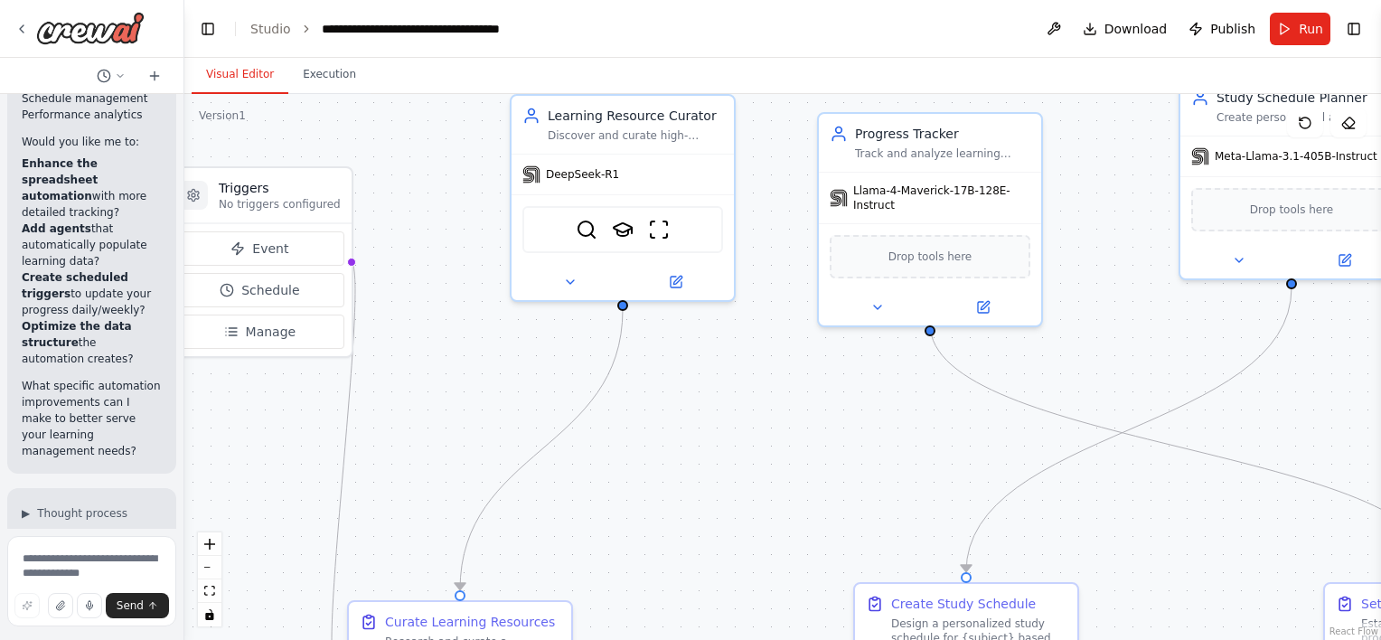
scroll to position [5952, 0]
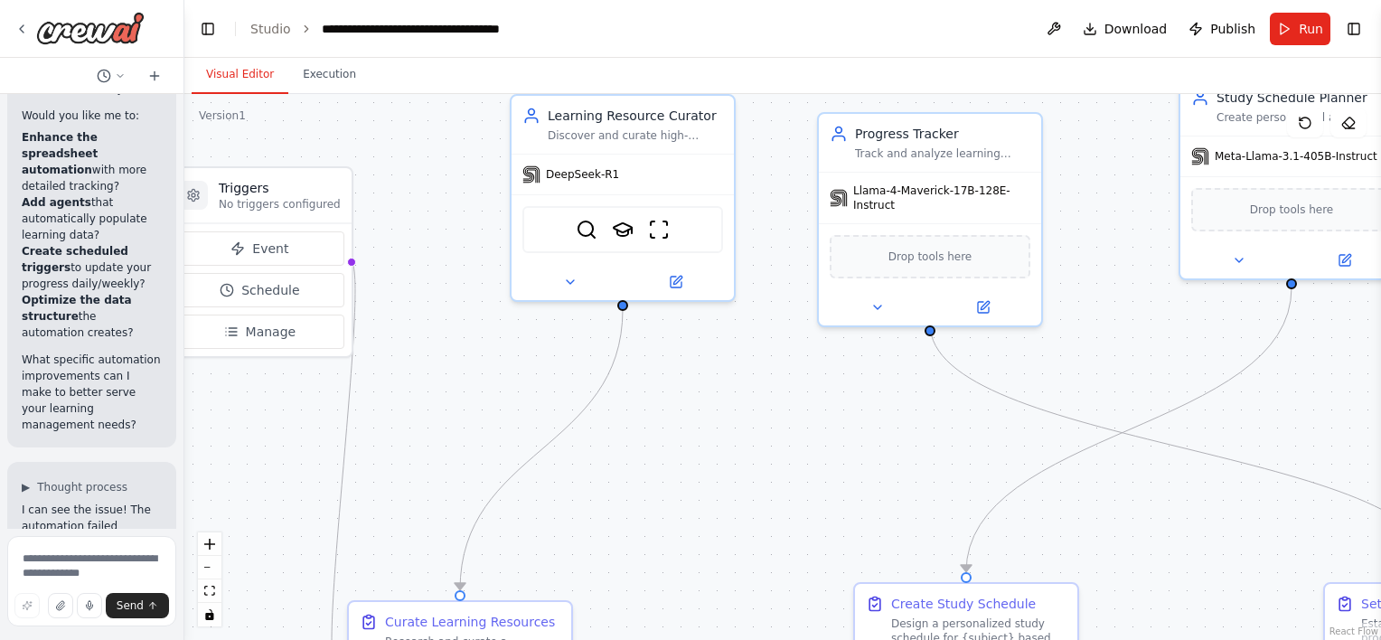
drag, startPoint x: 319, startPoint y: 55, endPoint x: 62, endPoint y: 106, distance: 261.7
click at [62, 106] on div "Build a crew that curates personalized learning resources, tracks your progress…" at bounding box center [92, 320] width 184 height 640
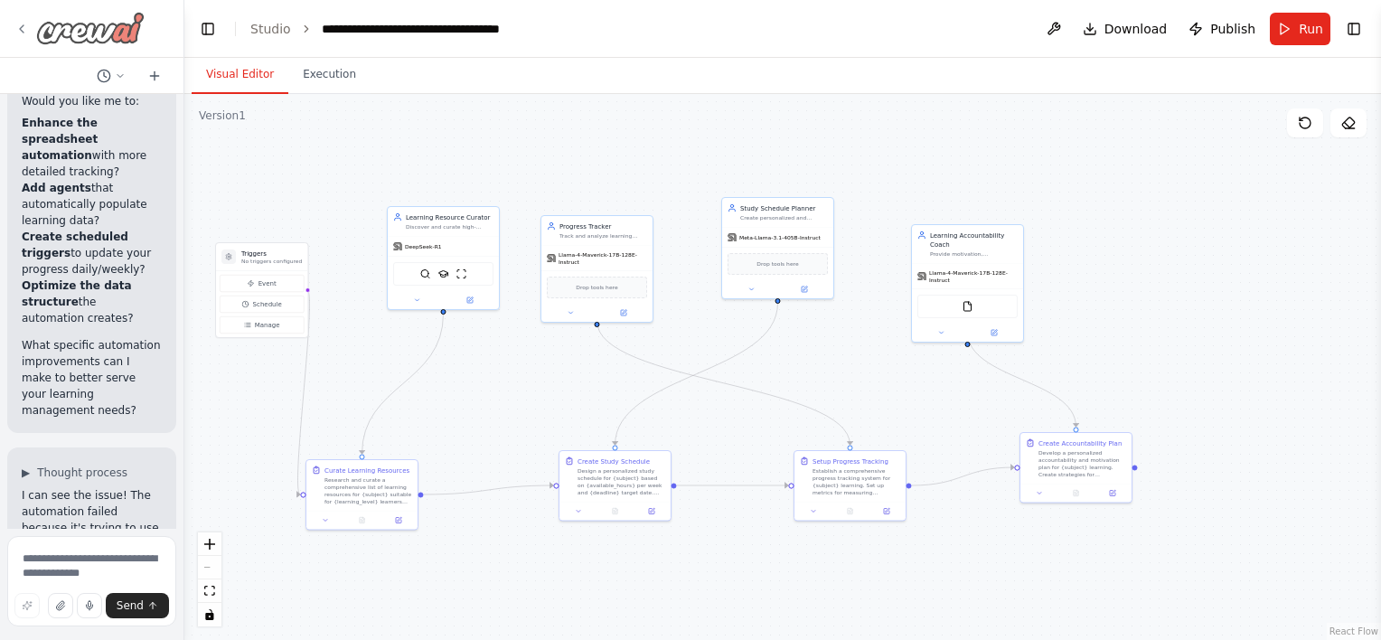
click at [18, 30] on icon at bounding box center [21, 29] width 14 height 14
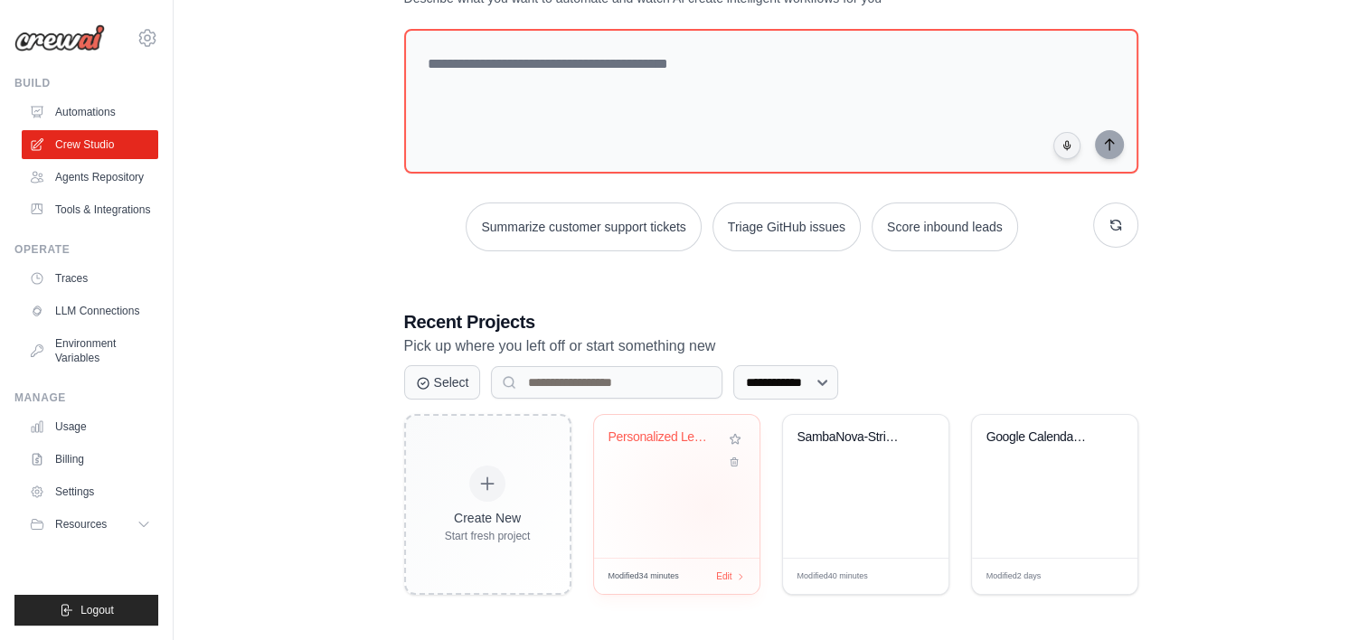
click at [709, 504] on div "Personalized Learning Management Sy..." at bounding box center [676, 486] width 165 height 143
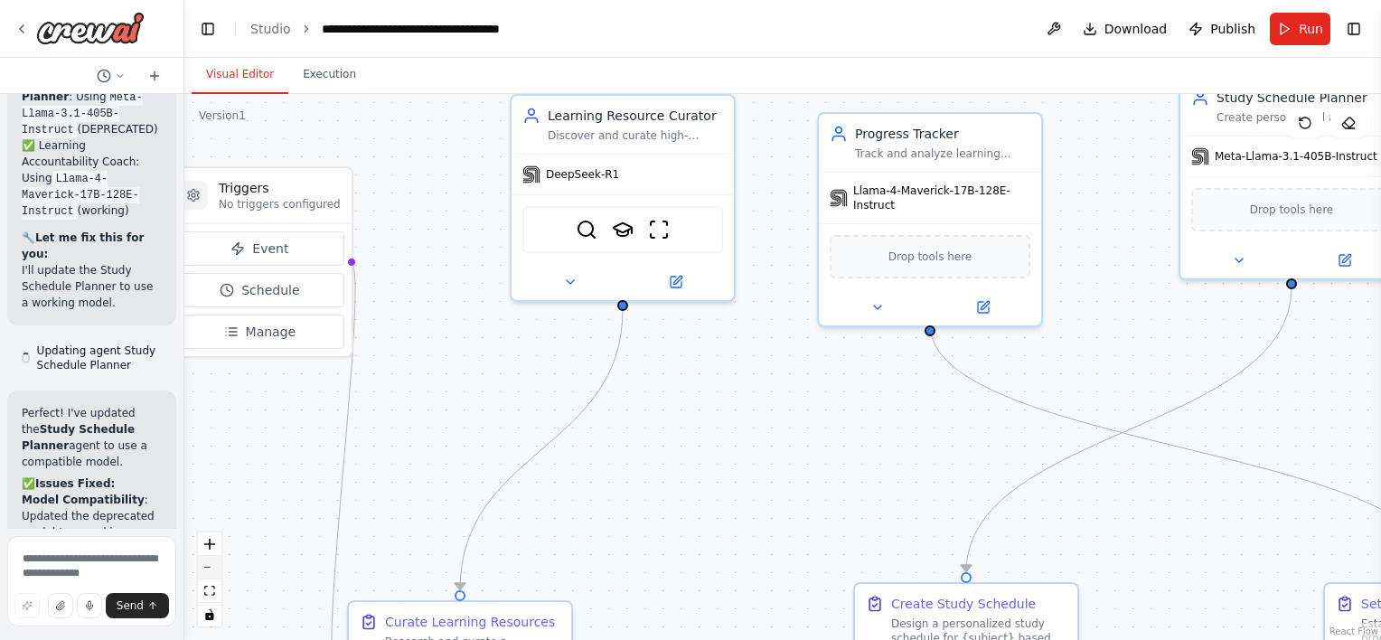
scroll to position [9807, 0]
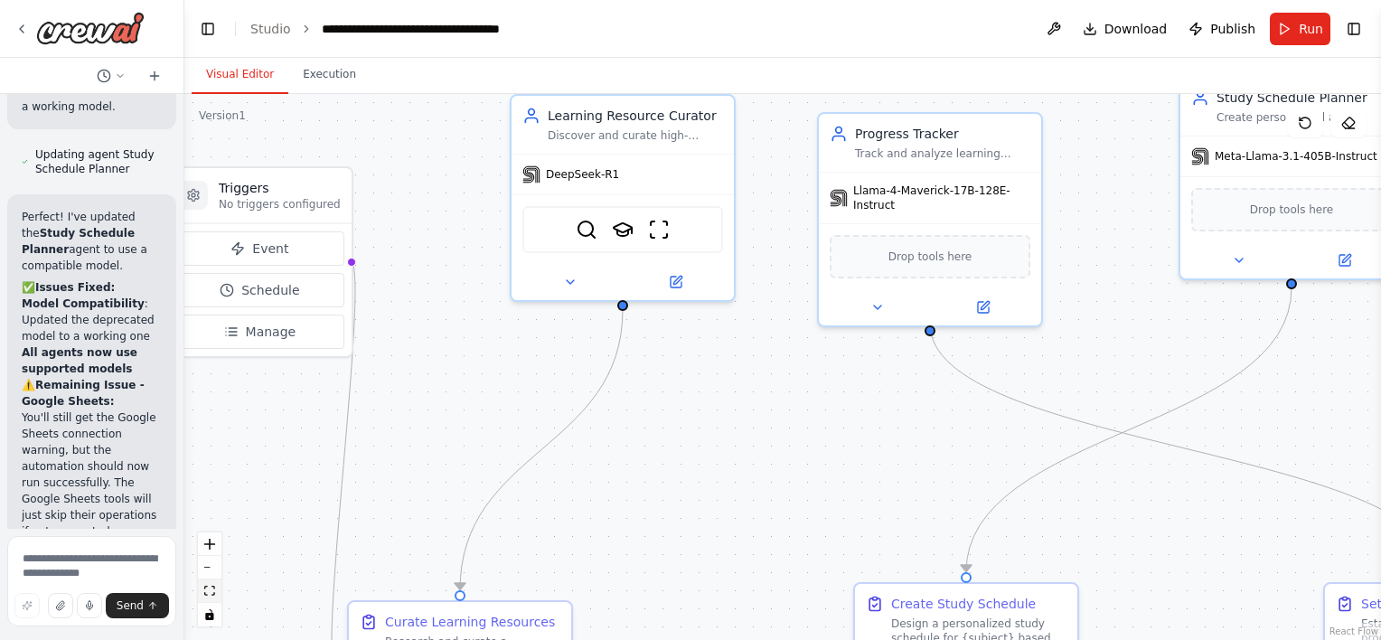
click at [217, 583] on button "fit view" at bounding box center [210, 591] width 24 height 24
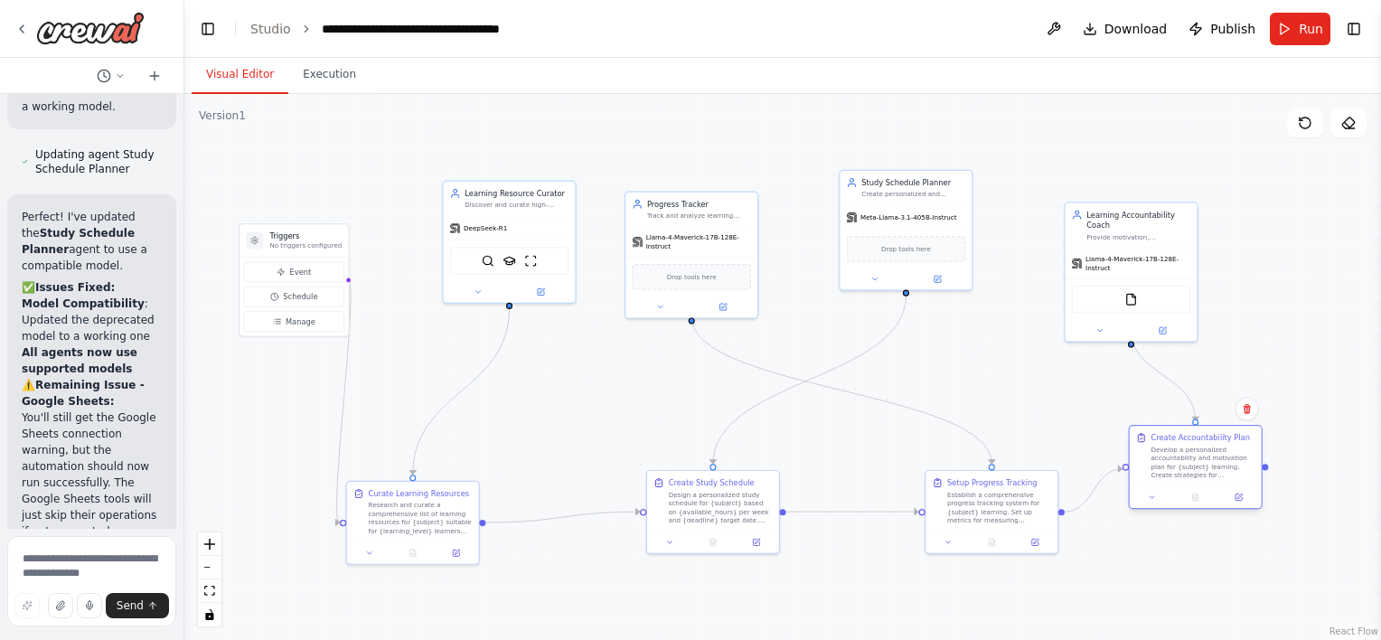
drag, startPoint x: 1265, startPoint y: 479, endPoint x: 1192, endPoint y: 449, distance: 79.1
click at [1192, 449] on div "Develop a personalized accountability and motivation plan for {subject} learnin…" at bounding box center [1203, 463] width 104 height 34
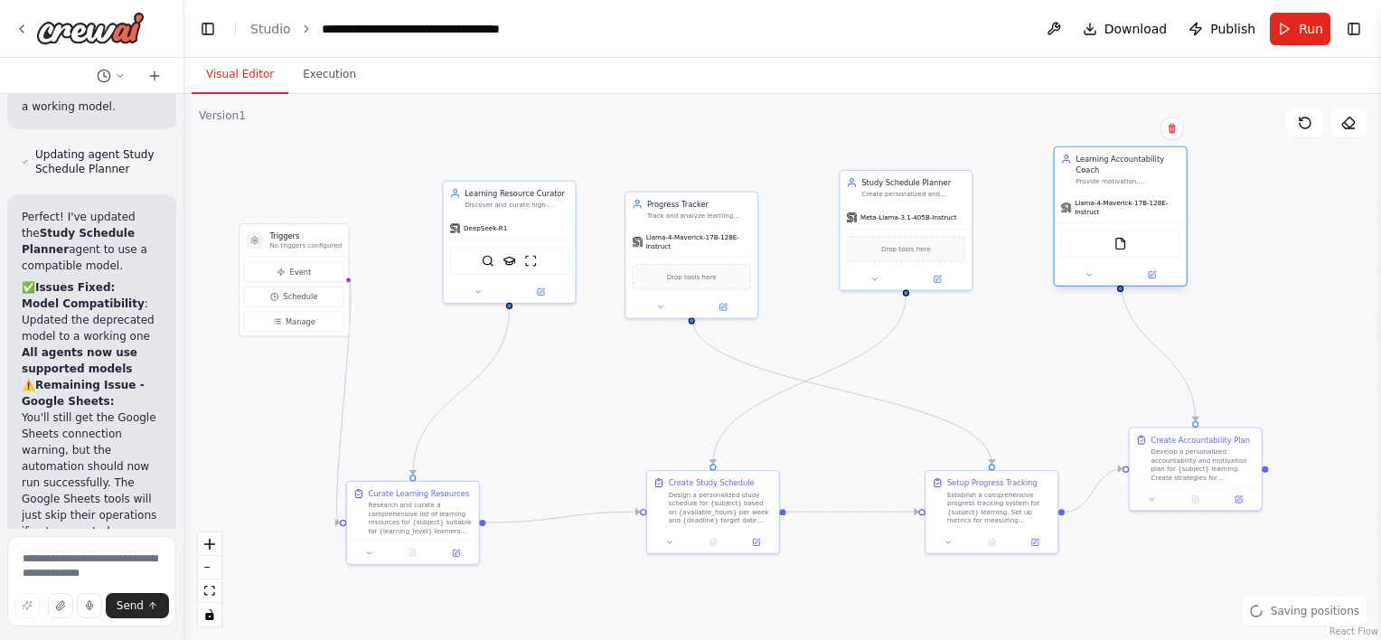
drag, startPoint x: 1133, startPoint y: 239, endPoint x: 1122, endPoint y: 138, distance: 100.9
click at [1122, 193] on div "Llama-4-Maverick-17B-128E-Instruct" at bounding box center [1121, 208] width 132 height 30
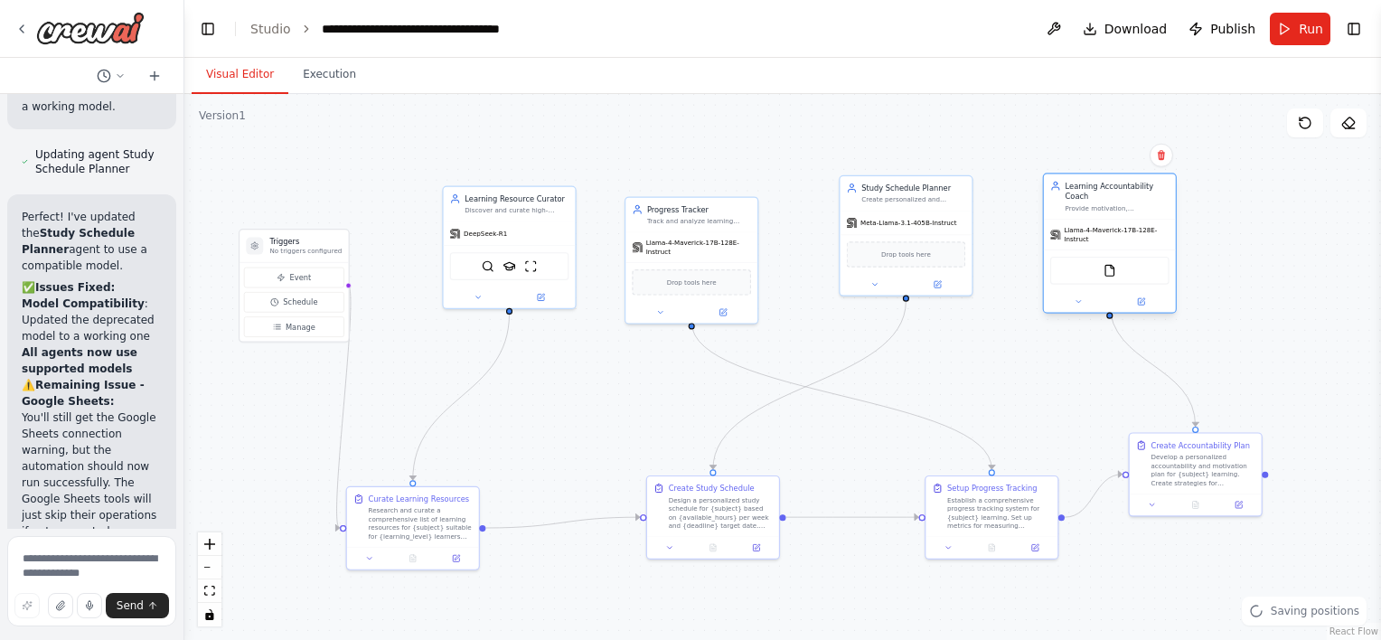
drag, startPoint x: 1117, startPoint y: 121, endPoint x: 1105, endPoint y: 200, distance: 79.5
click at [1105, 200] on div "Learning Accountability Coach Provide motivation, accountability, and guidance …" at bounding box center [1118, 197] width 104 height 33
